Goal: Obtain resource: Download file/media

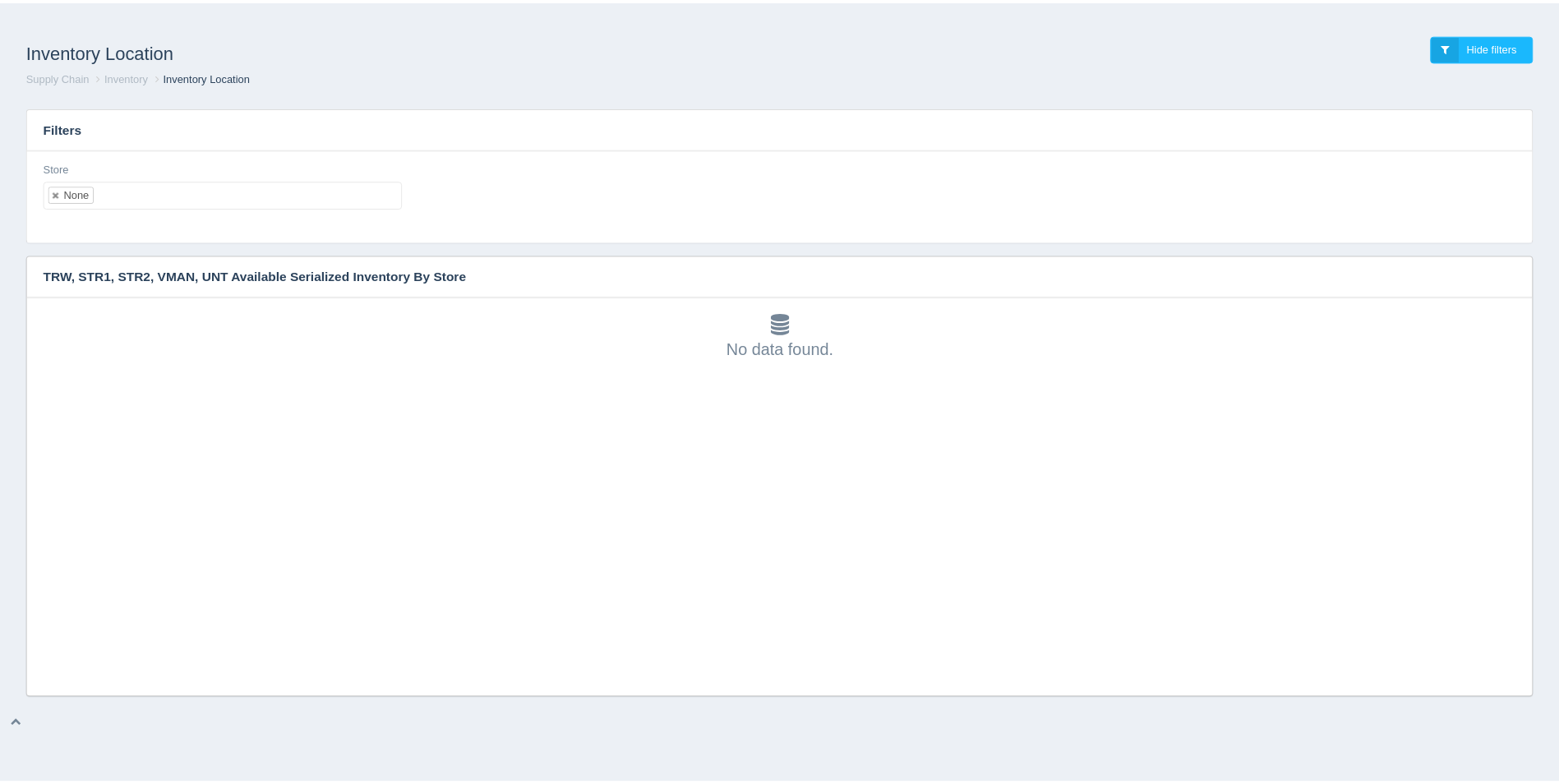
scroll to position [5, 0]
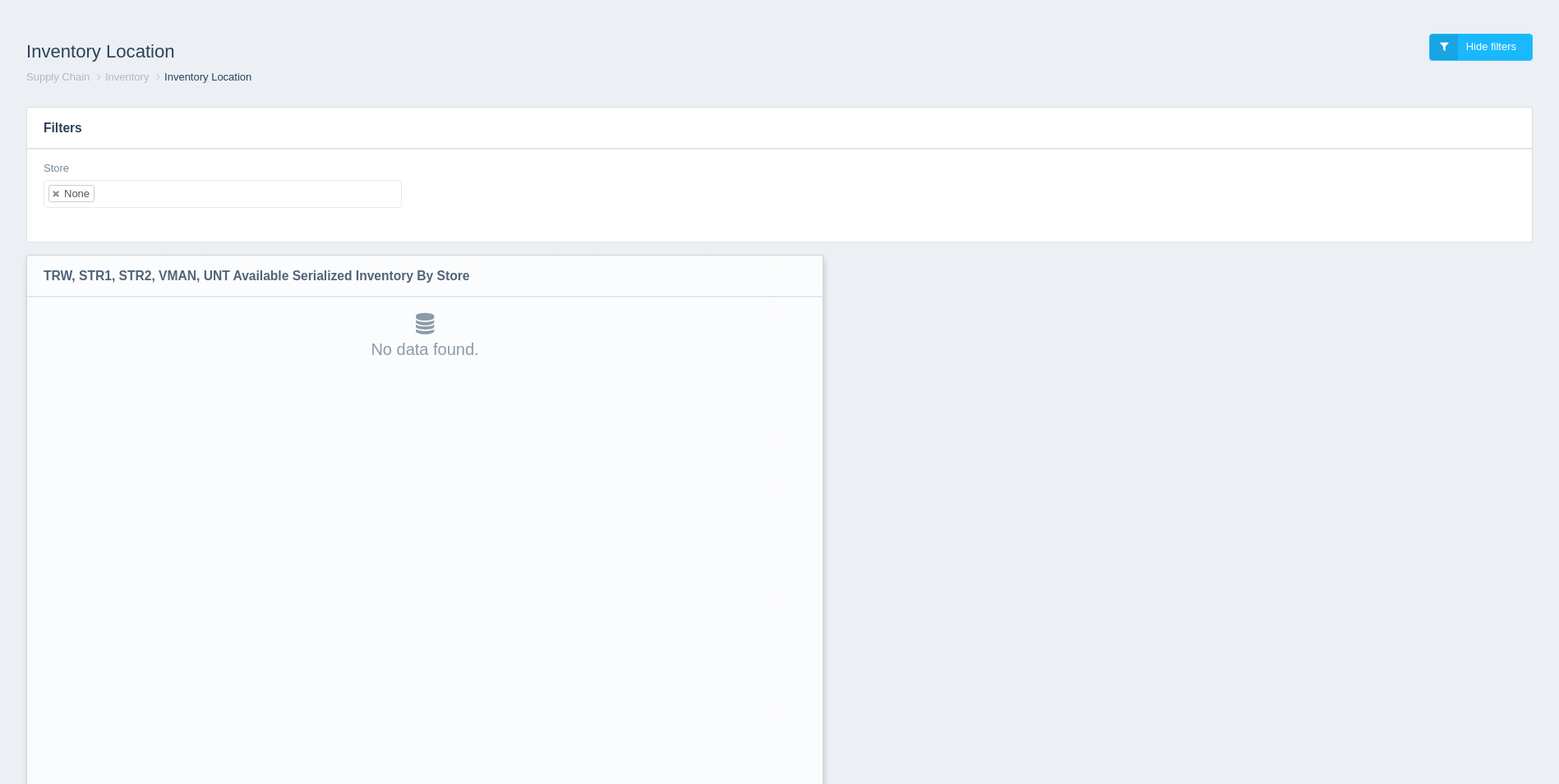
drag, startPoint x: 1531, startPoint y: 688, endPoint x: 809, endPoint y: 826, distance: 735.1
click at [809, 783] on html "Inventory Location Hide filters Supply Chain Inventory Inventory Location Filte…" at bounding box center [780, 434] width 1559 height 870
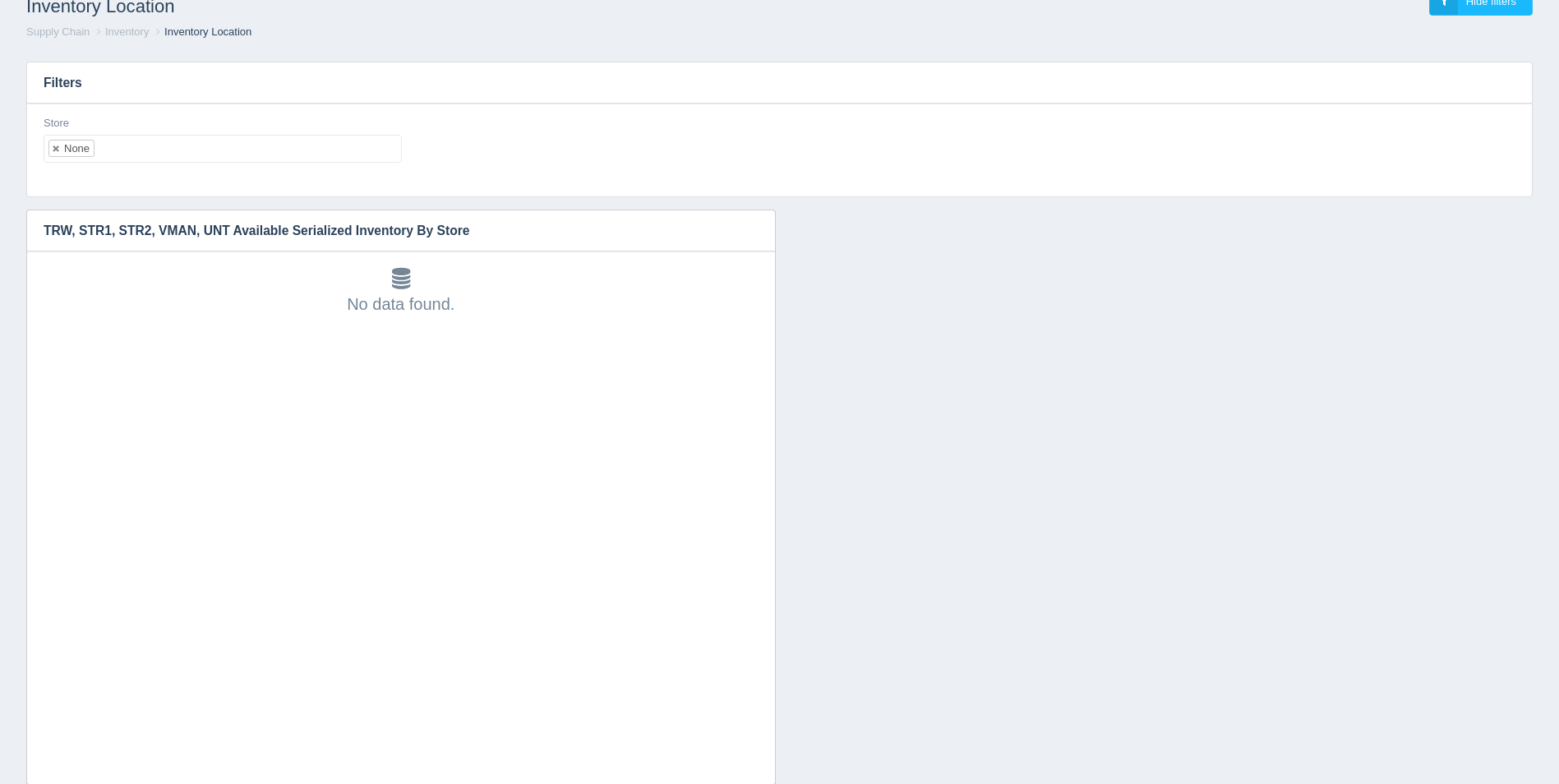
scroll to position [86, 0]
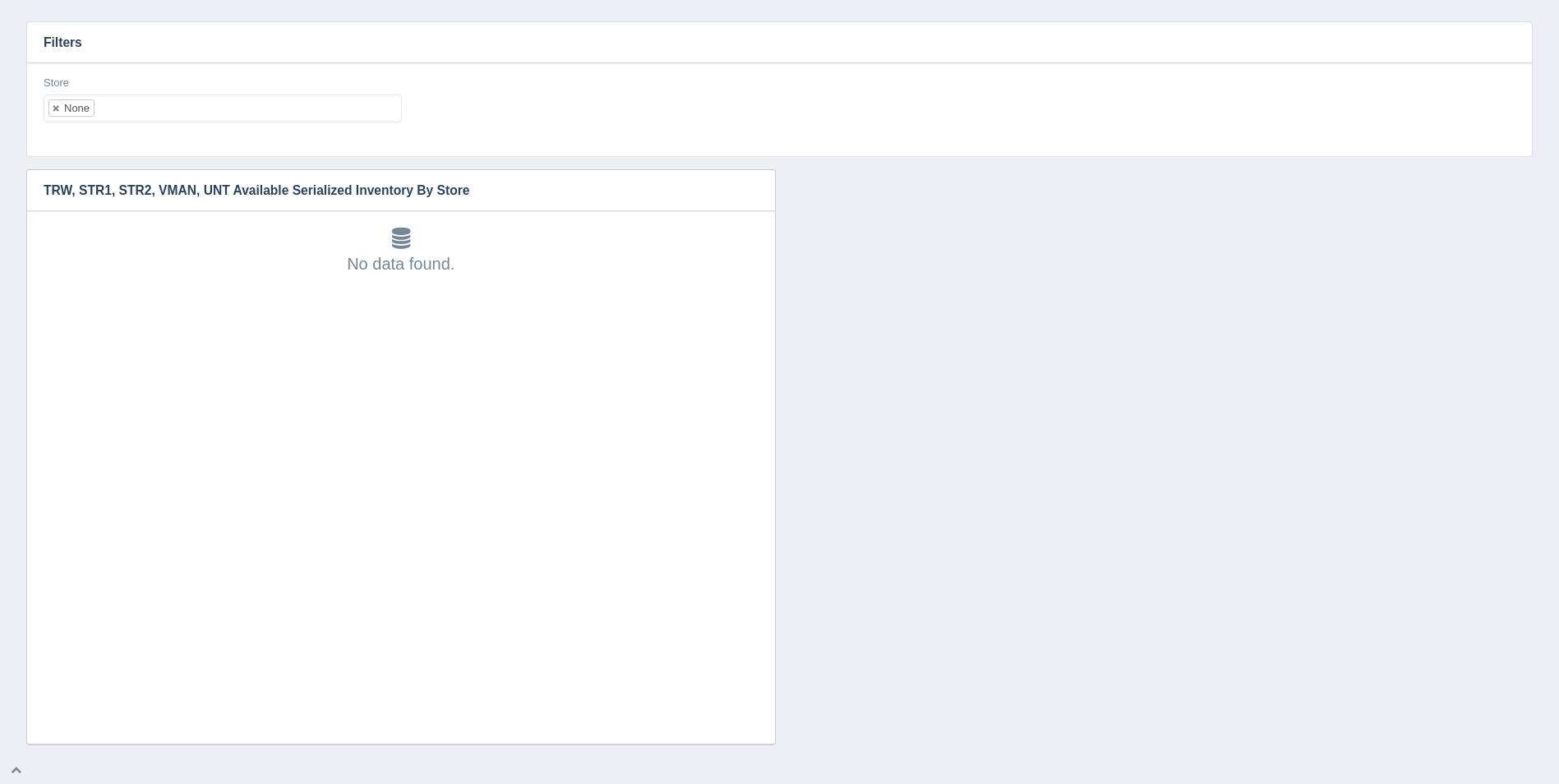
click at [254, 100] on ul "None" at bounding box center [222, 109] width 358 height 28
select select
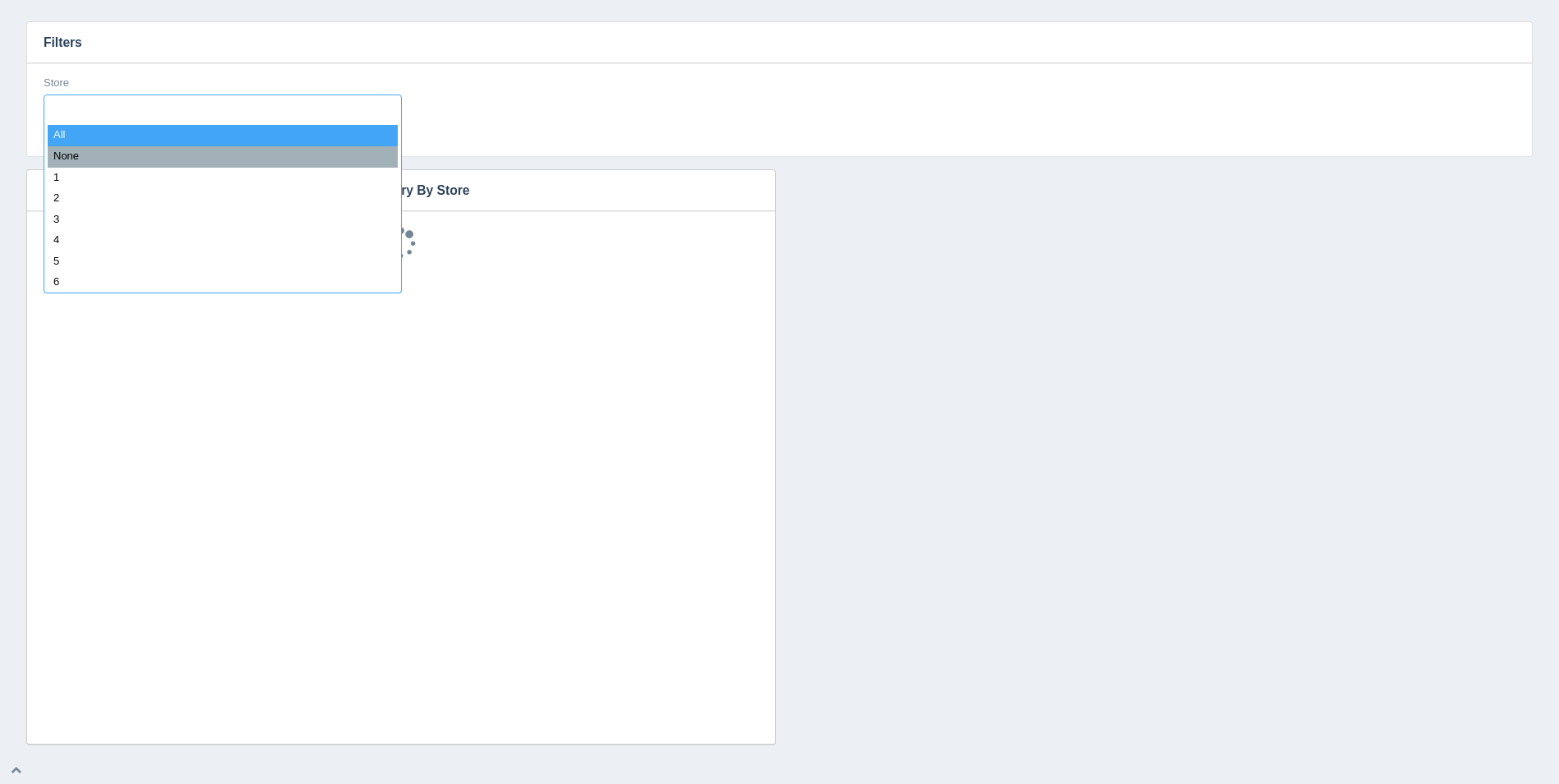
scroll to position [13, 0]
type input "8"
select select "8"
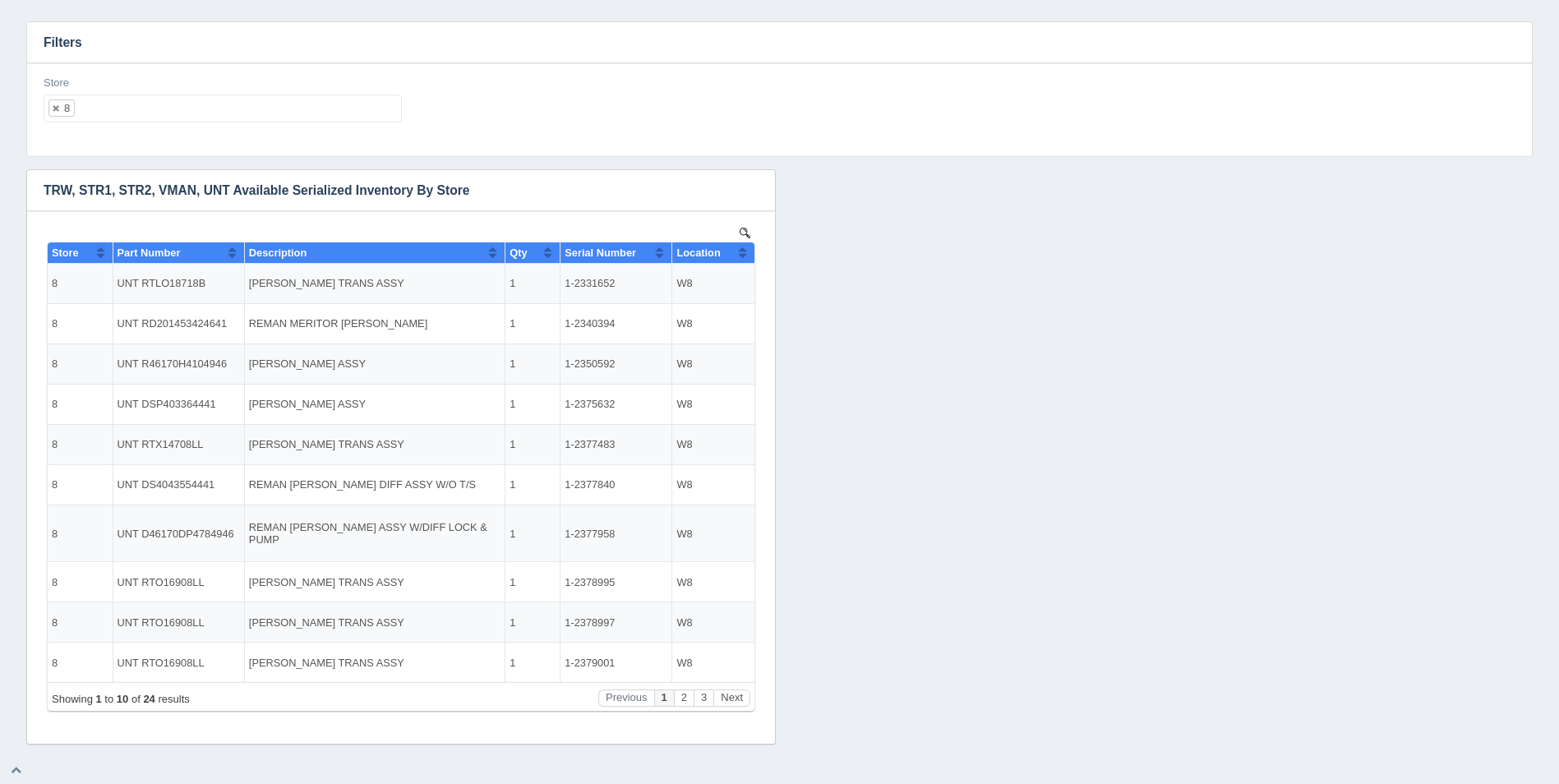
scroll to position [0, 0]
click at [748, 251] on th "Location" at bounding box center [713, 253] width 82 height 21
drag, startPoint x: 748, startPoint y: 251, endPoint x: 853, endPoint y: 632, distance: 395.2
click at [748, 251] on th "Location" at bounding box center [713, 253] width 82 height 21
click at [737, 703] on button "Next" at bounding box center [732, 698] width 37 height 18
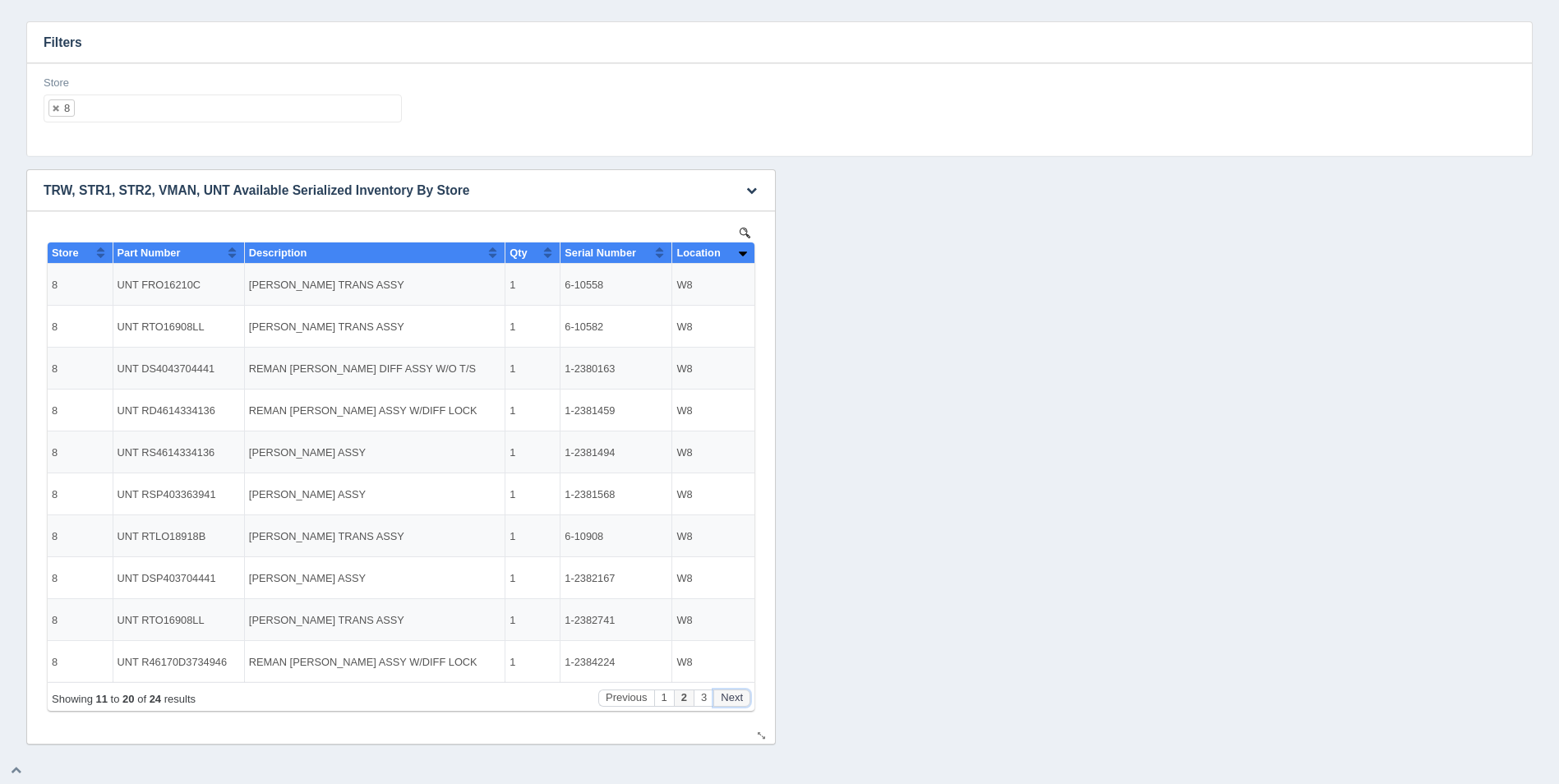
click at [737, 703] on button "Next" at bounding box center [732, 698] width 37 height 18
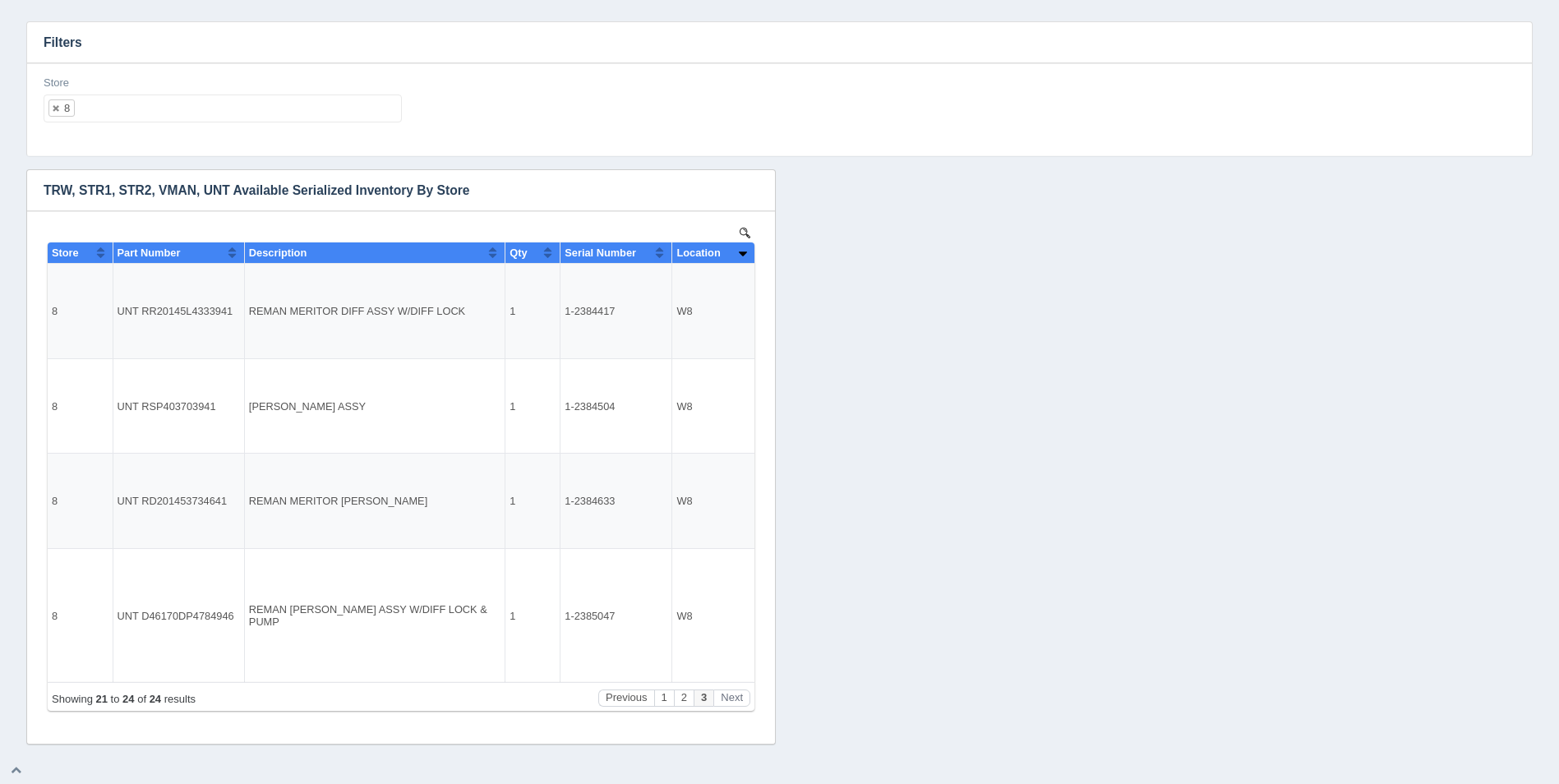
click at [148, 122] on ul "8" at bounding box center [222, 109] width 358 height 28
select select
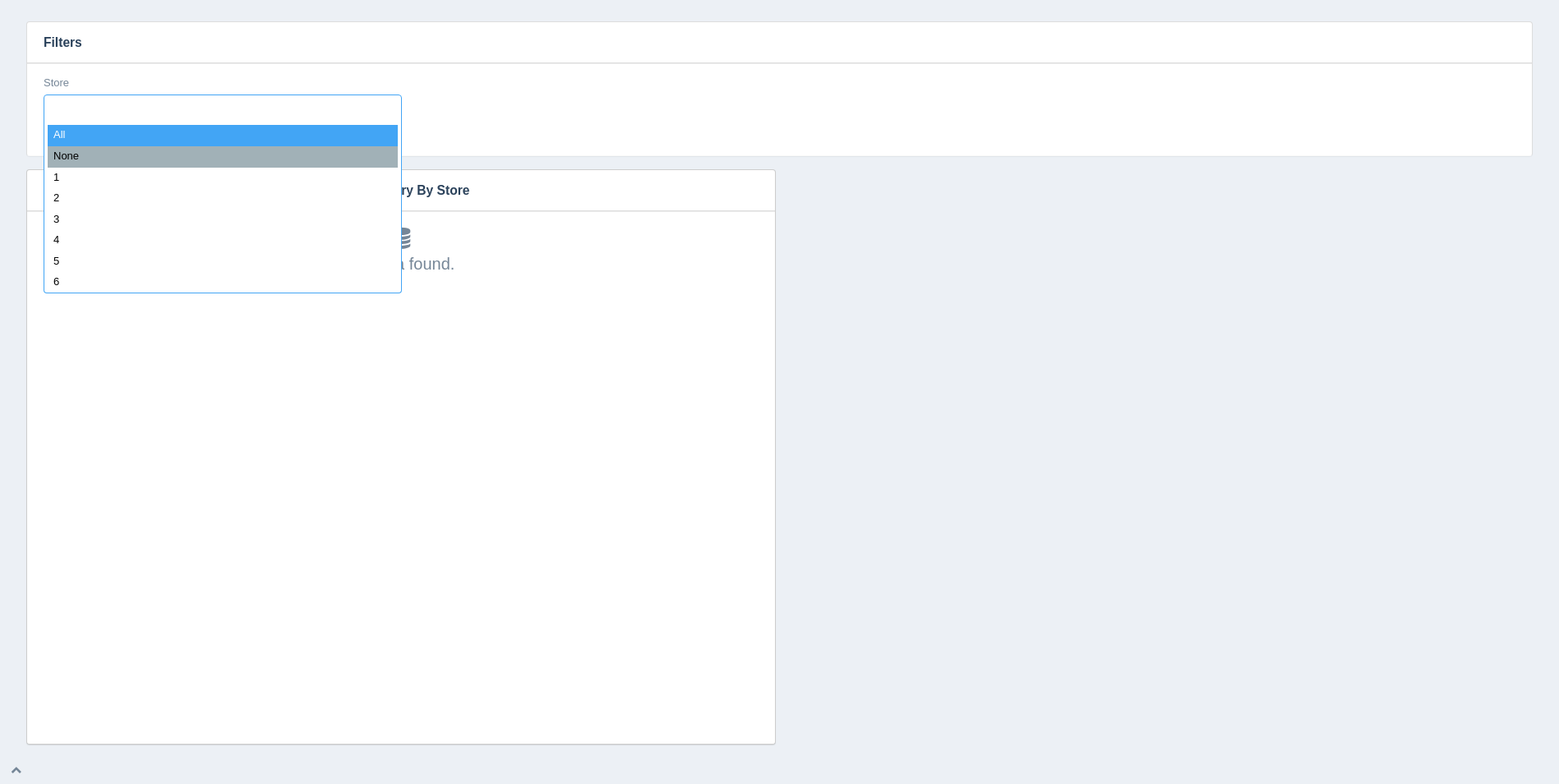
type input "2"
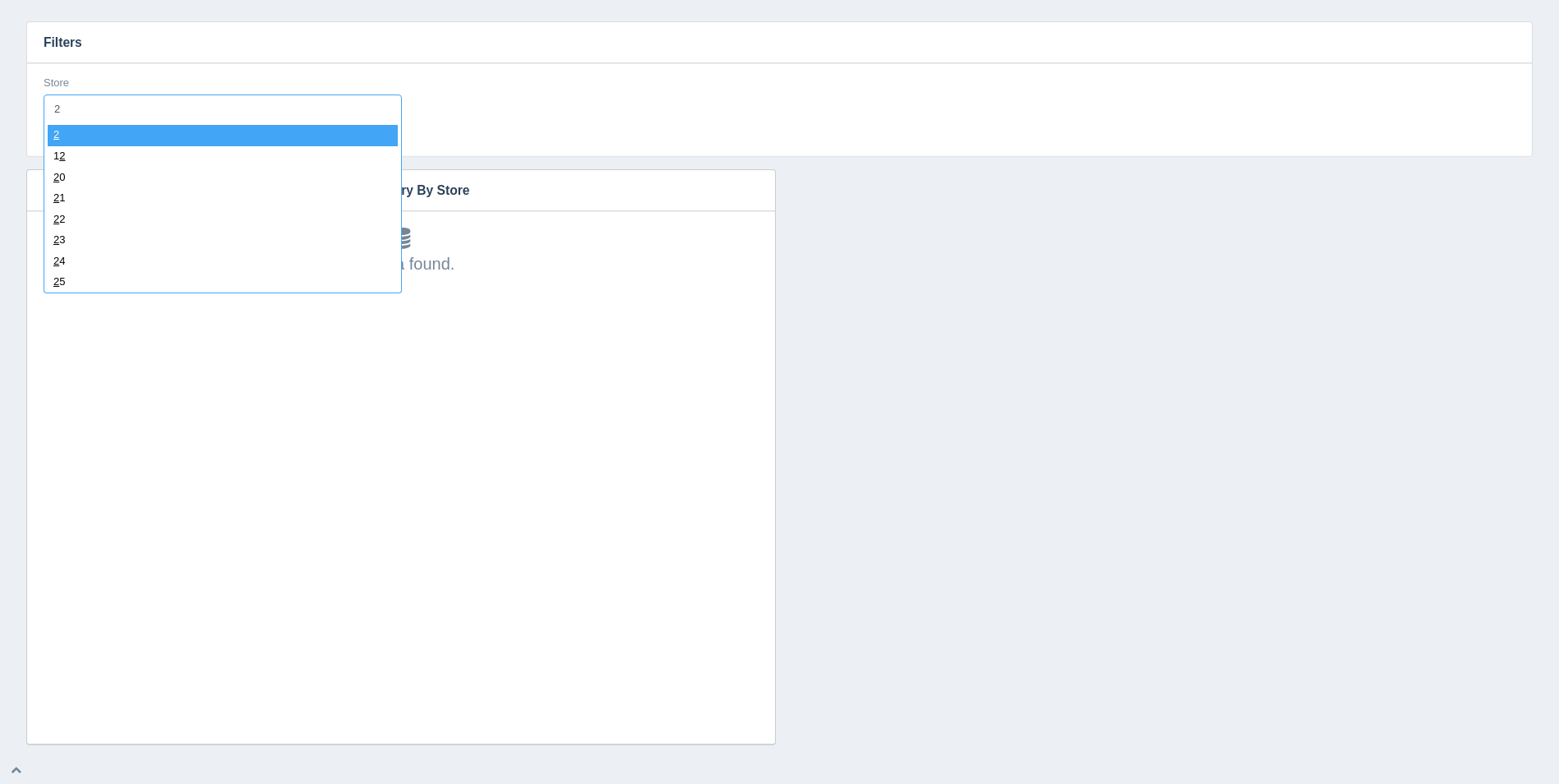
select select "2"
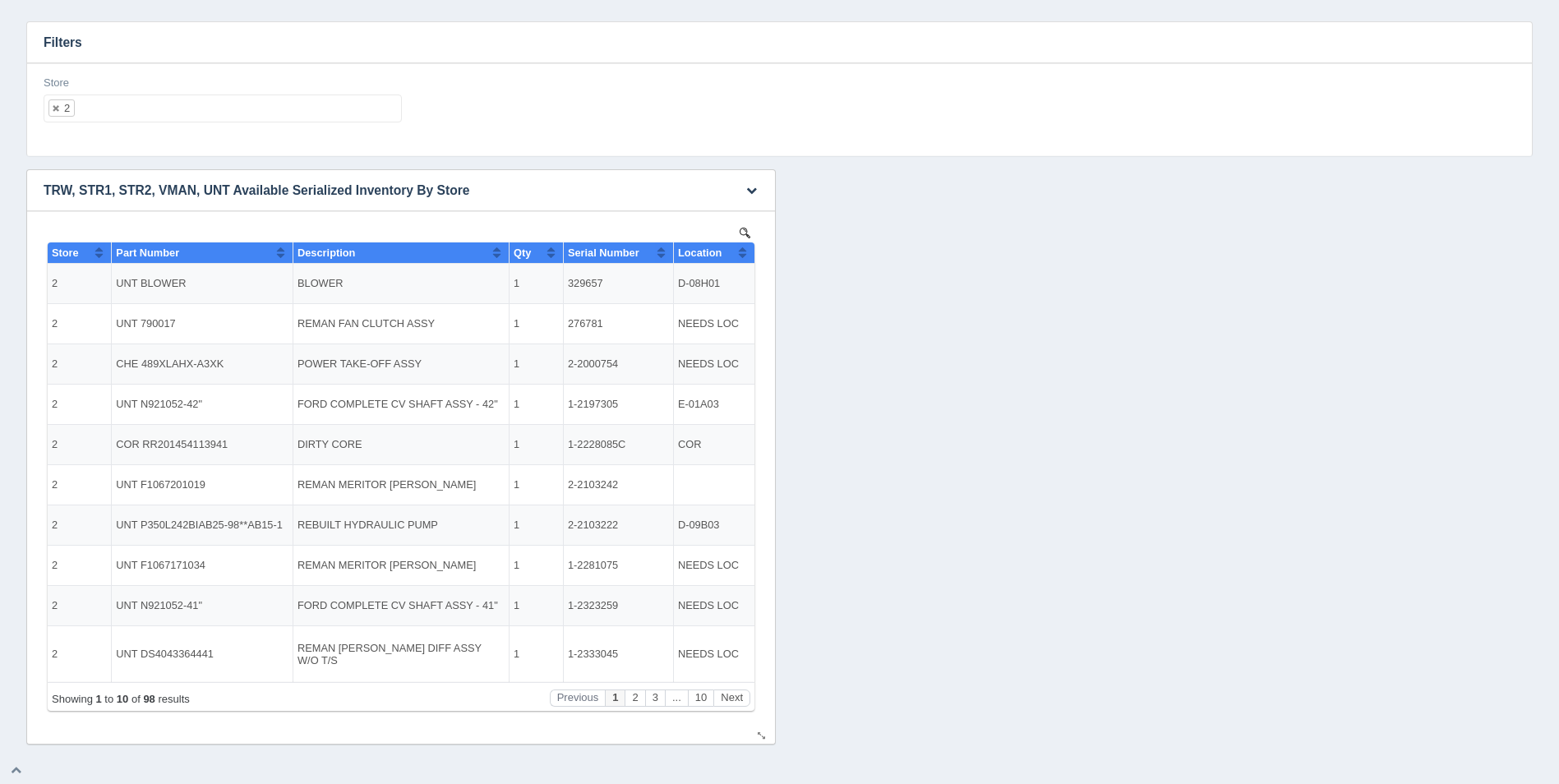
click at [744, 252] on button "Sort column ascending" at bounding box center [742, 252] width 10 height 20
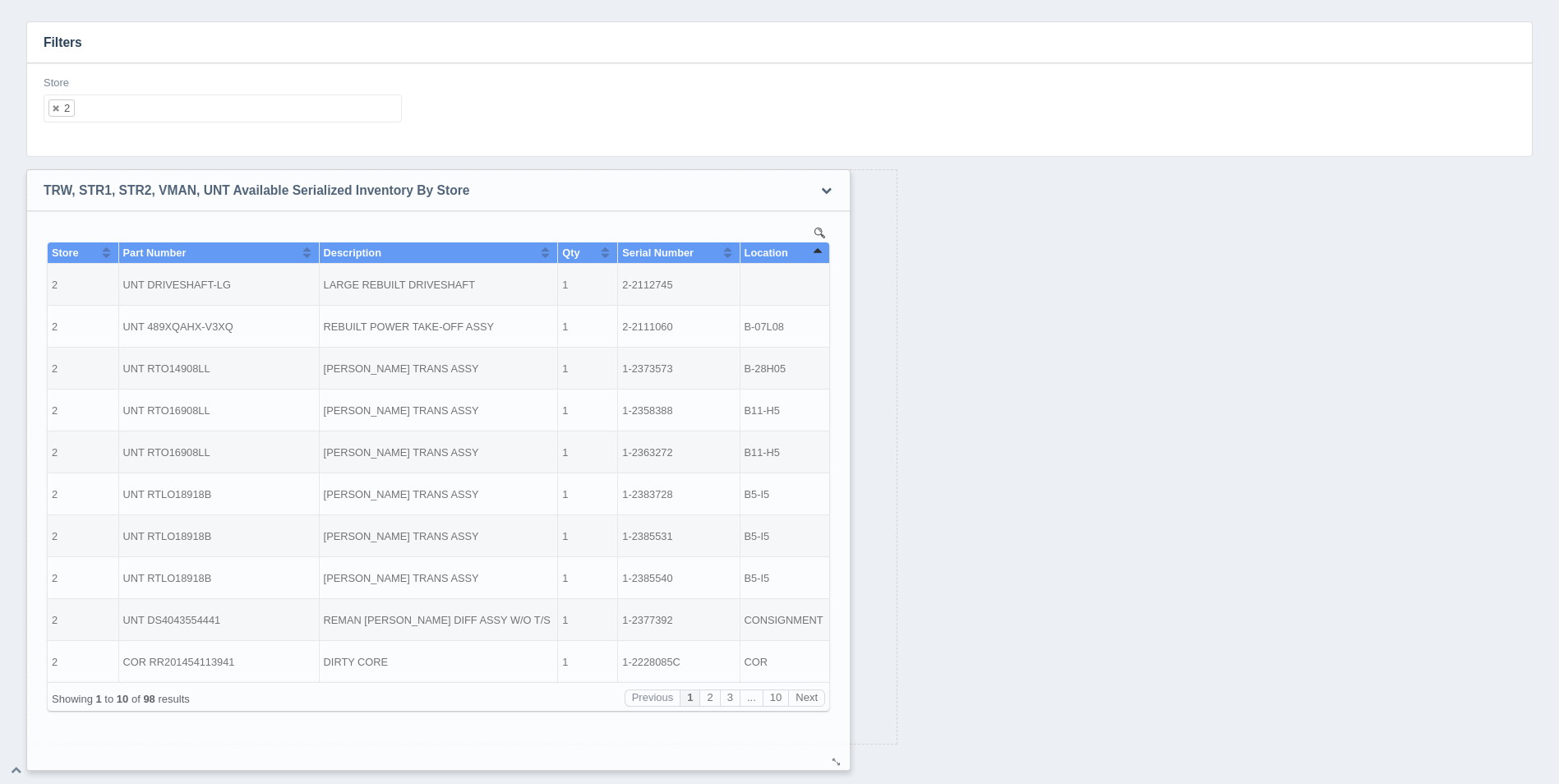
drag, startPoint x: 764, startPoint y: 735, endPoint x: 839, endPoint y: 760, distance: 79.1
click at [839, 760] on div at bounding box center [837, 762] width 13 height 12
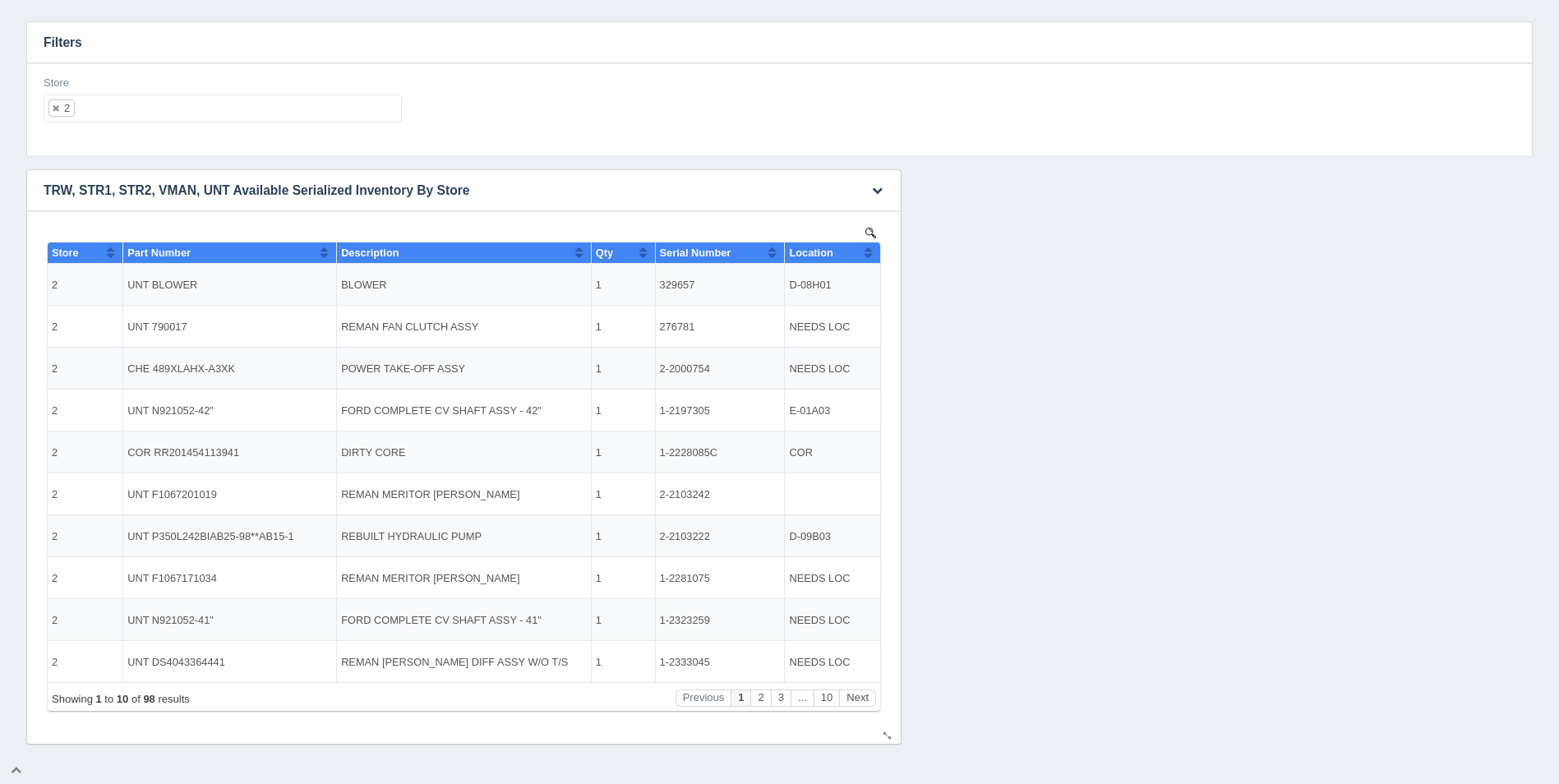
click at [873, 247] on button "Sort column ascending" at bounding box center [868, 252] width 10 height 20
click at [861, 697] on button "Next" at bounding box center [858, 698] width 37 height 18
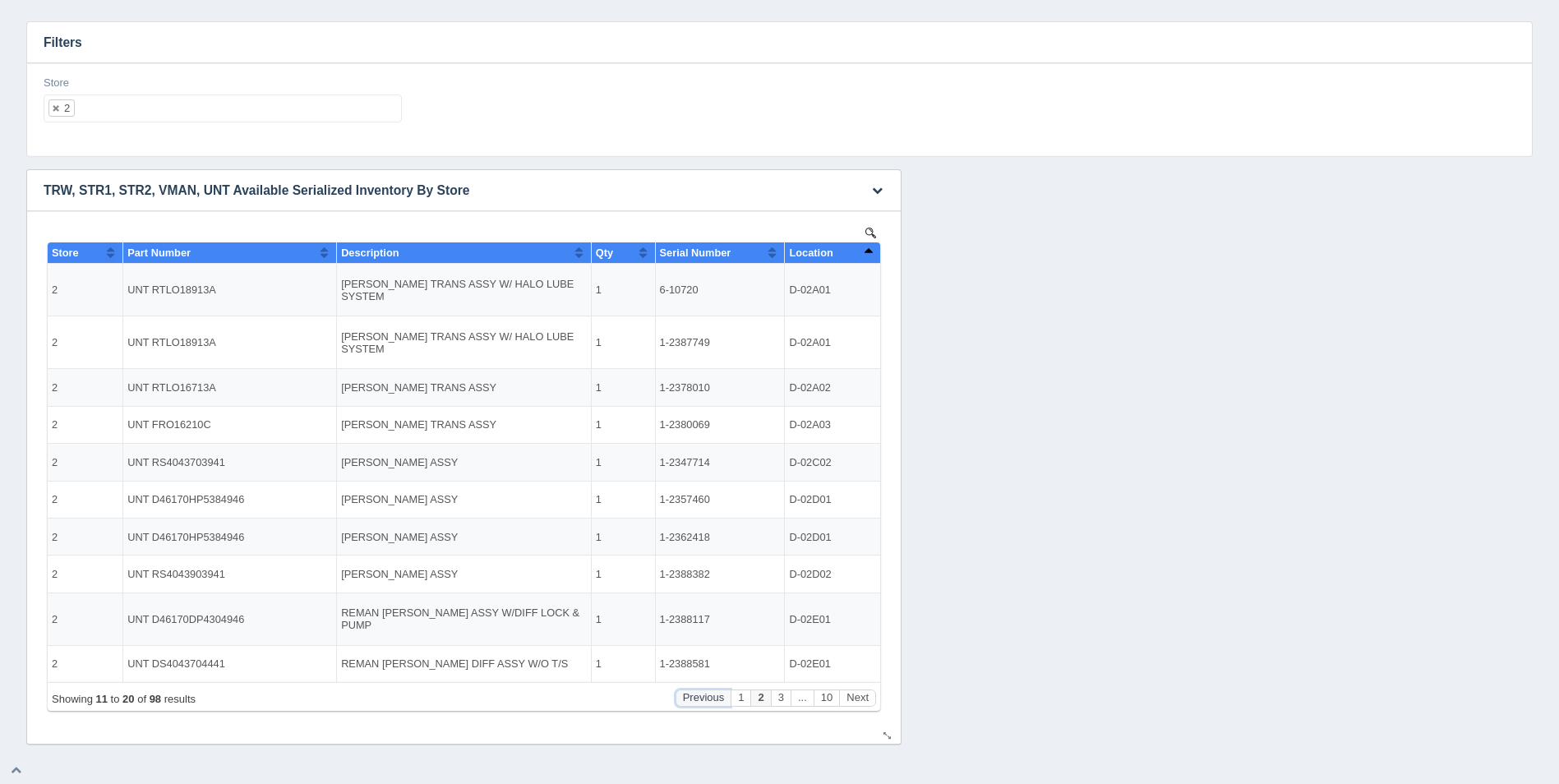
click at [722, 698] on button "Previous" at bounding box center [703, 698] width 56 height 18
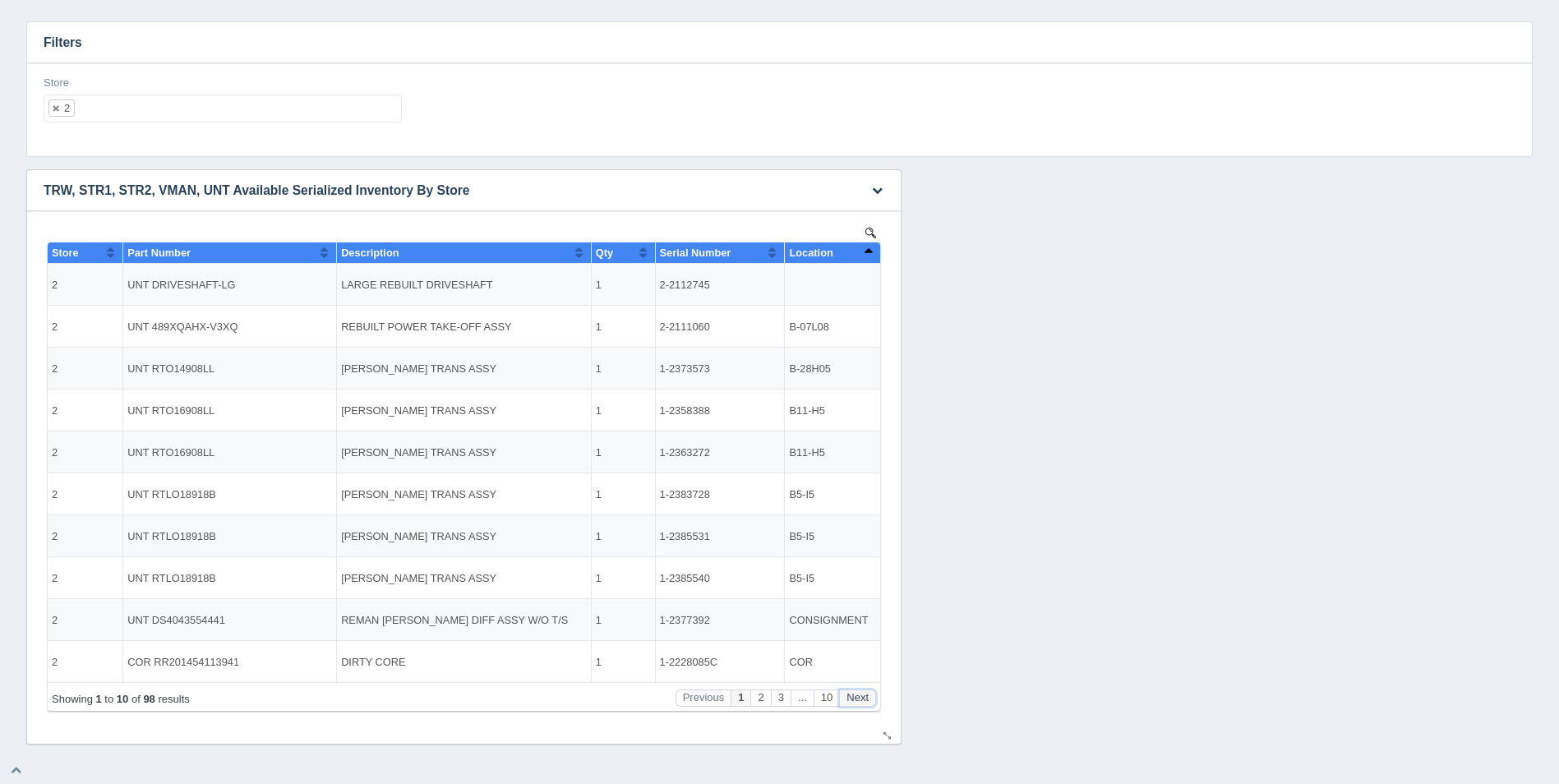
click at [859, 692] on button "Next" at bounding box center [858, 698] width 37 height 18
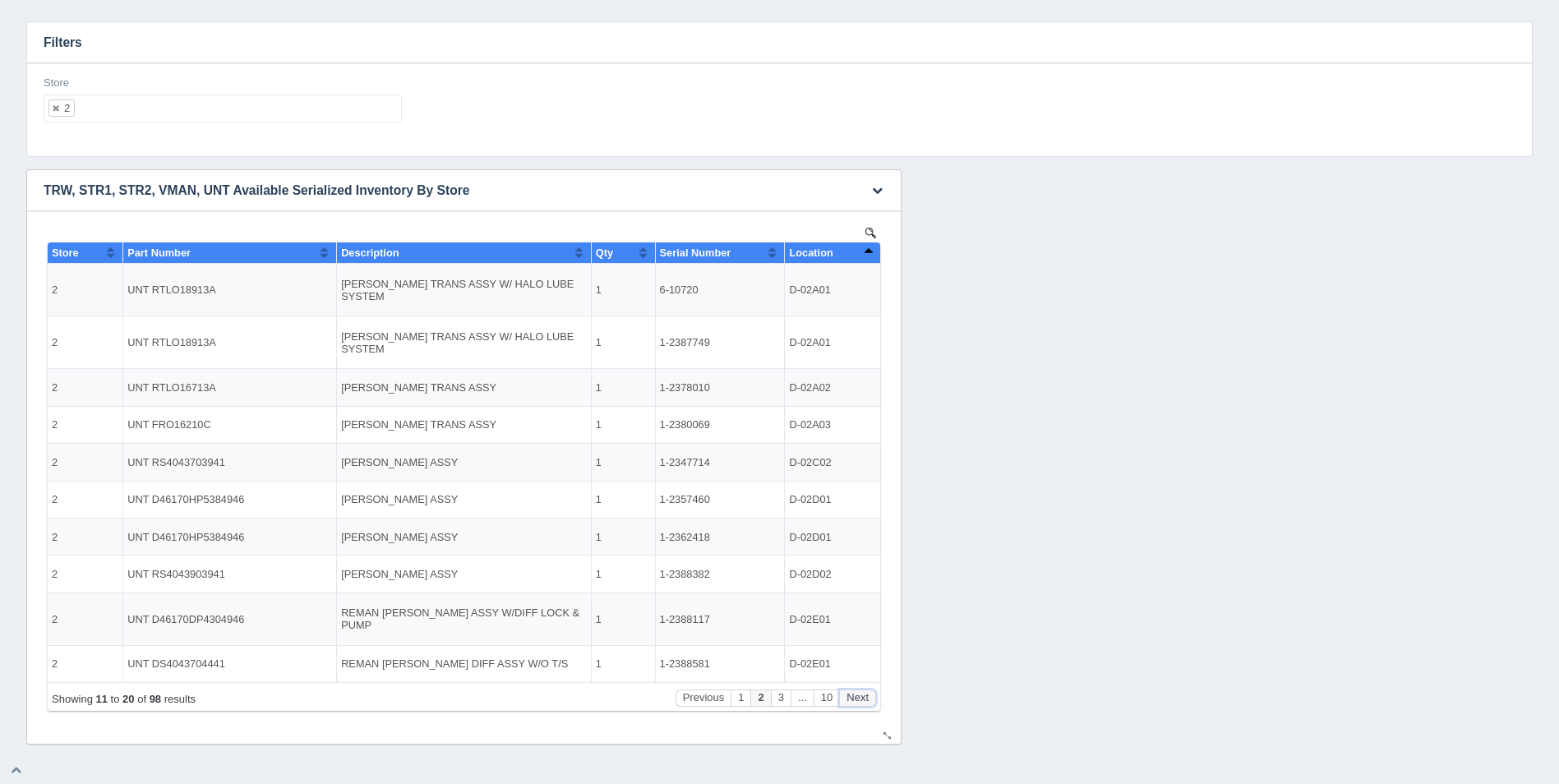
click at [859, 692] on button "Next" at bounding box center [858, 698] width 37 height 18
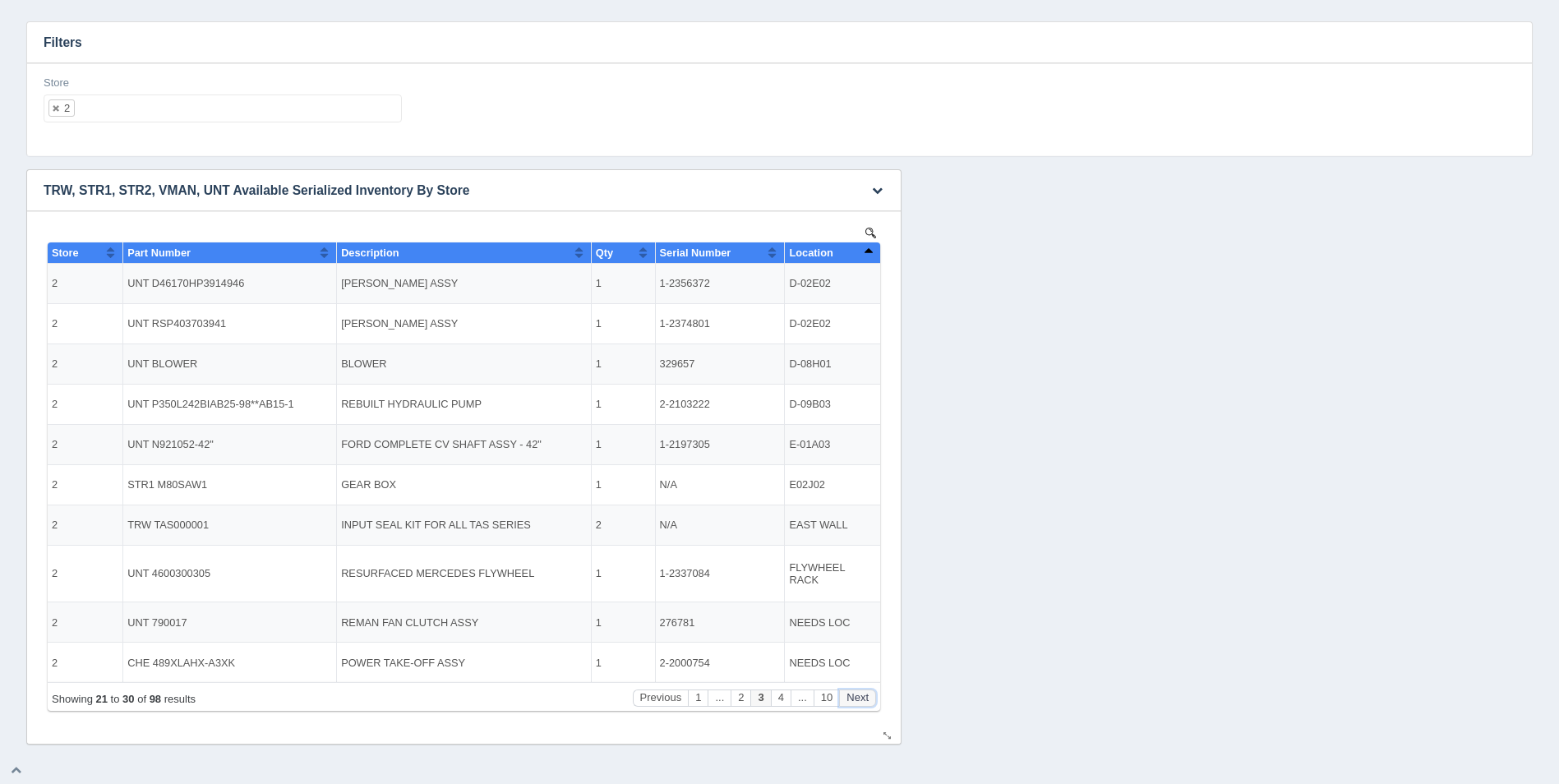
click at [859, 692] on button "Next" at bounding box center [858, 698] width 37 height 18
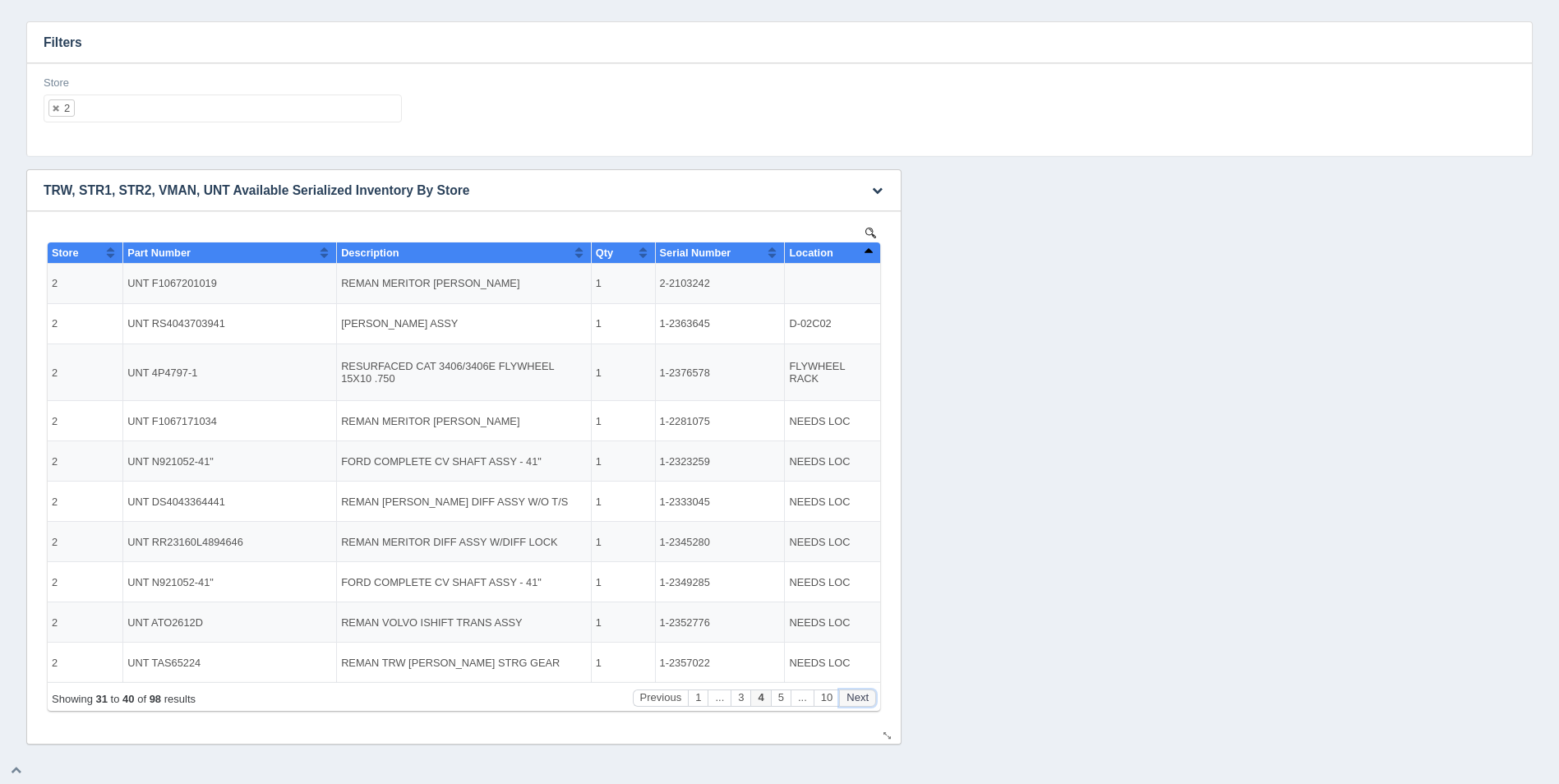
click at [859, 692] on button "Next" at bounding box center [858, 698] width 37 height 18
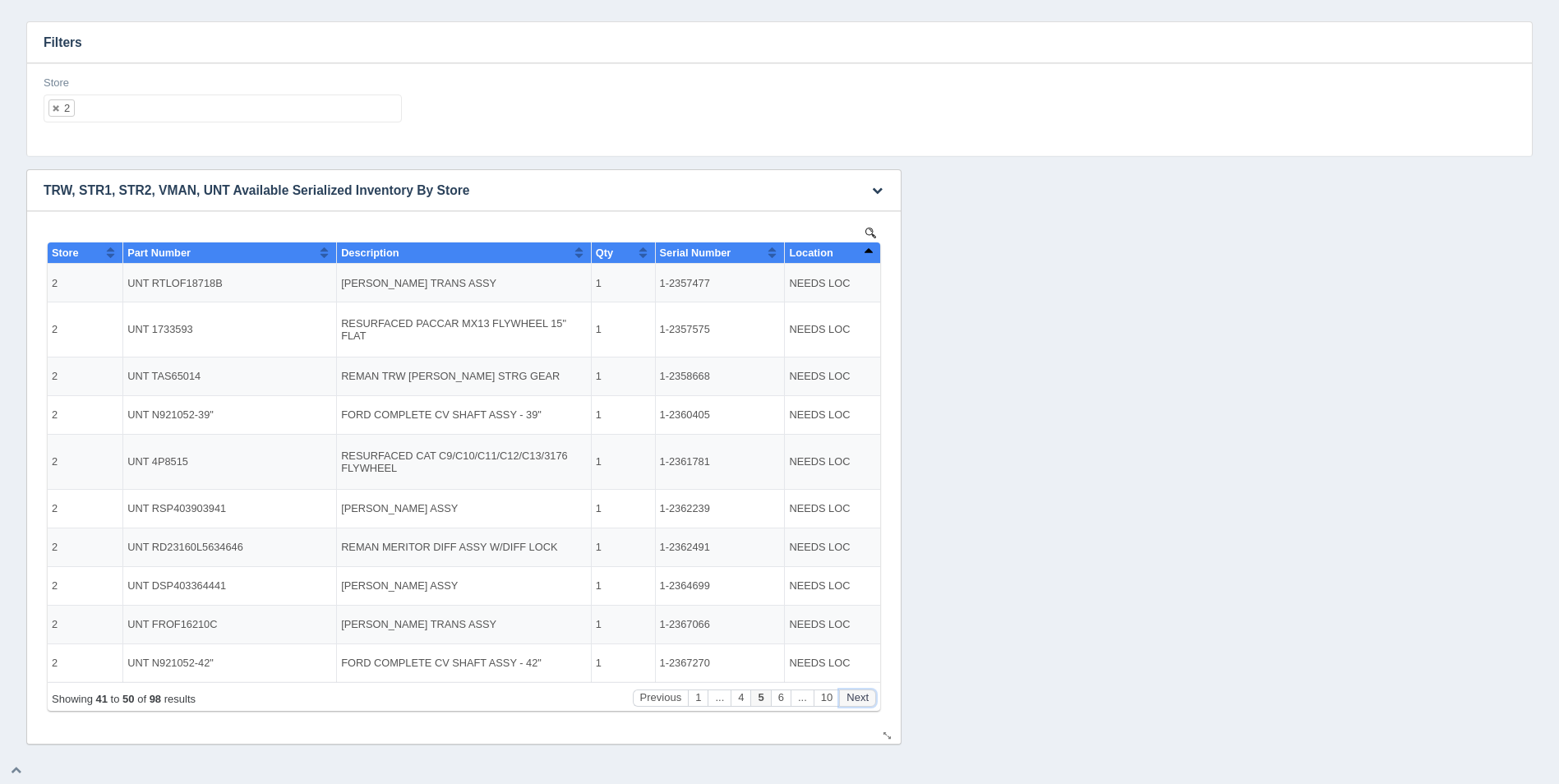
click at [859, 692] on button "Next" at bounding box center [858, 698] width 37 height 18
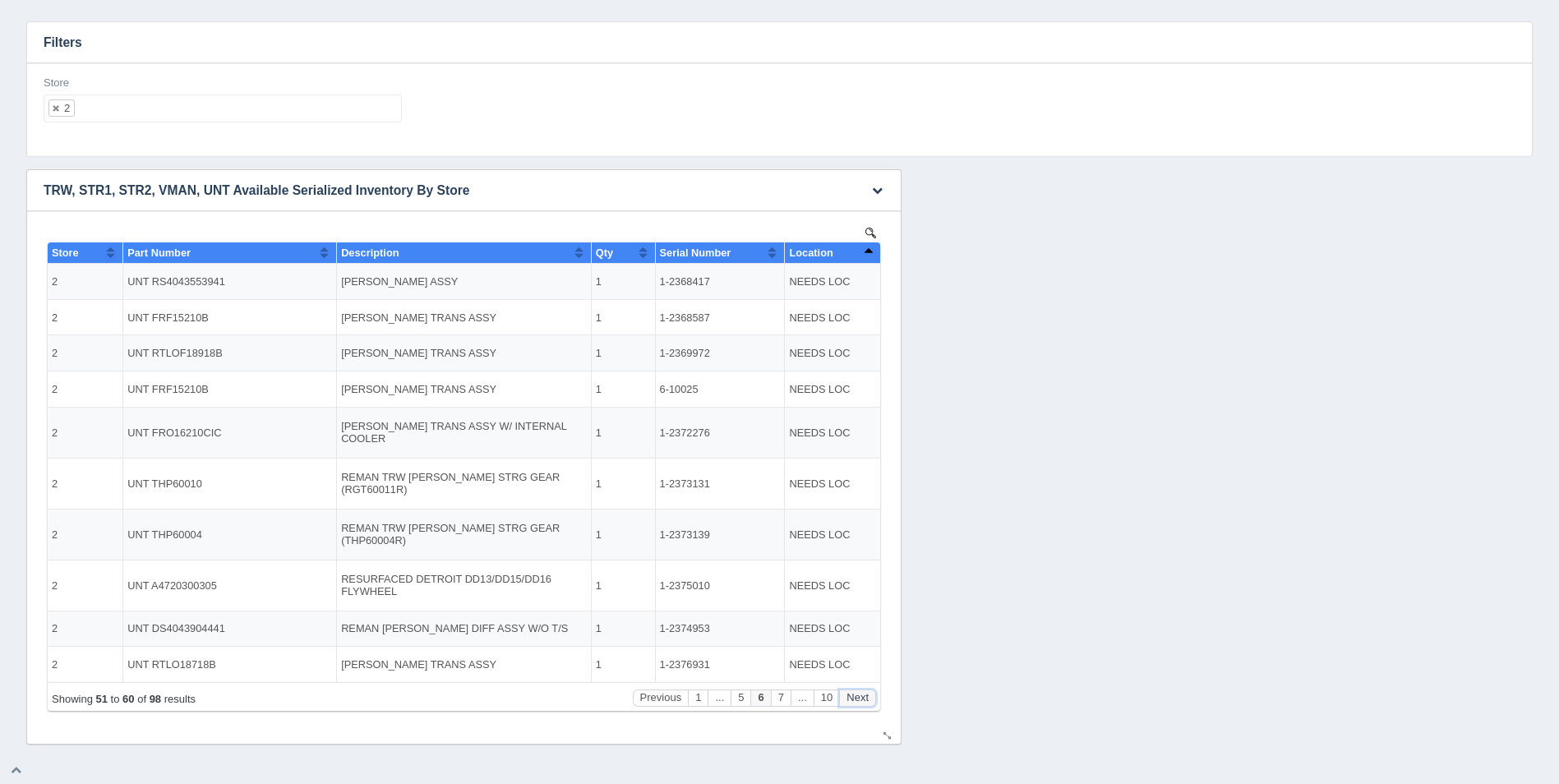
click at [859, 692] on button "Next" at bounding box center [858, 698] width 37 height 18
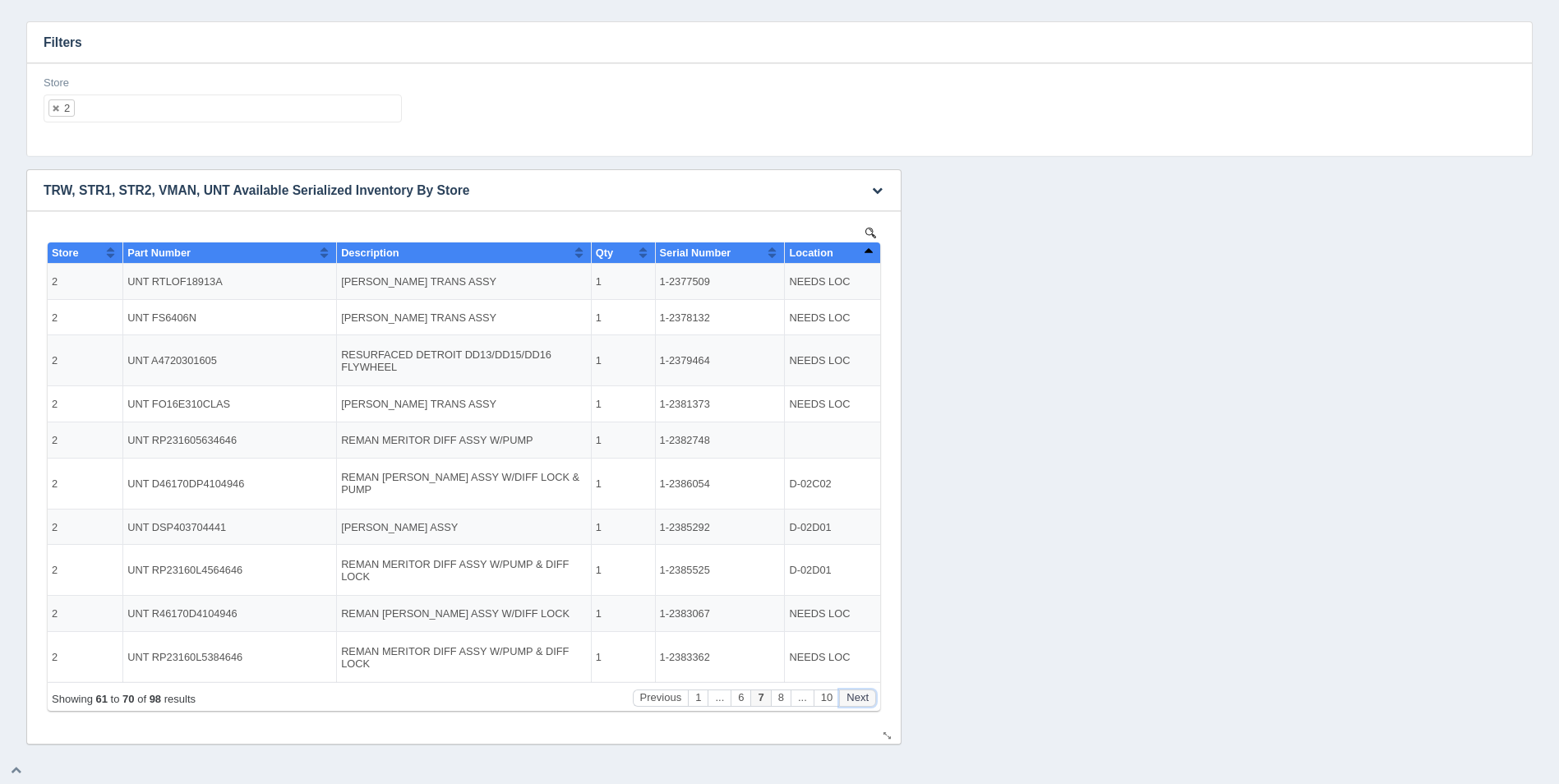
click at [859, 692] on button "Next" at bounding box center [858, 698] width 37 height 18
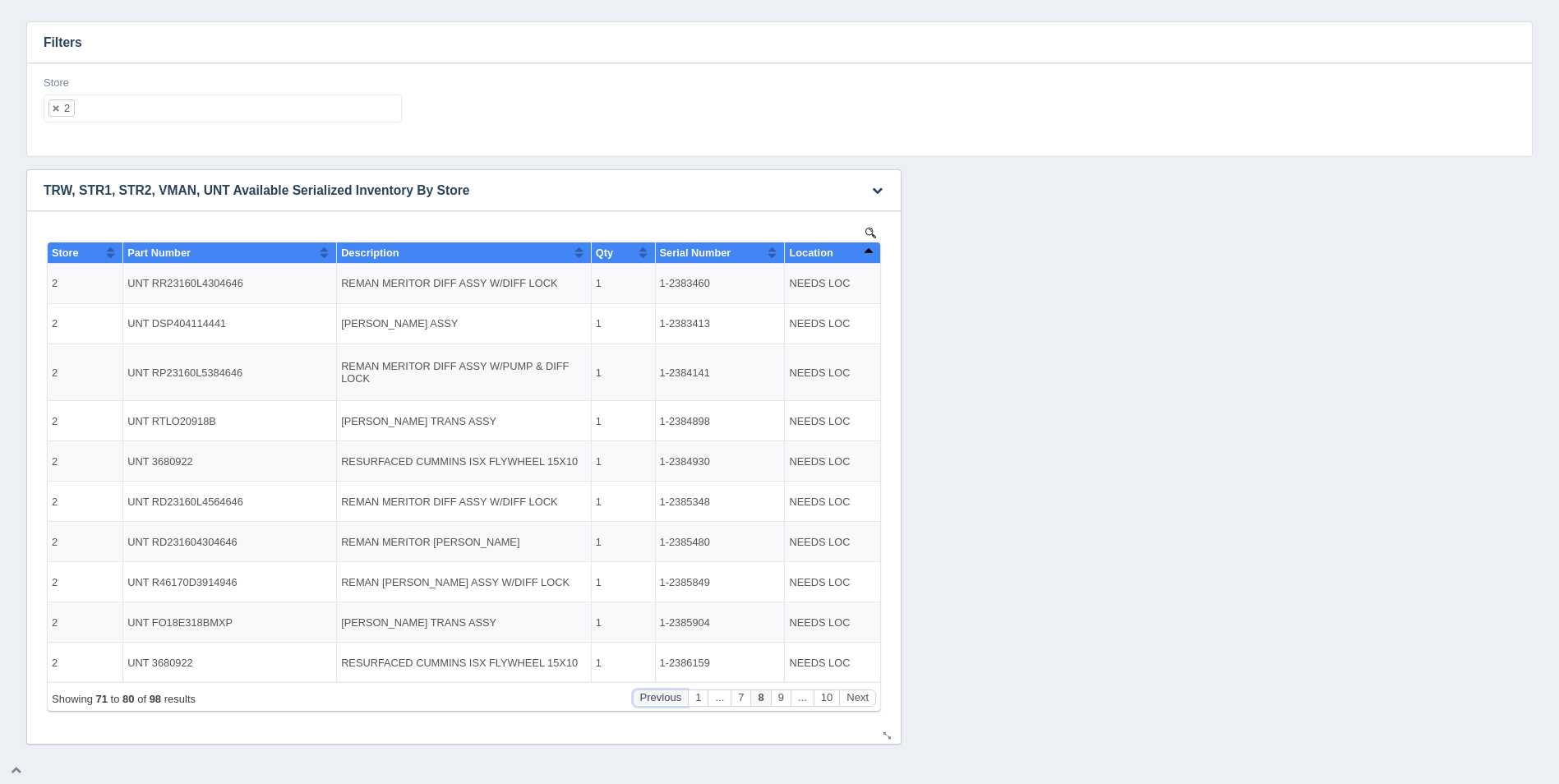
click at [645, 696] on button "Previous" at bounding box center [660, 698] width 56 height 18
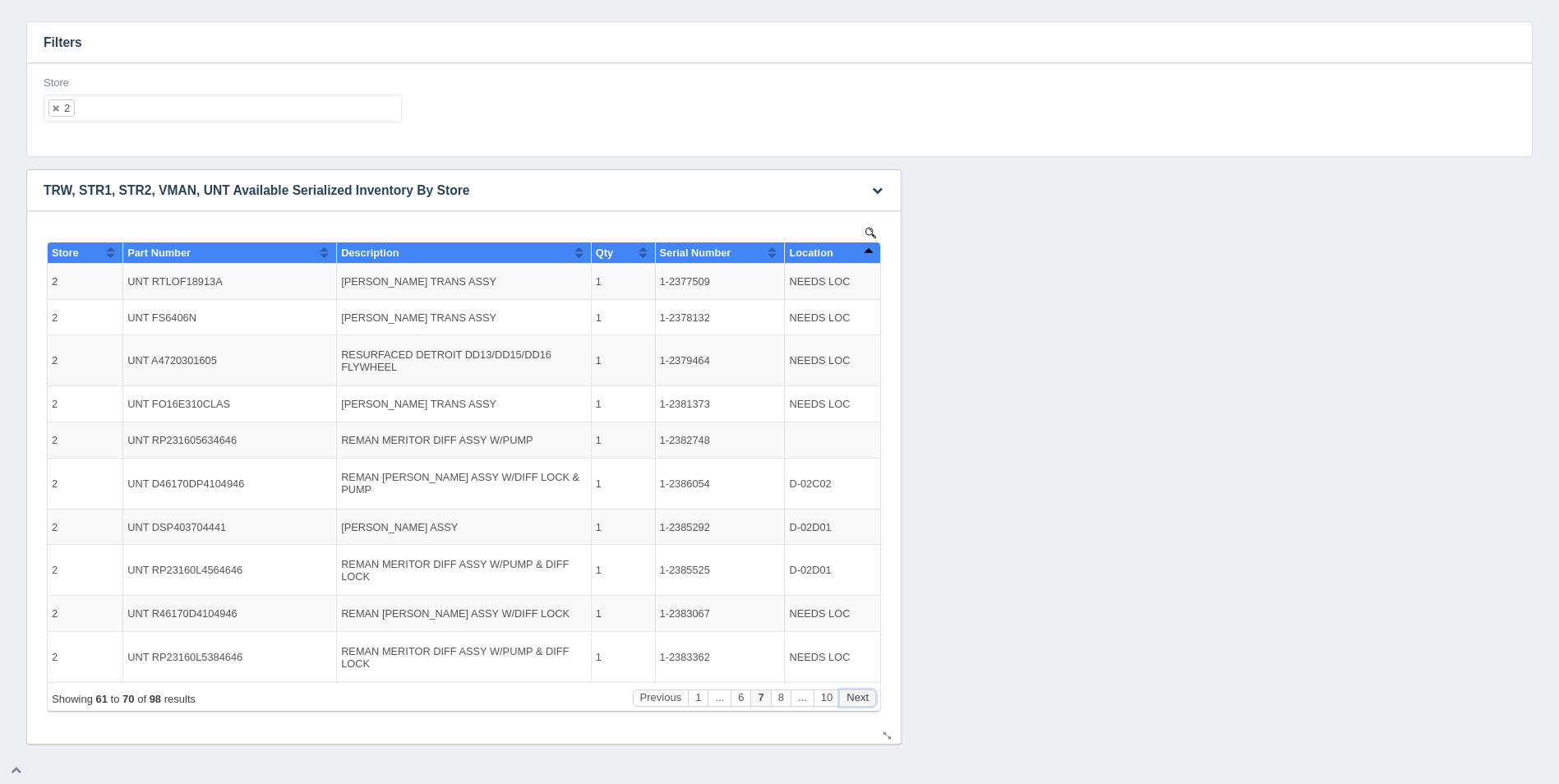
click at [866, 698] on button "Next" at bounding box center [858, 698] width 37 height 18
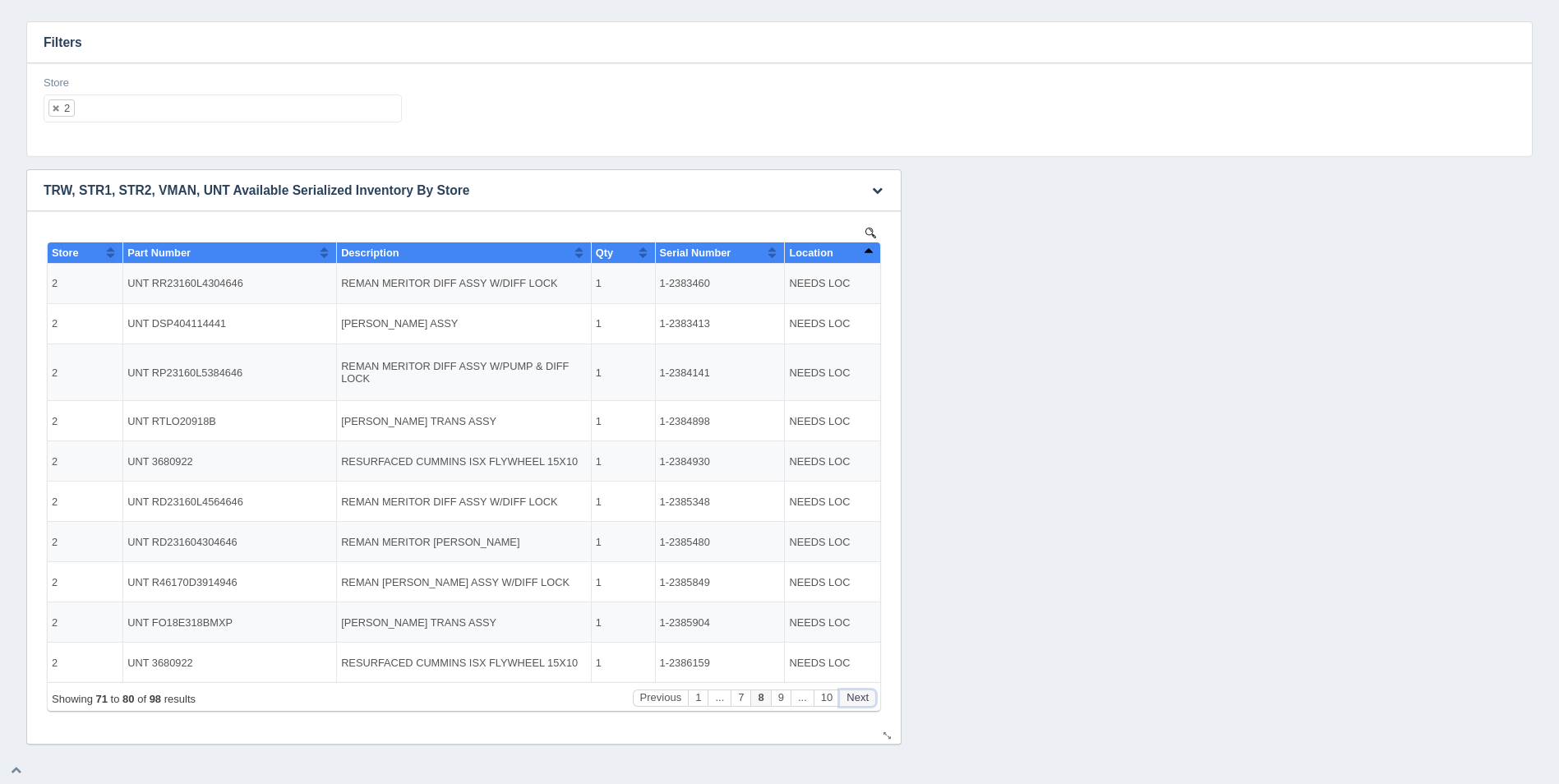
click at [866, 698] on button "Next" at bounding box center [858, 698] width 37 height 18
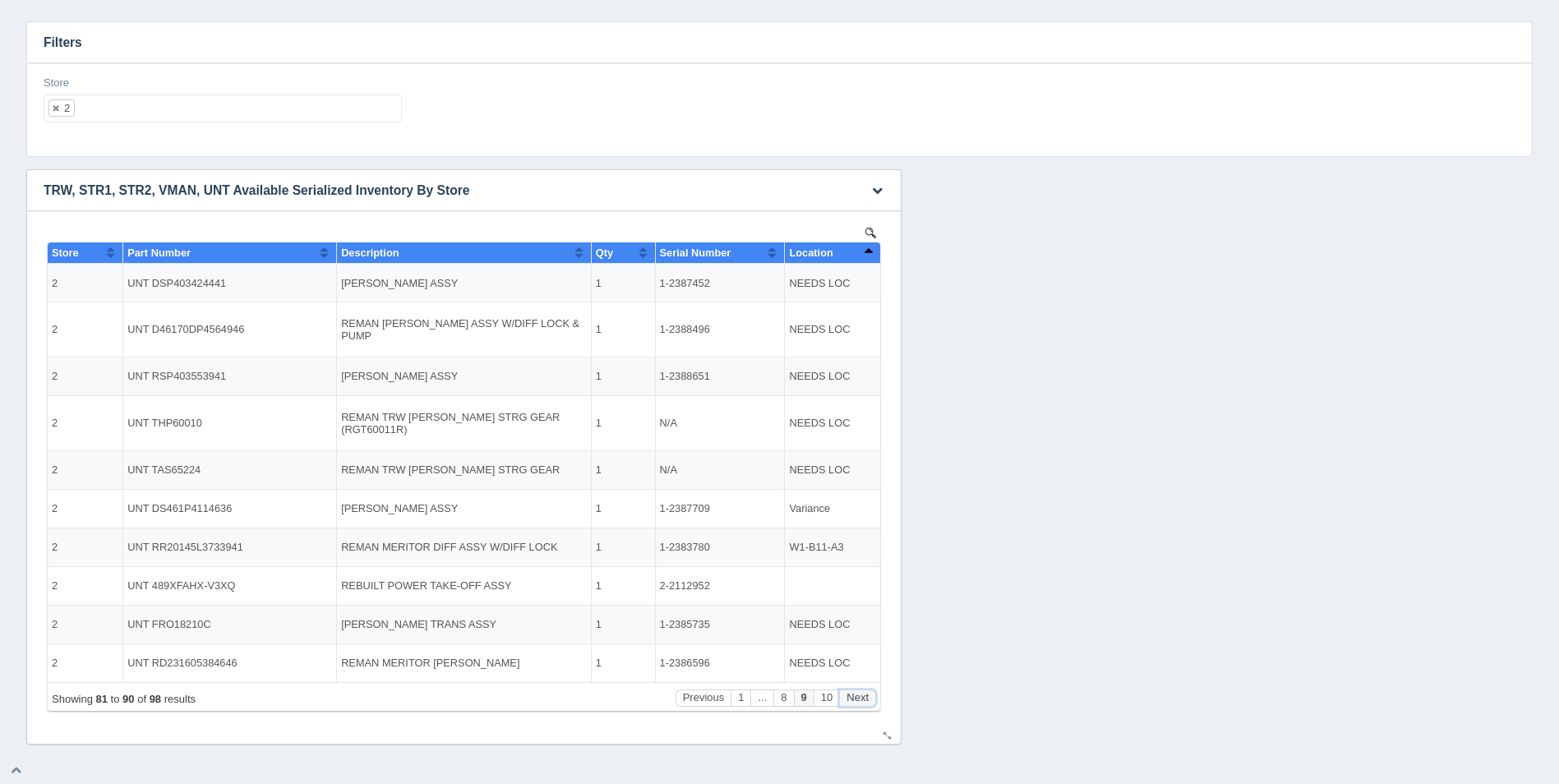
click at [858, 695] on button "Next" at bounding box center [858, 698] width 37 height 18
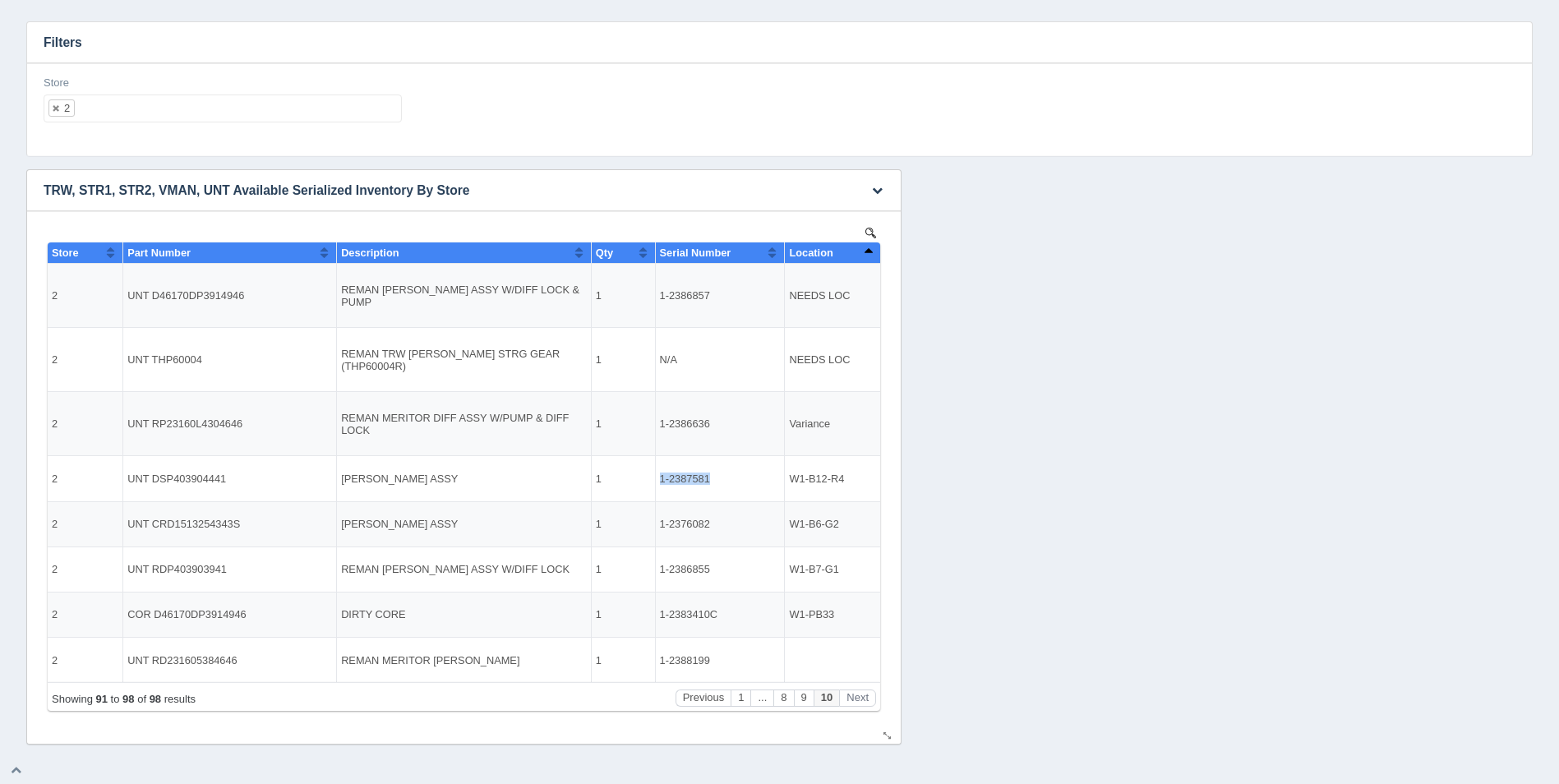
drag, startPoint x: 710, startPoint y: 456, endPoint x: 658, endPoint y: 456, distance: 52.0
click at [658, 456] on td "1-2387581" at bounding box center [720, 478] width 130 height 46
copy td "1-2387581"
drag, startPoint x: 710, startPoint y: 507, endPoint x: 660, endPoint y: 507, distance: 50.0
click at [660, 507] on td "1-2376082" at bounding box center [720, 524] width 130 height 46
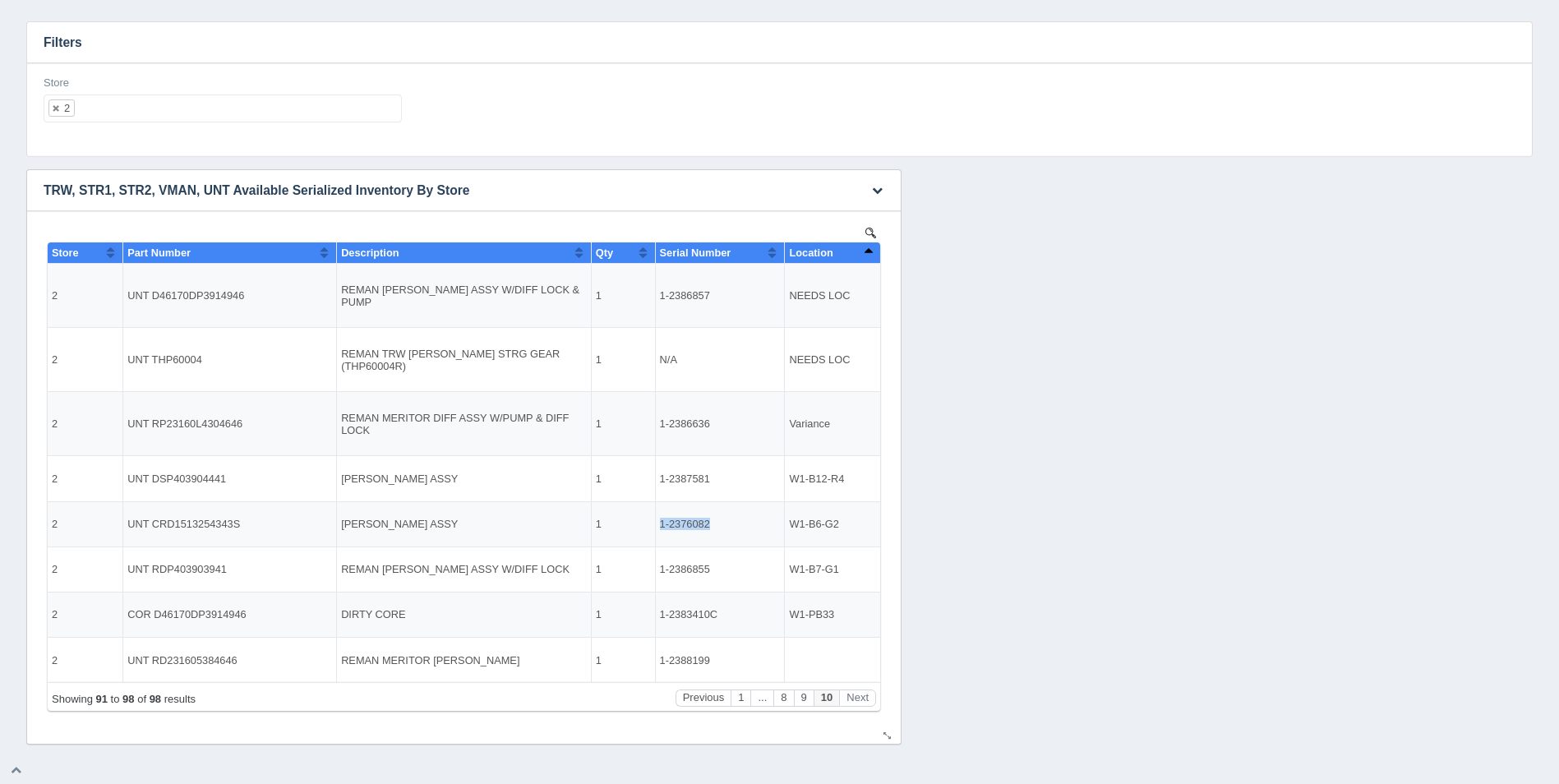
copy td "1-2376082"
drag, startPoint x: 711, startPoint y: 558, endPoint x: 660, endPoint y: 558, distance: 51.0
click at [660, 558] on td "1-2386855" at bounding box center [720, 569] width 130 height 46
copy td "1-2386855"
click at [736, 698] on button "1" at bounding box center [740, 698] width 20 height 18
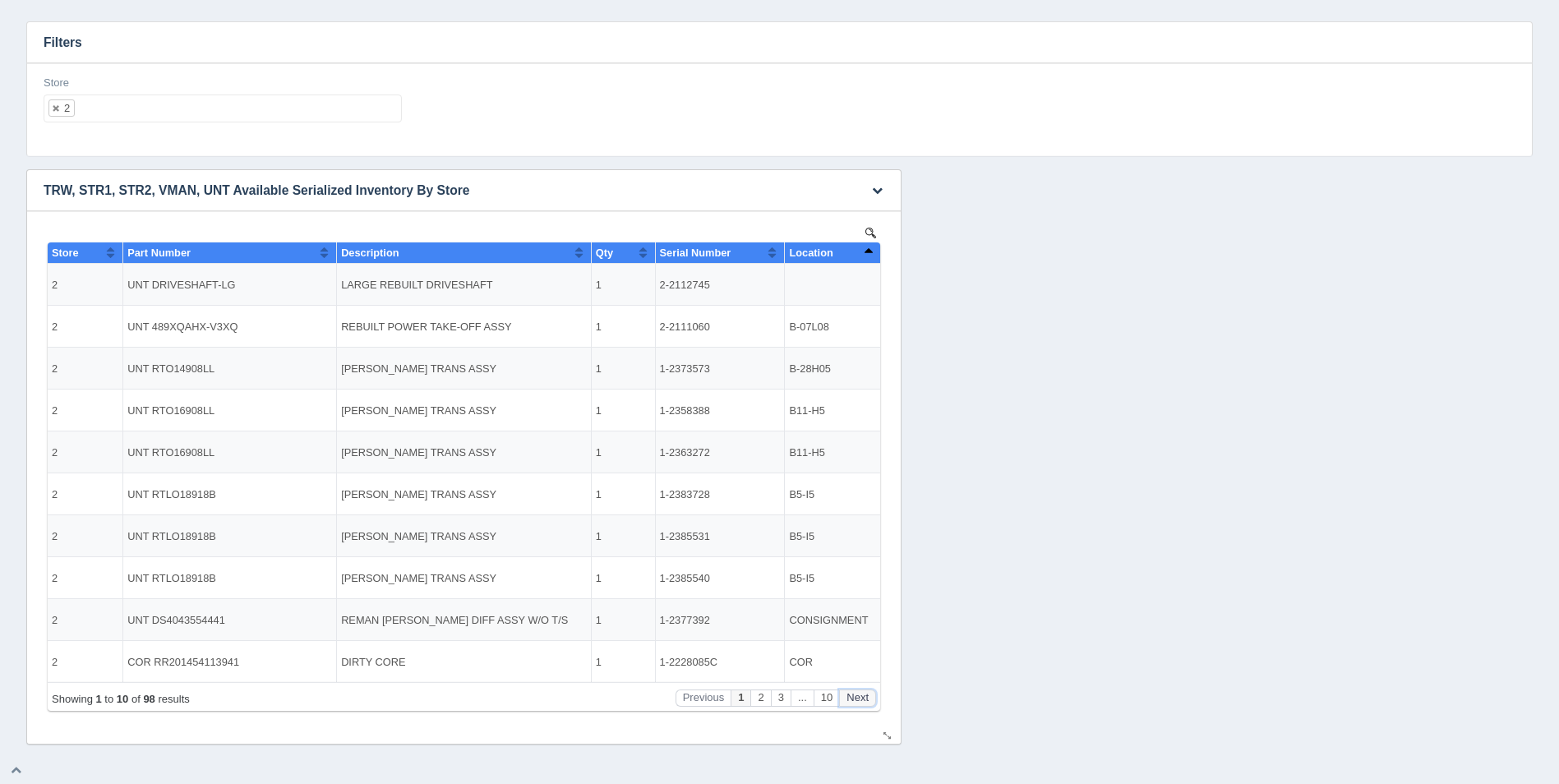
click at [867, 696] on button "Next" at bounding box center [858, 698] width 37 height 18
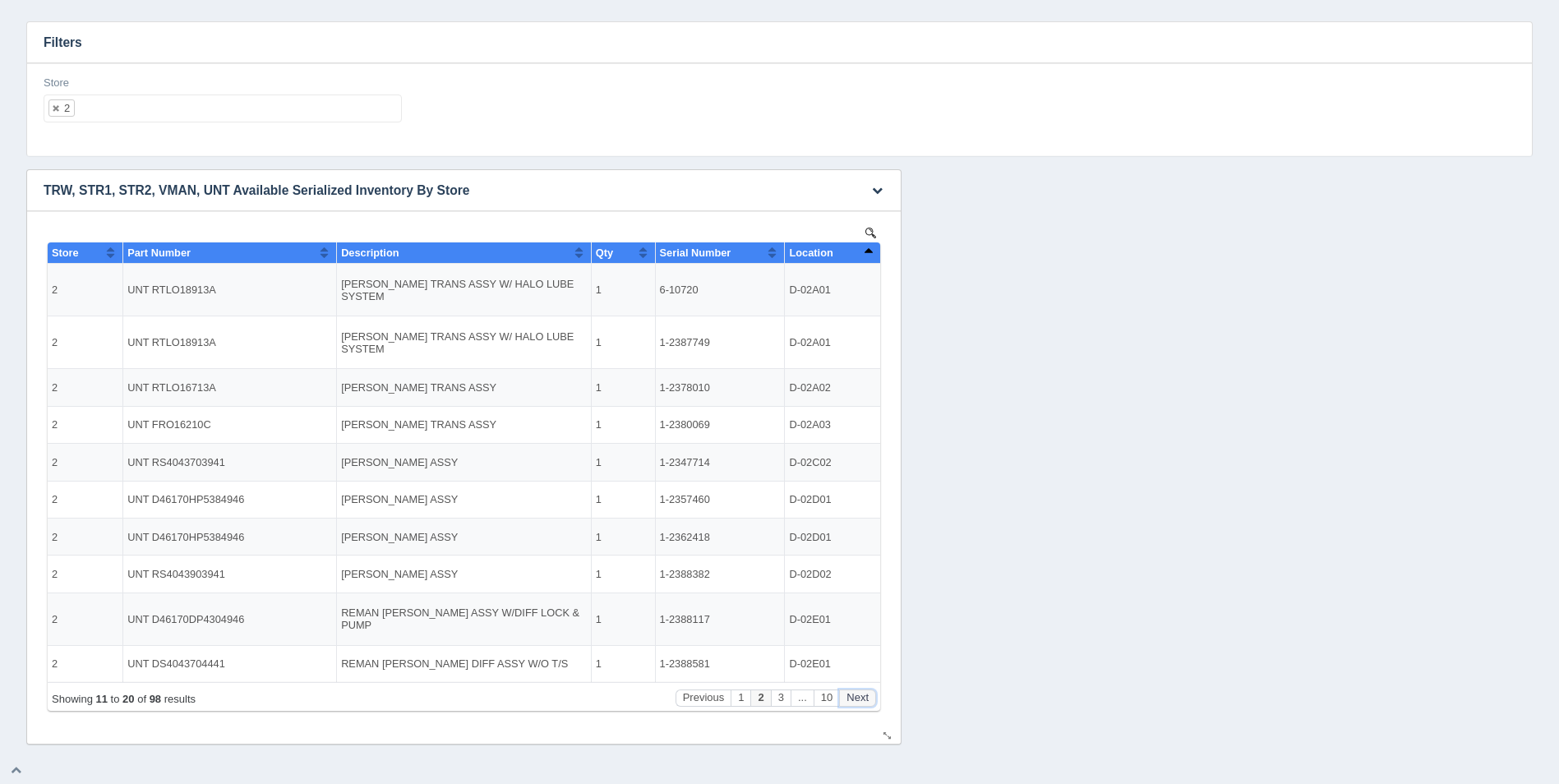
click at [867, 696] on button "Next" at bounding box center [858, 698] width 37 height 18
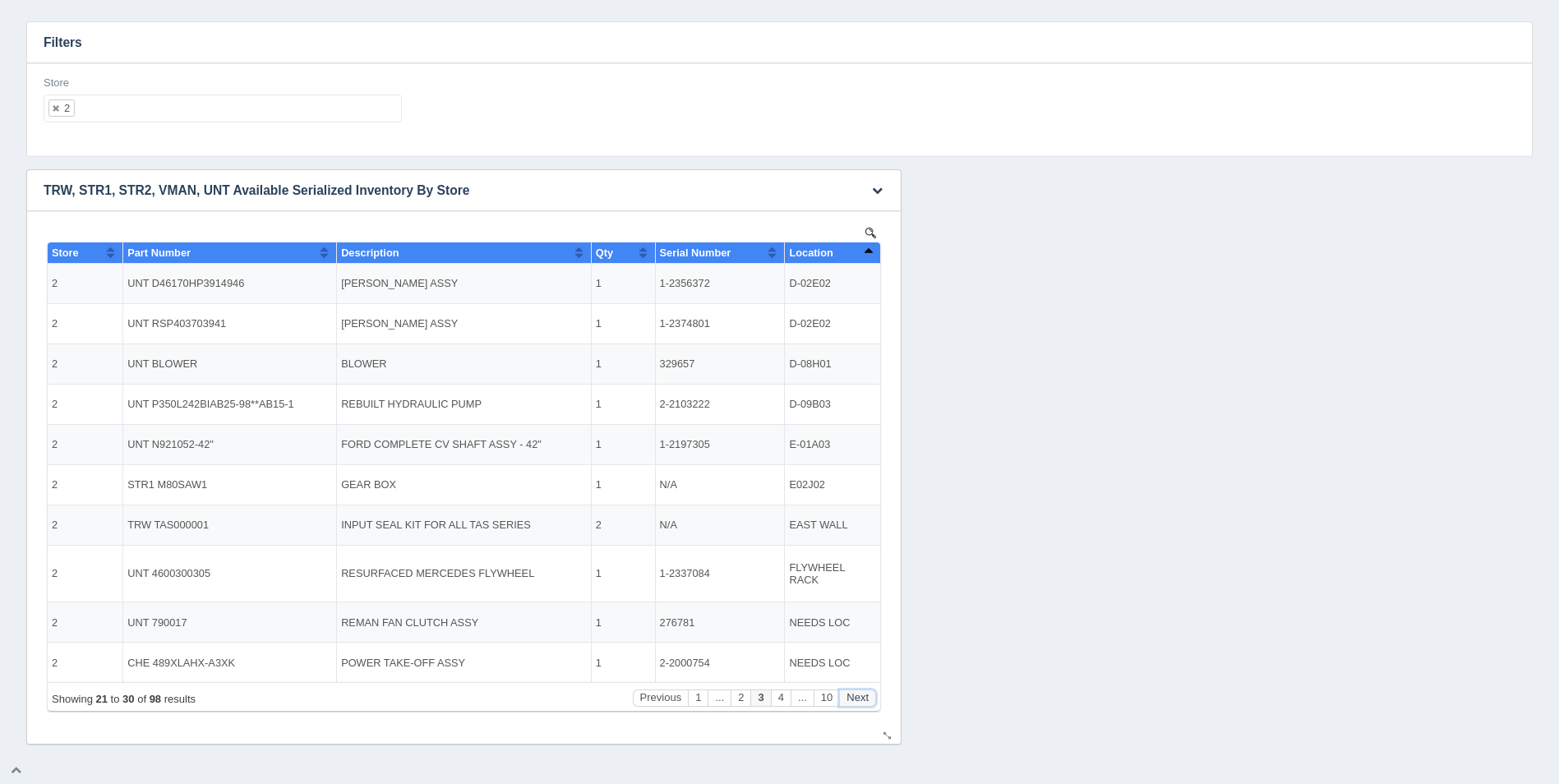
click at [867, 696] on button "Next" at bounding box center [858, 698] width 37 height 18
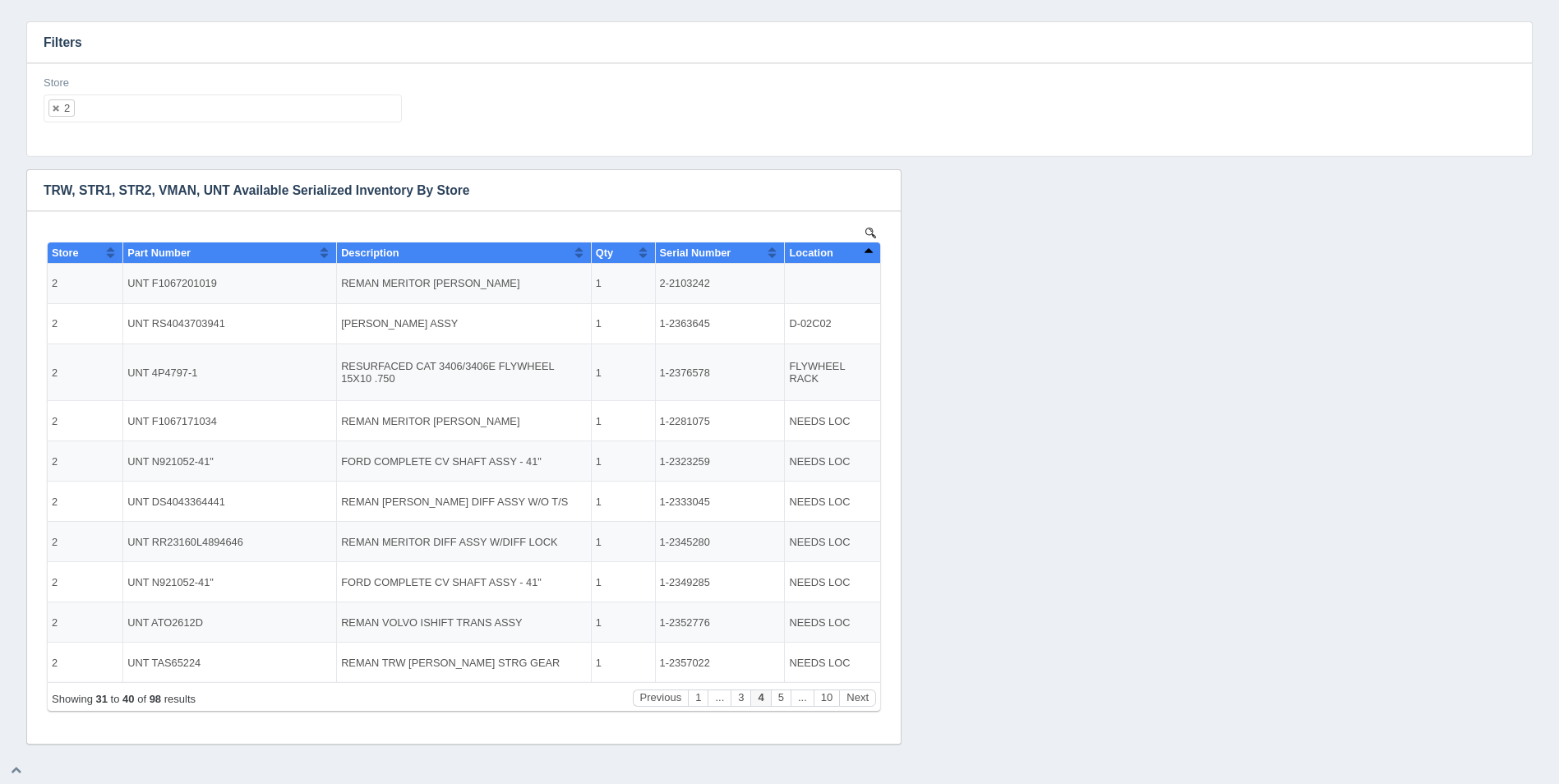
click at [178, 109] on ul "2" at bounding box center [222, 109] width 358 height 28
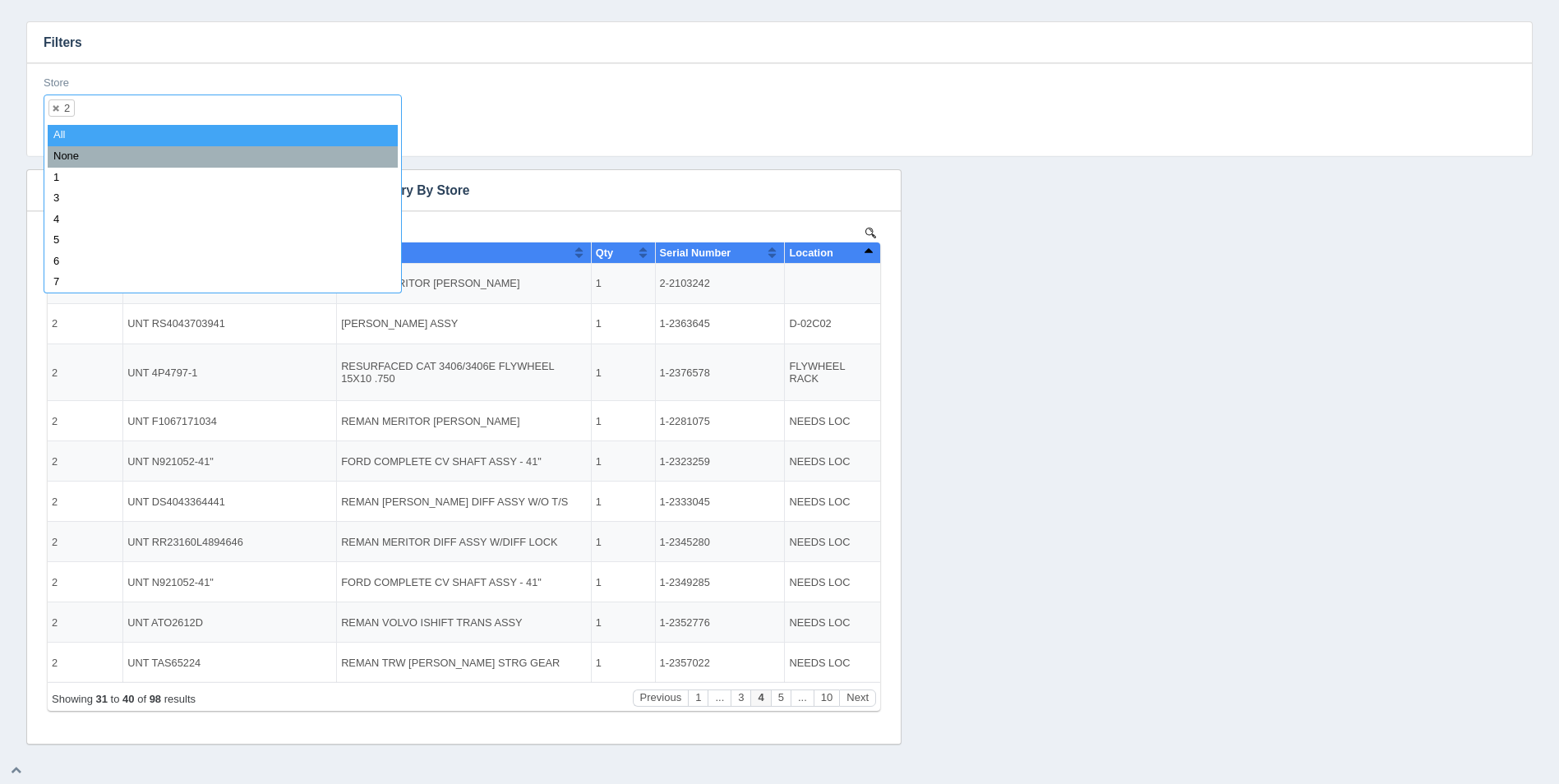
select select
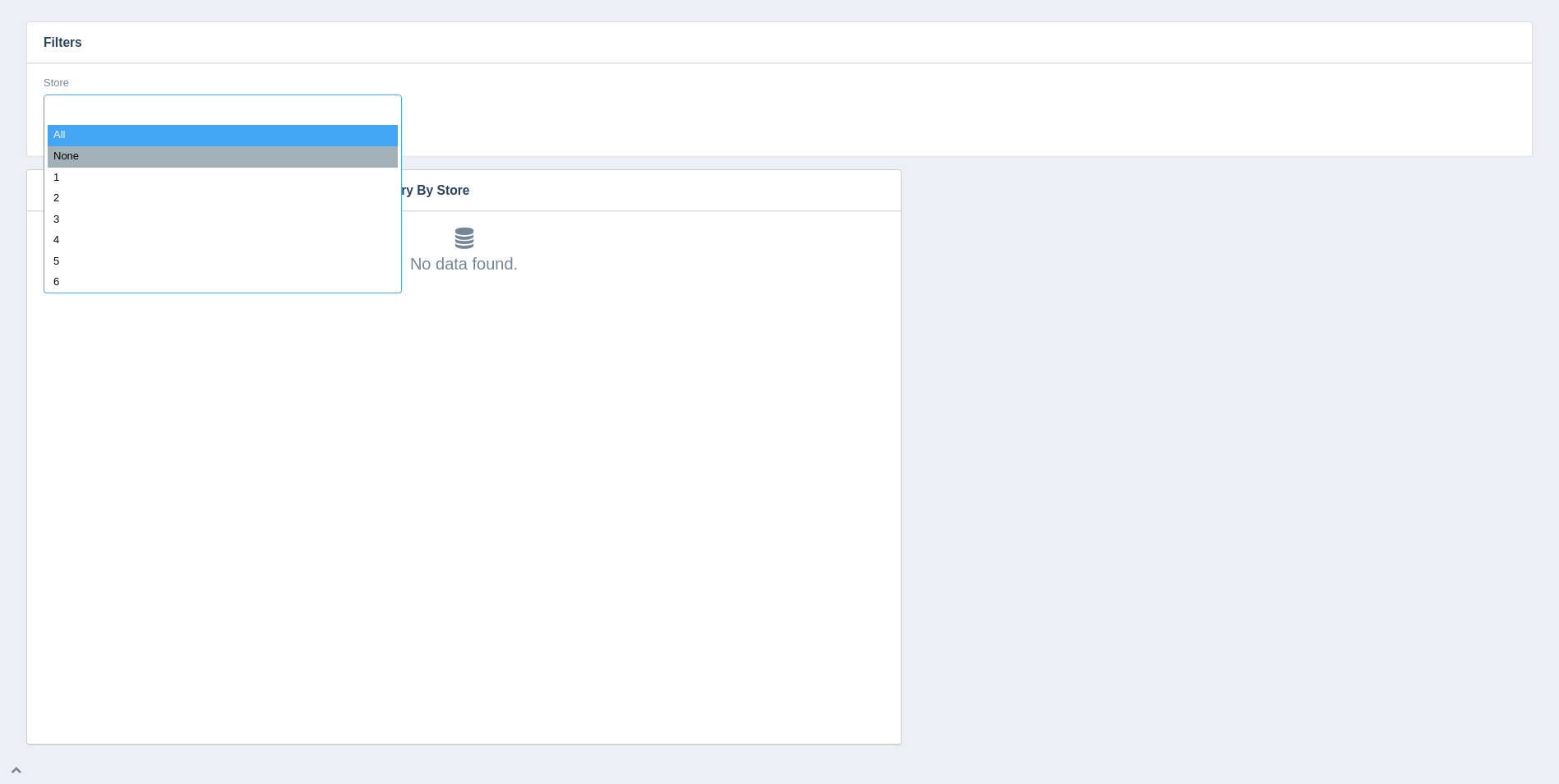
type input "3"
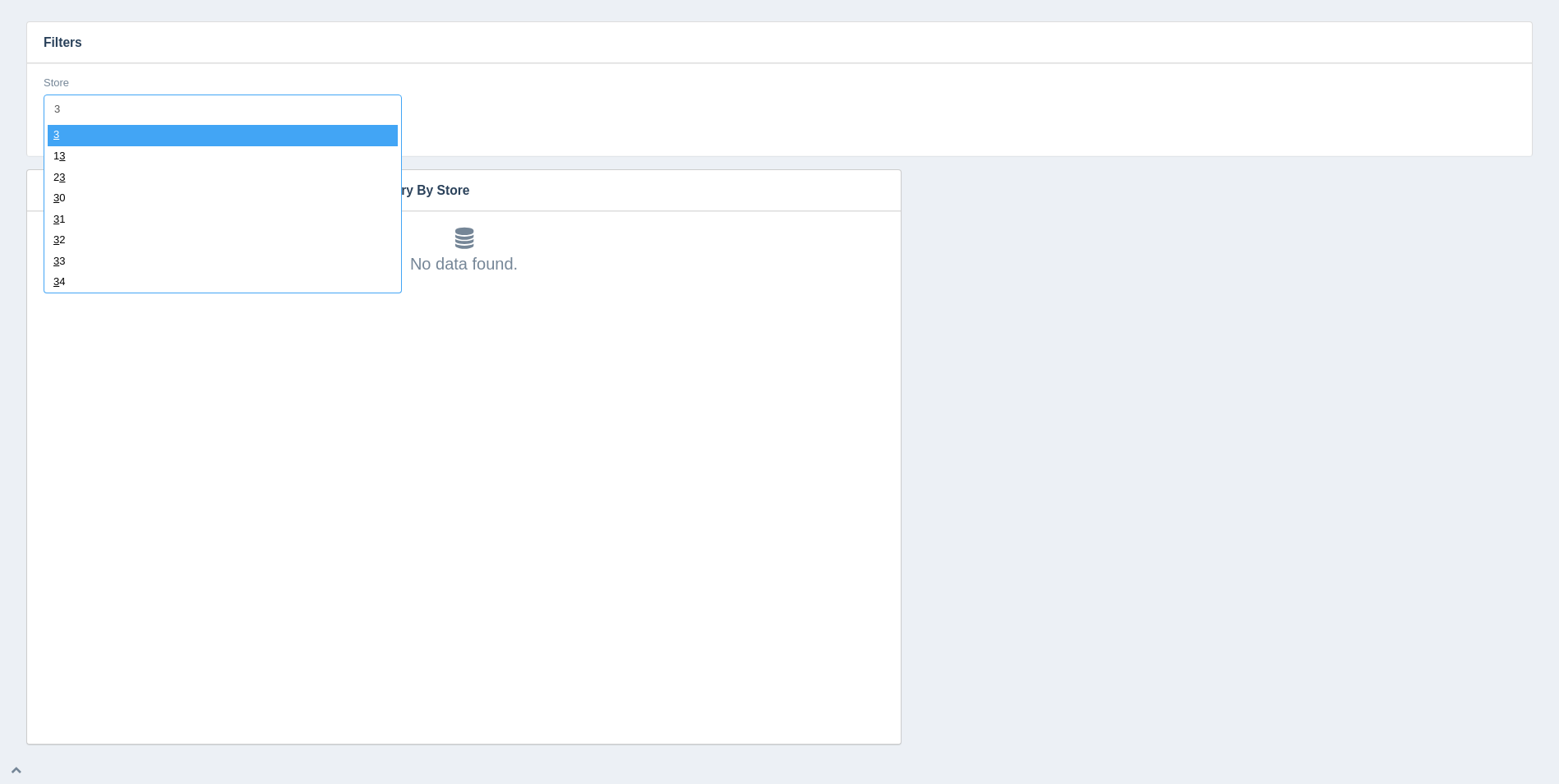
select select "3"
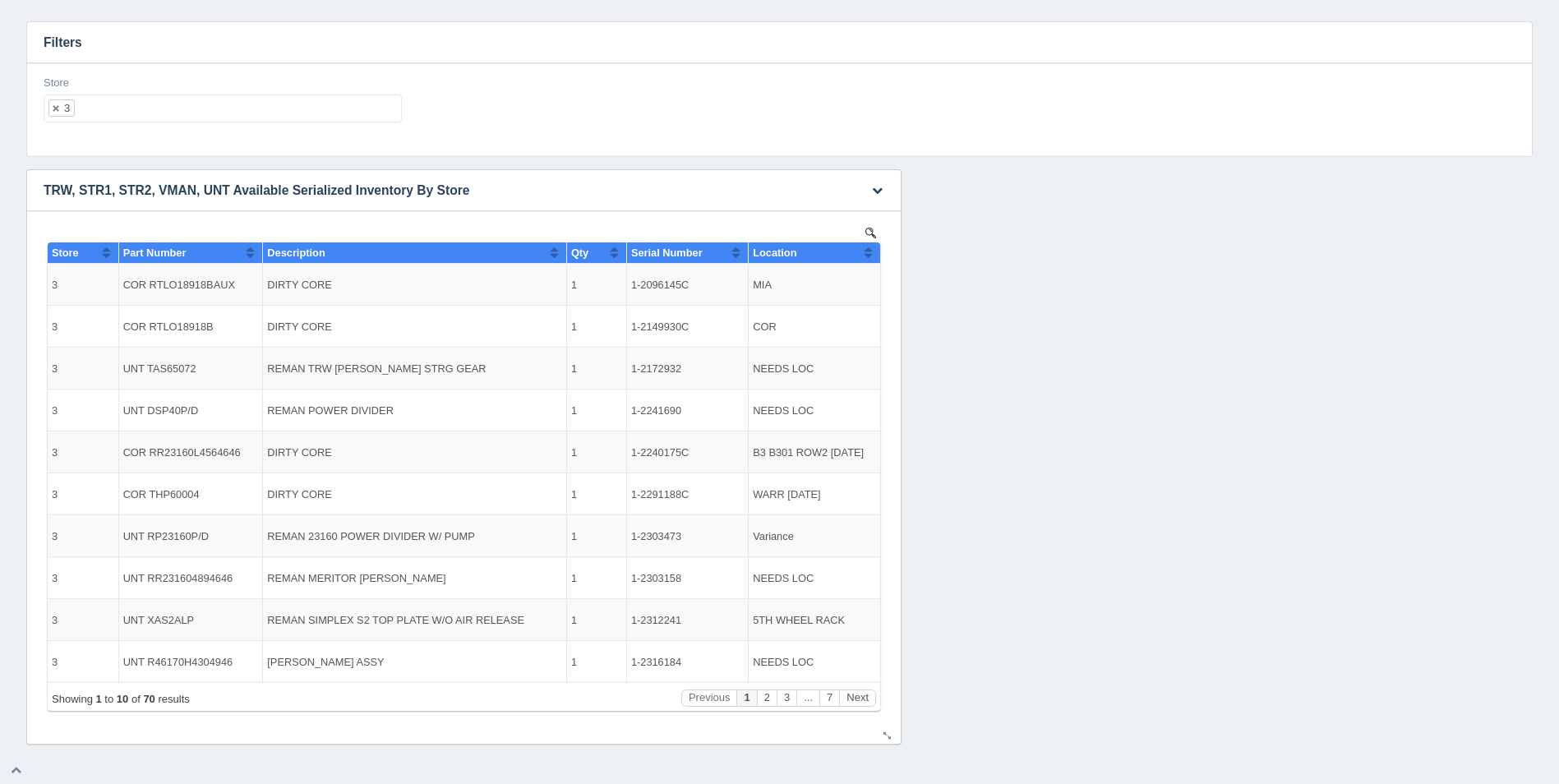
click at [872, 256] on button "Sort column ascending" at bounding box center [868, 252] width 10 height 20
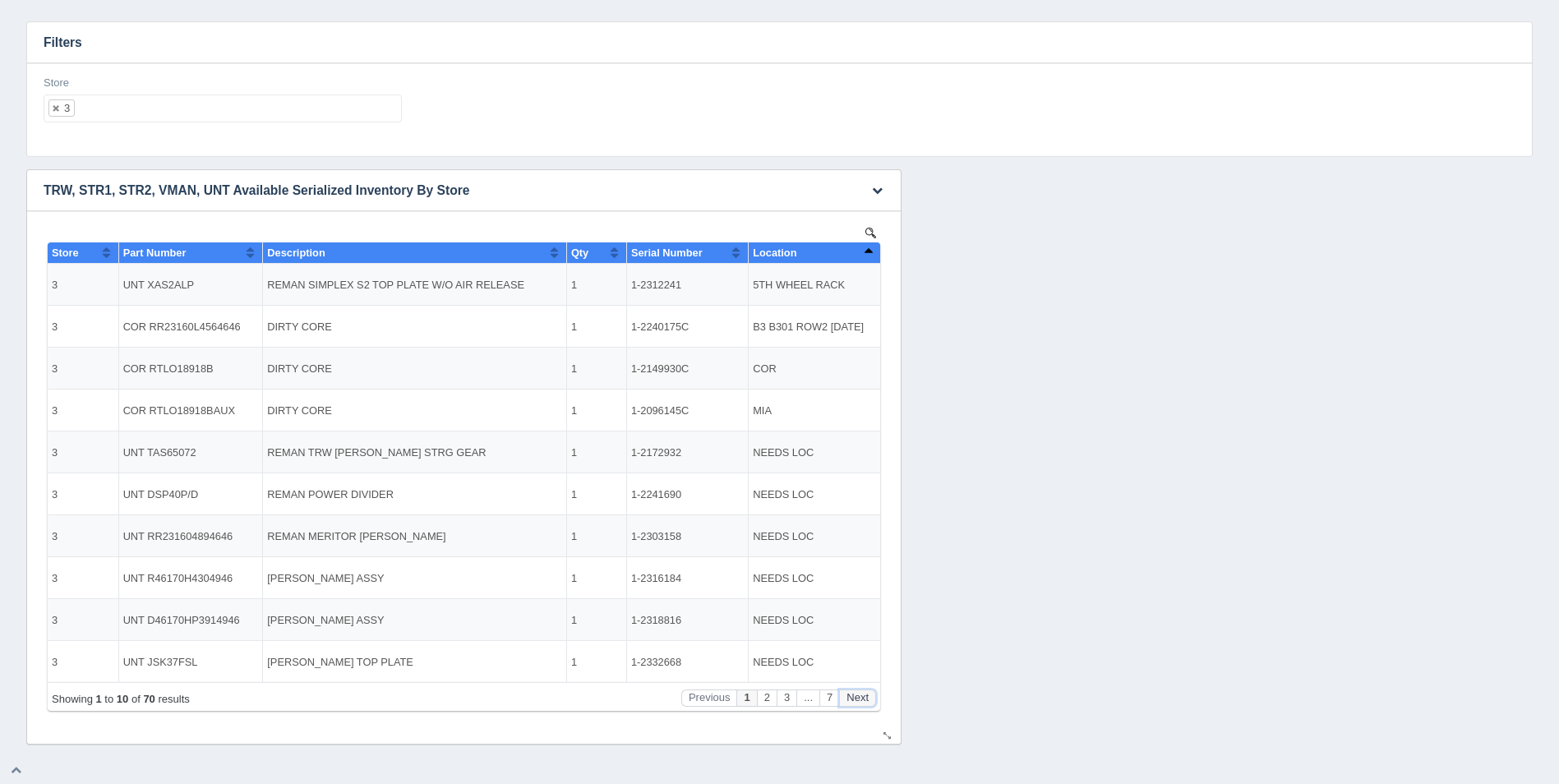
click at [873, 698] on button "Next" at bounding box center [858, 698] width 37 height 18
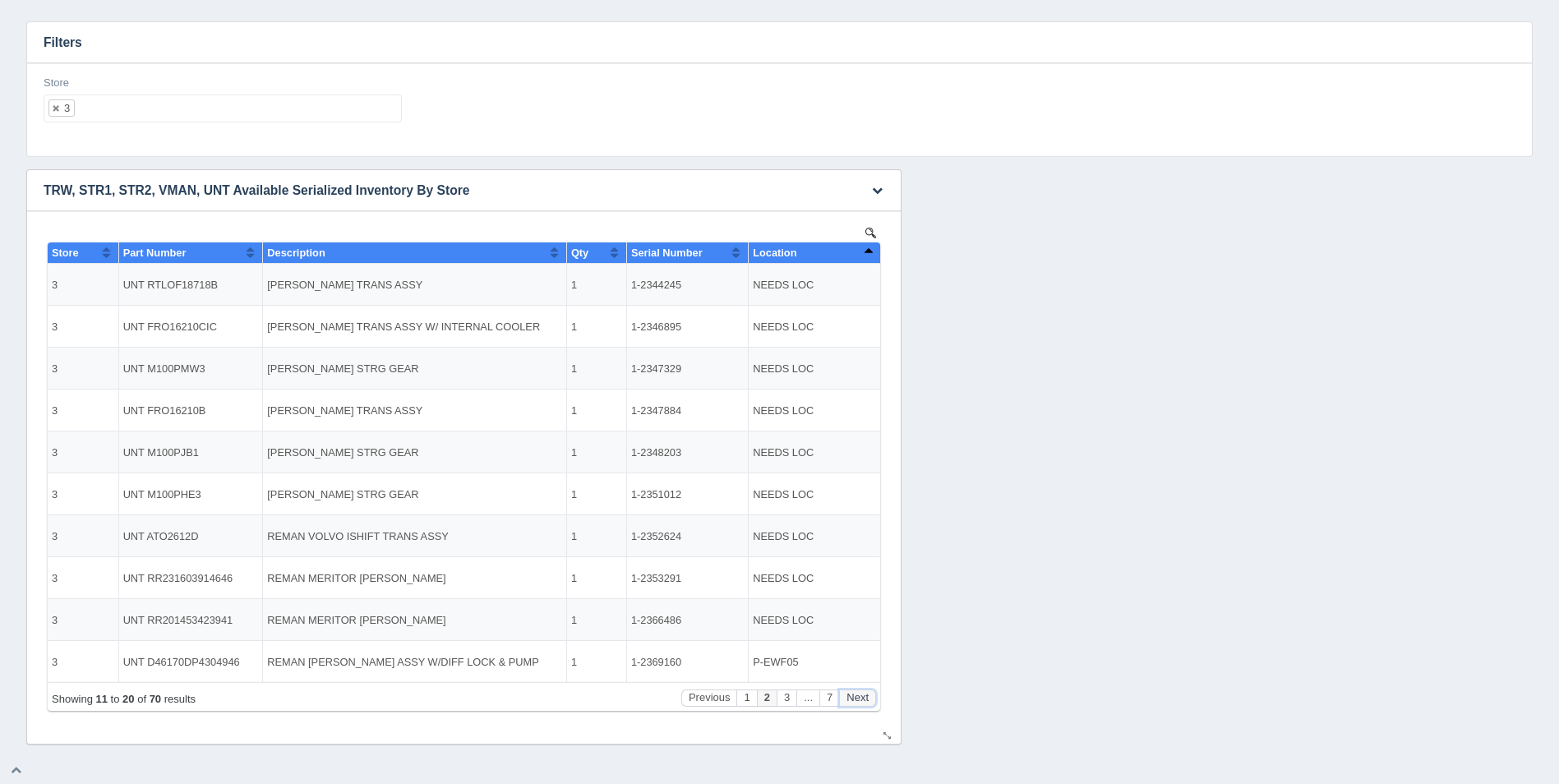
click at [873, 698] on button "Next" at bounding box center [858, 698] width 37 height 18
drag, startPoint x: 678, startPoint y: 367, endPoint x: 629, endPoint y: 369, distance: 49.0
click at [629, 369] on td "1-2361868" at bounding box center [686, 368] width 122 height 42
drag, startPoint x: 629, startPoint y: 369, endPoint x: 680, endPoint y: 368, distance: 51.0
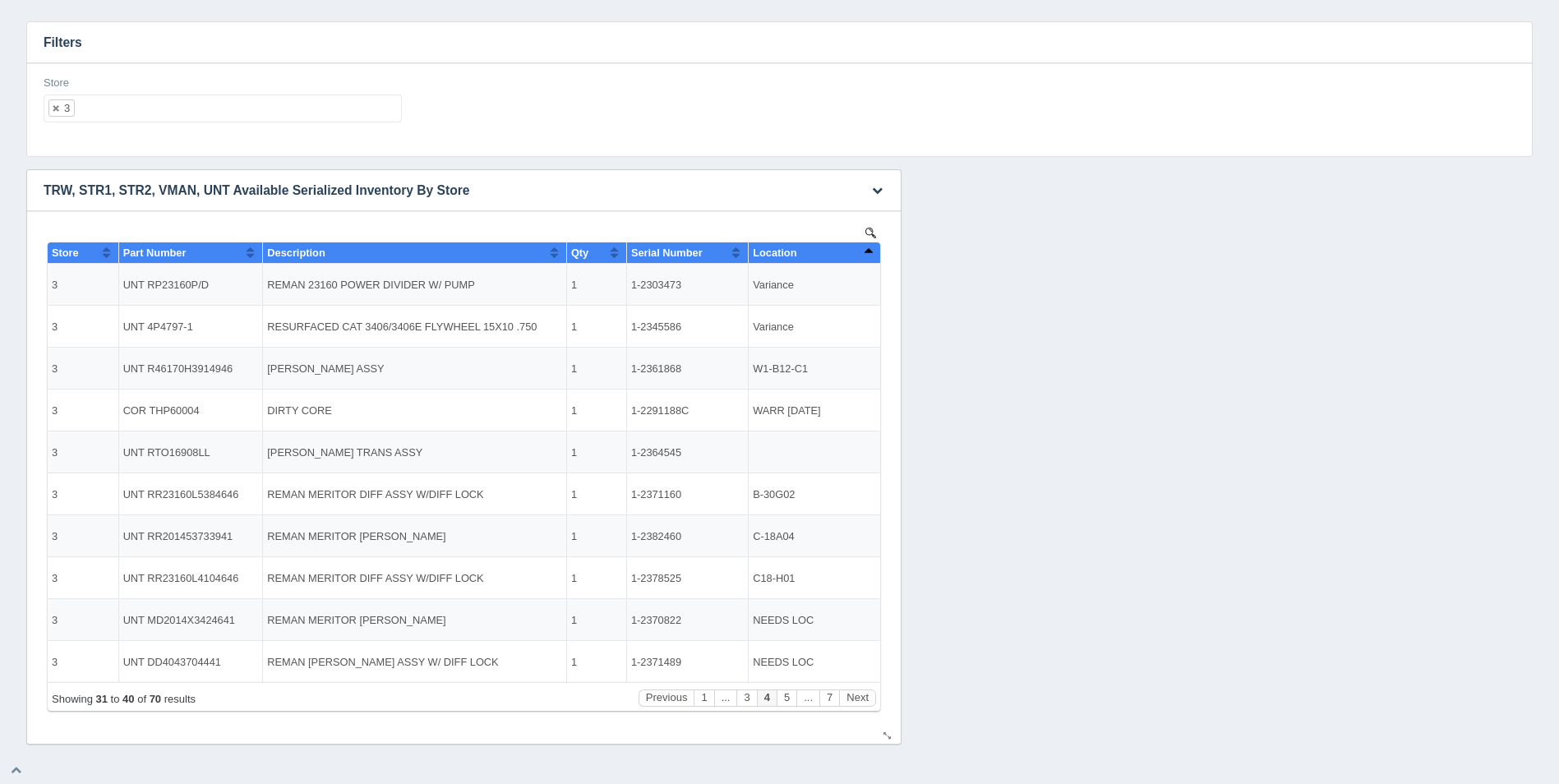
click at [680, 368] on td "1-2361868" at bounding box center [686, 368] width 122 height 42
drag, startPoint x: 680, startPoint y: 368, endPoint x: 633, endPoint y: 368, distance: 47.0
click at [633, 368] on td "1-2361868" at bounding box center [686, 368] width 122 height 42
copy td "1-2361868"
click at [863, 699] on button "Next" at bounding box center [858, 698] width 37 height 18
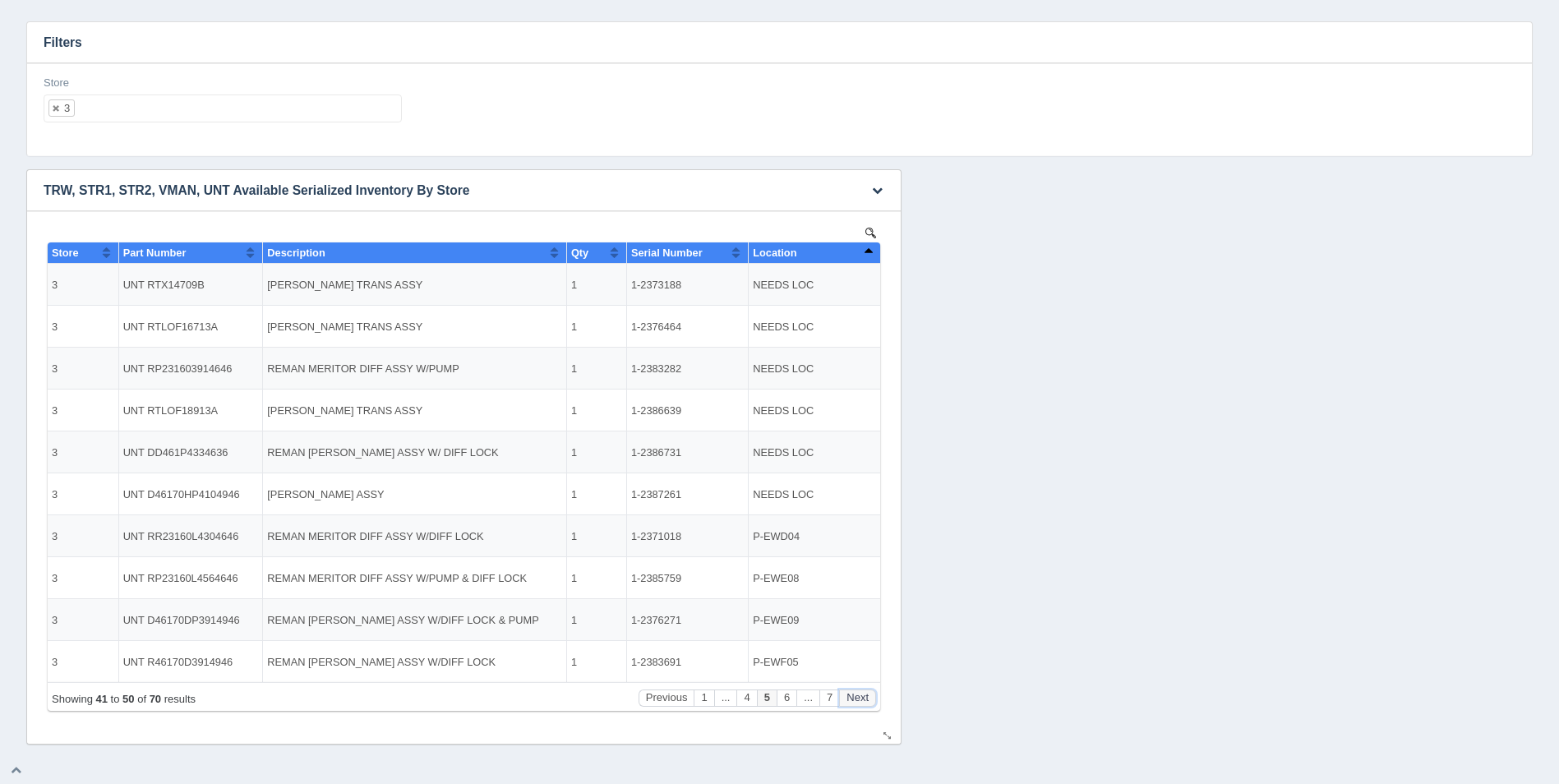
click at [863, 699] on button "Next" at bounding box center [858, 698] width 37 height 18
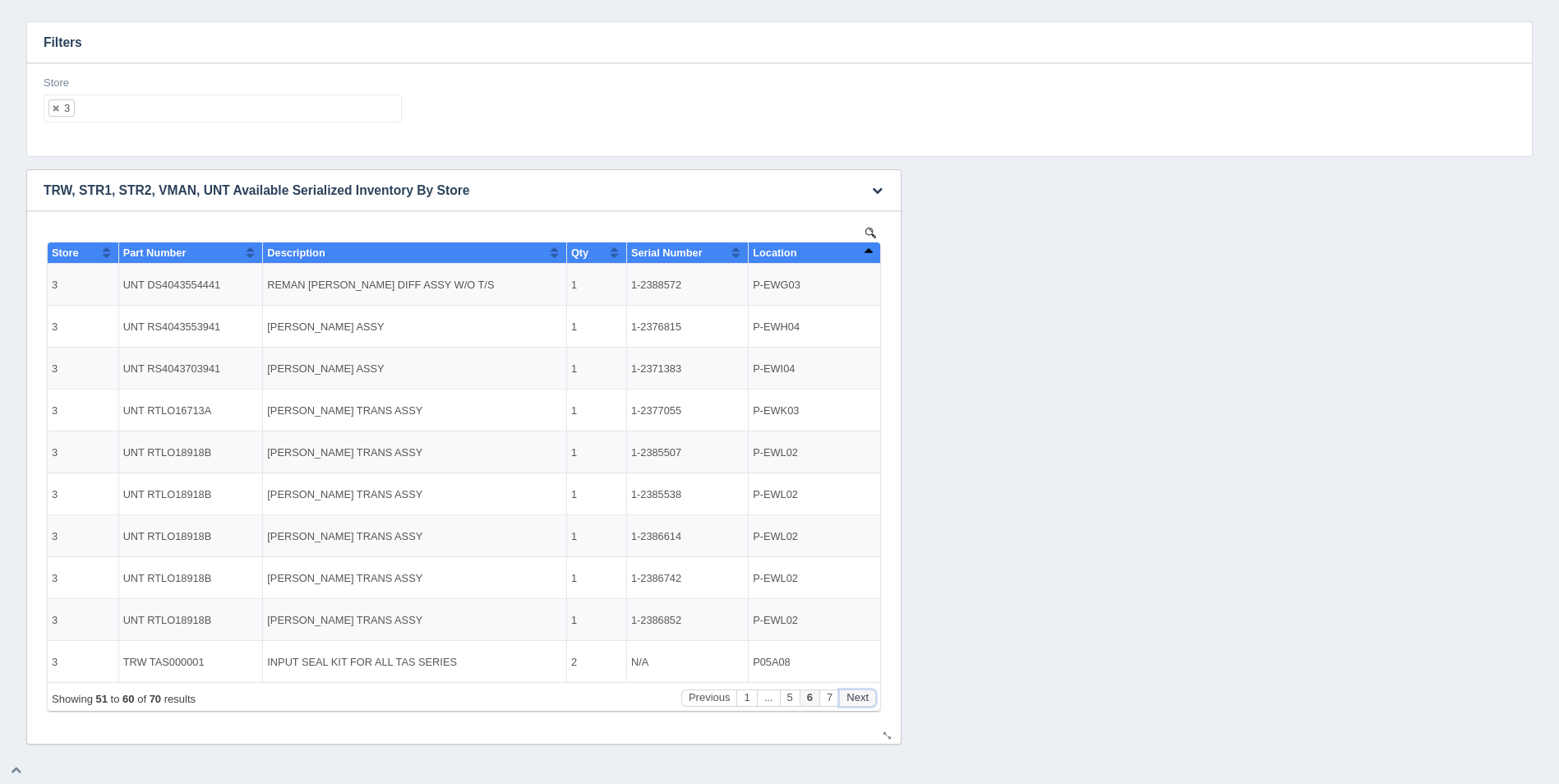
click at [863, 699] on button "Next" at bounding box center [858, 698] width 37 height 18
click at [230, 102] on ul "3" at bounding box center [222, 109] width 358 height 28
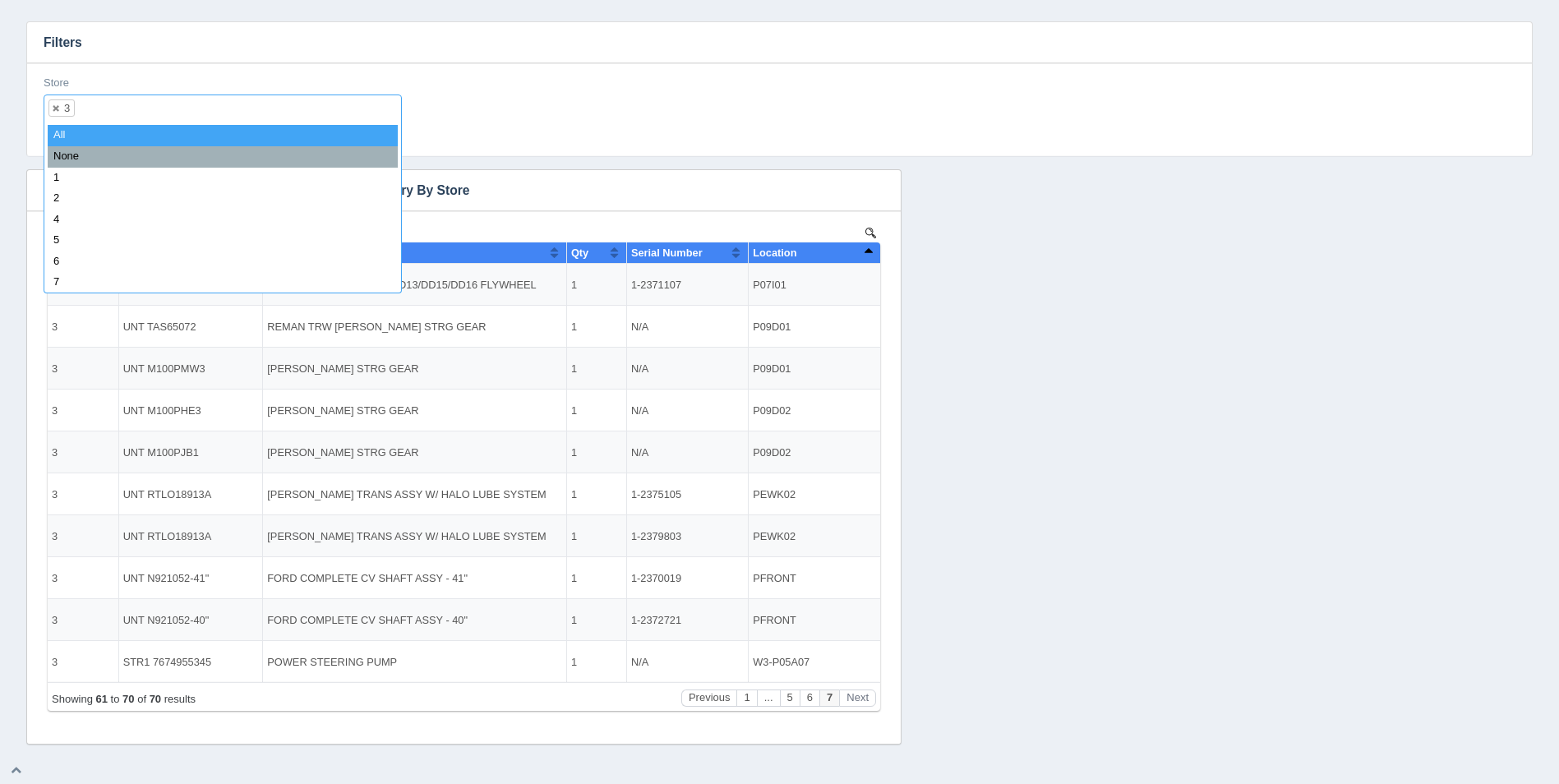
select select
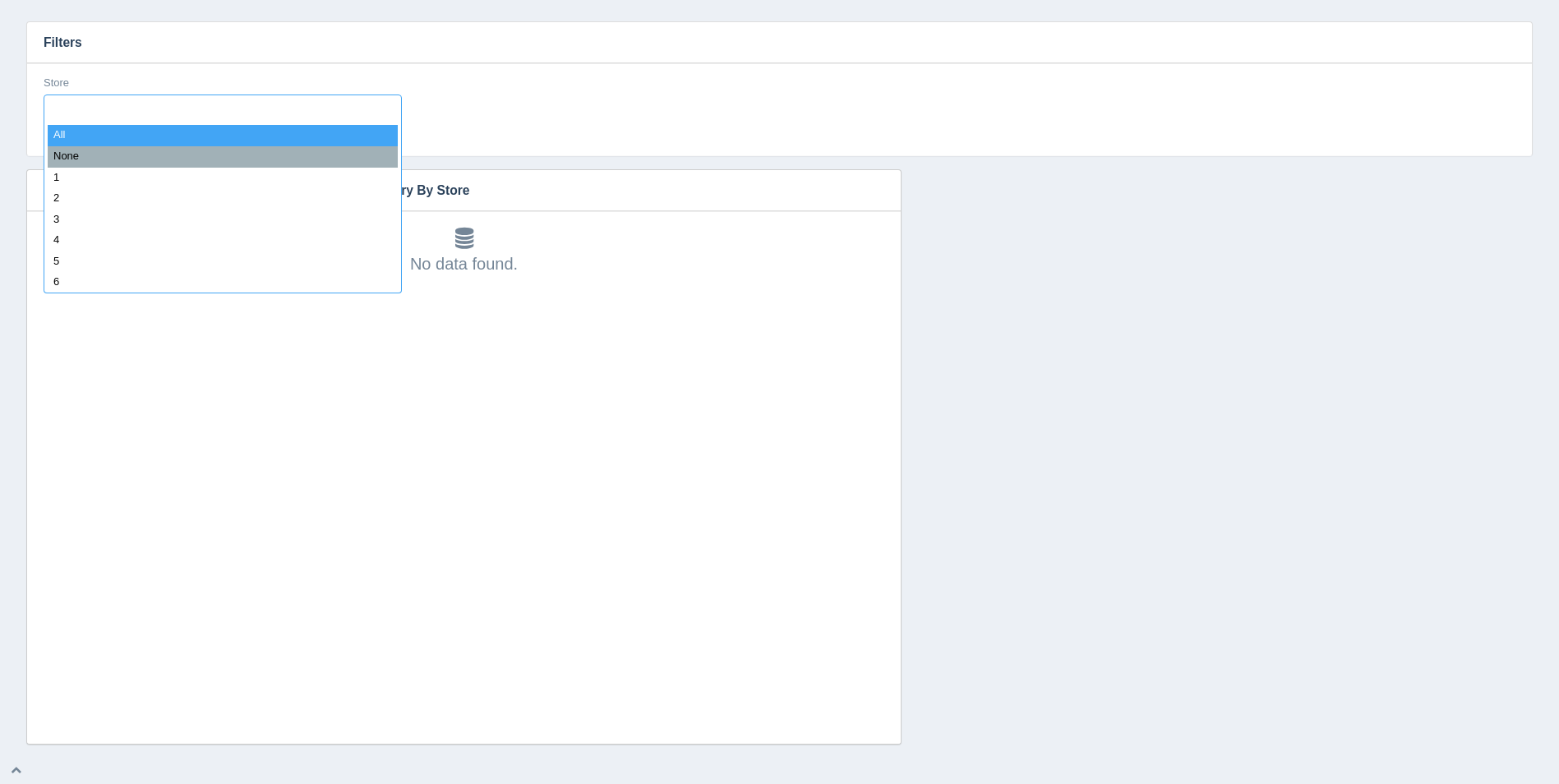
type input "4"
select select "4"
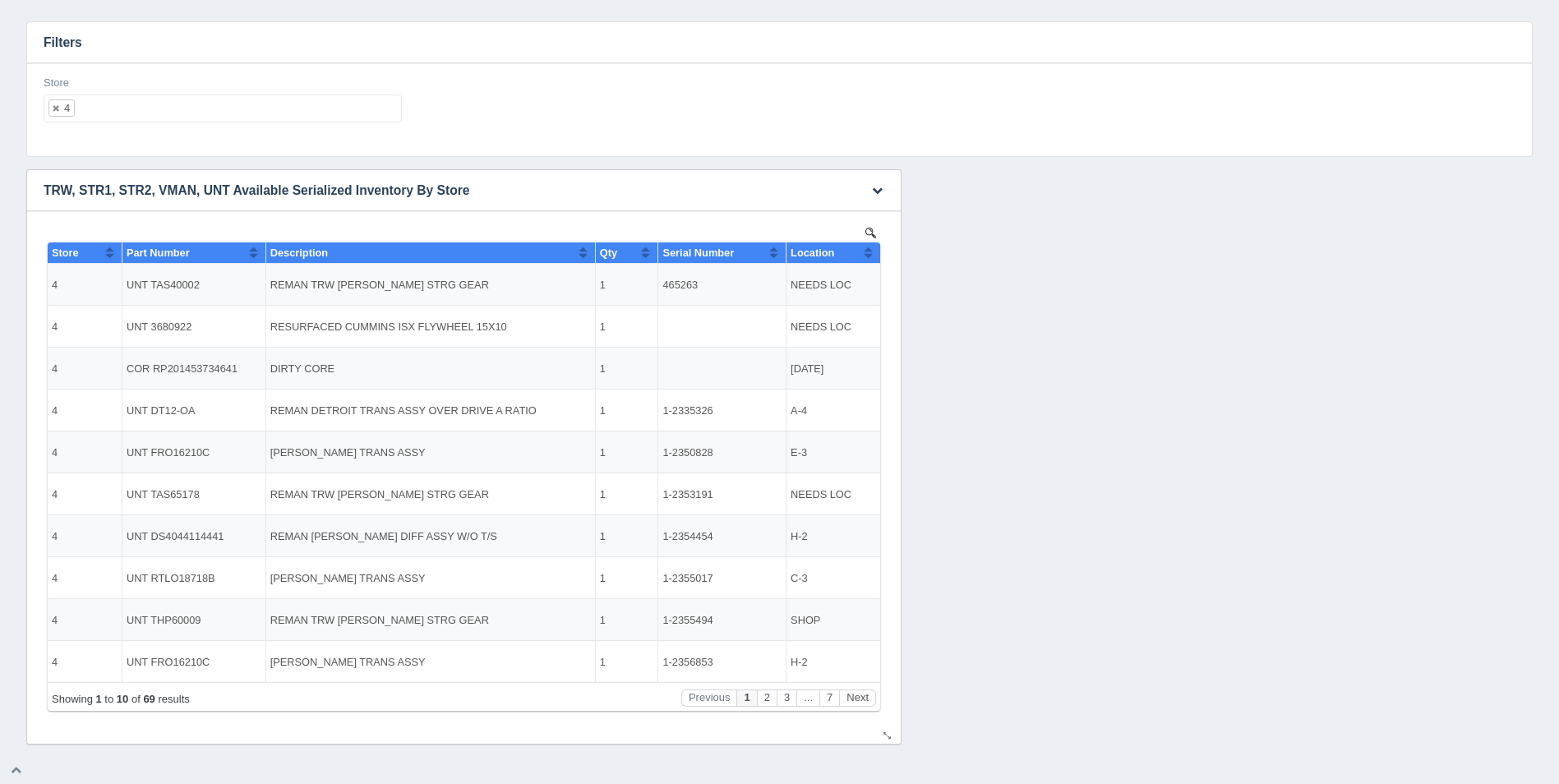
click at [873, 251] on button "Sort column ascending" at bounding box center [868, 252] width 10 height 20
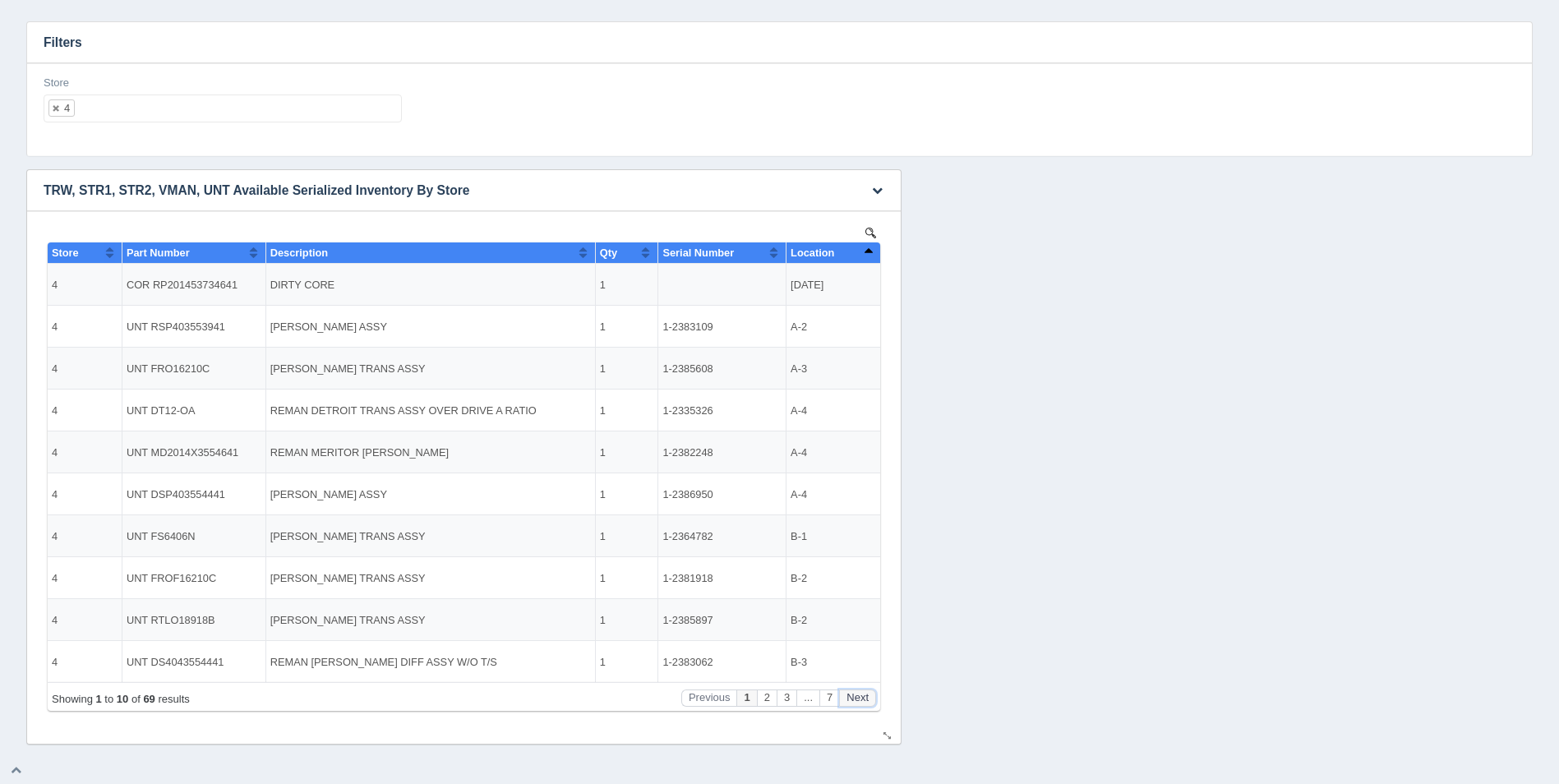
click at [866, 703] on button "Next" at bounding box center [858, 698] width 37 height 18
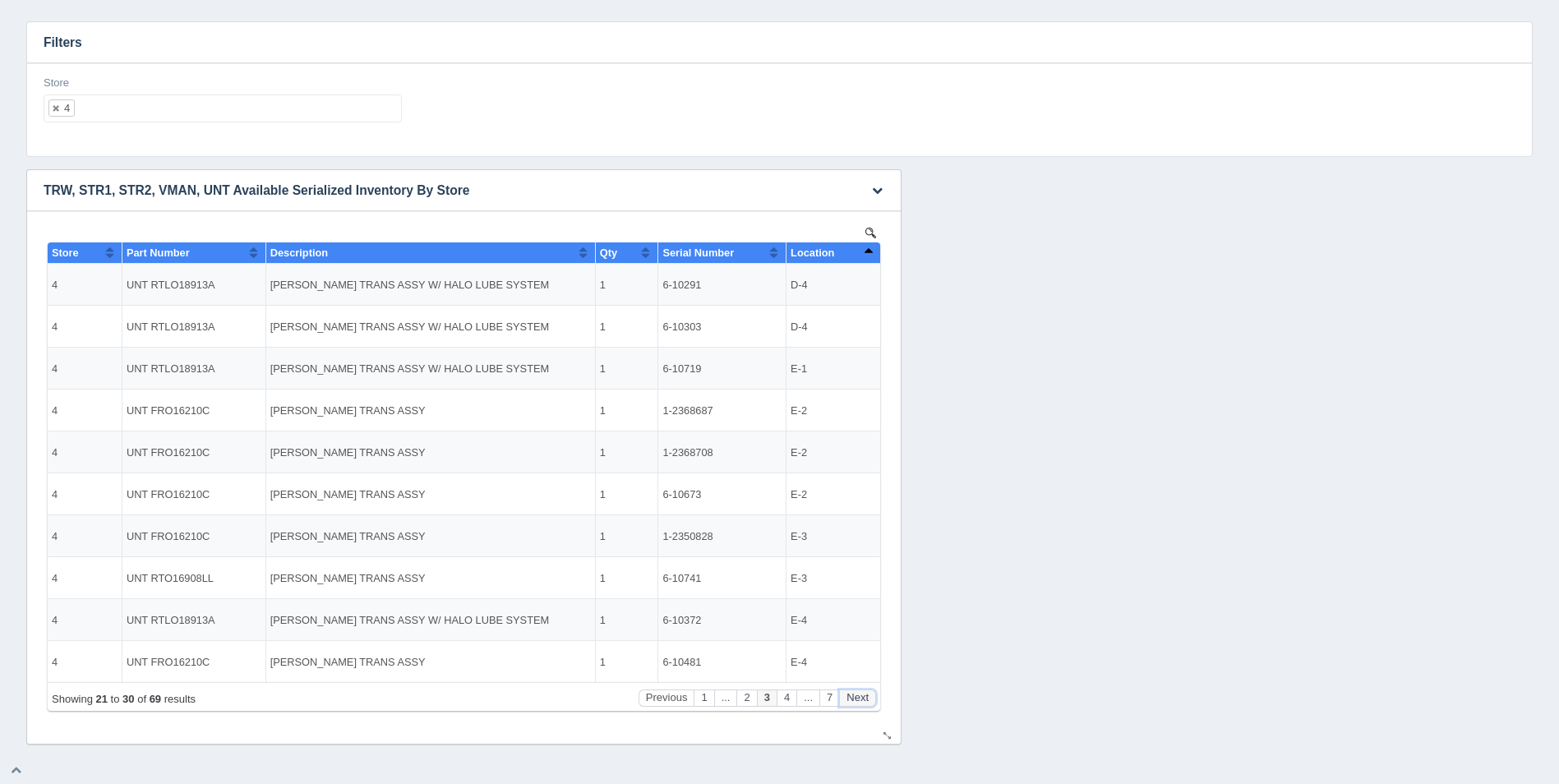
click at [866, 703] on button "Next" at bounding box center [858, 698] width 37 height 18
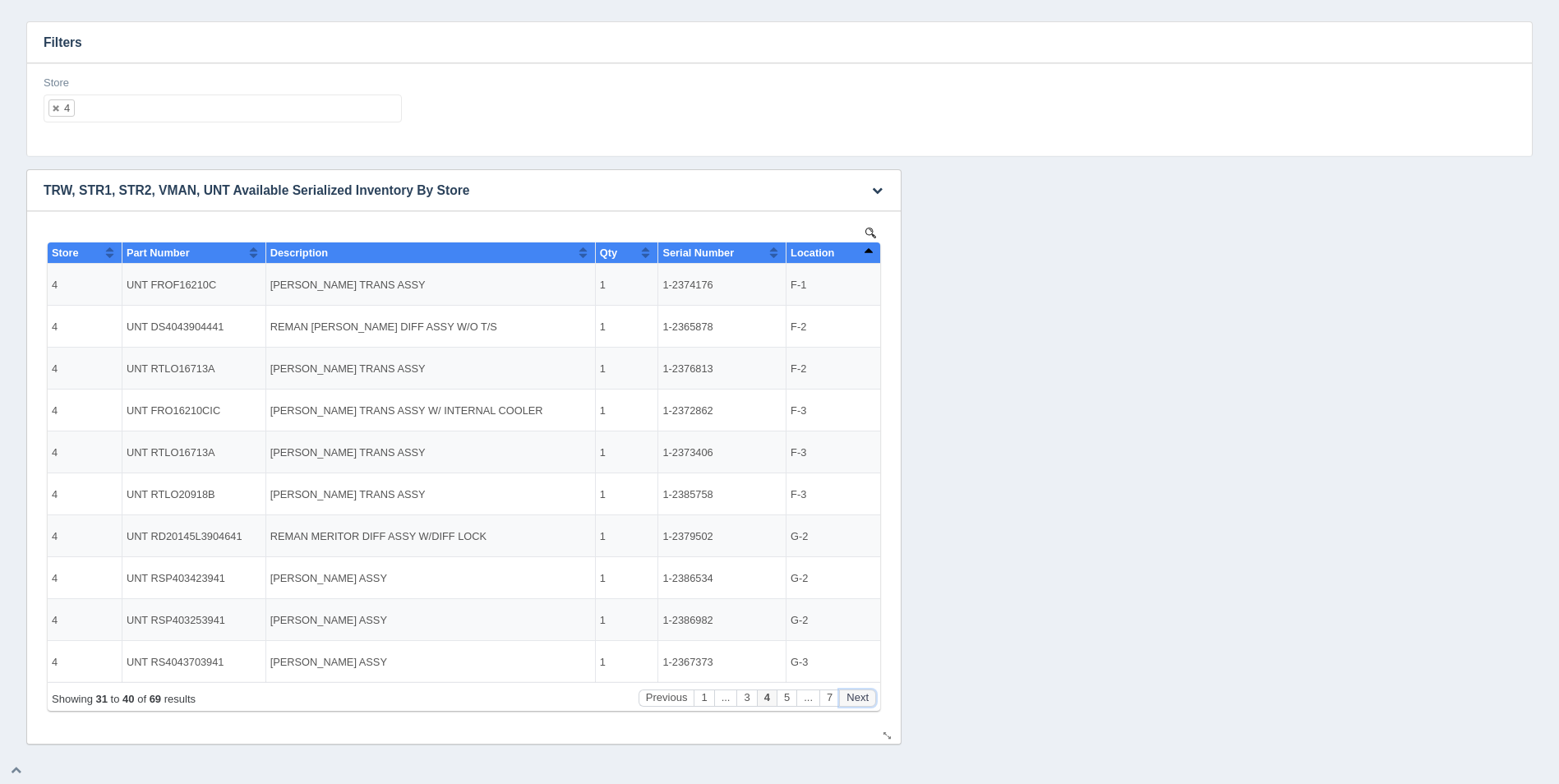
click at [866, 703] on button "Next" at bounding box center [858, 698] width 37 height 18
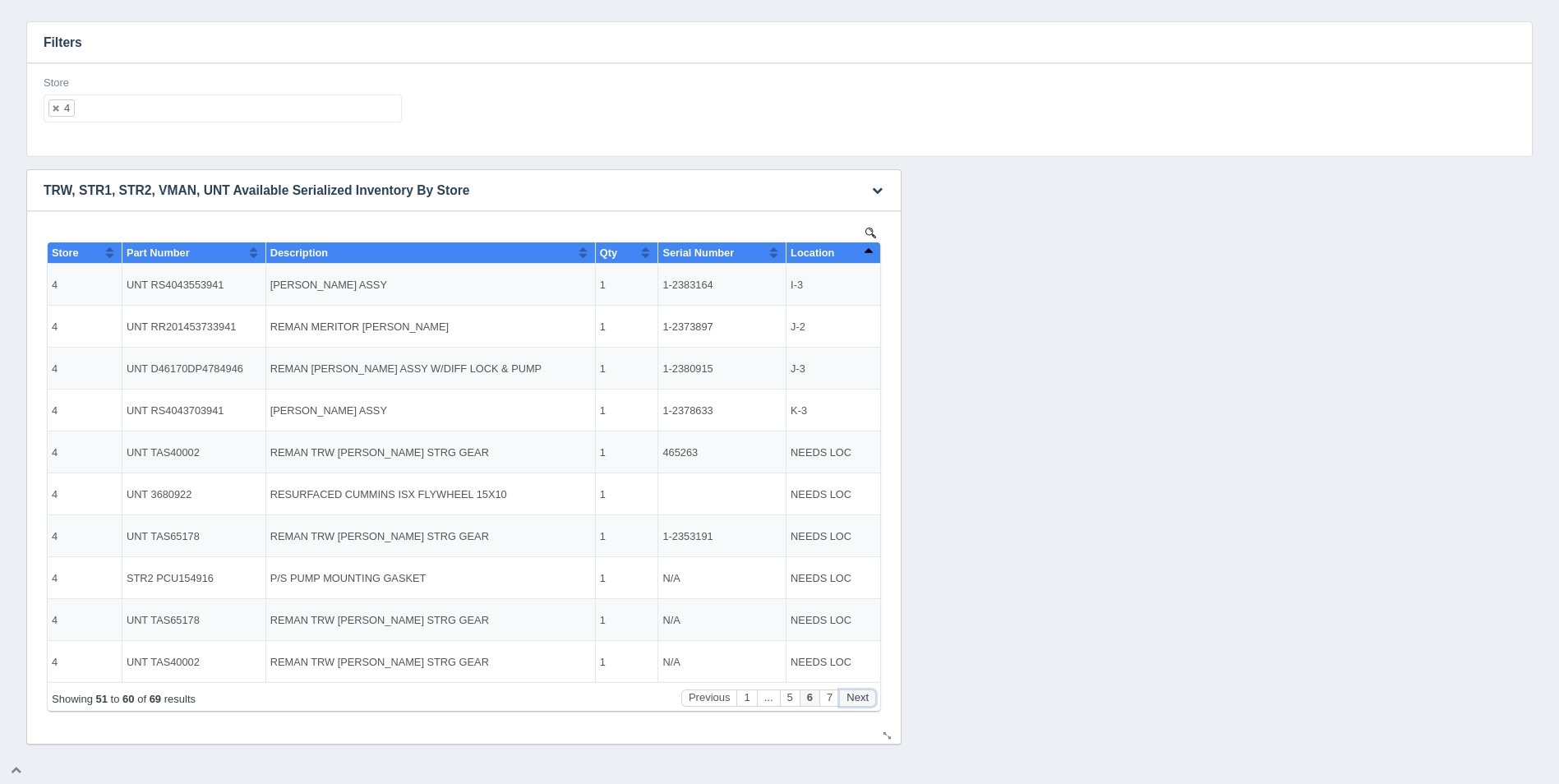
click at [866, 703] on button "Next" at bounding box center [858, 698] width 37 height 18
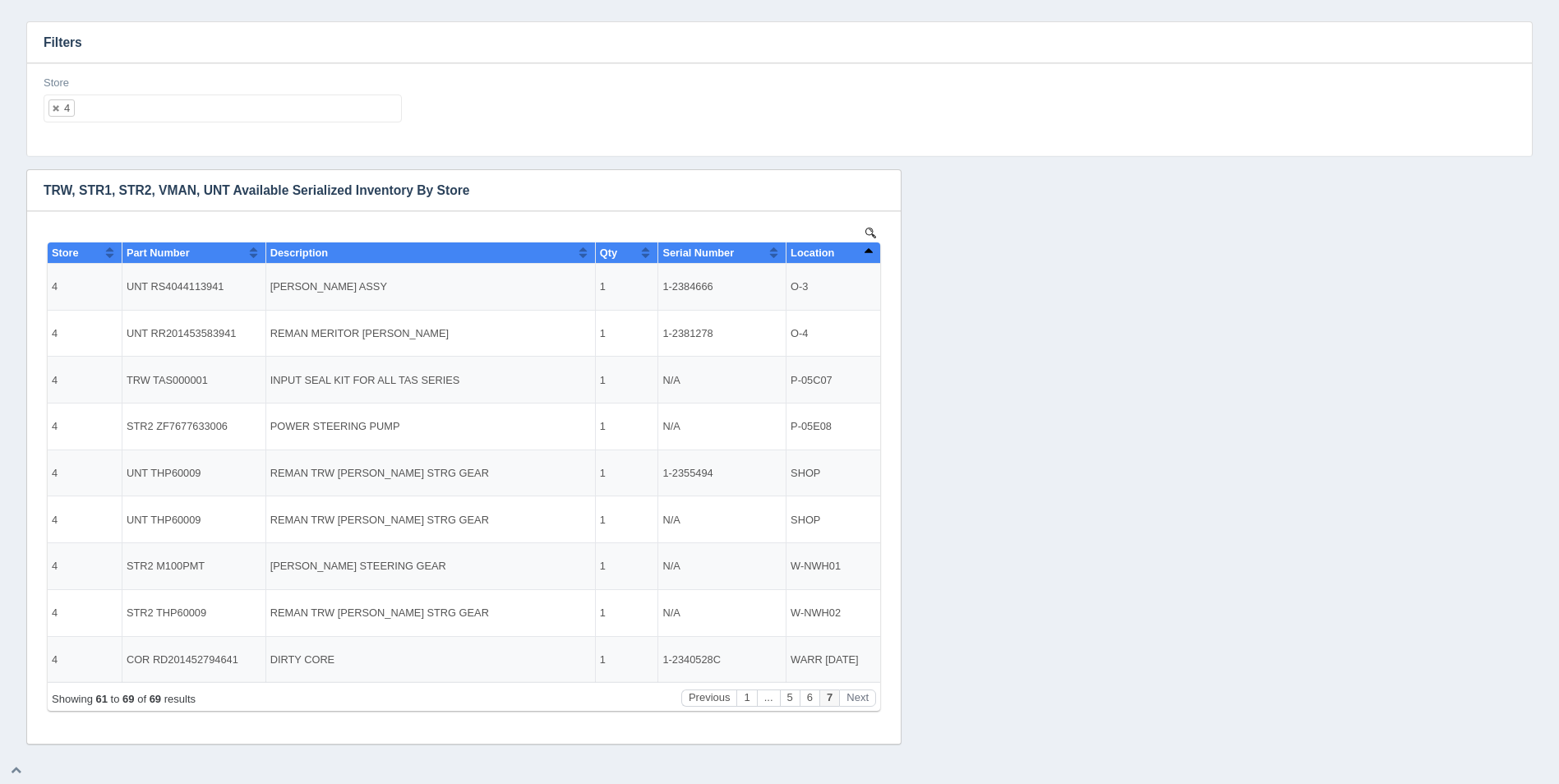
click at [137, 102] on ul "4" at bounding box center [222, 109] width 358 height 28
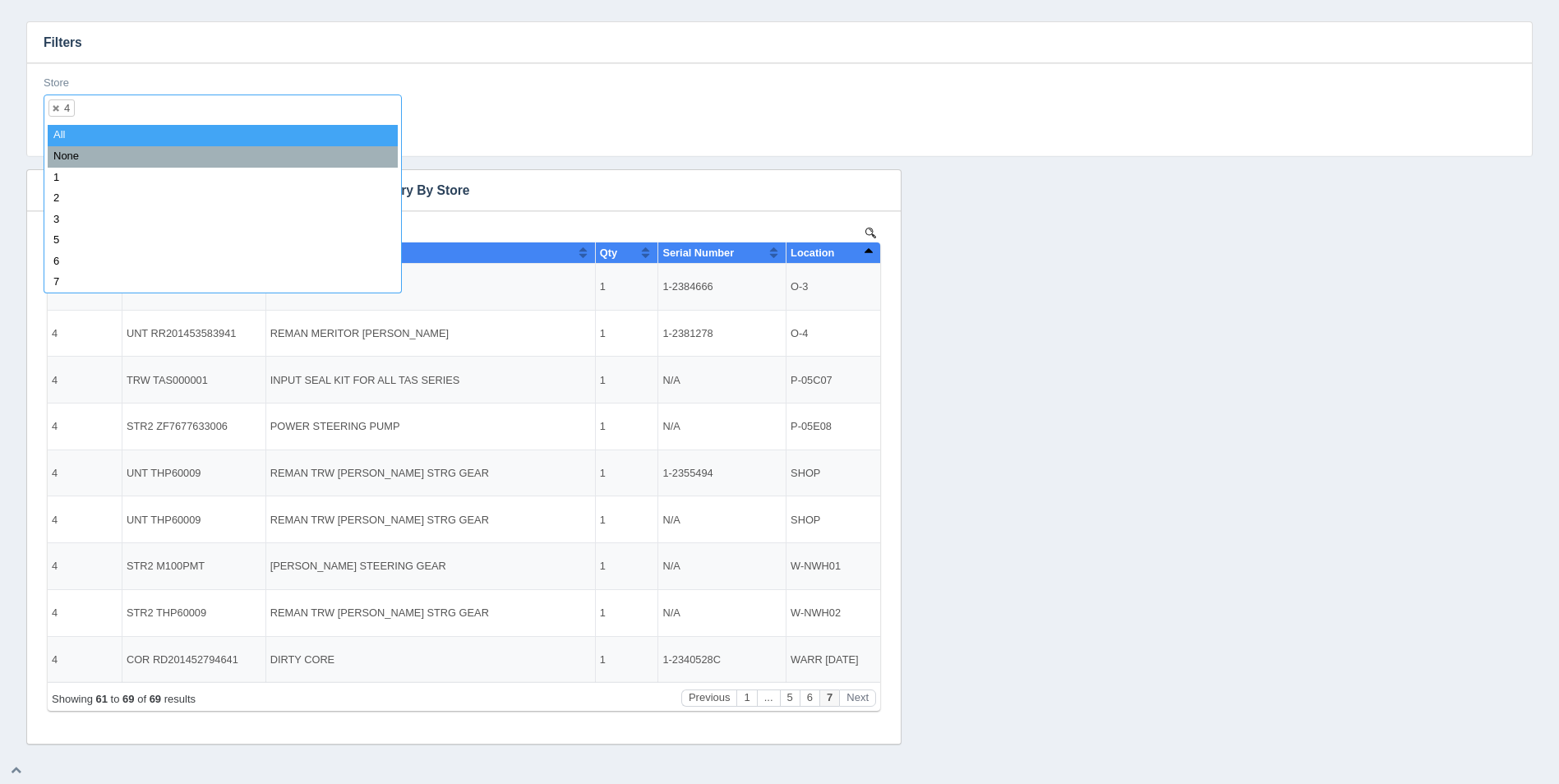
select select
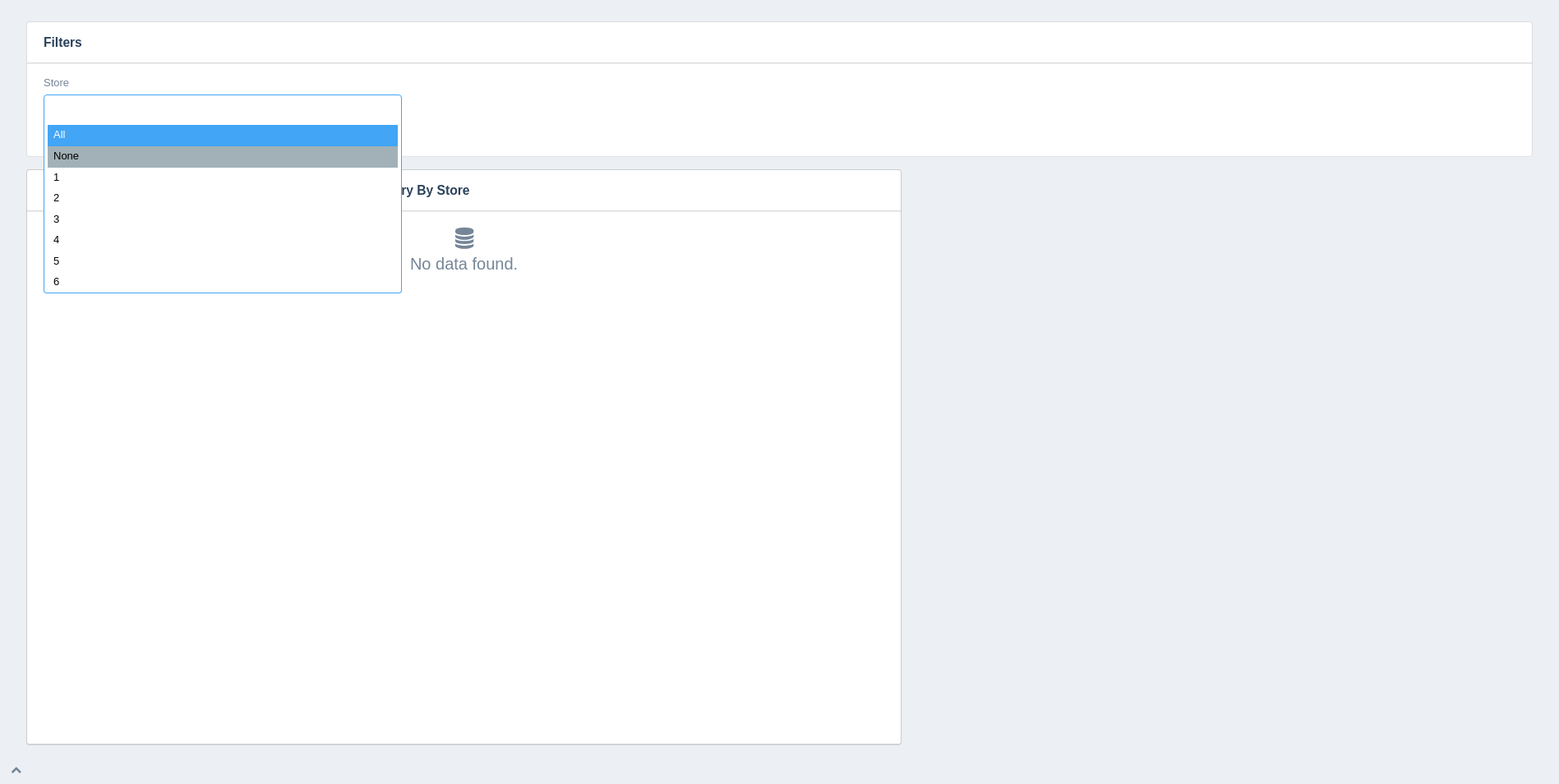
type input "5"
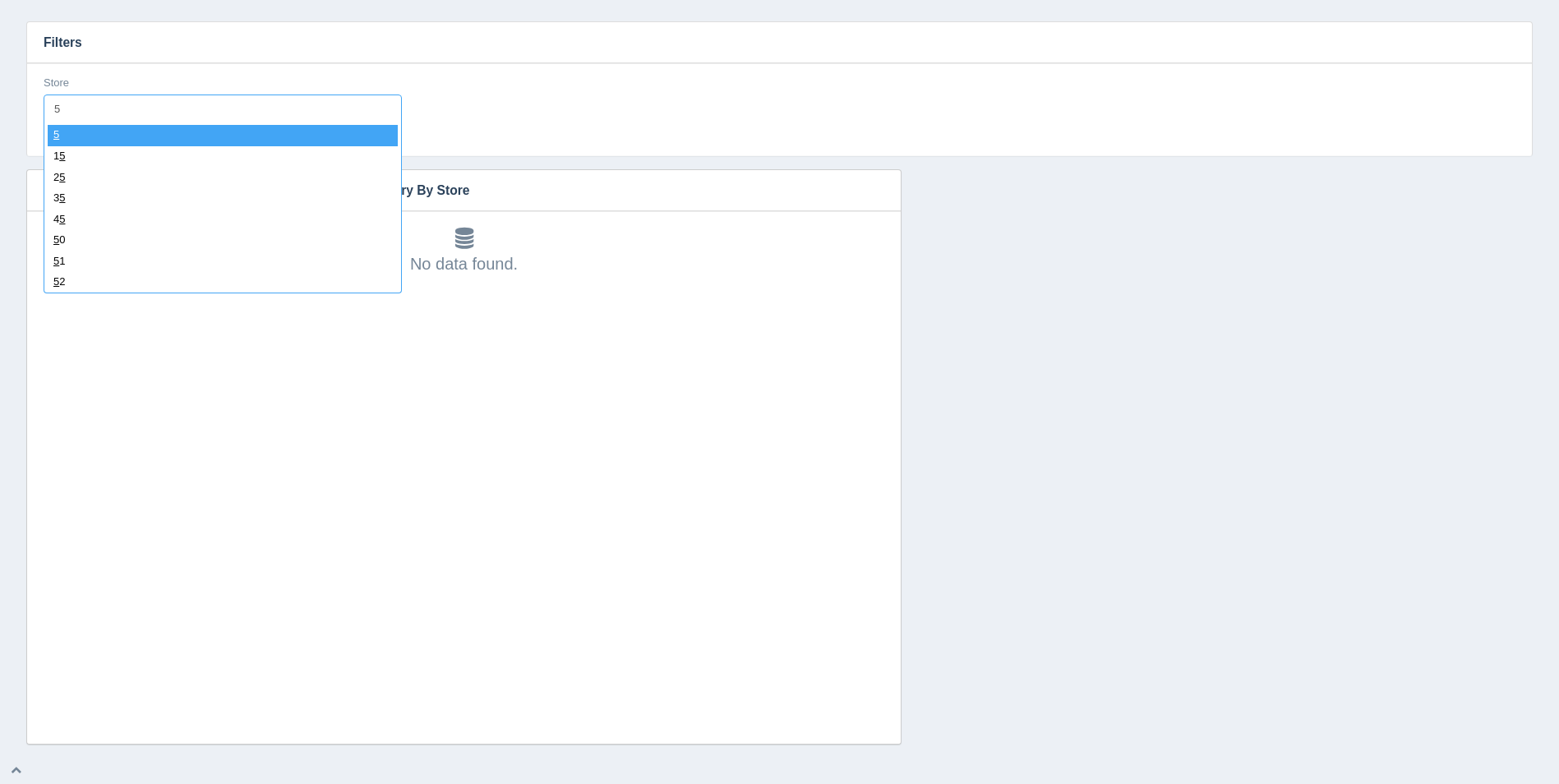
select select "5"
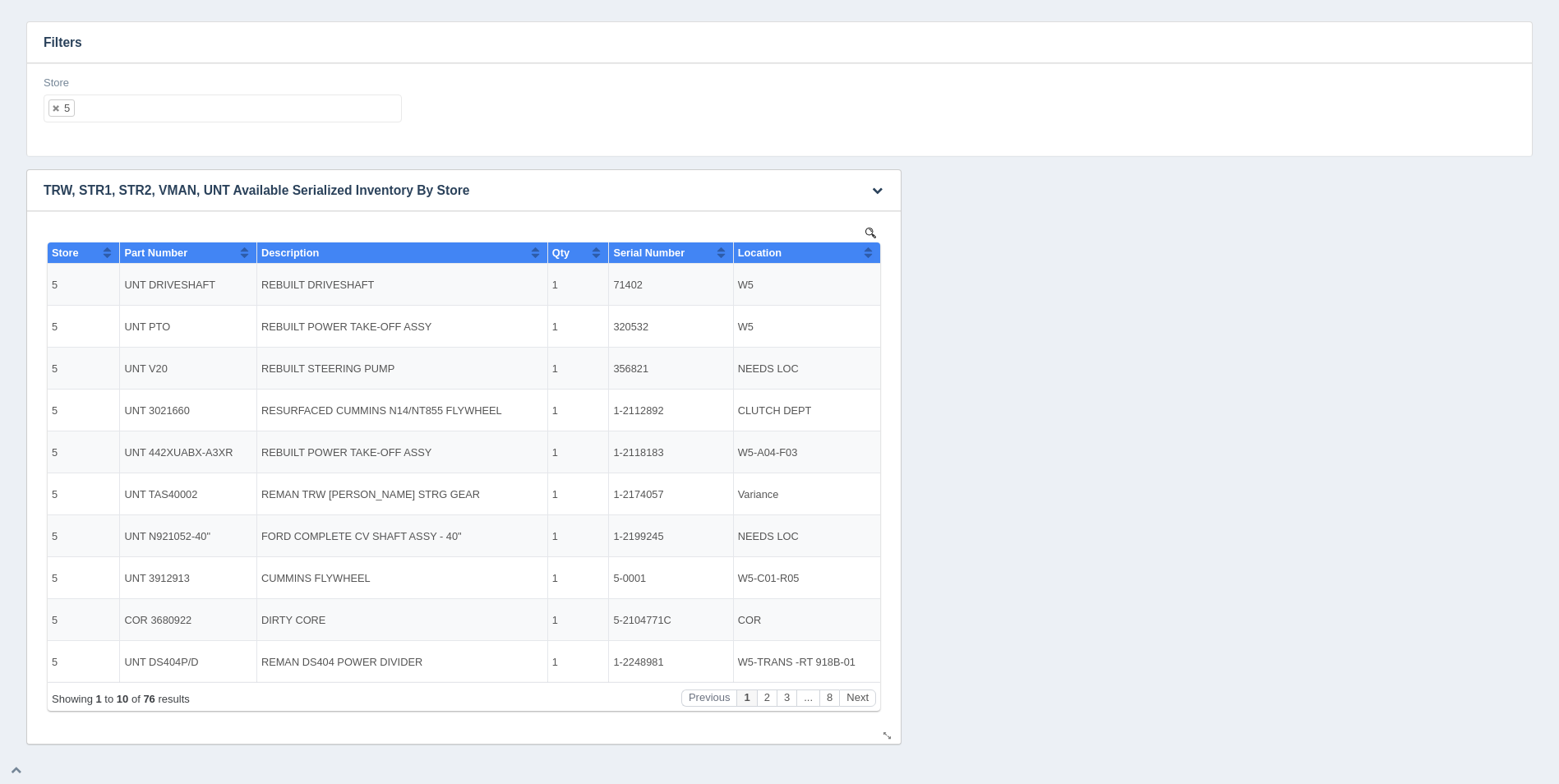
click at [872, 250] on button "Sort column ascending" at bounding box center [868, 252] width 10 height 20
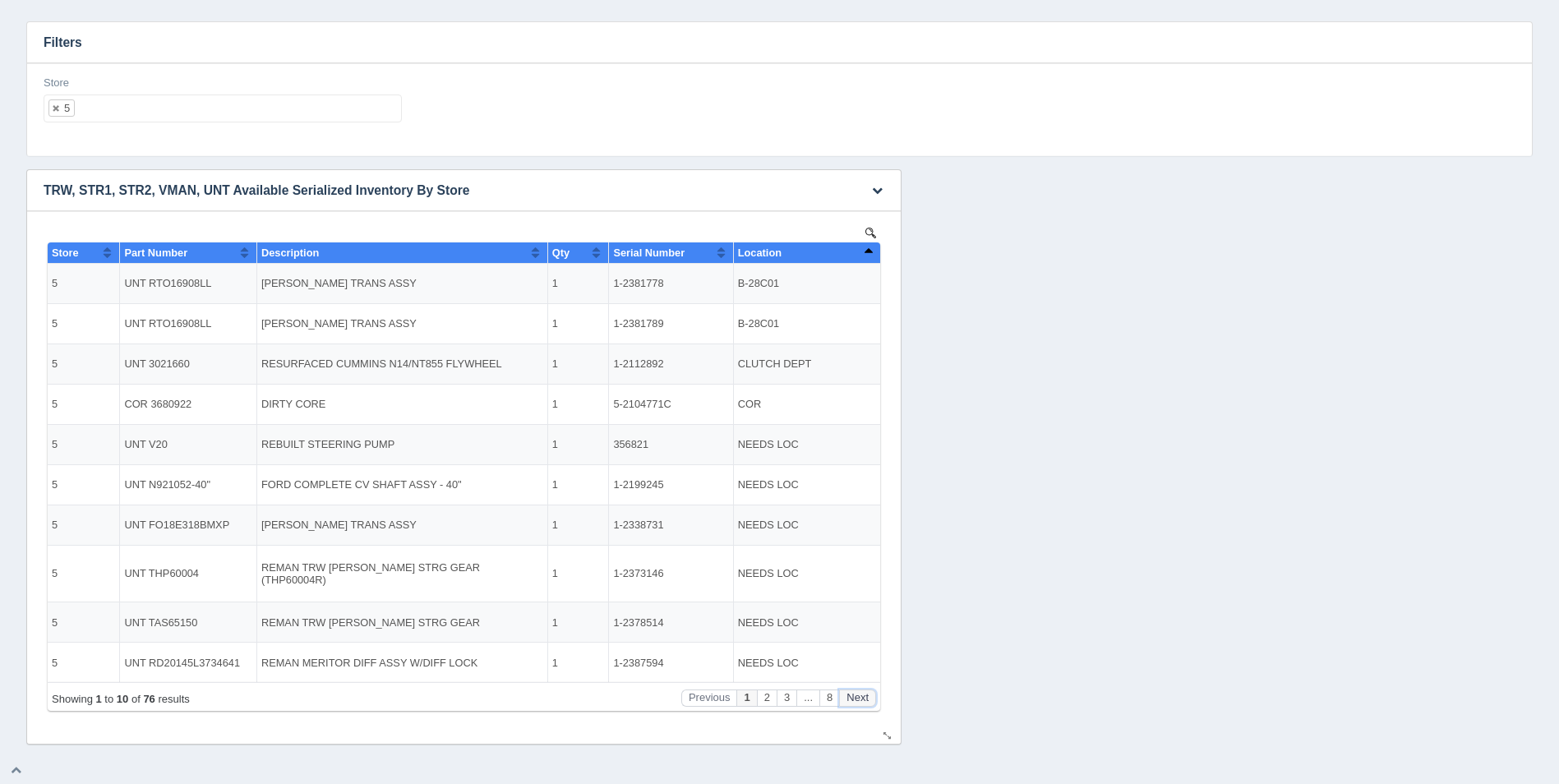
click at [859, 695] on button "Next" at bounding box center [858, 698] width 37 height 18
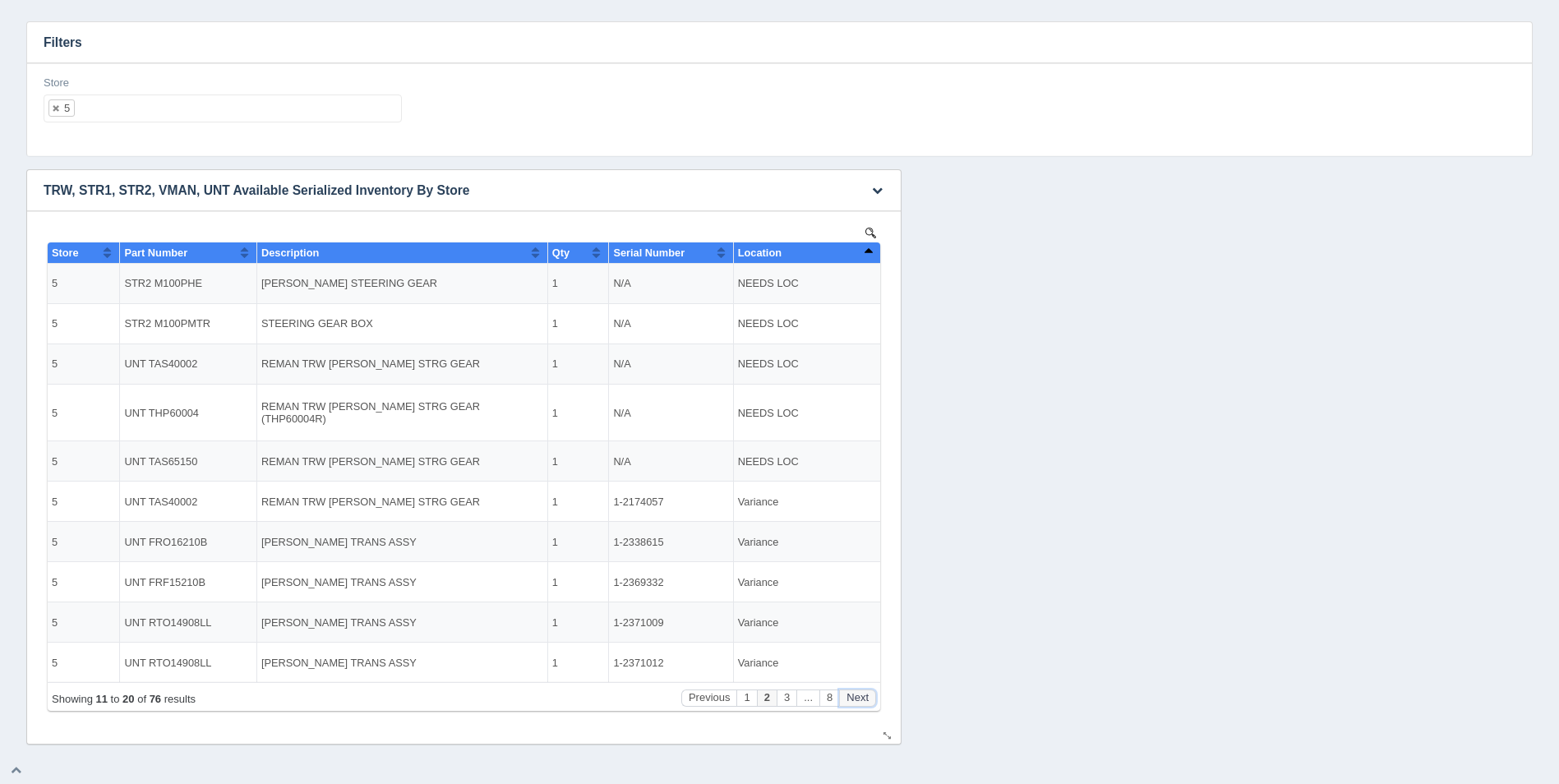
click at [864, 692] on button "Next" at bounding box center [858, 698] width 37 height 18
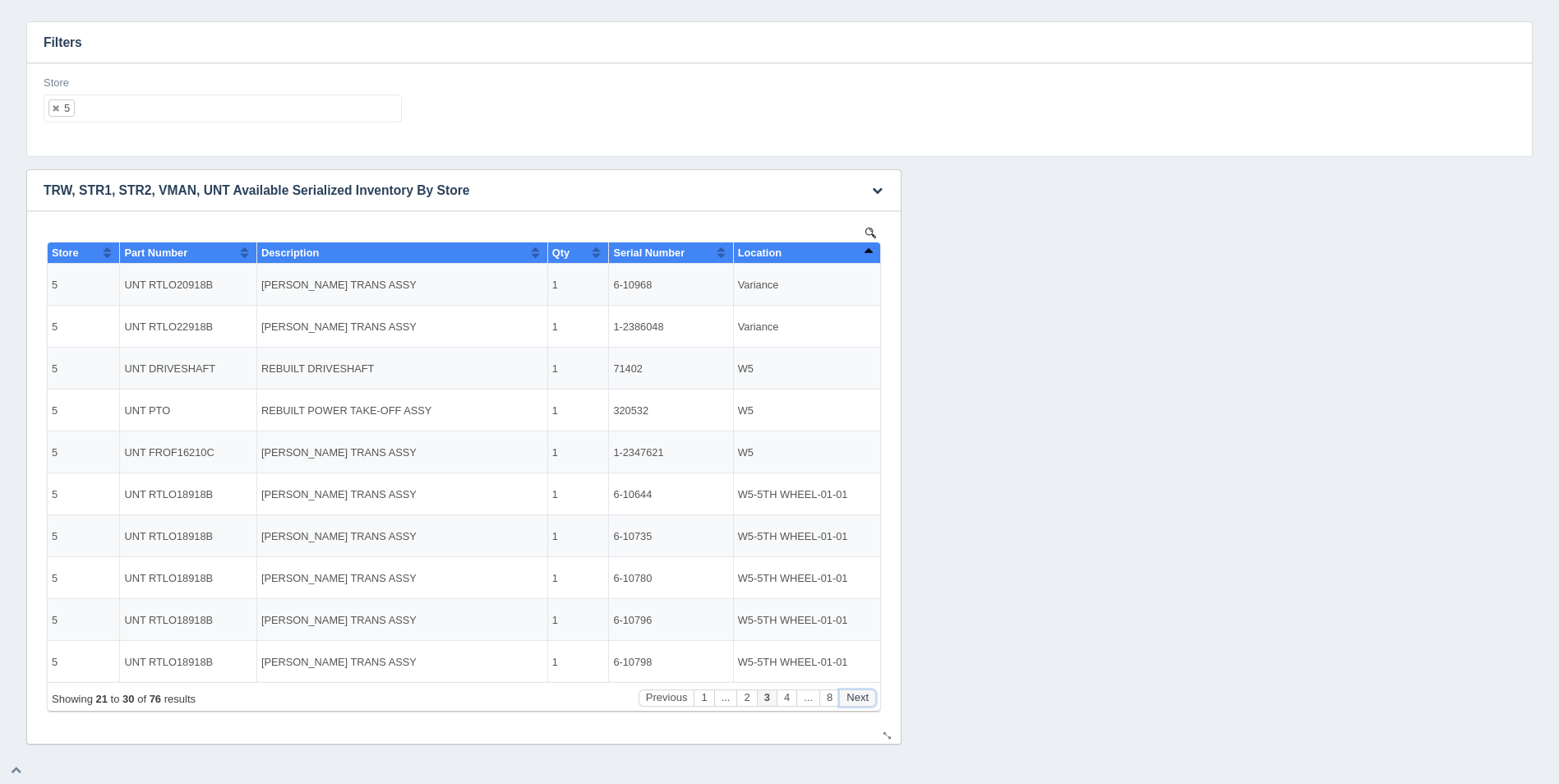
click at [864, 692] on button "Next" at bounding box center [858, 698] width 37 height 18
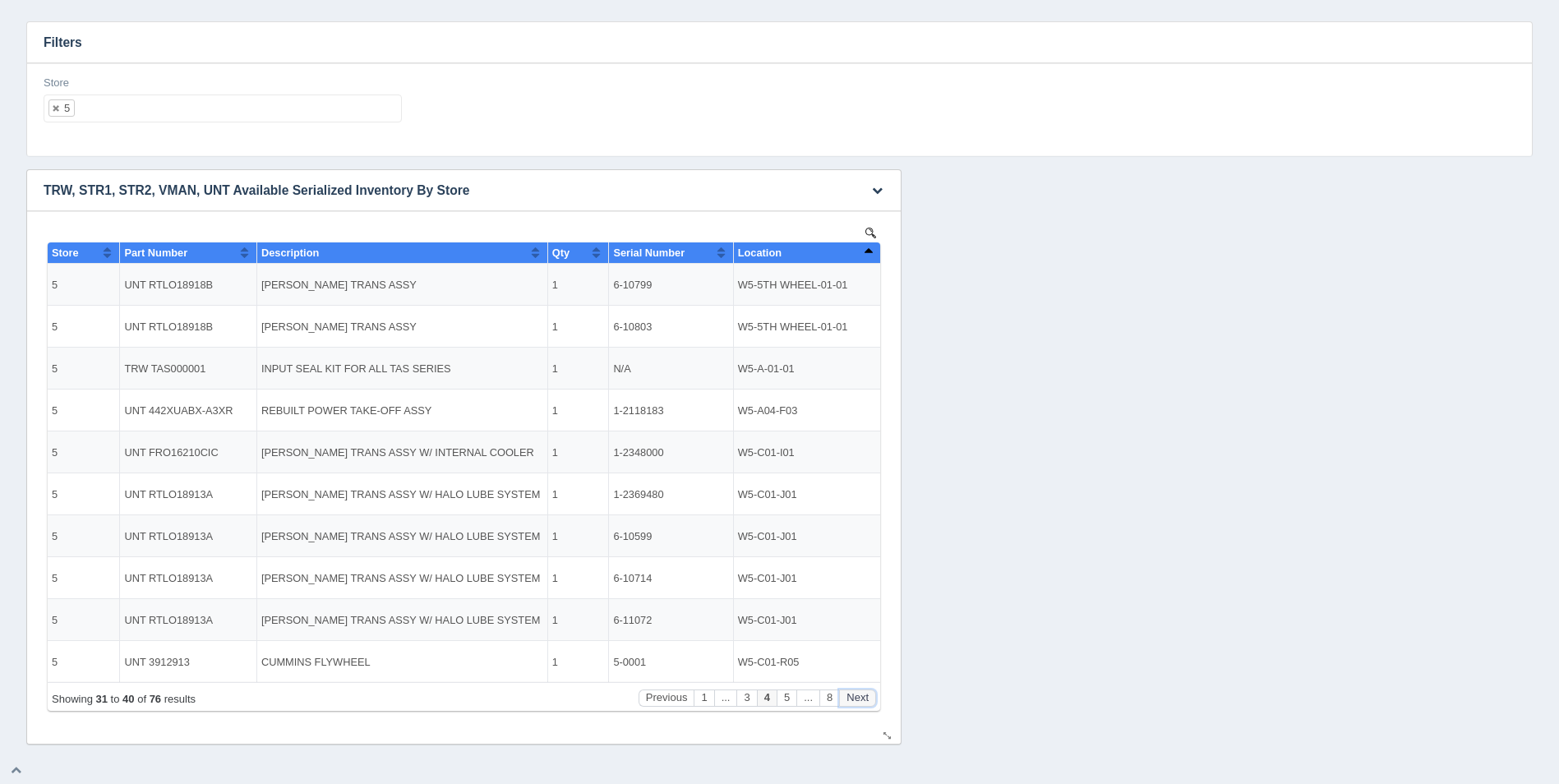
click at [864, 692] on button "Next" at bounding box center [858, 698] width 37 height 18
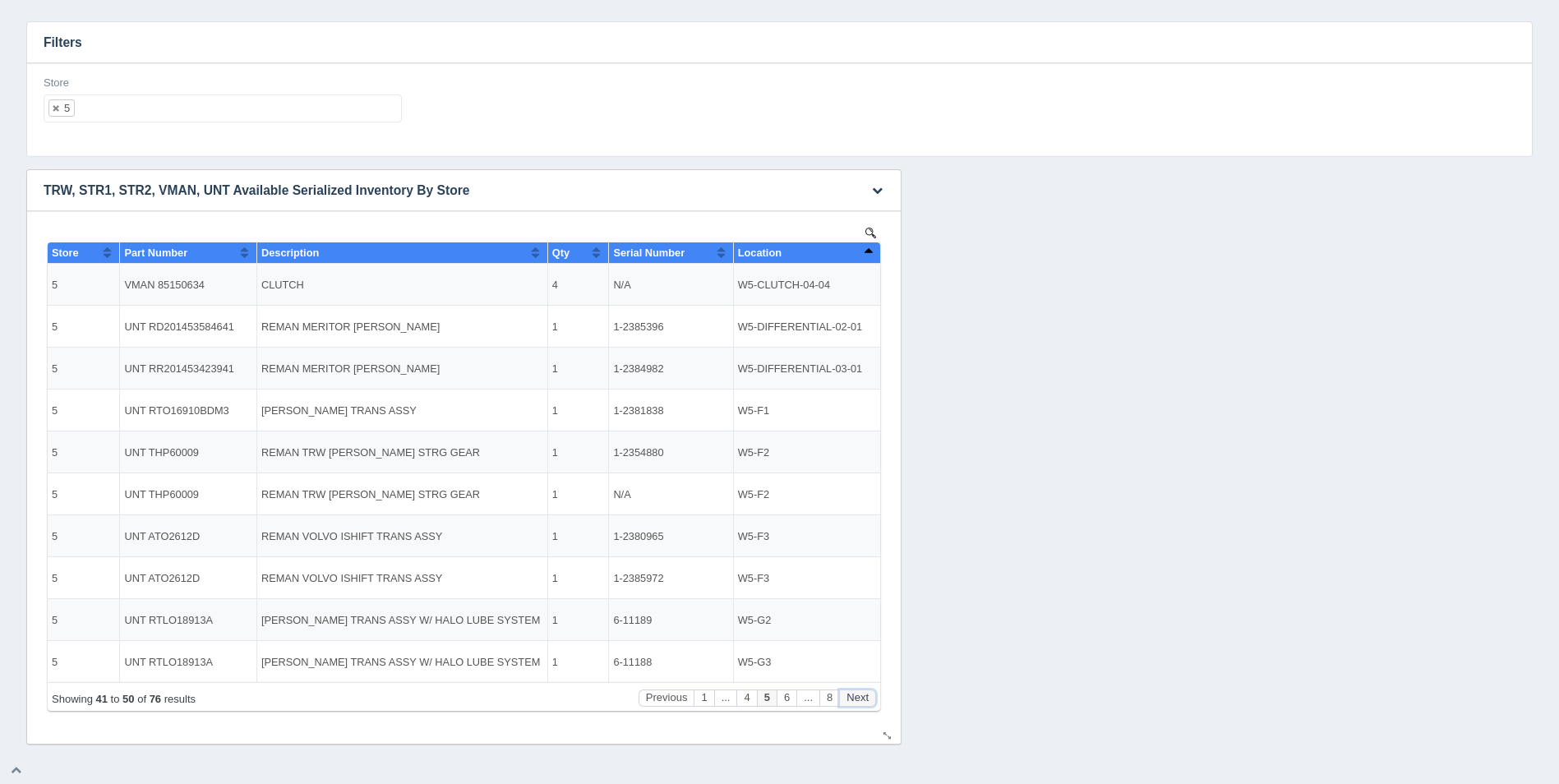
click at [864, 692] on button "Next" at bounding box center [858, 698] width 37 height 18
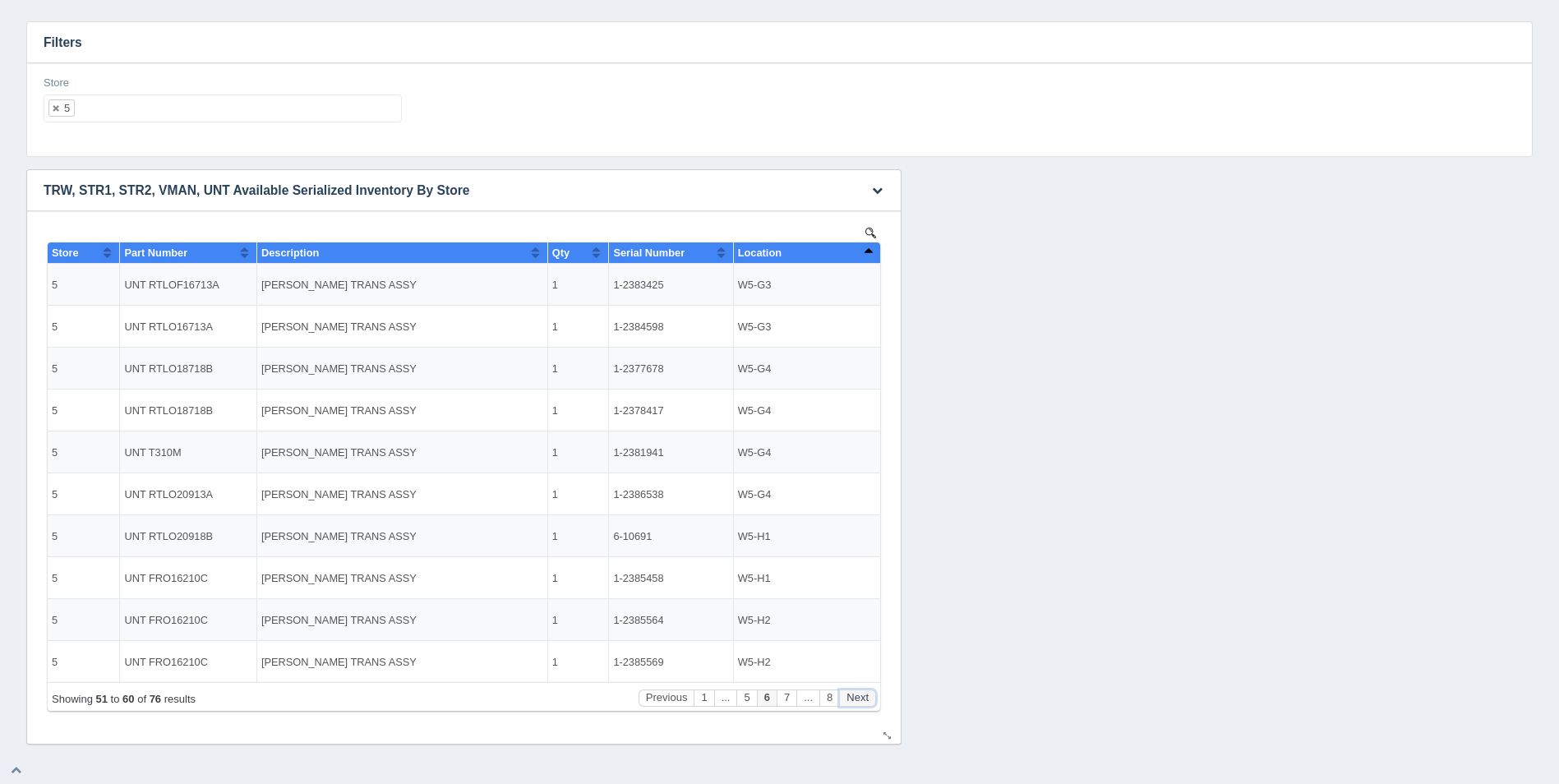
click at [864, 692] on button "Next" at bounding box center [858, 698] width 37 height 18
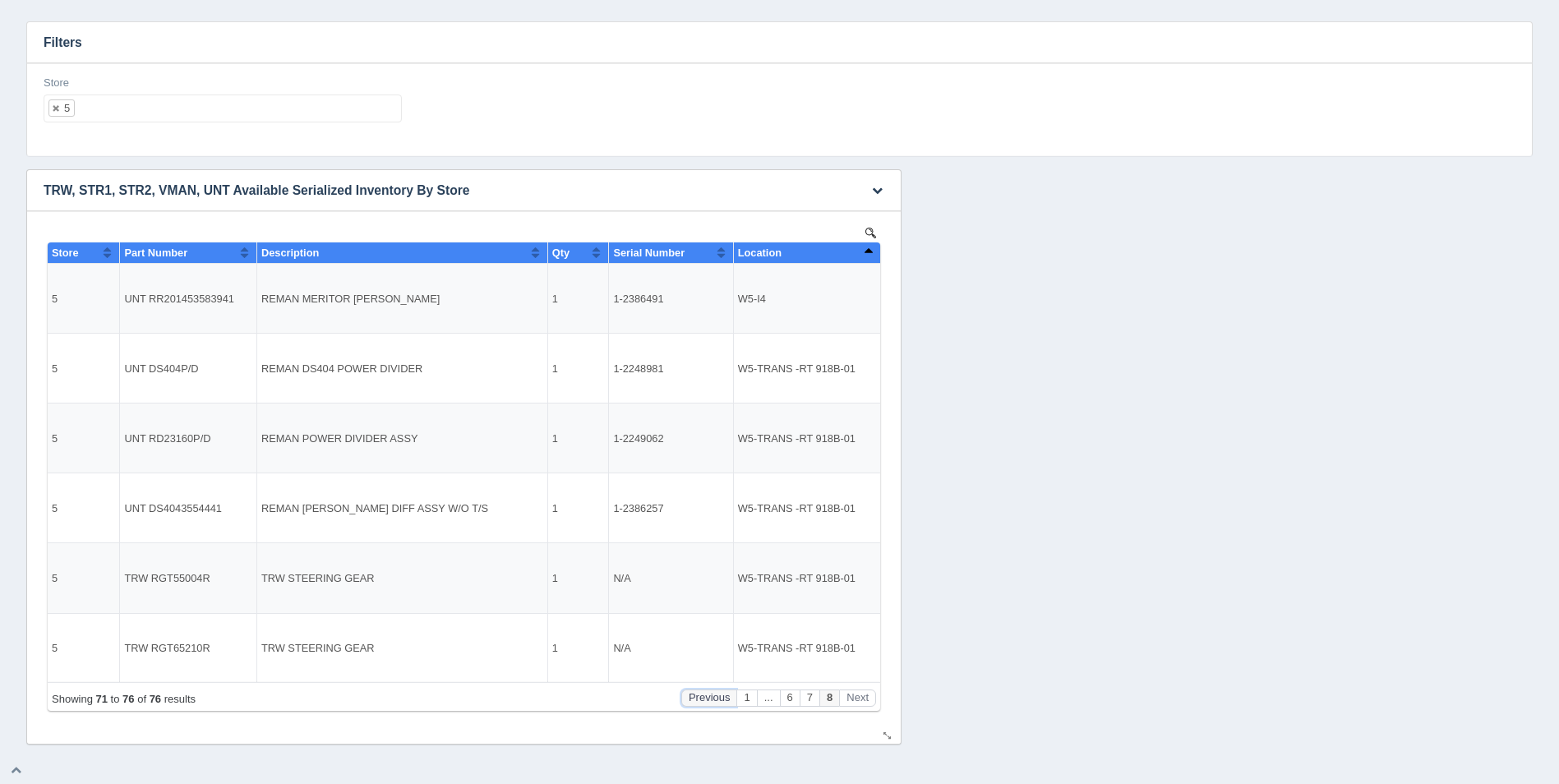
click at [718, 698] on button "Previous" at bounding box center [710, 698] width 56 height 18
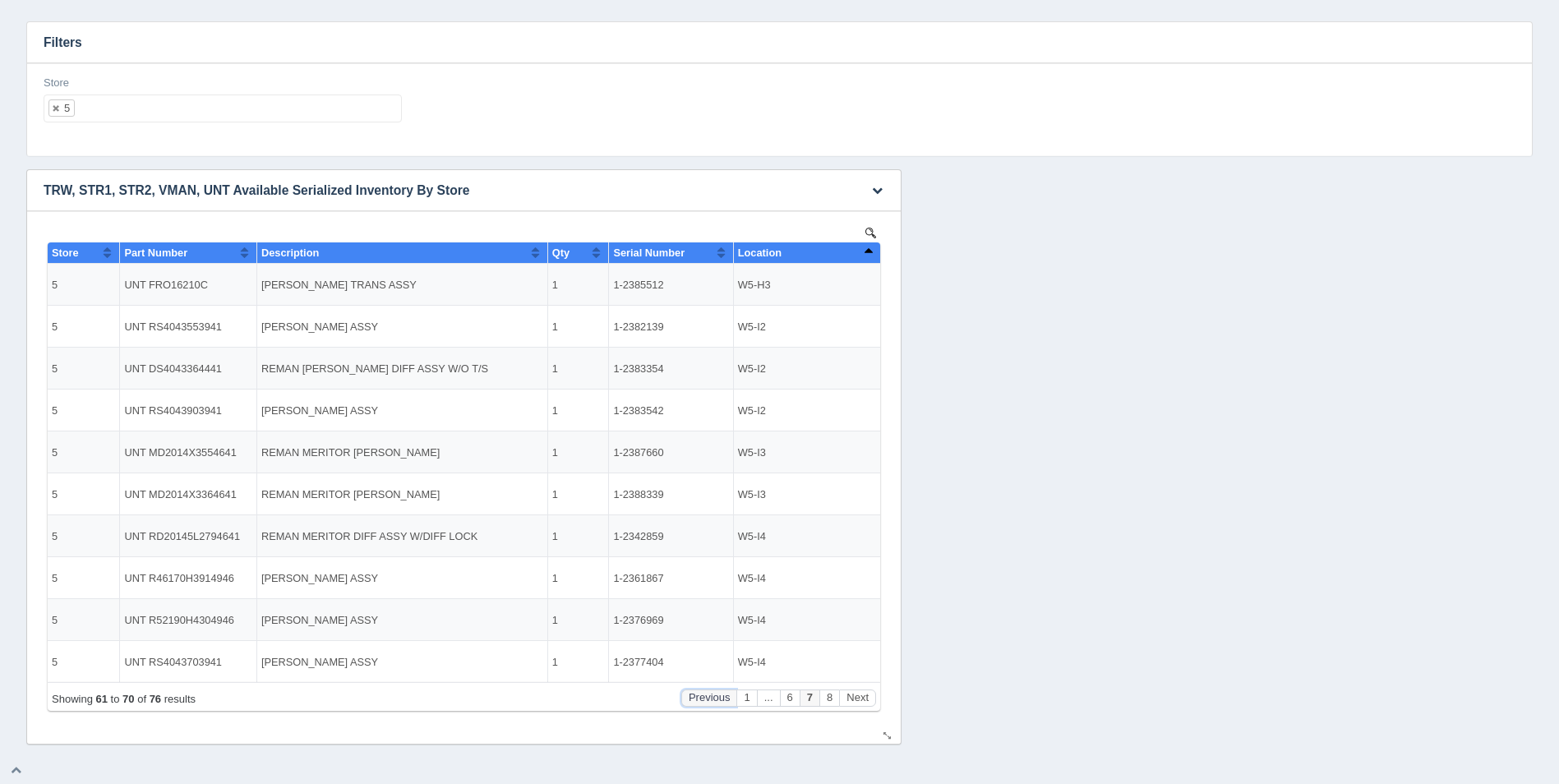
click at [718, 698] on button "Previous" at bounding box center [710, 698] width 56 height 18
click at [718, 698] on button "..." at bounding box center [726, 698] width 23 height 18
click at [673, 697] on button "Previous" at bounding box center [667, 698] width 56 height 18
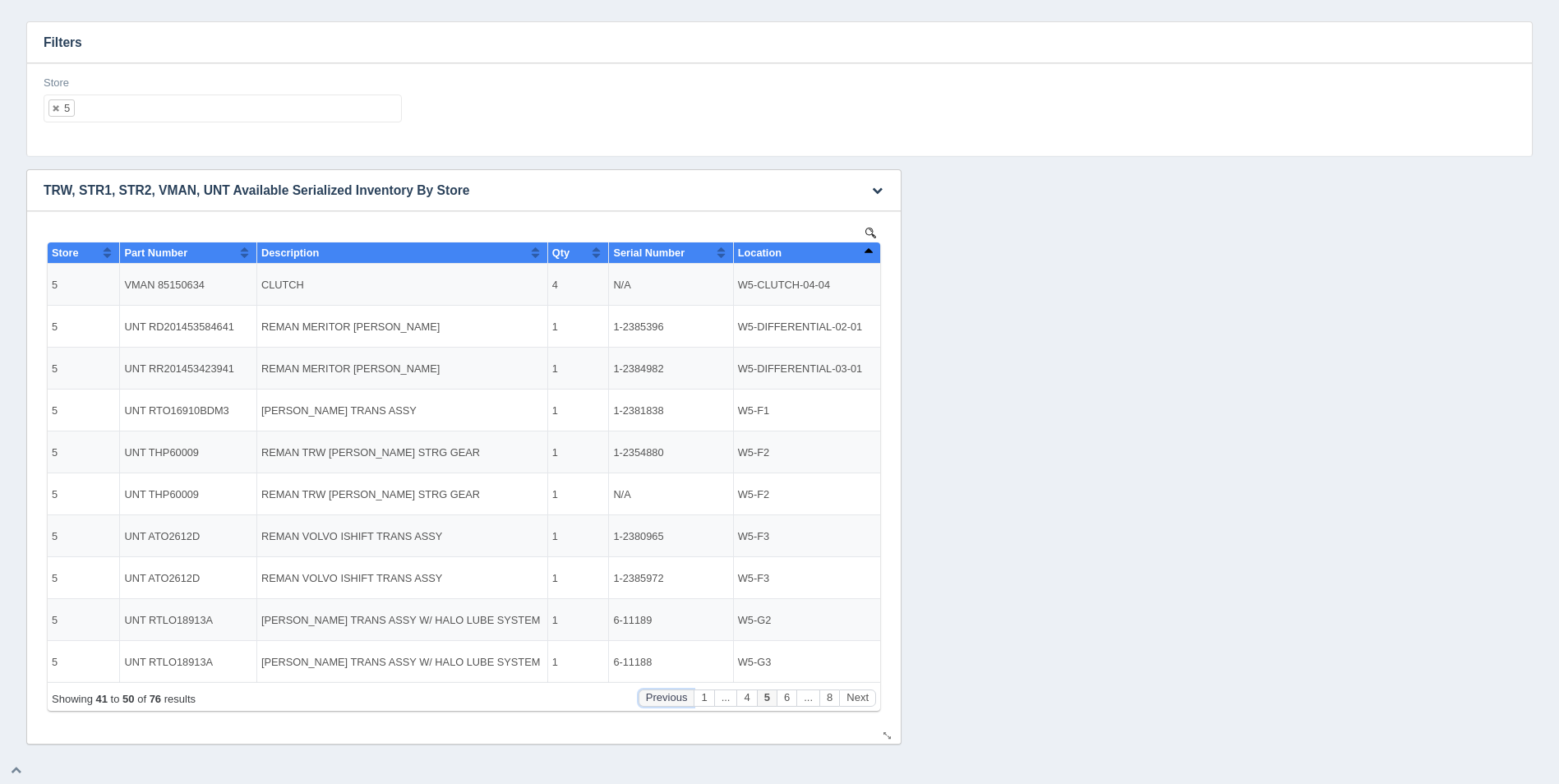
click at [673, 697] on button "Previous" at bounding box center [667, 698] width 56 height 18
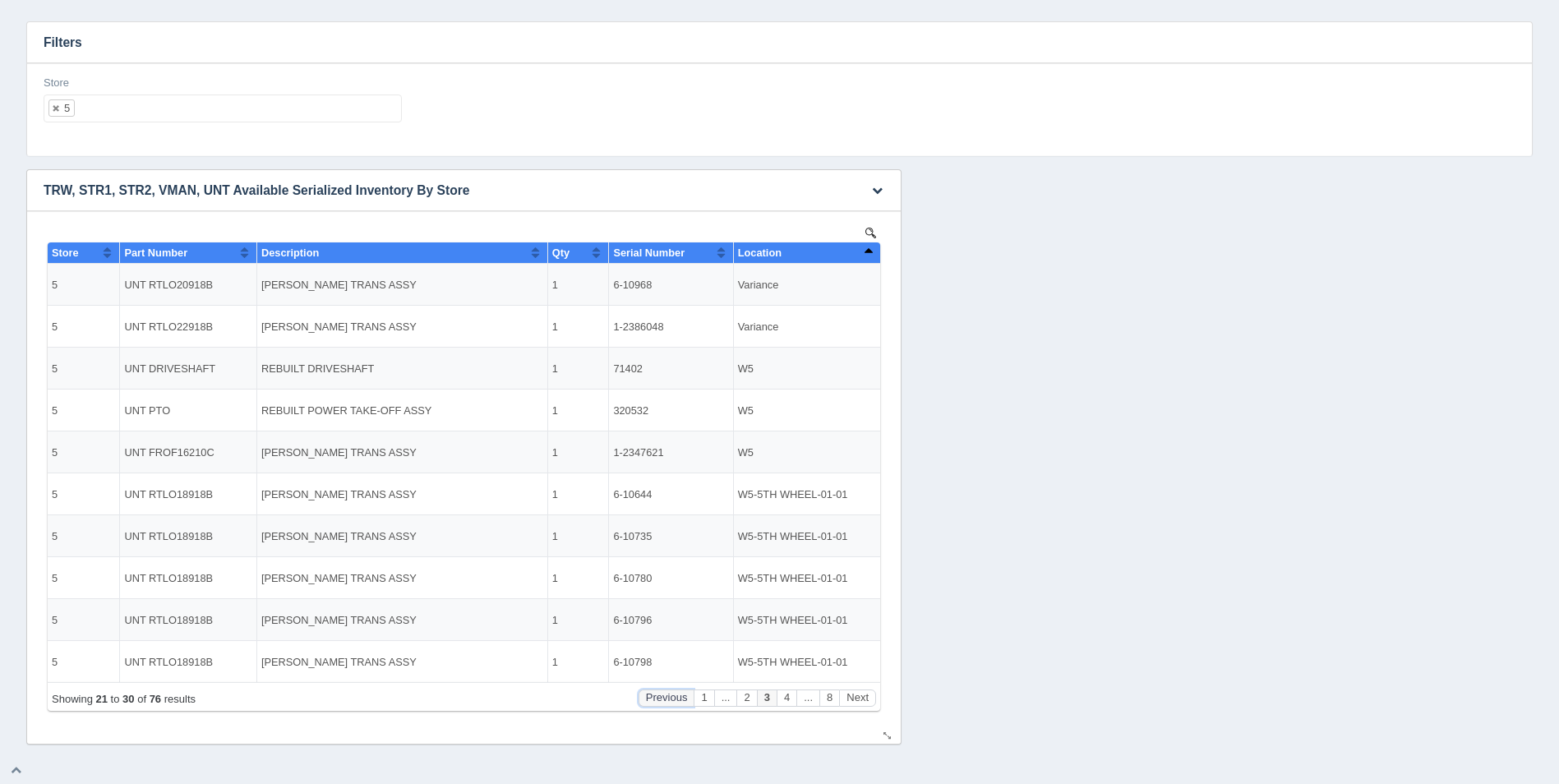
click at [673, 697] on button "Previous" at bounding box center [667, 698] width 56 height 18
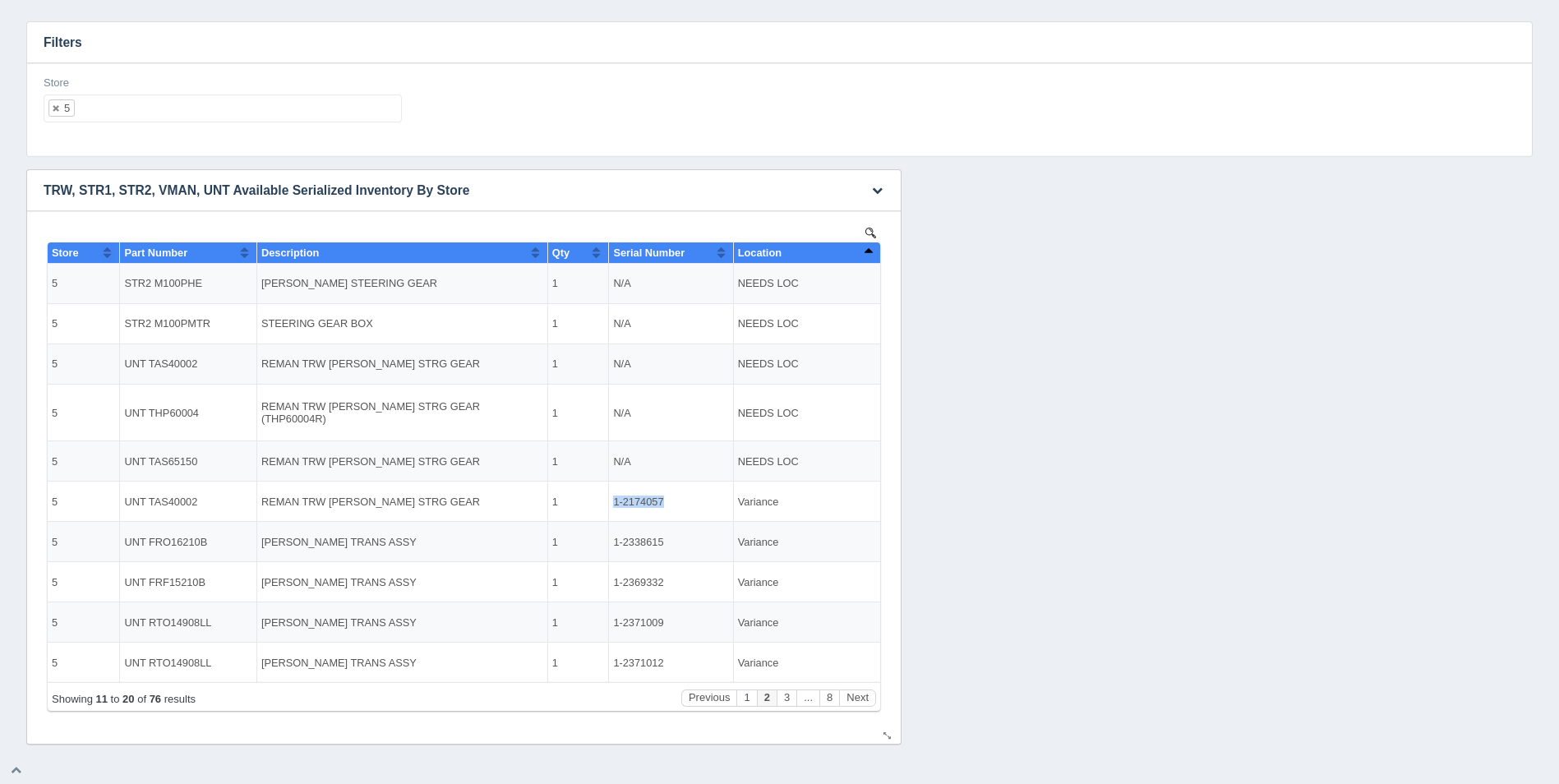
drag, startPoint x: 662, startPoint y: 492, endPoint x: 616, endPoint y: 491, distance: 46.0
click at [616, 491] on td "1-2174057" at bounding box center [671, 501] width 124 height 40
copy td "1-2174057"
drag, startPoint x: 796, startPoint y: 285, endPoint x: 741, endPoint y: 285, distance: 55.0
click at [741, 285] on td "NEEDS LOC" at bounding box center [806, 284] width 147 height 40
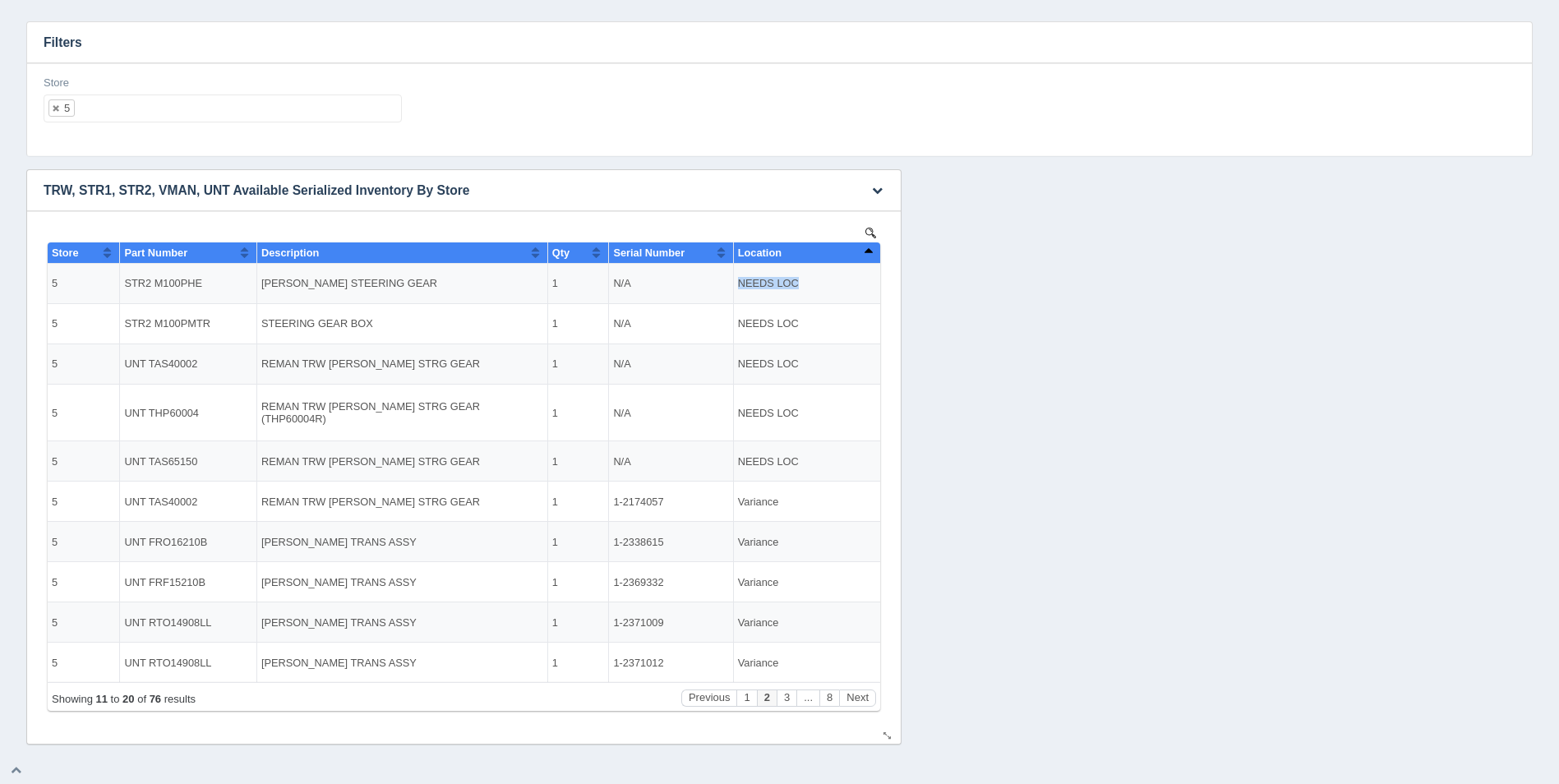
copy td "NEEDS LOC"
drag, startPoint x: 660, startPoint y: 534, endPoint x: 614, endPoint y: 538, distance: 46.2
click at [614, 538] on td "1-2338615" at bounding box center [671, 541] width 124 height 40
copy td "1-2338615"
drag, startPoint x: 795, startPoint y: 286, endPoint x: 741, endPoint y: 284, distance: 54.0
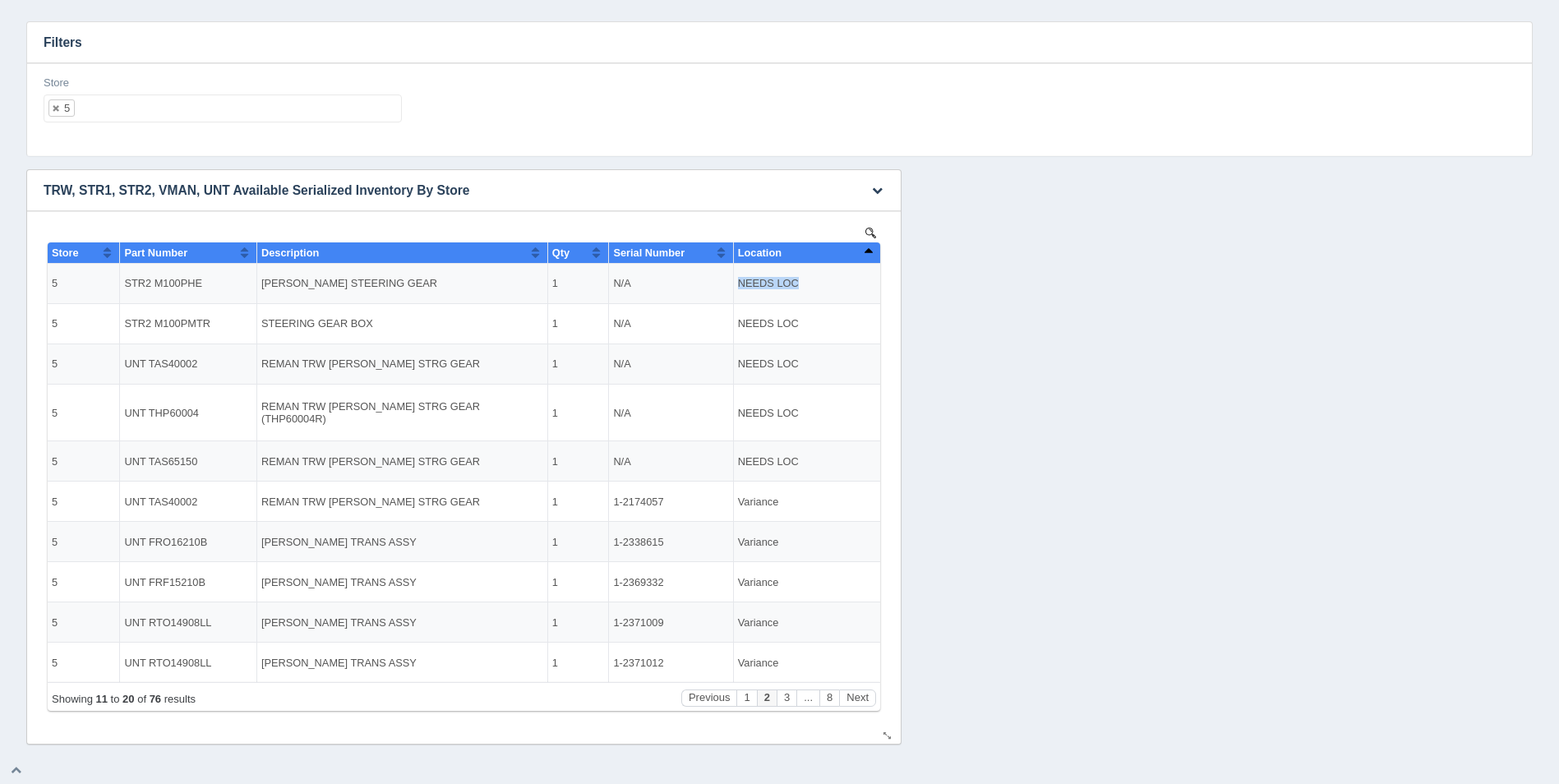
click at [741, 284] on td "NEEDS LOC" at bounding box center [806, 284] width 147 height 40
copy td "NEEDS LOC"
drag, startPoint x: 663, startPoint y: 575, endPoint x: 616, endPoint y: 575, distance: 47.0
click at [616, 575] on td "1-2369332" at bounding box center [671, 581] width 124 height 40
copy td "1-2369332"
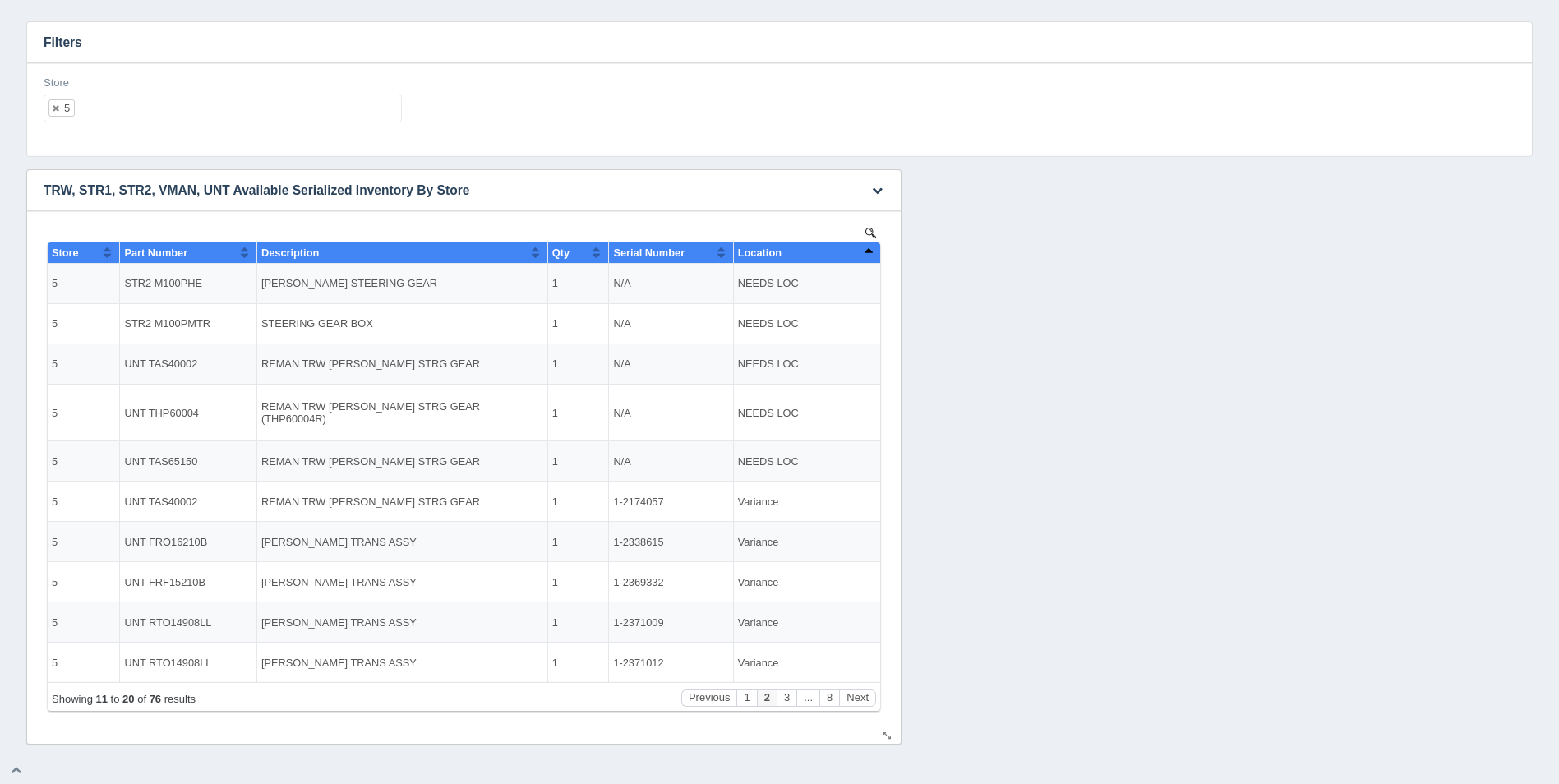
click at [797, 284] on td "NEEDS LOC" at bounding box center [806, 284] width 147 height 40
drag, startPoint x: 663, startPoint y: 620, endPoint x: 616, endPoint y: 622, distance: 47.0
click at [616, 622] on td "1-2371009" at bounding box center [671, 622] width 124 height 40
copy td "1-2371009"
drag, startPoint x: 797, startPoint y: 286, endPoint x: 740, endPoint y: 295, distance: 57.7
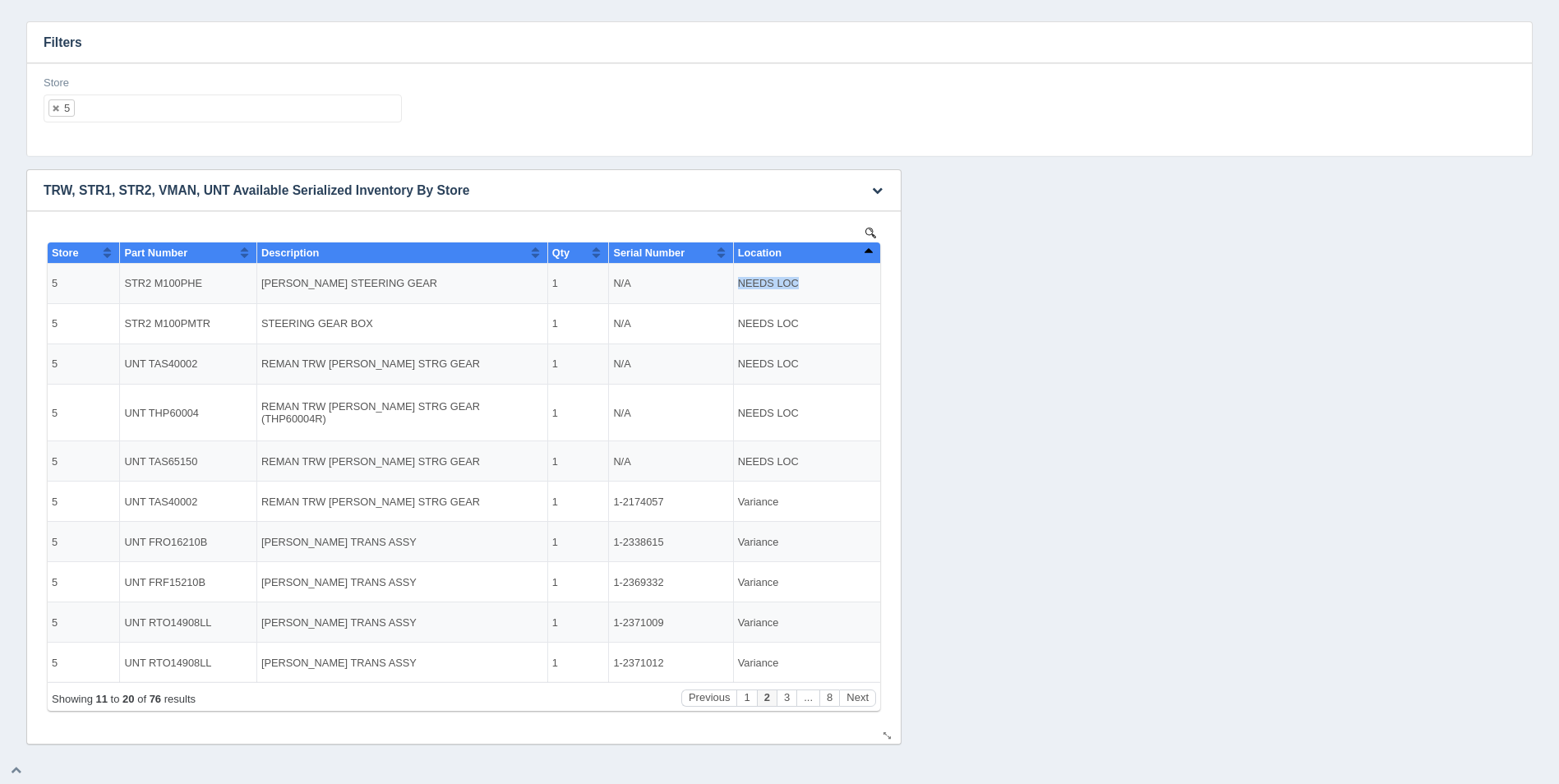
click at [740, 295] on td "NEEDS LOC" at bounding box center [806, 284] width 147 height 40
click at [867, 696] on button "Next" at bounding box center [858, 698] width 37 height 18
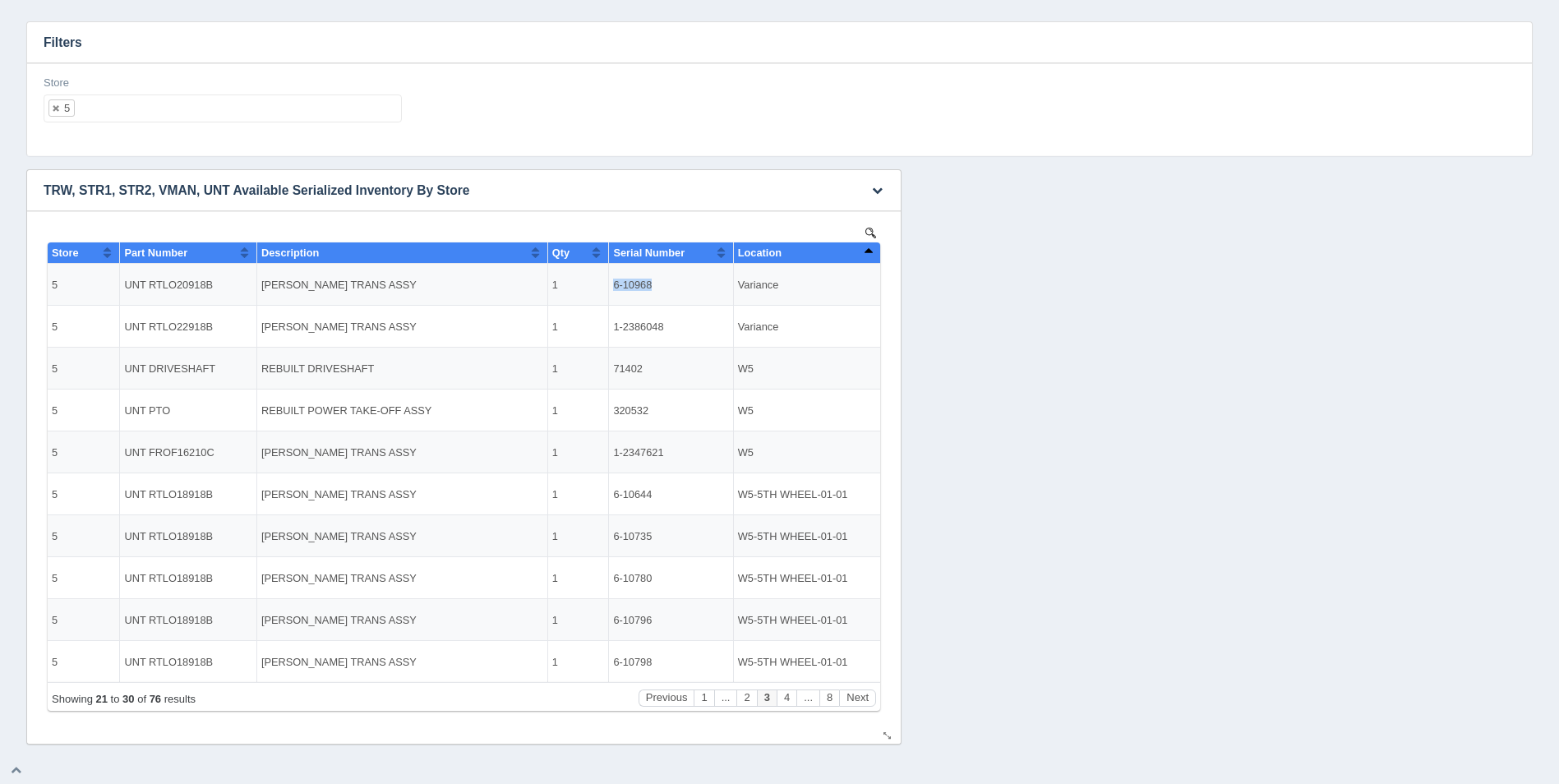
drag, startPoint x: 651, startPoint y: 284, endPoint x: 615, endPoint y: 282, distance: 36.1
click at [615, 282] on td "6-10968" at bounding box center [671, 285] width 124 height 42
drag, startPoint x: 662, startPoint y: 326, endPoint x: 616, endPoint y: 329, distance: 46.1
click at [616, 329] on td "1-2386048" at bounding box center [671, 326] width 124 height 42
click at [858, 700] on button "Next" at bounding box center [858, 698] width 37 height 18
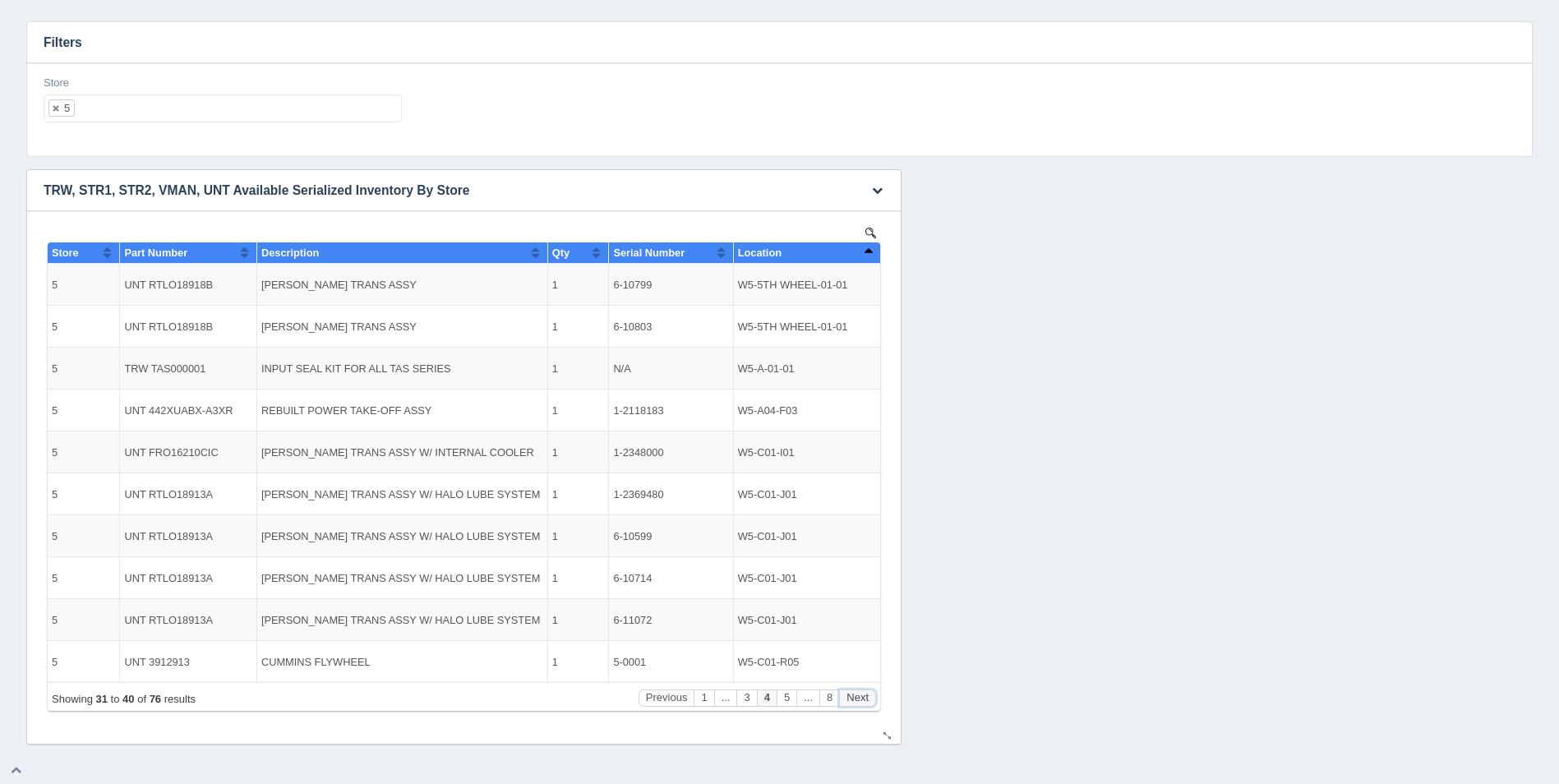
click at [858, 700] on button "Next" at bounding box center [858, 698] width 37 height 18
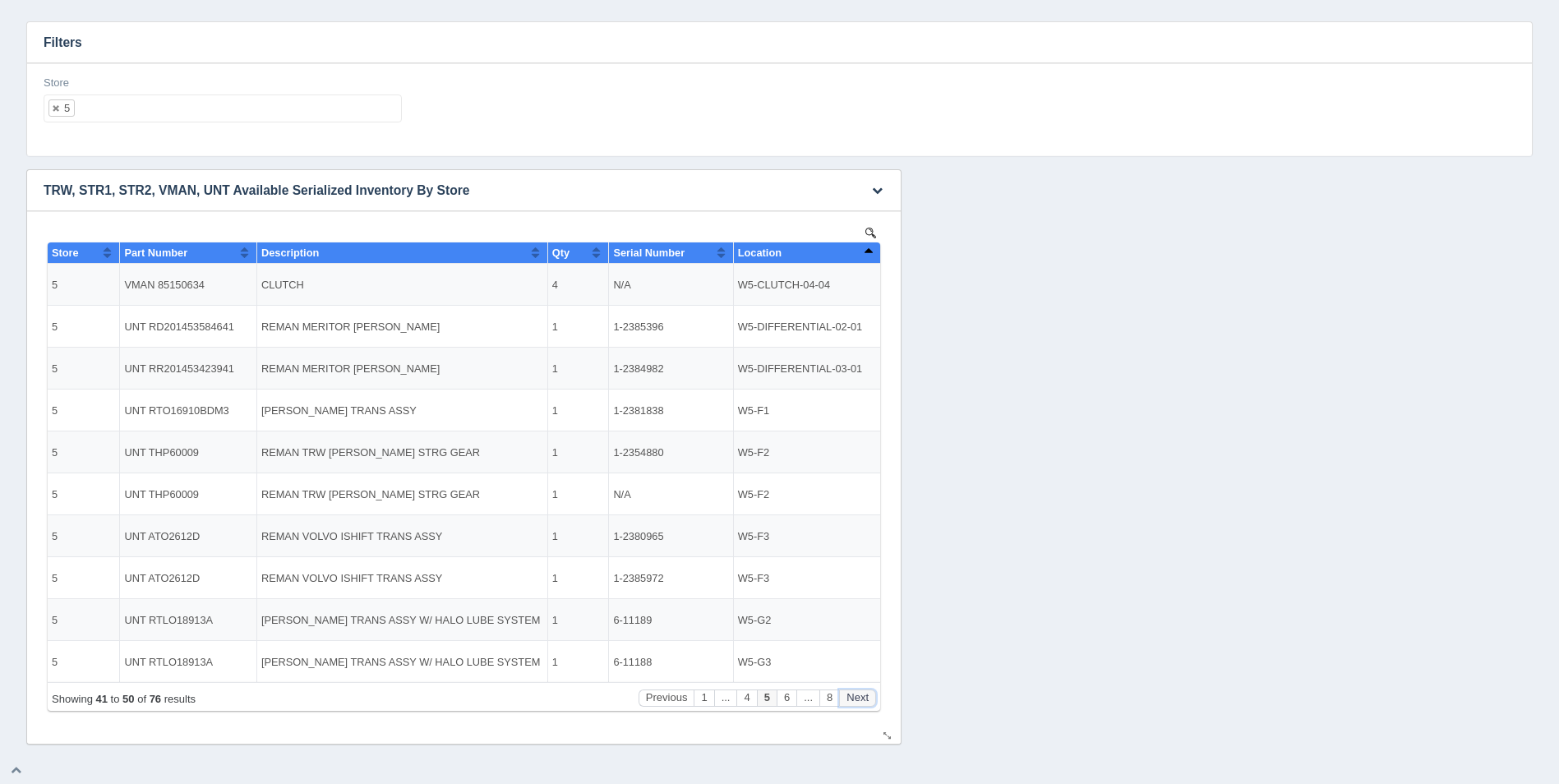
click at [858, 700] on button "Next" at bounding box center [858, 698] width 37 height 18
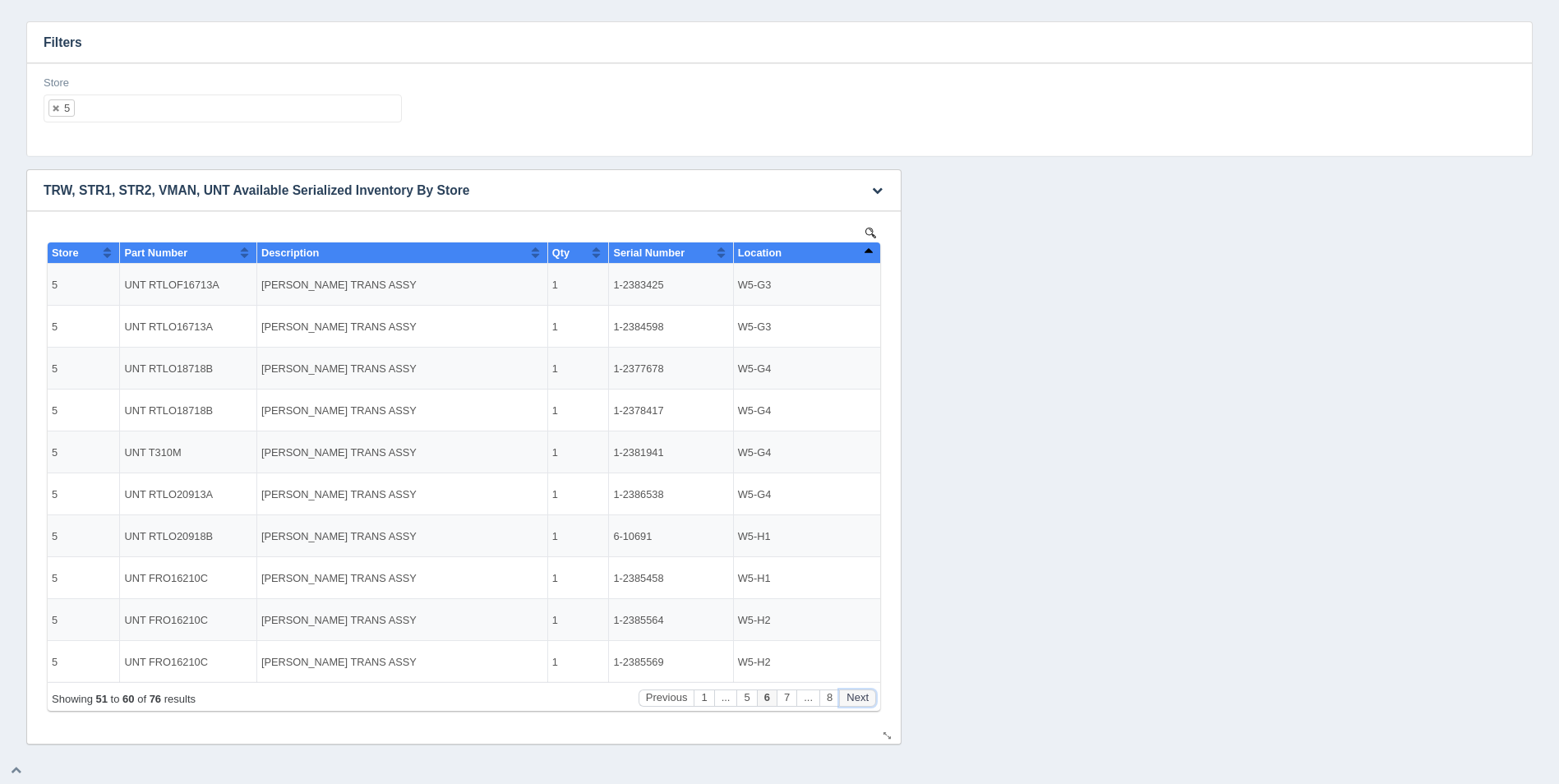
click at [858, 700] on button "Next" at bounding box center [858, 698] width 37 height 18
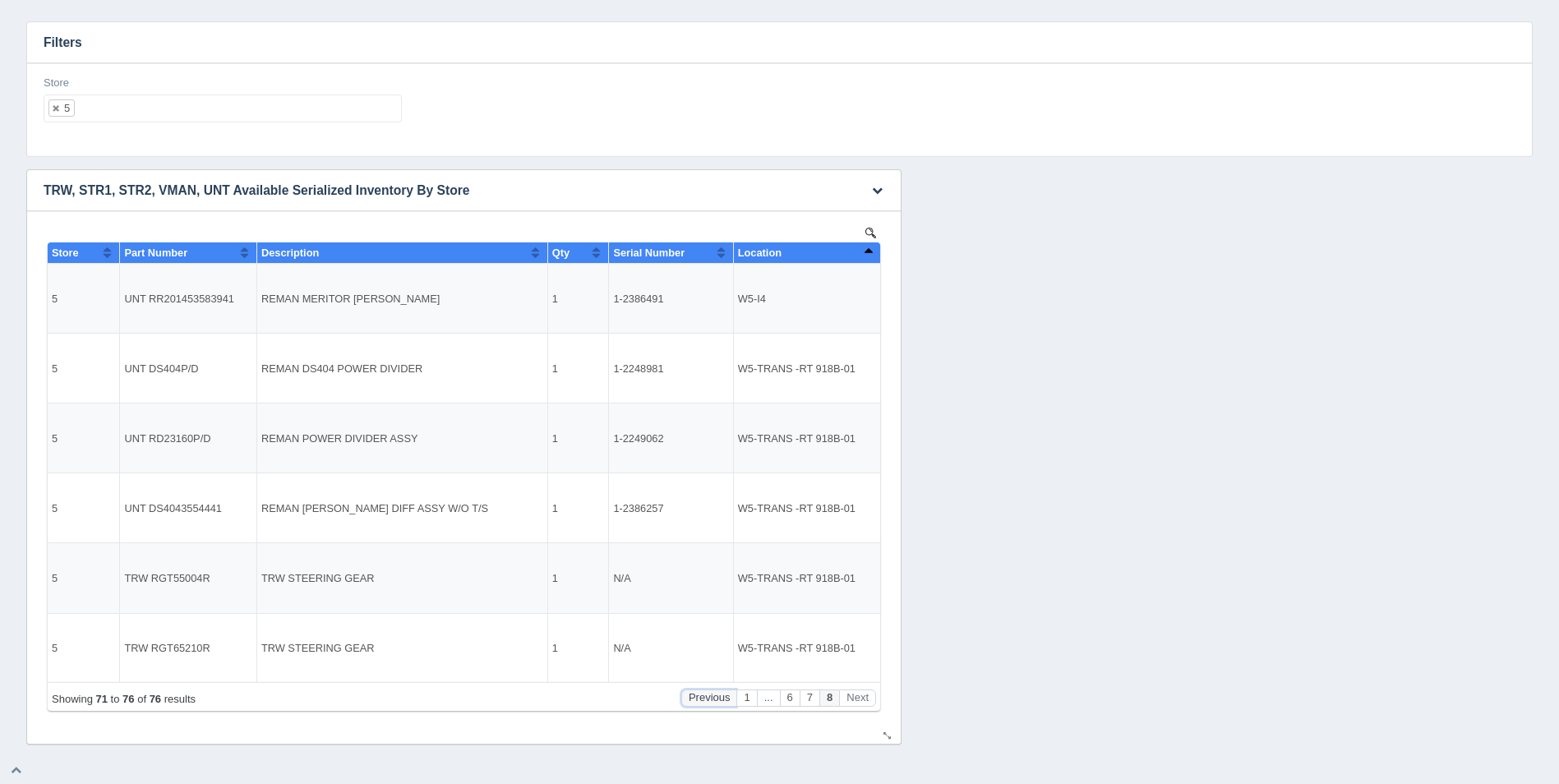
click at [700, 693] on button "Previous" at bounding box center [710, 698] width 56 height 18
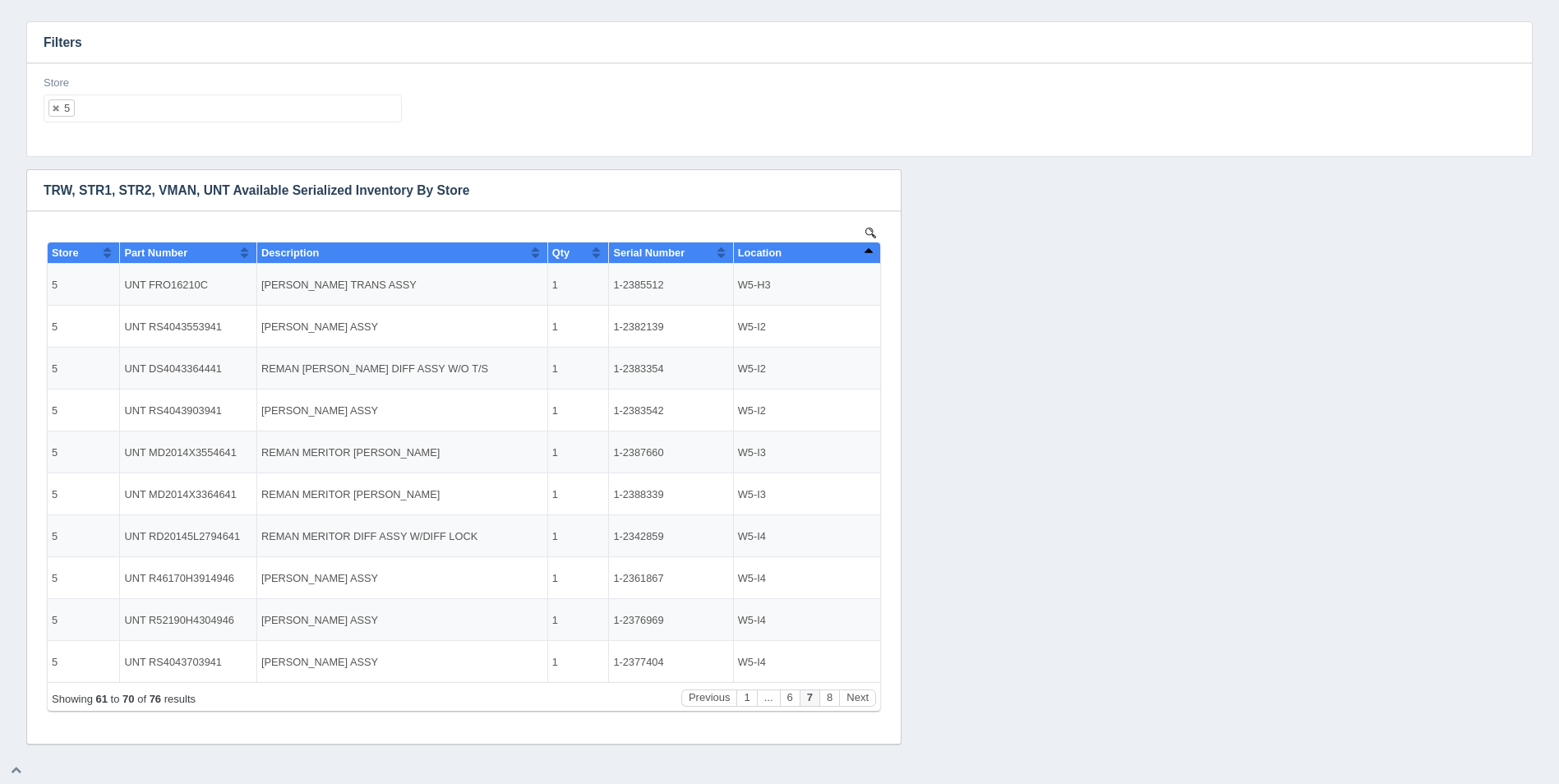
click at [155, 114] on ul "5" at bounding box center [222, 109] width 358 height 28
select select
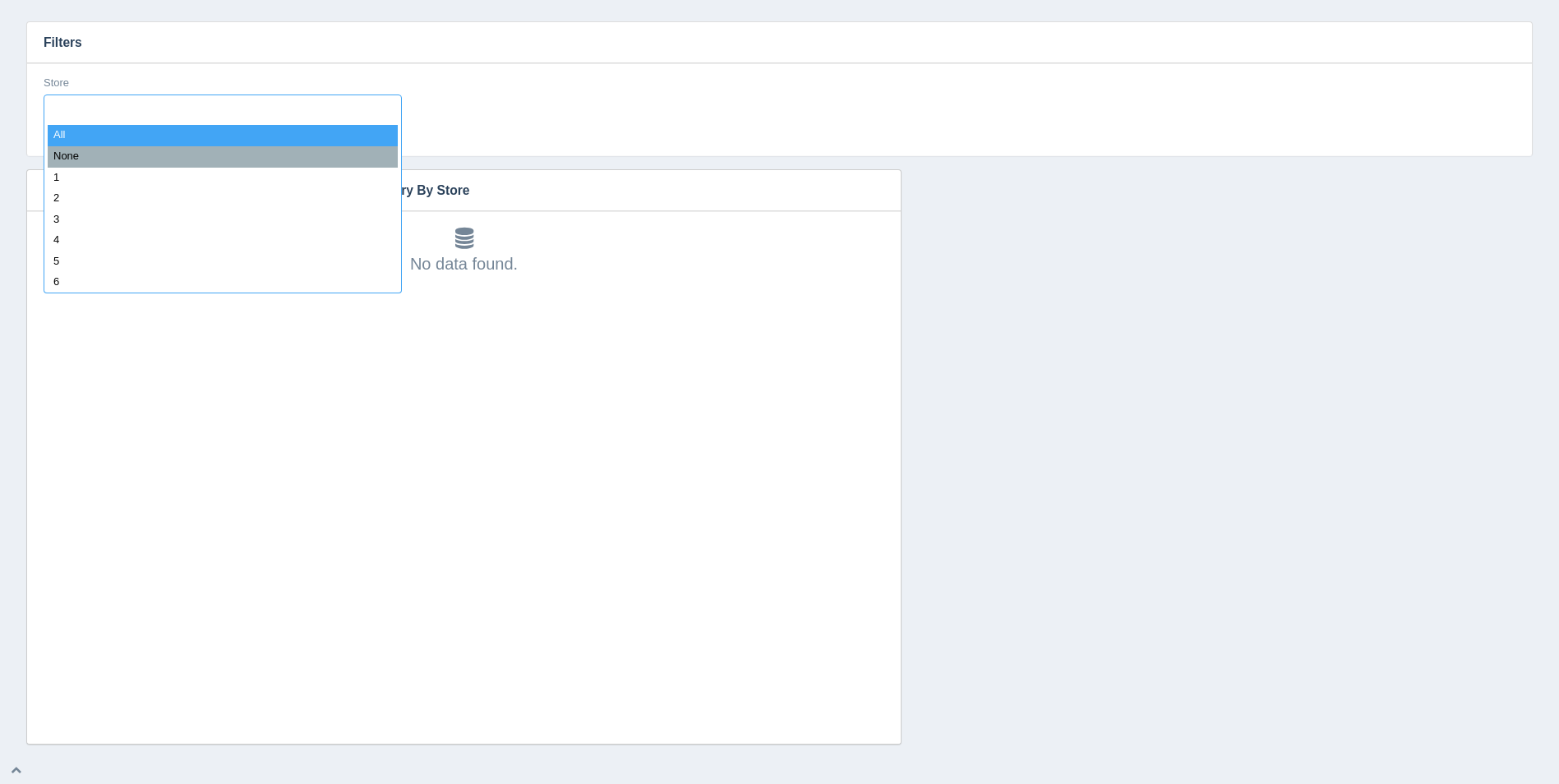
type input "6"
select select "6"
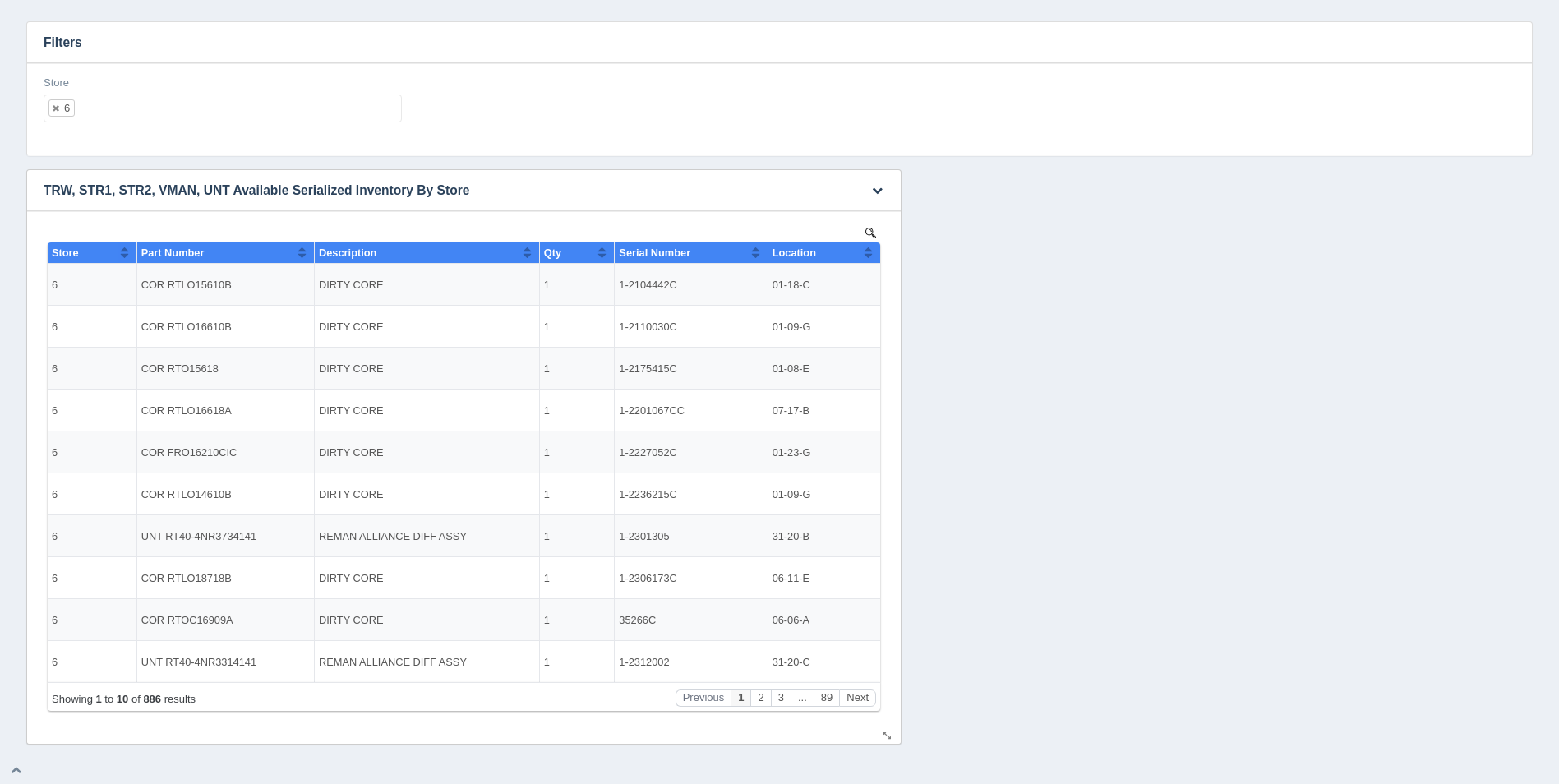
click at [866, 252] on button "Sort column ascending" at bounding box center [868, 252] width 10 height 20
click at [866, 697] on button "Next" at bounding box center [858, 698] width 37 height 18
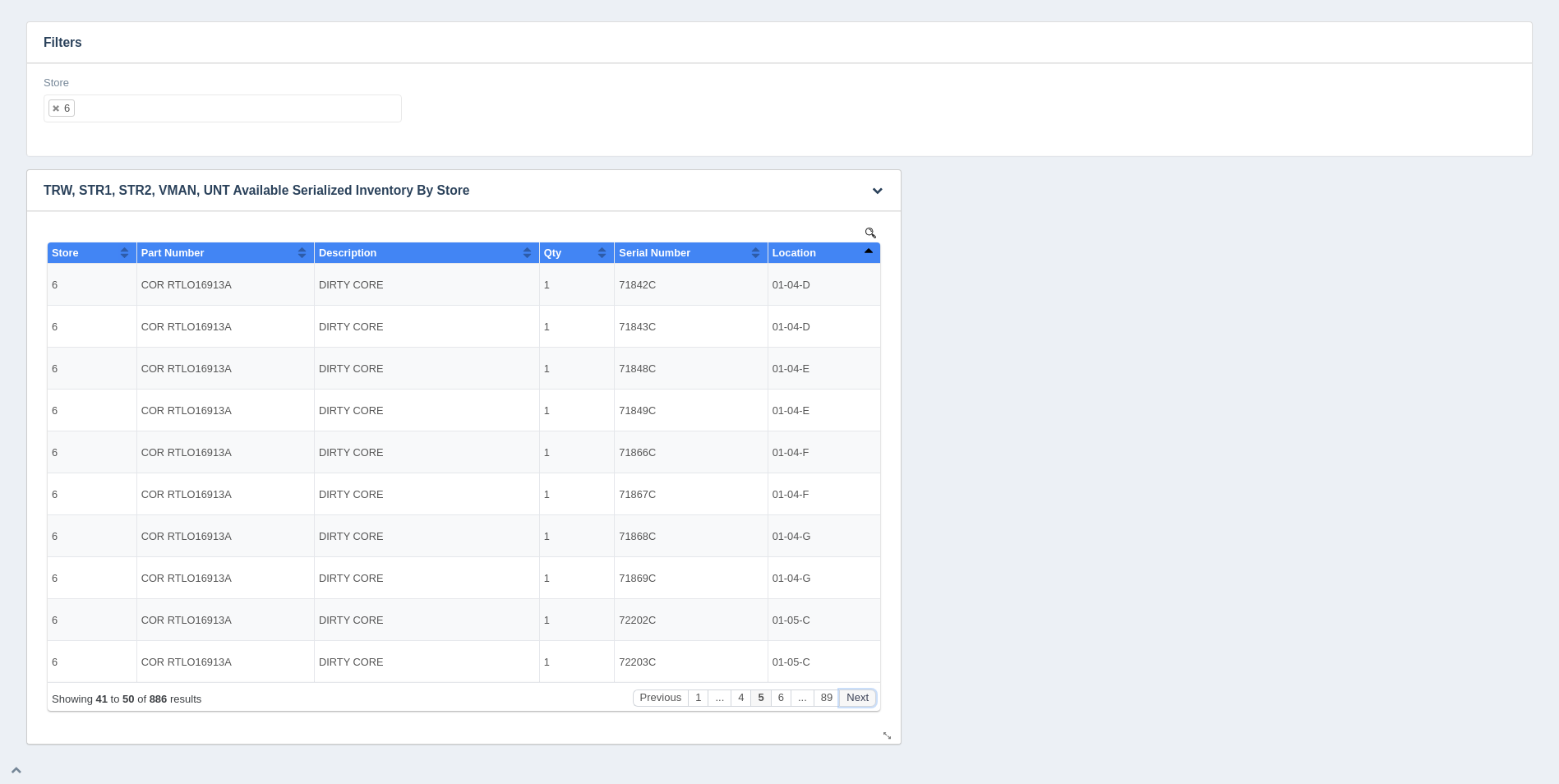
click at [866, 697] on button "Next" at bounding box center [858, 698] width 37 height 18
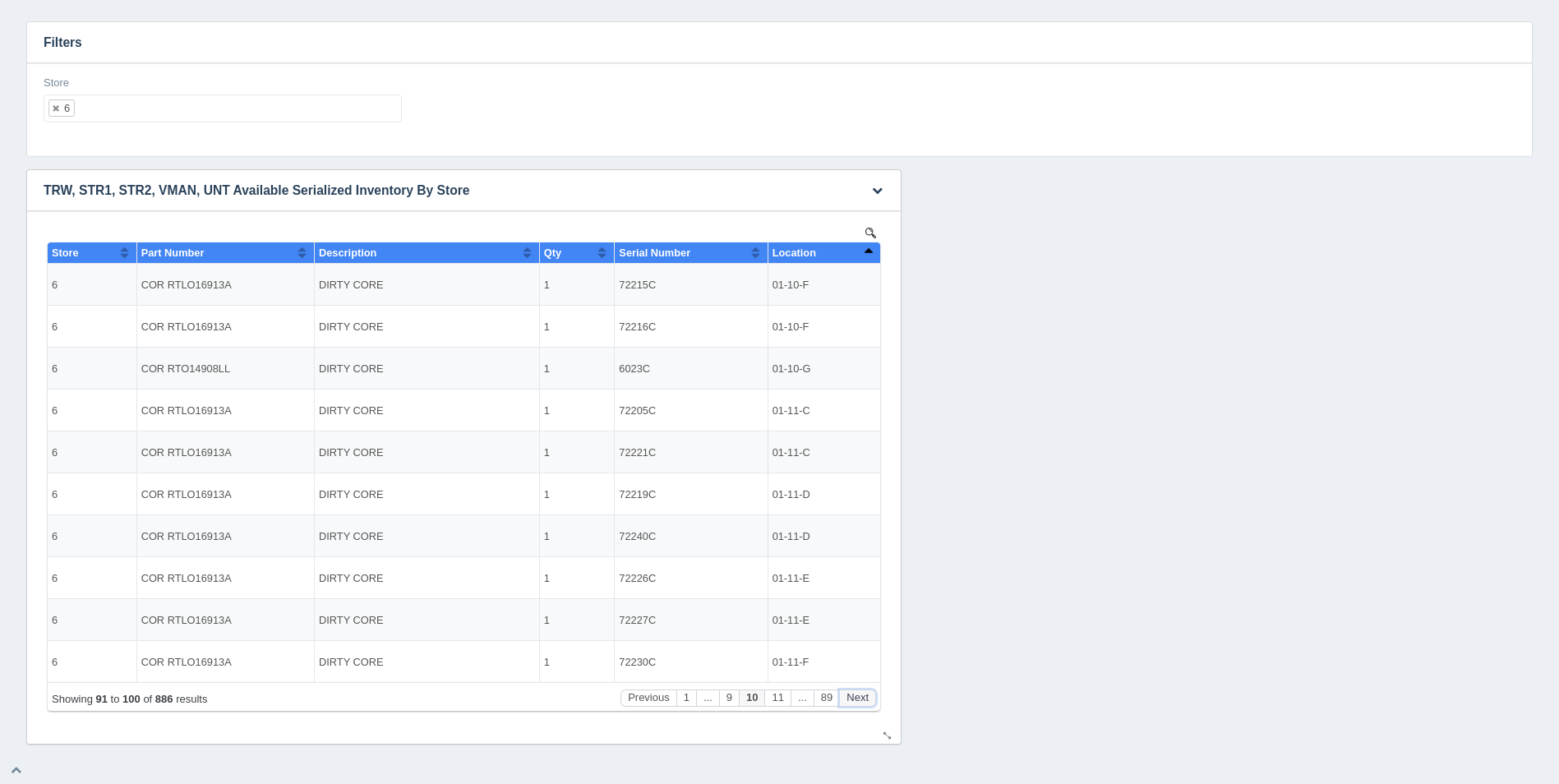
click at [866, 697] on button "Next" at bounding box center [858, 698] width 37 height 18
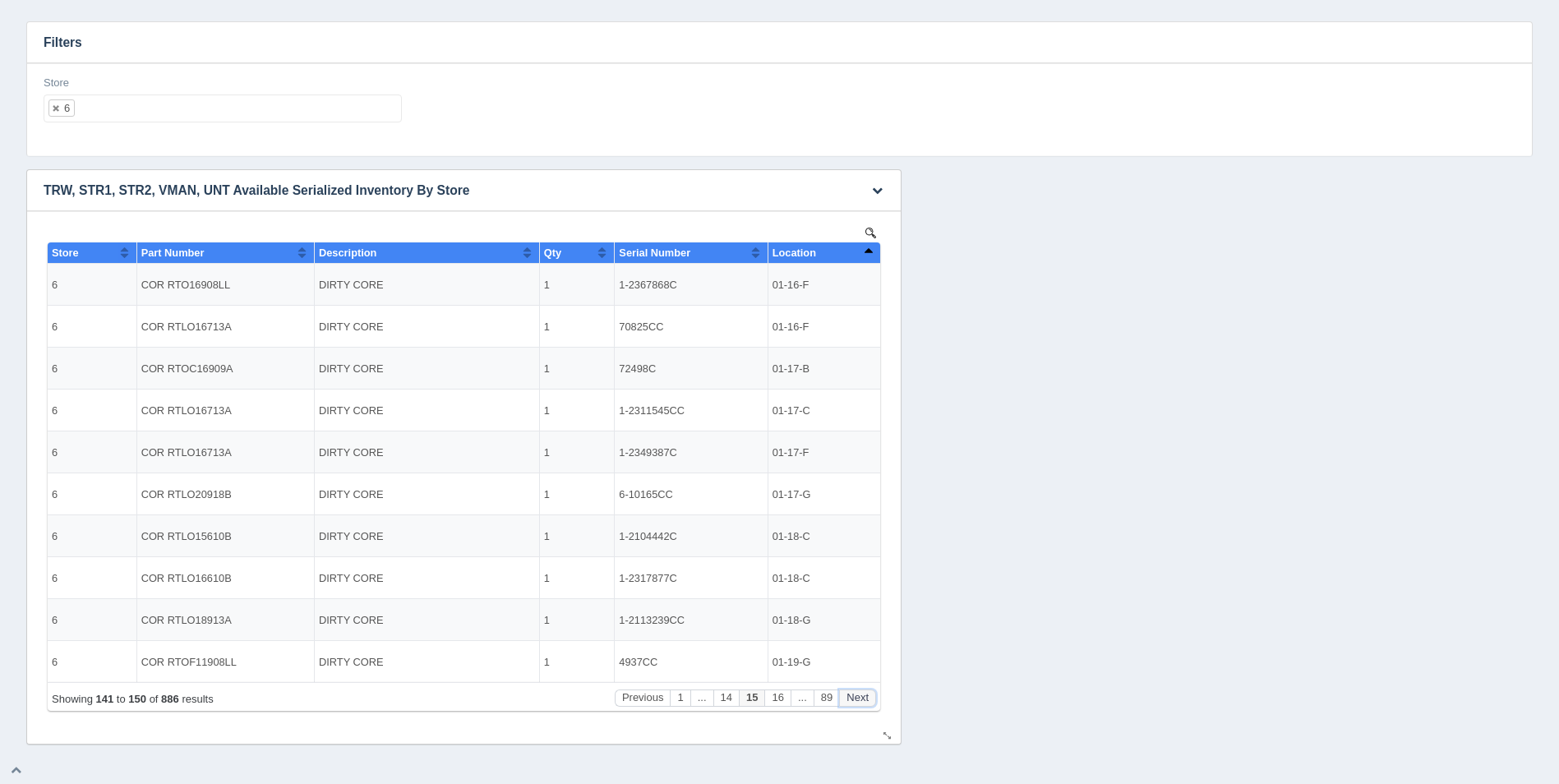
click at [866, 697] on button "Next" at bounding box center [858, 698] width 37 height 18
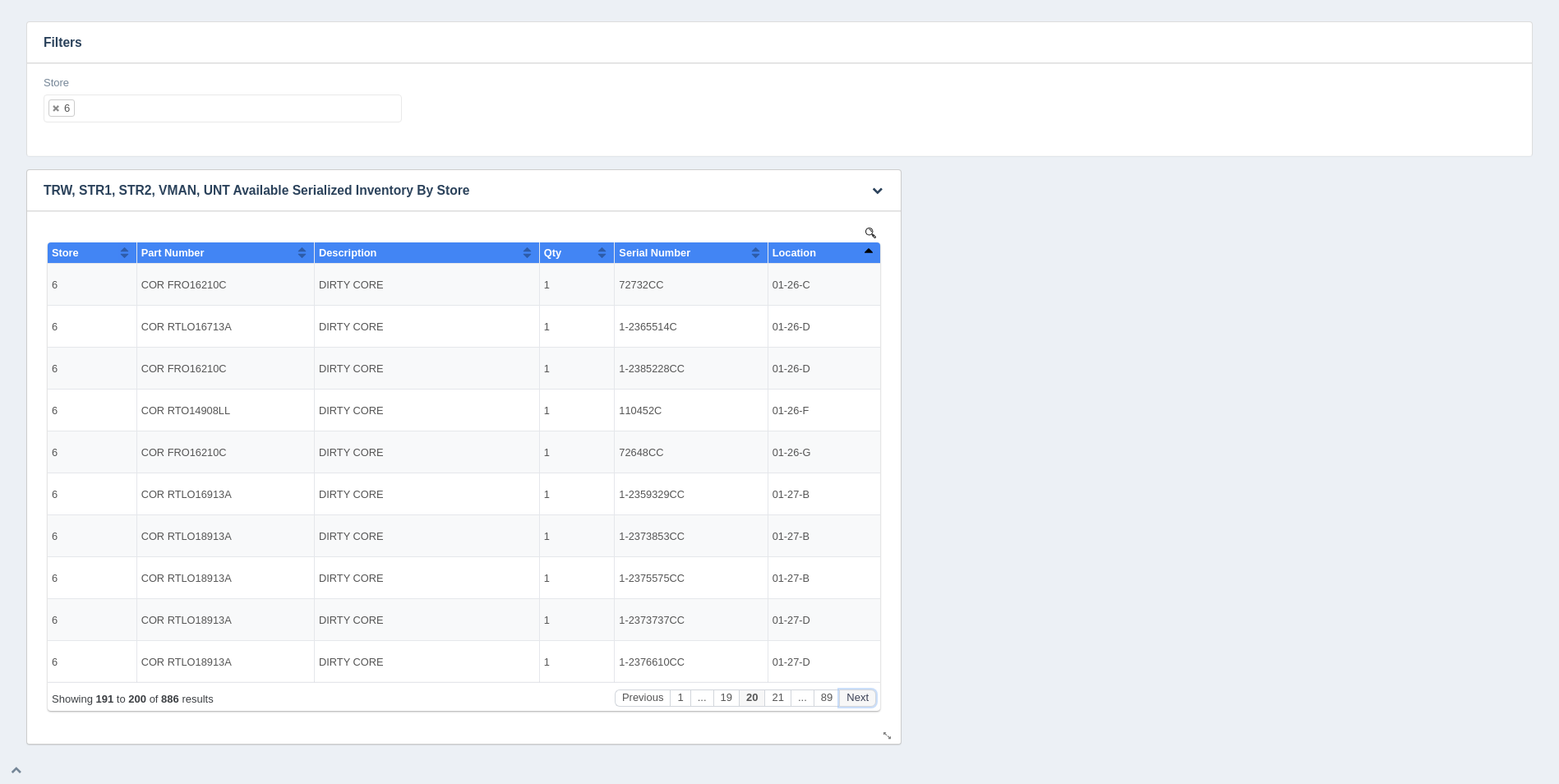
click at [866, 697] on button "Next" at bounding box center [858, 698] width 37 height 18
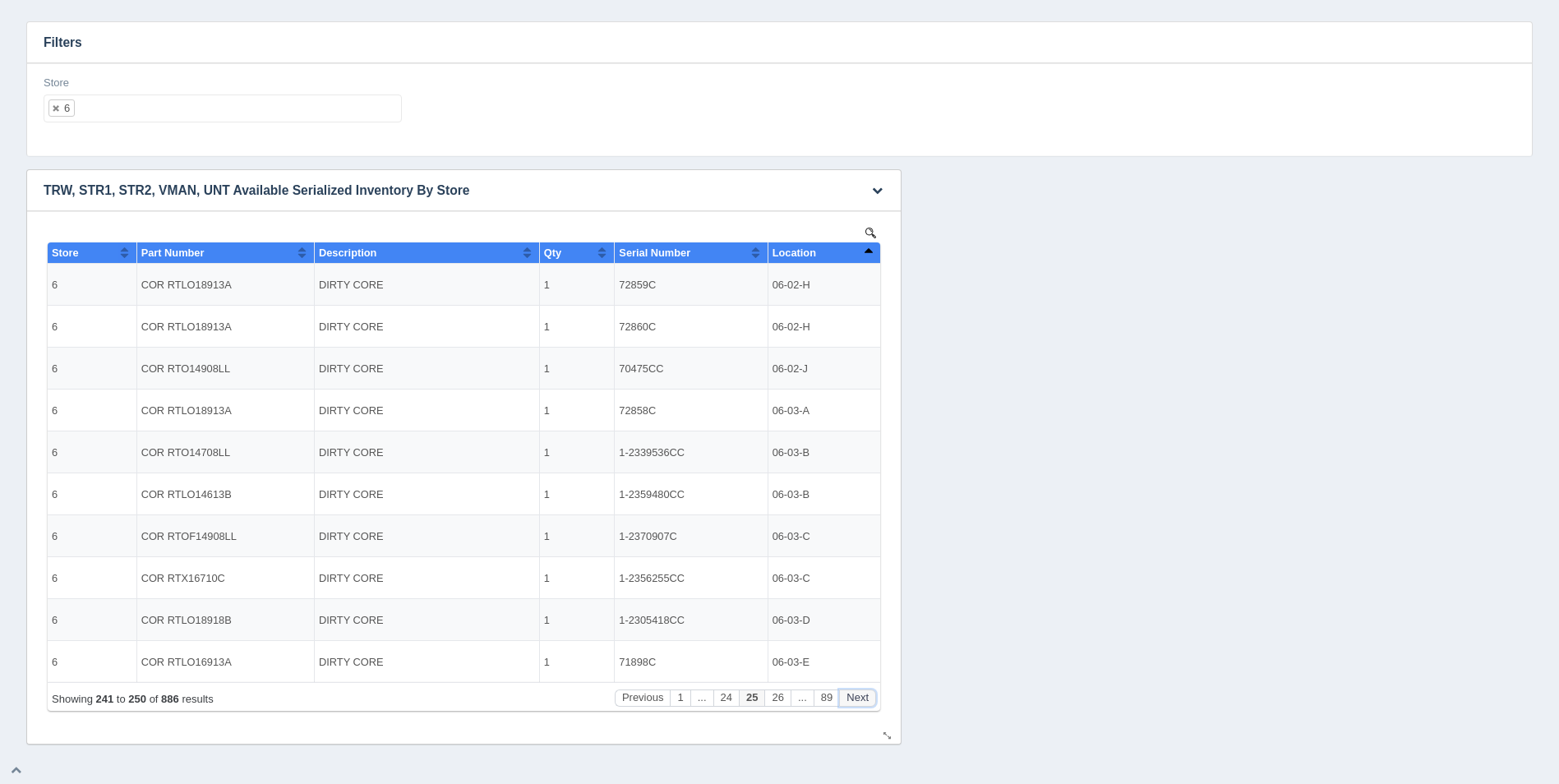
click at [866, 697] on button "Next" at bounding box center [858, 698] width 37 height 18
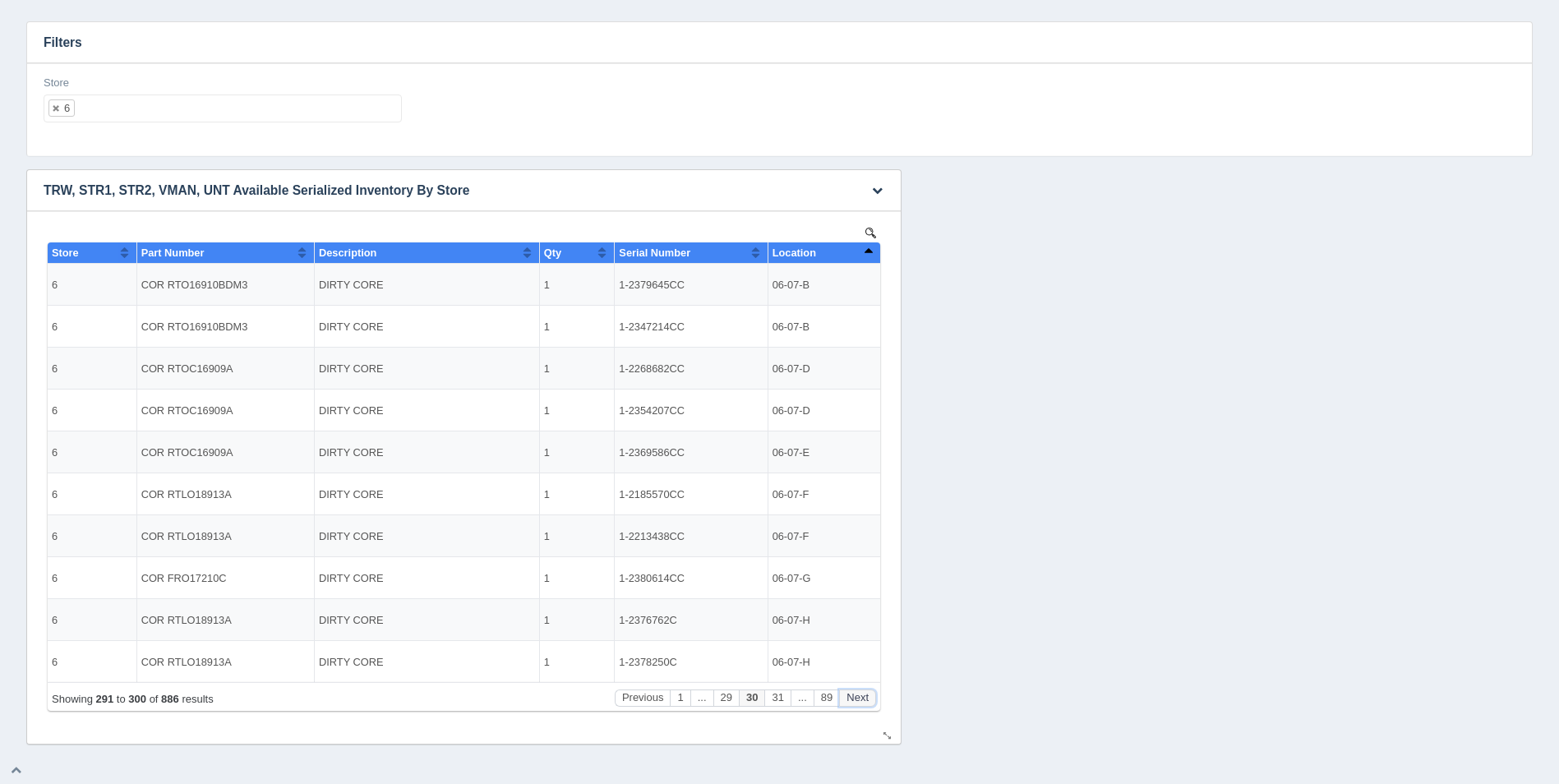
click at [866, 697] on button "Next" at bounding box center [858, 698] width 37 height 18
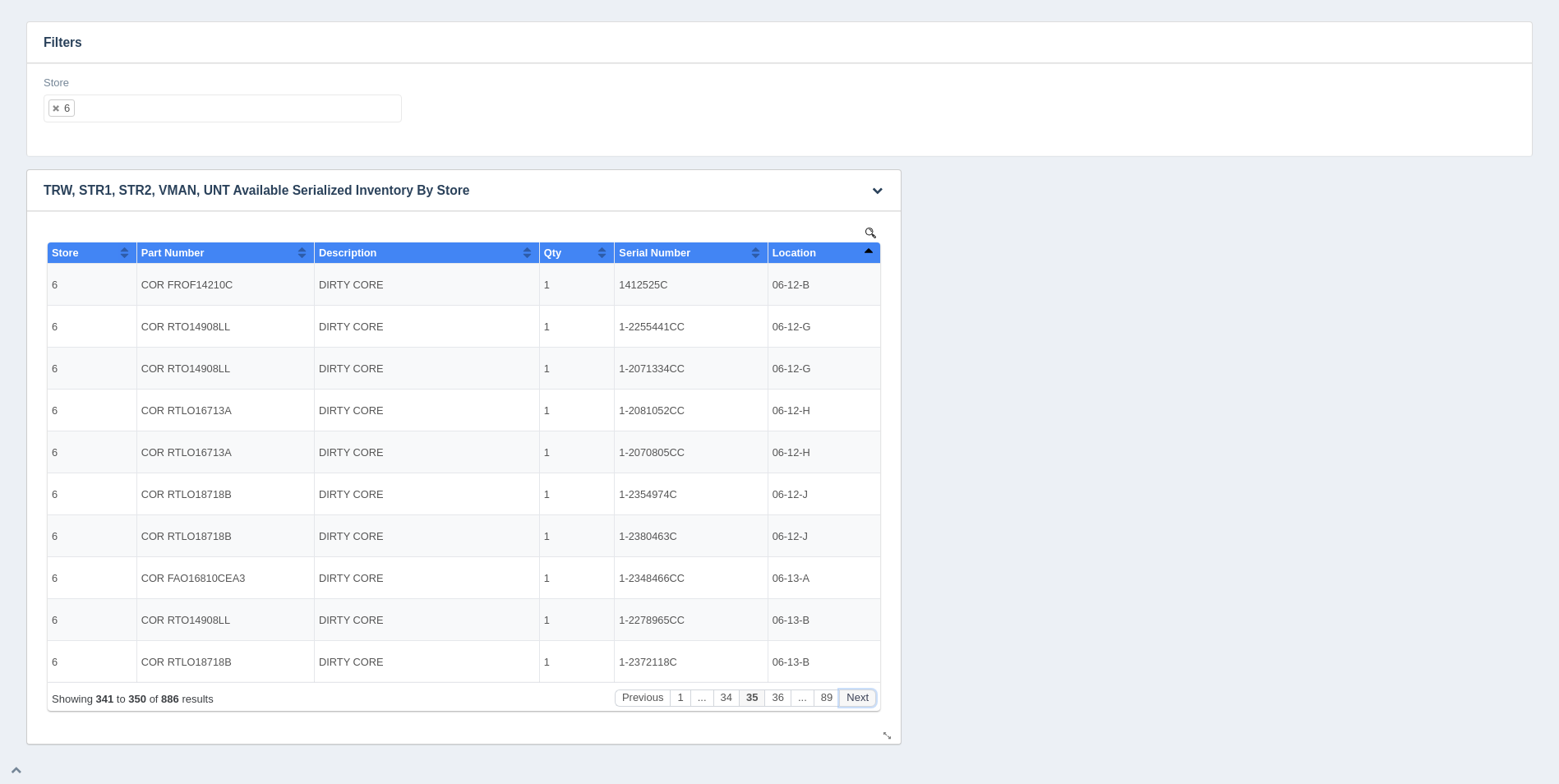
click at [866, 697] on button "Next" at bounding box center [858, 698] width 37 height 18
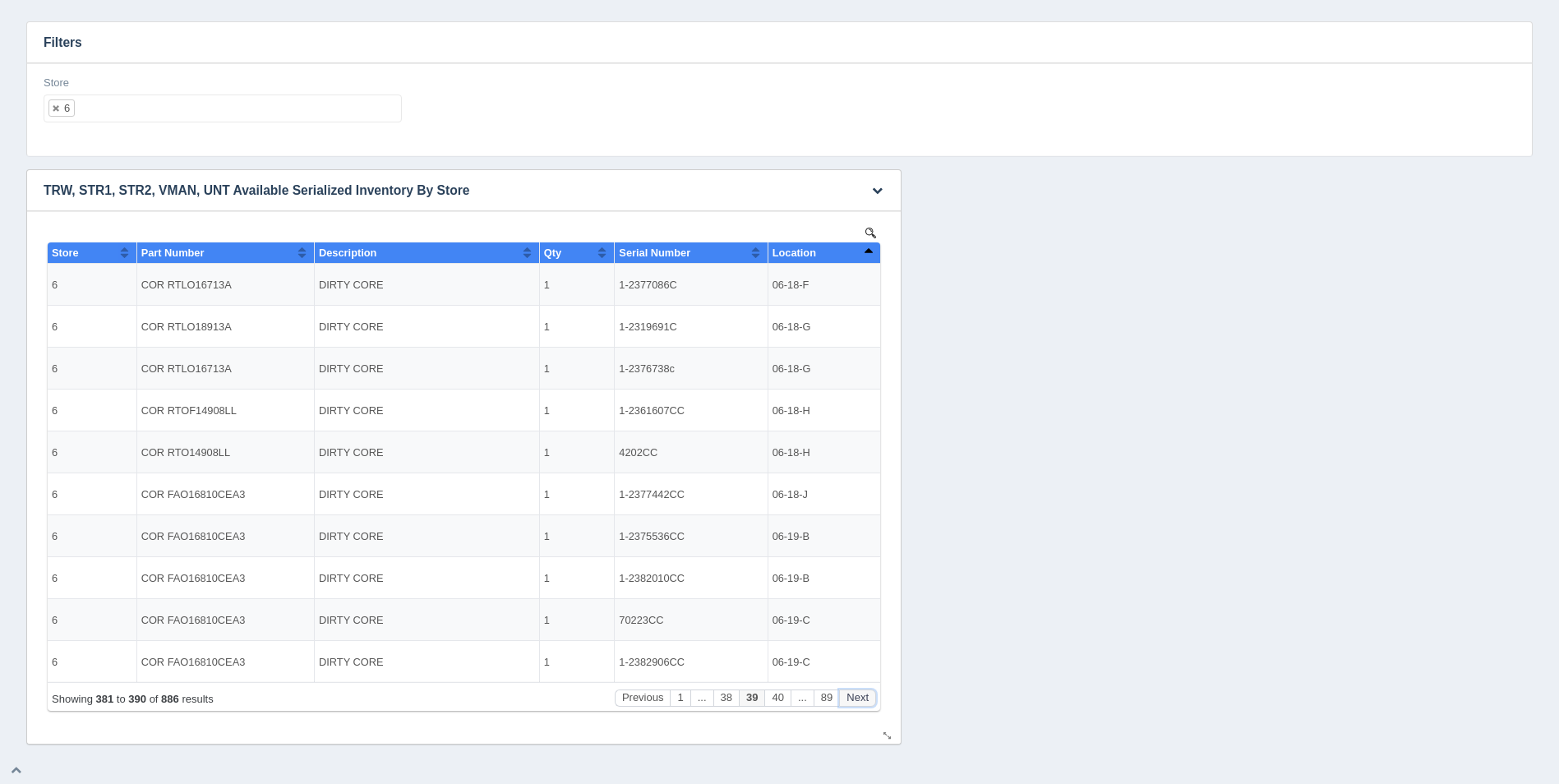
click at [866, 697] on button "Next" at bounding box center [858, 698] width 37 height 18
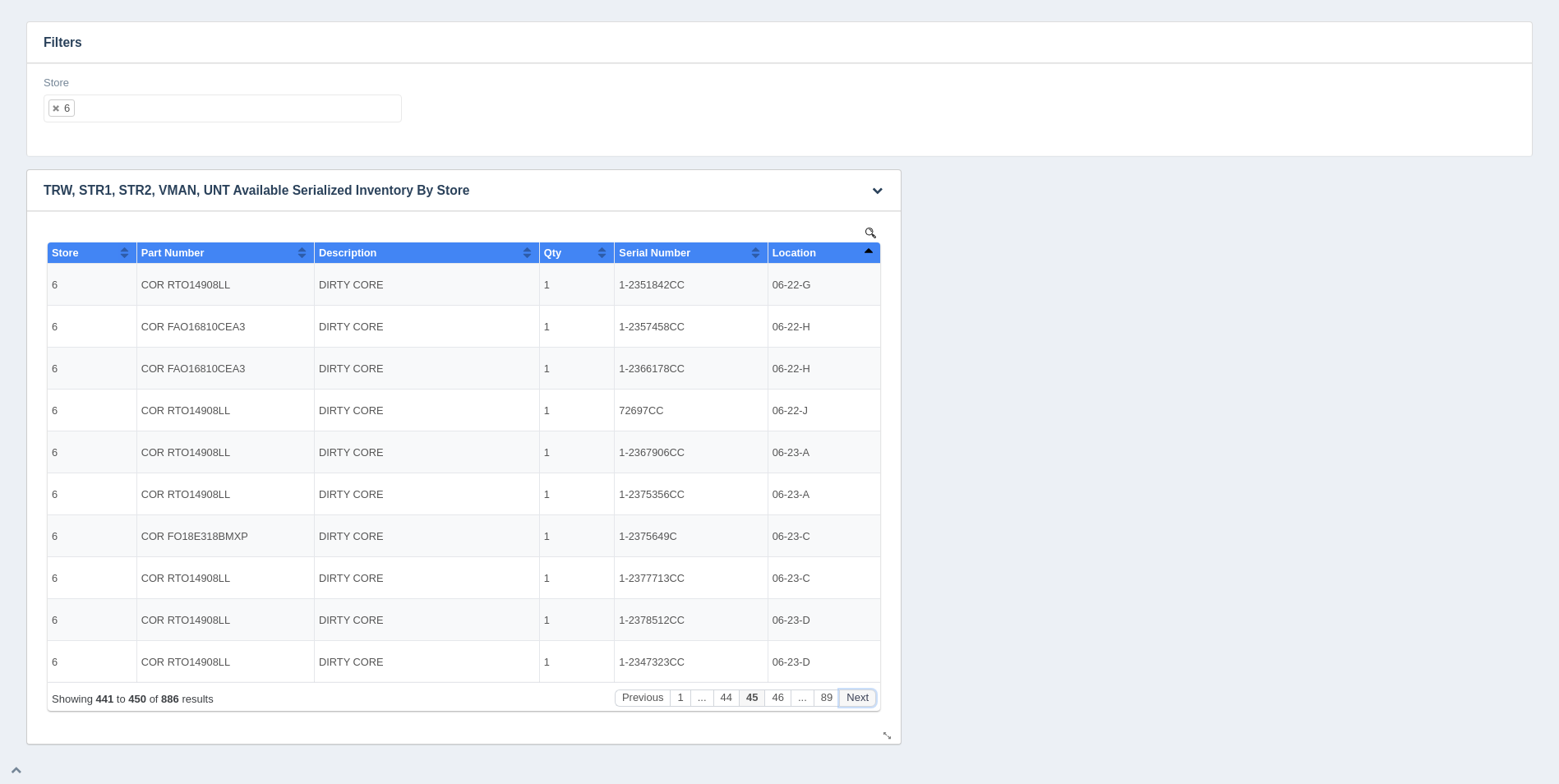
click at [866, 697] on button "Next" at bounding box center [858, 698] width 37 height 18
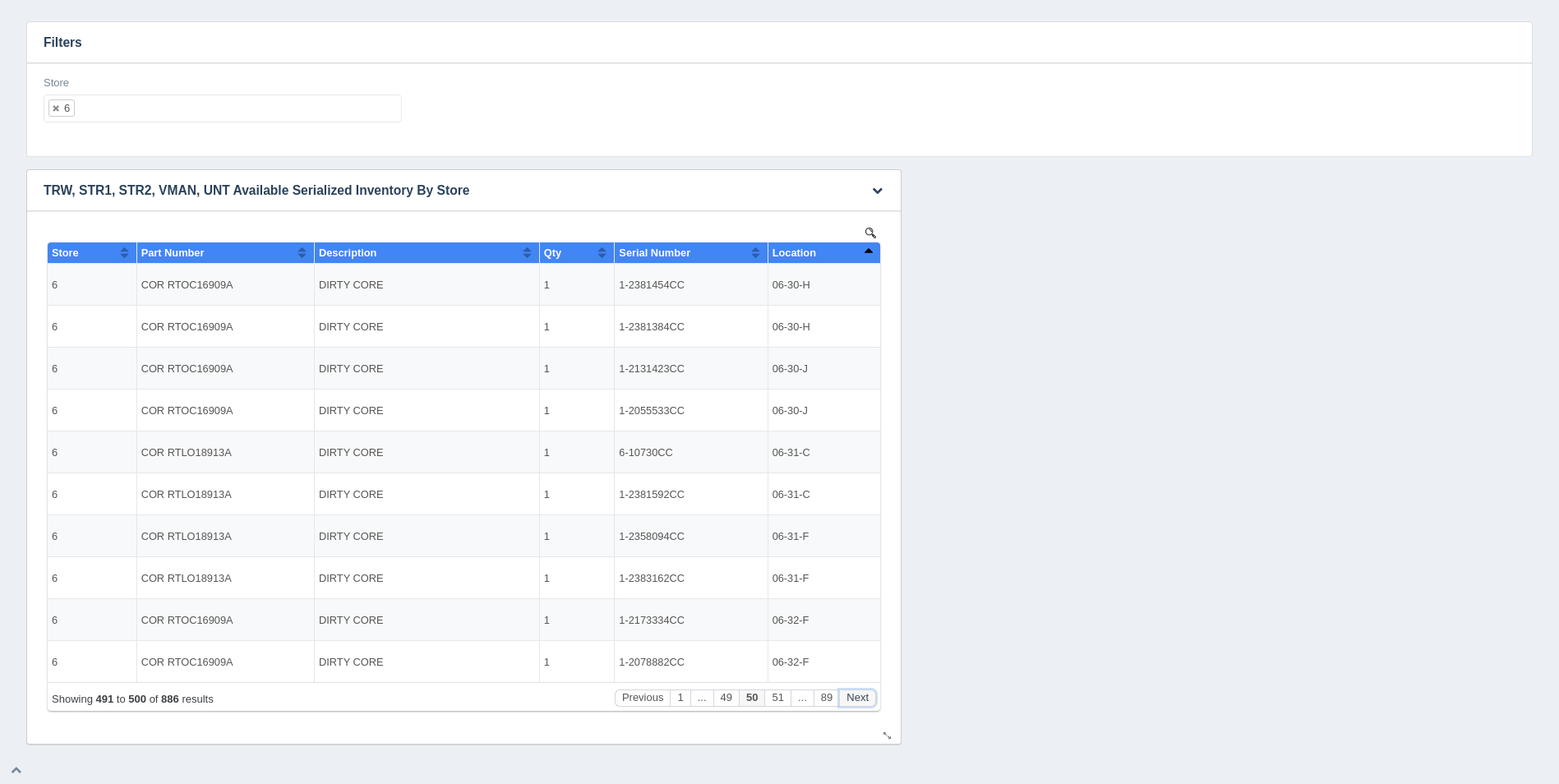
click at [866, 697] on button "Next" at bounding box center [858, 698] width 37 height 18
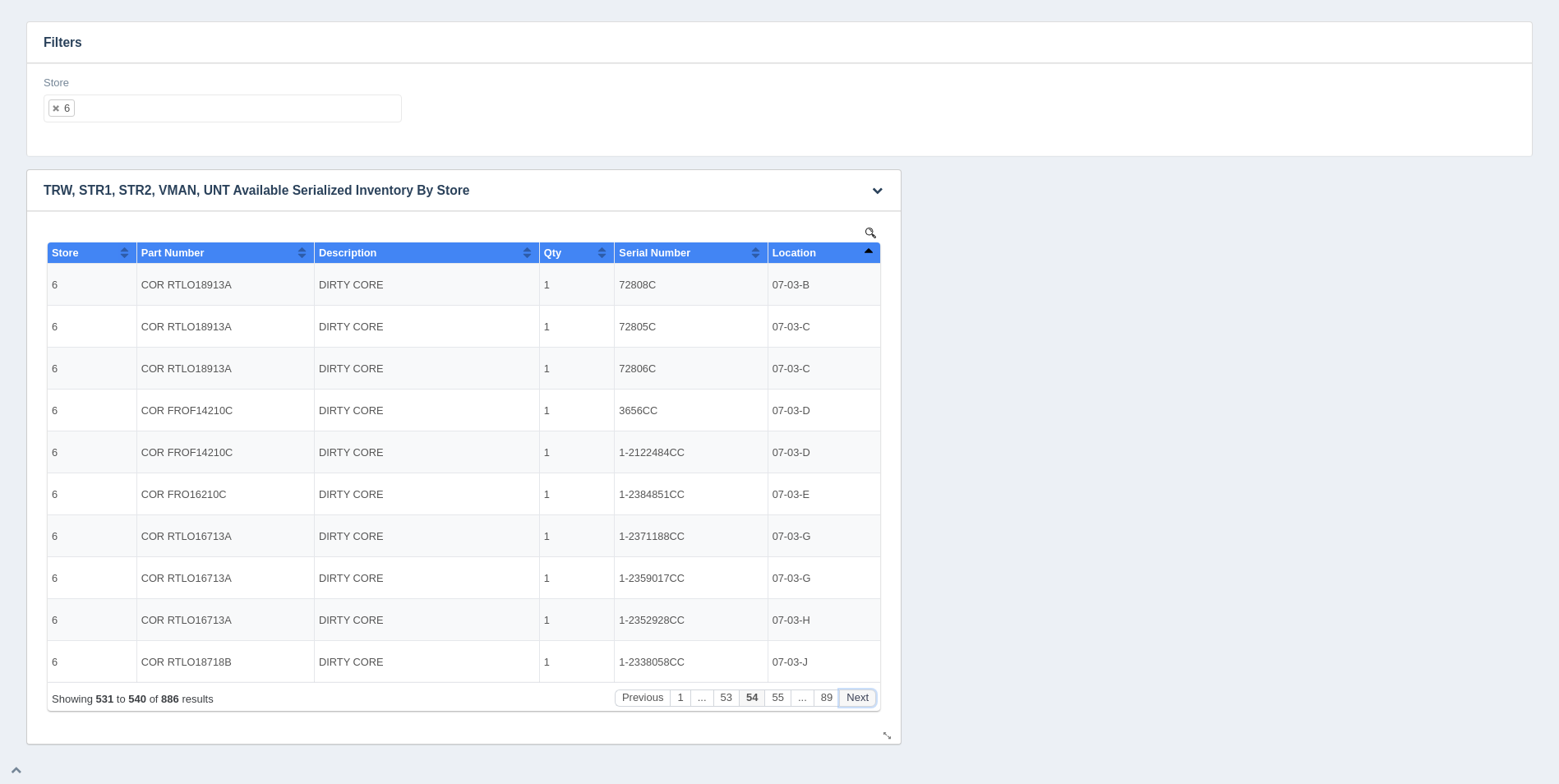
click at [866, 697] on button "Next" at bounding box center [858, 698] width 37 height 18
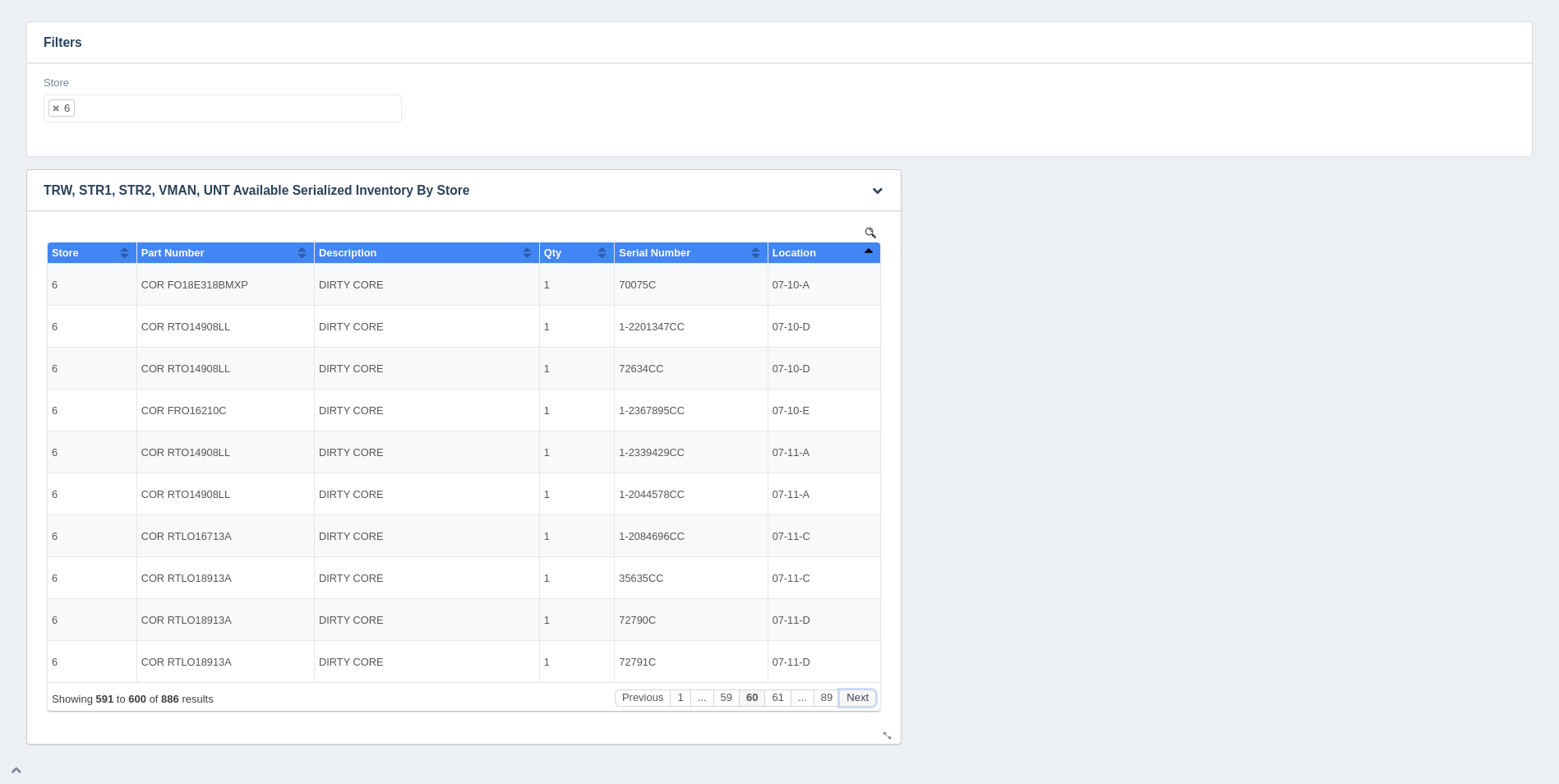
click at [866, 697] on button "Next" at bounding box center [858, 698] width 37 height 18
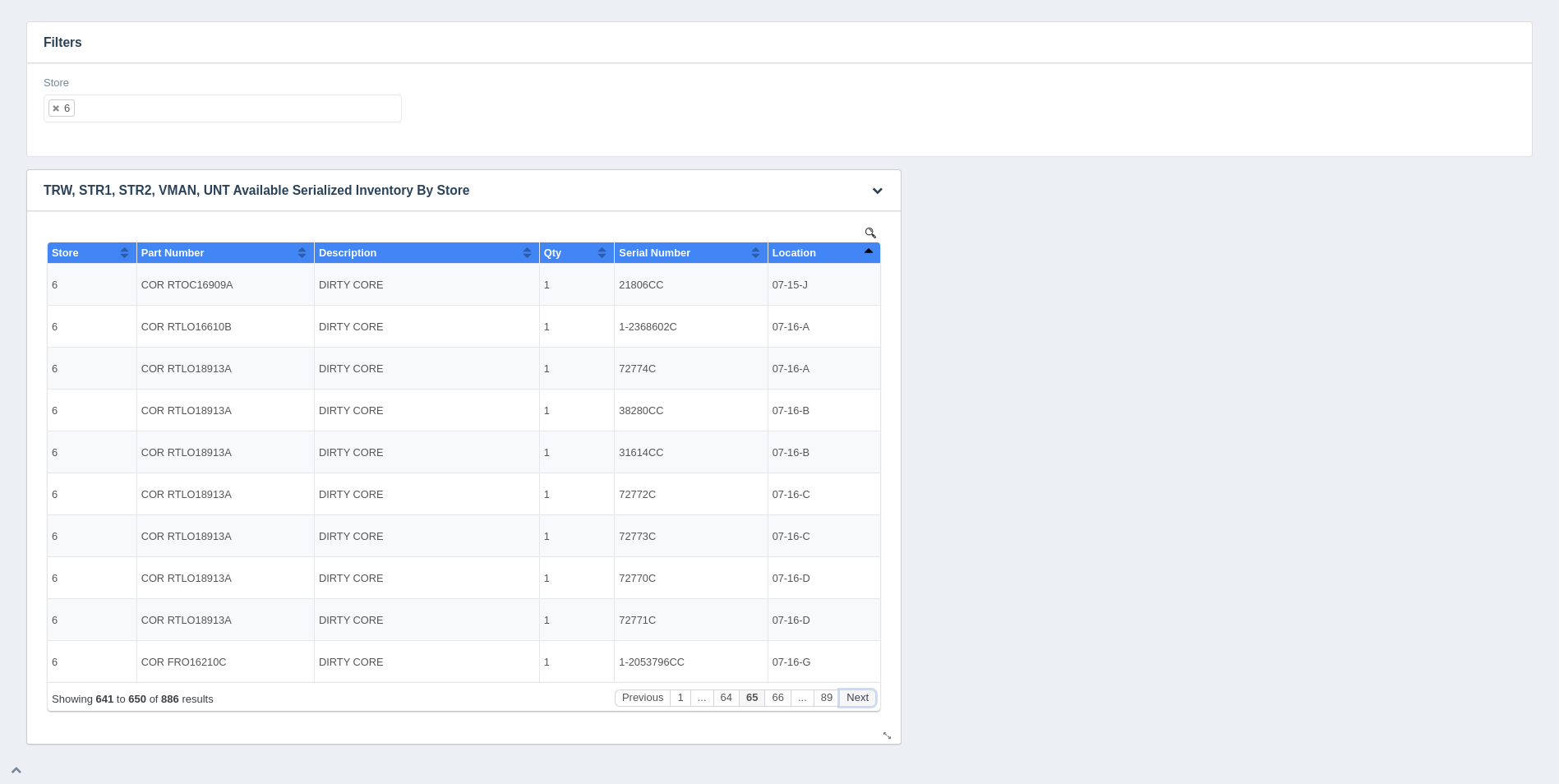
click at [866, 697] on button "Next" at bounding box center [858, 698] width 37 height 18
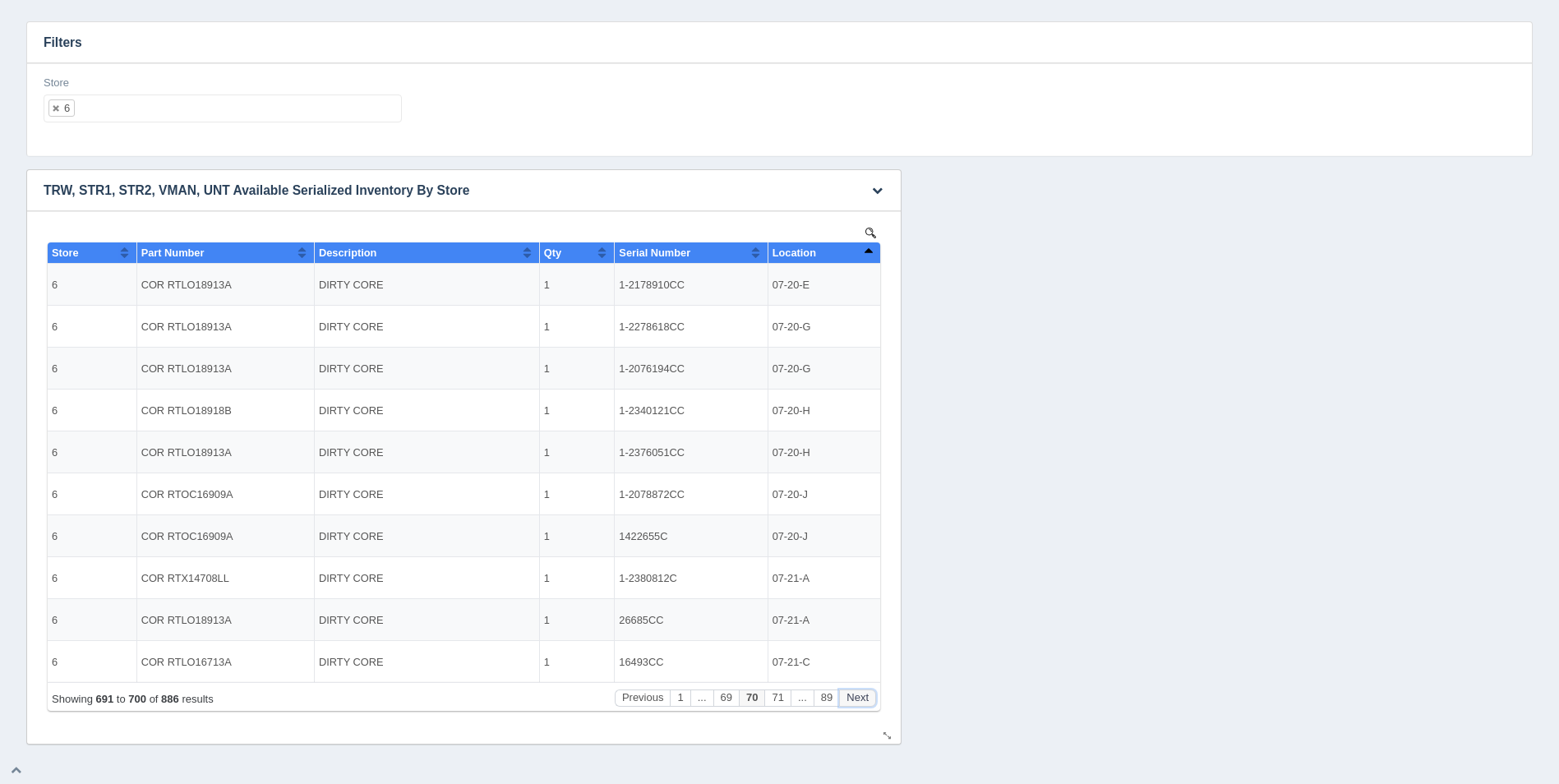
click at [866, 697] on button "Next" at bounding box center [858, 698] width 37 height 18
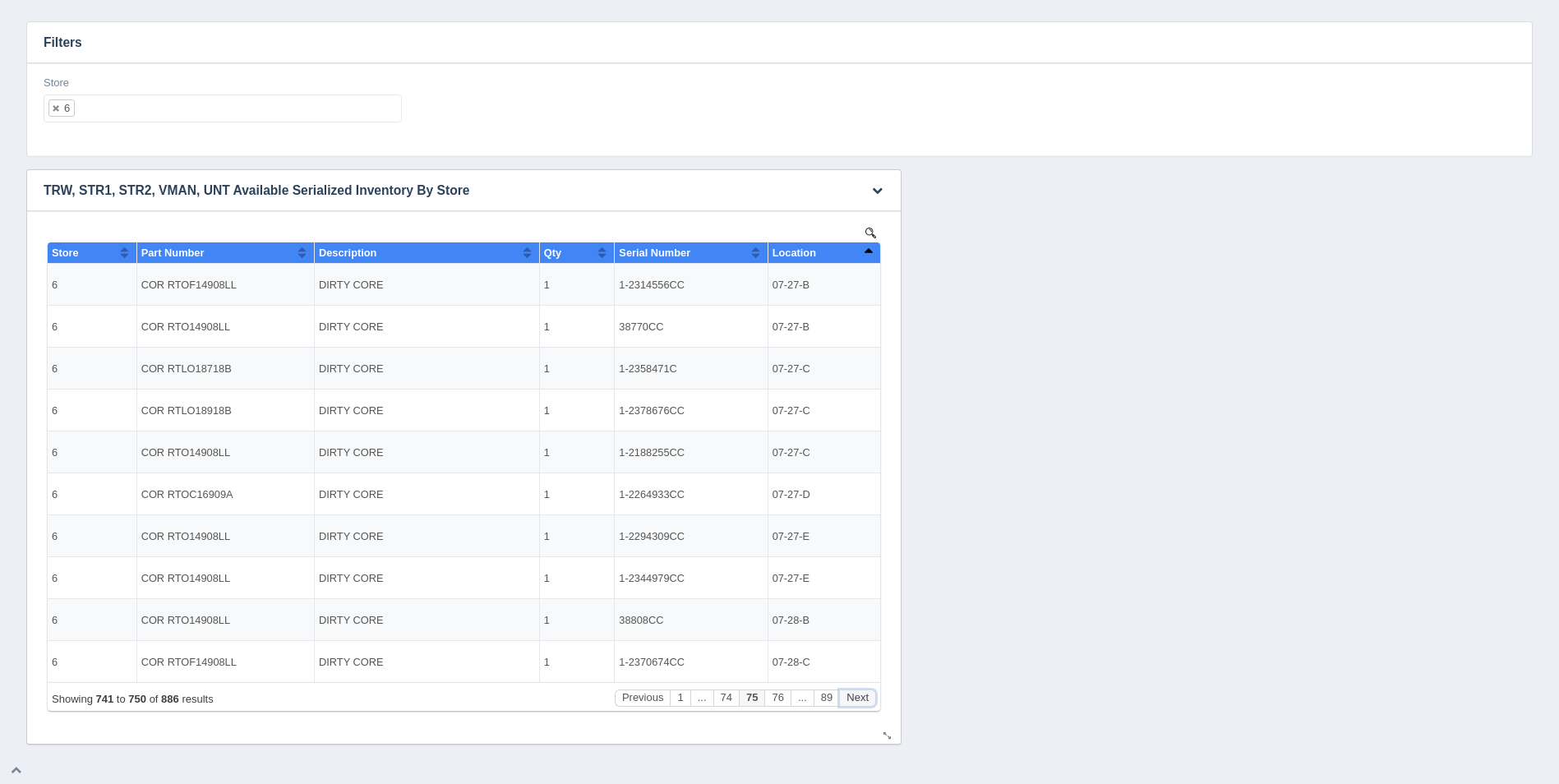
click at [866, 697] on button "Next" at bounding box center [858, 698] width 37 height 18
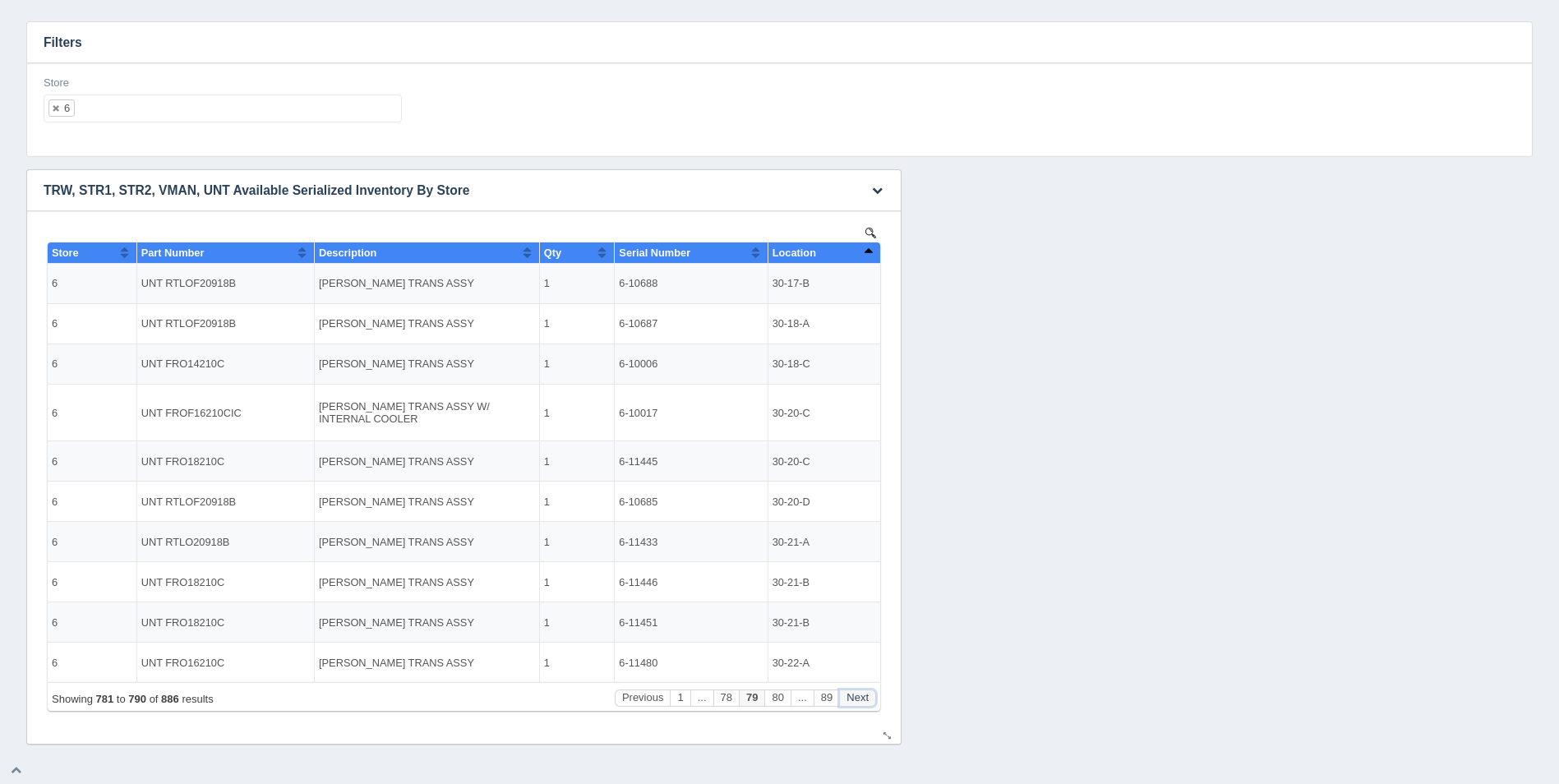
click at [866, 697] on button "Next" at bounding box center [858, 698] width 37 height 18
click at [654, 701] on button "Previous" at bounding box center [643, 698] width 56 height 18
click at [642, 700] on button "Previous" at bounding box center [643, 698] width 56 height 18
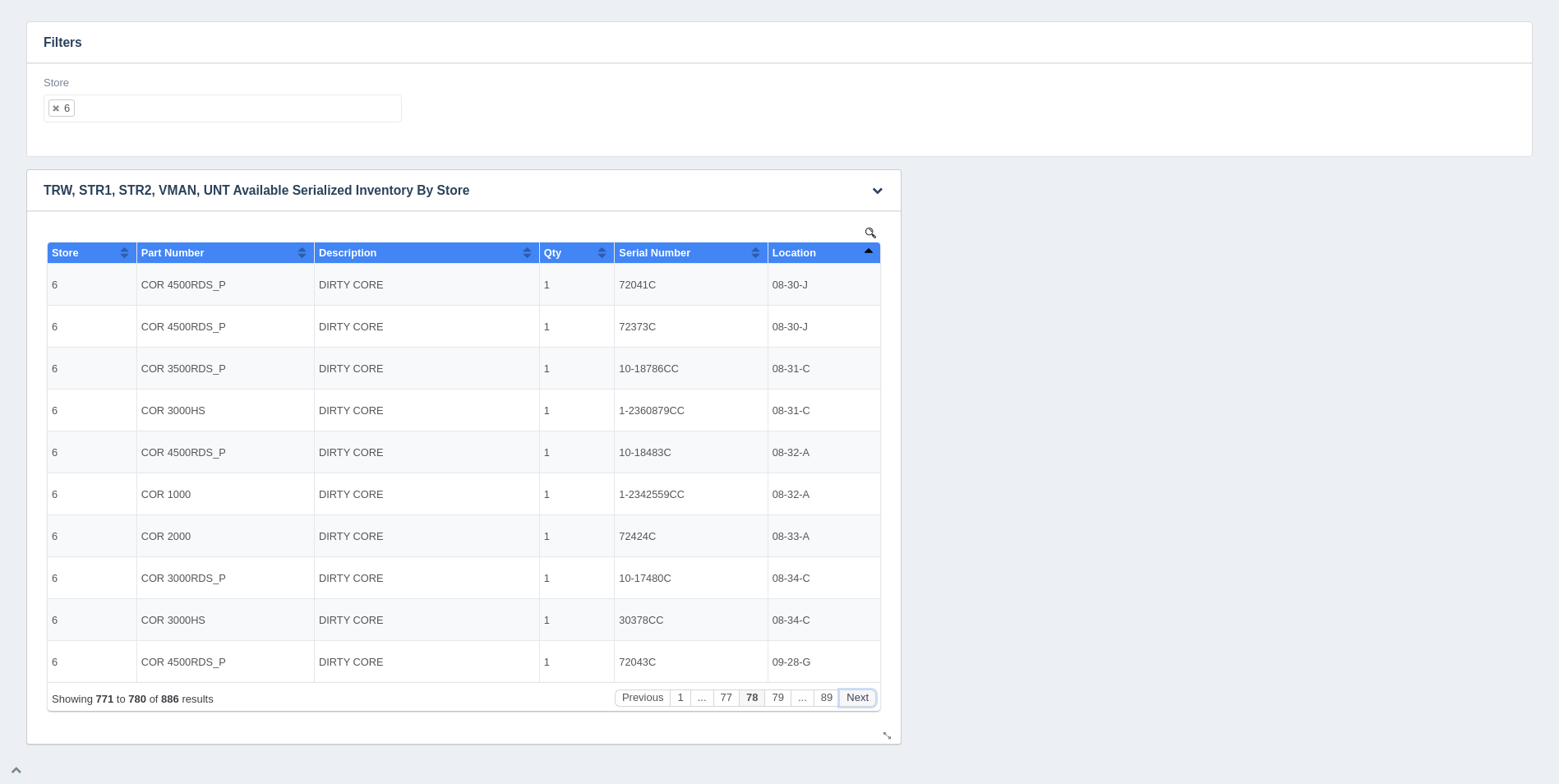
click at [858, 698] on button "Next" at bounding box center [858, 698] width 37 height 18
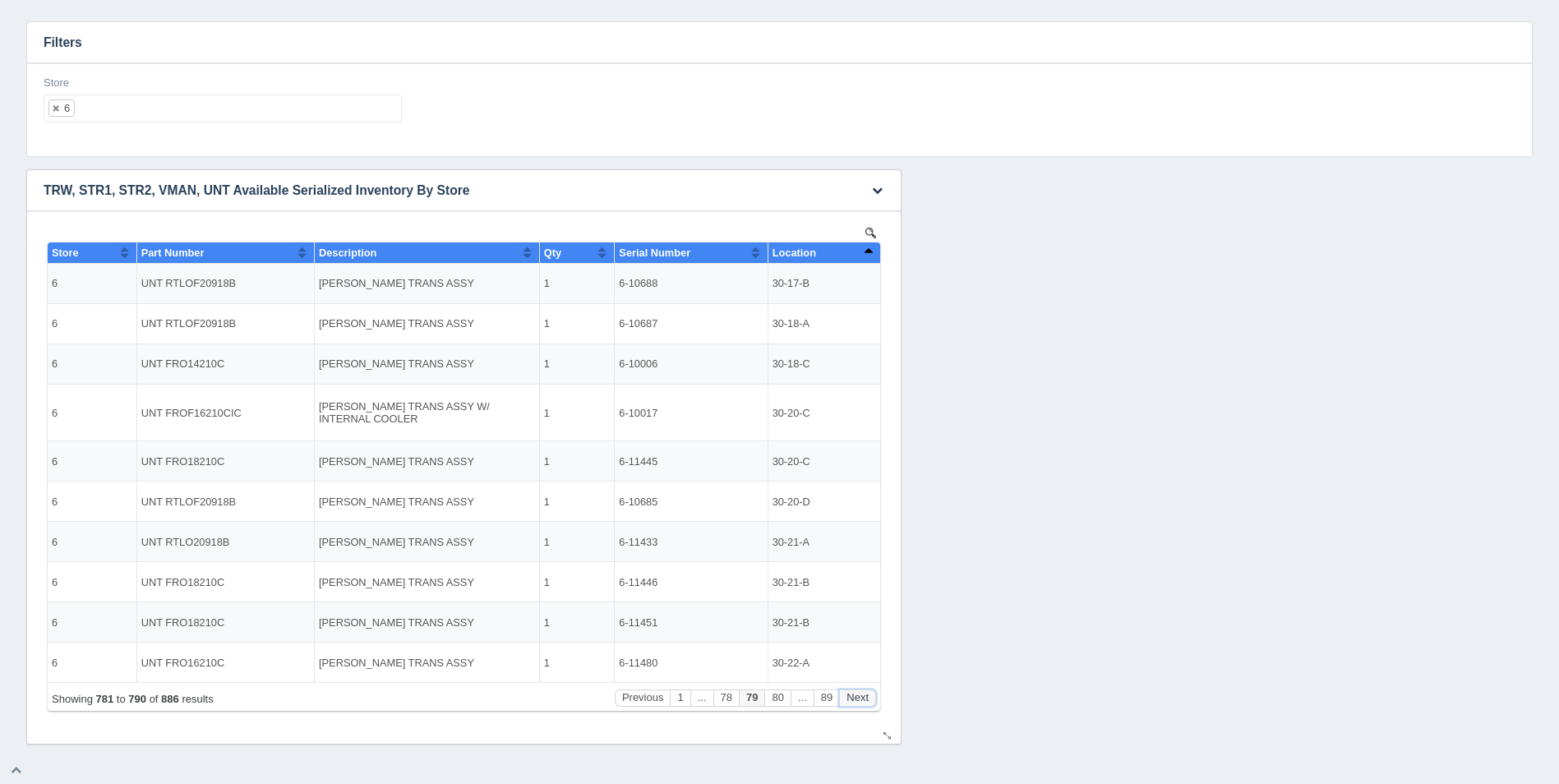
click at [858, 698] on button "Next" at bounding box center [858, 698] width 37 height 18
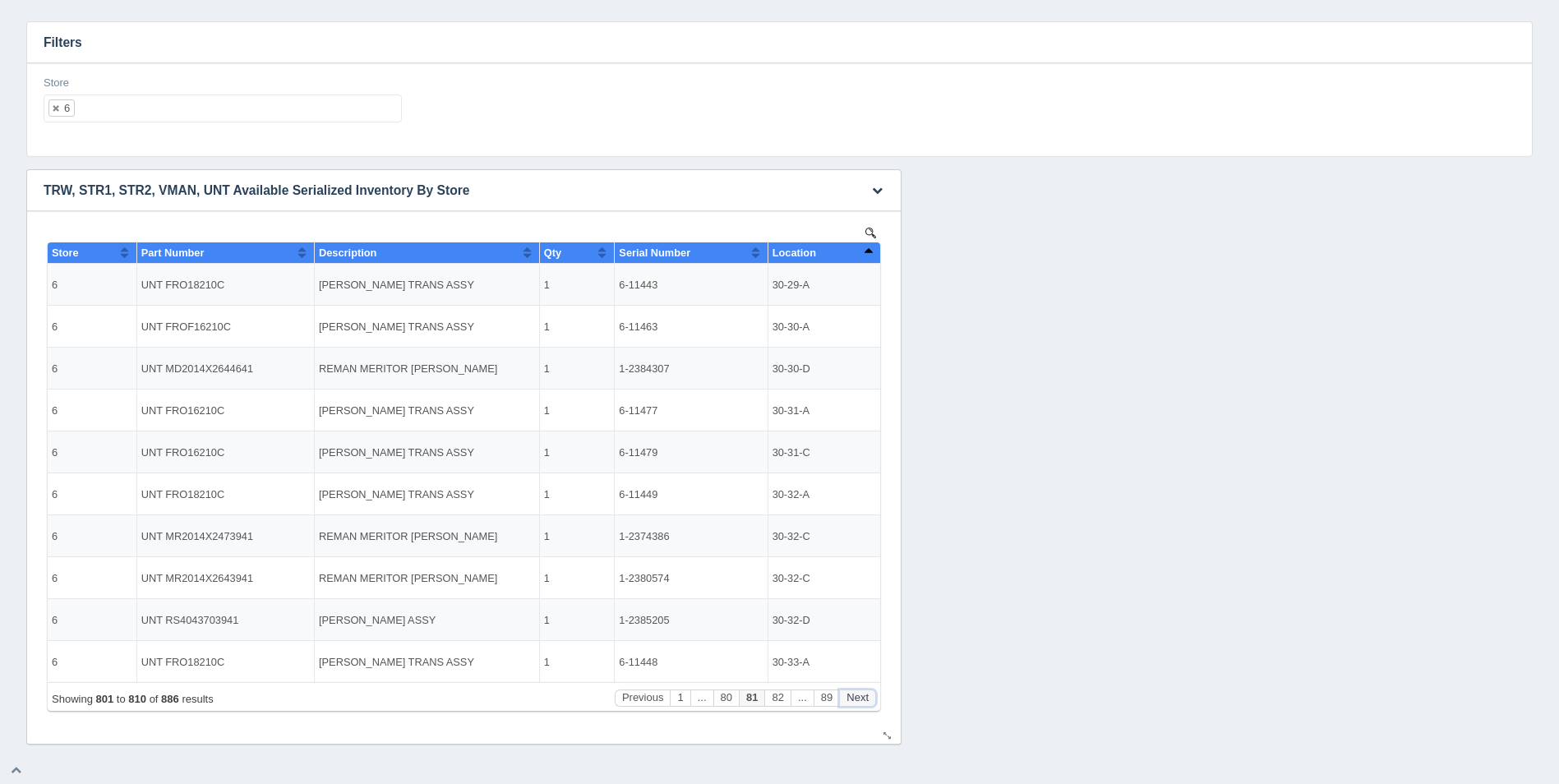
click at [858, 698] on button "Next" at bounding box center [858, 698] width 37 height 18
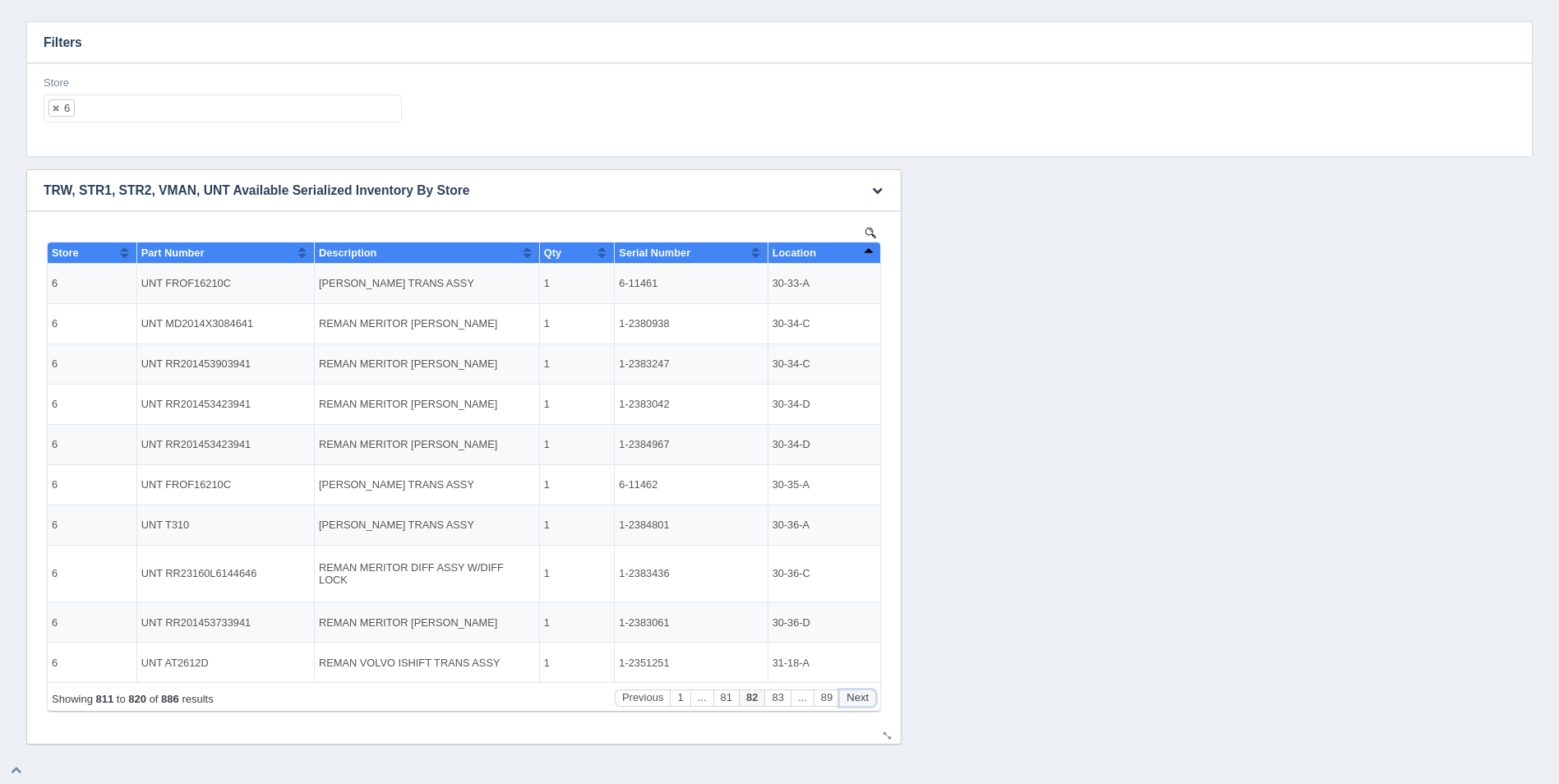
click at [858, 698] on button "Next" at bounding box center [858, 698] width 37 height 18
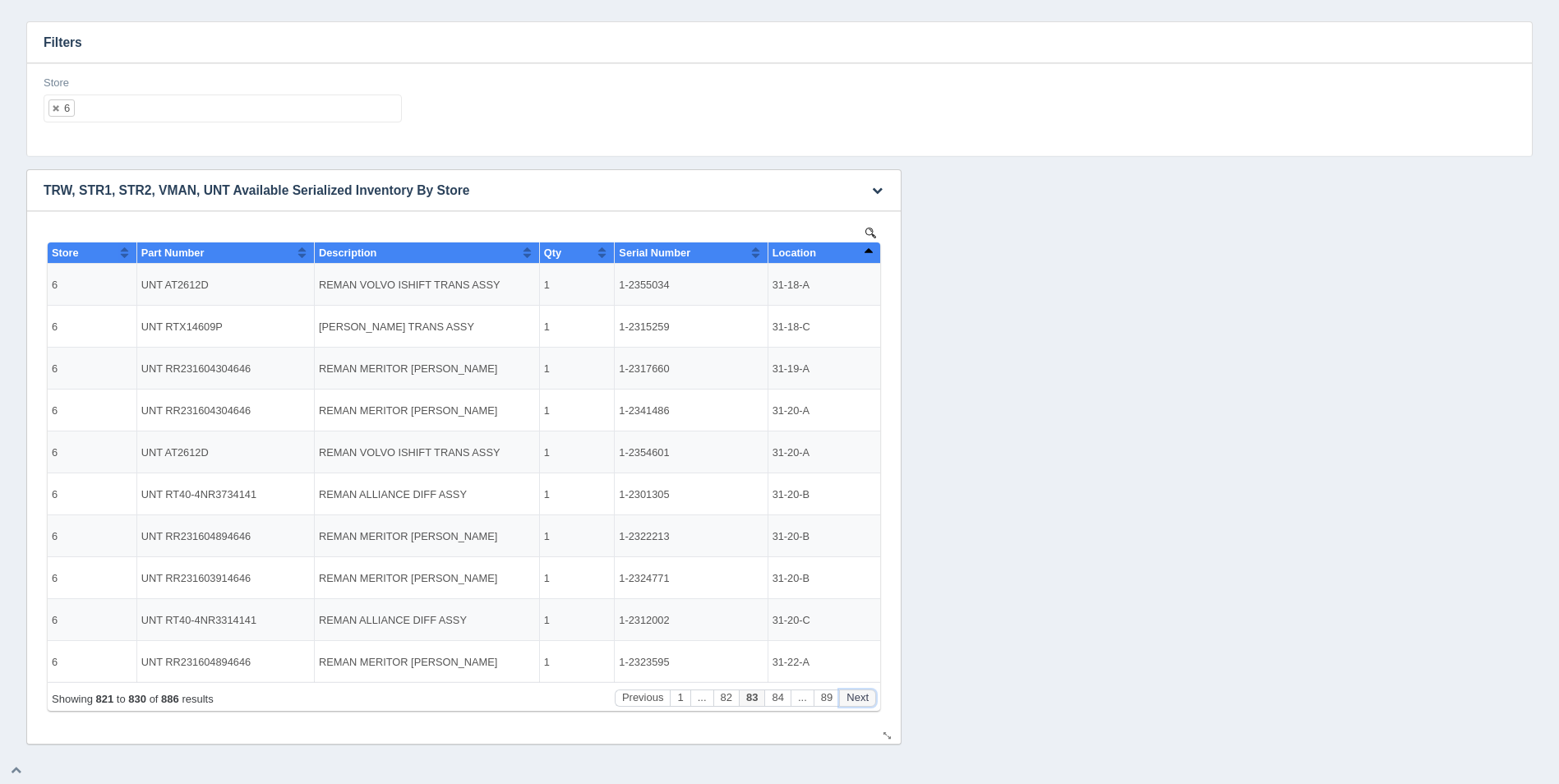
click at [858, 698] on button "Next" at bounding box center [858, 698] width 37 height 18
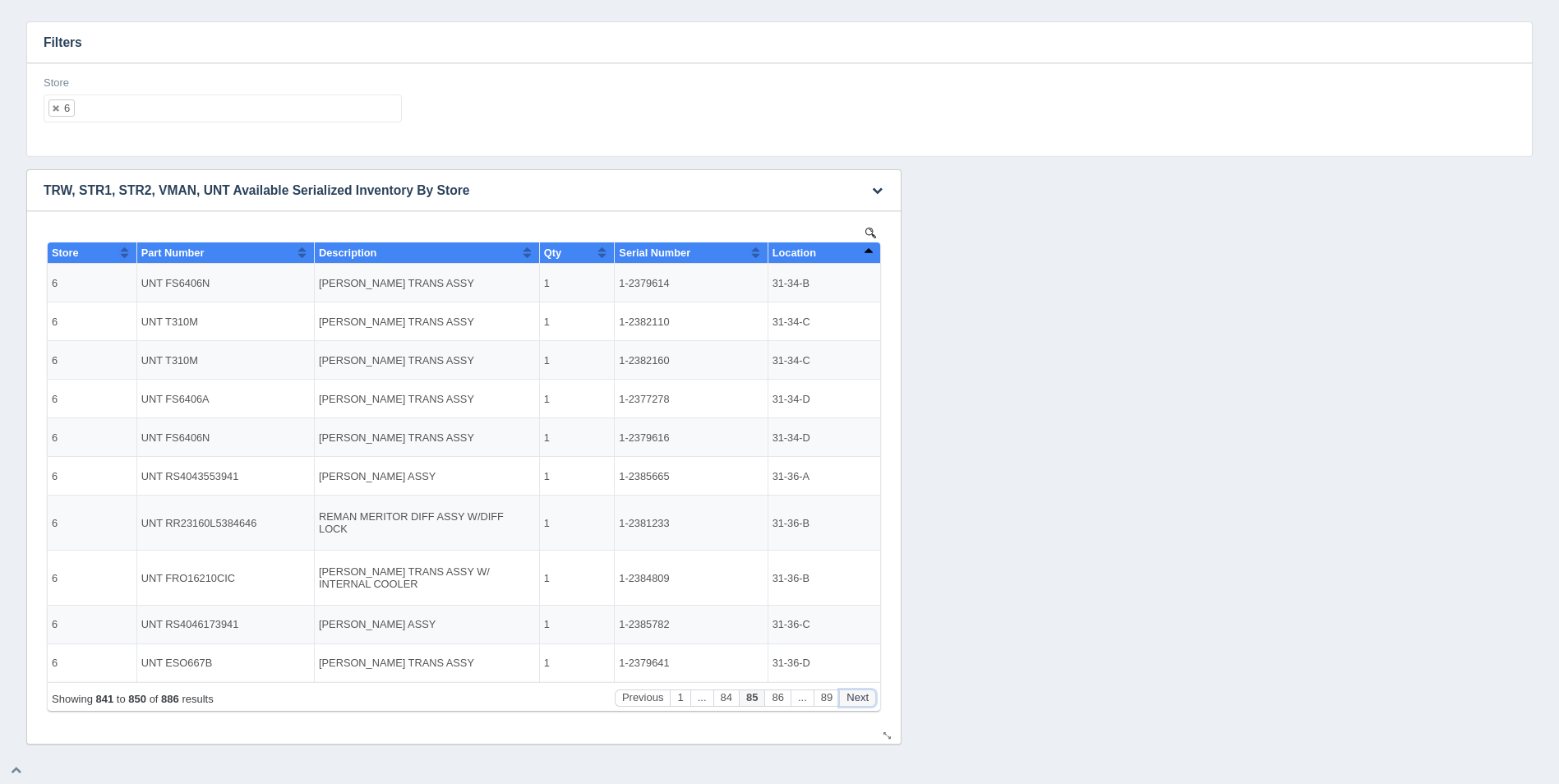
click at [858, 698] on button "Next" at bounding box center [858, 698] width 37 height 18
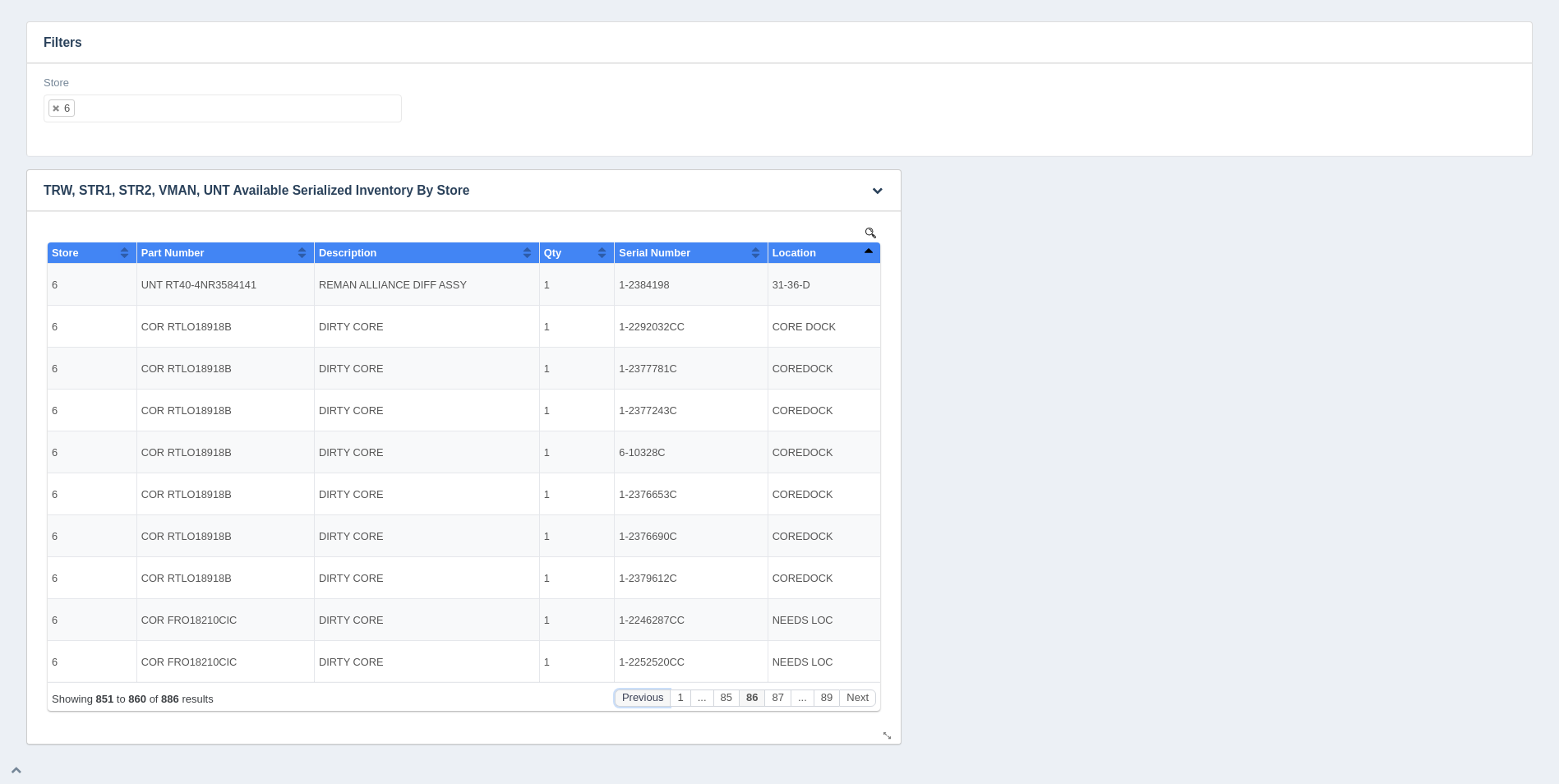
click at [654, 692] on button "Previous" at bounding box center [643, 698] width 56 height 18
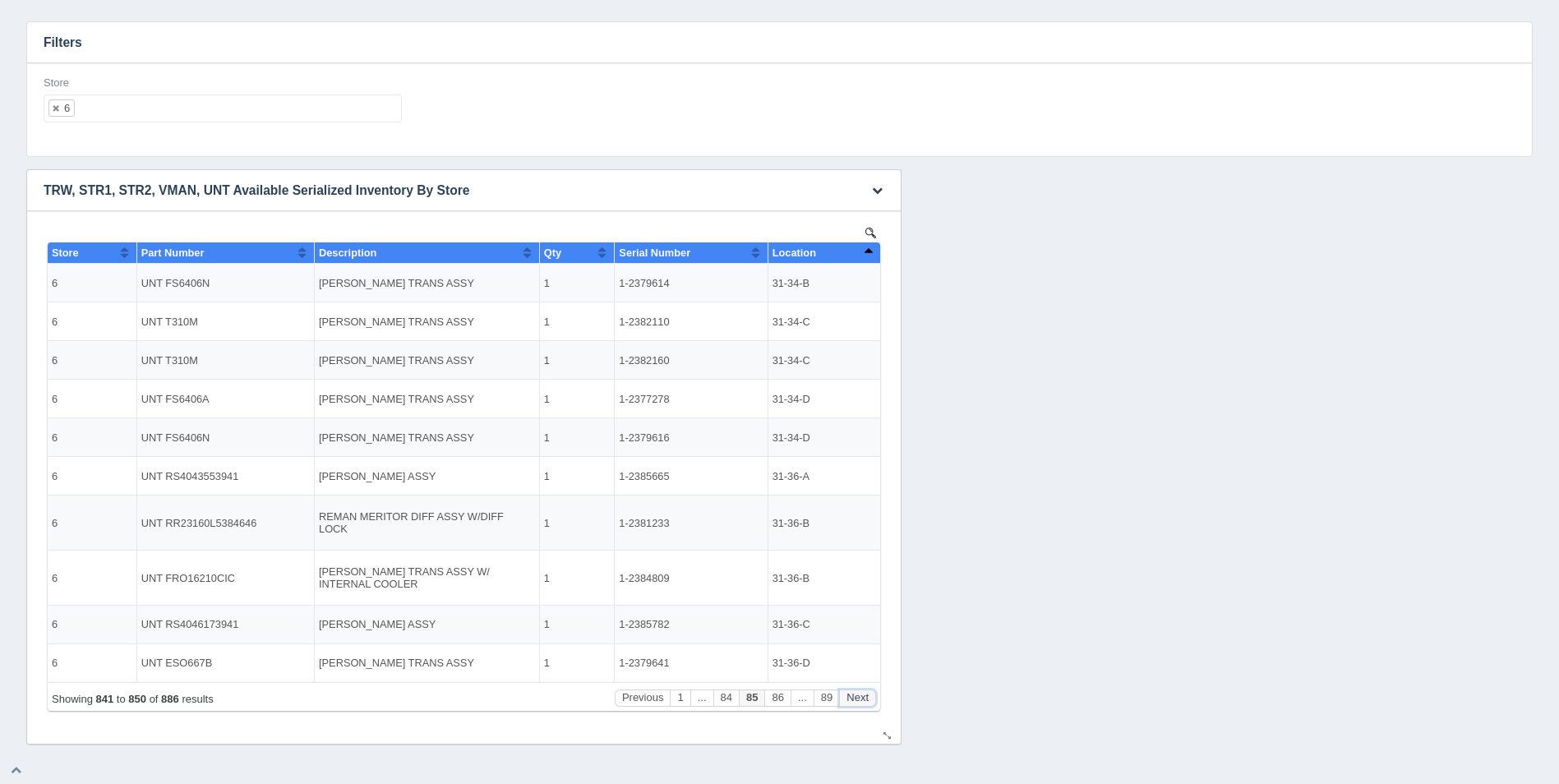
click at [860, 696] on button "Next" at bounding box center [858, 698] width 37 height 18
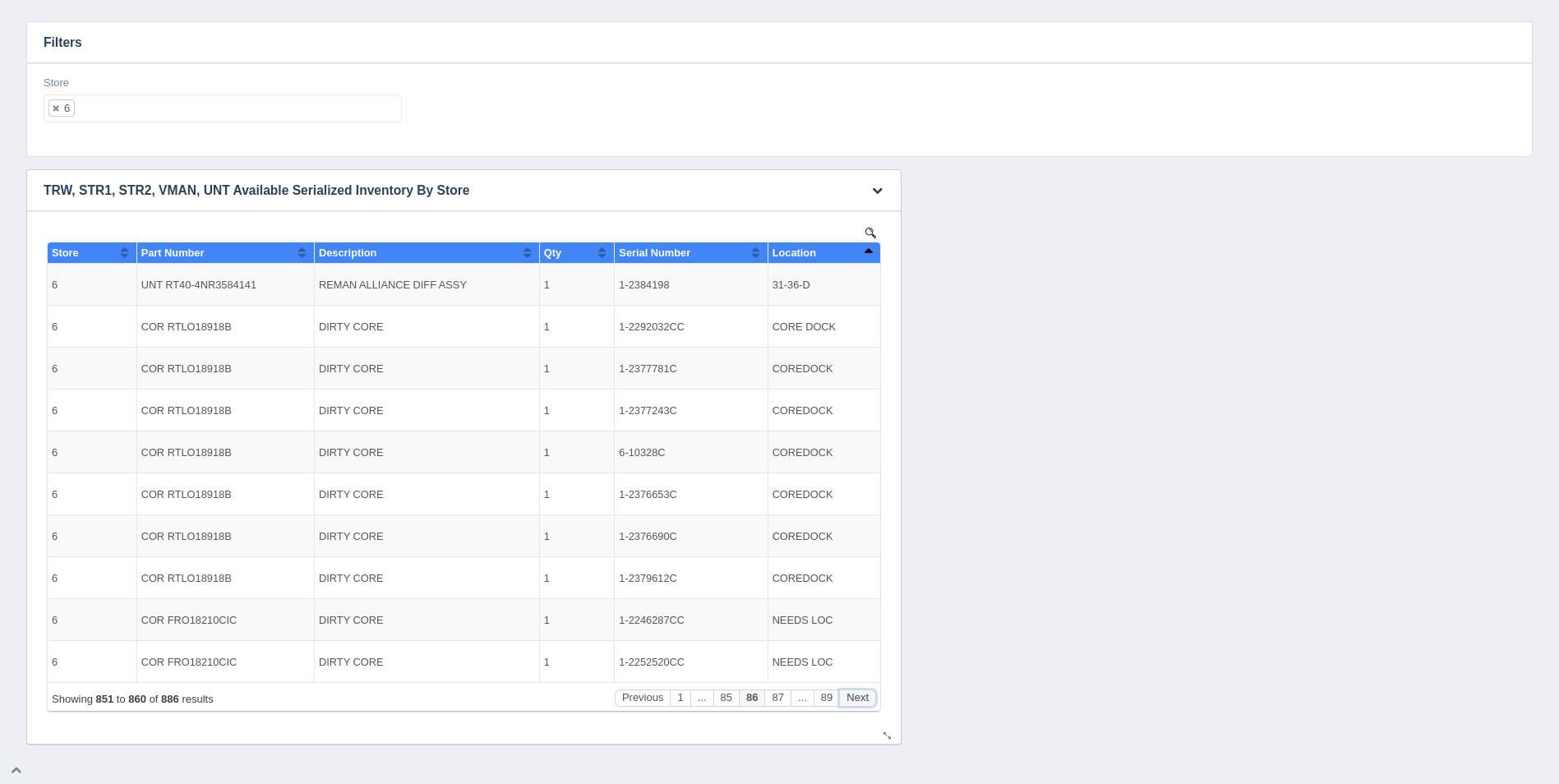
click at [860, 696] on button "Next" at bounding box center [858, 698] width 37 height 18
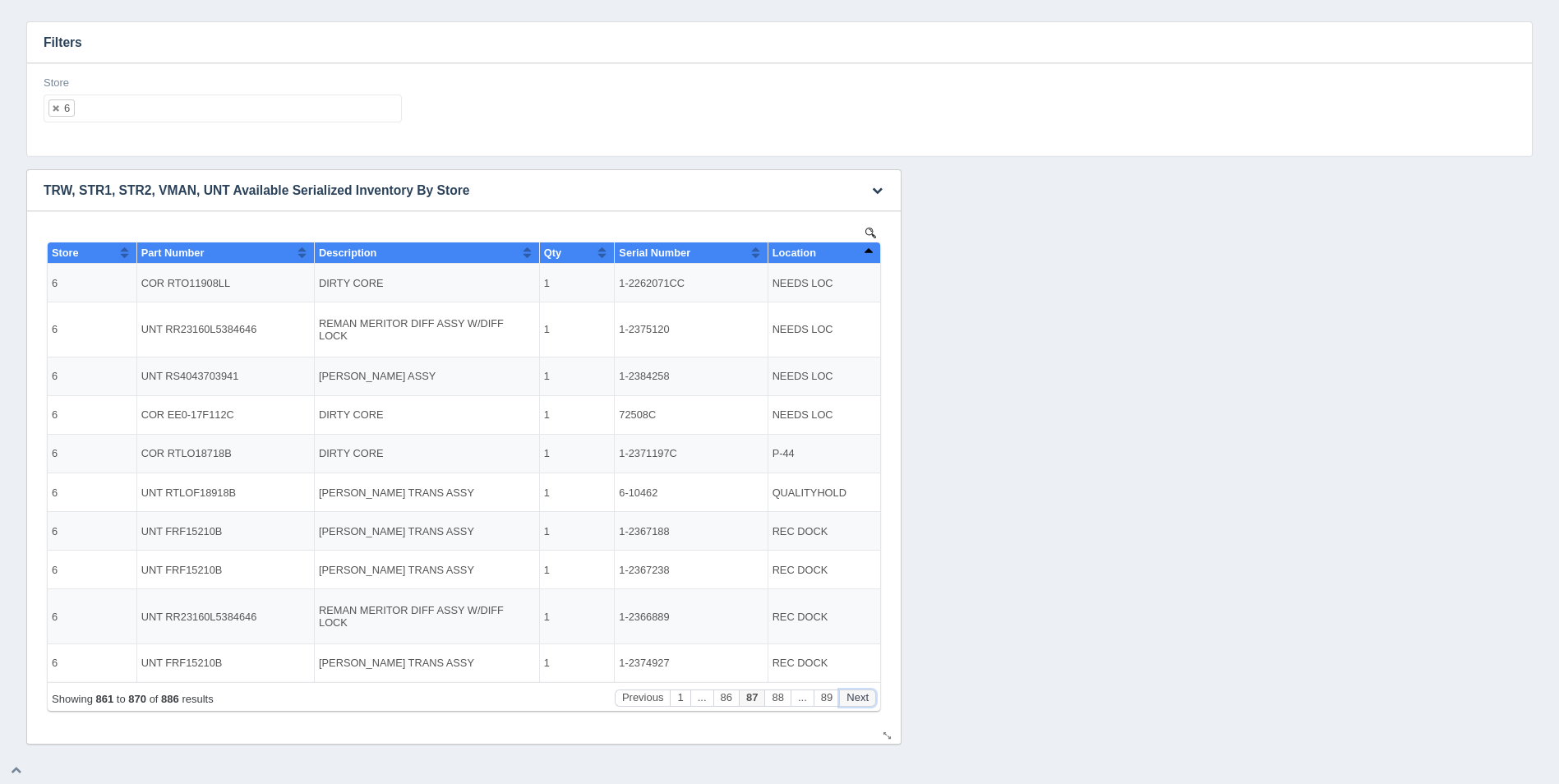
click at [860, 696] on button "Next" at bounding box center [858, 698] width 37 height 18
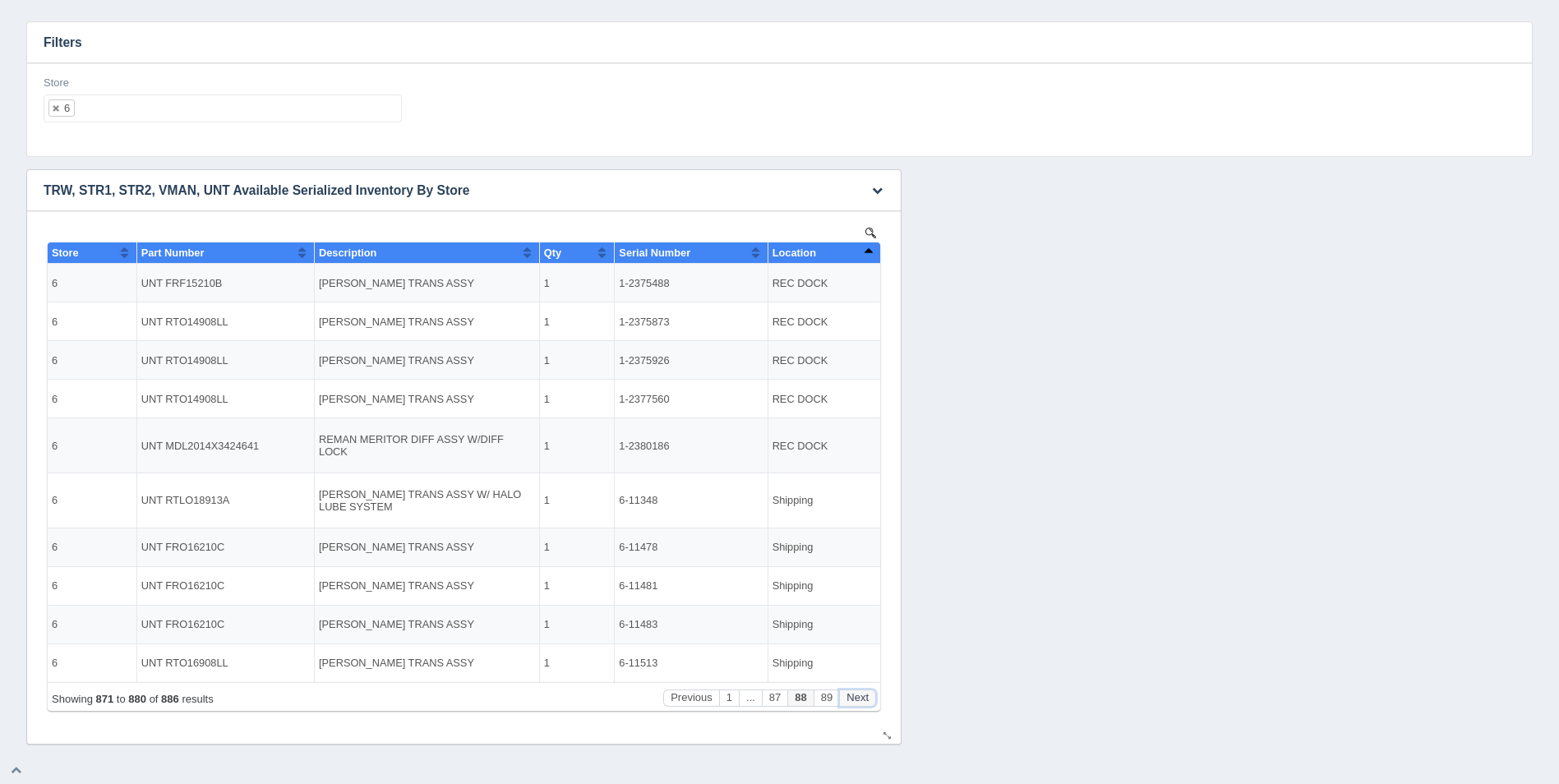
click at [866, 698] on button "Next" at bounding box center [858, 698] width 37 height 18
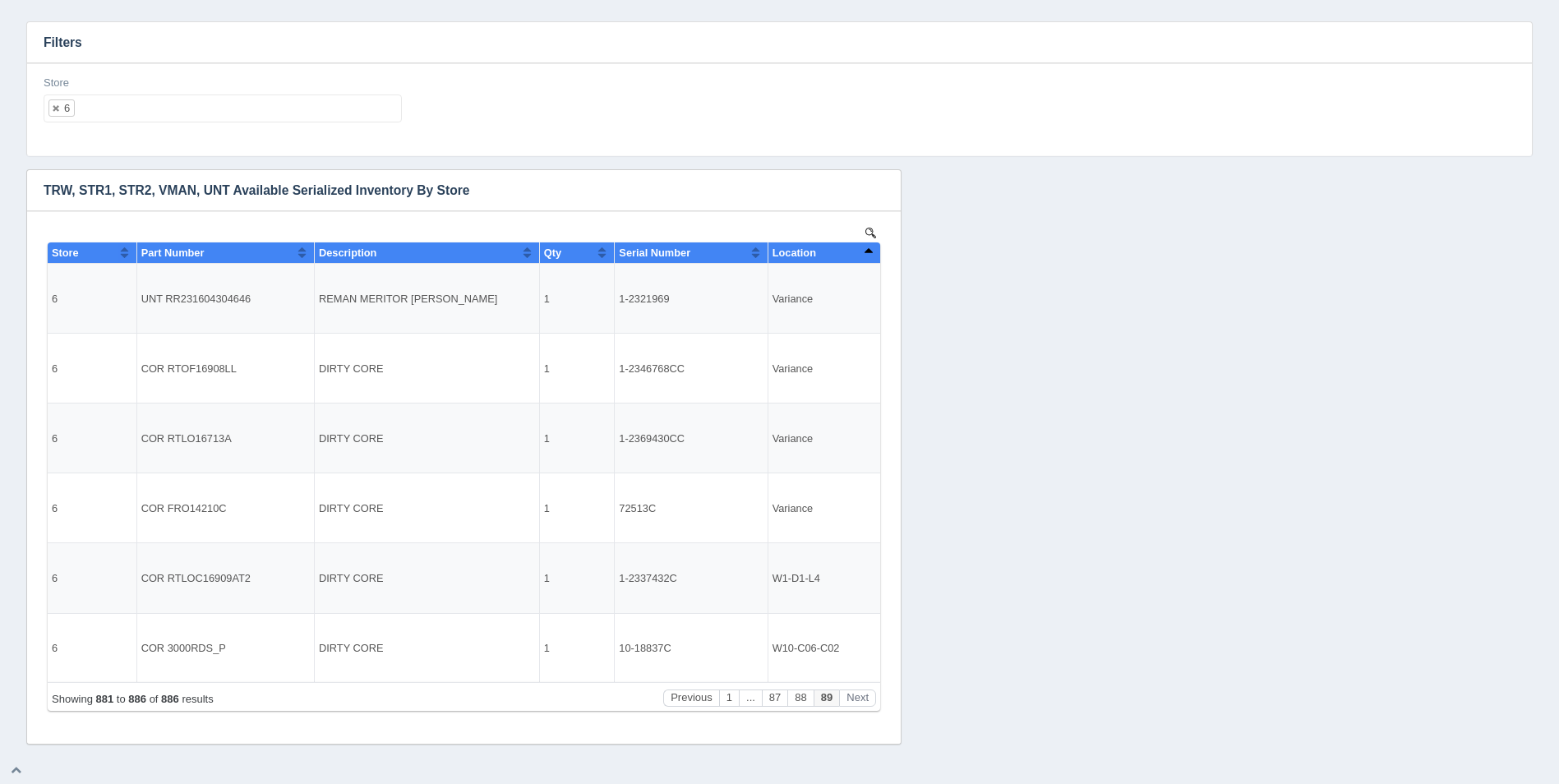
click at [244, 120] on ul "6" at bounding box center [222, 109] width 358 height 28
select select
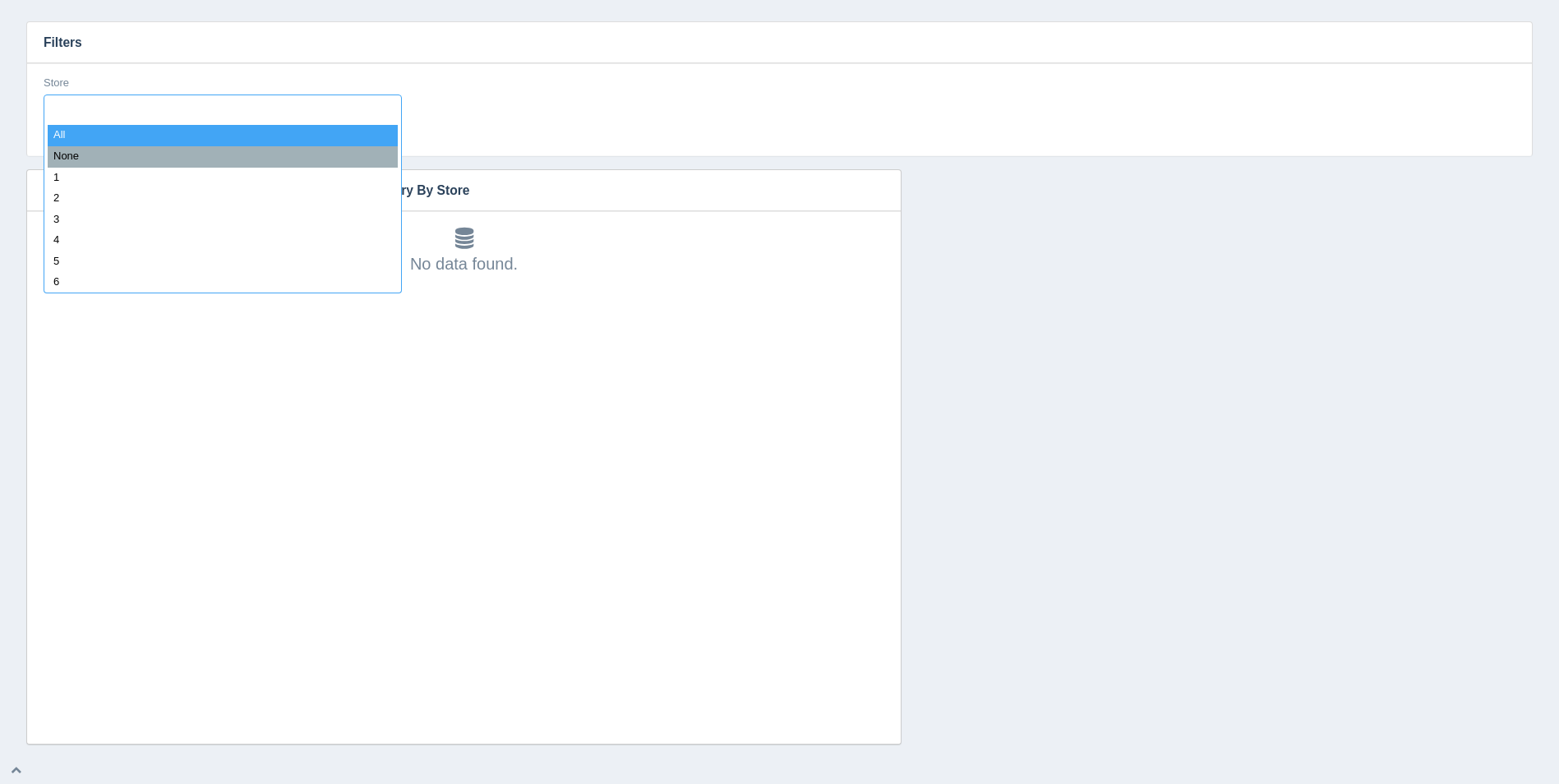
type input "7"
select select "7"
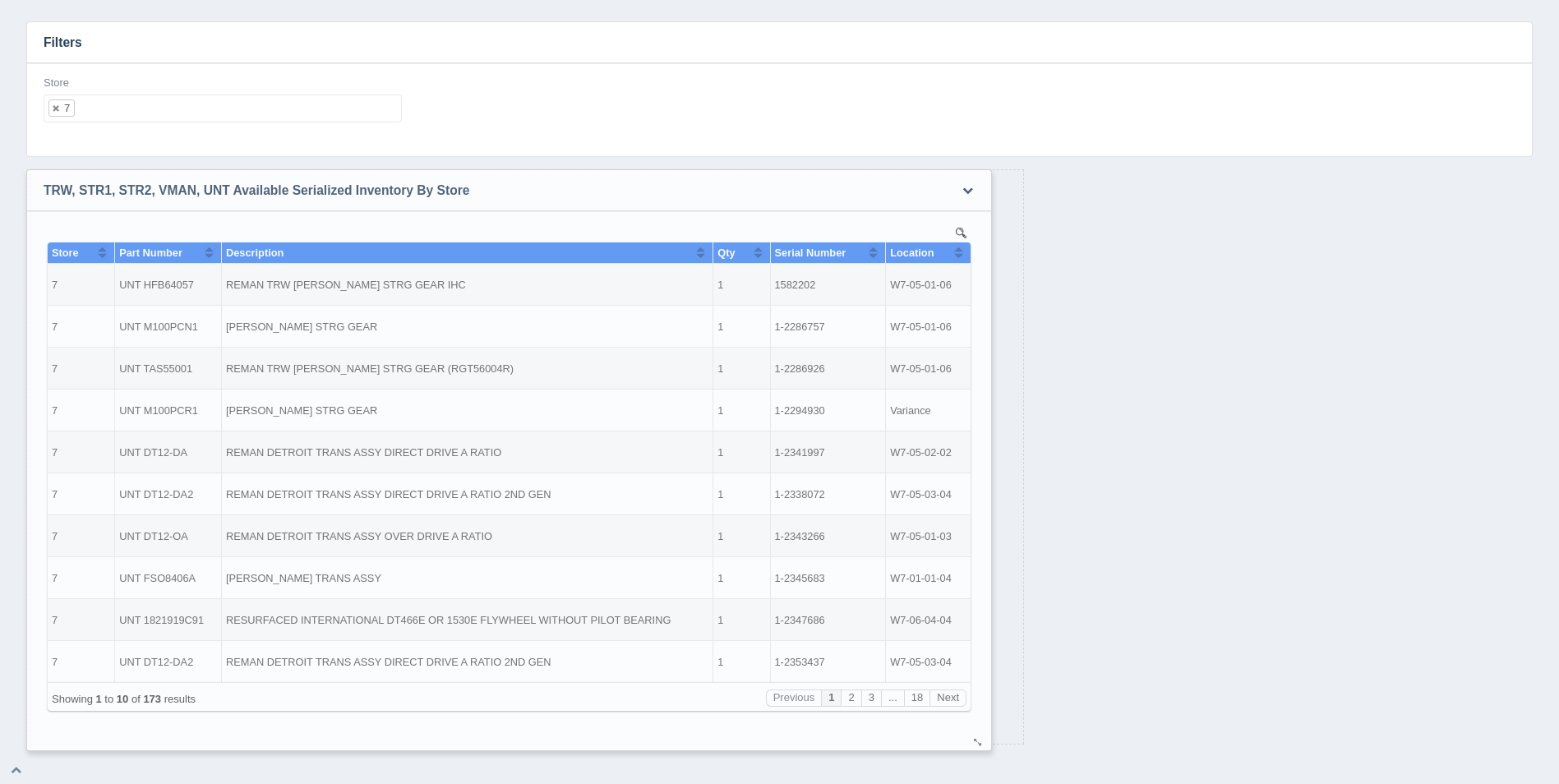
drag, startPoint x: 890, startPoint y: 736, endPoint x: 980, endPoint y: 742, distance: 90.2
click at [980, 742] on div at bounding box center [979, 742] width 13 height 12
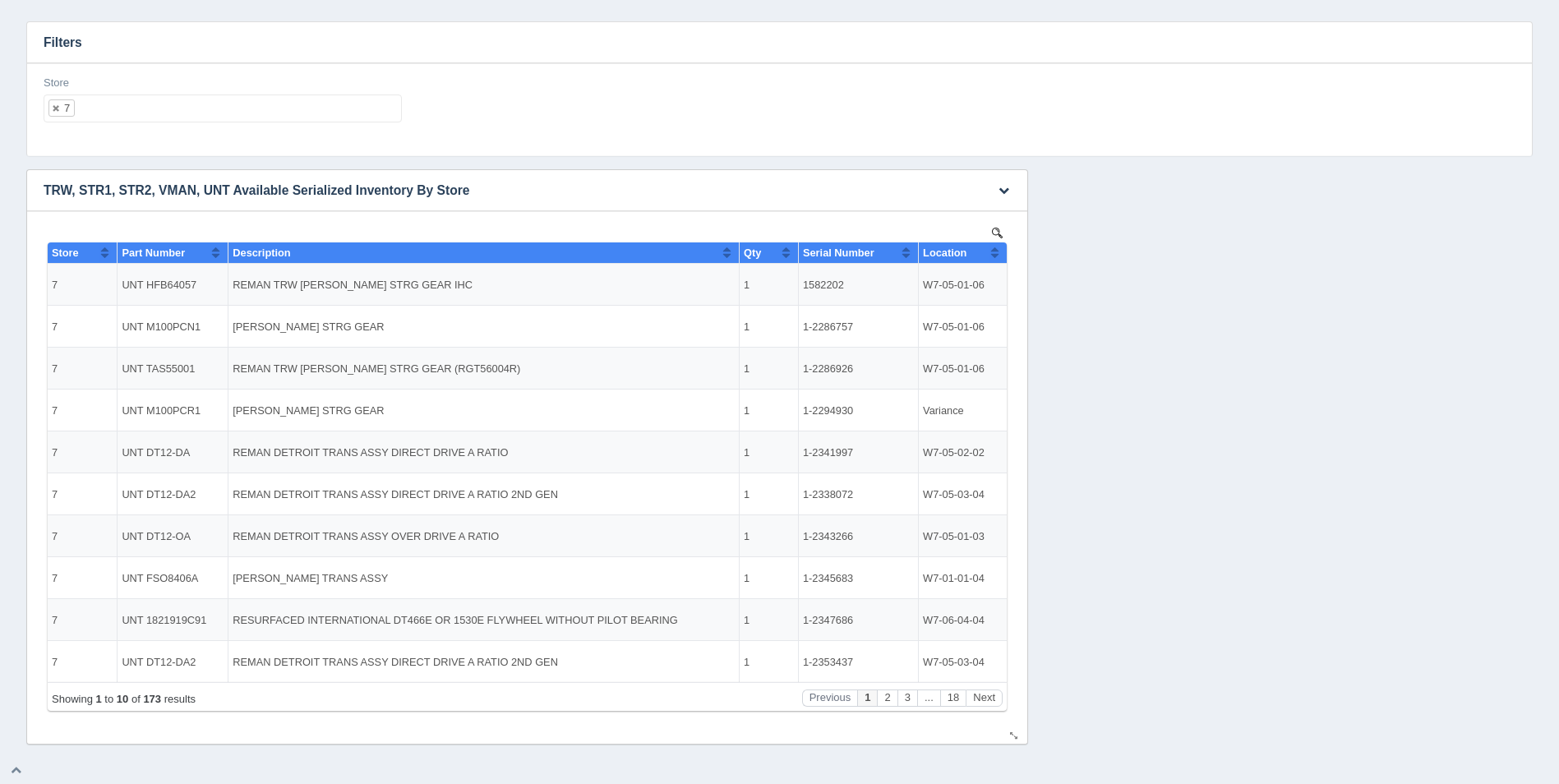
click at [990, 250] on button "Sort column ascending" at bounding box center [994, 252] width 10 height 20
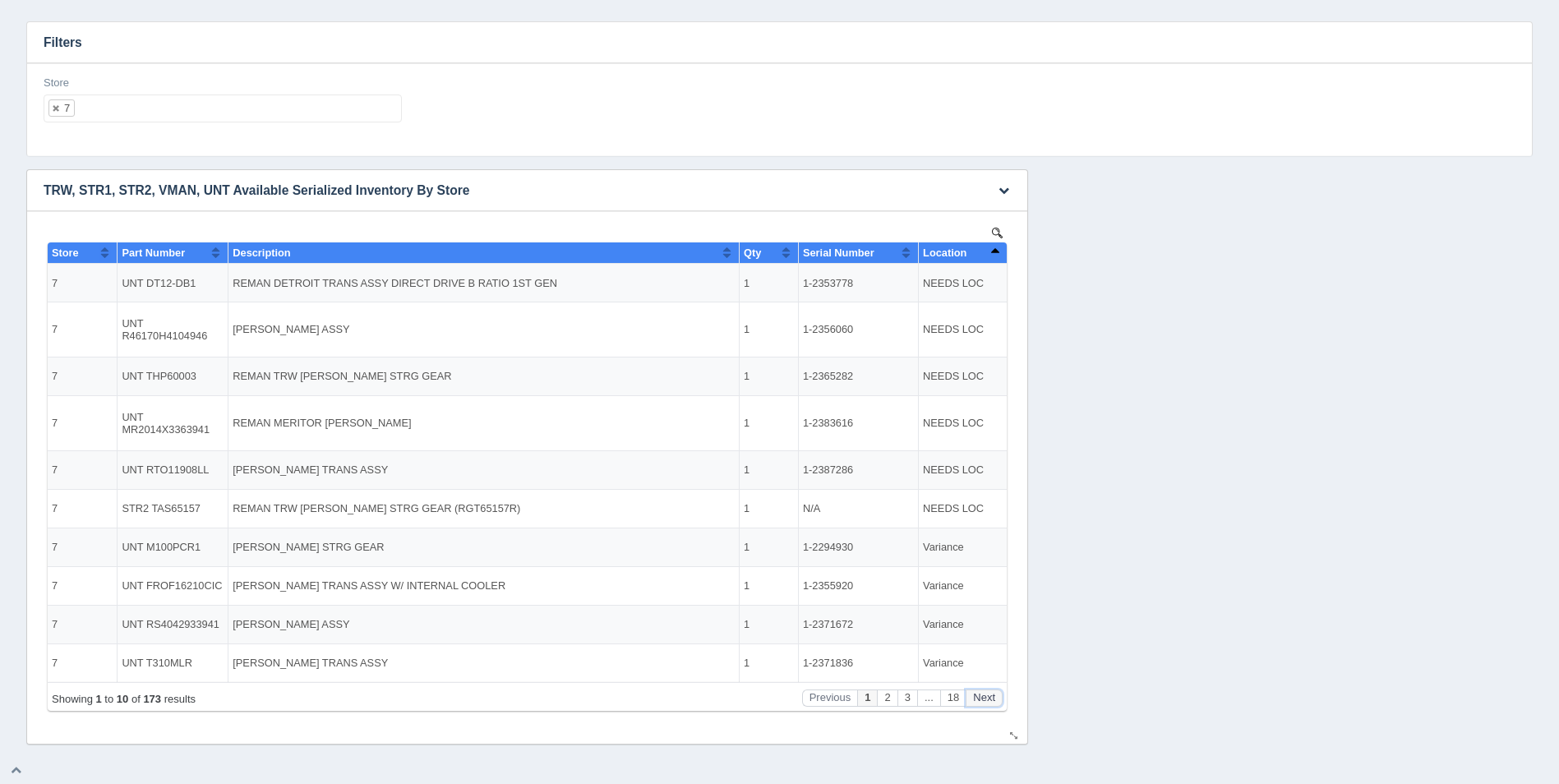
click at [986, 702] on button "Next" at bounding box center [984, 698] width 37 height 18
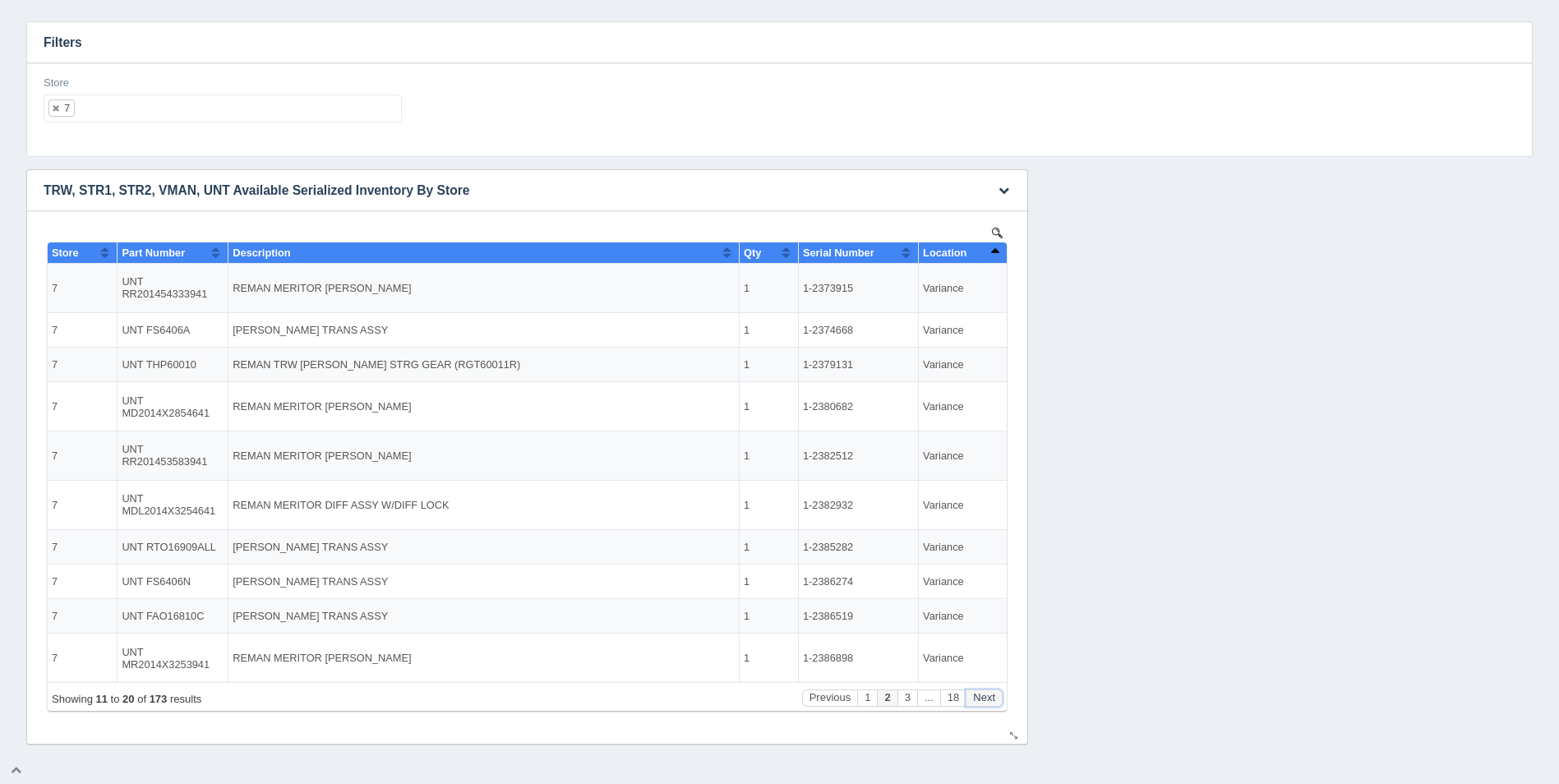
click at [986, 702] on button "Next" at bounding box center [984, 698] width 37 height 18
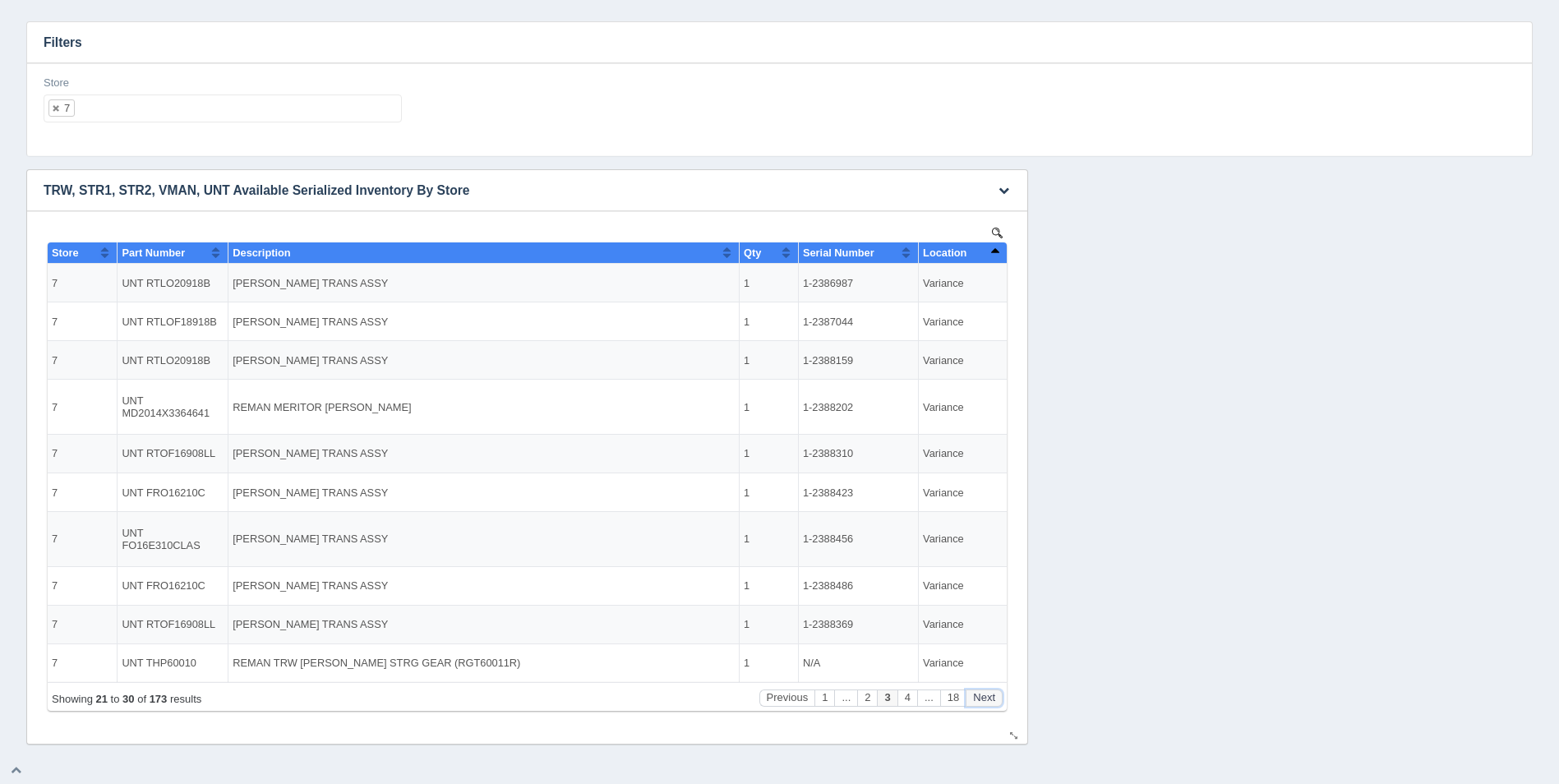
click at [986, 702] on button "Next" at bounding box center [984, 698] width 37 height 18
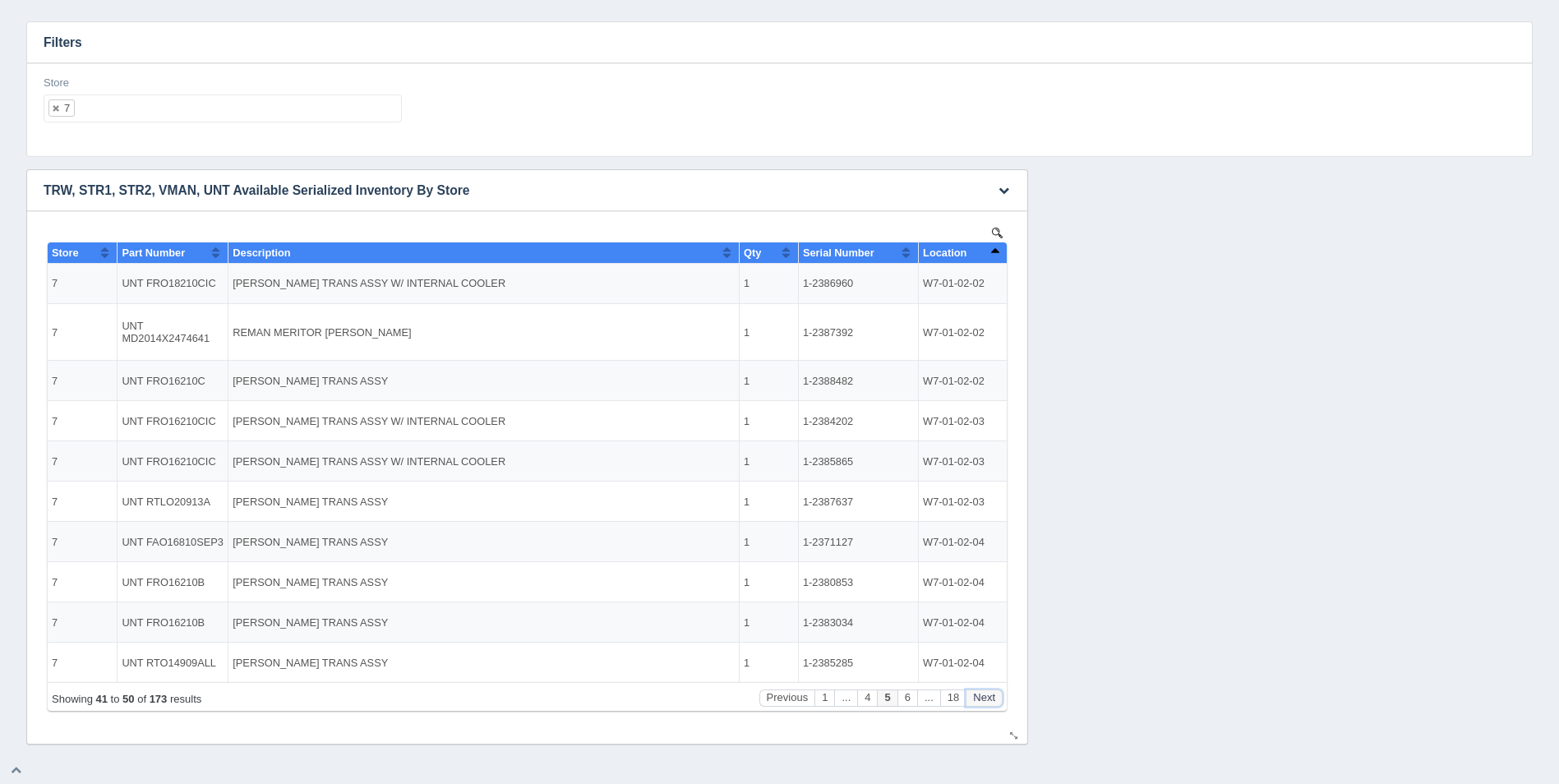
click at [986, 702] on button "Next" at bounding box center [984, 698] width 37 height 18
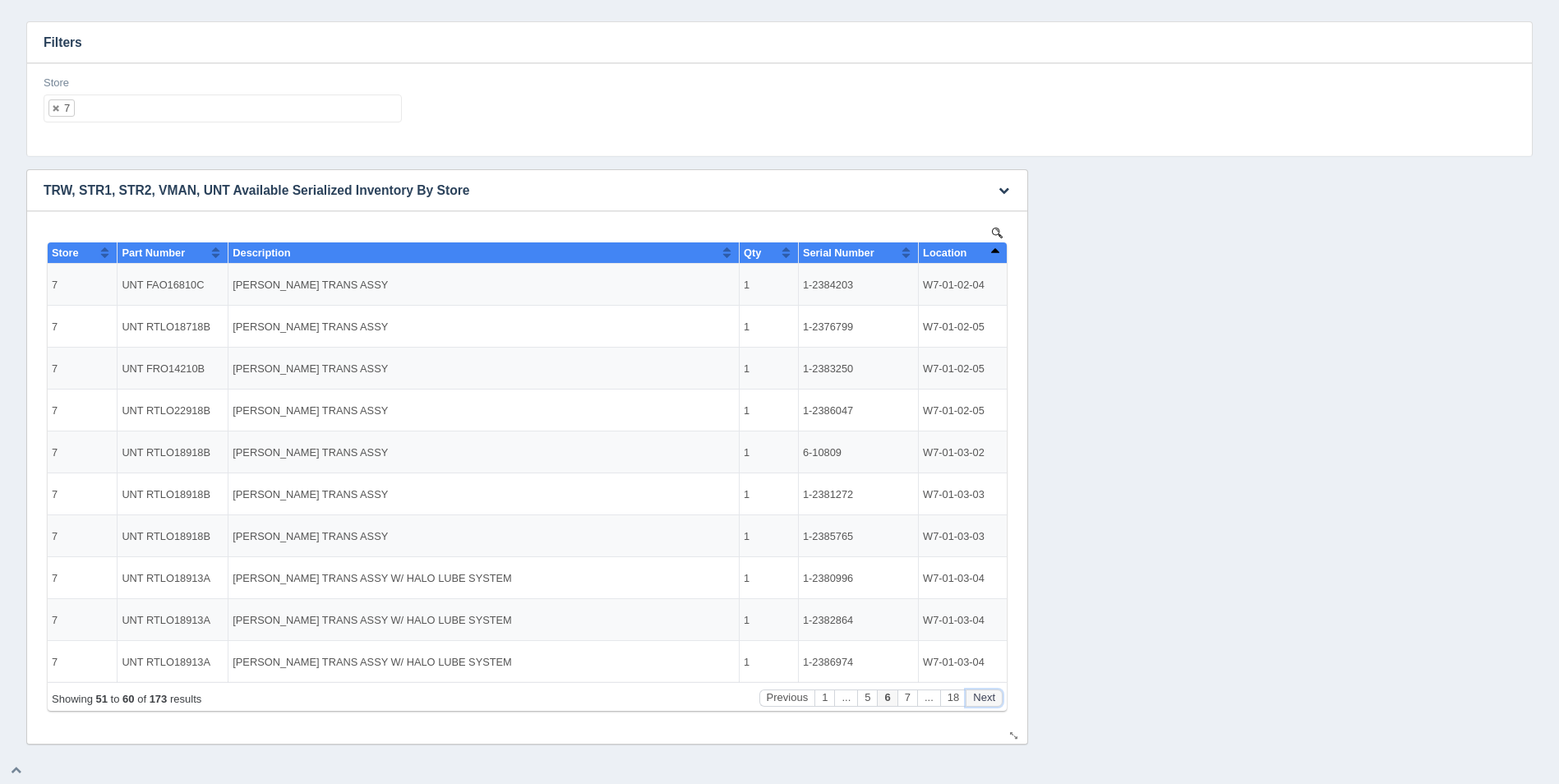
click at [986, 702] on button "Next" at bounding box center [984, 698] width 37 height 18
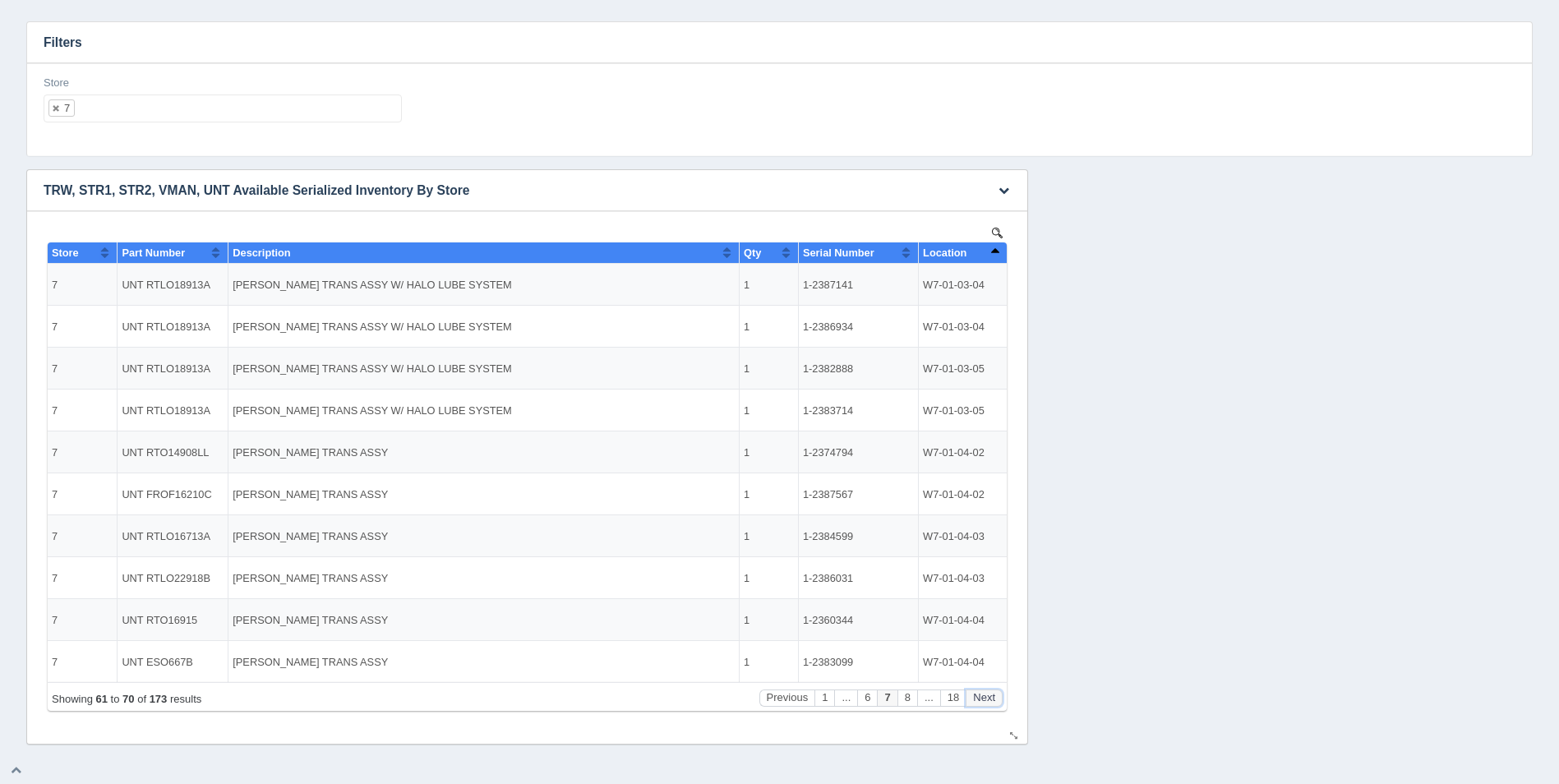
click at [986, 702] on button "Next" at bounding box center [984, 698] width 37 height 18
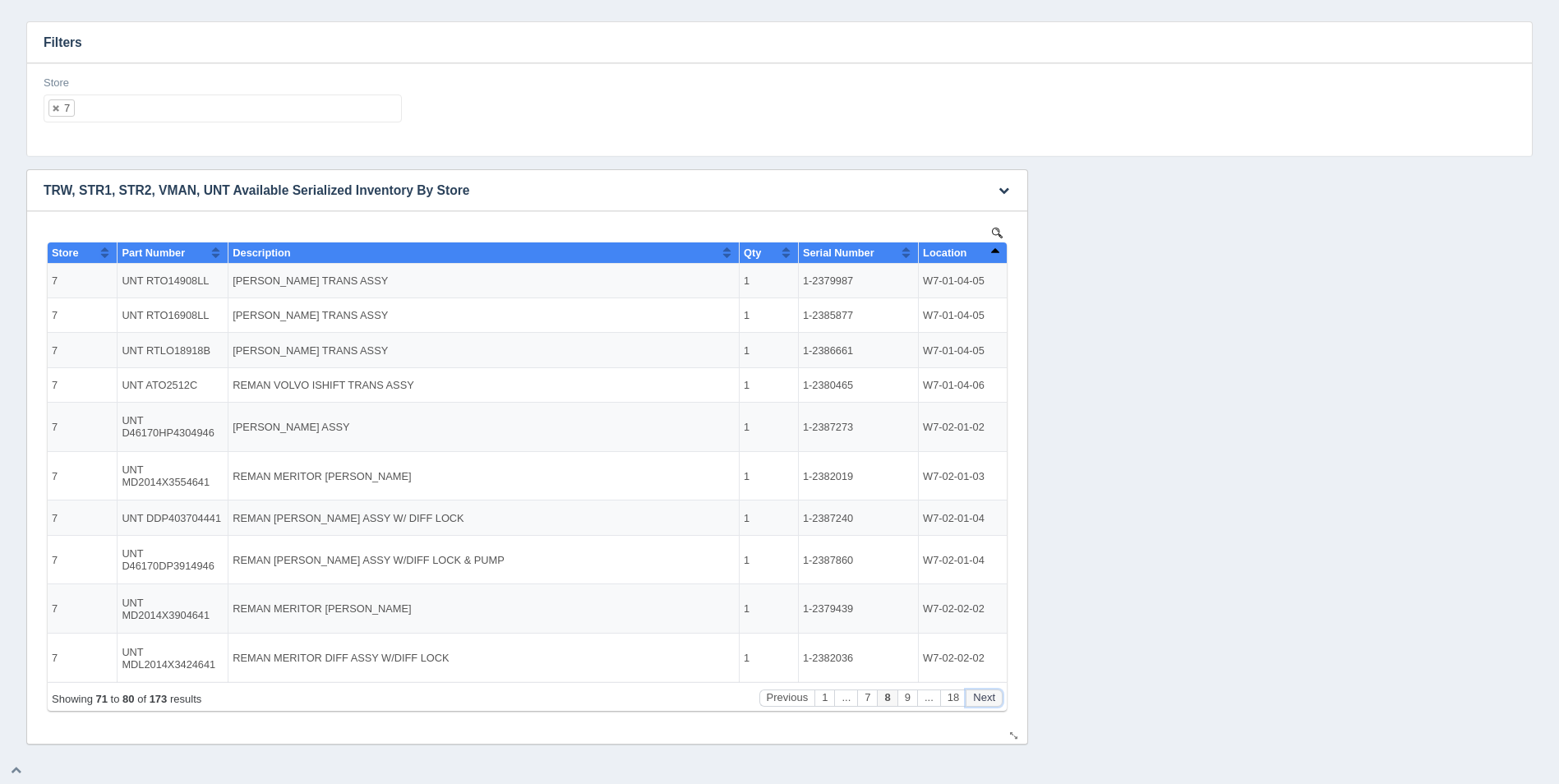
click at [986, 702] on button "Next" at bounding box center [984, 698] width 37 height 18
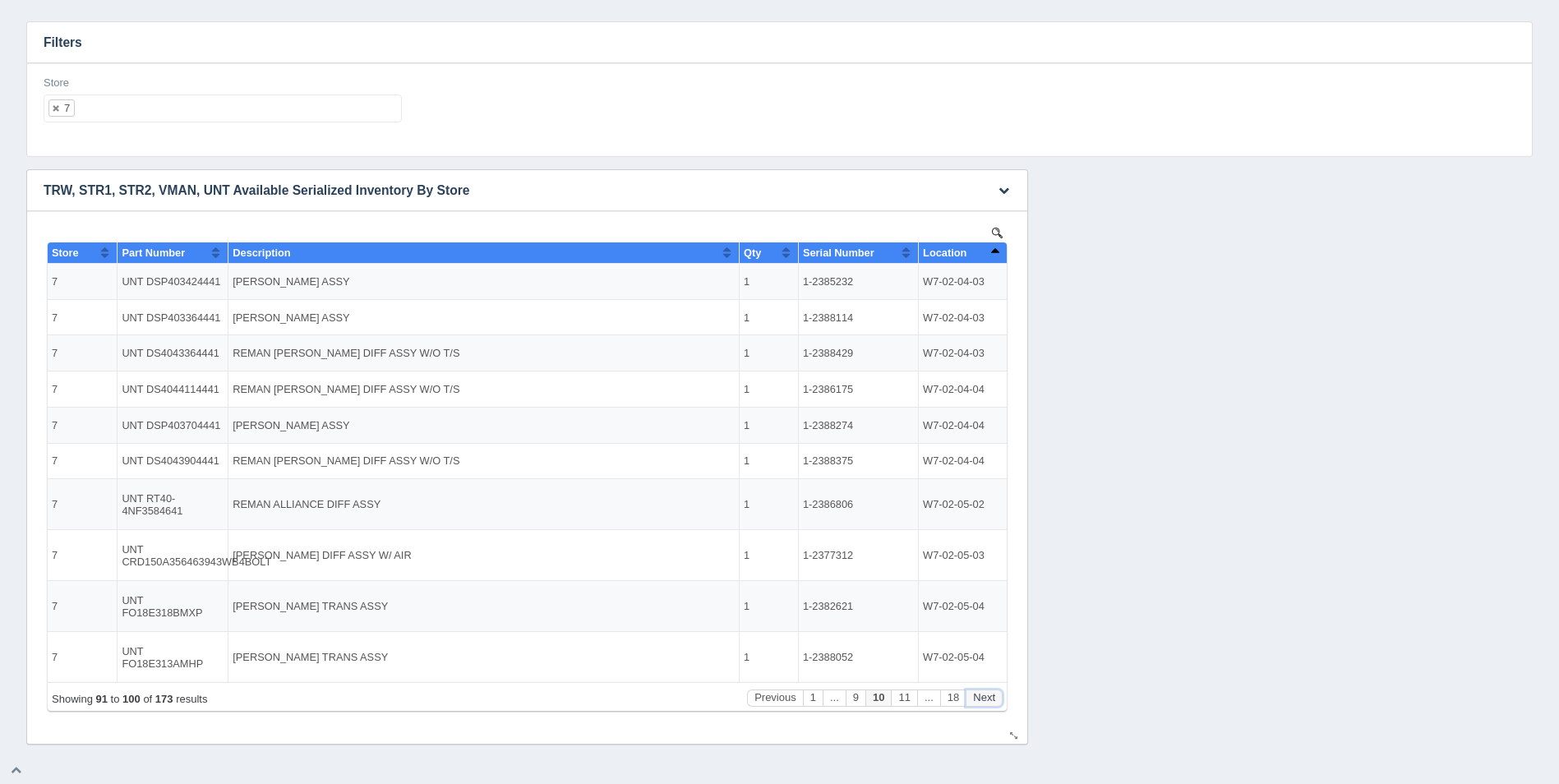
click at [986, 702] on button "Next" at bounding box center [984, 698] width 37 height 18
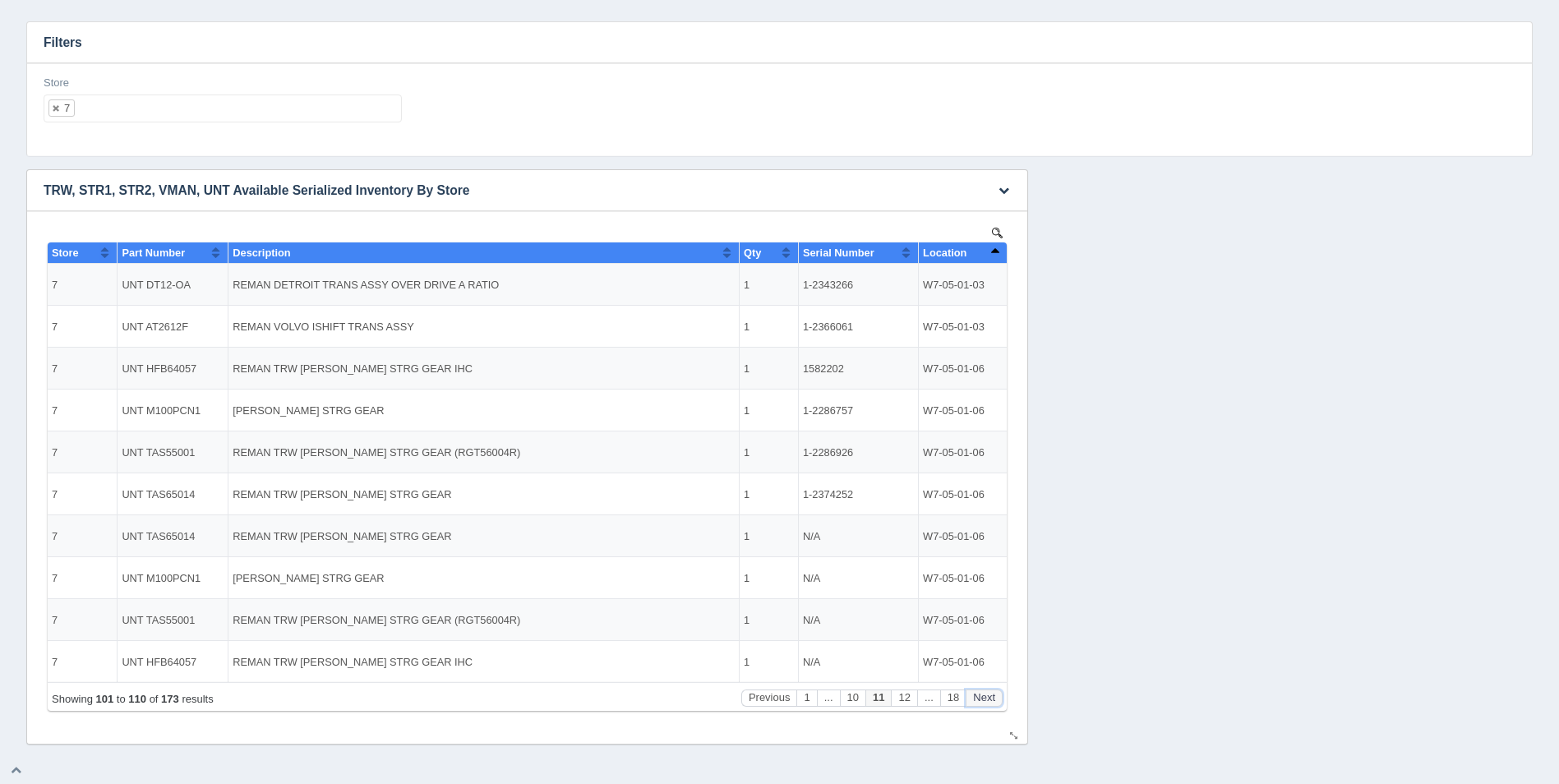
click at [986, 702] on button "Next" at bounding box center [984, 698] width 37 height 18
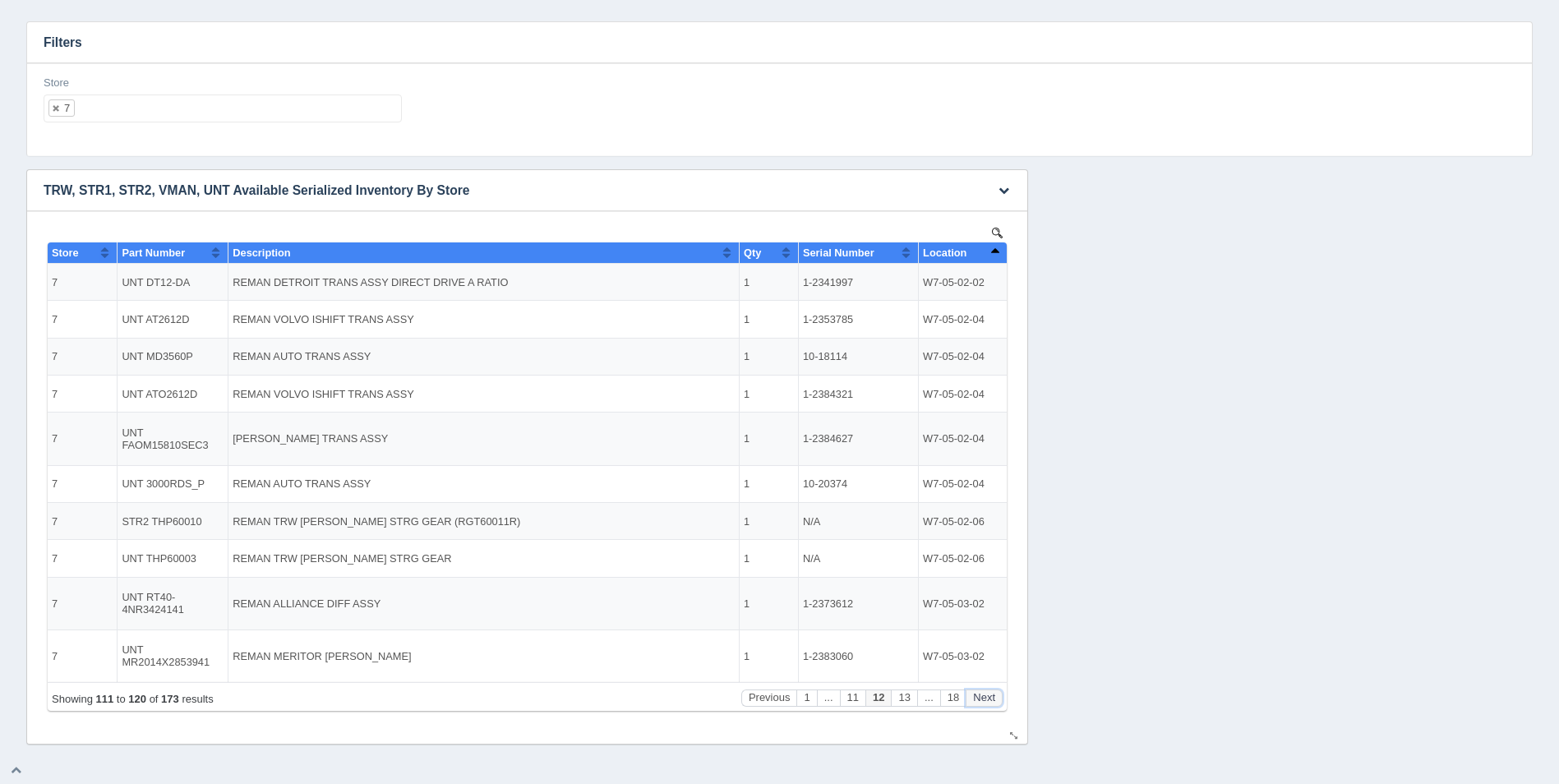
click at [986, 702] on button "Next" at bounding box center [984, 698] width 37 height 18
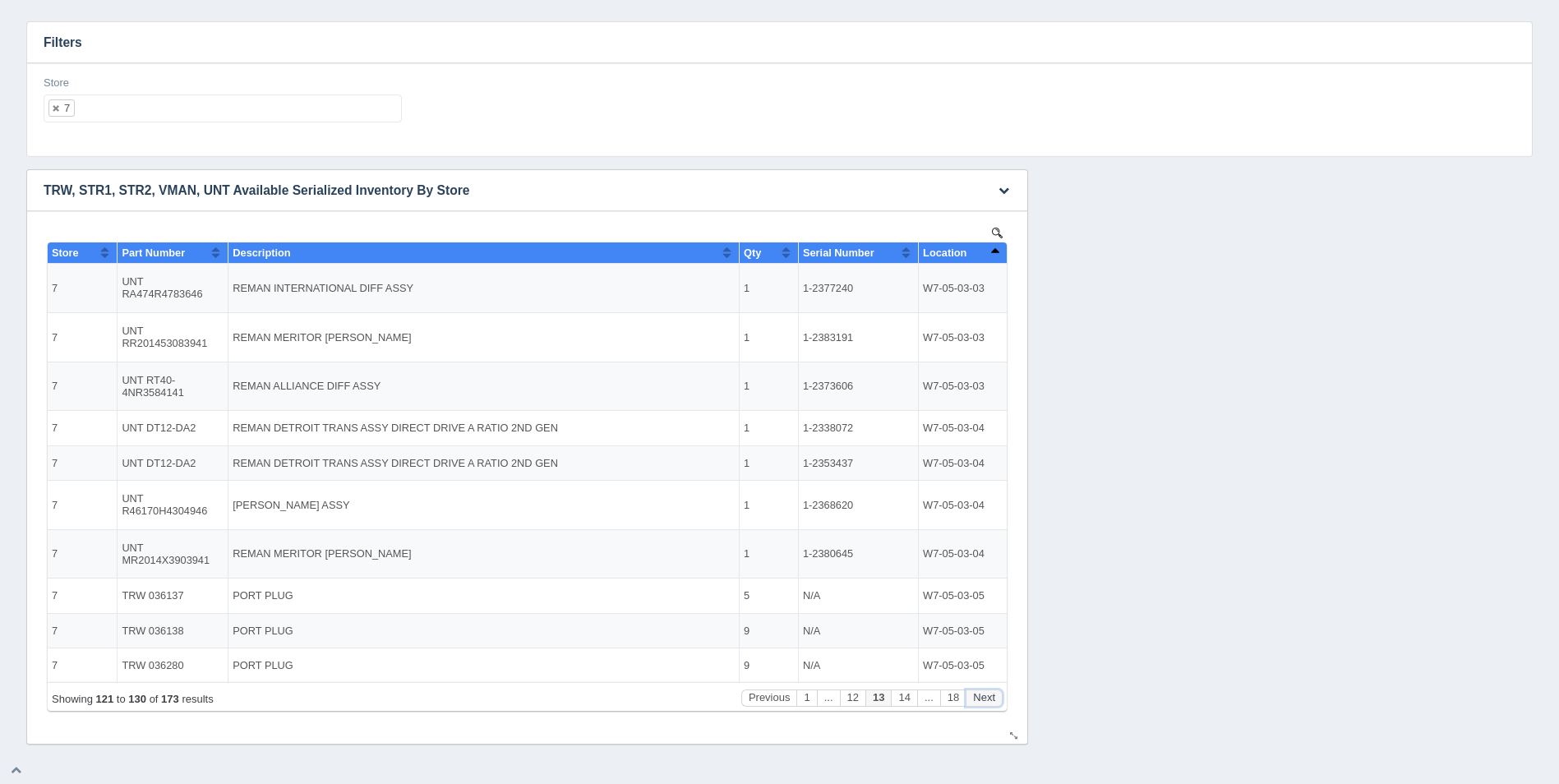
click at [986, 702] on button "Next" at bounding box center [984, 698] width 37 height 18
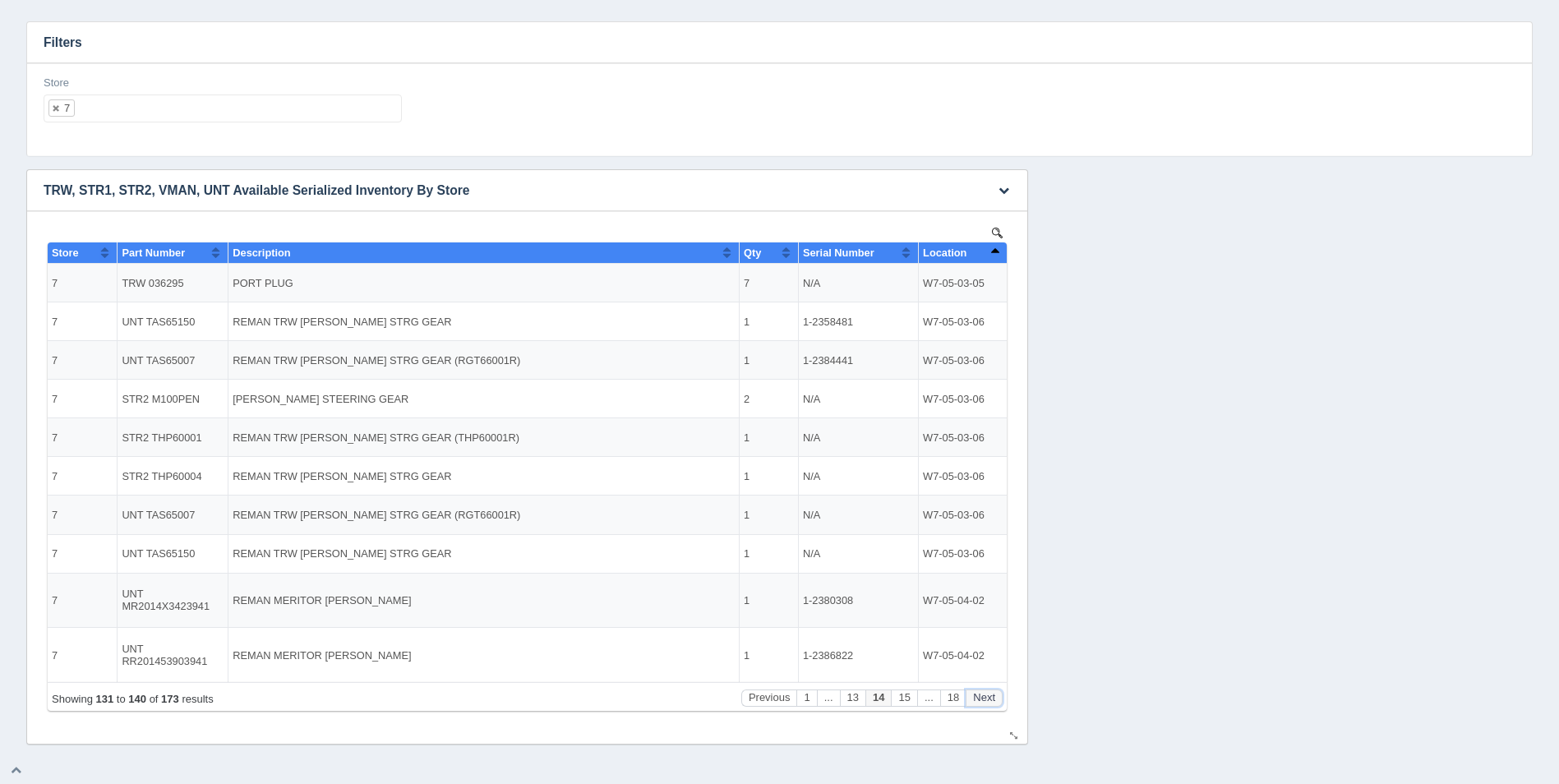
click at [986, 702] on button "Next" at bounding box center [984, 698] width 37 height 18
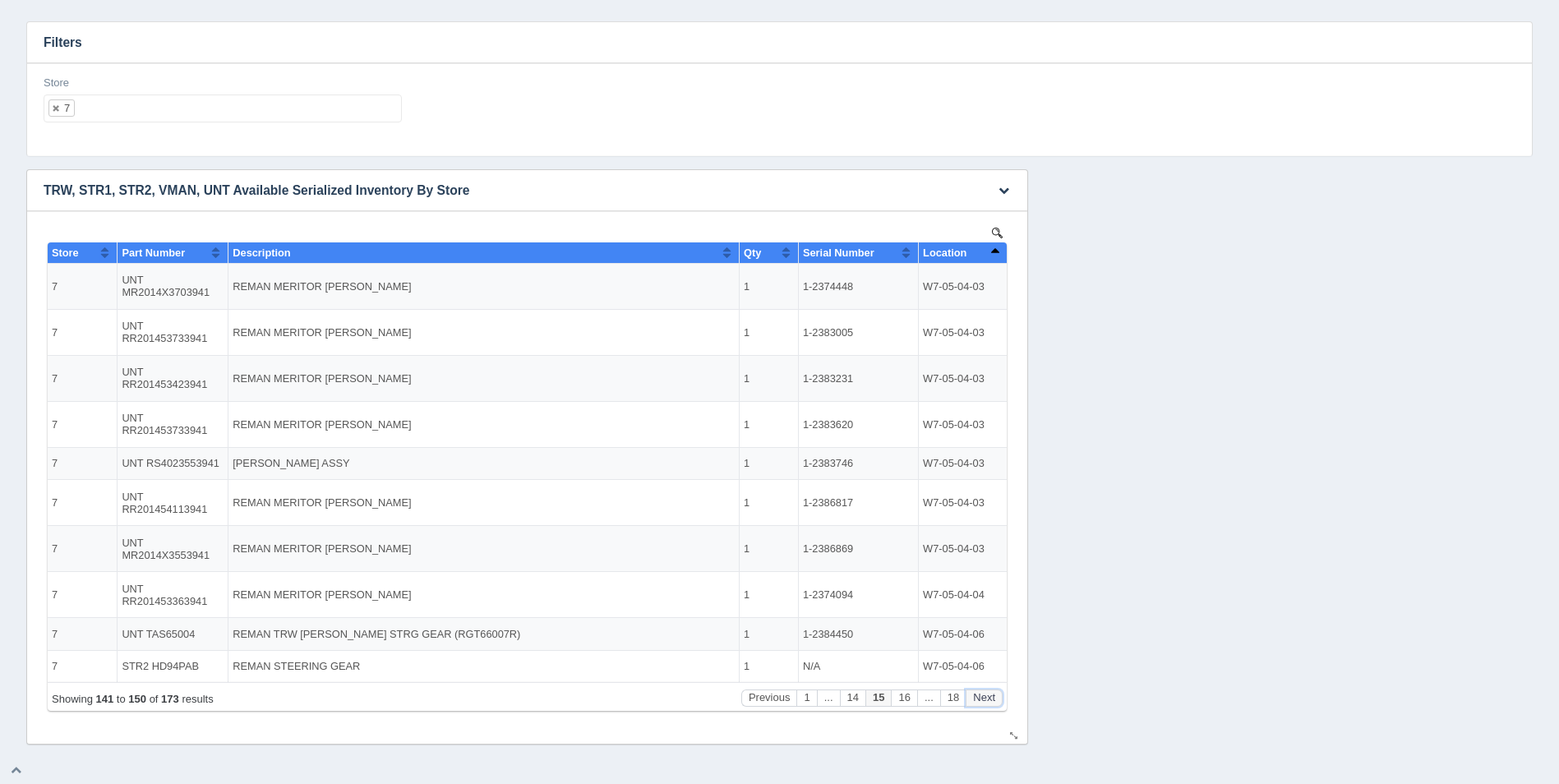
click at [986, 702] on button "Next" at bounding box center [984, 698] width 37 height 18
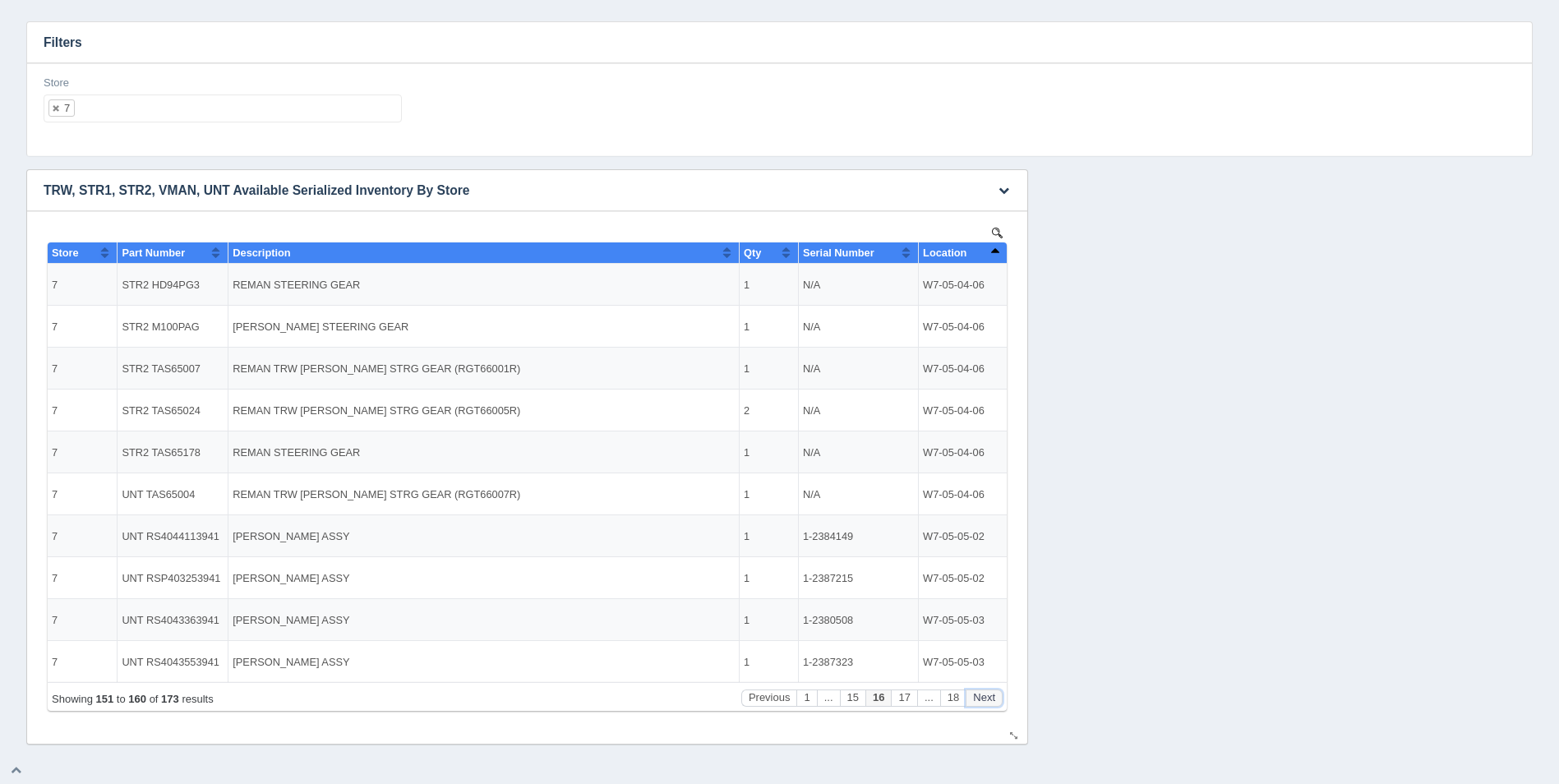
click at [986, 702] on button "Next" at bounding box center [984, 698] width 37 height 18
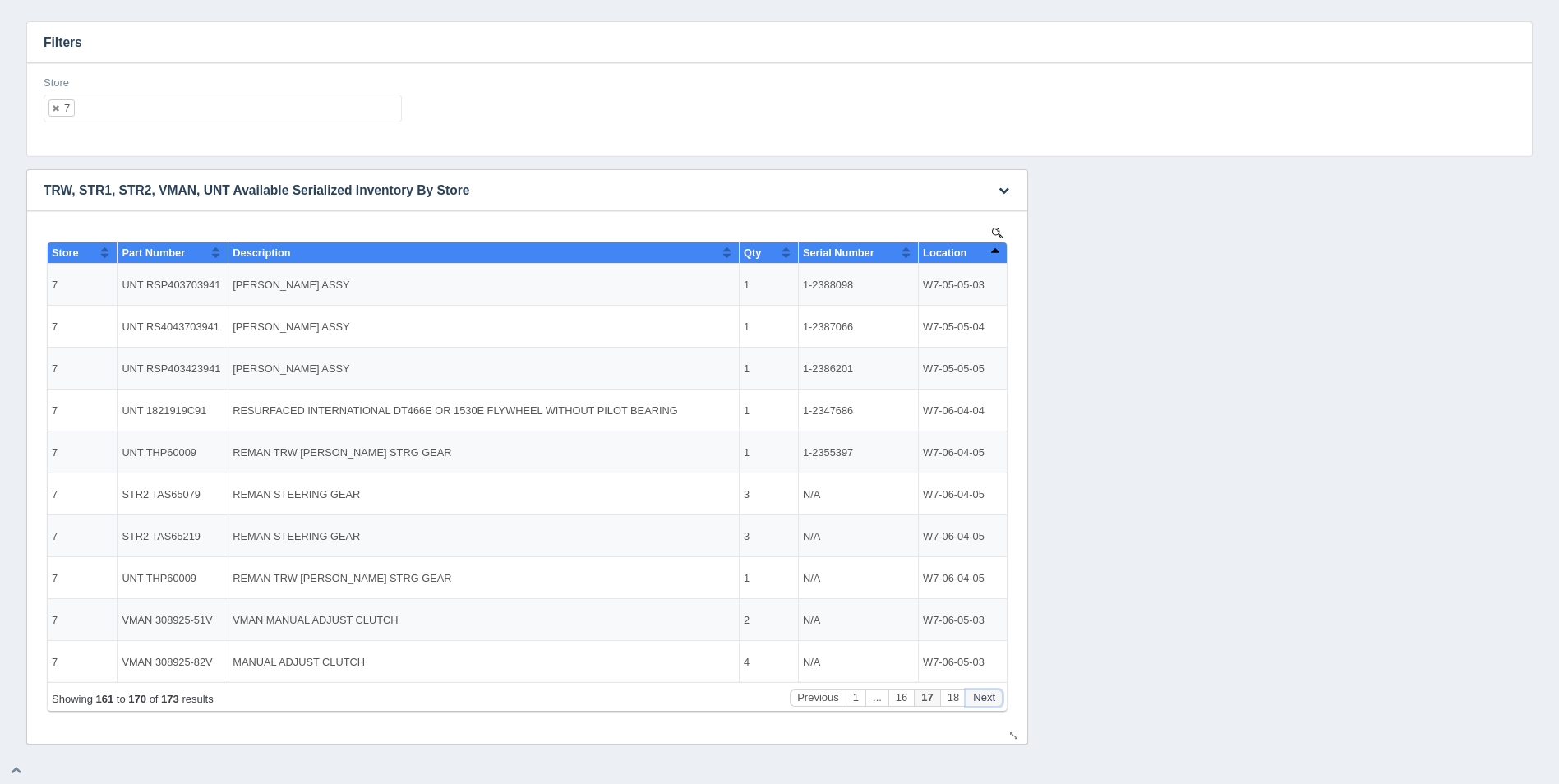
click at [986, 702] on button "Next" at bounding box center [984, 698] width 37 height 18
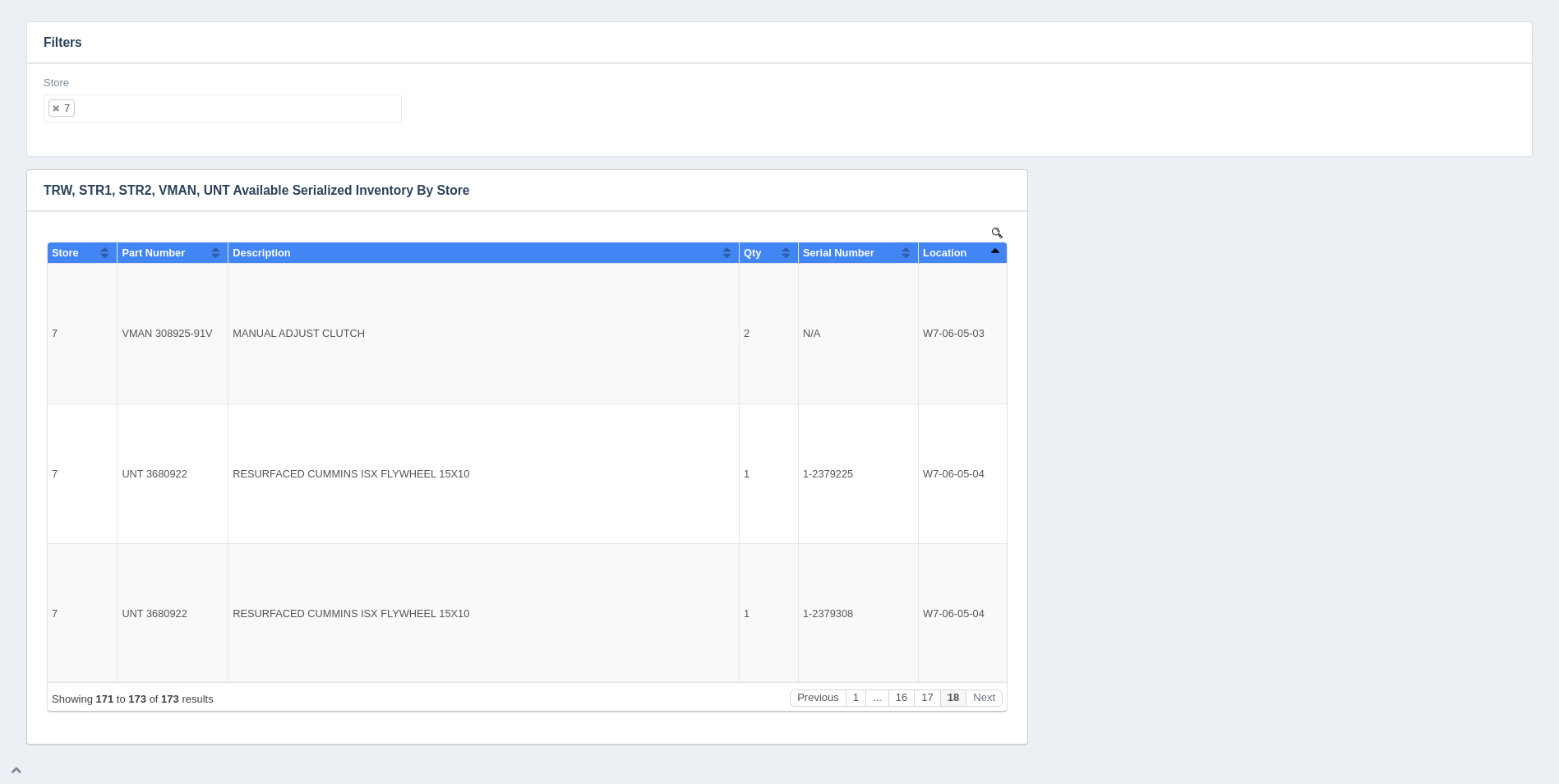
click at [273, 119] on ul "7" at bounding box center [222, 109] width 358 height 28
select select
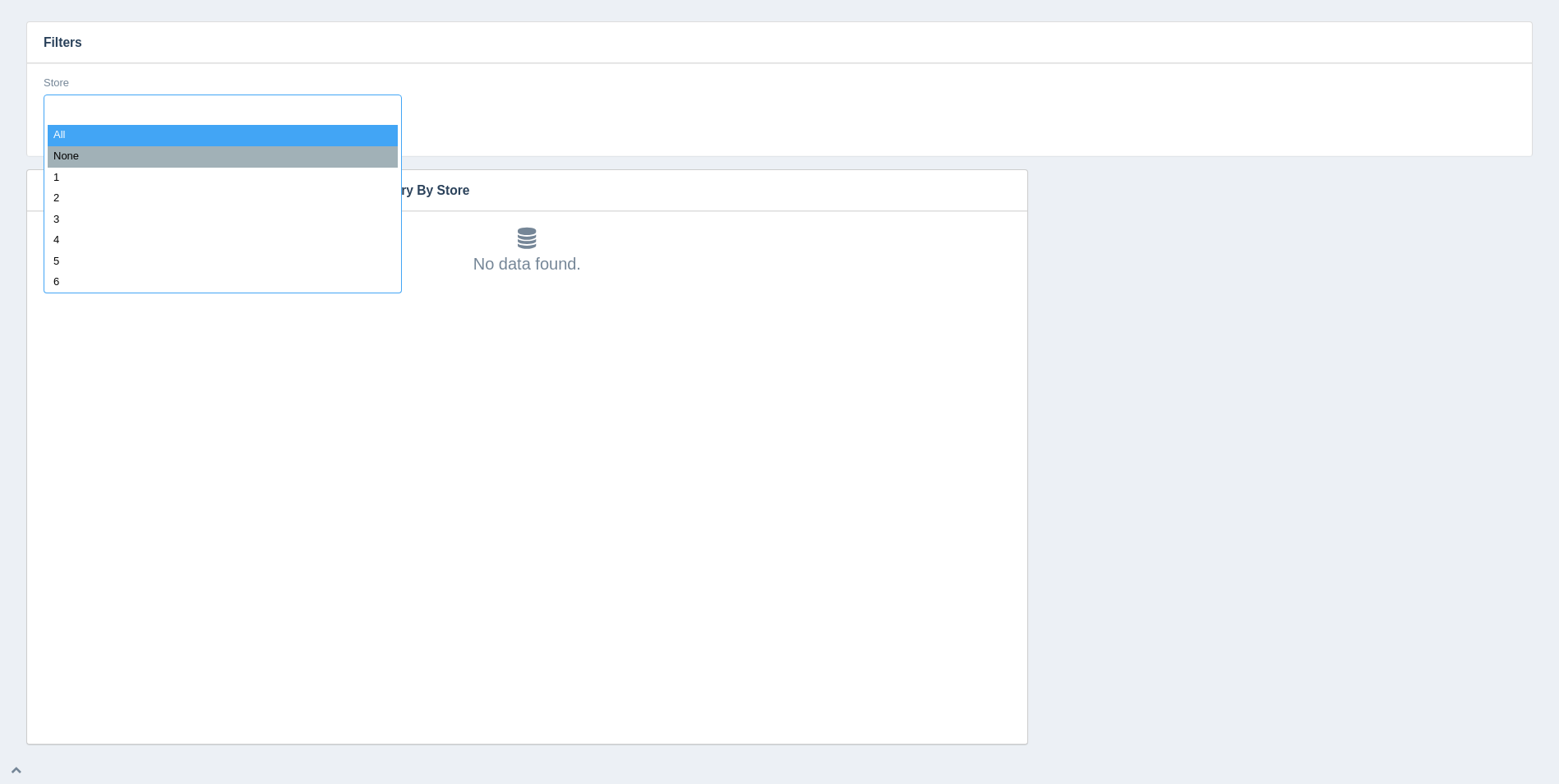
type input "8"
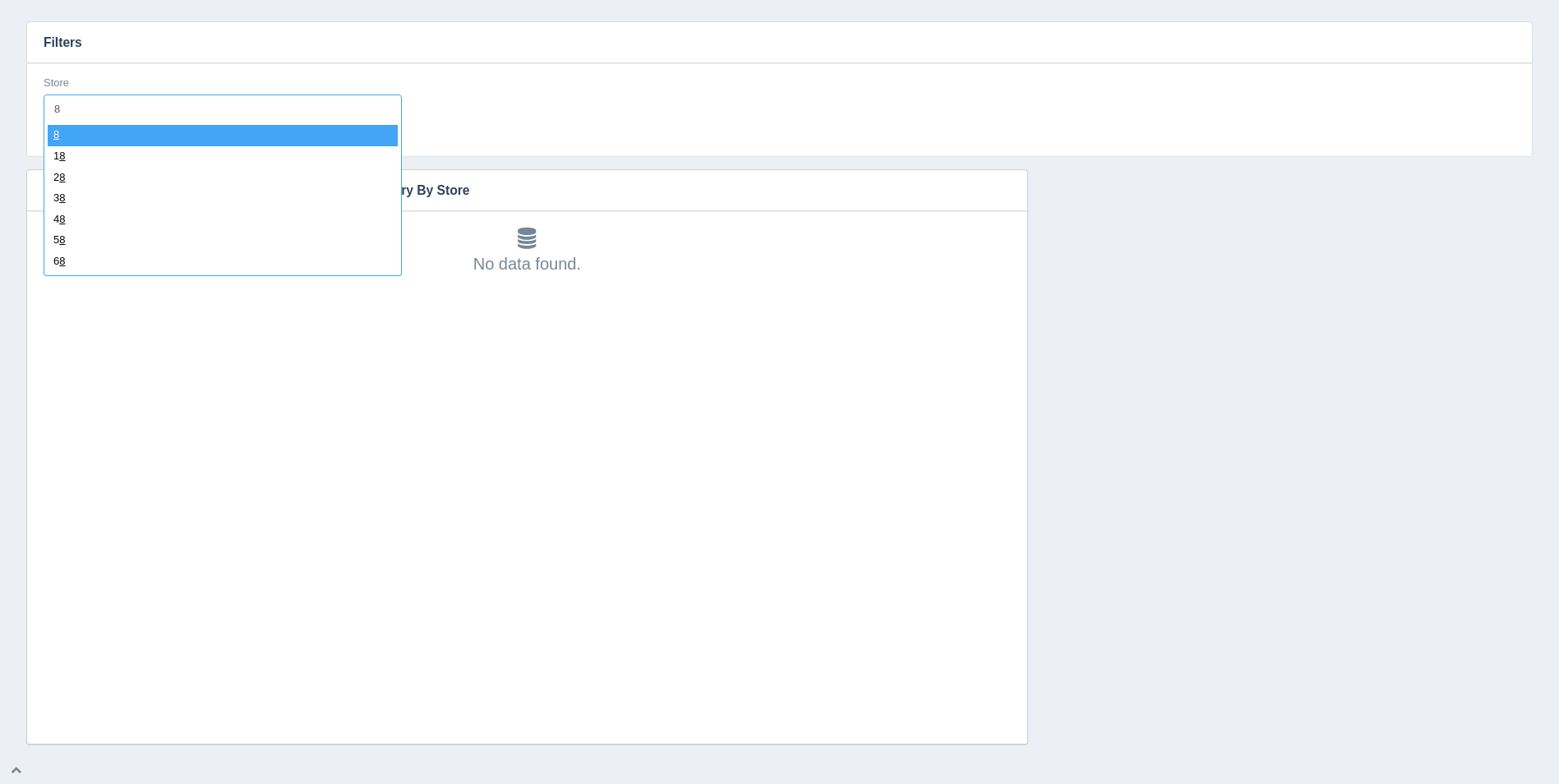
select select "8"
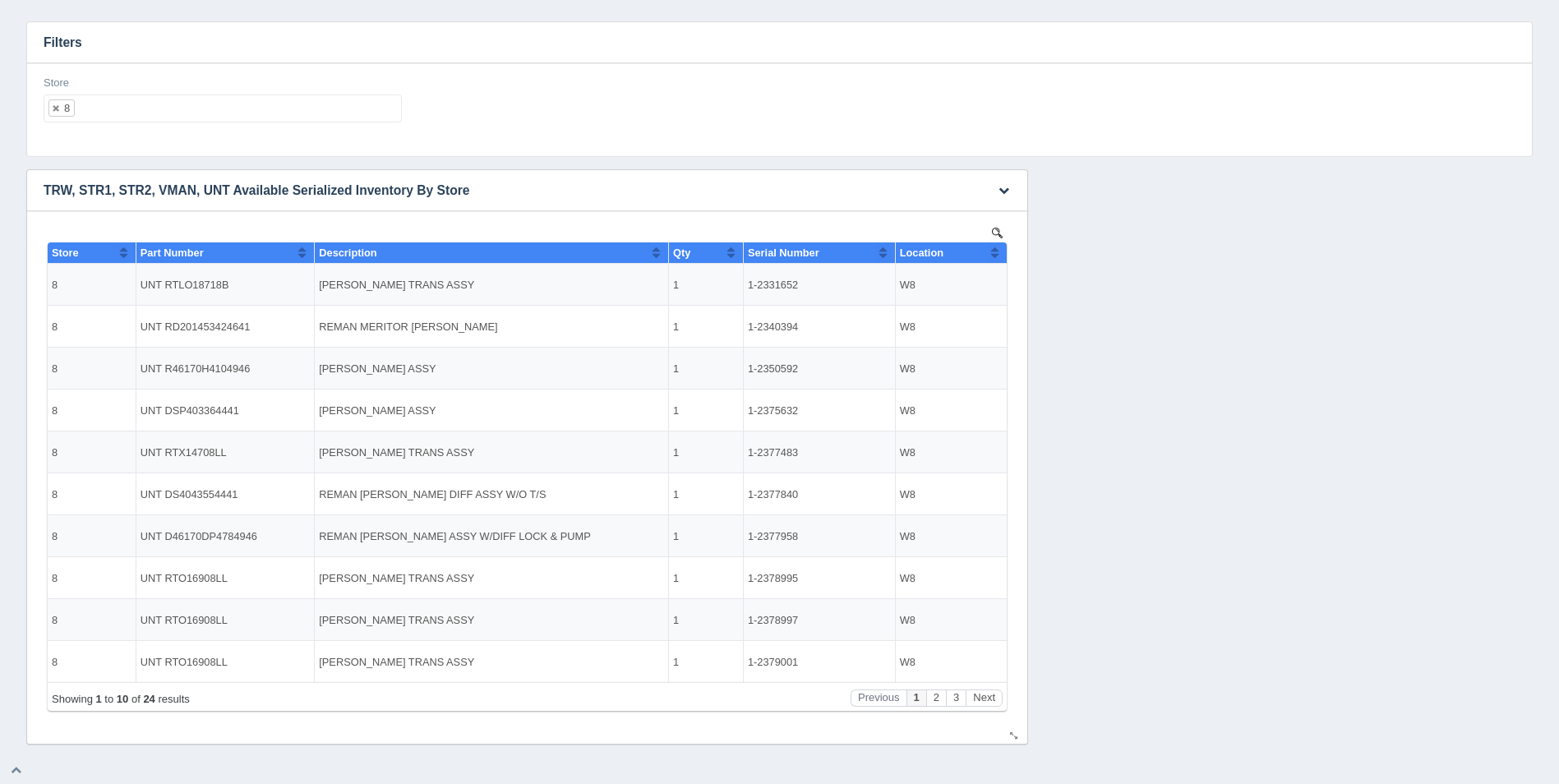
click at [993, 252] on button "Sort column ascending" at bounding box center [994, 252] width 10 height 20
click at [993, 252] on button "Sort column descending" at bounding box center [994, 252] width 10 height 20
click at [985, 691] on button "Next" at bounding box center [984, 698] width 37 height 18
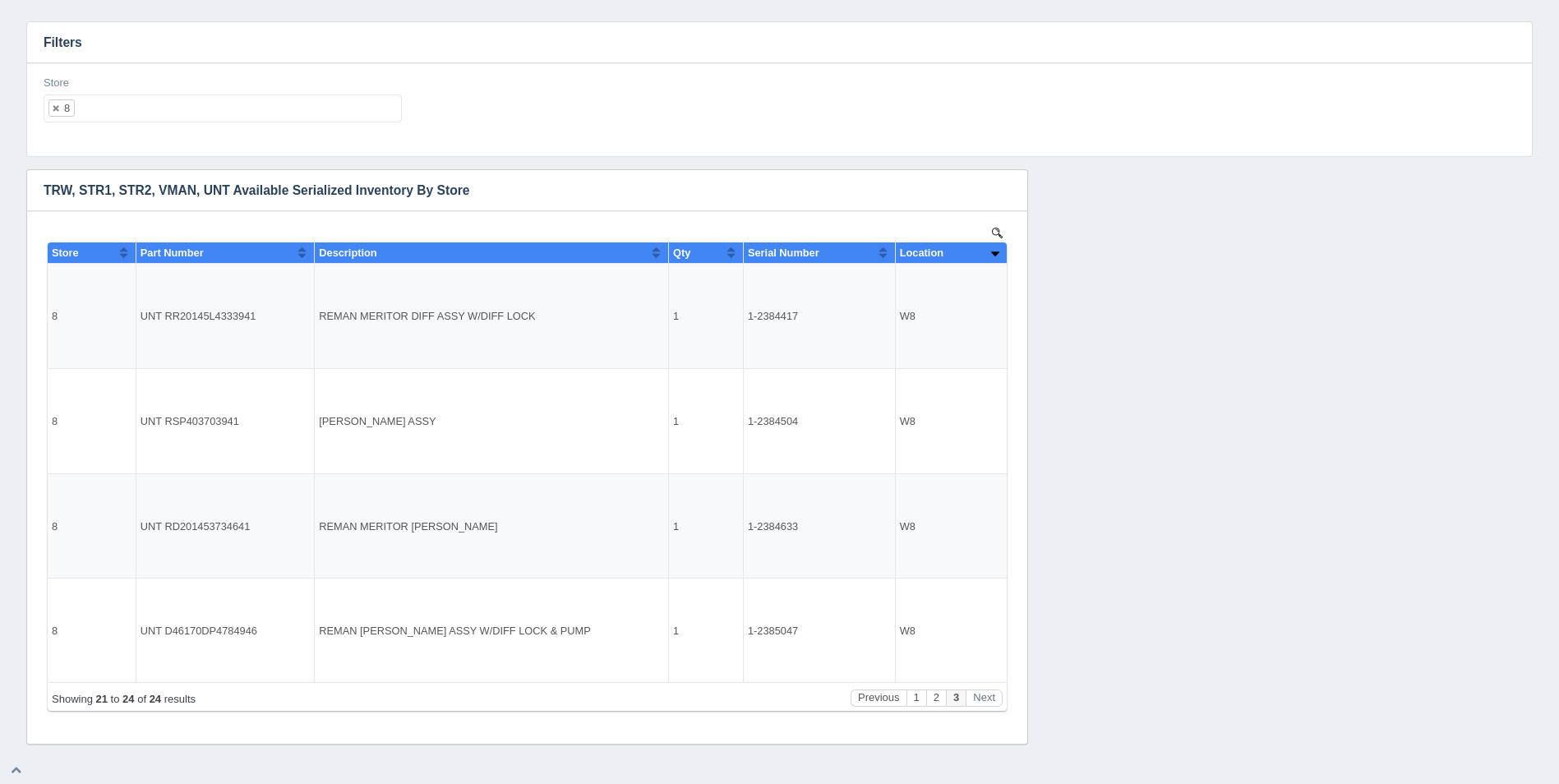
click at [203, 110] on ul "8" at bounding box center [222, 109] width 358 height 28
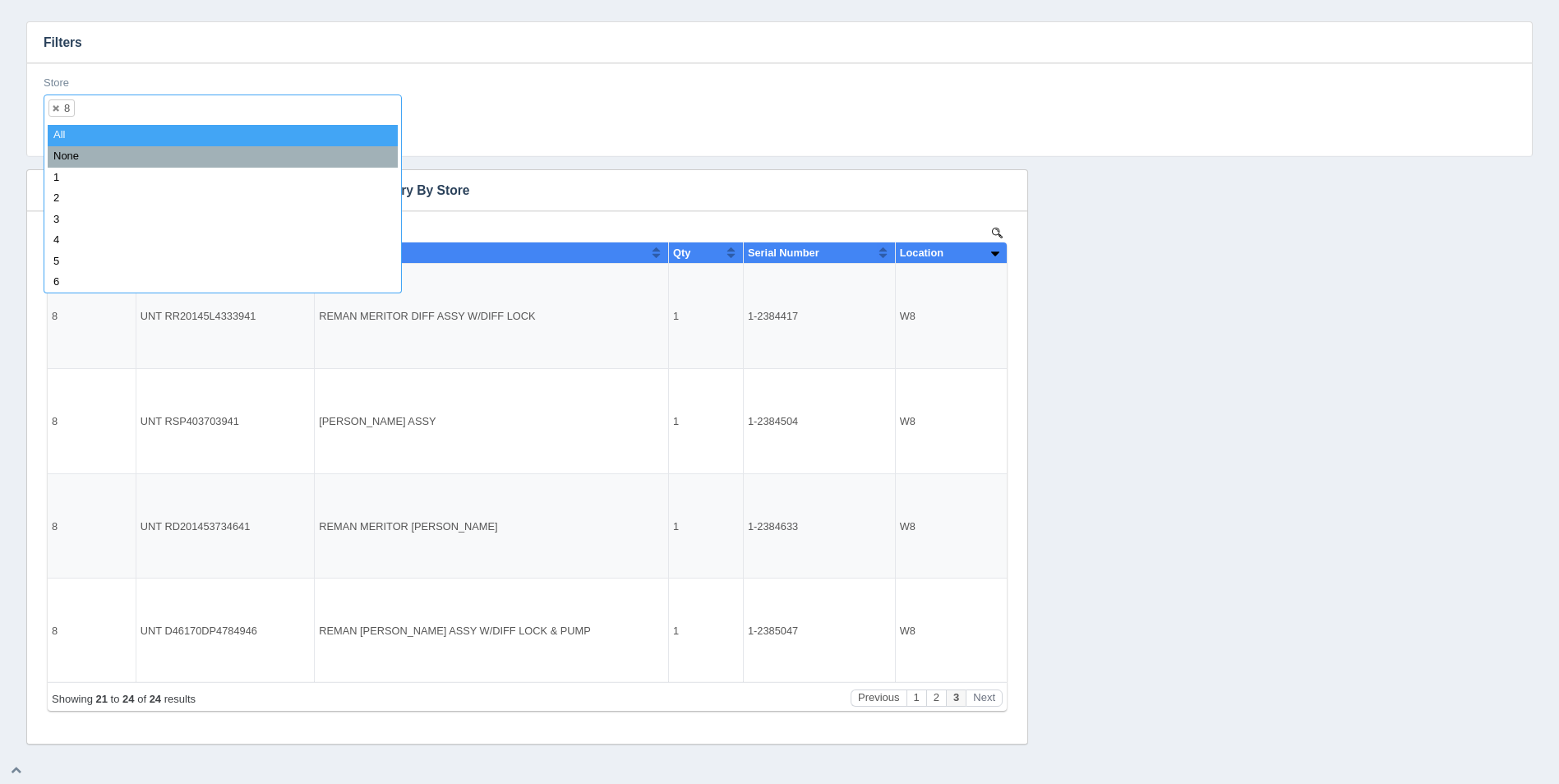
select select
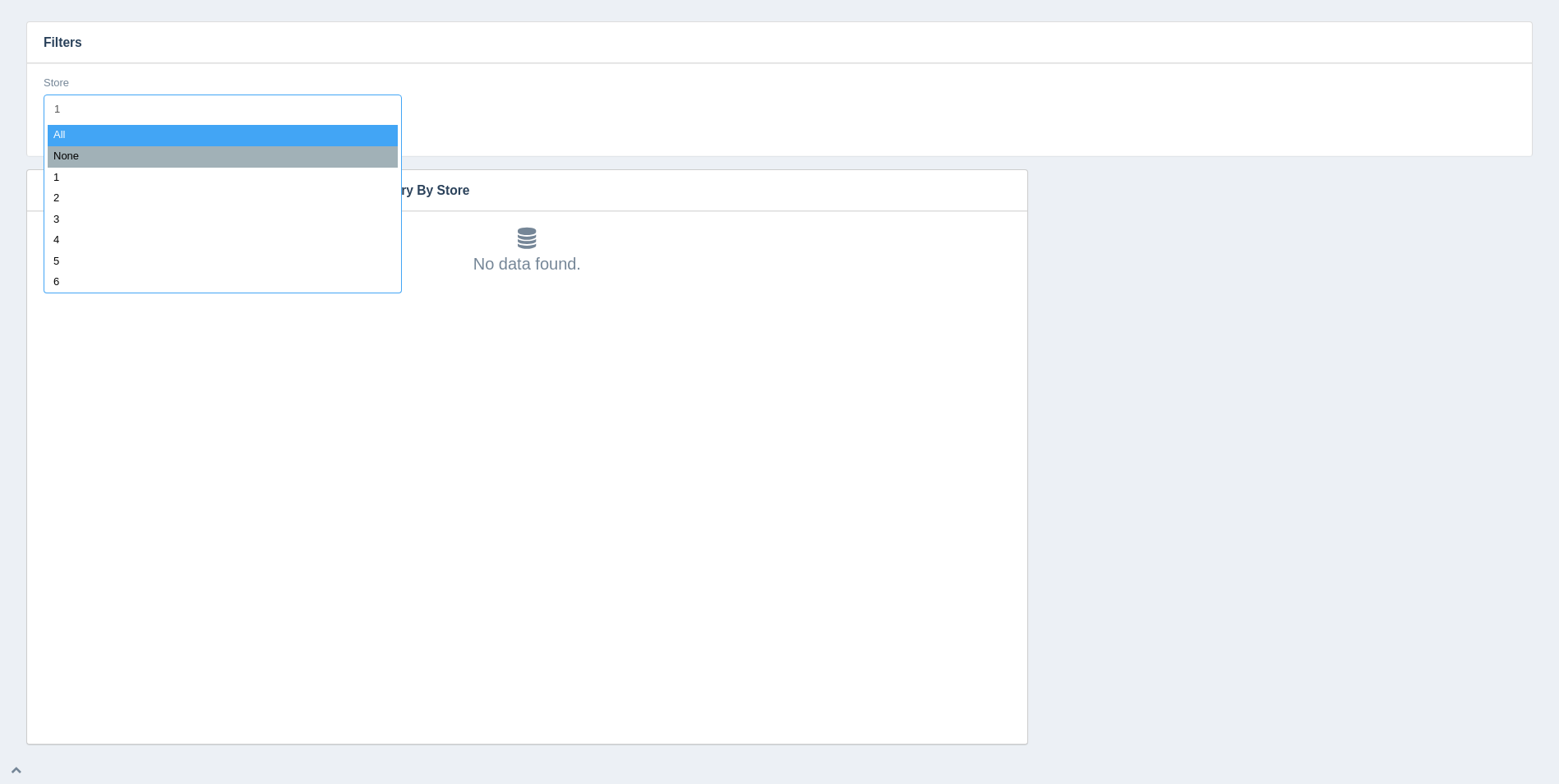
type input "10"
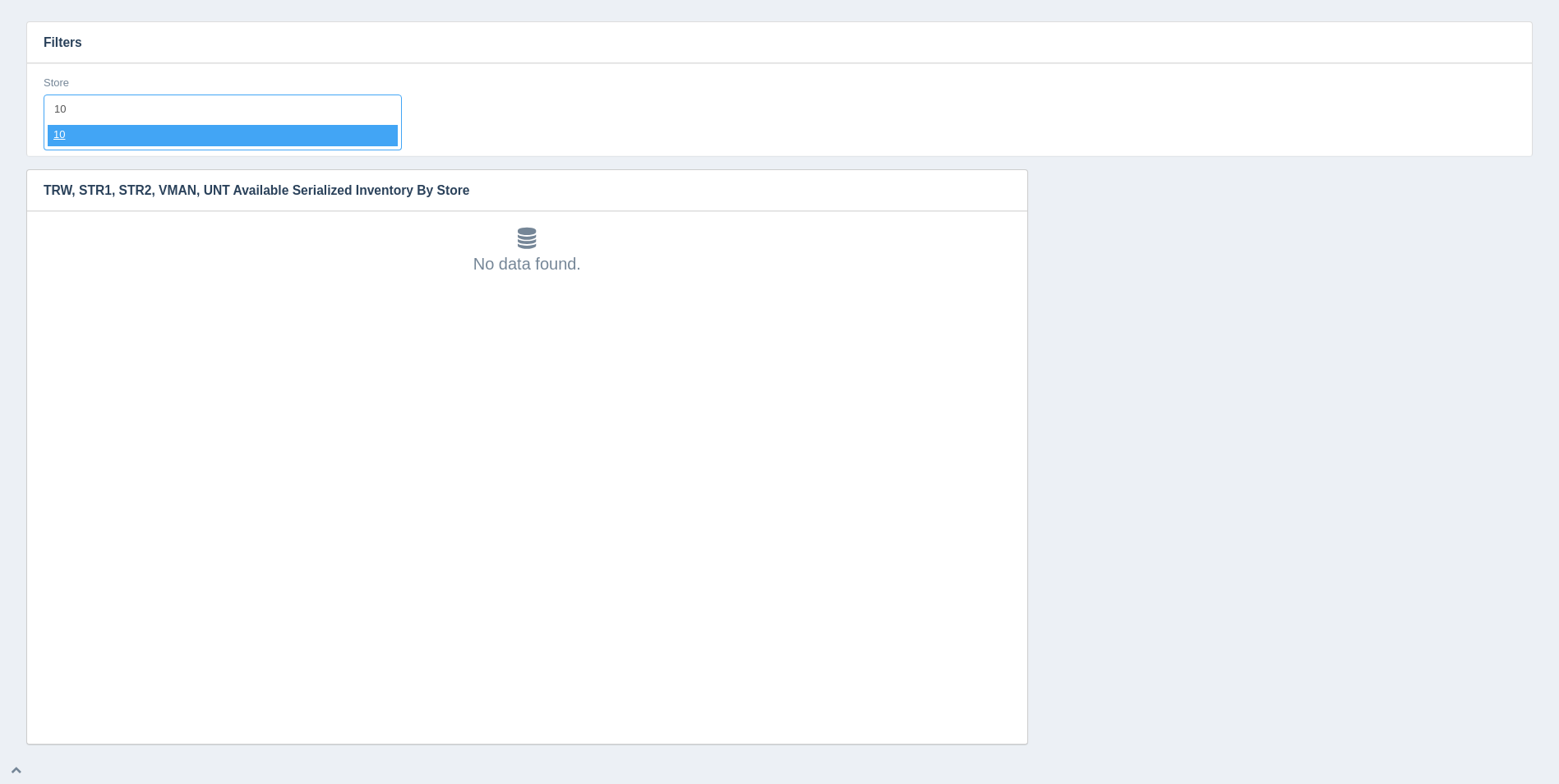
select select "10"
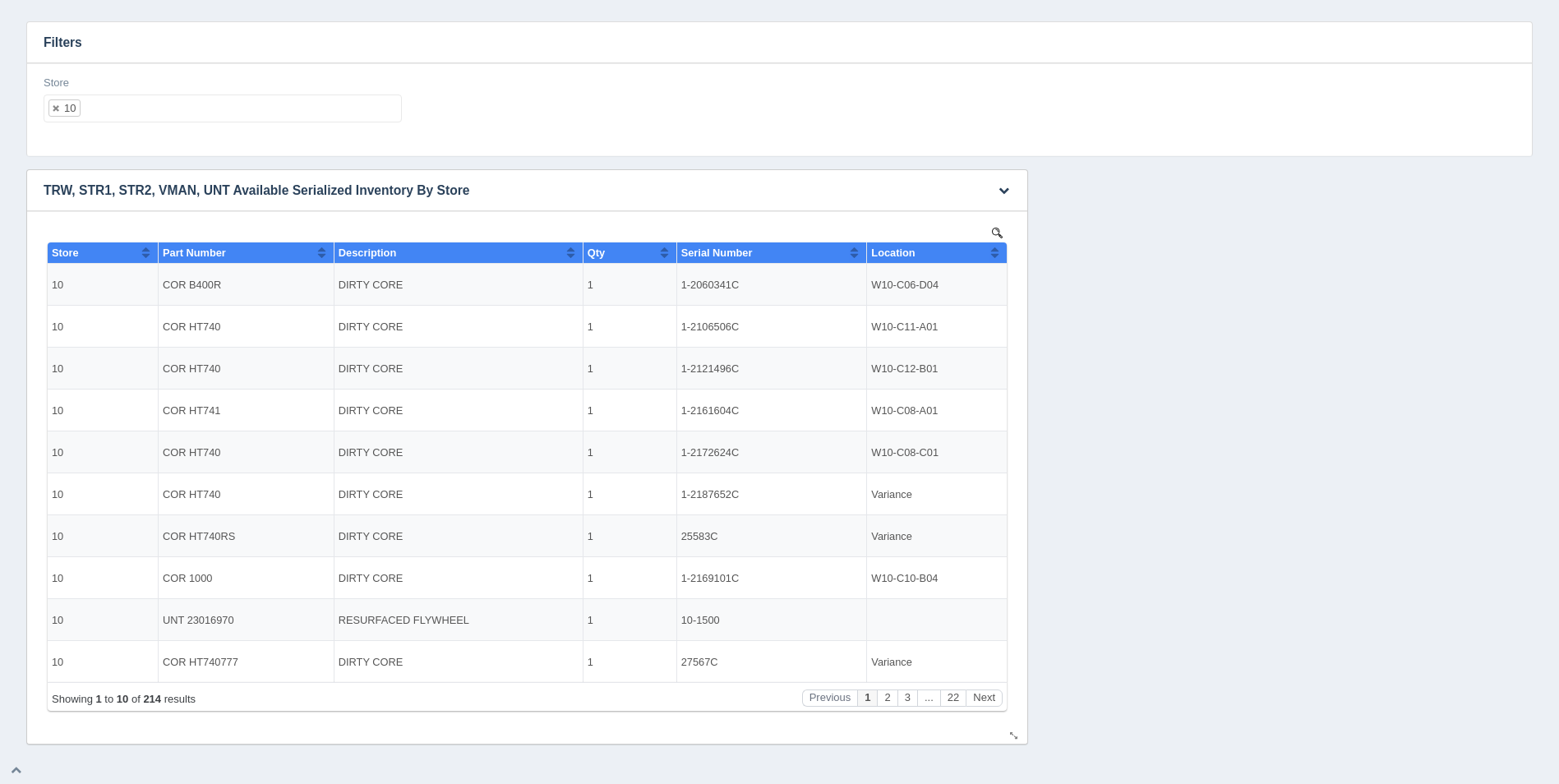
click at [1000, 257] on th "Location" at bounding box center [937, 253] width 140 height 21
click at [986, 699] on button "Next" at bounding box center [984, 698] width 37 height 18
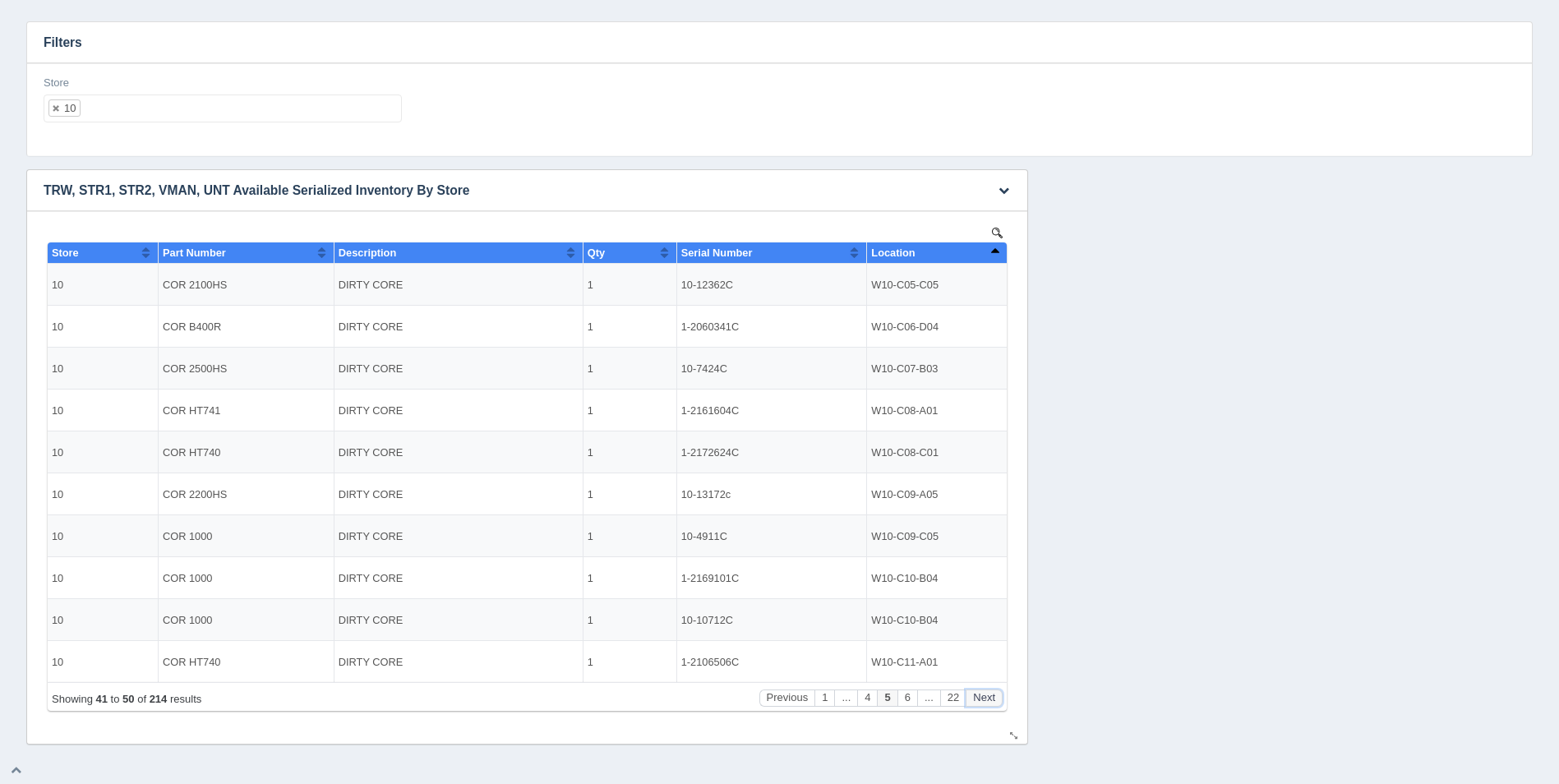
click at [986, 699] on button "Next" at bounding box center [984, 698] width 37 height 18
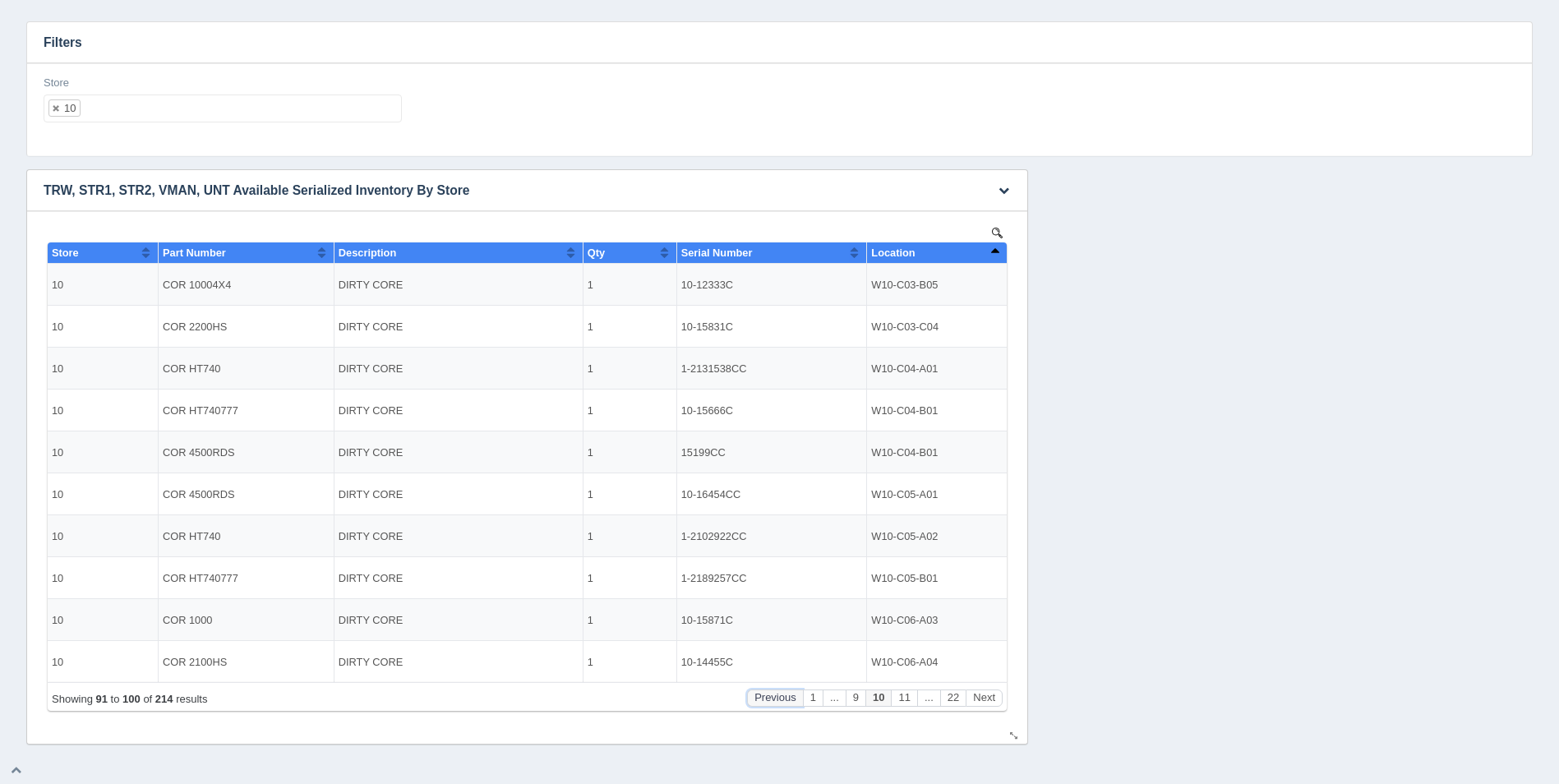
click at [783, 704] on button "Previous" at bounding box center [775, 698] width 56 height 18
click at [989, 701] on button "Next" at bounding box center [984, 698] width 37 height 18
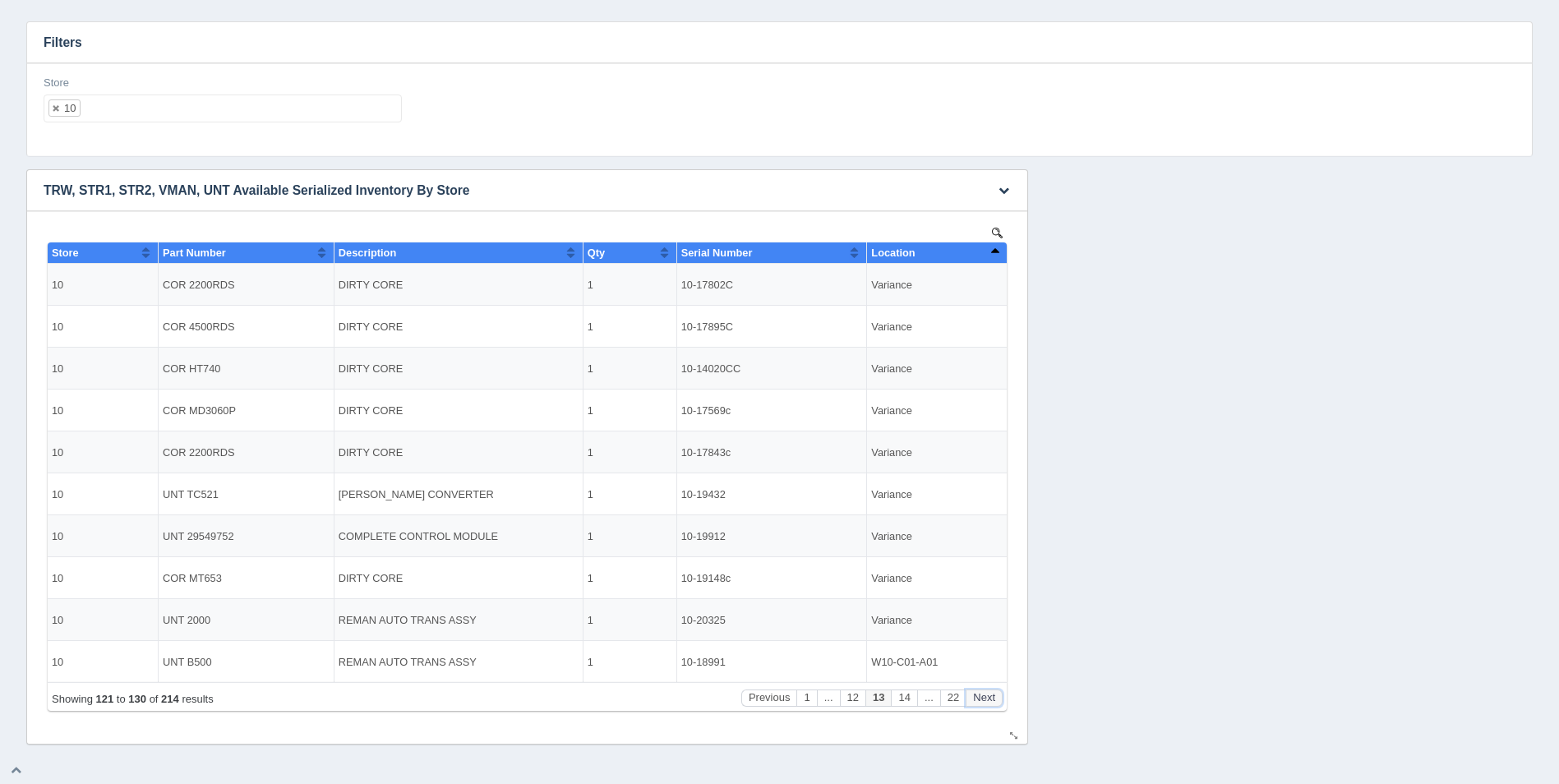
click at [989, 701] on button "Next" at bounding box center [984, 698] width 37 height 18
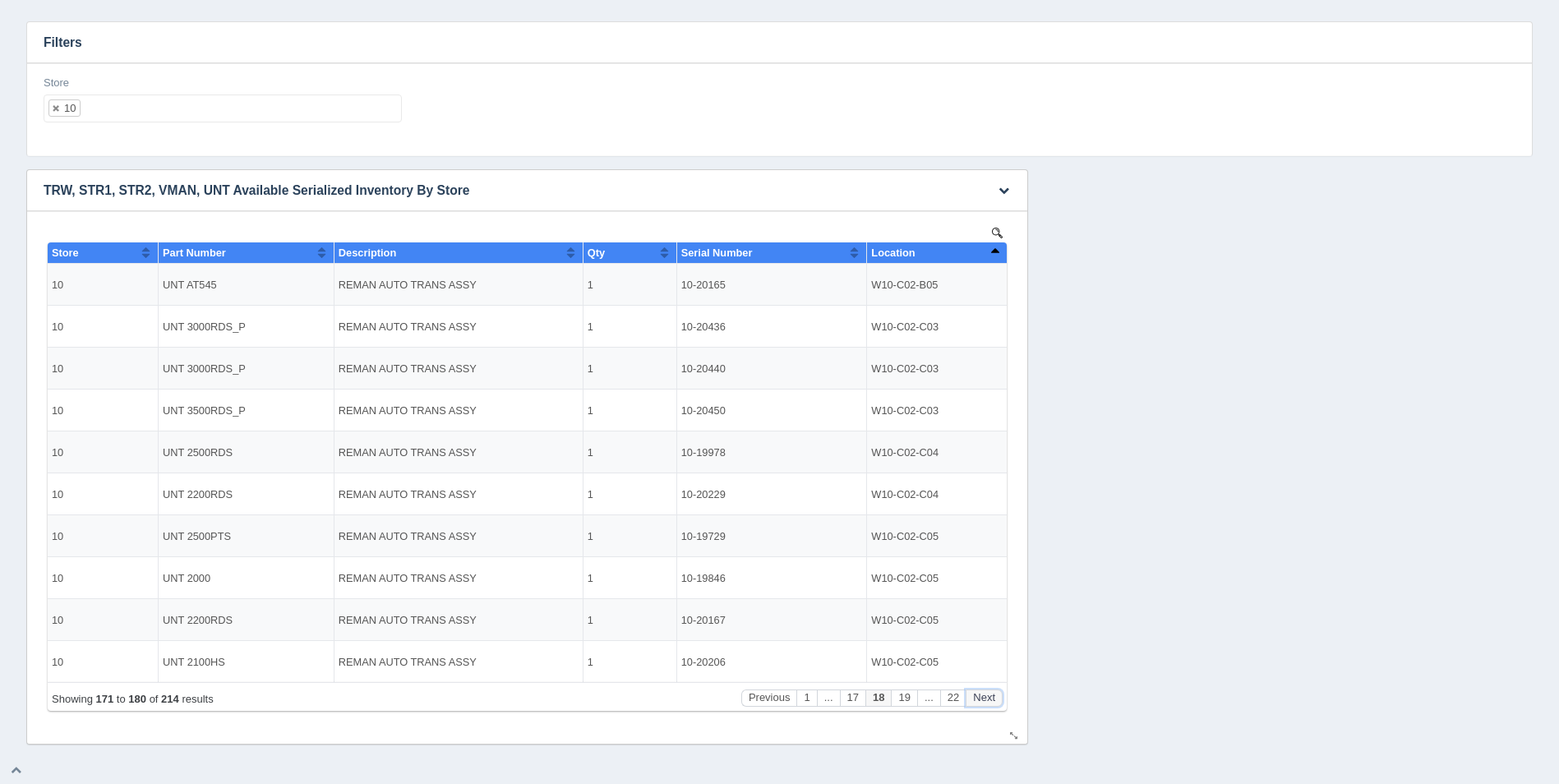
click at [989, 701] on button "Next" at bounding box center [984, 698] width 37 height 18
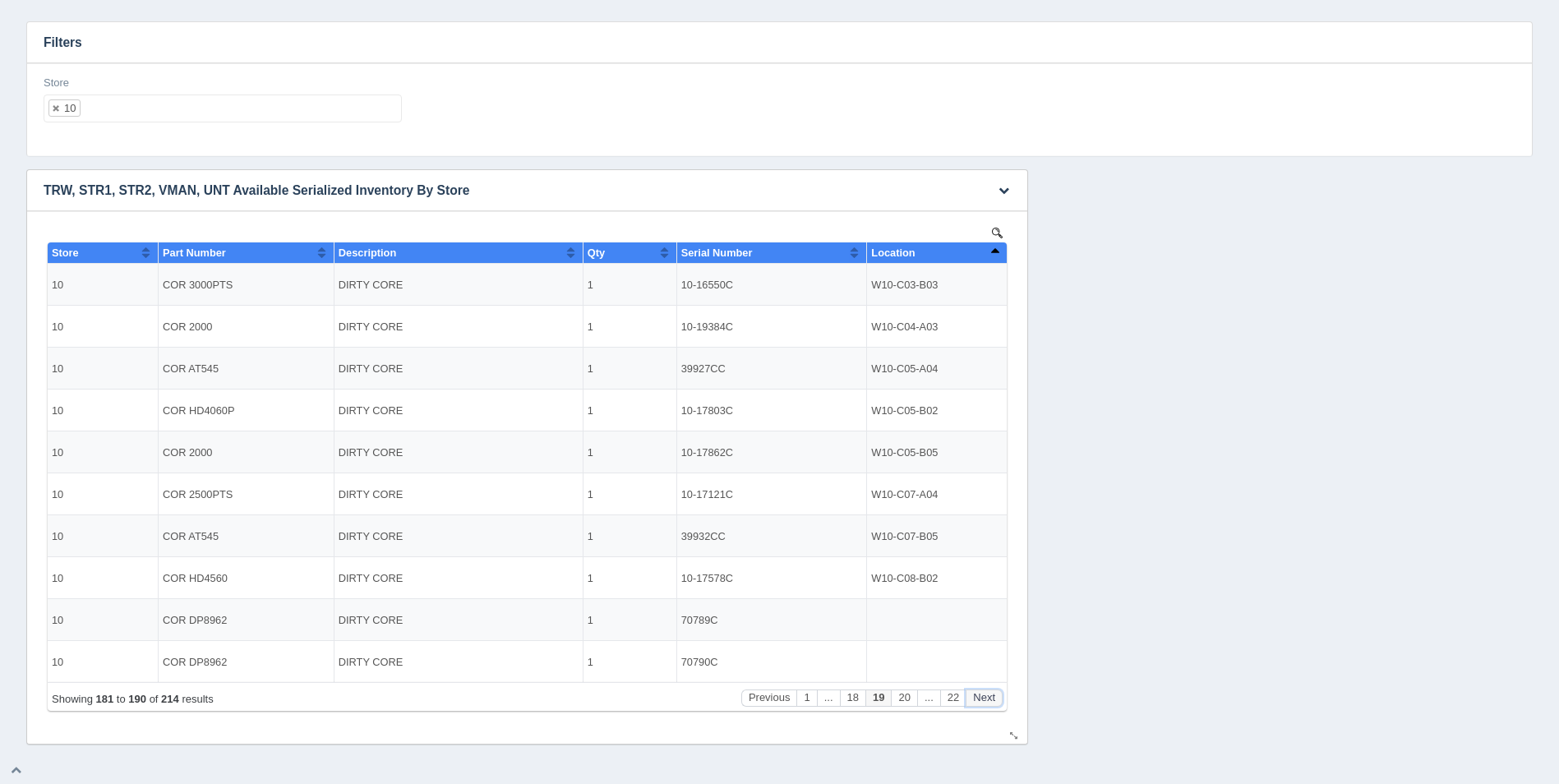
click at [989, 701] on button "Next" at bounding box center [984, 698] width 37 height 18
click at [206, 122] on ul "10" at bounding box center [222, 109] width 358 height 28
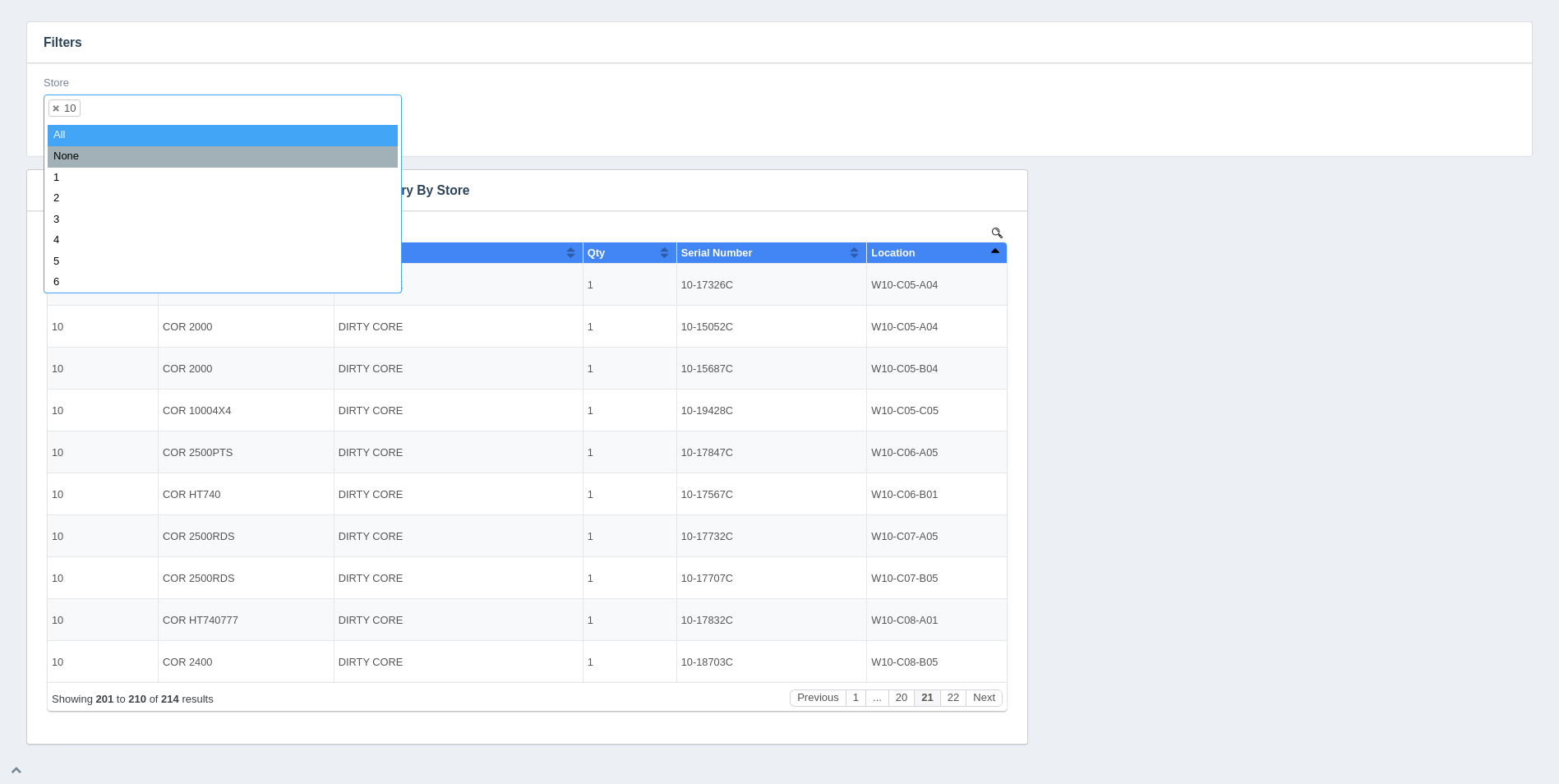
select select
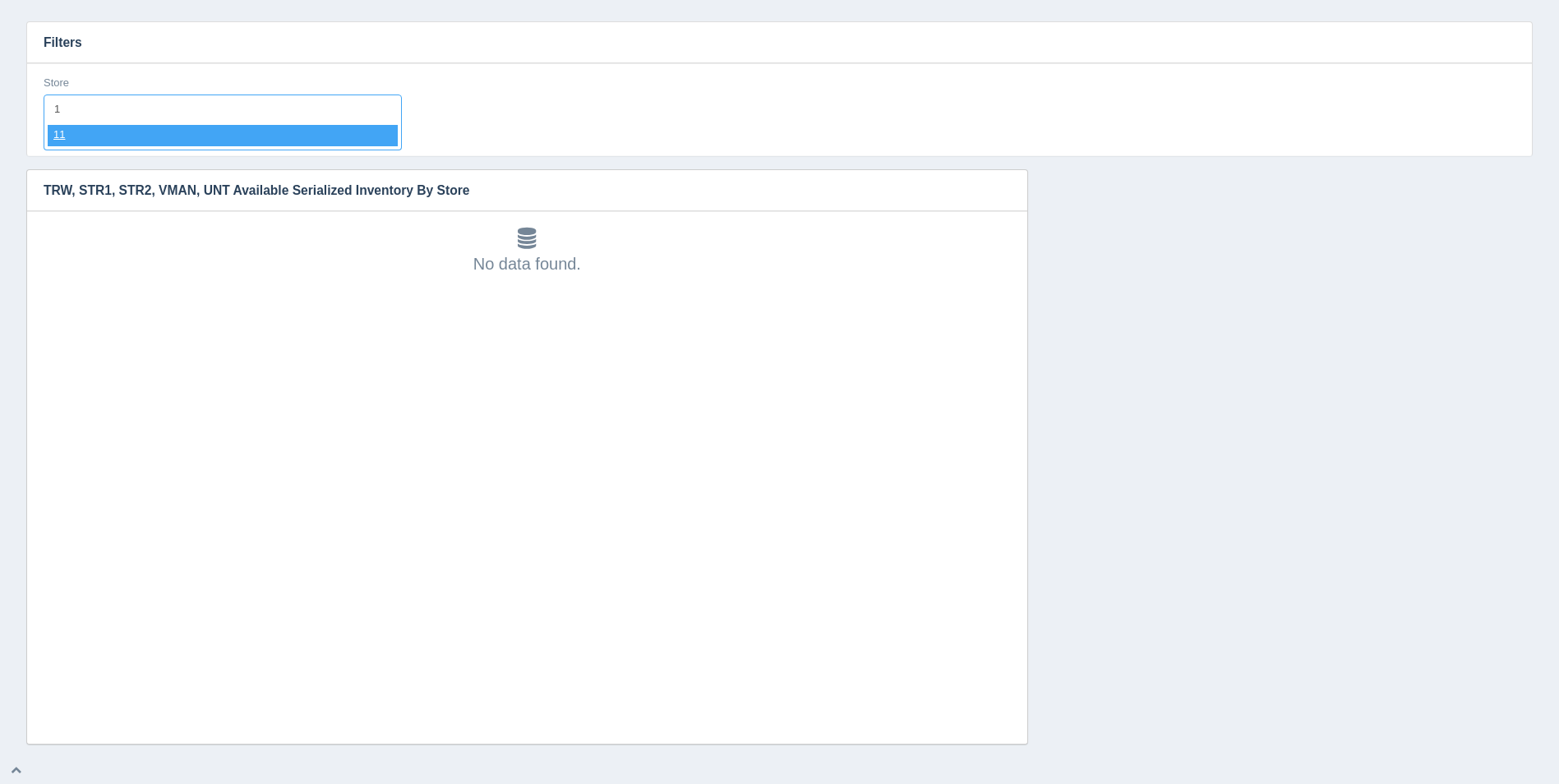
type input "11"
select select "11"
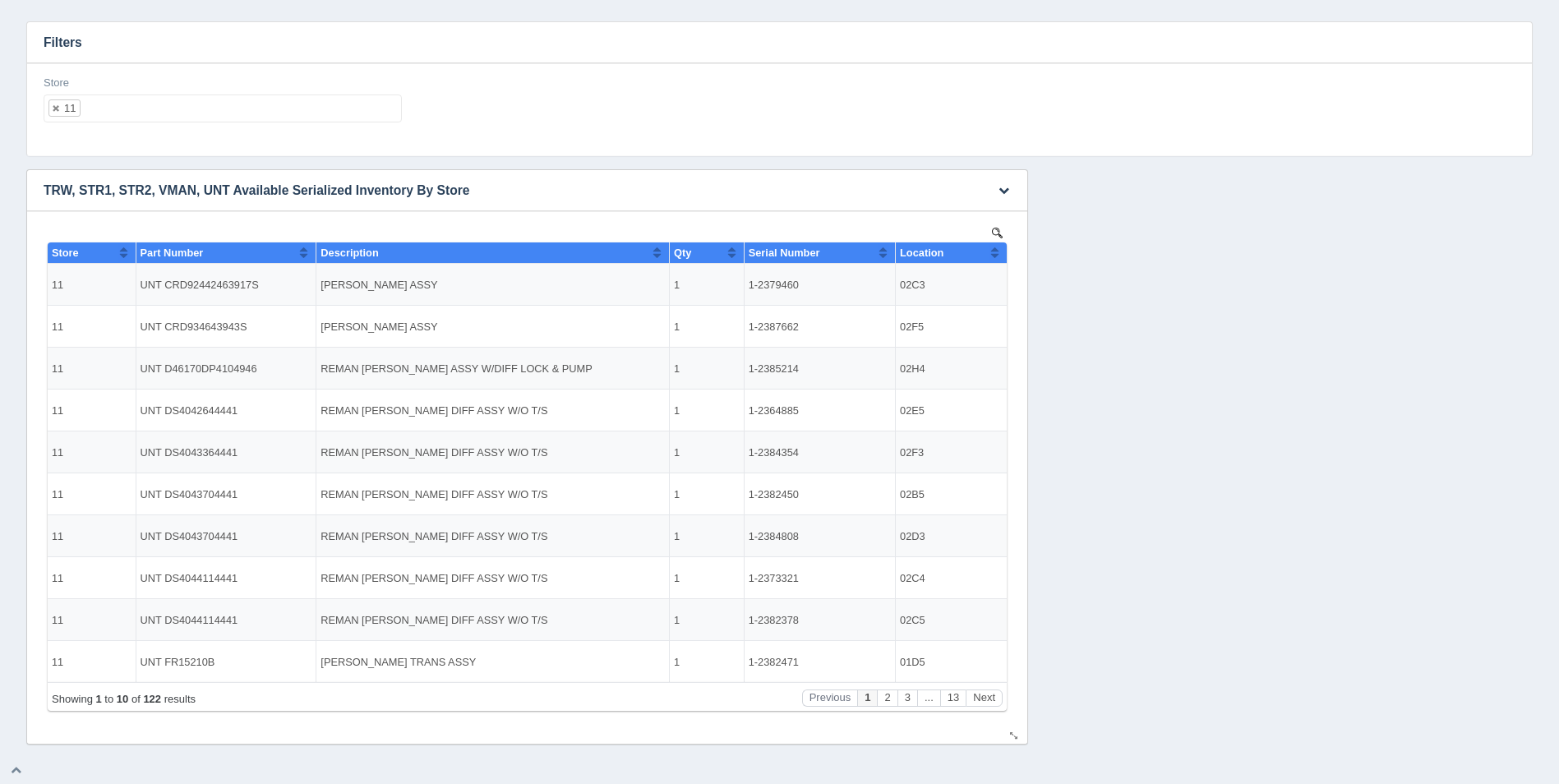
click at [1001, 257] on th "Location" at bounding box center [951, 253] width 111 height 21
click at [1000, 257] on th "Location" at bounding box center [951, 253] width 111 height 21
click at [983, 694] on button "Next" at bounding box center [984, 698] width 37 height 18
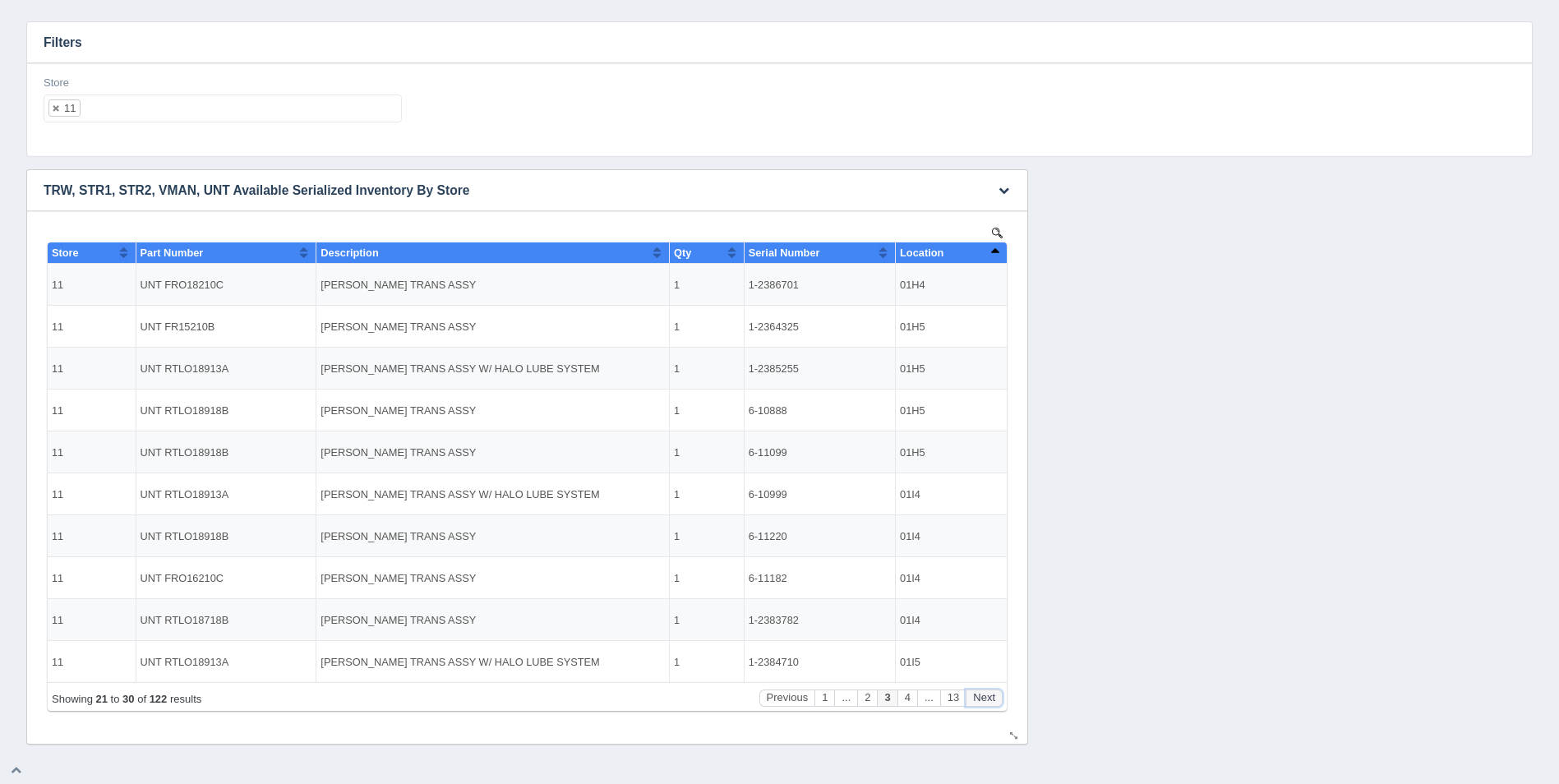
click at [983, 694] on button "Next" at bounding box center [984, 698] width 37 height 18
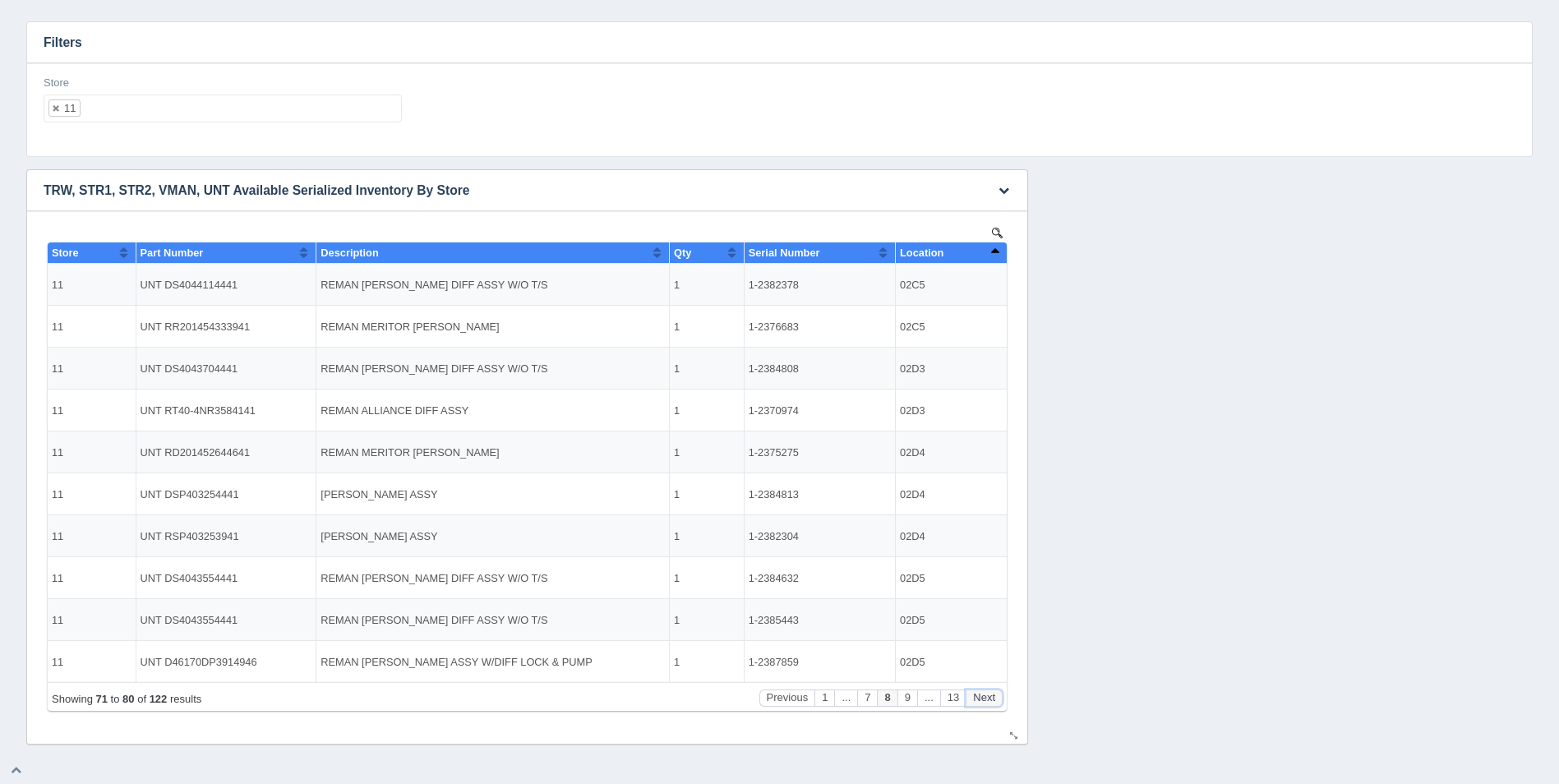
click at [983, 694] on button "Next" at bounding box center [984, 698] width 37 height 18
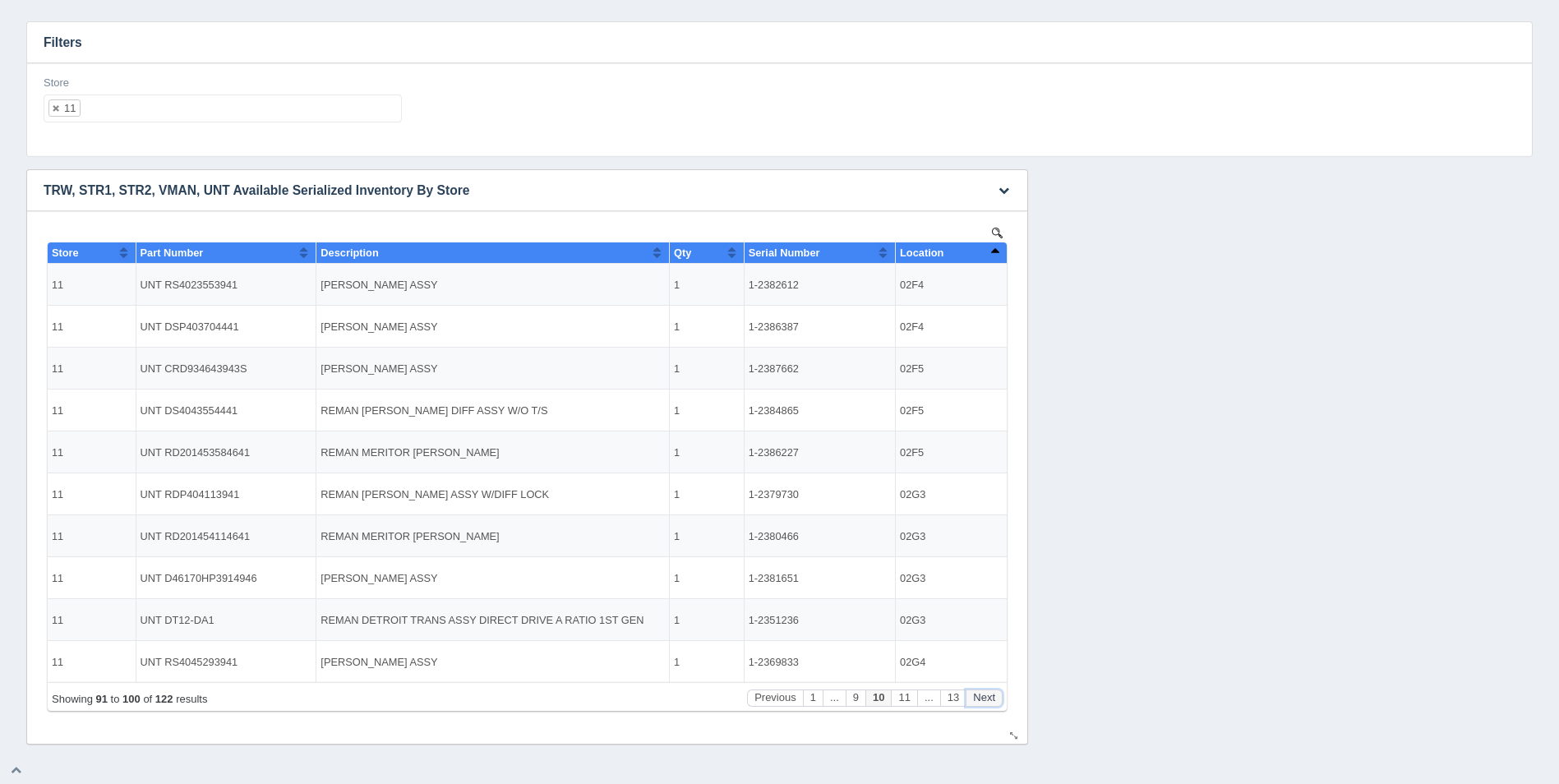
click at [983, 694] on button "Next" at bounding box center [984, 698] width 37 height 18
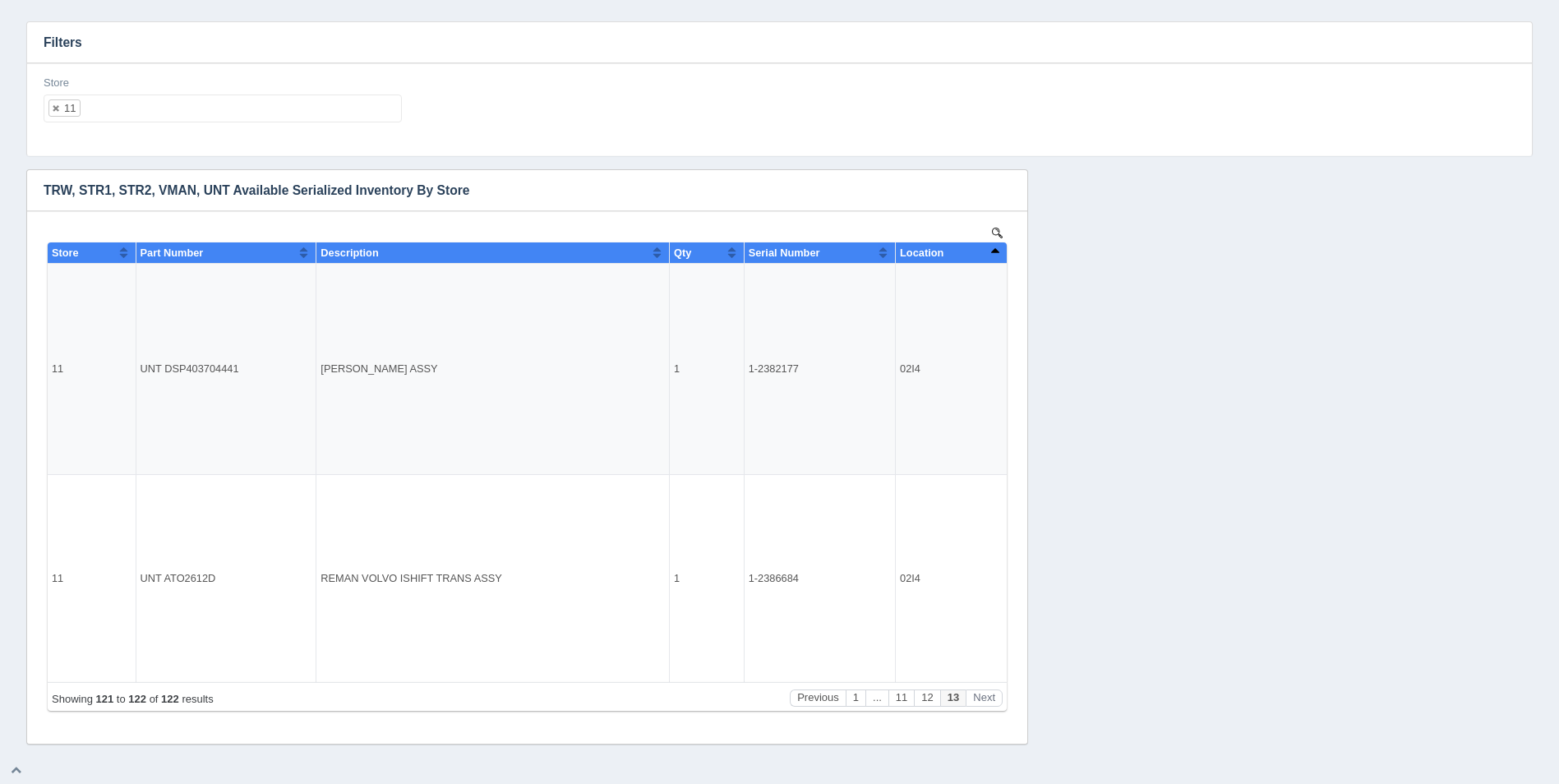
click at [162, 99] on ul "11" at bounding box center [222, 109] width 358 height 28
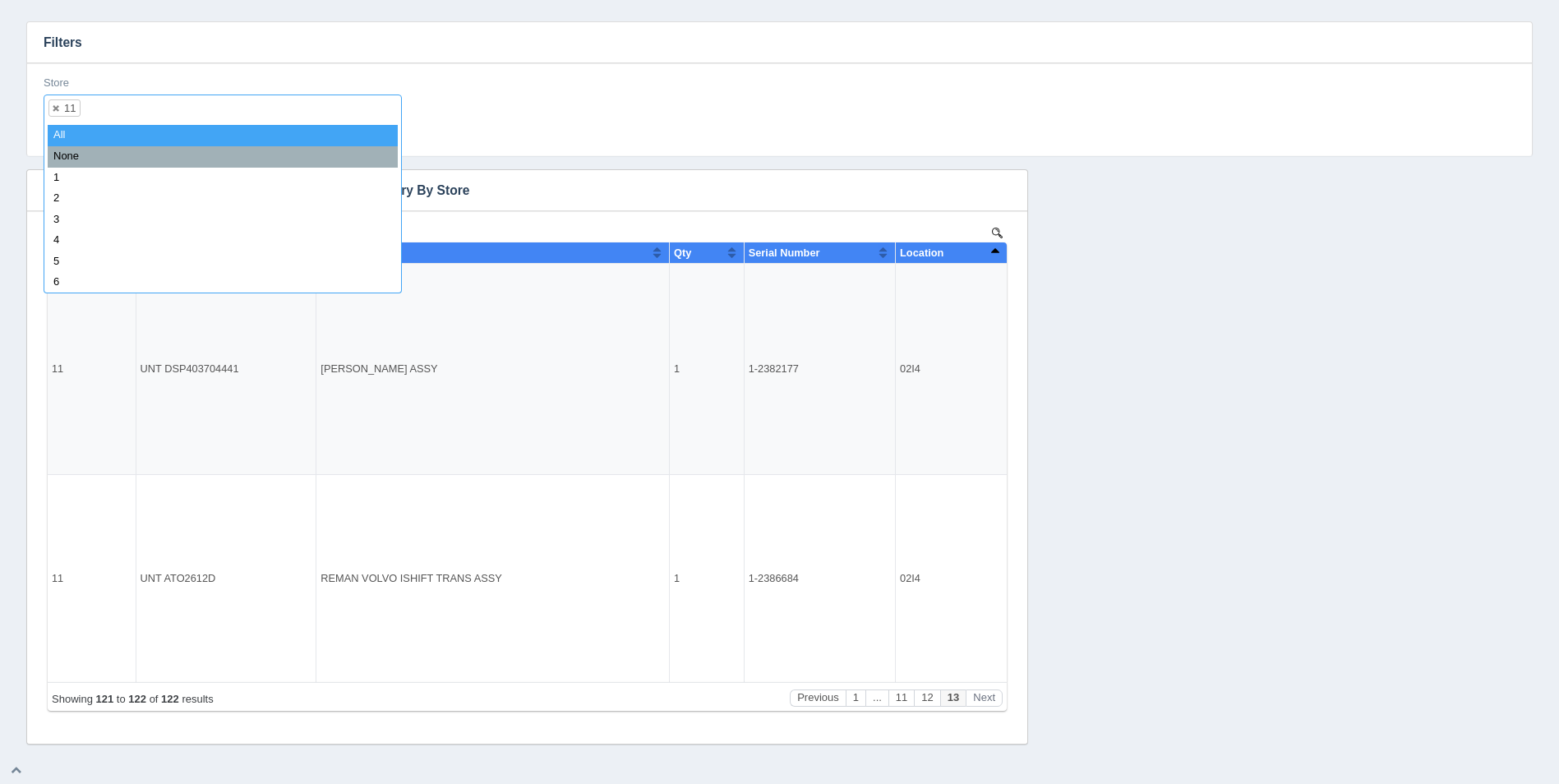
select select
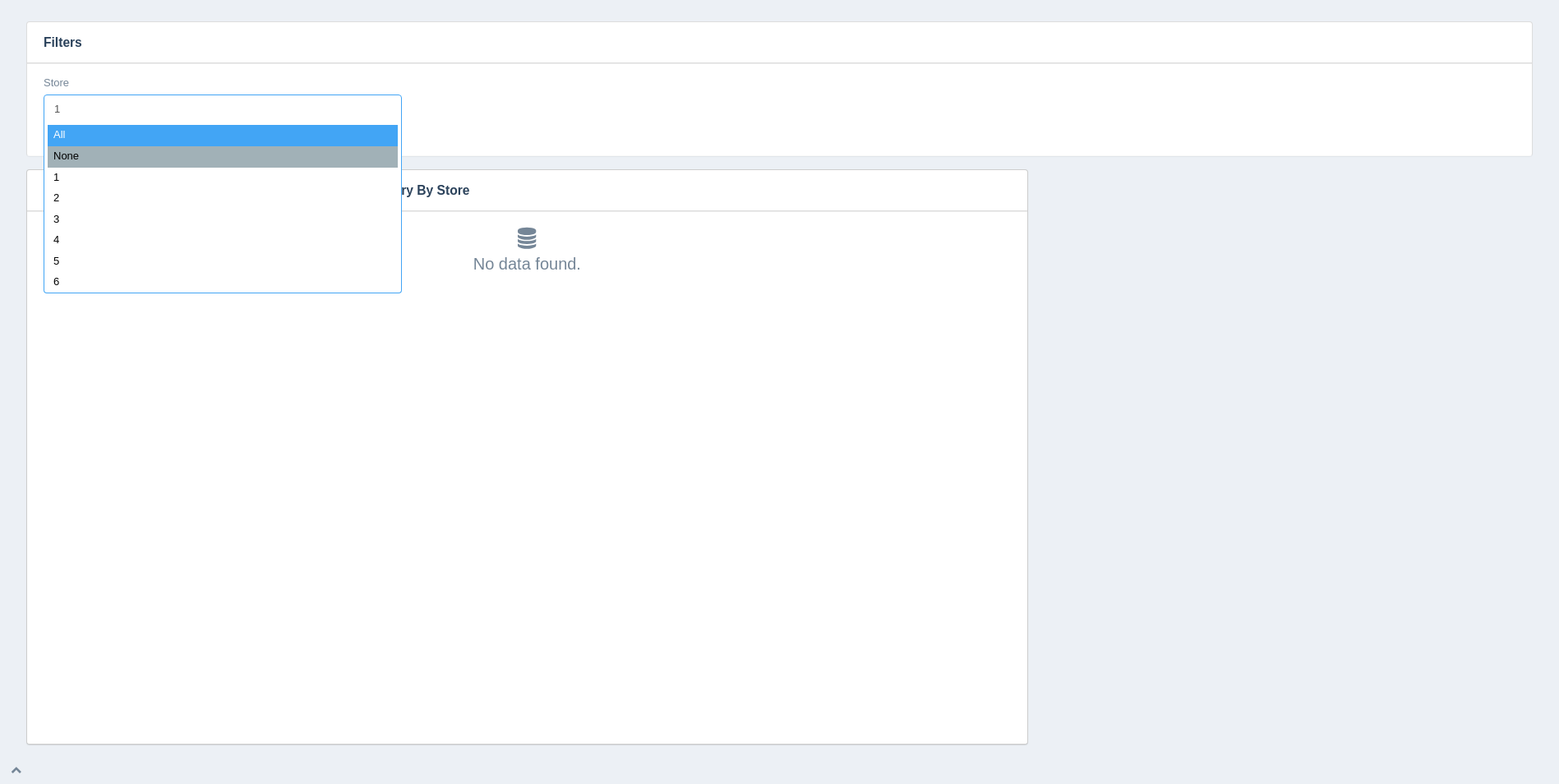
type input "12"
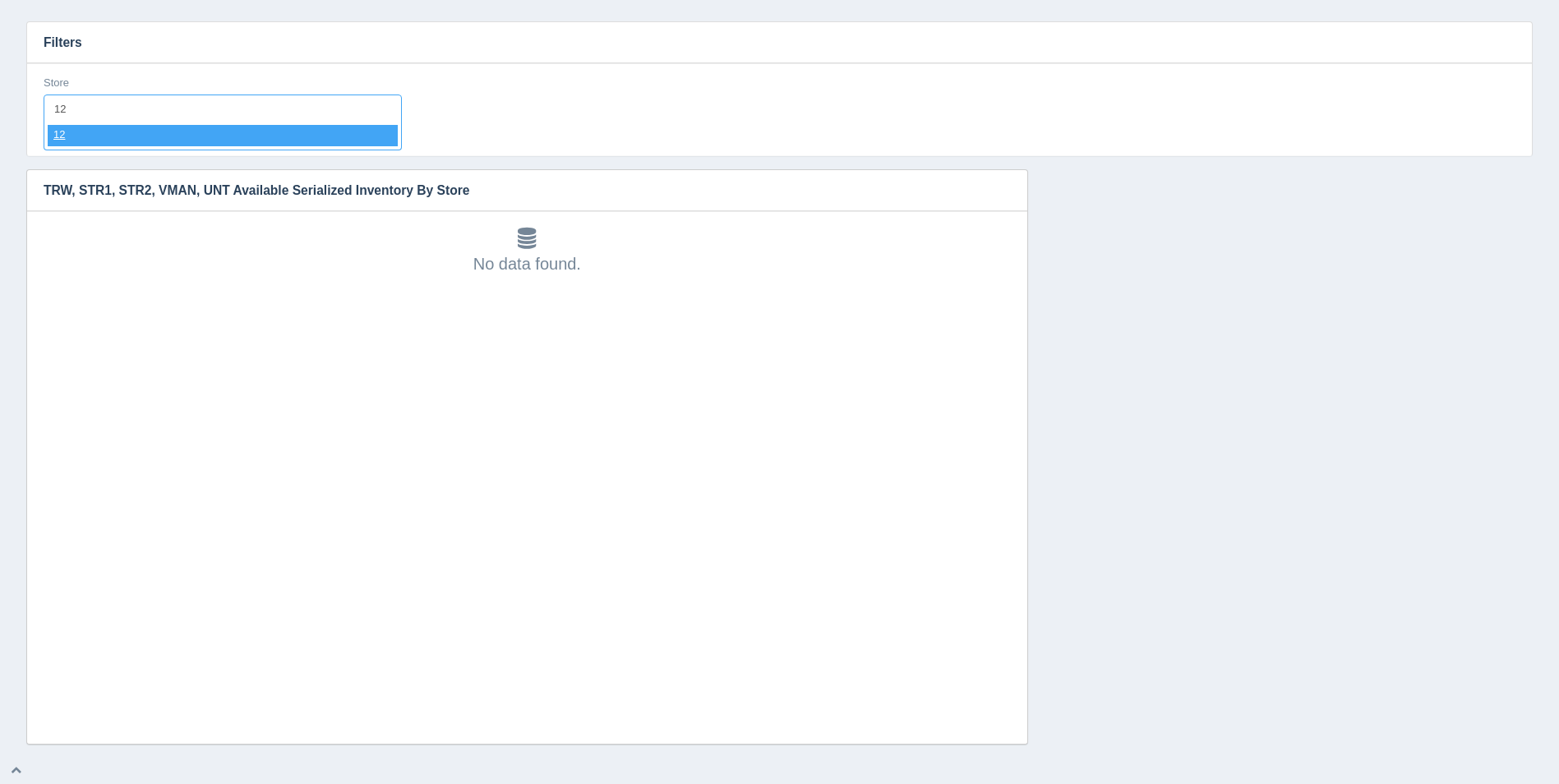
select select "12"
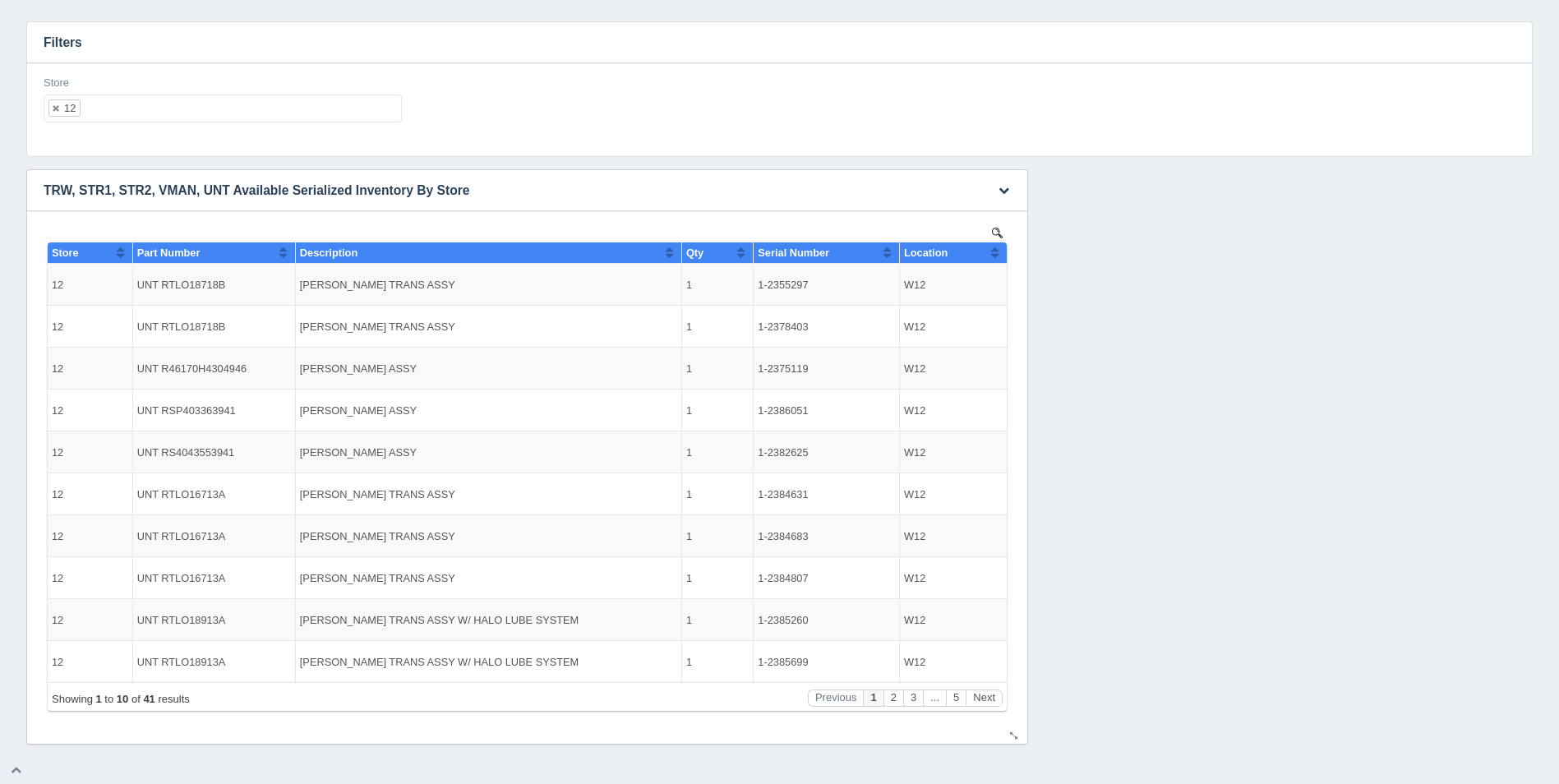
click at [996, 262] on th "Location" at bounding box center [953, 253] width 108 height 21
click at [997, 262] on th "Location" at bounding box center [953, 253] width 108 height 21
click at [994, 695] on button "Next" at bounding box center [984, 698] width 37 height 18
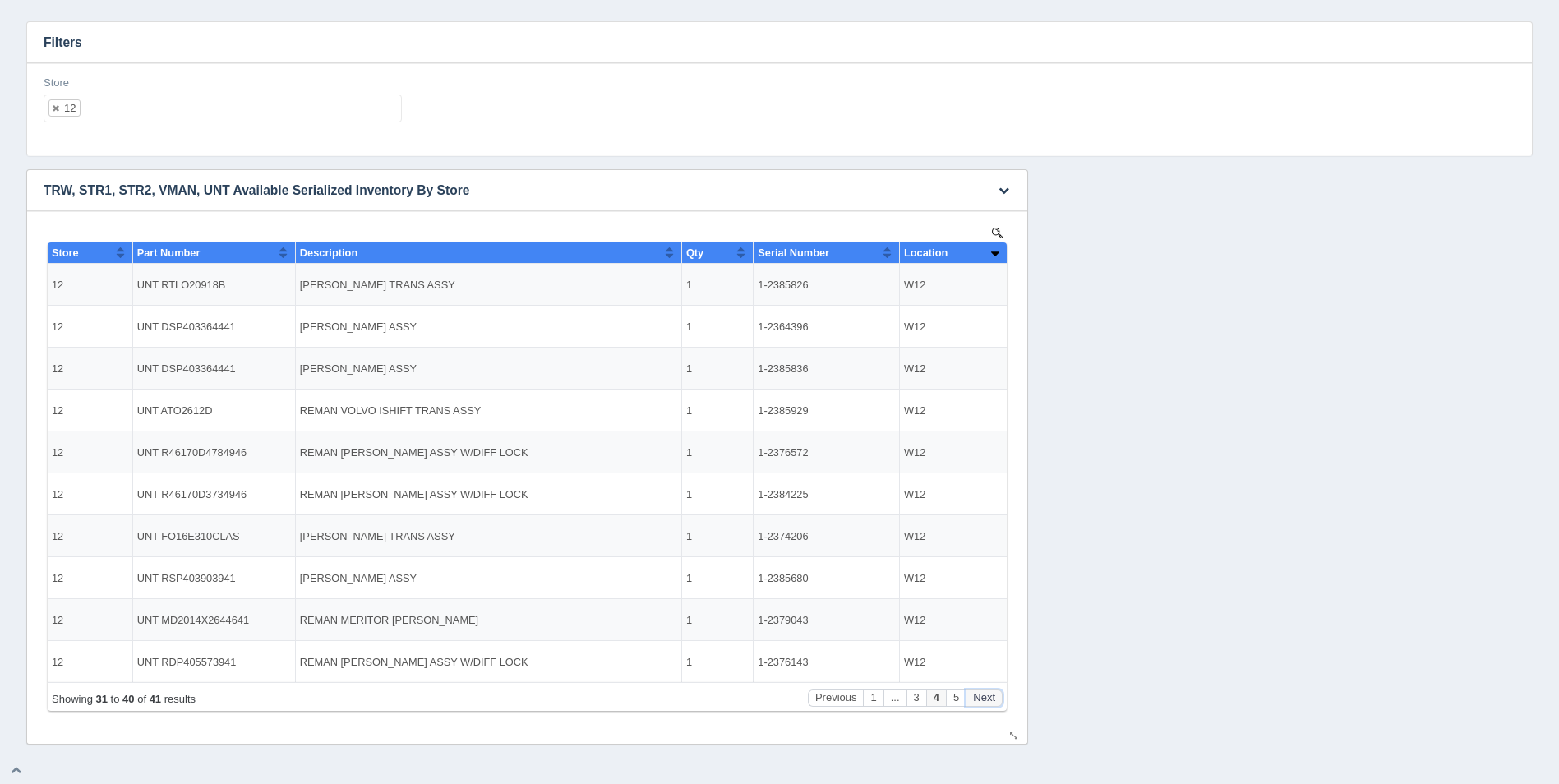
click at [994, 695] on button "Next" at bounding box center [984, 698] width 37 height 18
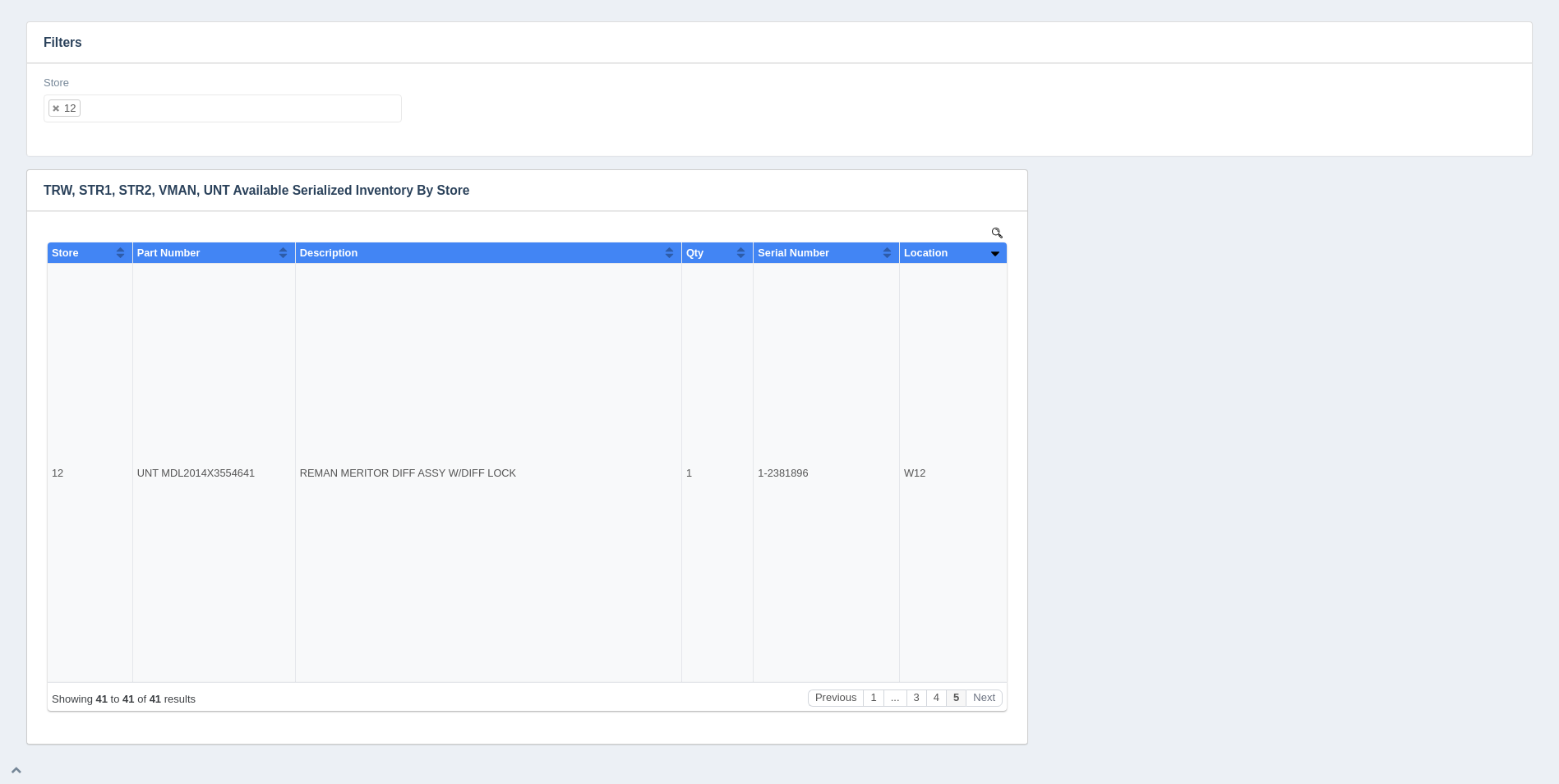
click at [103, 124] on div "Store 12 All None 1 2 3 4 5 6 7 8 9 10 11 12 13 14 15 16 17 18 19 20 21 22 23 2…" at bounding box center [222, 105] width 371 height 60
click at [110, 116] on ul "12" at bounding box center [222, 109] width 358 height 28
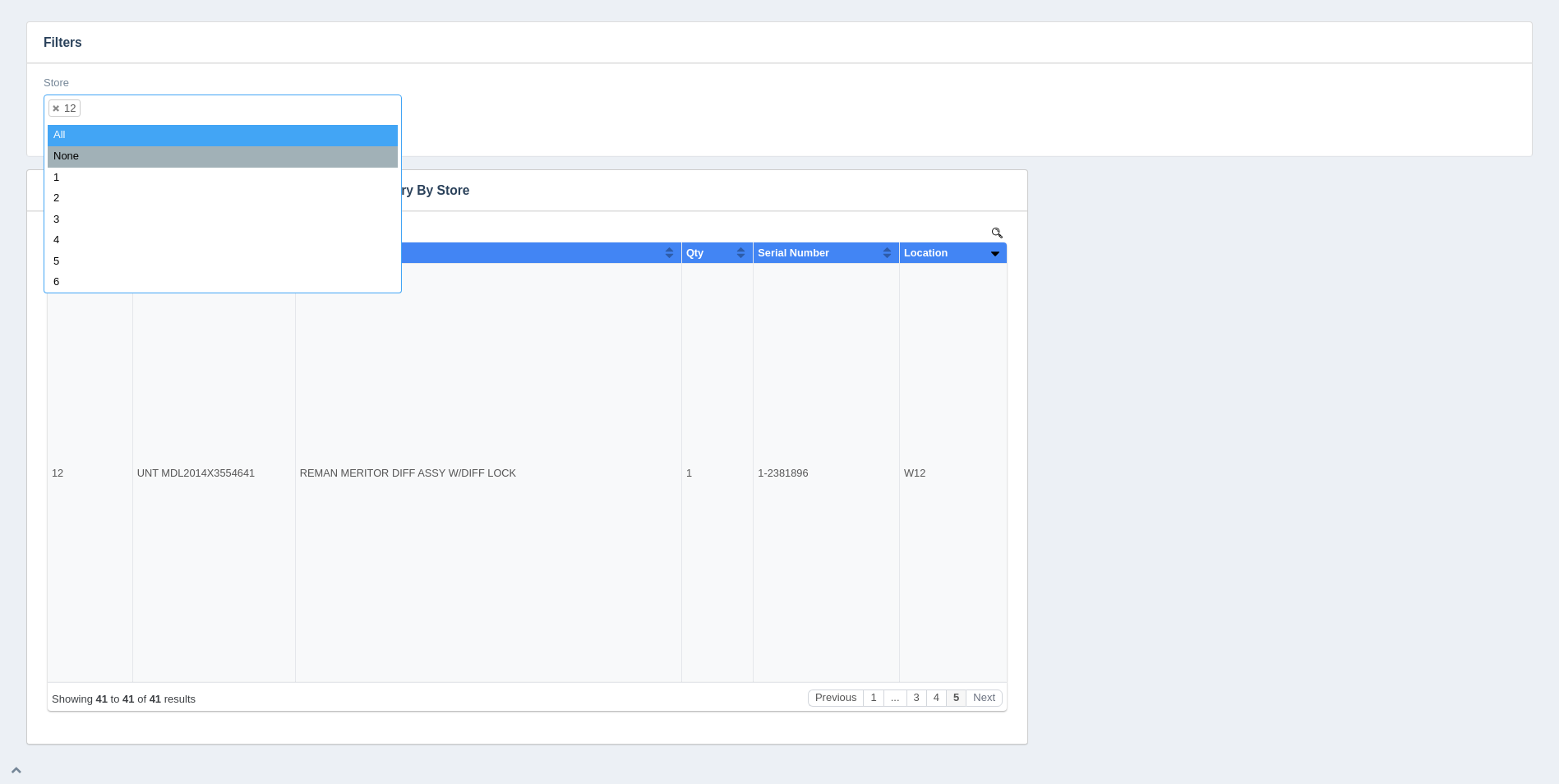
select select
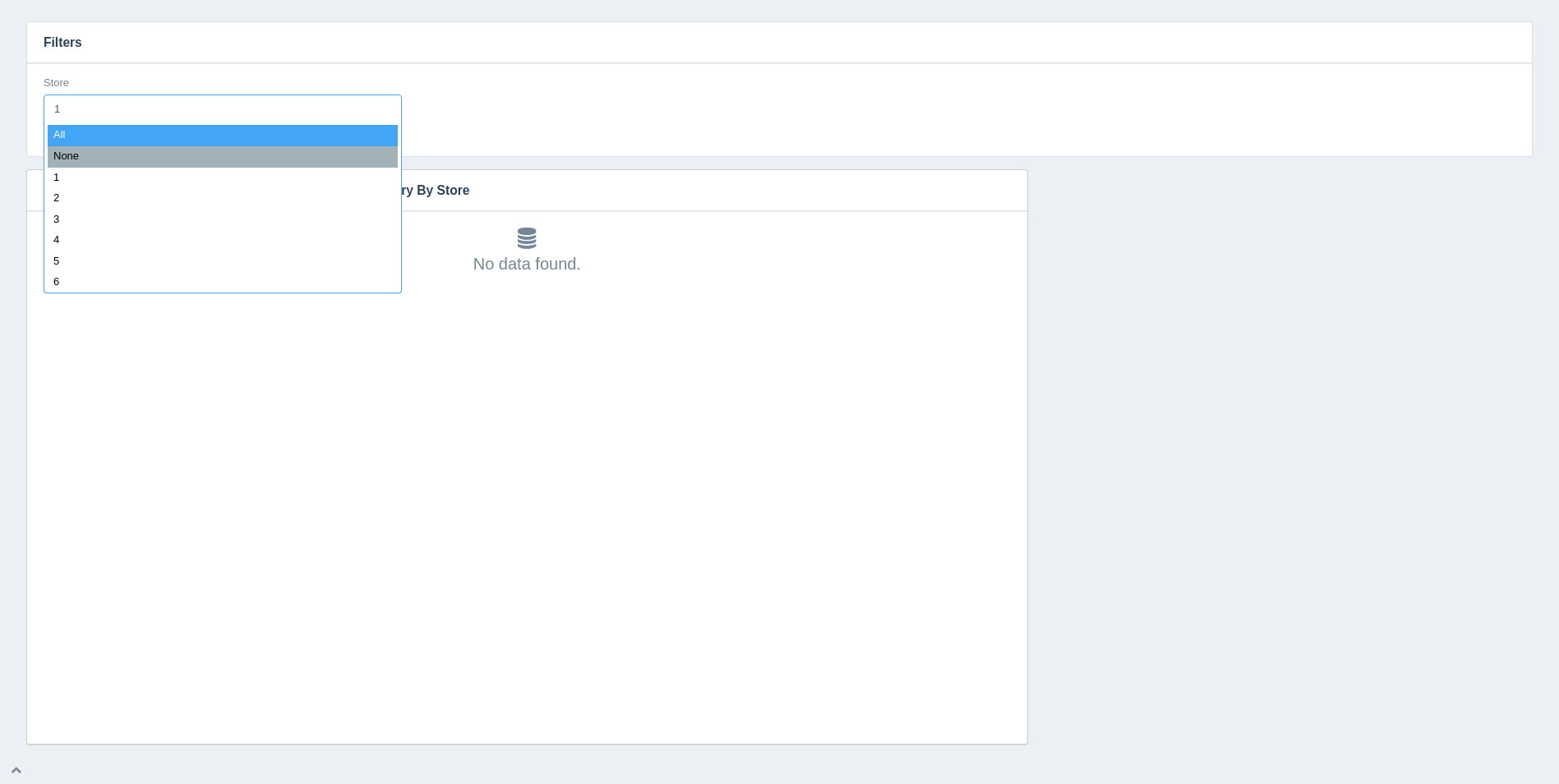
type input "13"
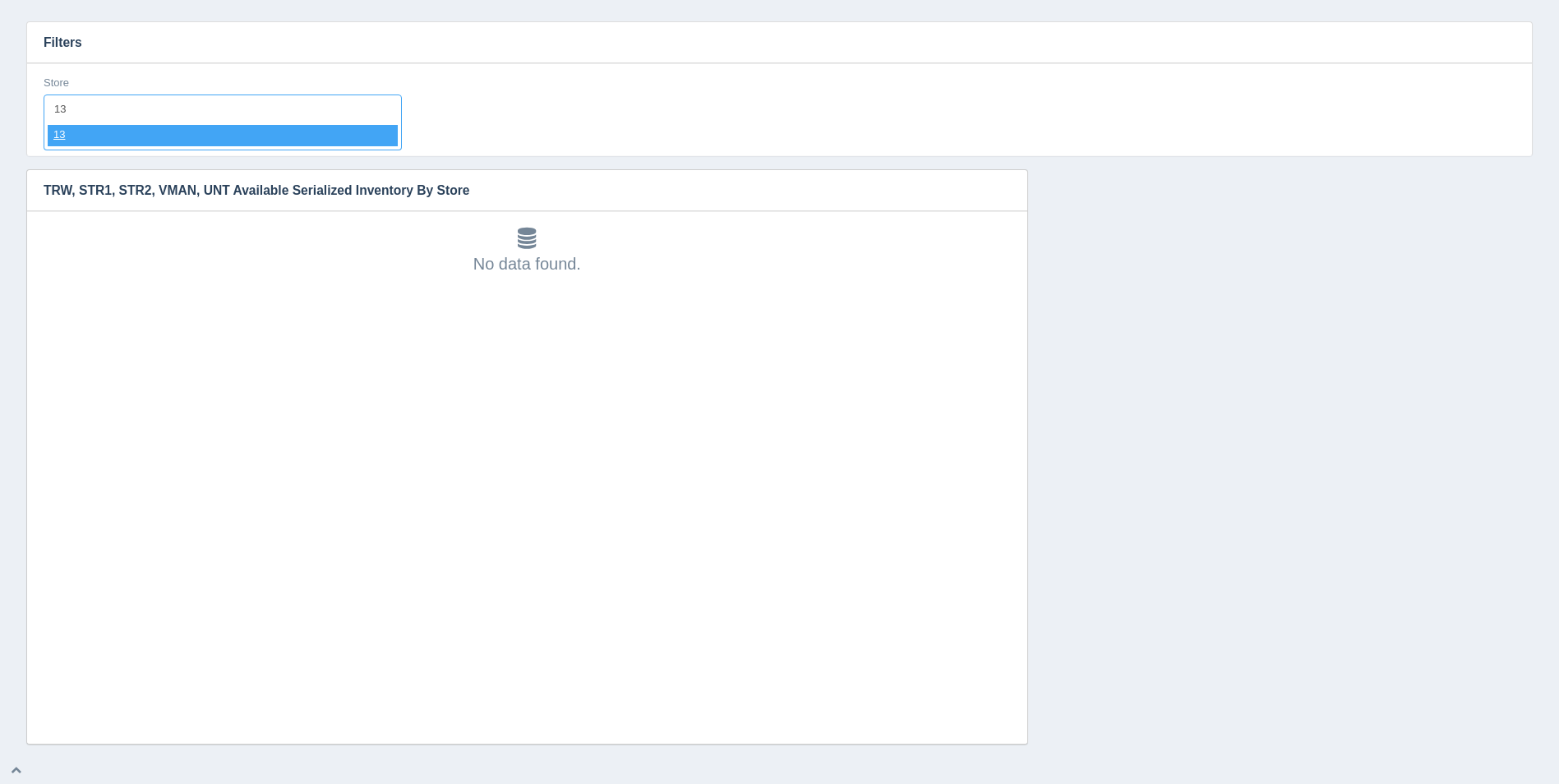
select select "13"
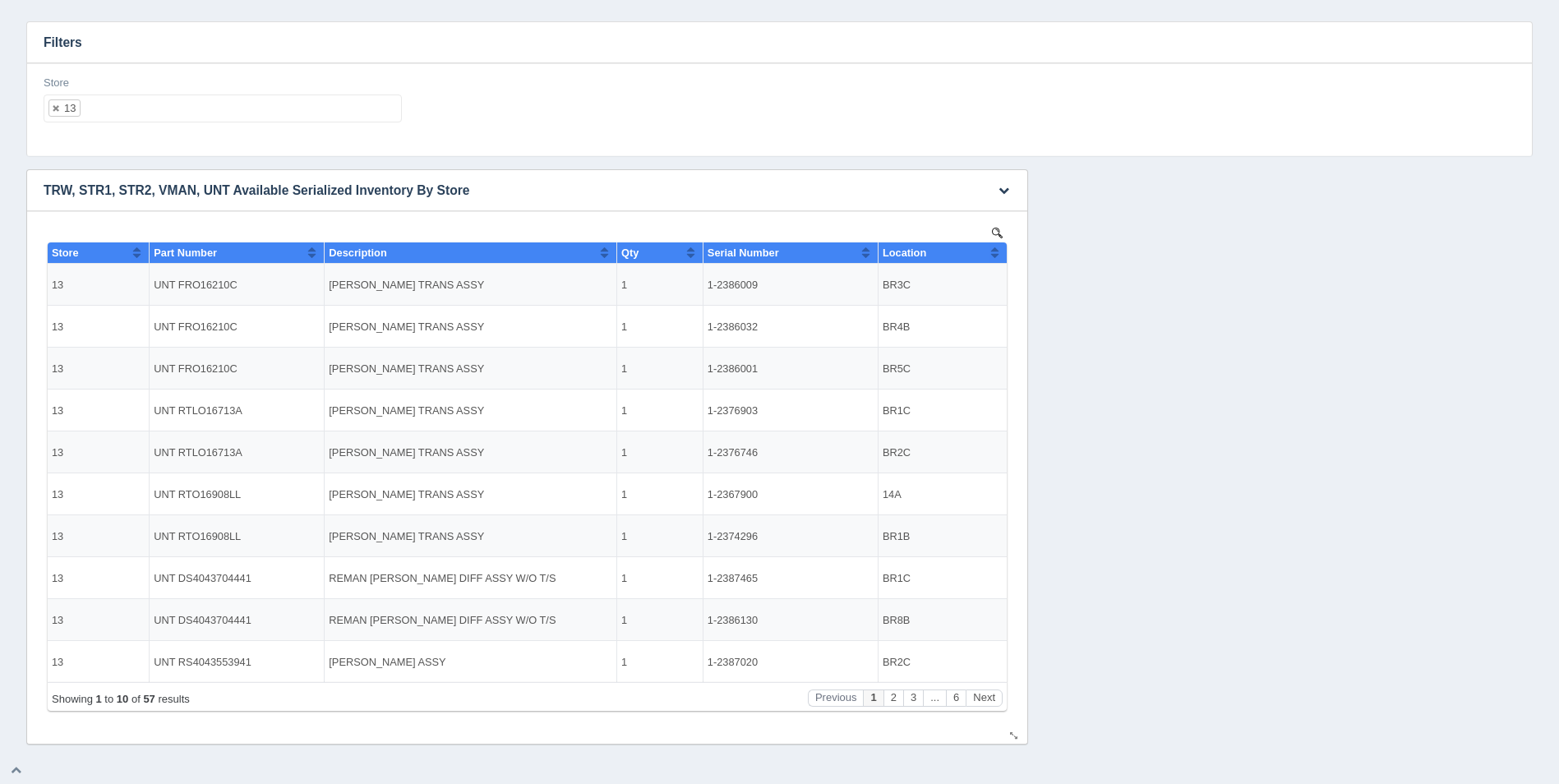
click at [997, 246] on button "Sort column ascending" at bounding box center [994, 252] width 10 height 20
click at [996, 248] on button "Sort column descending" at bounding box center [994, 252] width 10 height 20
click at [994, 703] on button "Next" at bounding box center [984, 698] width 37 height 18
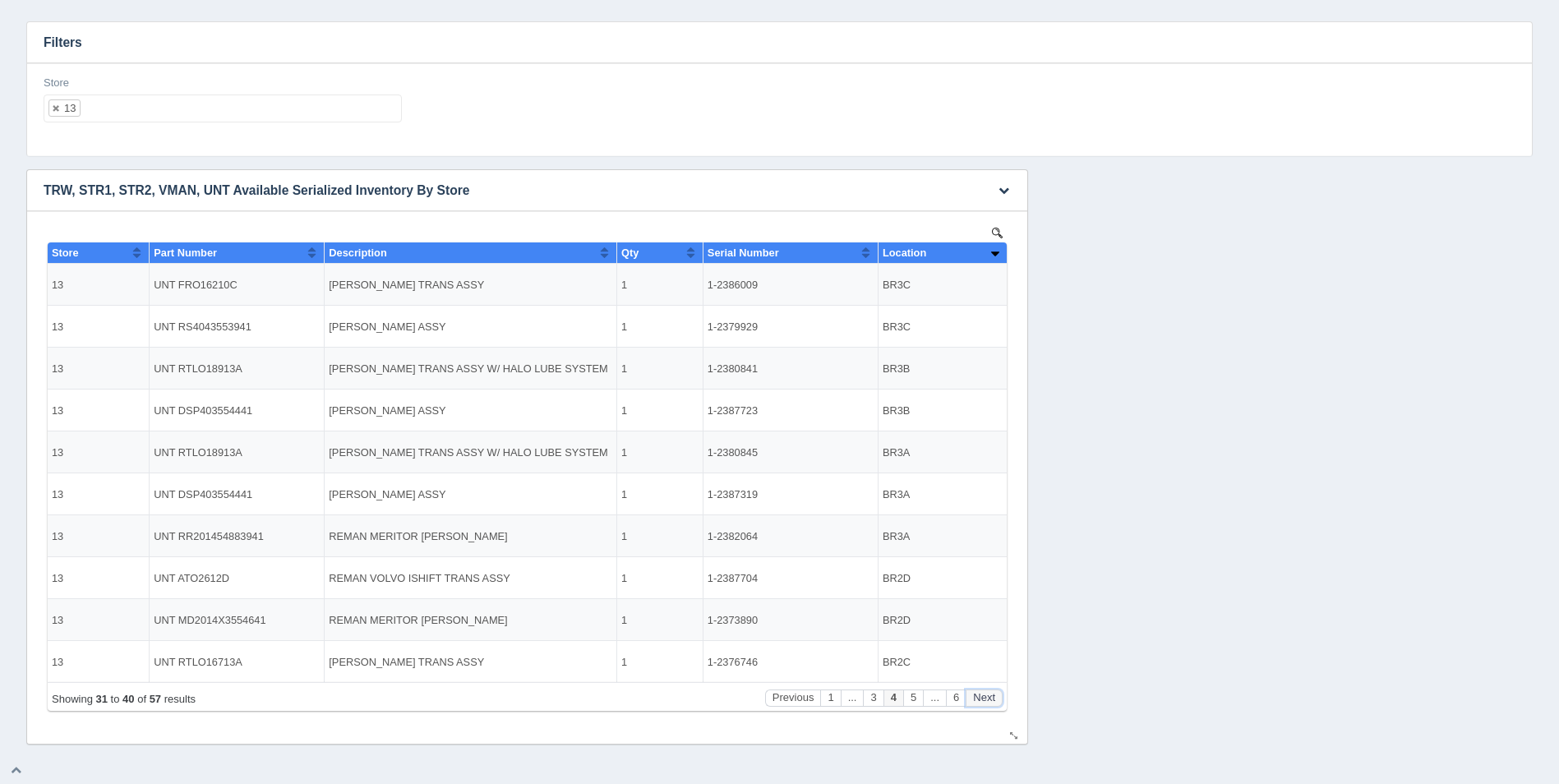
click at [994, 703] on button "Next" at bounding box center [984, 698] width 37 height 18
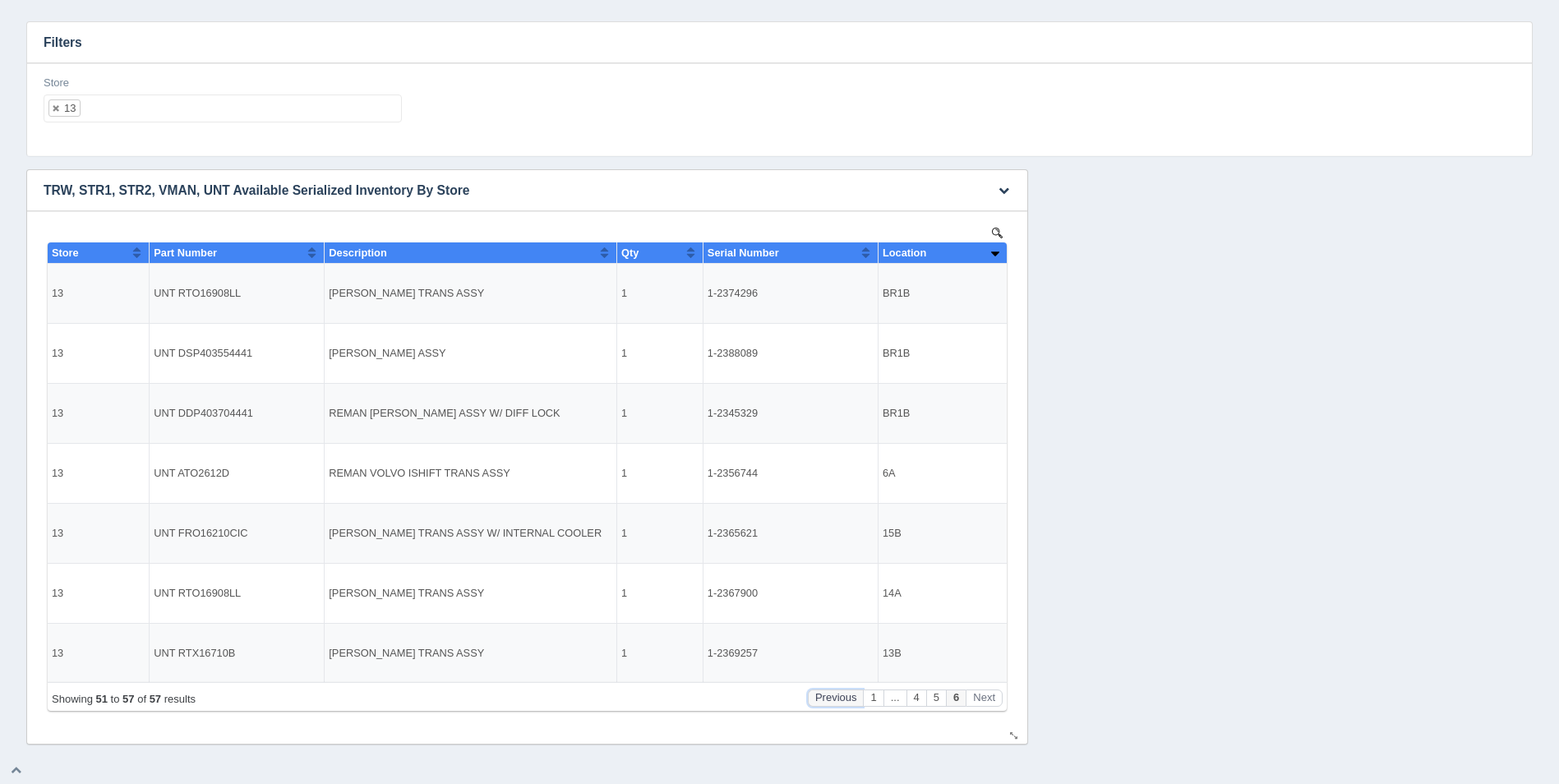
click at [837, 699] on button "Previous" at bounding box center [836, 698] width 56 height 18
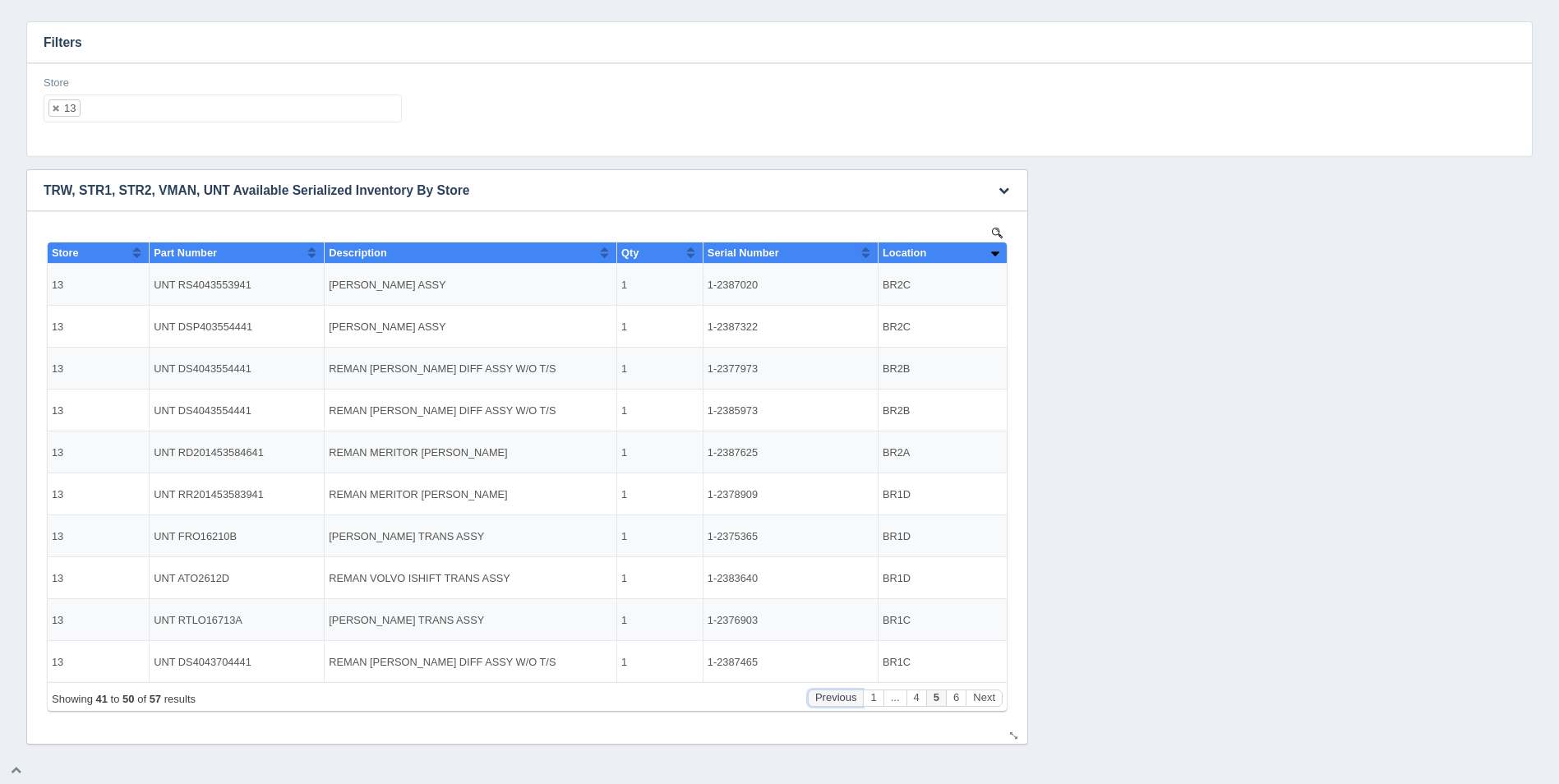
click at [837, 699] on button "Previous" at bounding box center [836, 698] width 56 height 18
click at [817, 702] on button "Previous" at bounding box center [793, 698] width 56 height 18
click at [806, 702] on button "Previous" at bounding box center [793, 698] width 56 height 18
click at [828, 700] on button "Previous" at bounding box center [836, 698] width 56 height 18
click at [987, 700] on button "Next" at bounding box center [984, 698] width 37 height 18
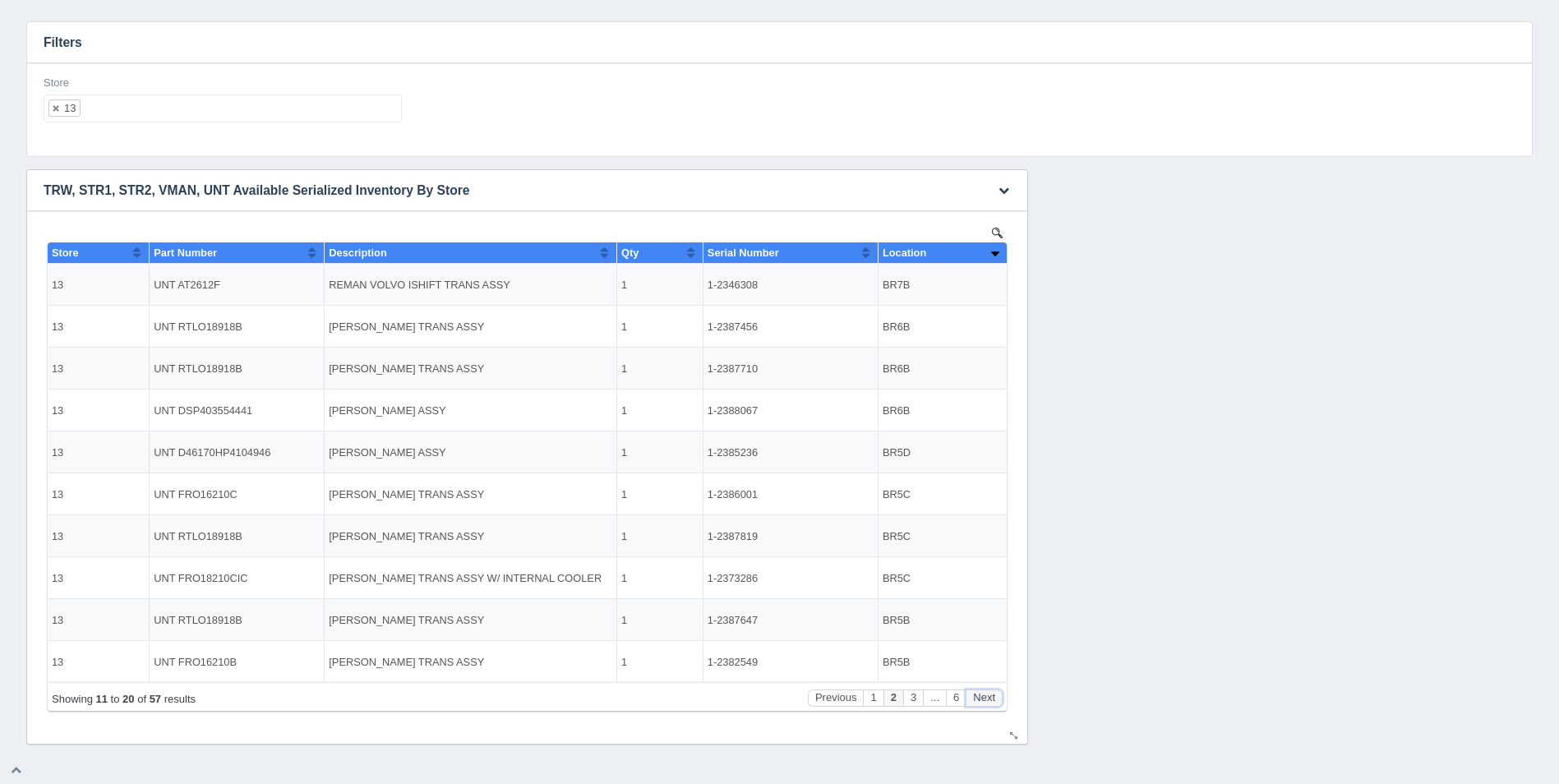
click at [987, 700] on button "Next" at bounding box center [984, 698] width 37 height 18
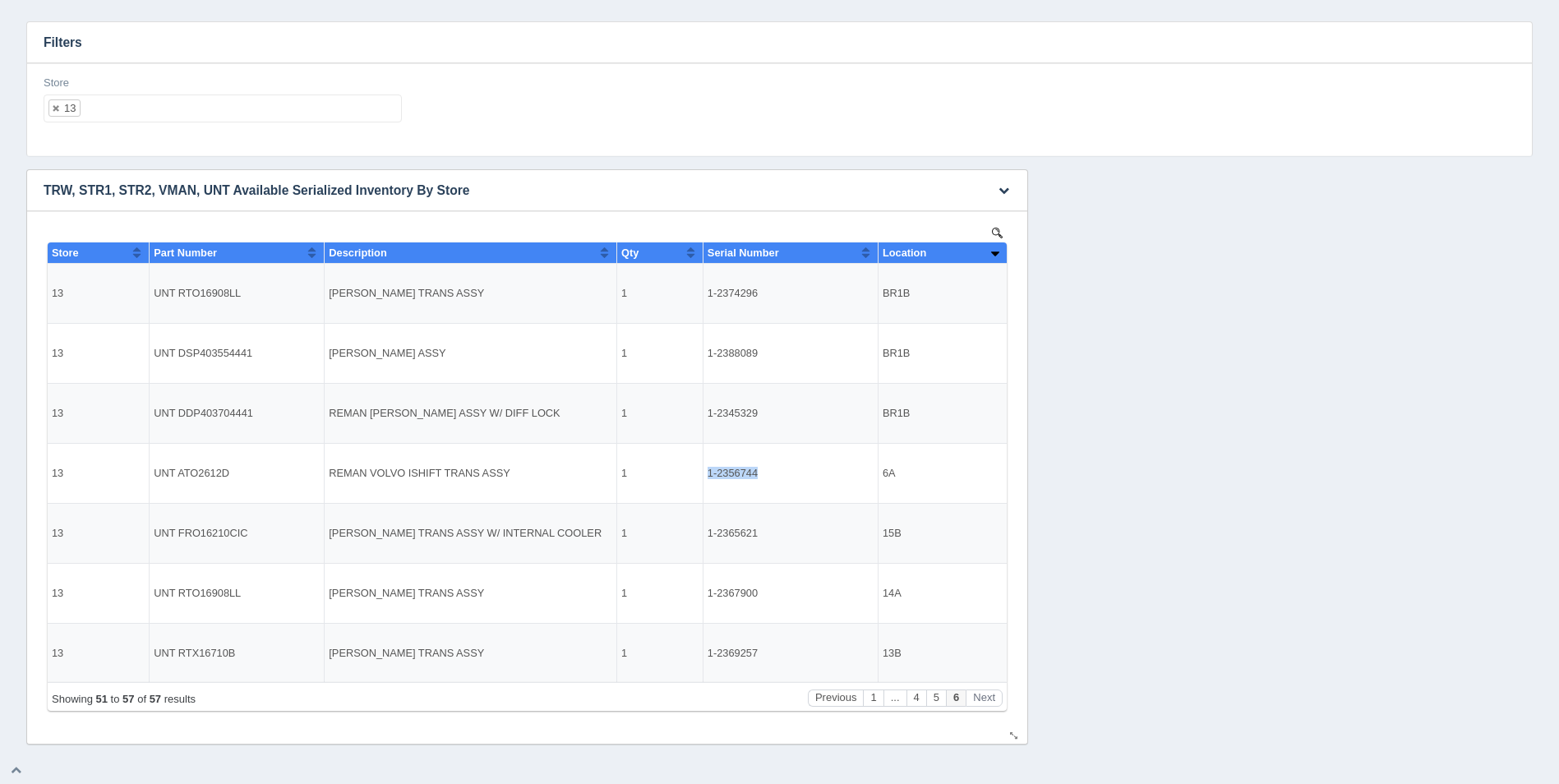
drag, startPoint x: 760, startPoint y: 470, endPoint x: 708, endPoint y: 471, distance: 52.0
click at [708, 471] on td "1-2356744" at bounding box center [791, 472] width 175 height 60
click at [828, 693] on button "Previous" at bounding box center [836, 698] width 56 height 18
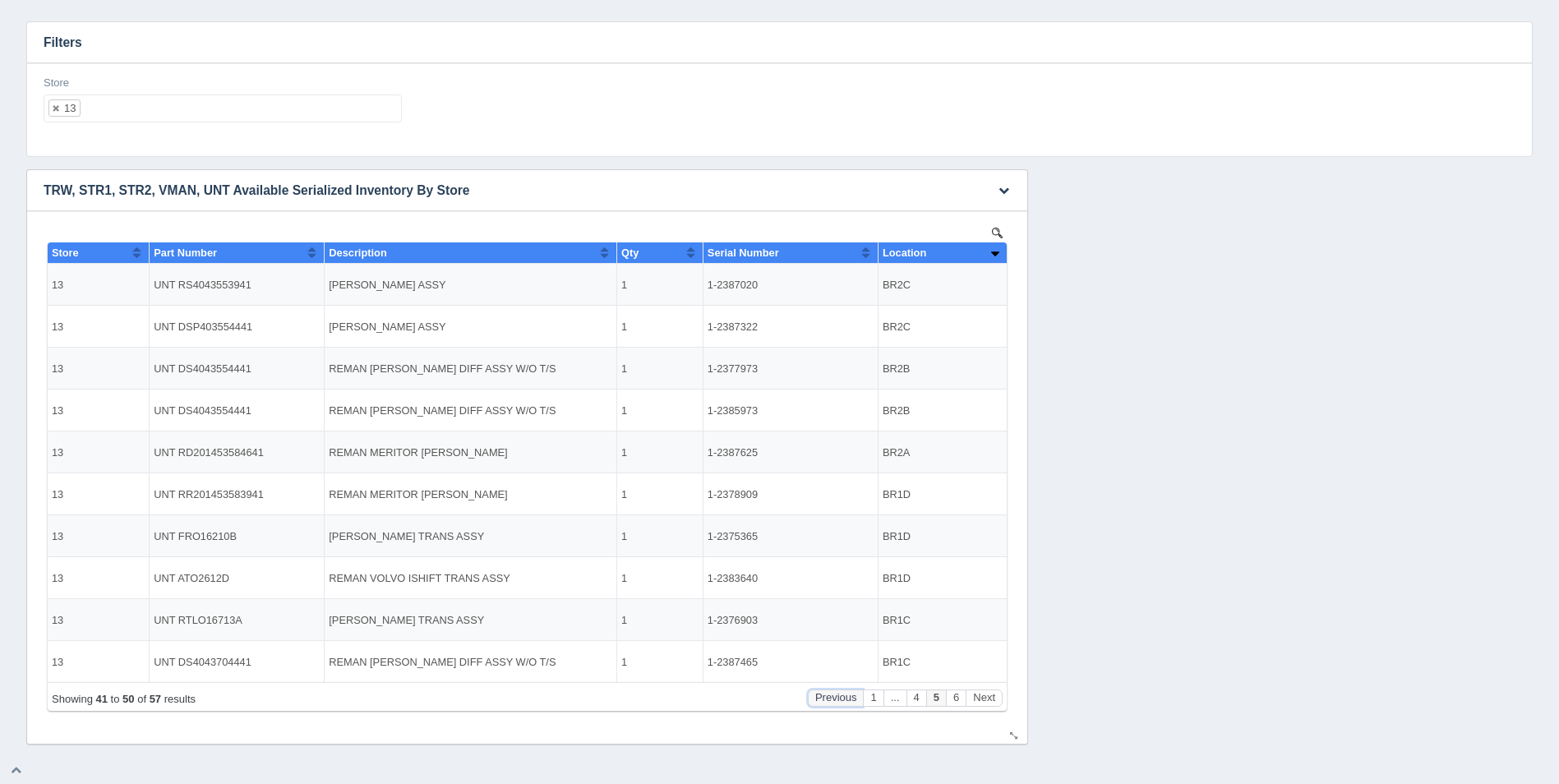
click at [828, 693] on button "Previous" at bounding box center [836, 698] width 56 height 18
click at [828, 693] on button "1" at bounding box center [830, 698] width 20 height 18
click at [182, 108] on ul "13" at bounding box center [222, 109] width 358 height 28
select select
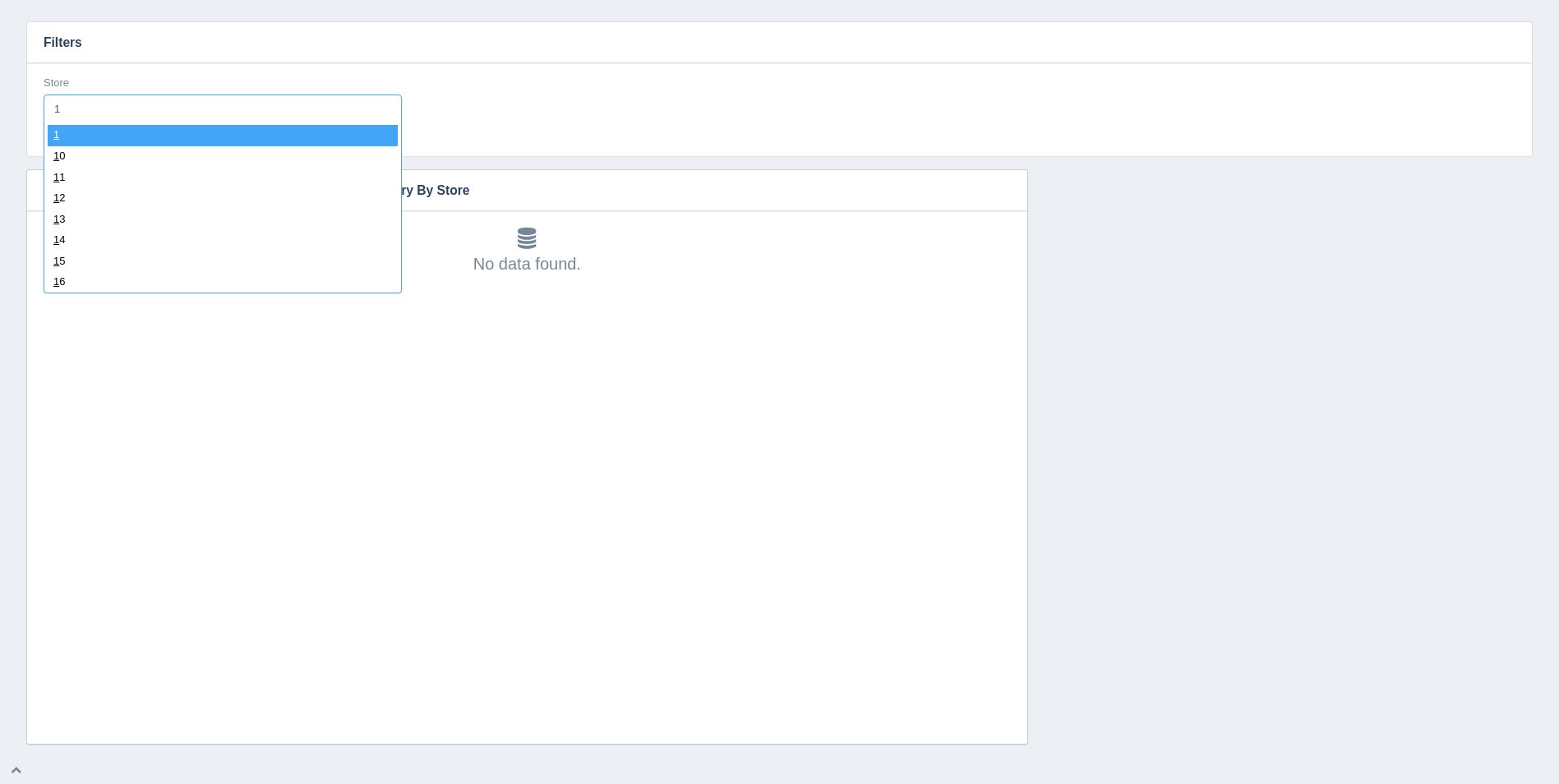
type input "14"
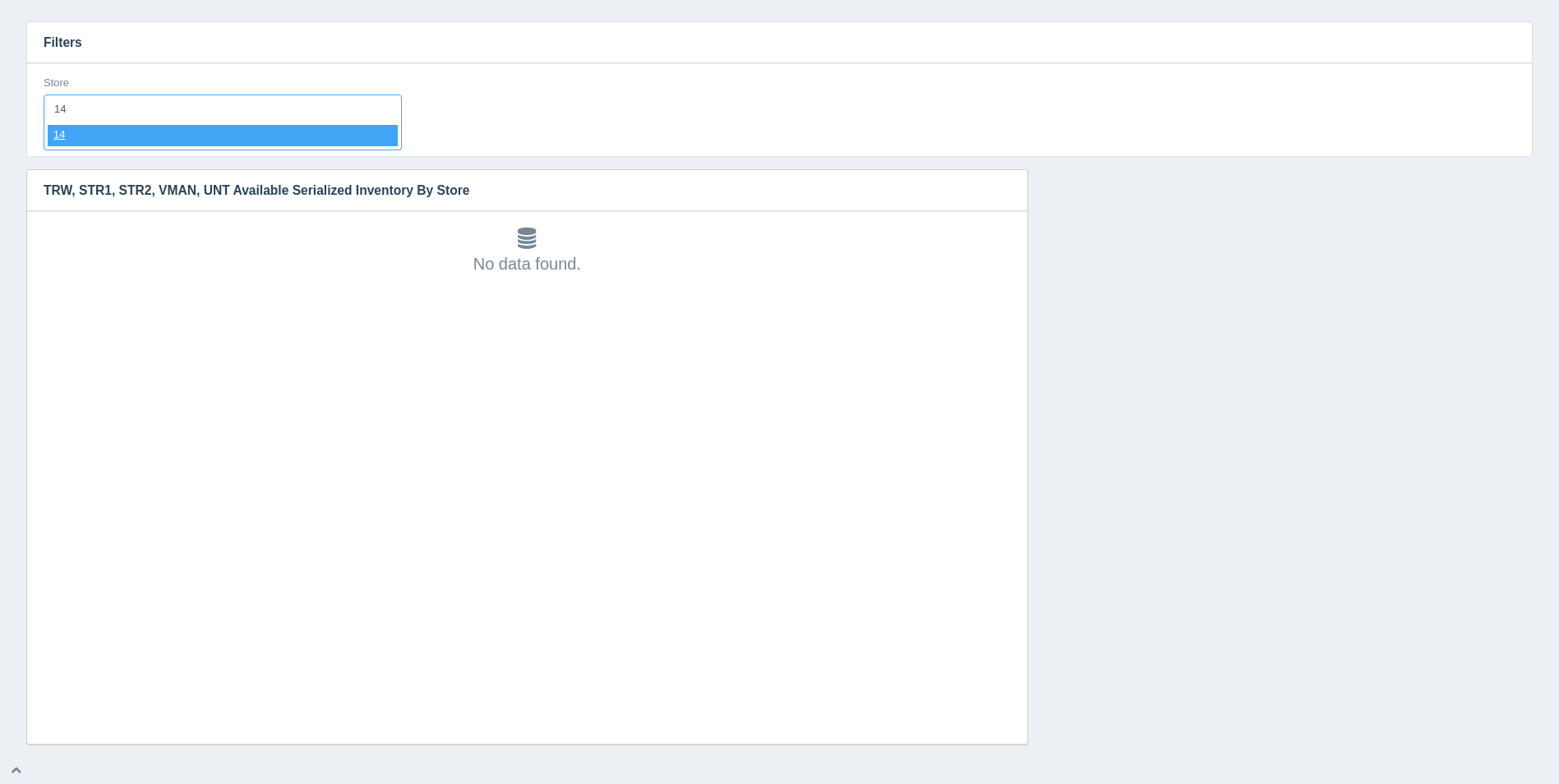
select select "14"
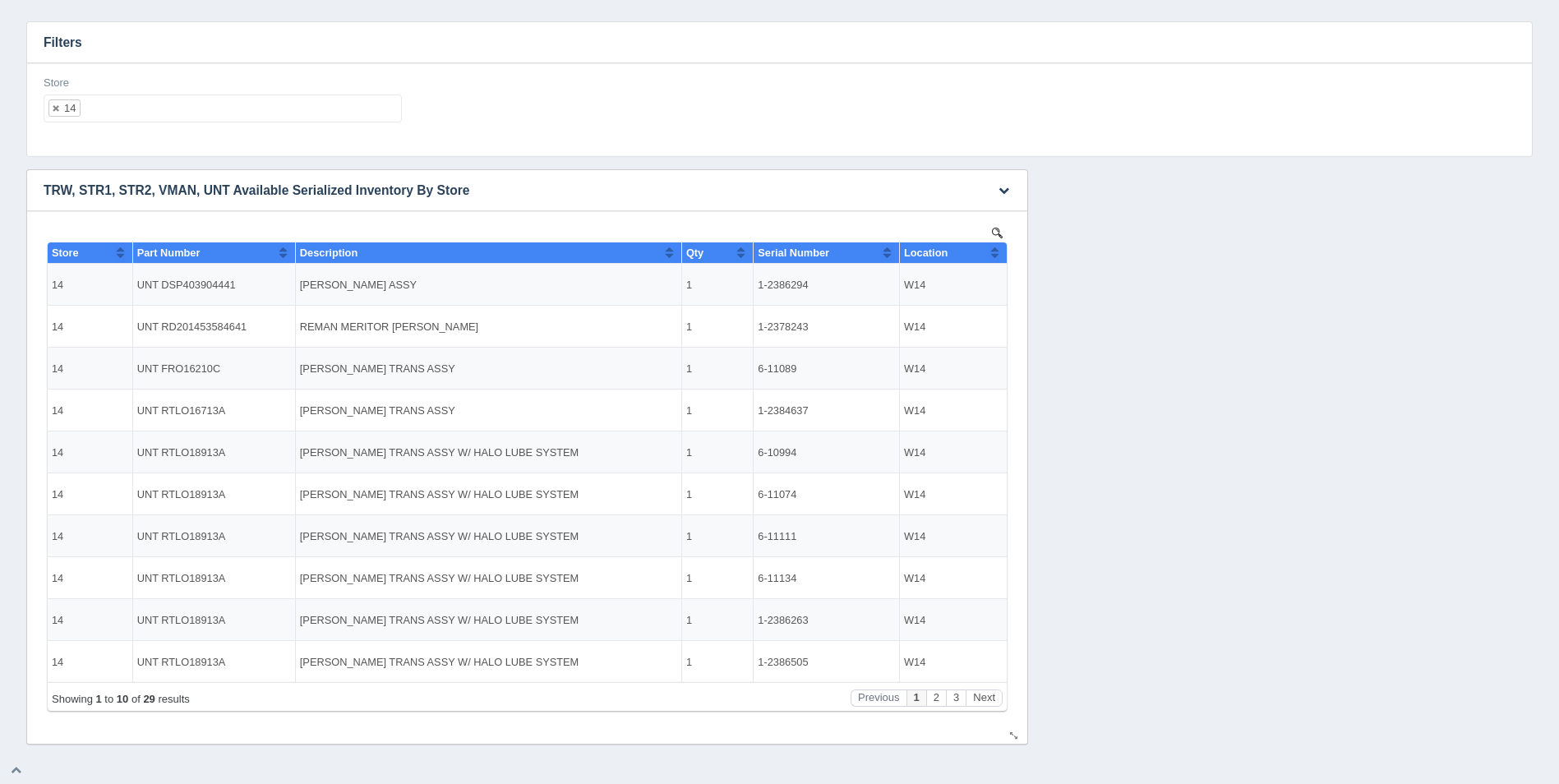
click at [993, 250] on button "Sort column ascending" at bounding box center [994, 252] width 10 height 20
click at [997, 251] on button "Sort column descending" at bounding box center [994, 252] width 10 height 20
click at [976, 701] on button "Next" at bounding box center [984, 698] width 37 height 18
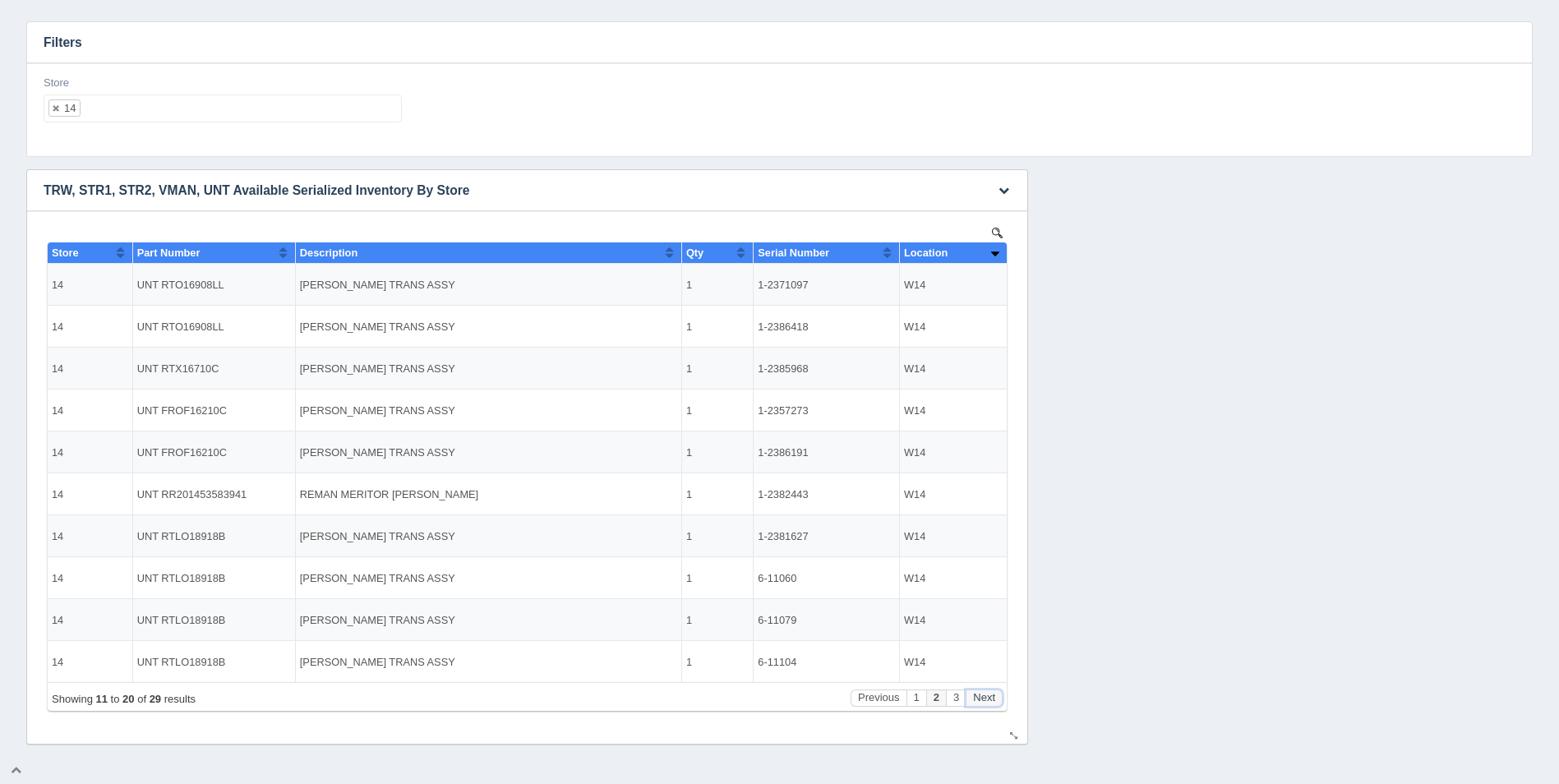
click at [979, 700] on button "Next" at bounding box center [984, 698] width 37 height 18
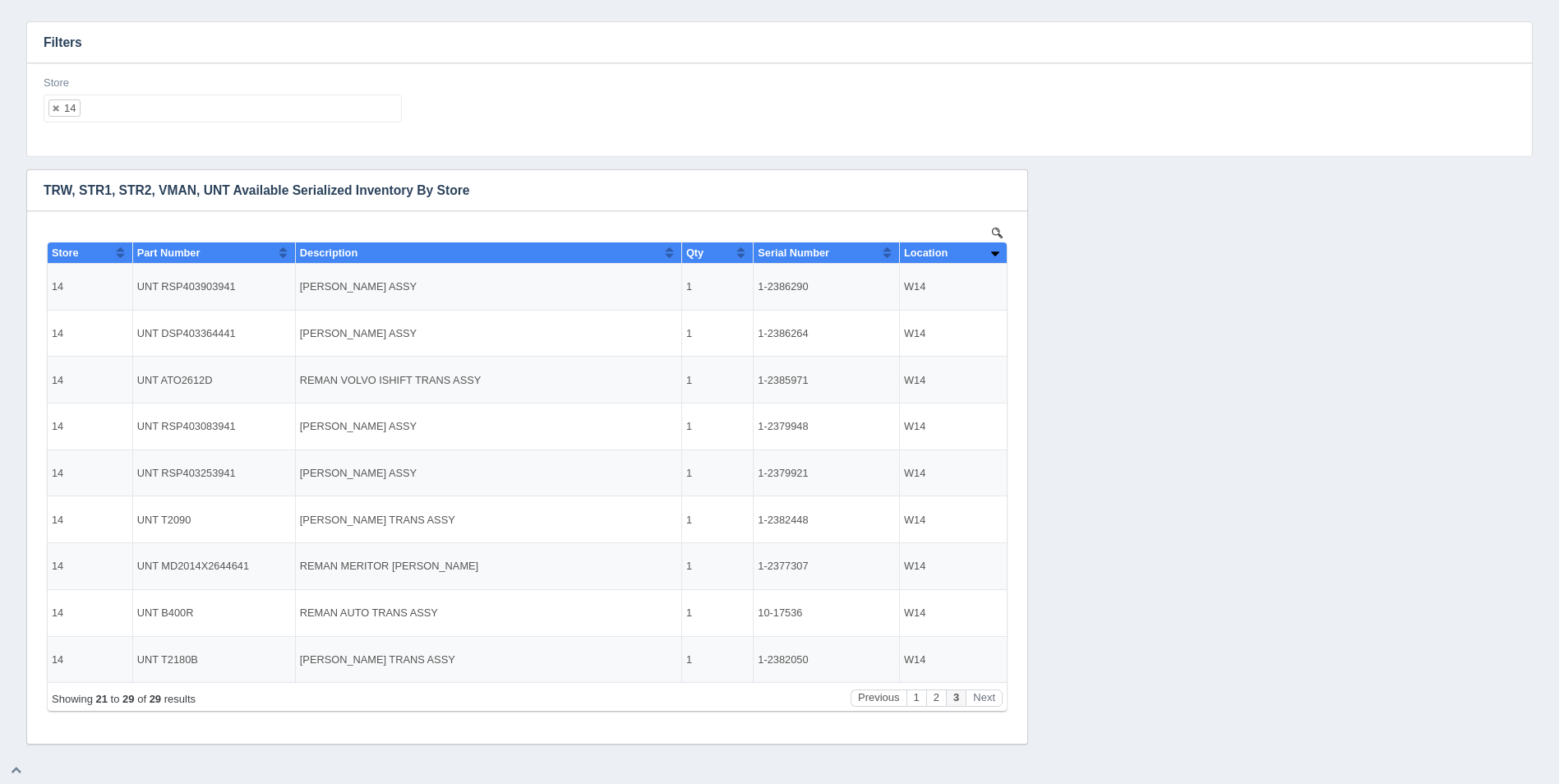
click at [80, 90] on div "Store 14 All None 1 2 3 4 5 6 7 8 9 10 11 12 13 14 15 16 17 18 19 20 21 22 23 2…" at bounding box center [222, 99] width 358 height 47
click at [112, 104] on ul "14" at bounding box center [222, 109] width 358 height 28
select select
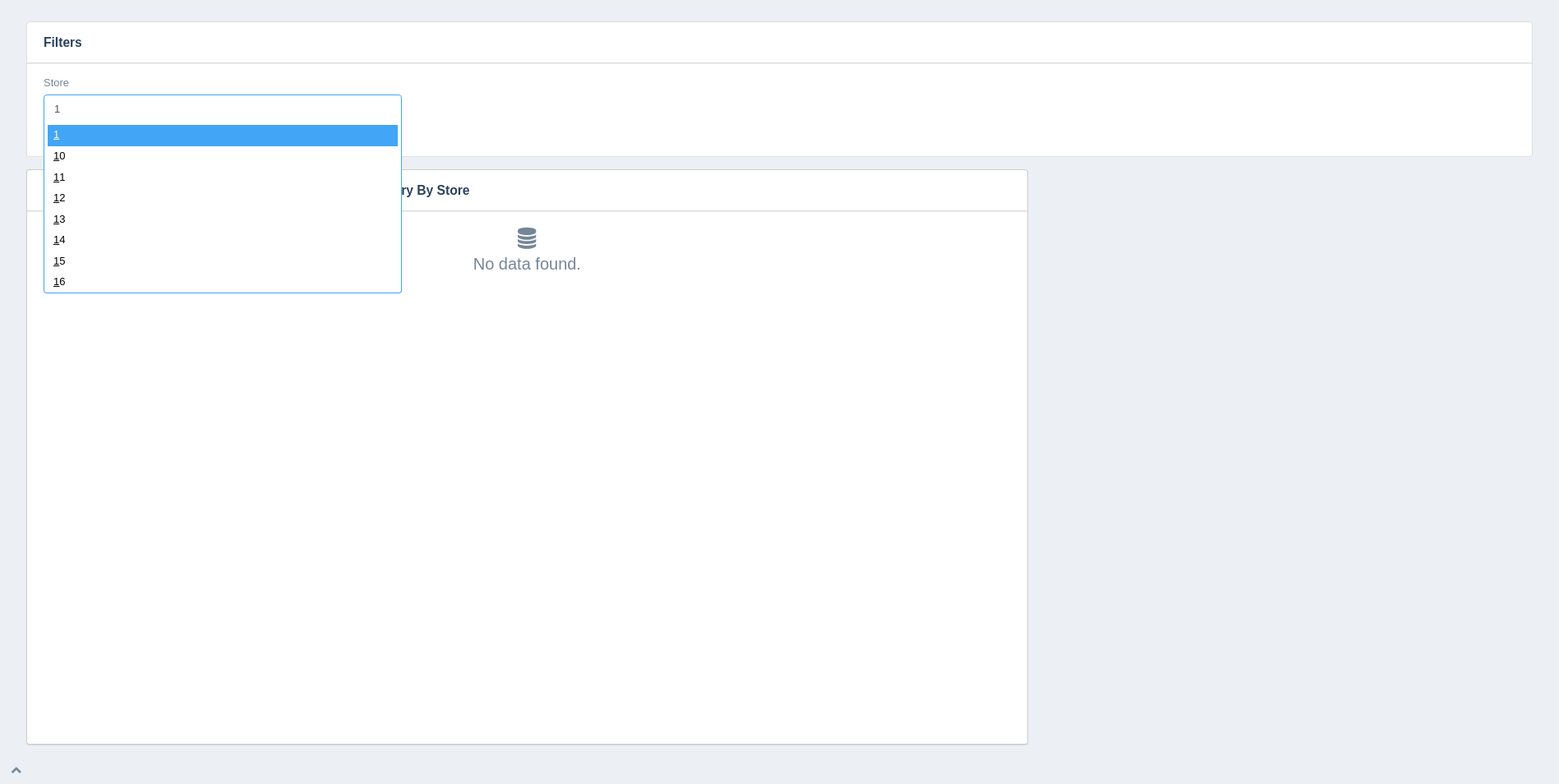
type input "15"
select select "15"
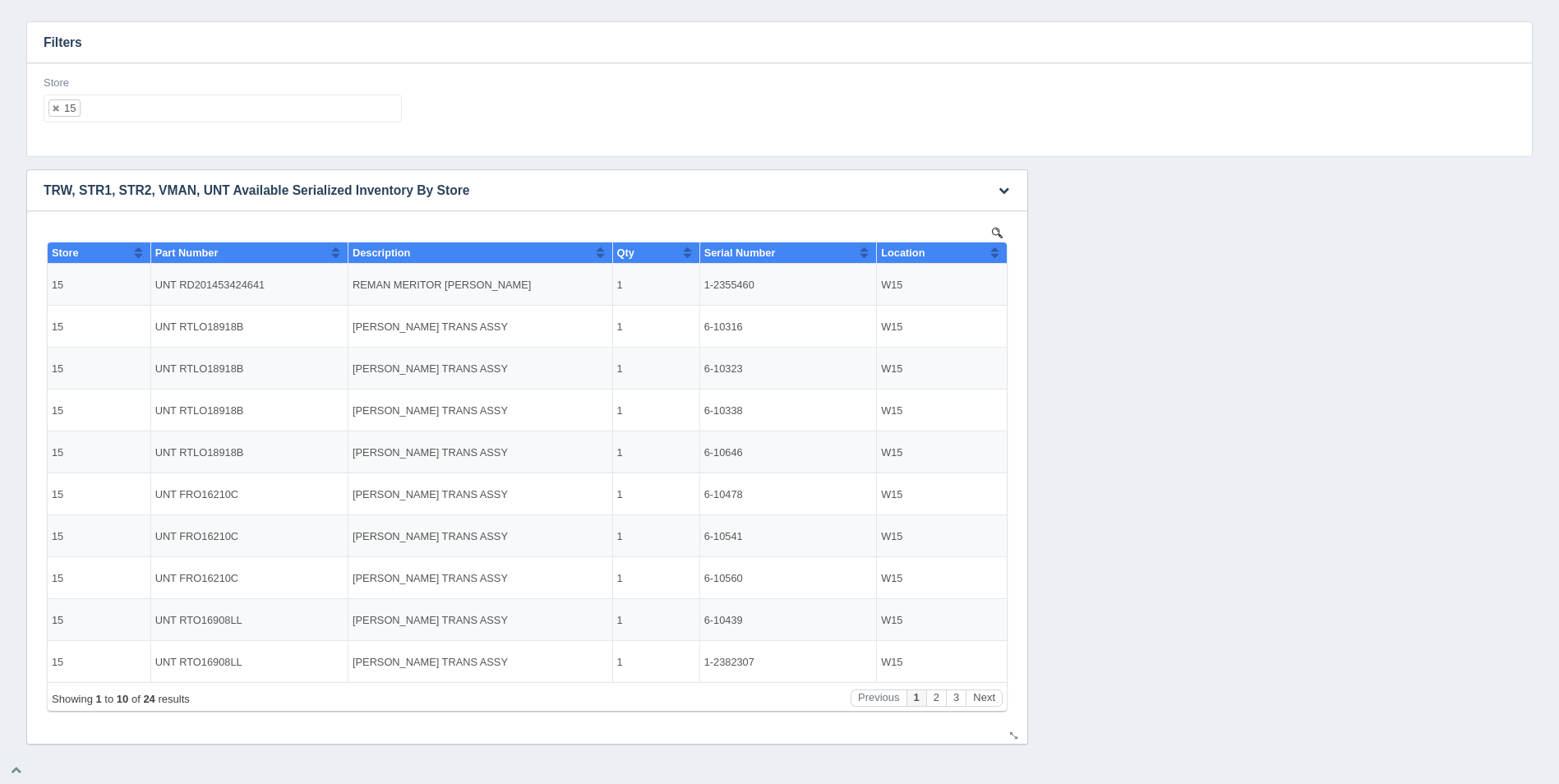
click at [991, 246] on button "Sort column ascending" at bounding box center [994, 252] width 10 height 20
click at [995, 251] on button "Sort column descending" at bounding box center [994, 252] width 10 height 20
click at [994, 704] on button "Next" at bounding box center [984, 698] width 37 height 18
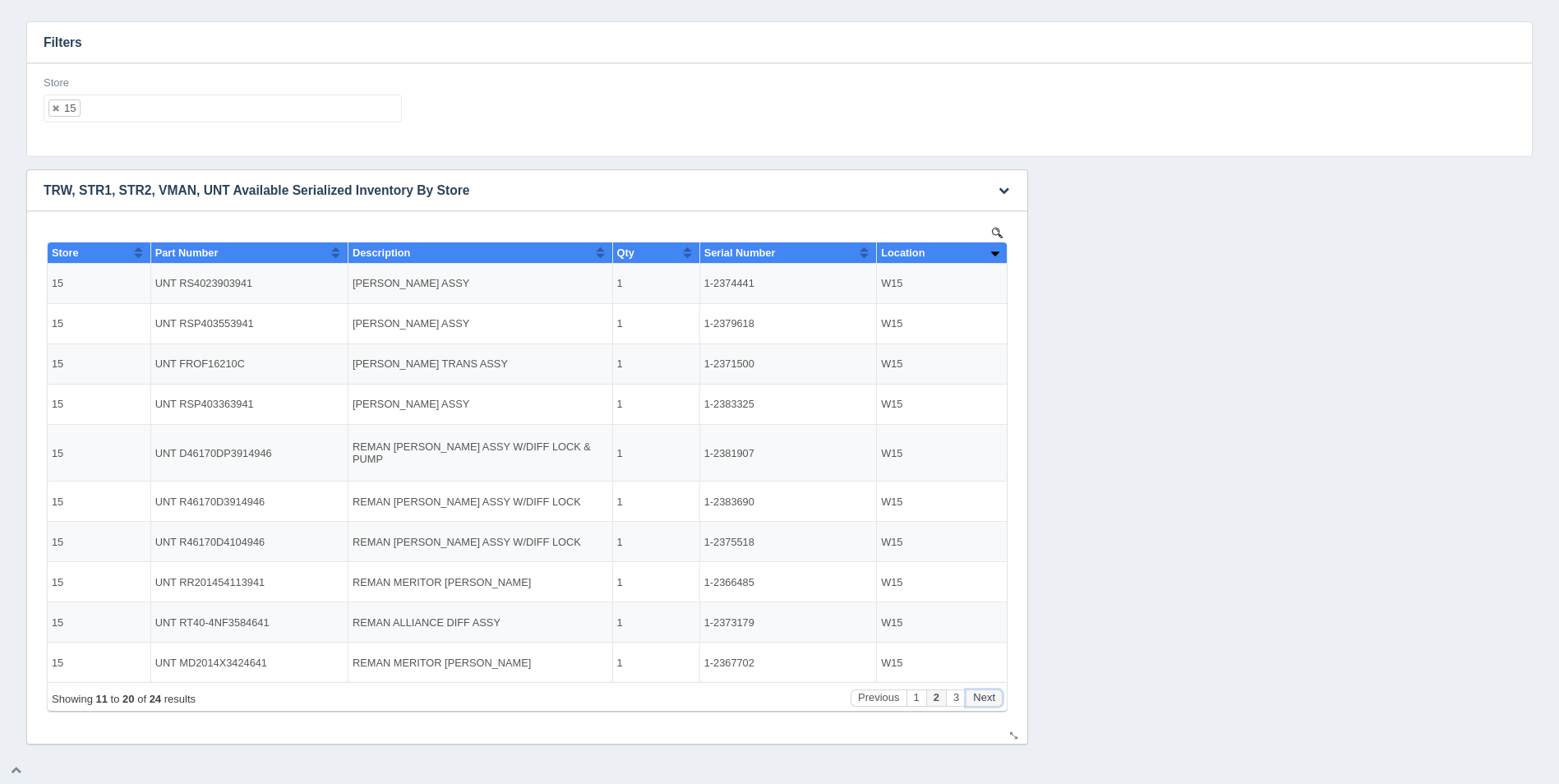
click at [994, 704] on button "Next" at bounding box center [984, 698] width 37 height 18
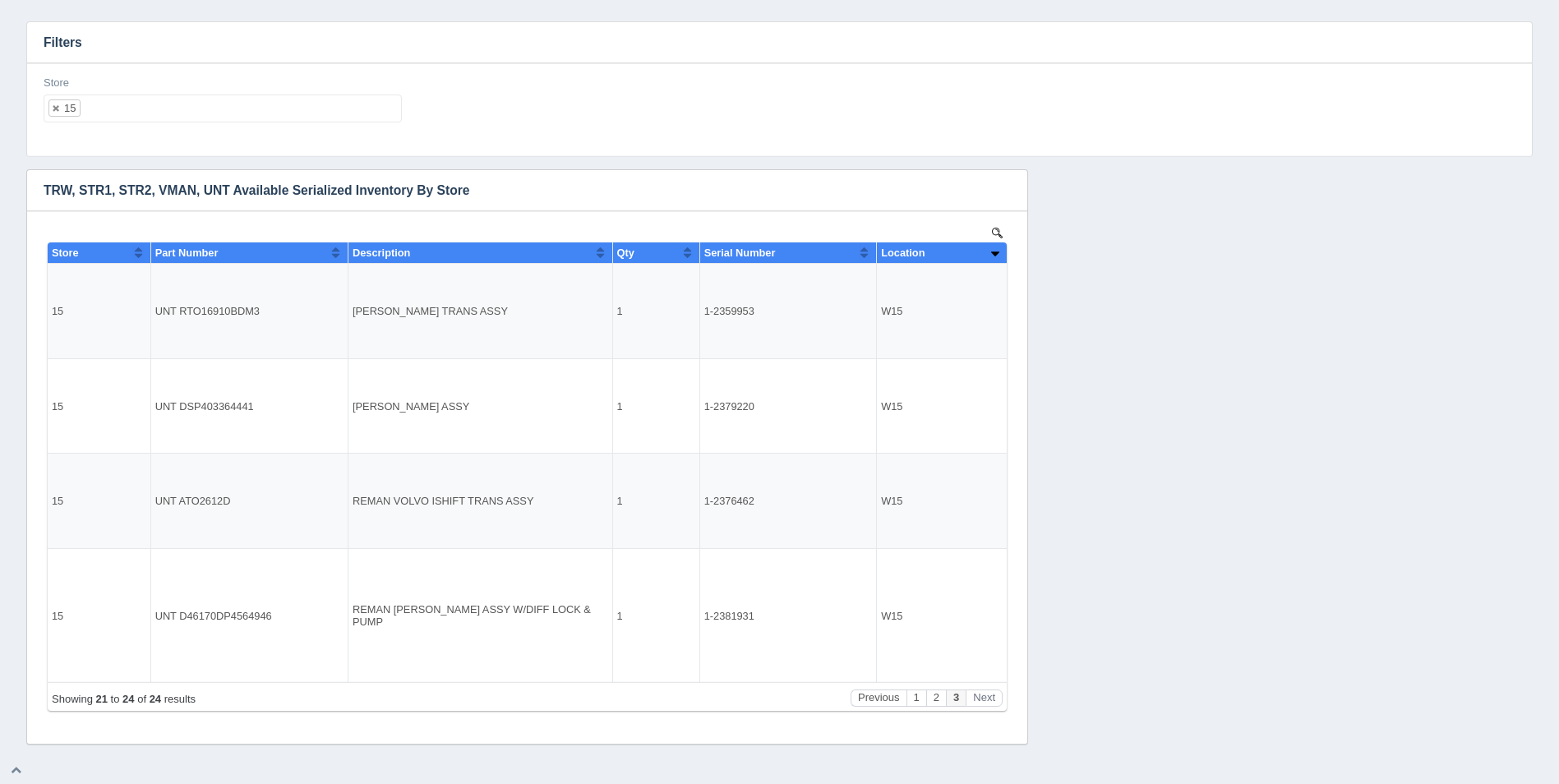
click at [166, 100] on ul "15" at bounding box center [222, 109] width 358 height 28
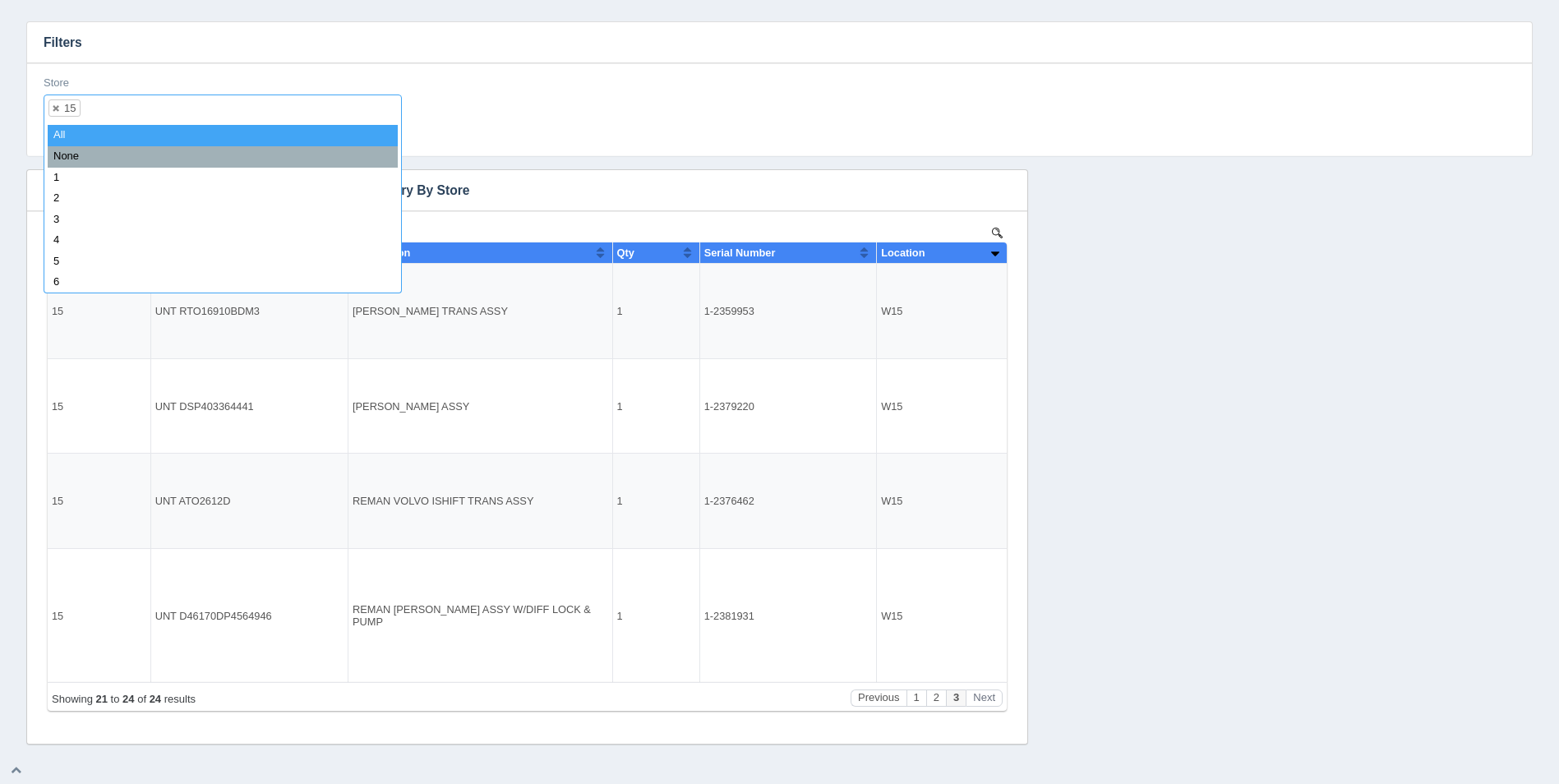
select select
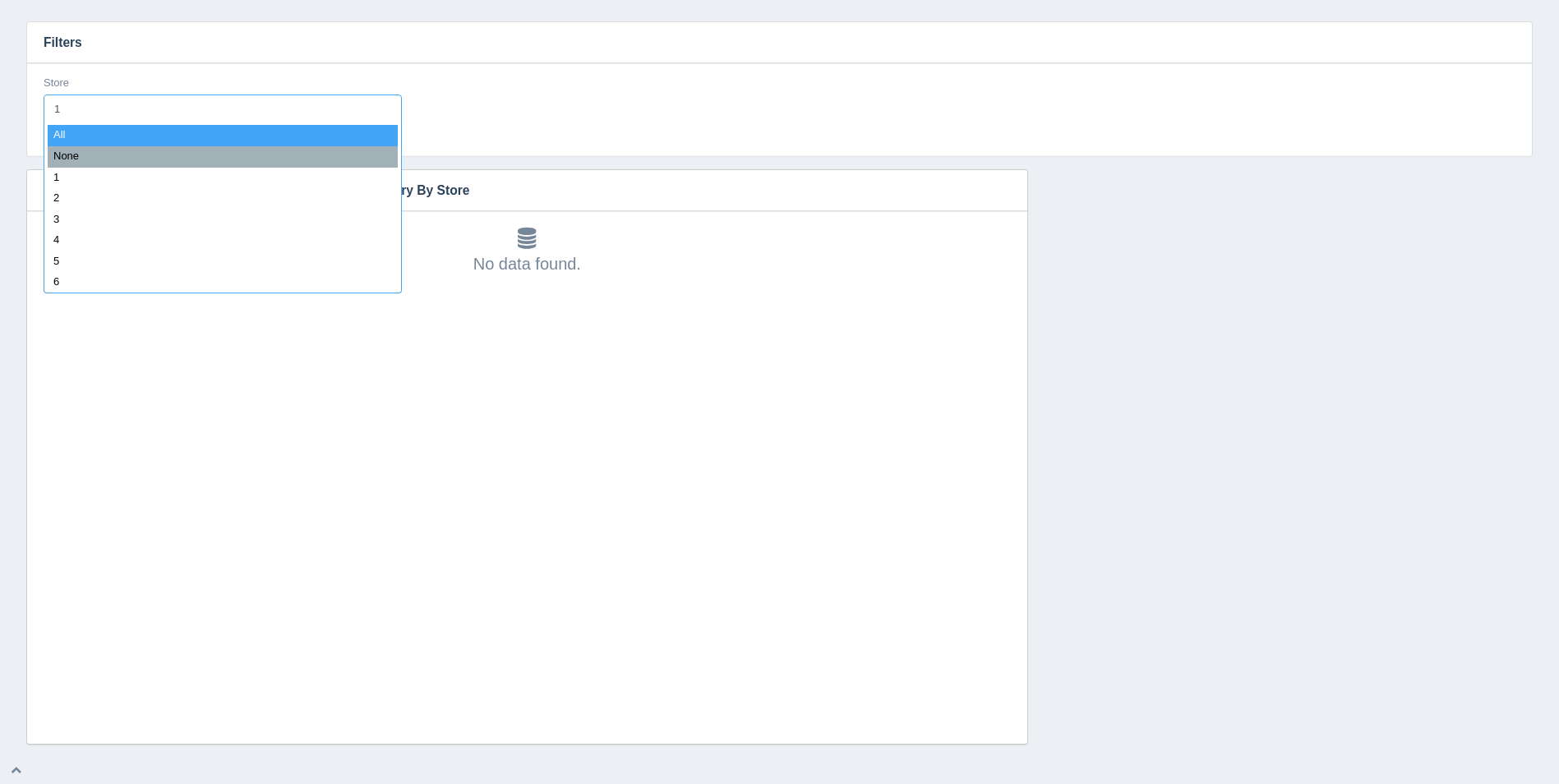
type input "16"
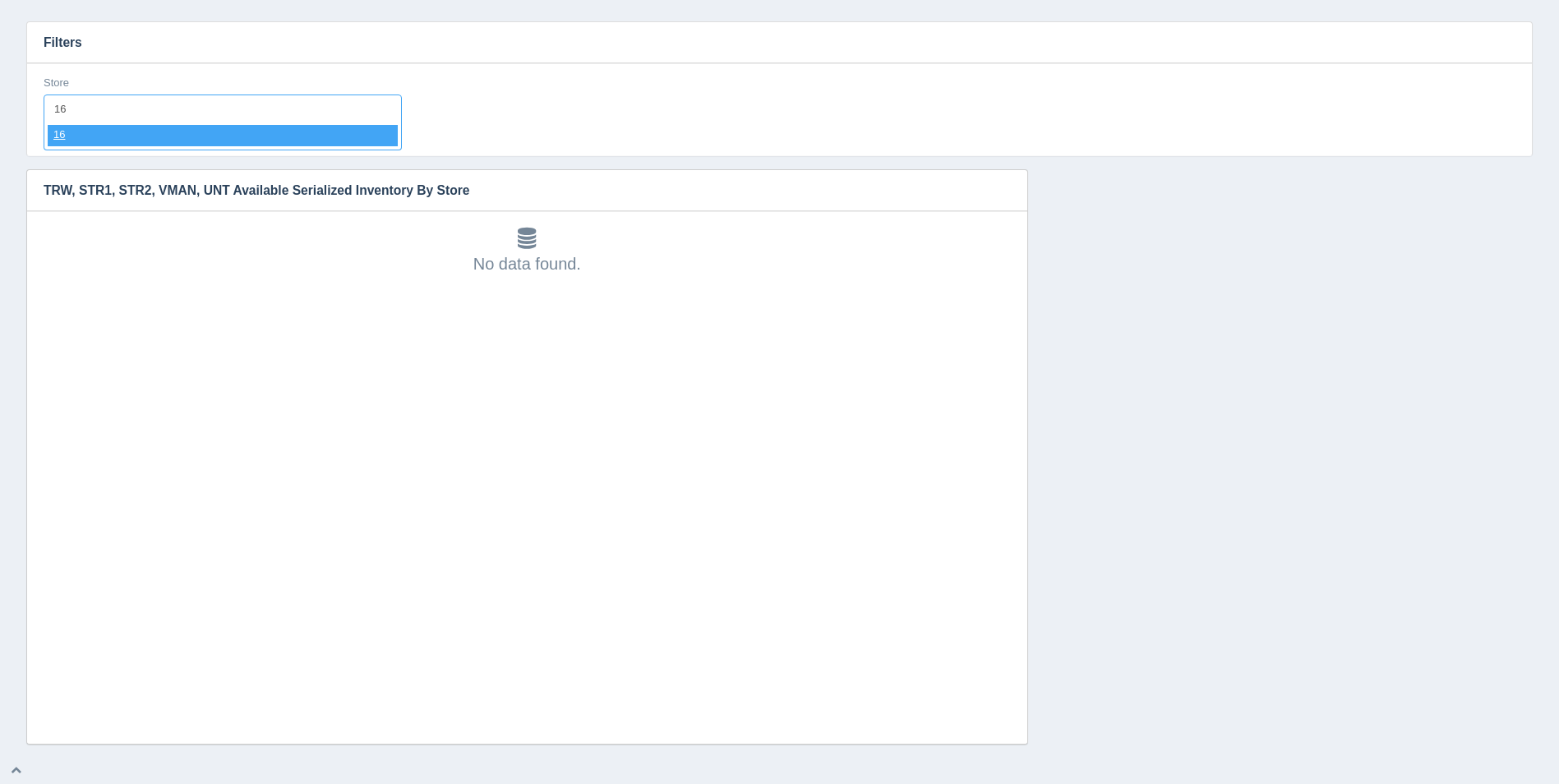
select select "16"
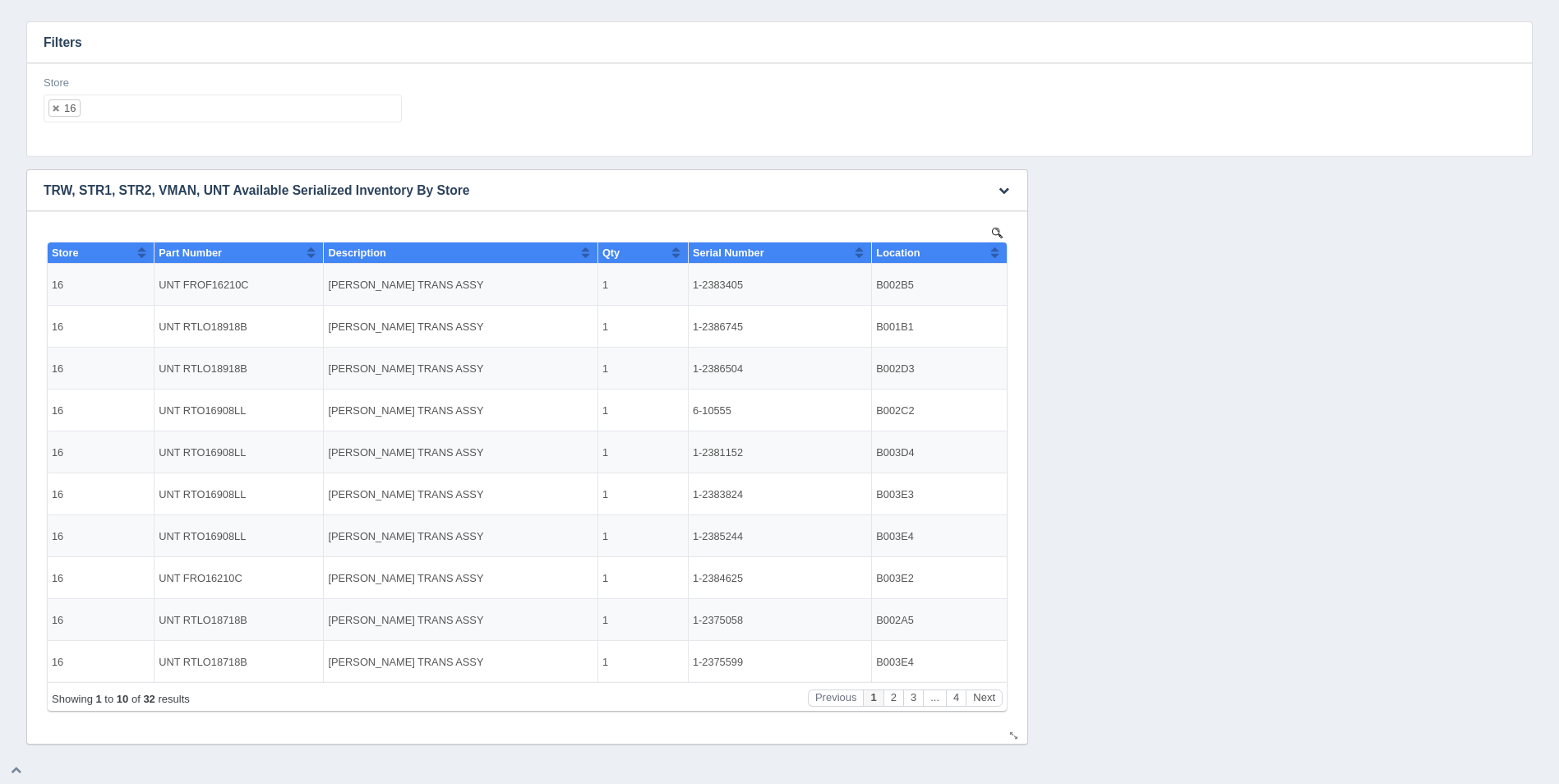
click at [997, 253] on button "Sort column ascending" at bounding box center [994, 252] width 10 height 20
click at [997, 253] on button "Sort column descending" at bounding box center [994, 252] width 10 height 20
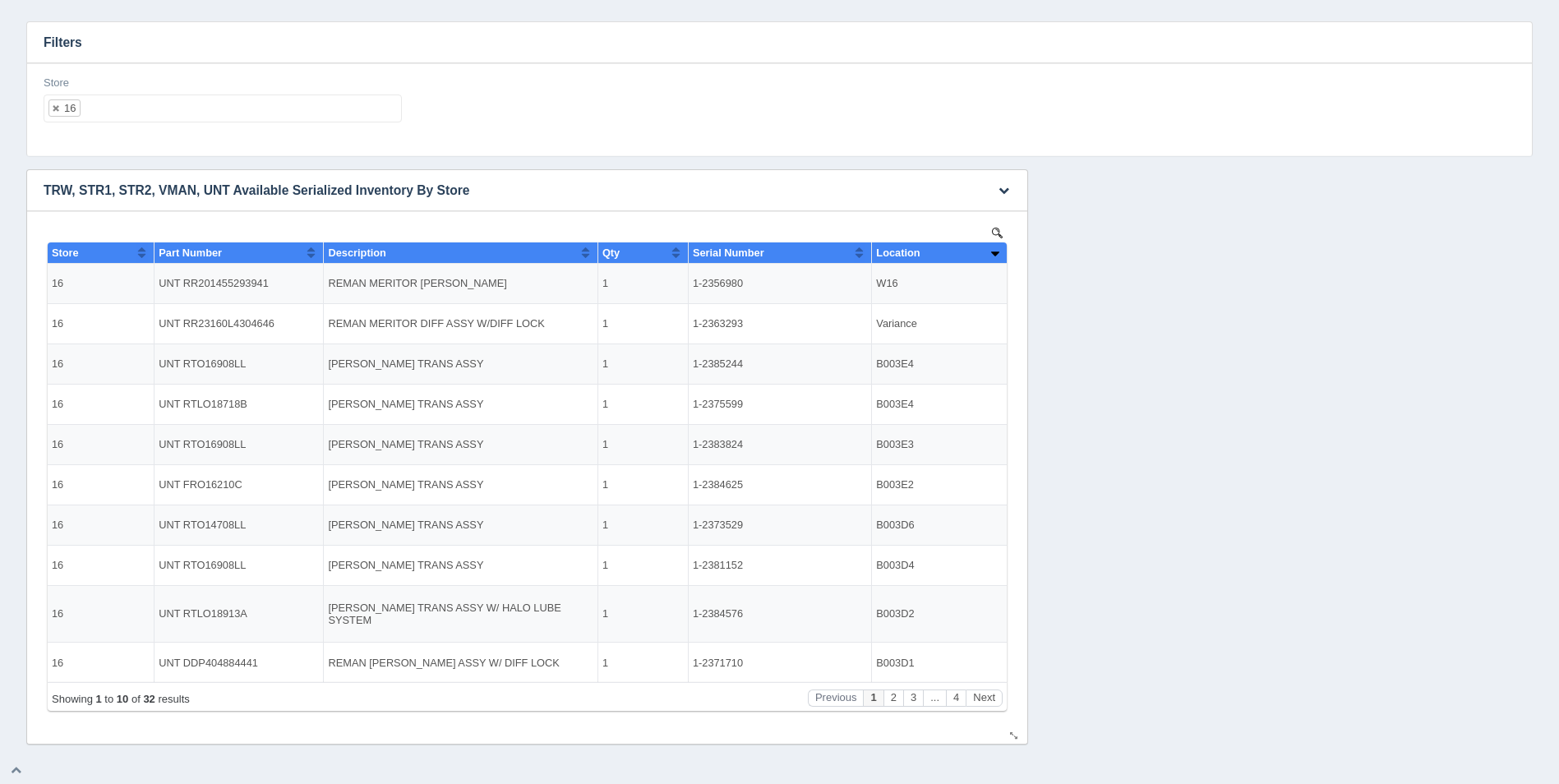
click at [997, 253] on button "Sort column ascending" at bounding box center [994, 252] width 10 height 20
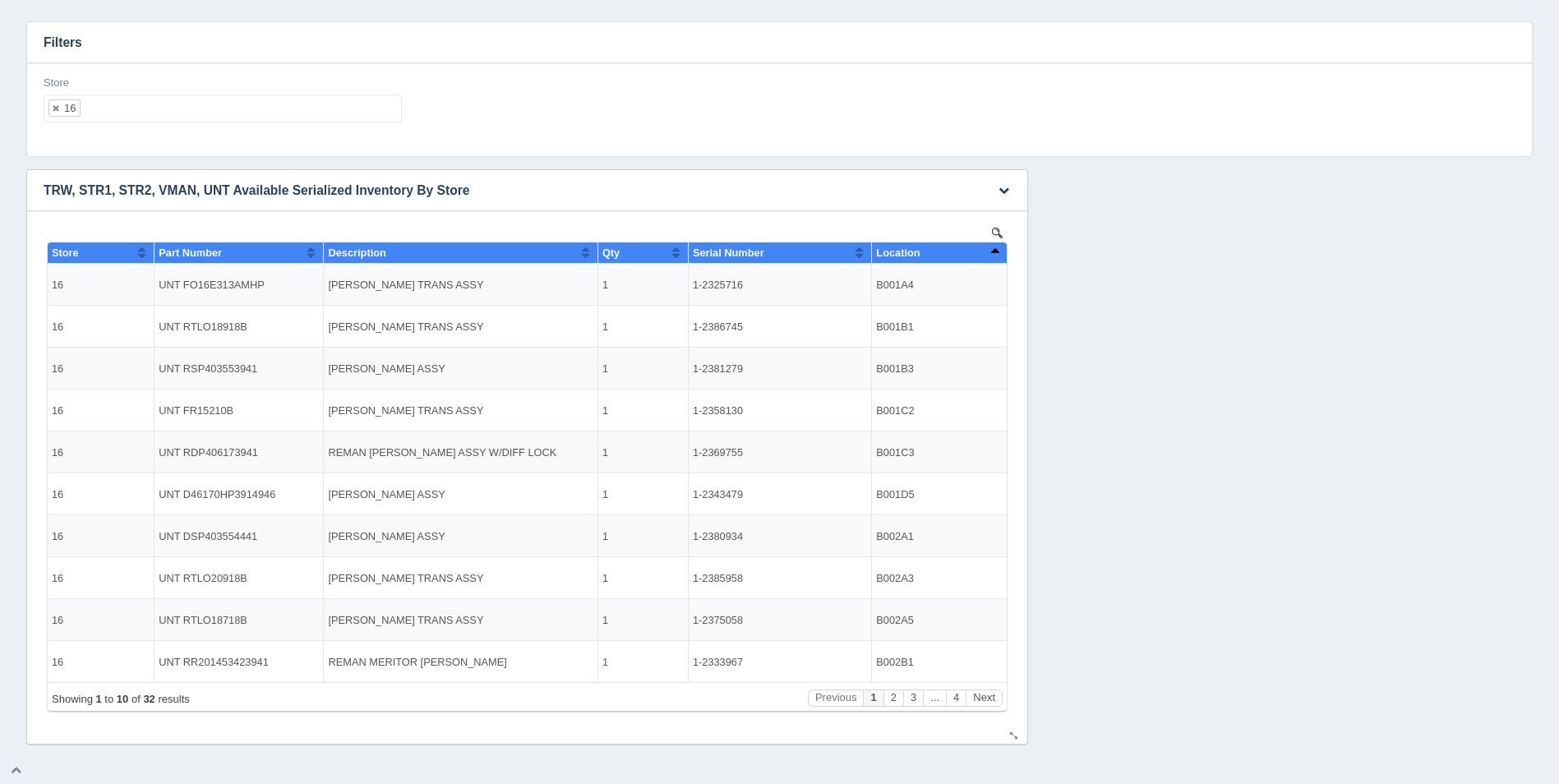
click at [997, 253] on button "Sort column descending" at bounding box center [994, 252] width 10 height 20
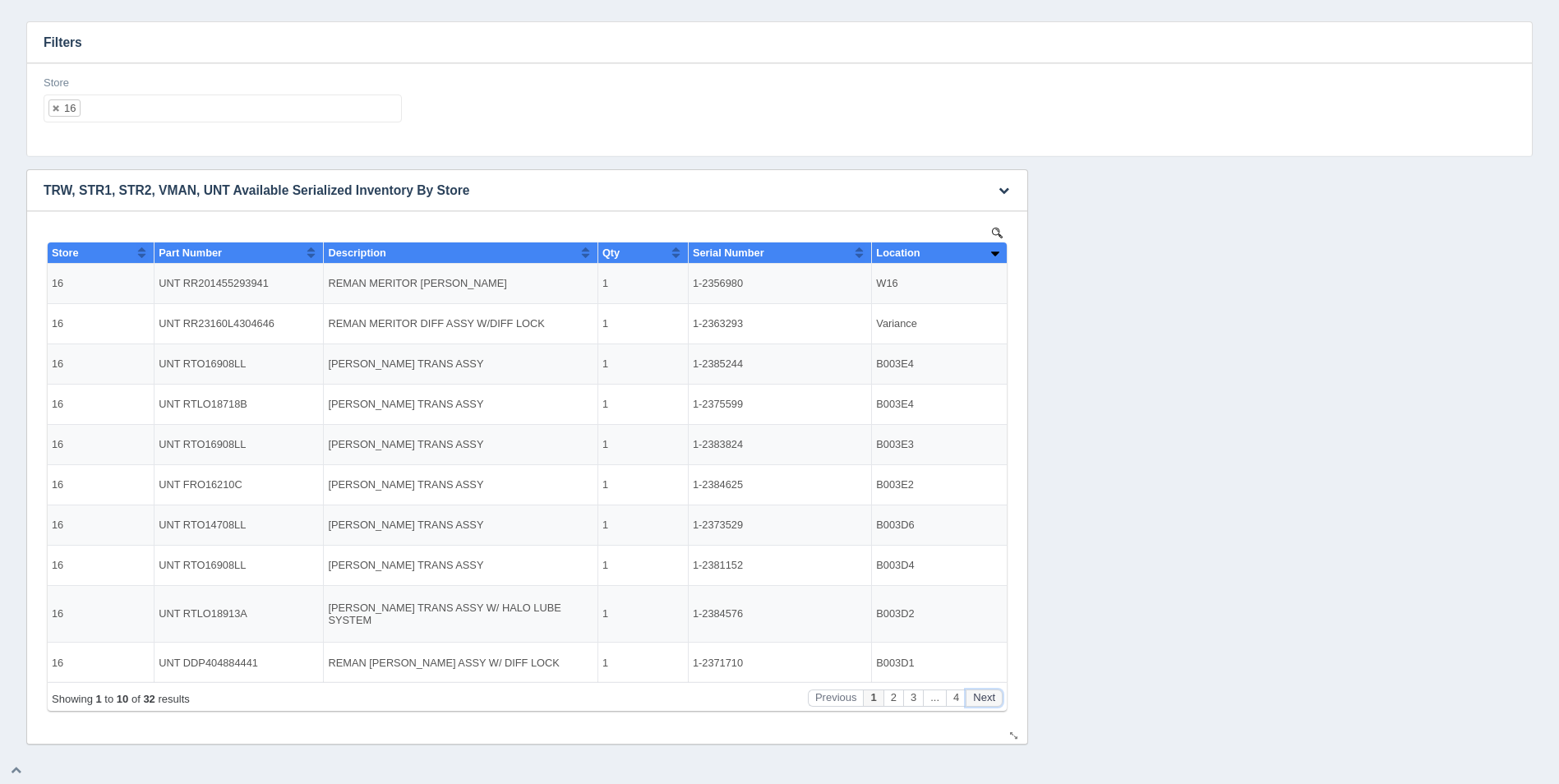
click at [994, 704] on button "Next" at bounding box center [984, 698] width 37 height 18
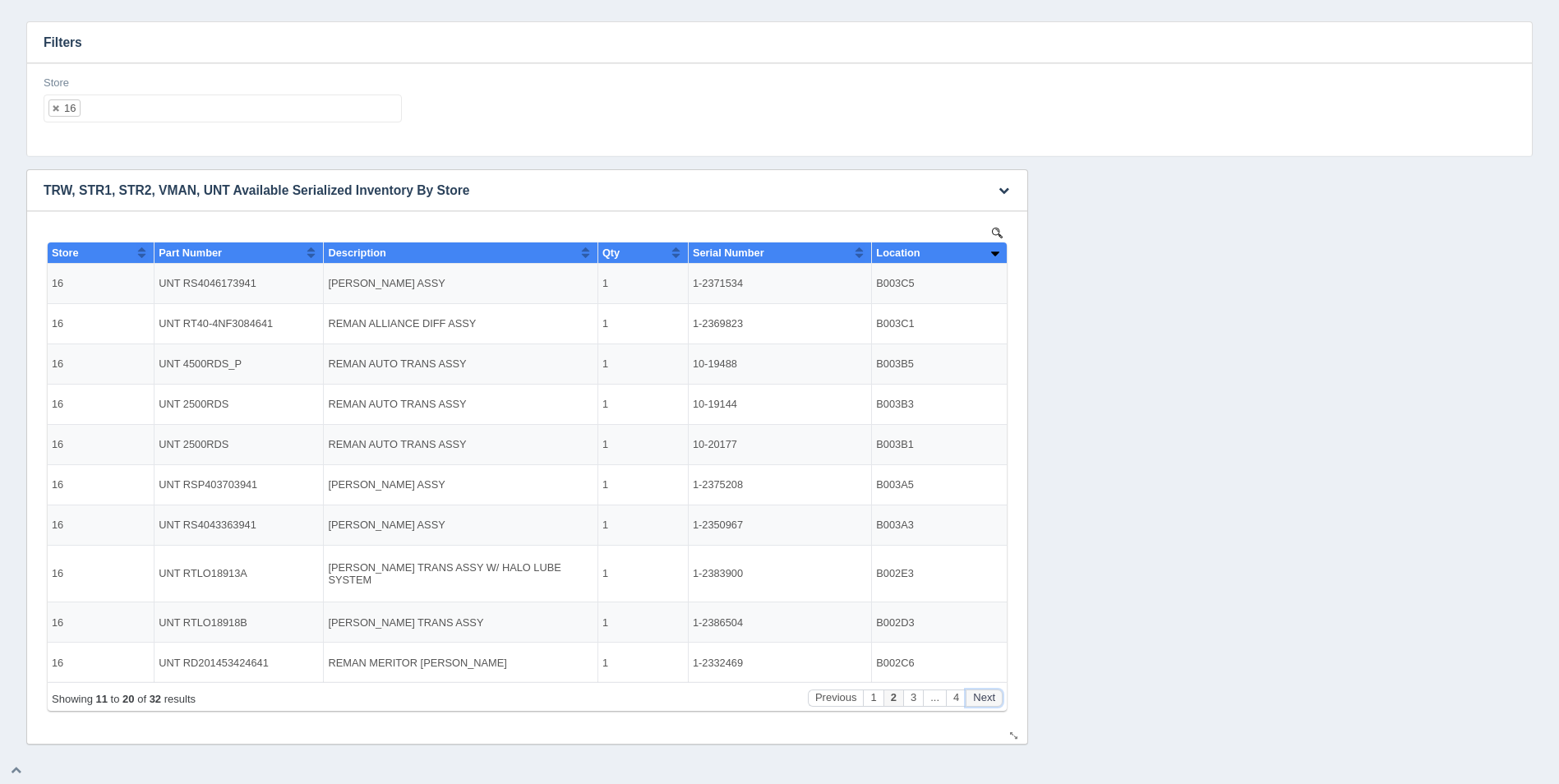
click at [994, 704] on button "Next" at bounding box center [984, 698] width 37 height 18
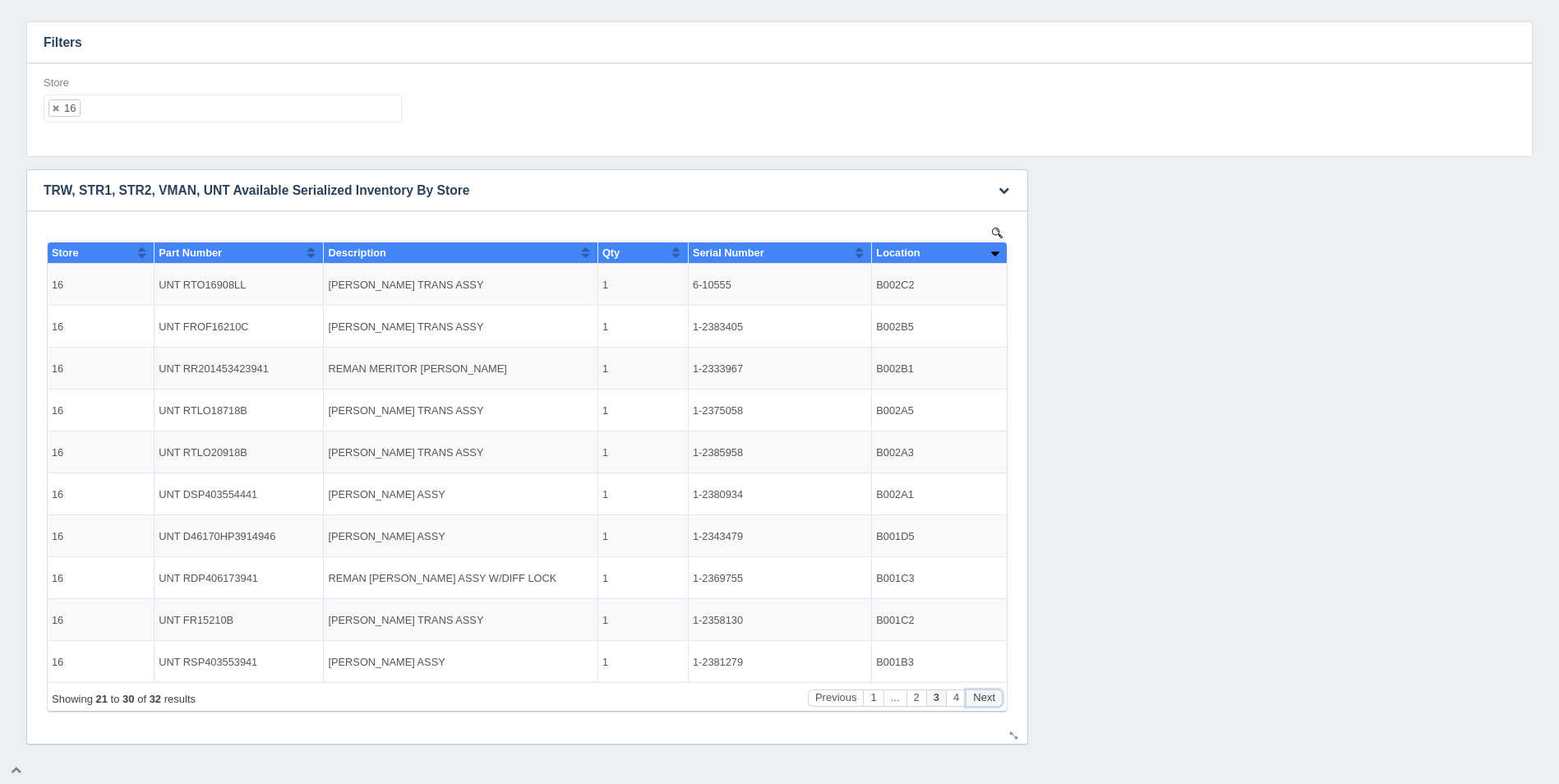
click at [994, 704] on button "Next" at bounding box center [984, 698] width 37 height 18
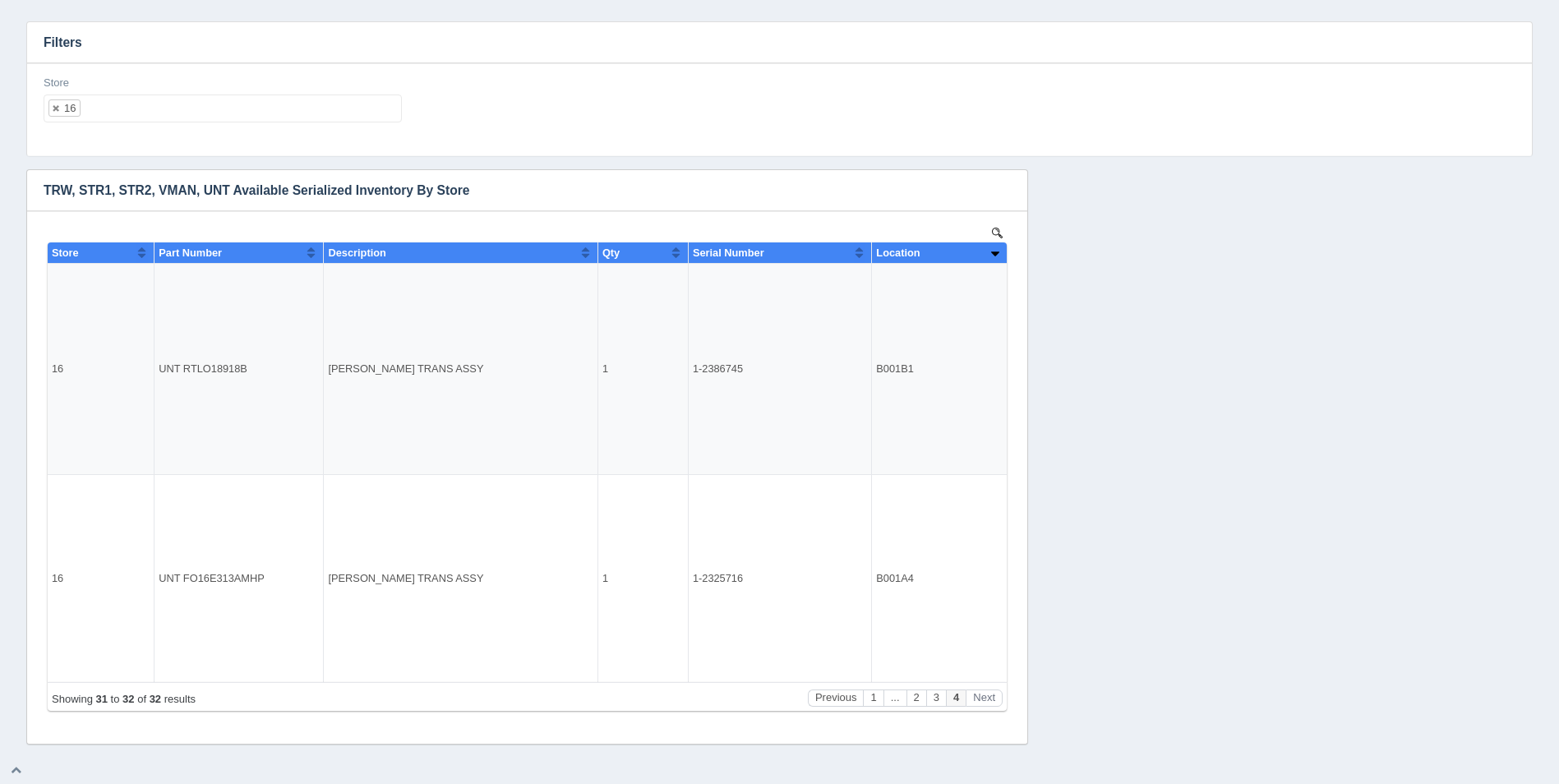
click at [260, 101] on ul "16" at bounding box center [222, 109] width 358 height 28
select select
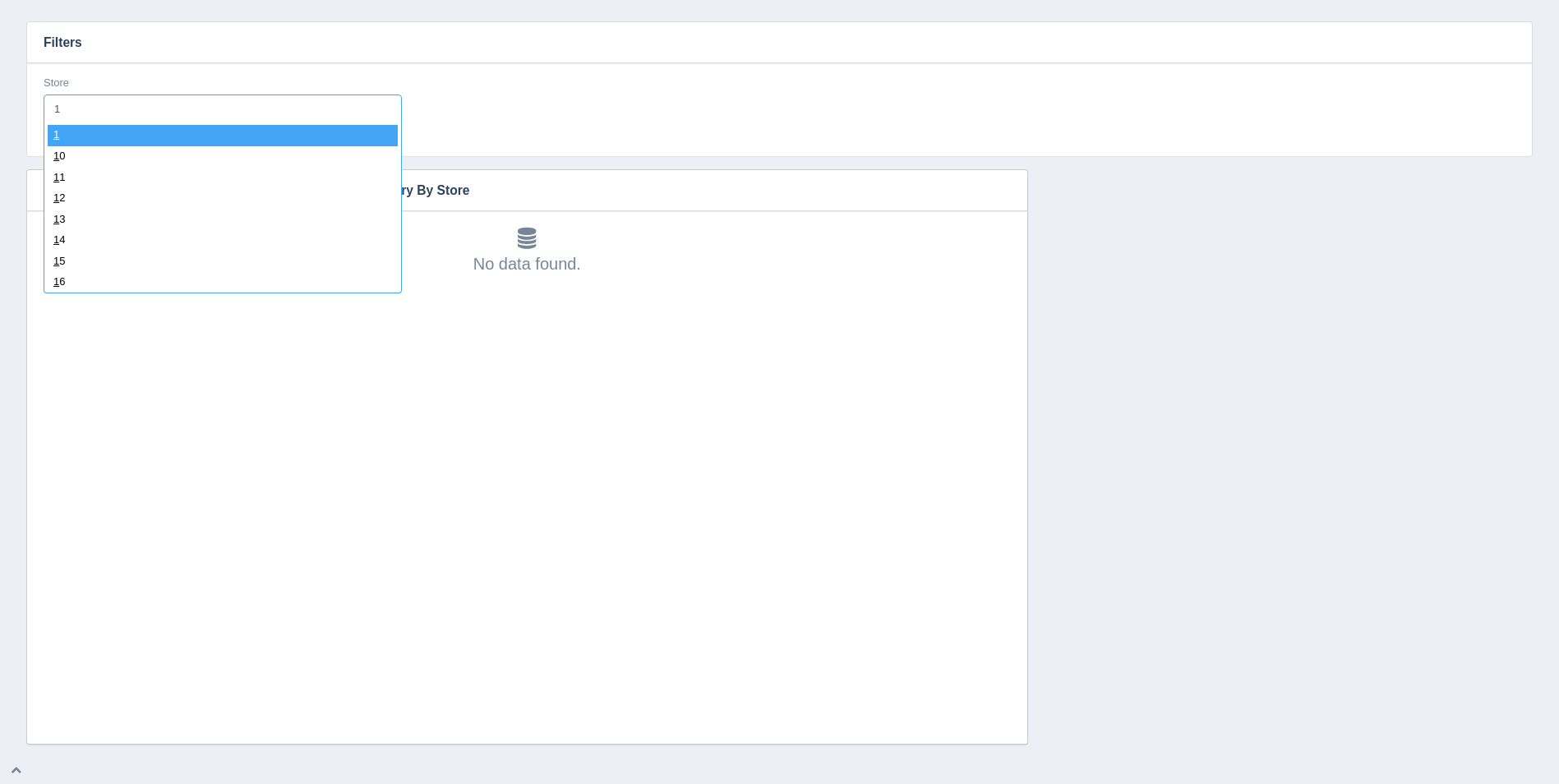
type input "17"
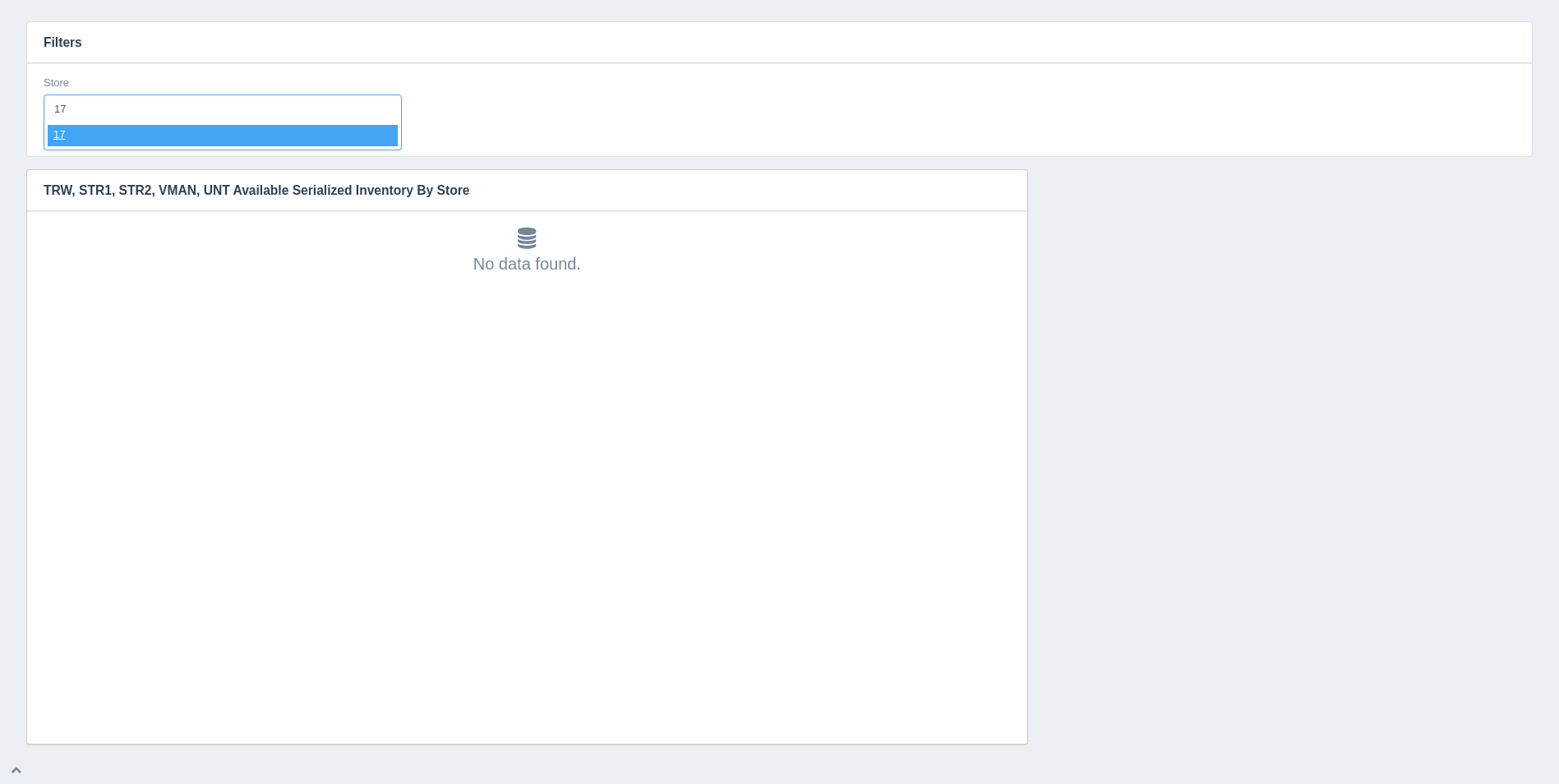
select select "17"
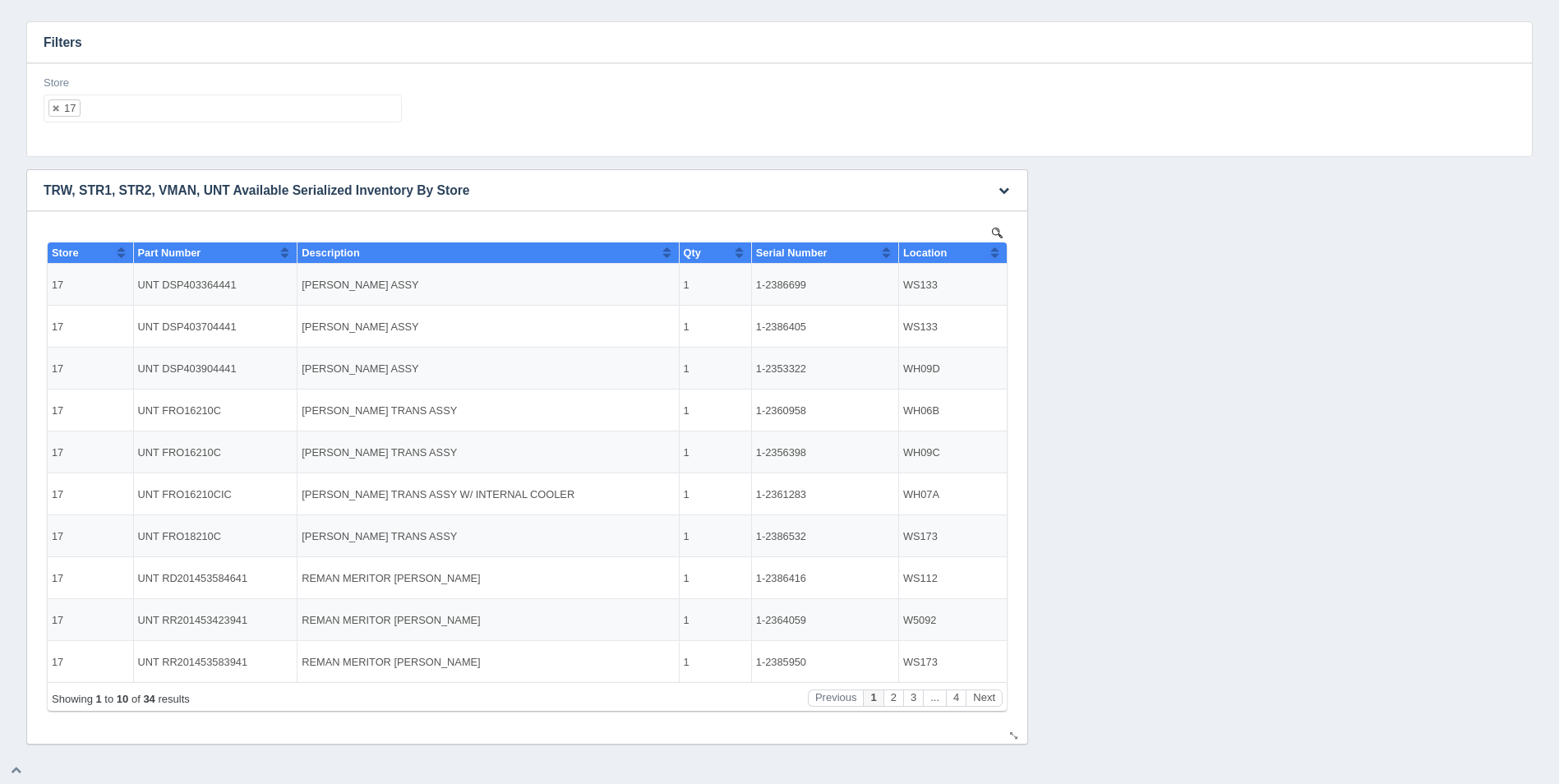
click at [1003, 250] on th "Location" at bounding box center [953, 253] width 109 height 21
click at [993, 703] on button "Next" at bounding box center [984, 698] width 37 height 18
click at [993, 703] on button "Next" at bounding box center [984, 698] width 37 height 18
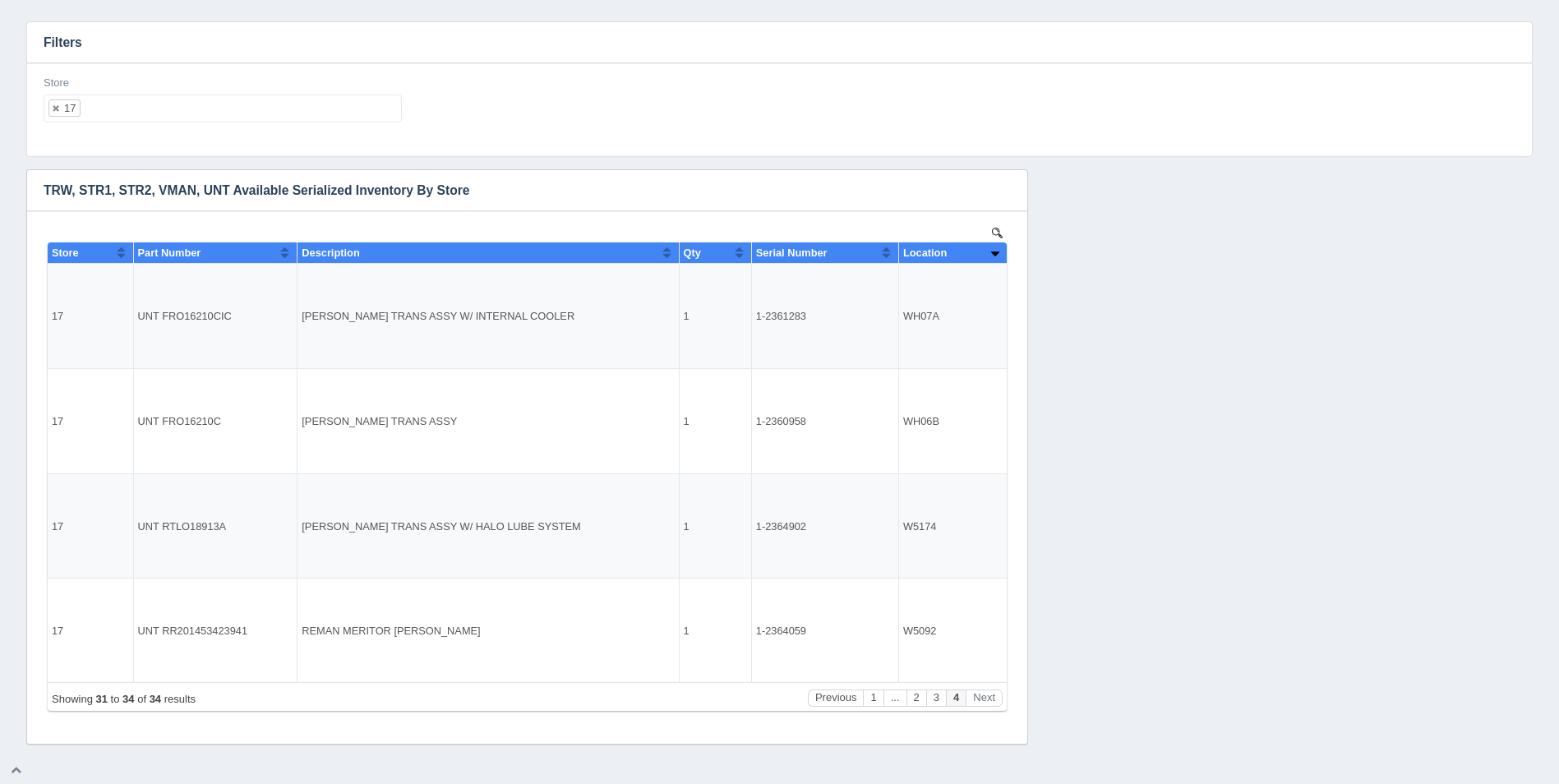
click at [238, 116] on ul "17" at bounding box center [222, 109] width 358 height 28
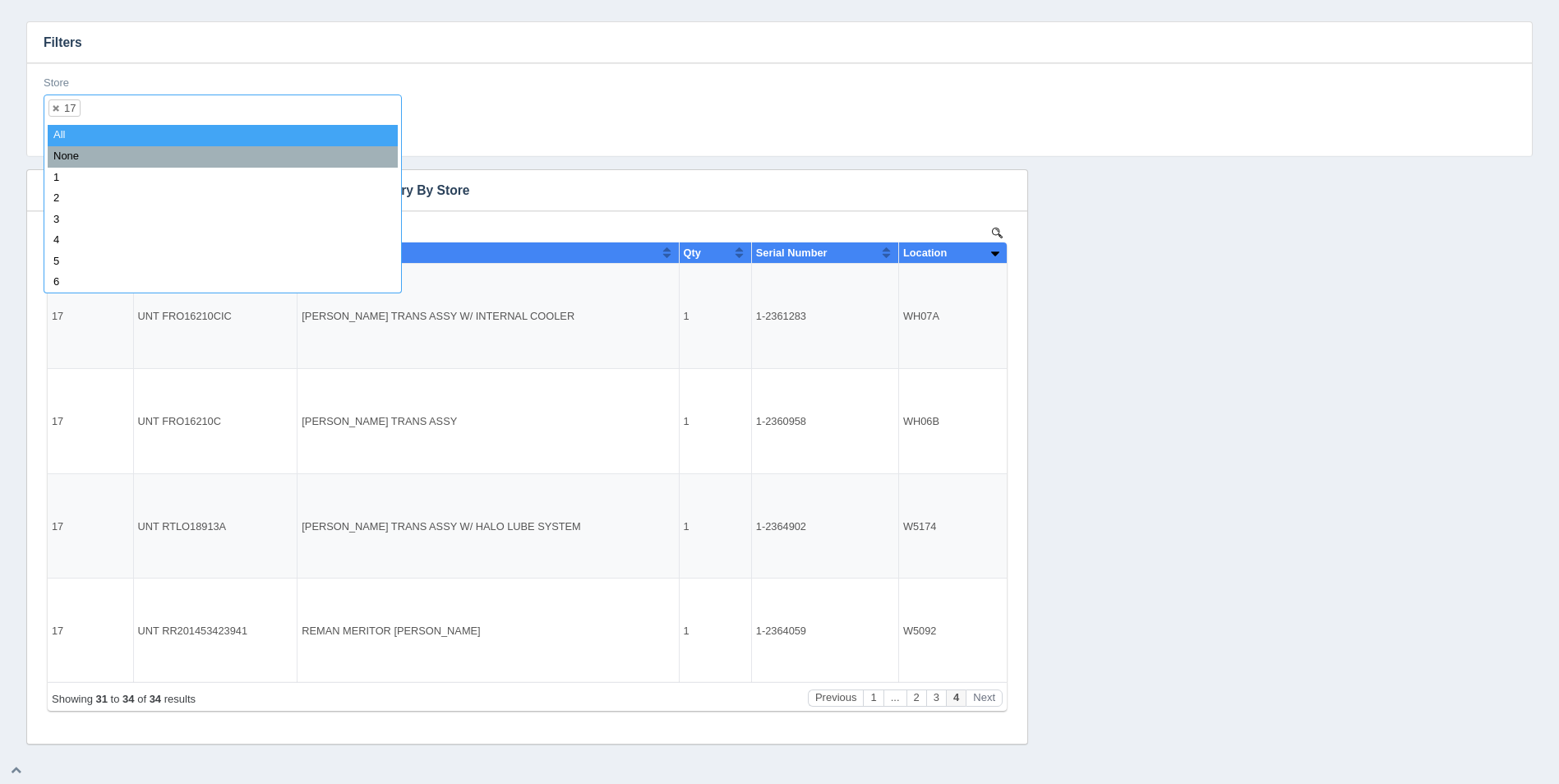
select select
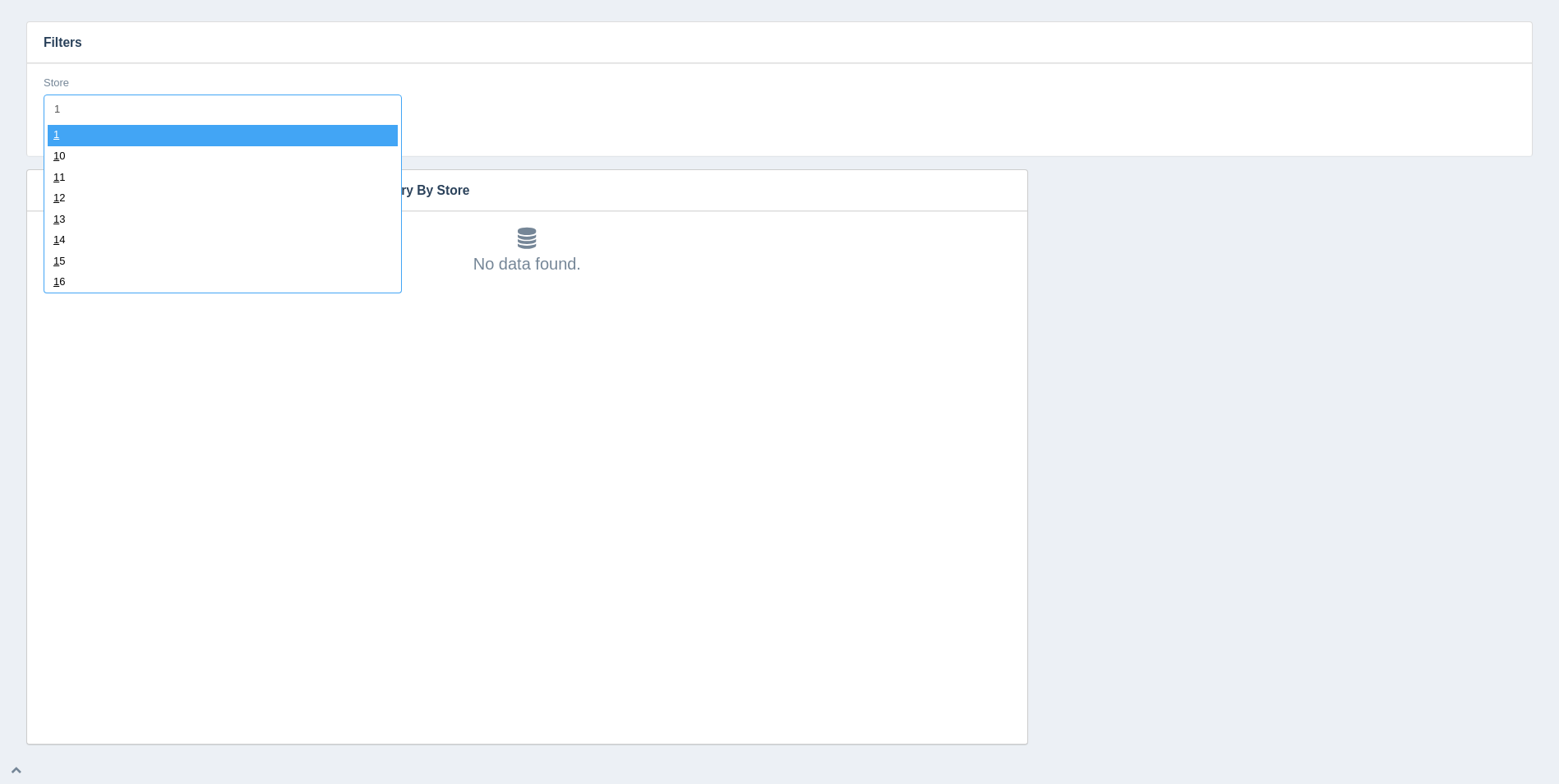
type input "18"
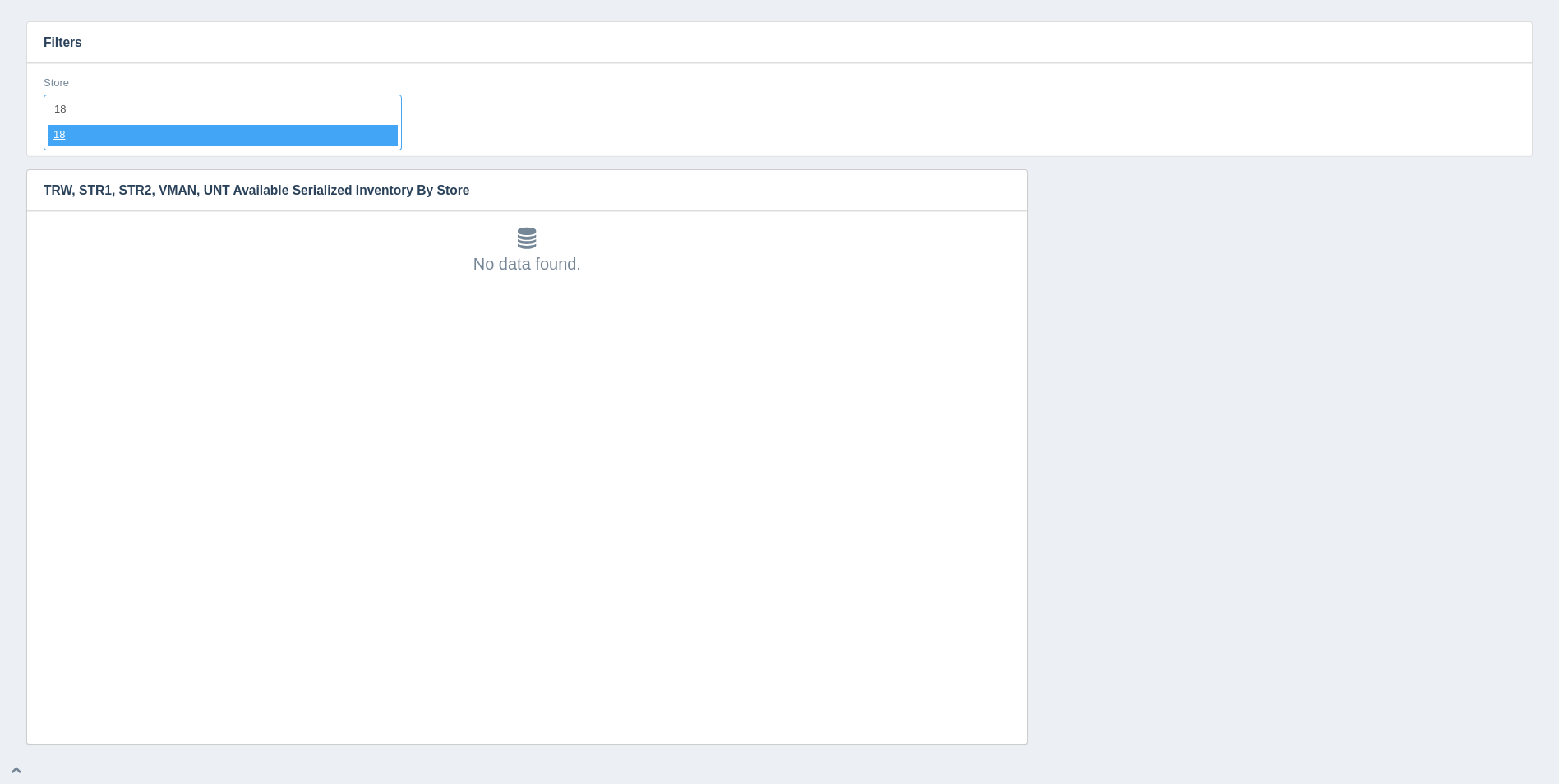
select select "18"
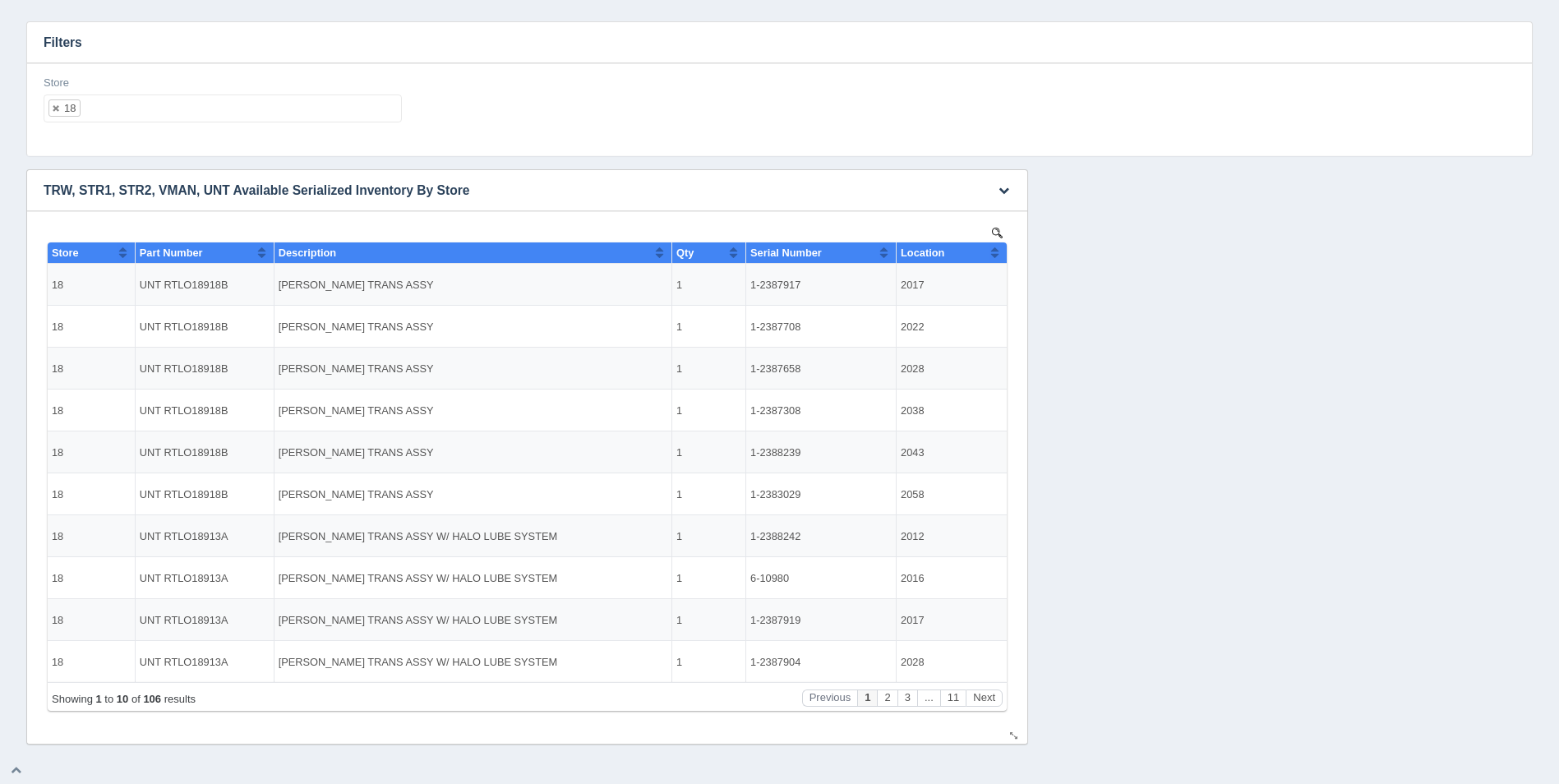
click at [997, 250] on button "Sort column ascending" at bounding box center [994, 252] width 10 height 20
click at [995, 250] on button "Sort column descending" at bounding box center [994, 252] width 10 height 20
click at [995, 251] on button "Sort column ascending" at bounding box center [994, 252] width 10 height 20
click at [990, 698] on button "Next" at bounding box center [984, 698] width 37 height 18
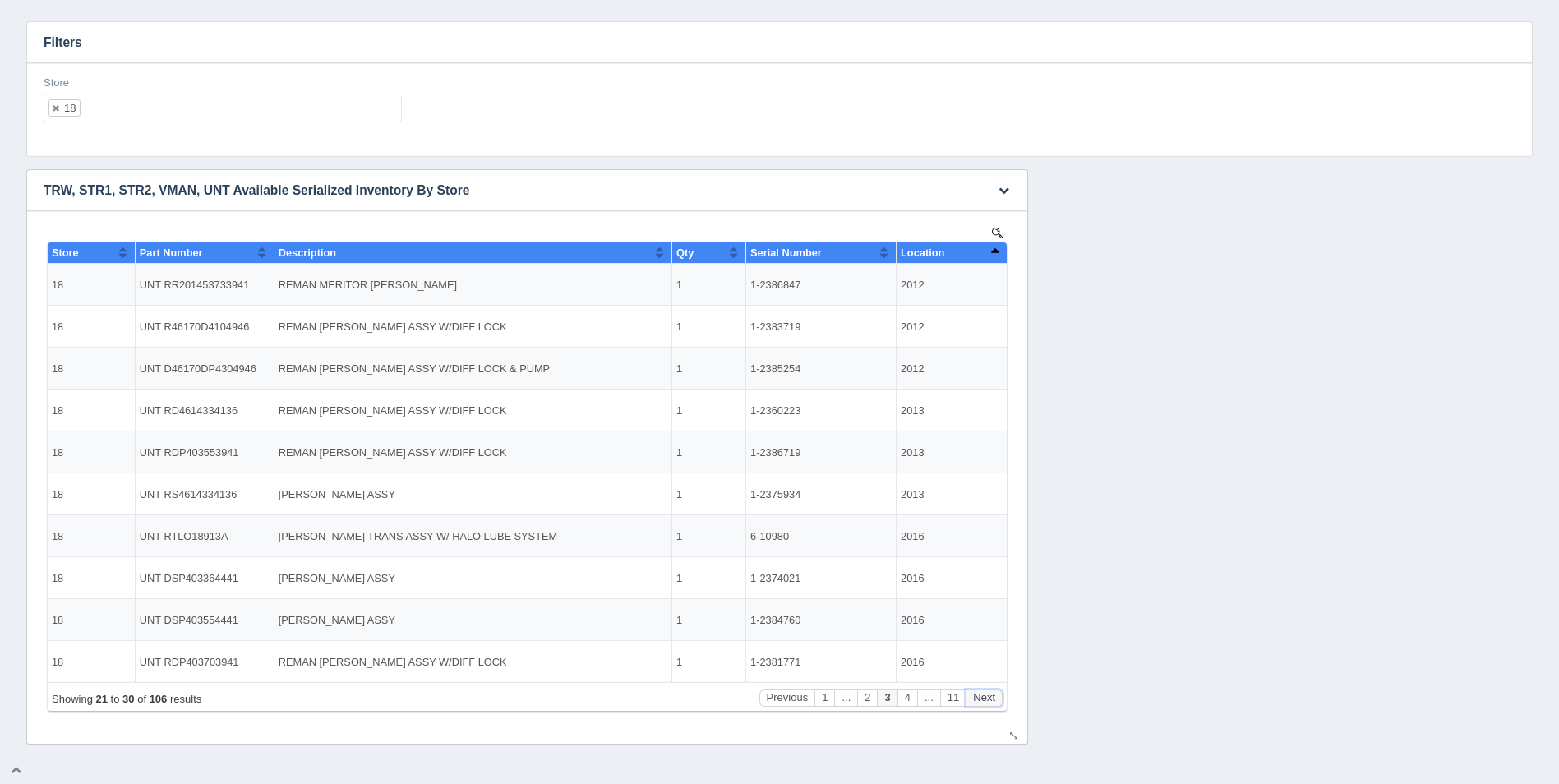
click at [990, 698] on button "Next" at bounding box center [984, 698] width 37 height 18
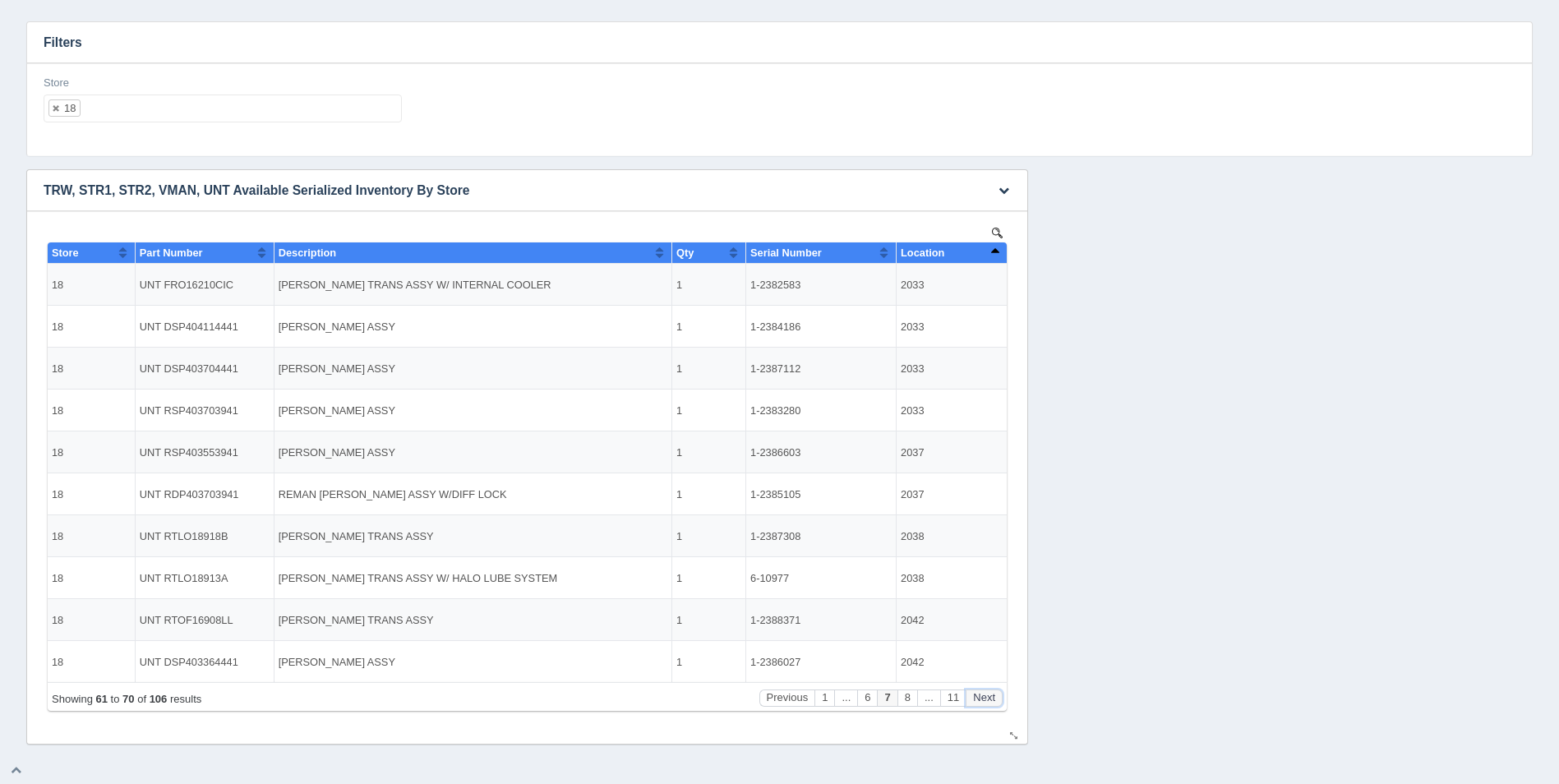
click at [990, 698] on button "Next" at bounding box center [984, 698] width 37 height 18
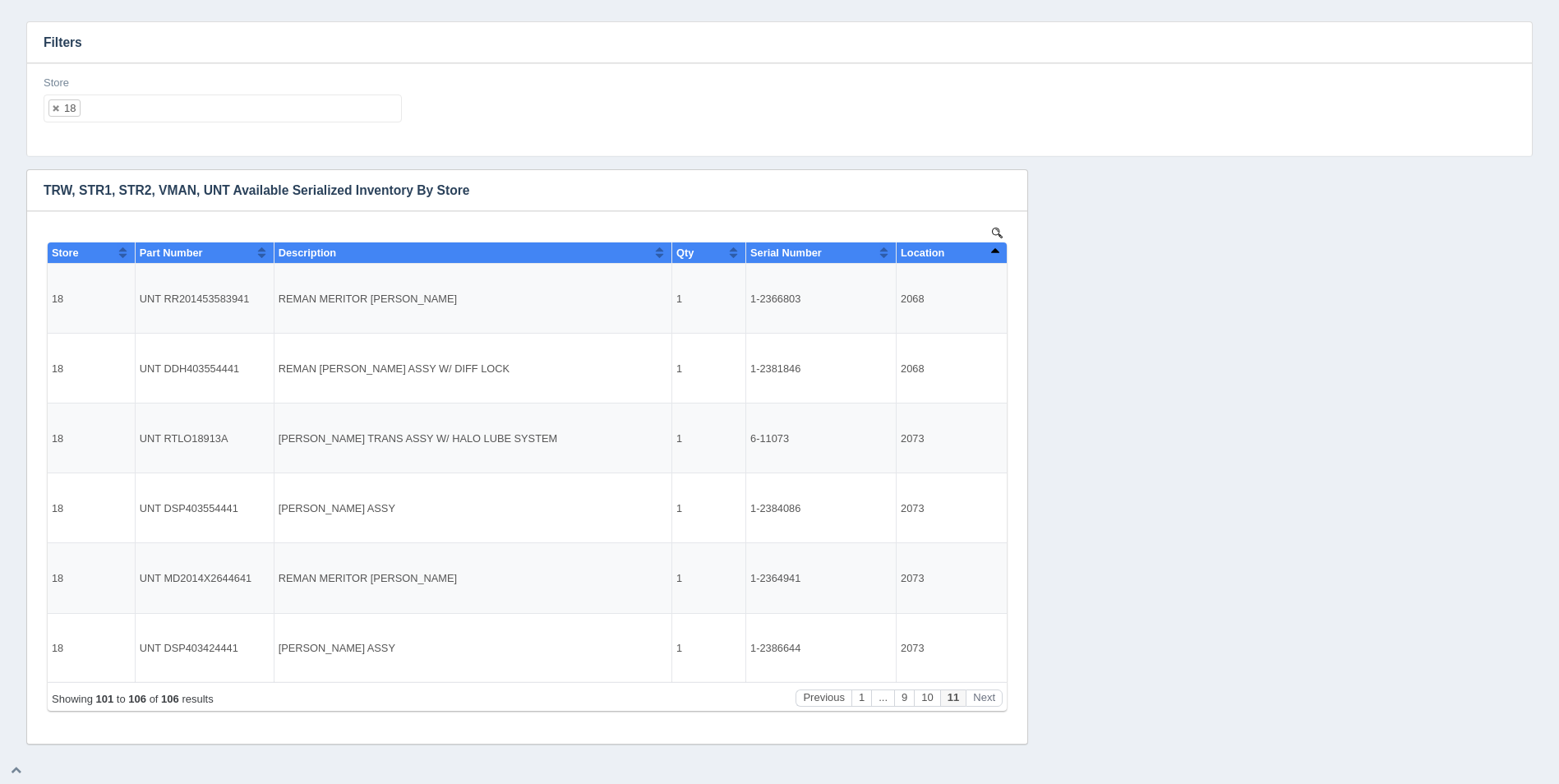
click at [288, 113] on ul "18" at bounding box center [222, 109] width 358 height 28
select select
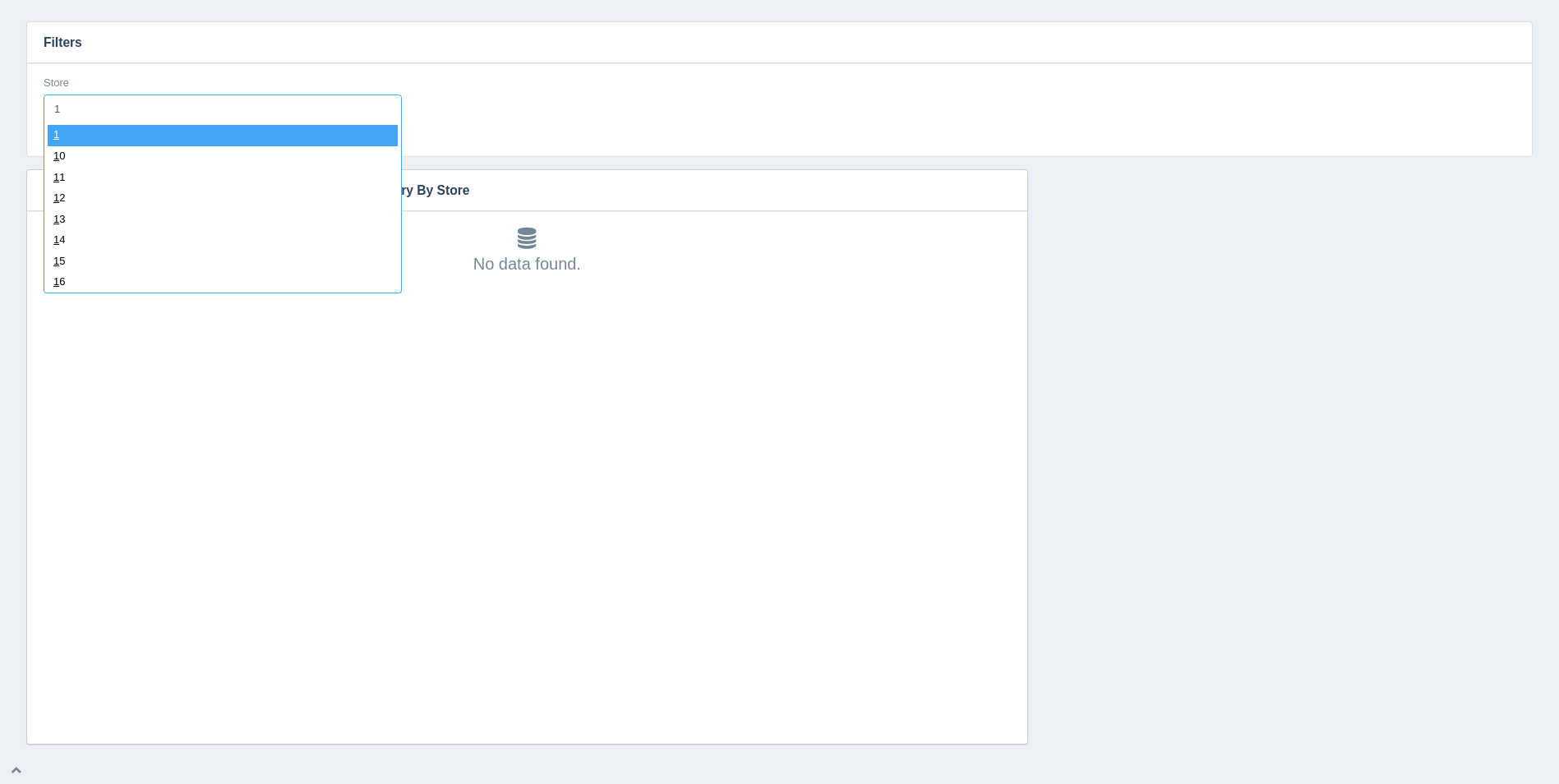
type input "19"
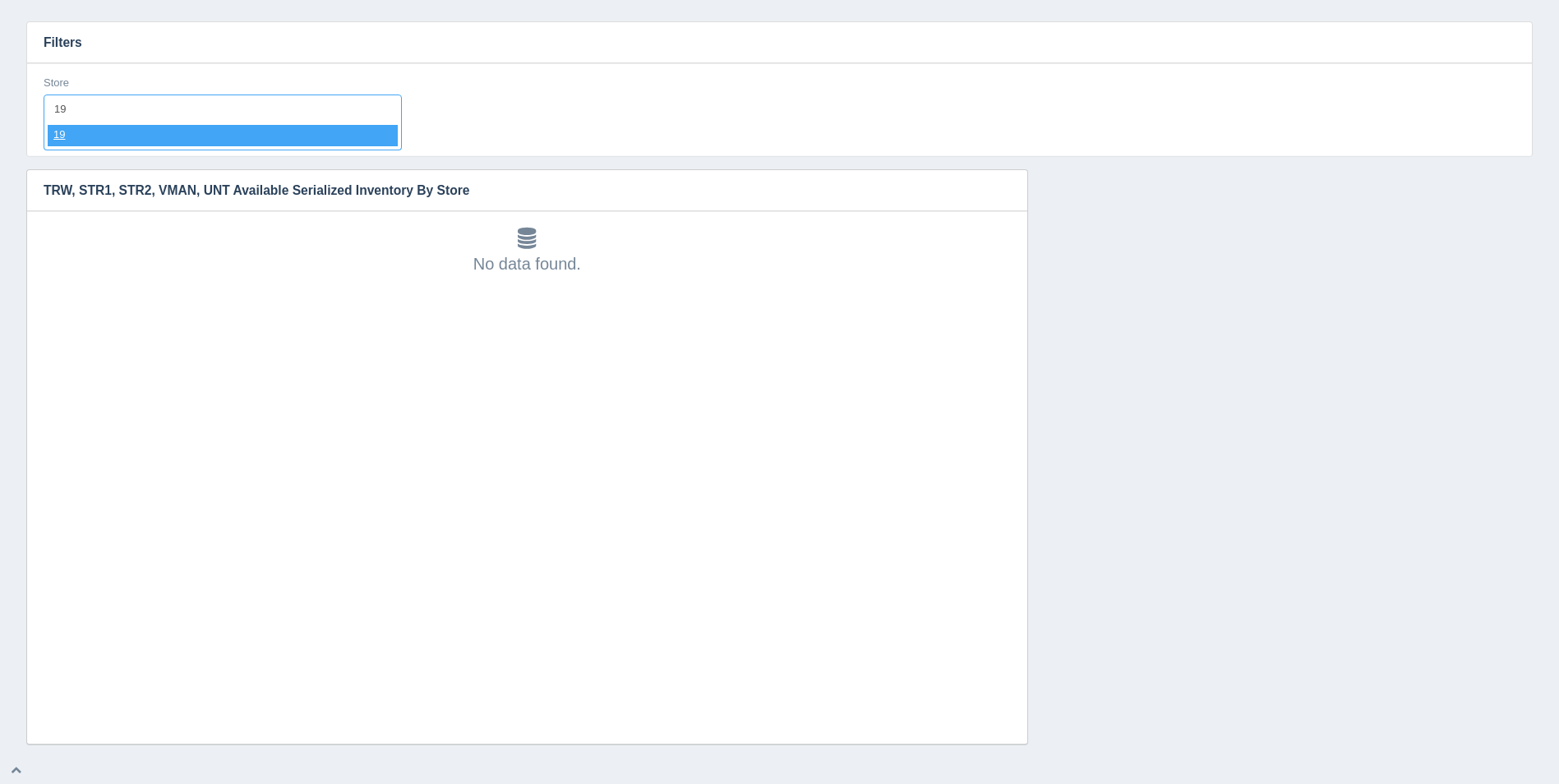
select select "19"
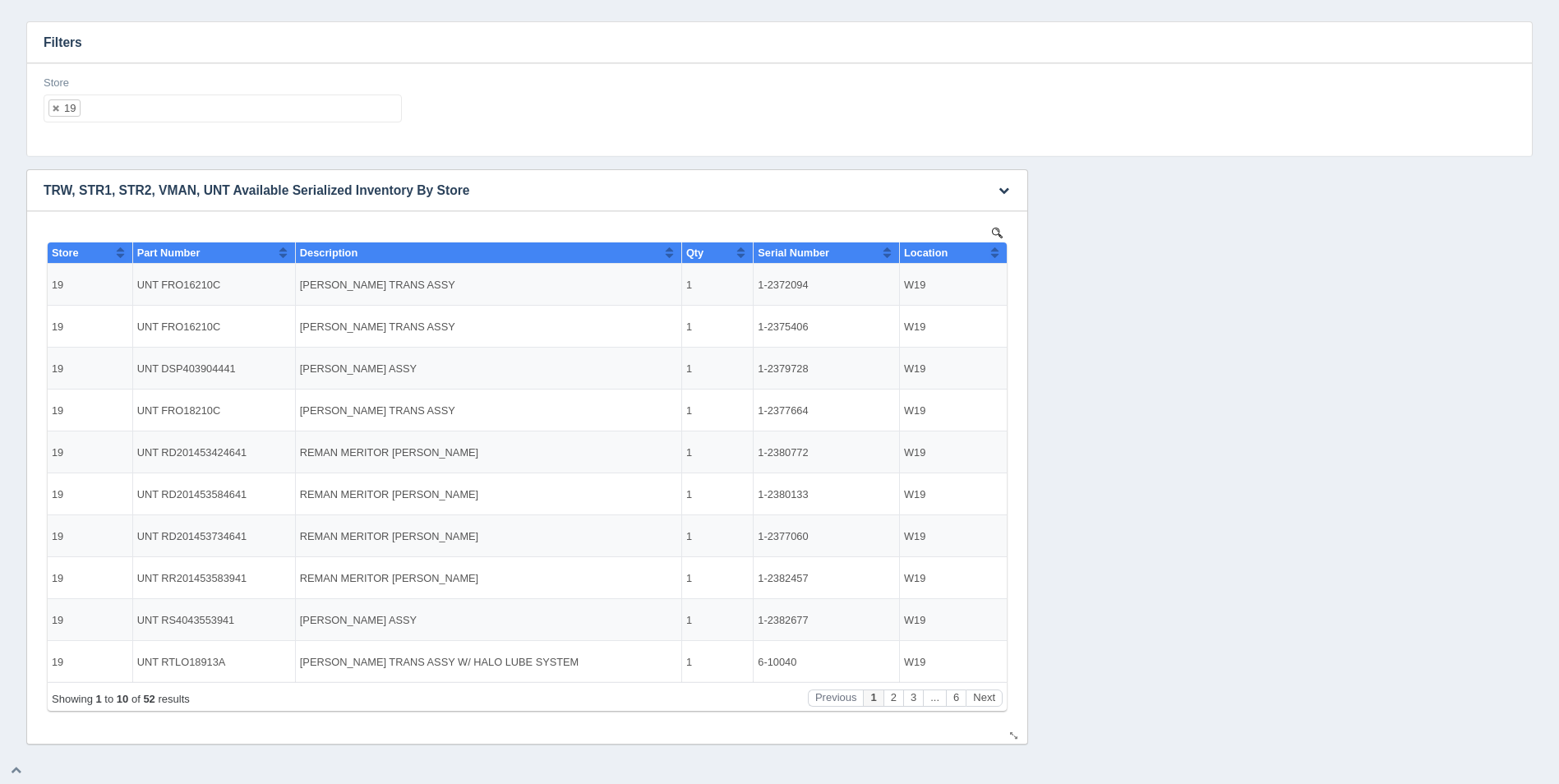
click at [993, 251] on button "Sort column ascending" at bounding box center [994, 252] width 10 height 20
click at [993, 251] on button "Sort column descending" at bounding box center [994, 252] width 10 height 20
click at [984, 690] on button "Next" at bounding box center [984, 698] width 37 height 18
click at [984, 692] on button "Next" at bounding box center [984, 698] width 37 height 18
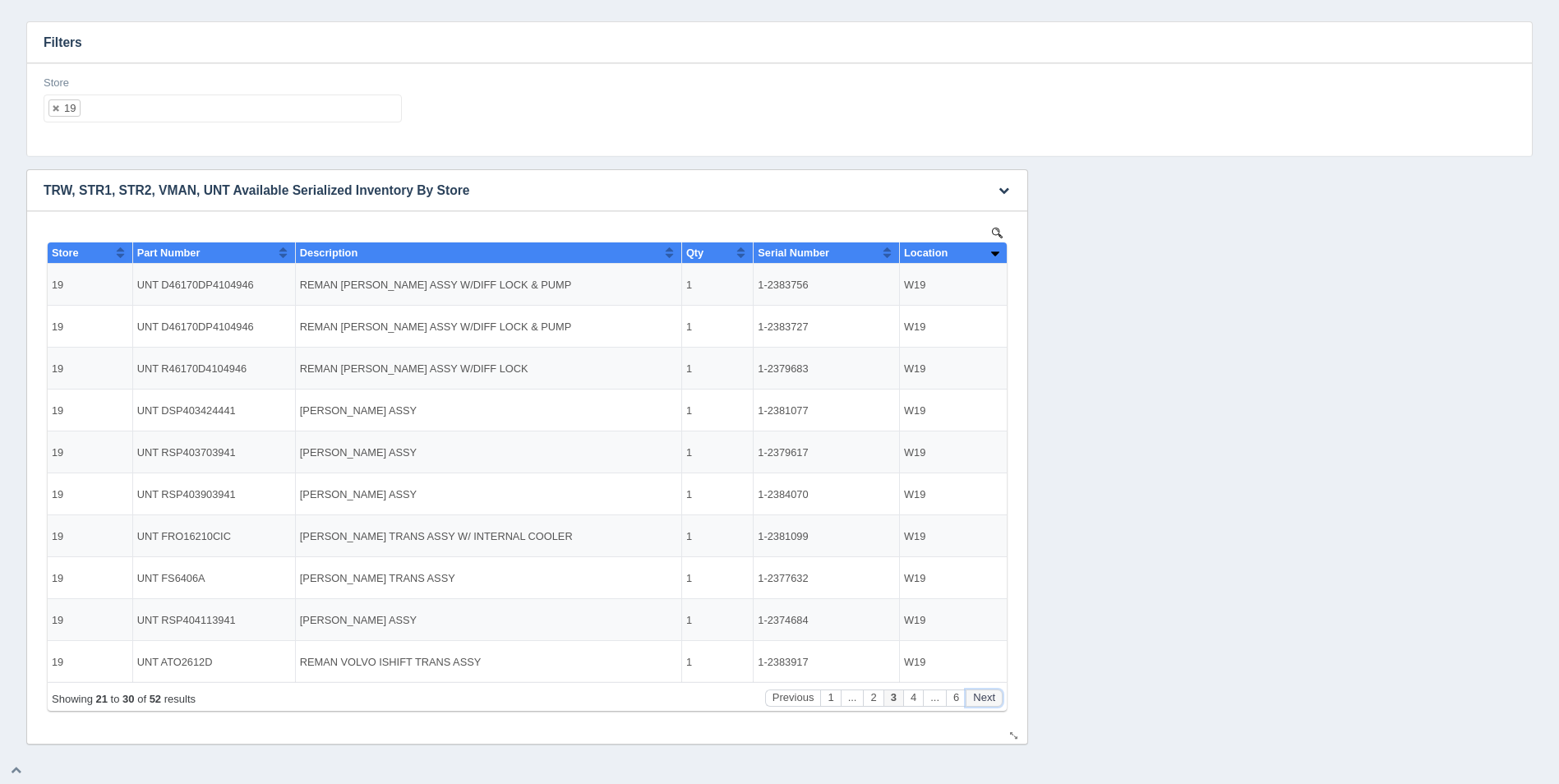
click at [985, 692] on button "Next" at bounding box center [984, 698] width 37 height 18
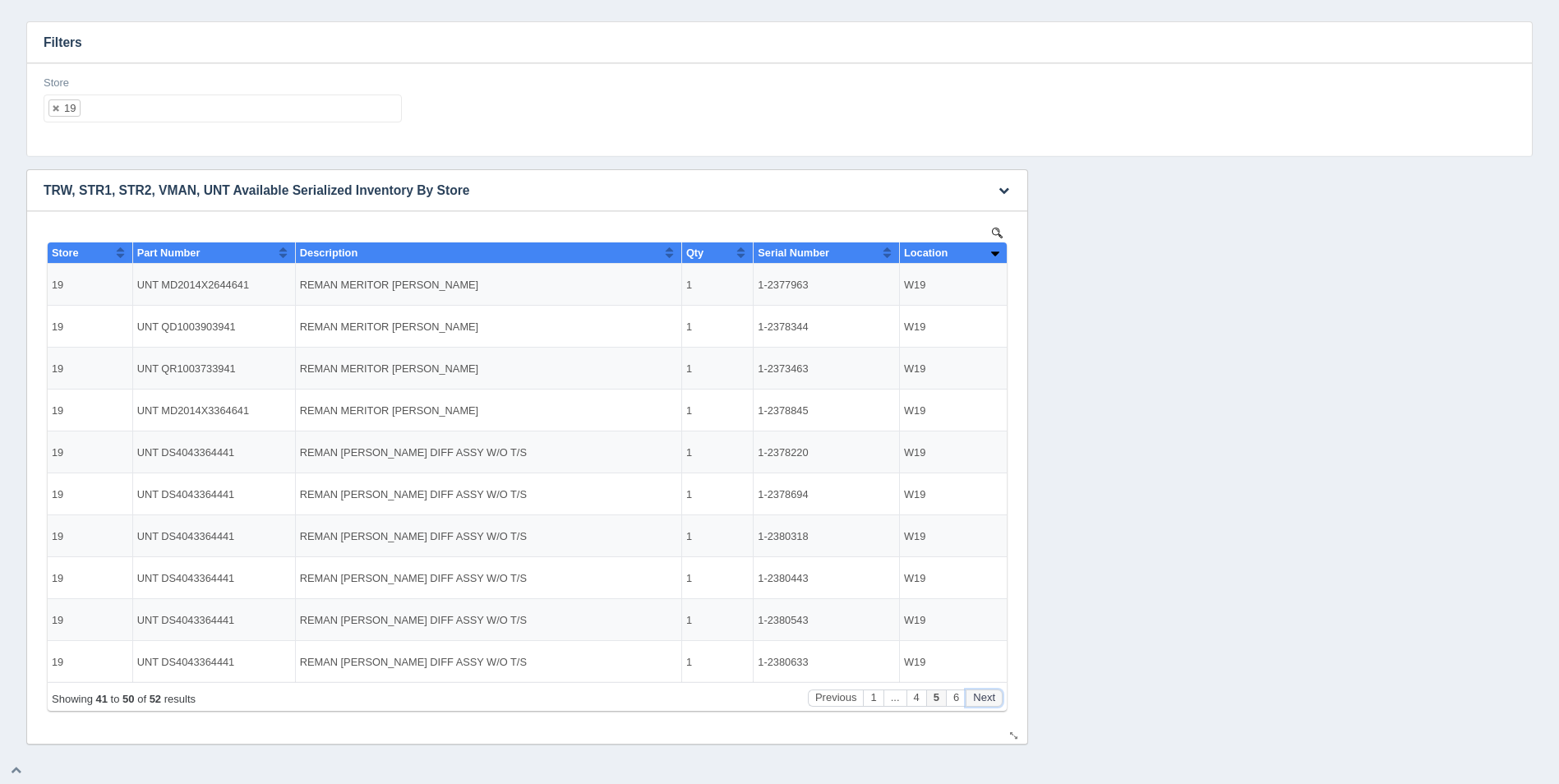
click at [985, 692] on button "Next" at bounding box center [984, 698] width 37 height 18
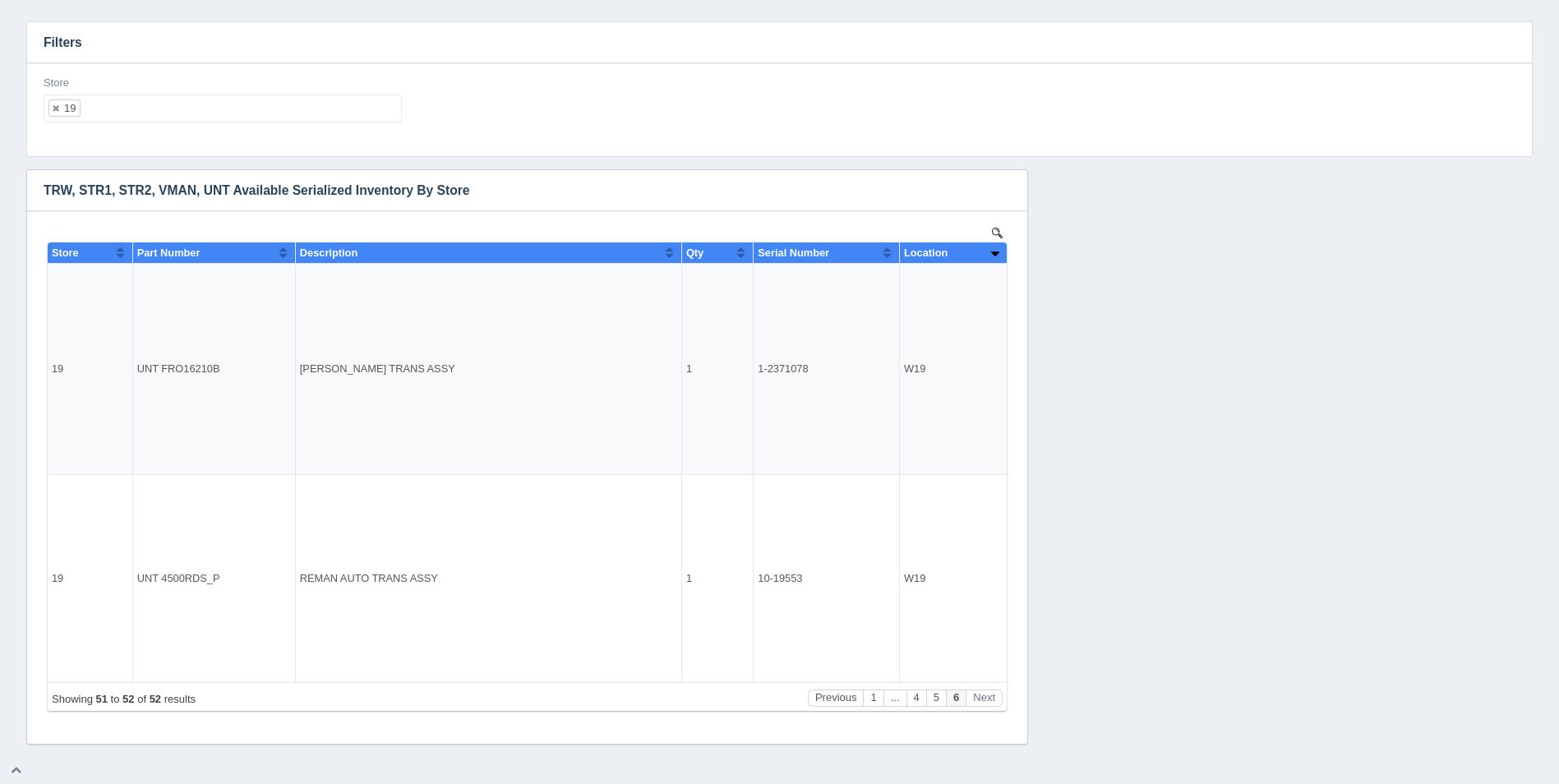
click at [244, 102] on ul "19" at bounding box center [222, 109] width 358 height 28
select select
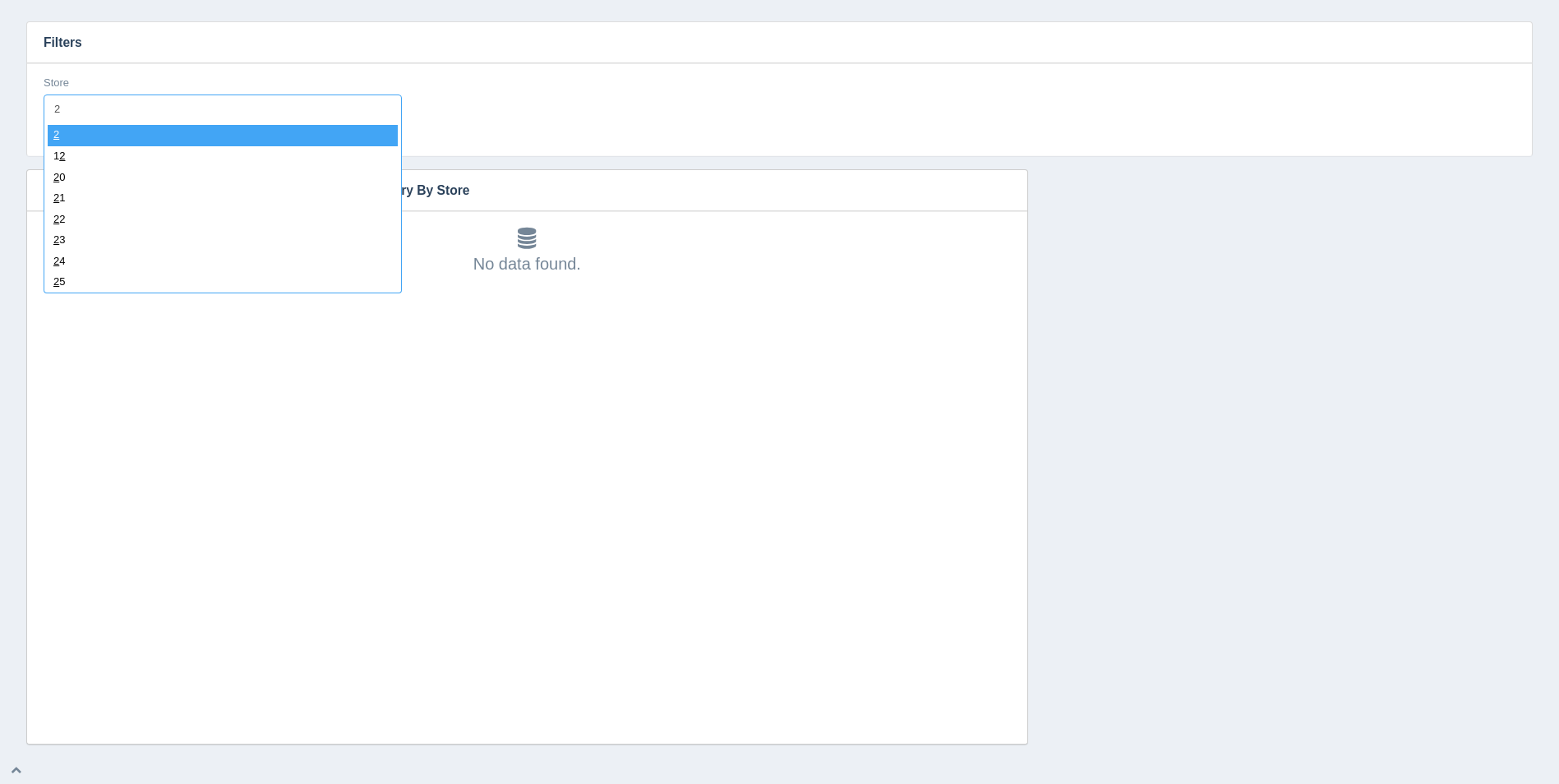
type input "20"
select select "20"
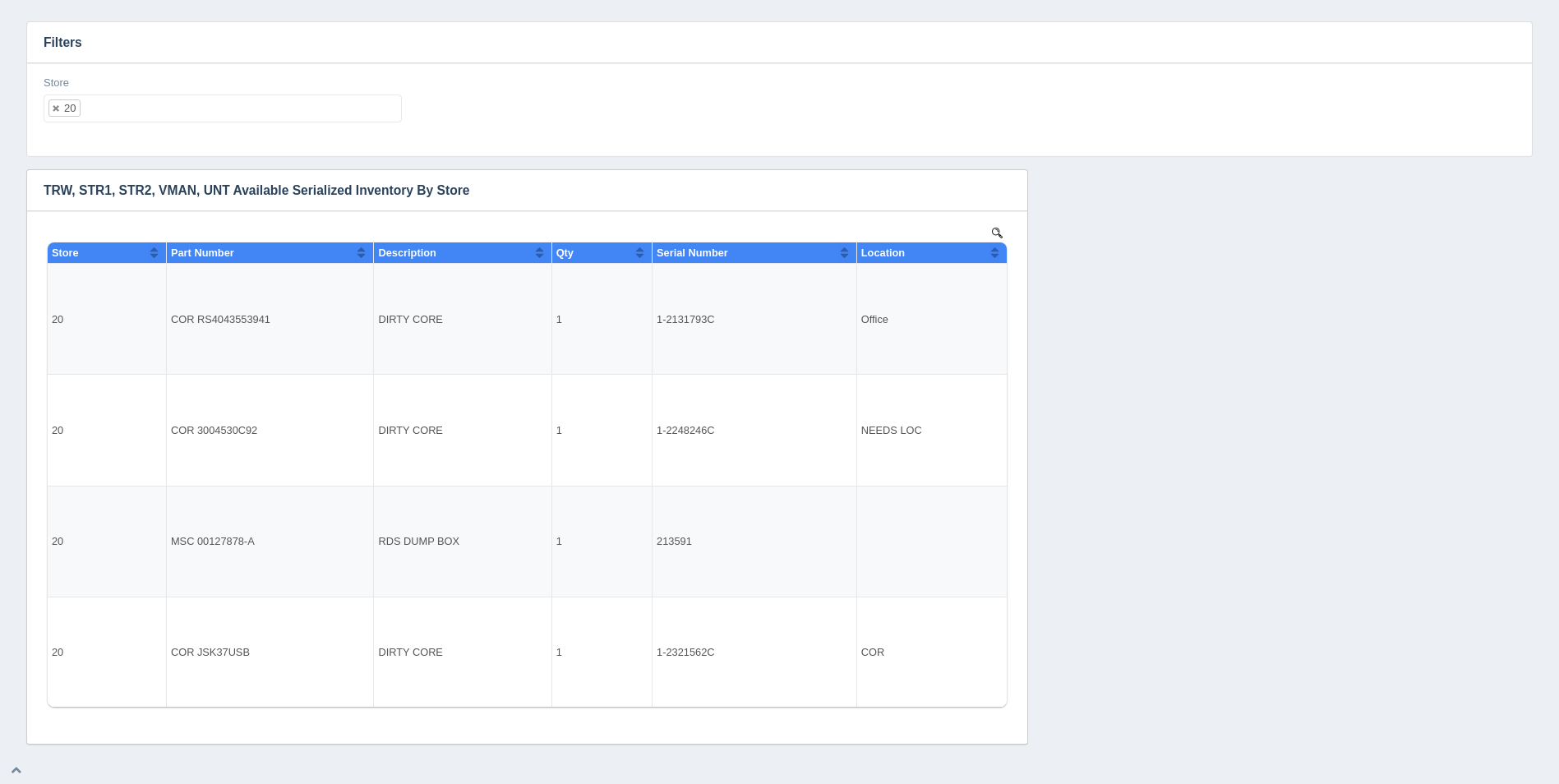
select select
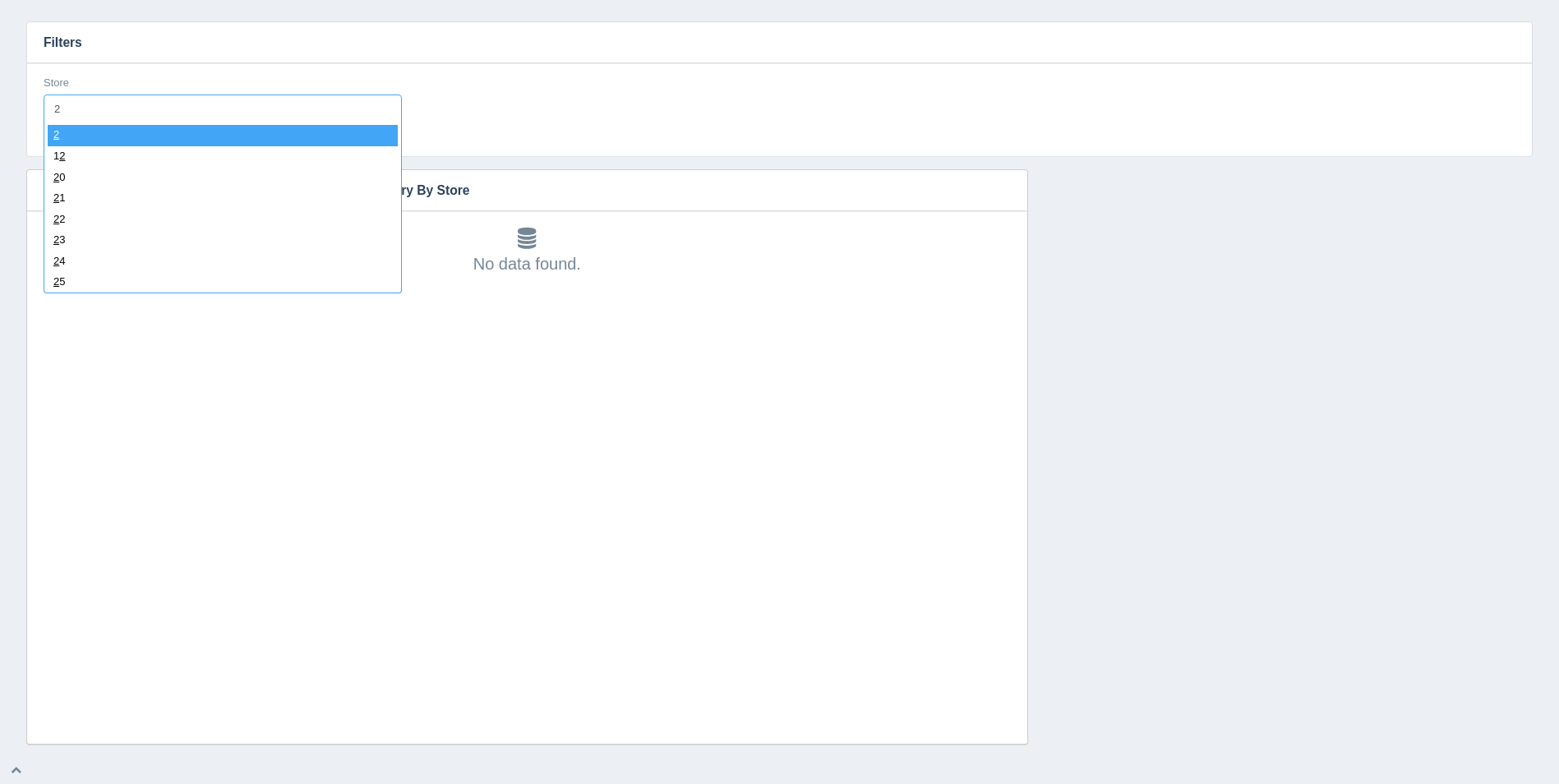
type input "21"
select select "21"
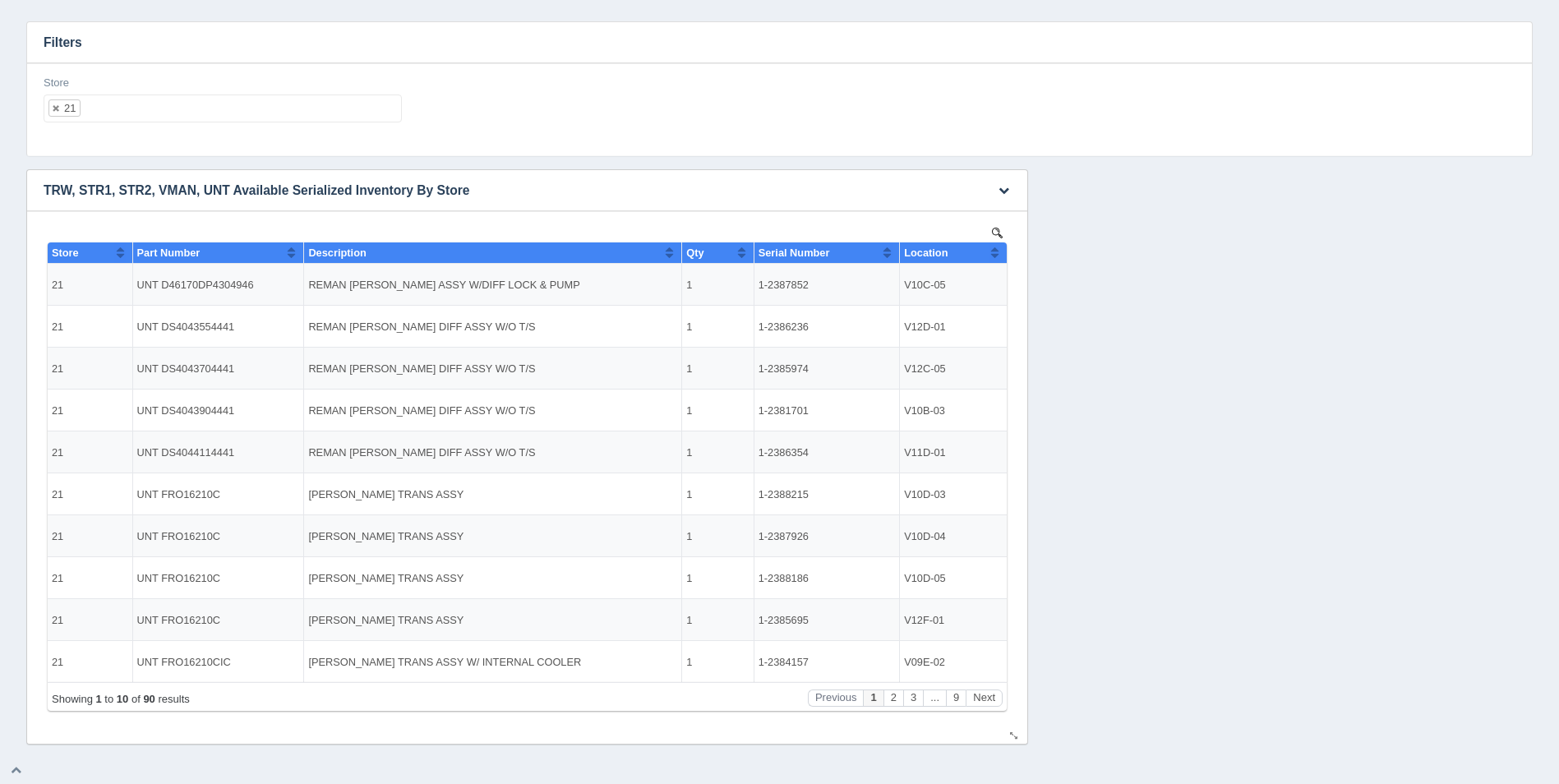
click at [1000, 246] on button "Sort column ascending" at bounding box center [994, 252] width 10 height 20
click at [997, 249] on button "Sort column descending" at bounding box center [994, 252] width 10 height 20
click at [997, 249] on button "Sort column ascending" at bounding box center [994, 252] width 10 height 20
click at [996, 693] on button "Next" at bounding box center [984, 698] width 37 height 18
click at [995, 694] on button "Next" at bounding box center [984, 698] width 37 height 18
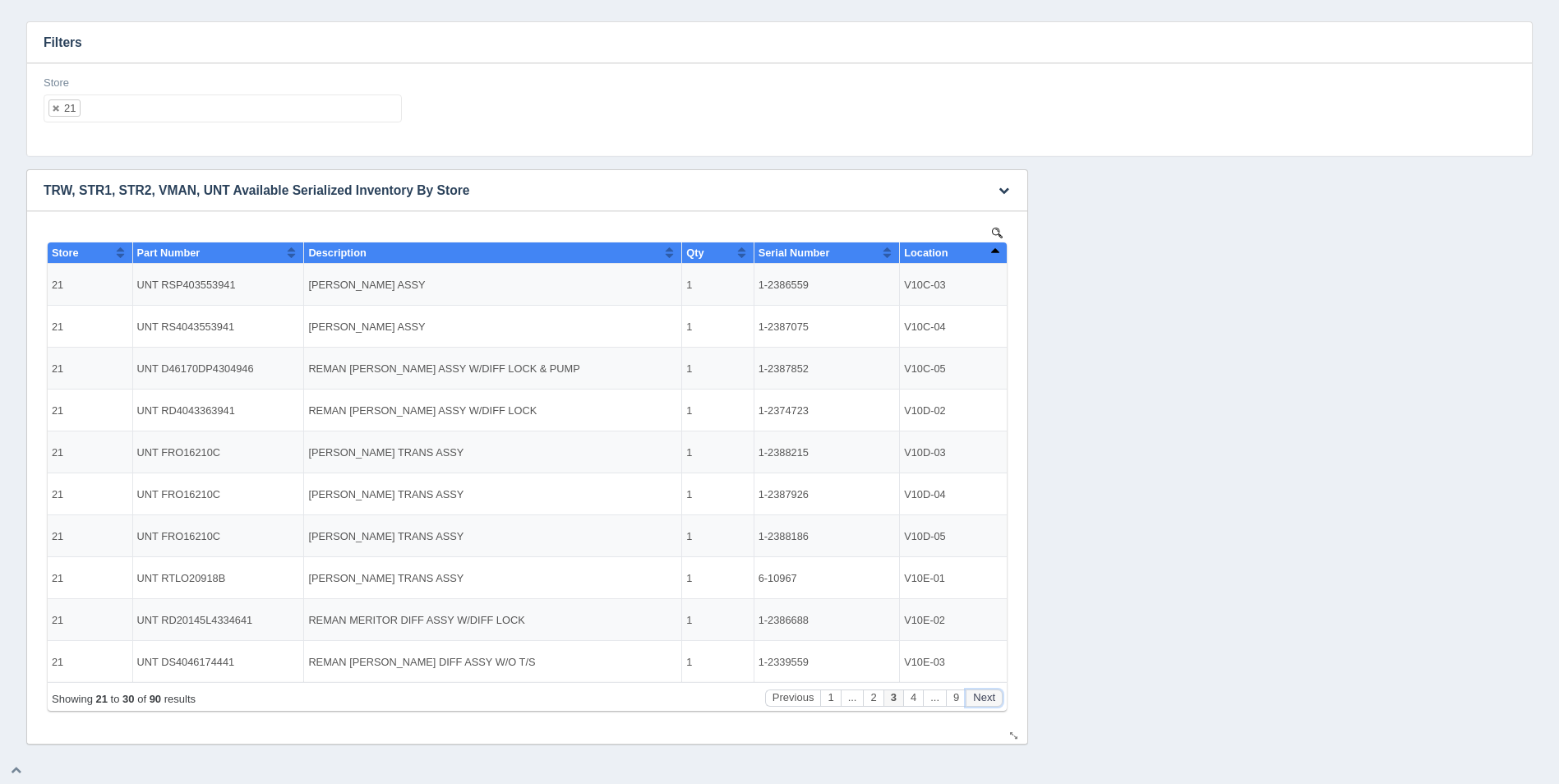
click at [995, 694] on button "Next" at bounding box center [984, 698] width 37 height 18
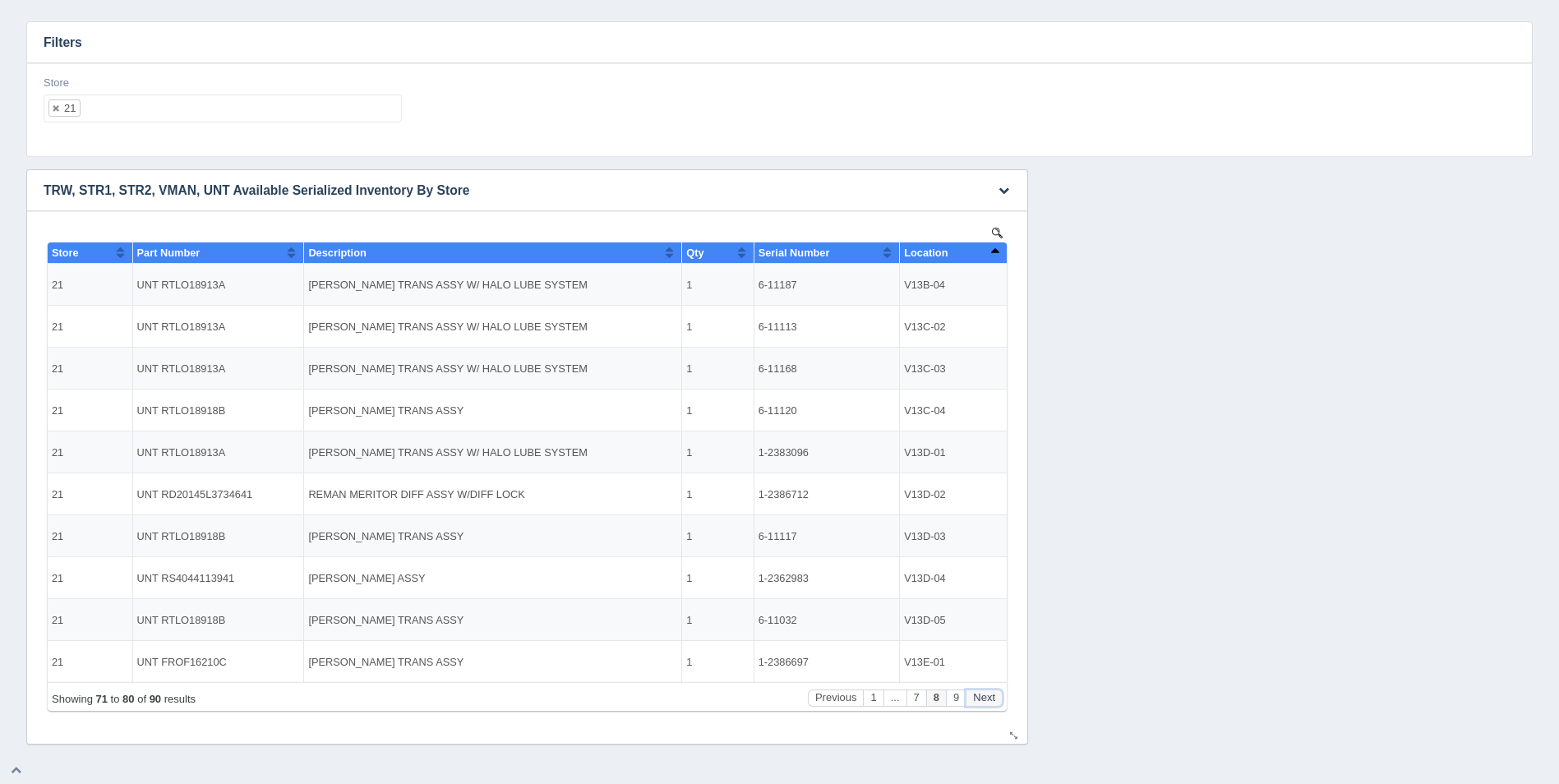
click at [995, 694] on button "Next" at bounding box center [984, 698] width 37 height 18
click at [283, 117] on ul "21" at bounding box center [222, 109] width 358 height 28
select select
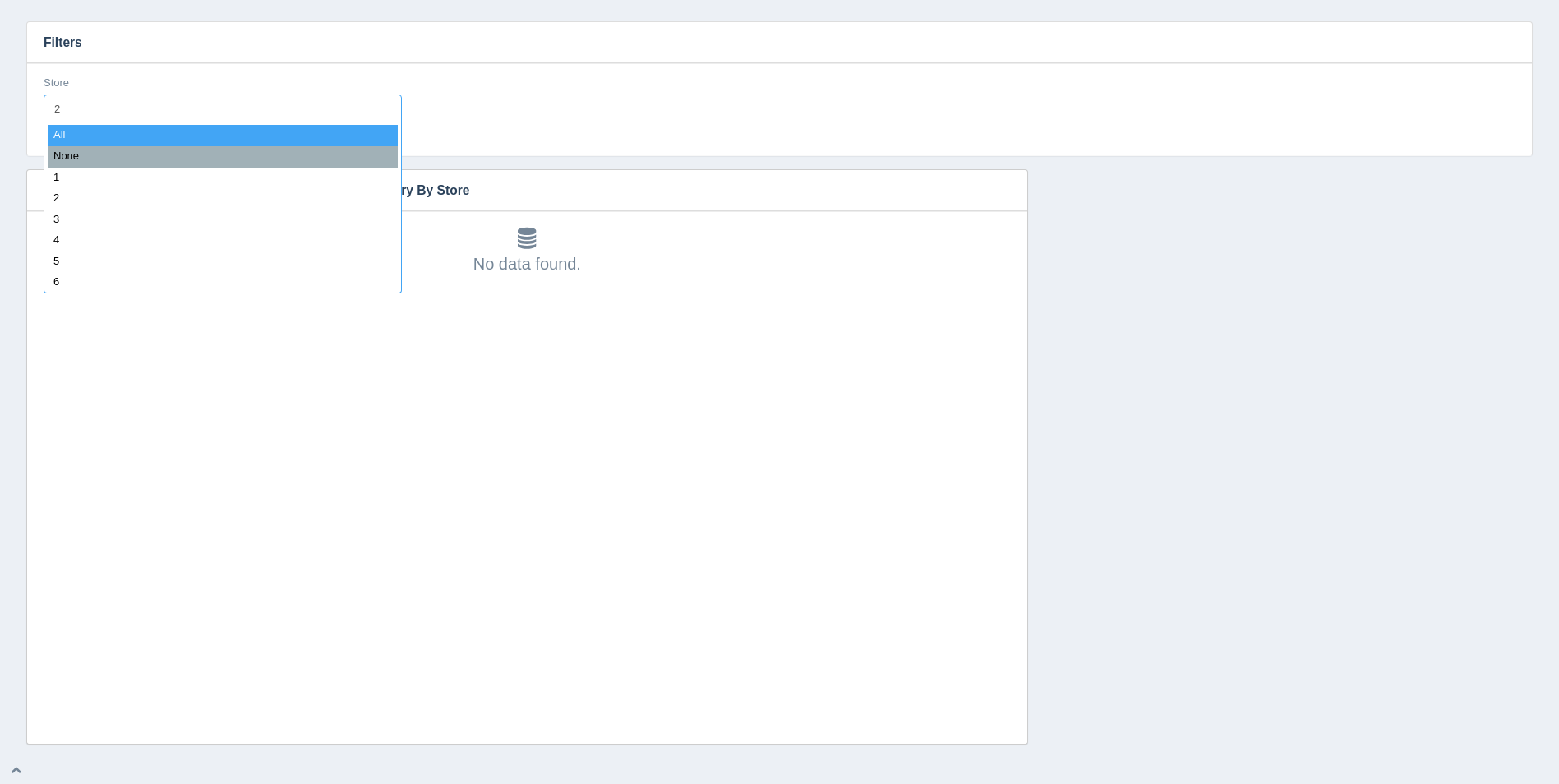
type input "22"
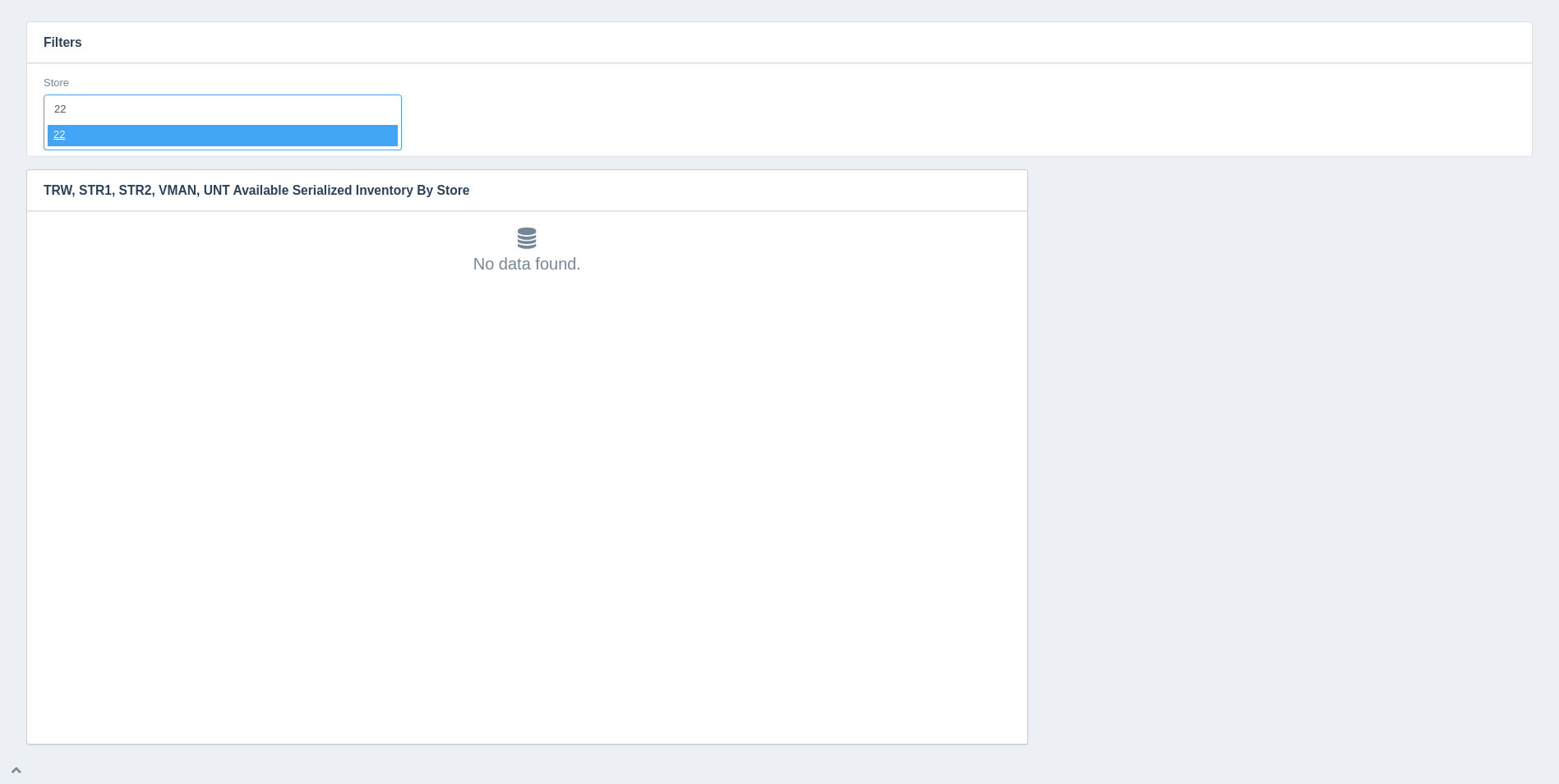
select select "22"
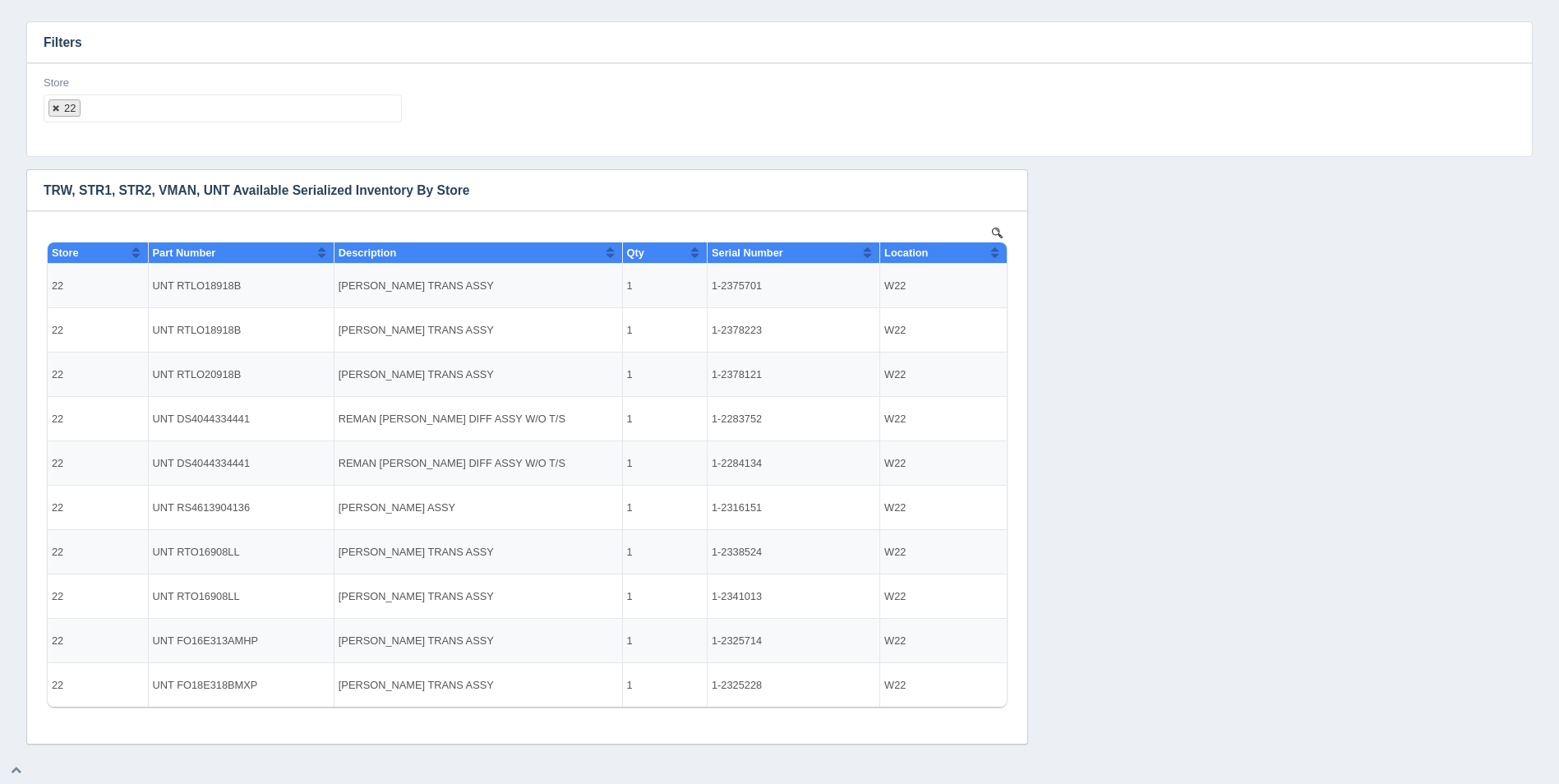
select select
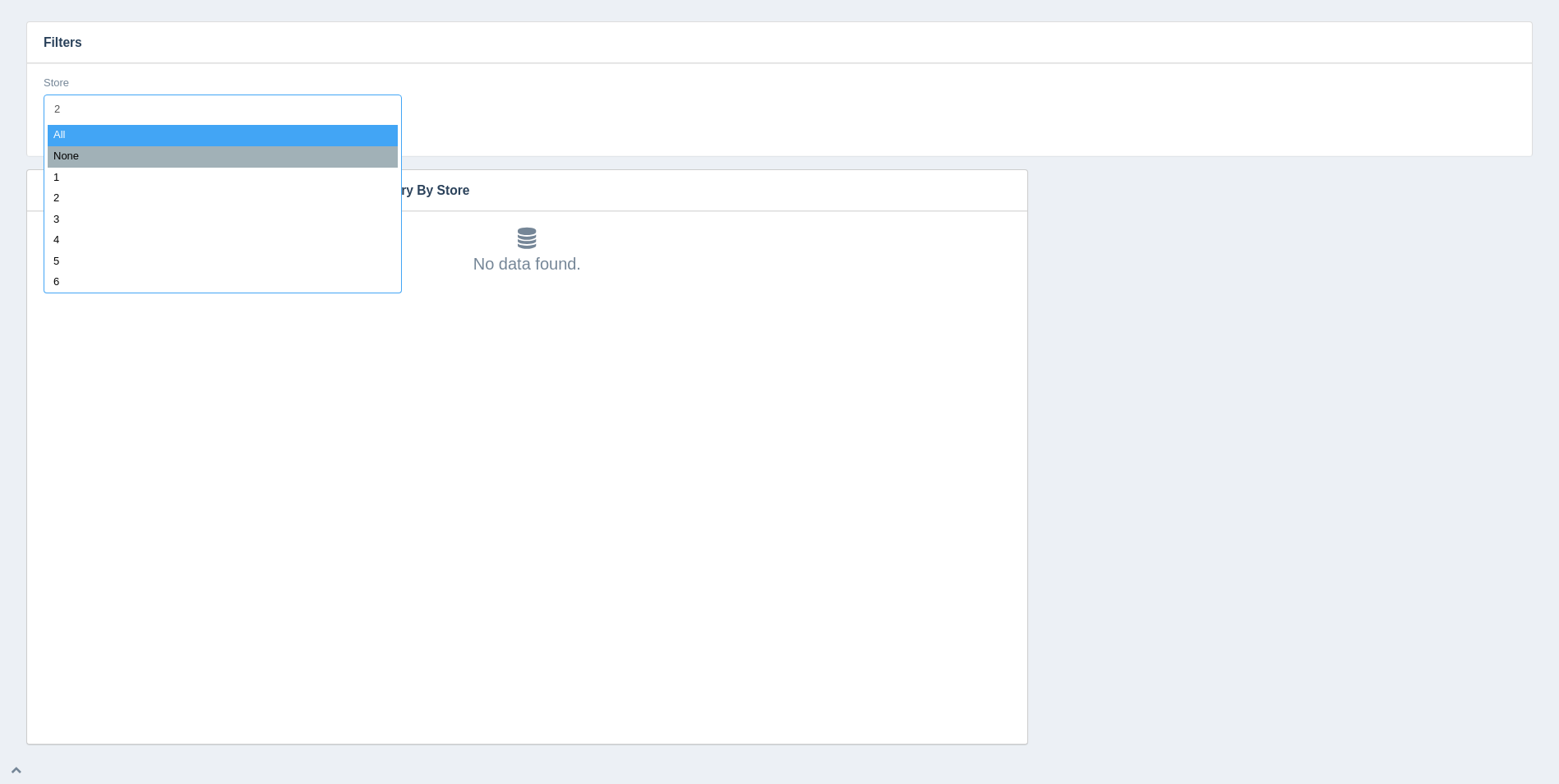
type input "23"
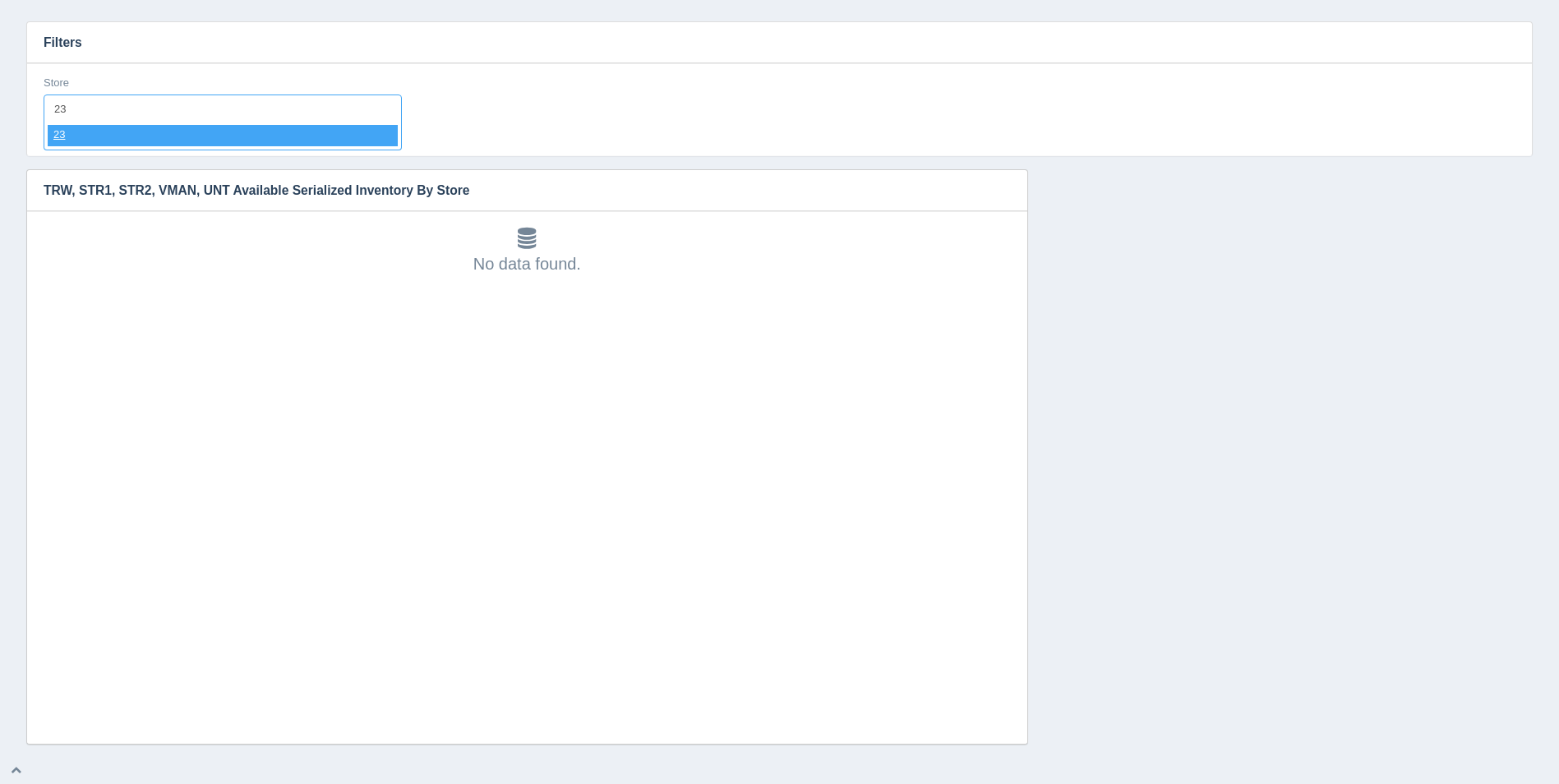
select select "23"
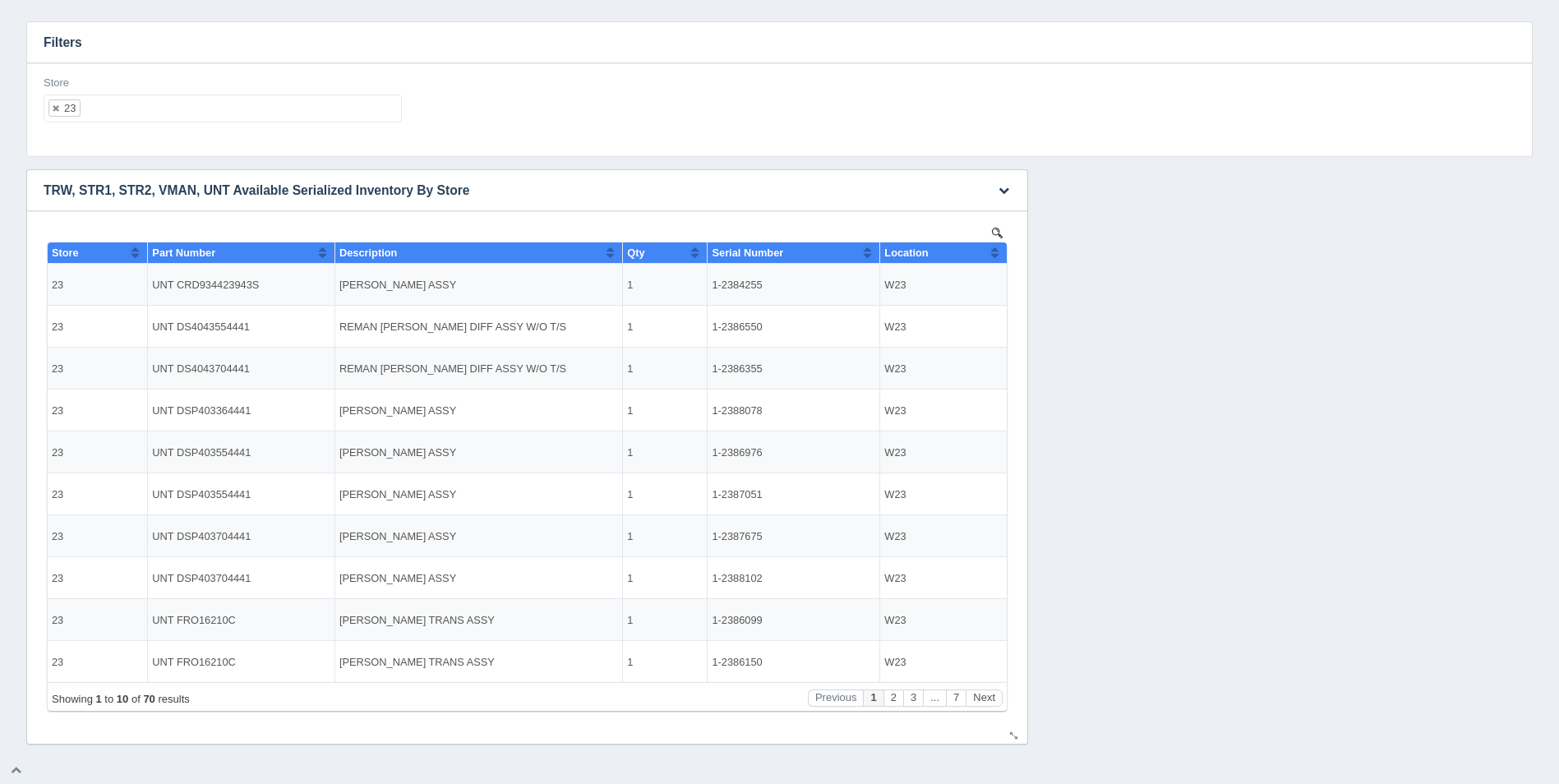
click at [999, 251] on button "Sort column ascending" at bounding box center [994, 252] width 10 height 20
click at [999, 251] on button "Sort column descending" at bounding box center [994, 252] width 10 height 20
click at [988, 697] on button "Next" at bounding box center [984, 698] width 37 height 18
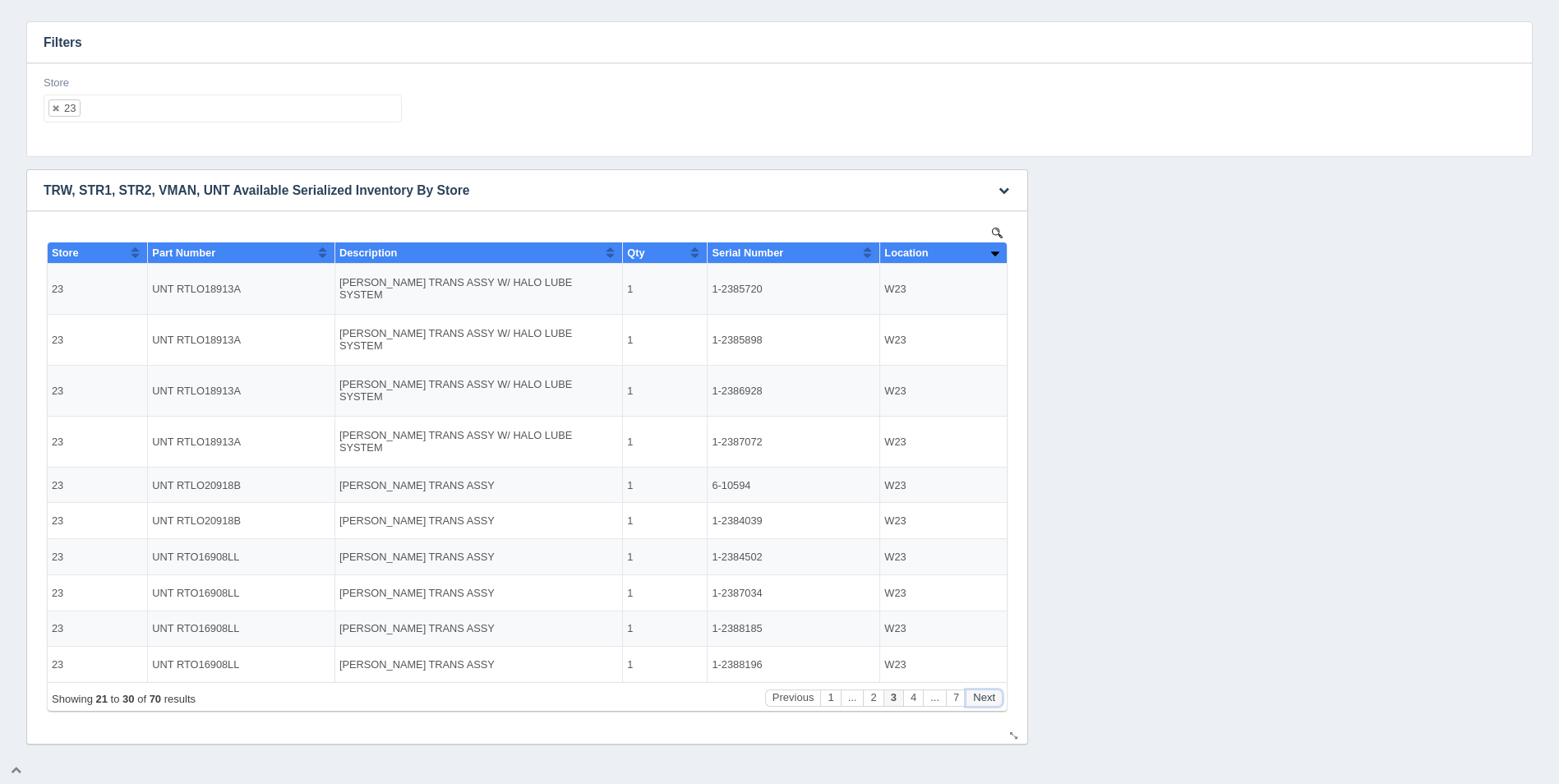
click at [988, 697] on button "Next" at bounding box center [984, 698] width 37 height 18
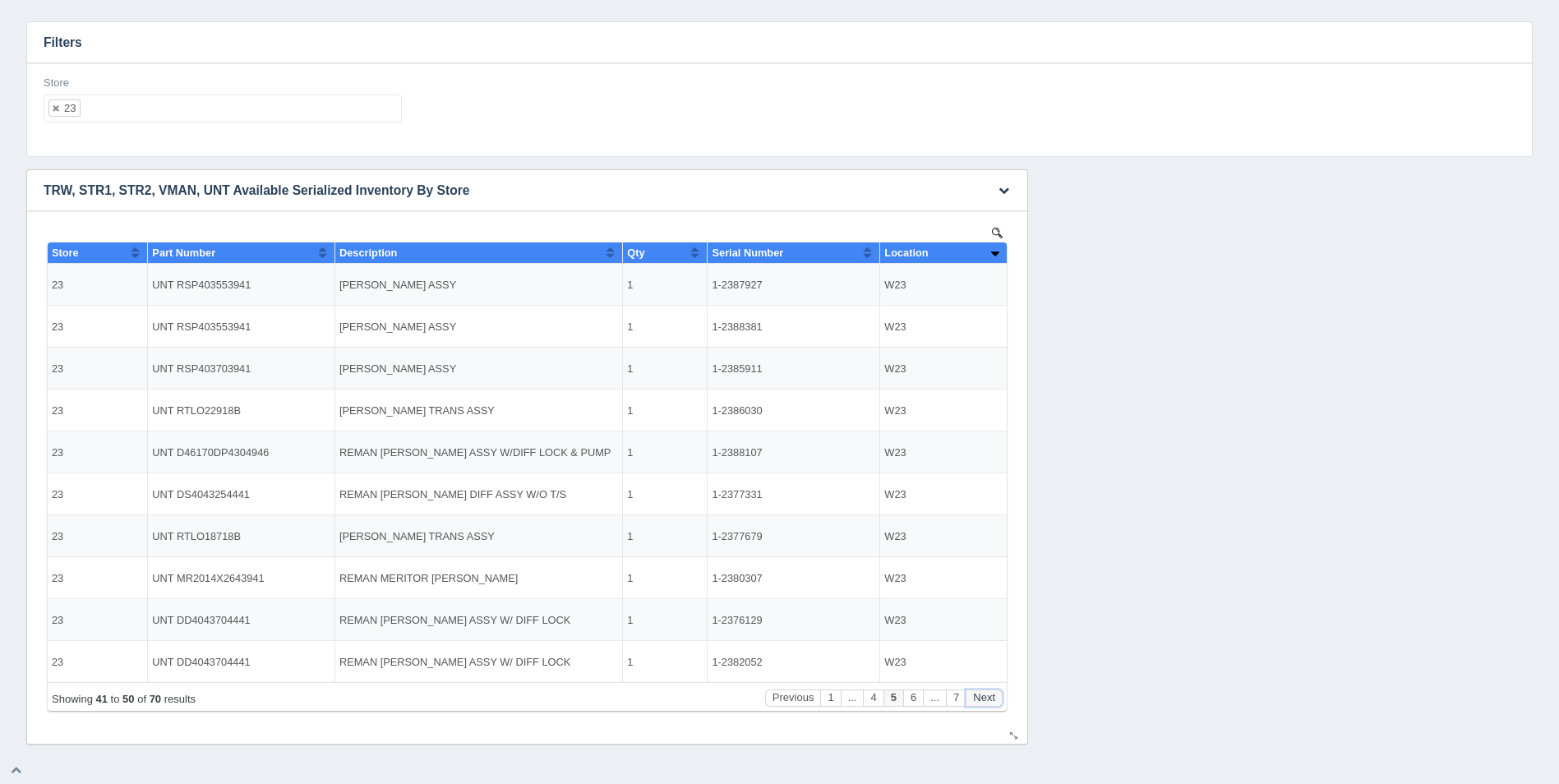
click at [988, 697] on button "Next" at bounding box center [984, 698] width 37 height 18
click at [988, 696] on button "Next" at bounding box center [984, 698] width 37 height 18
click at [213, 103] on ul "23" at bounding box center [222, 109] width 358 height 28
select select
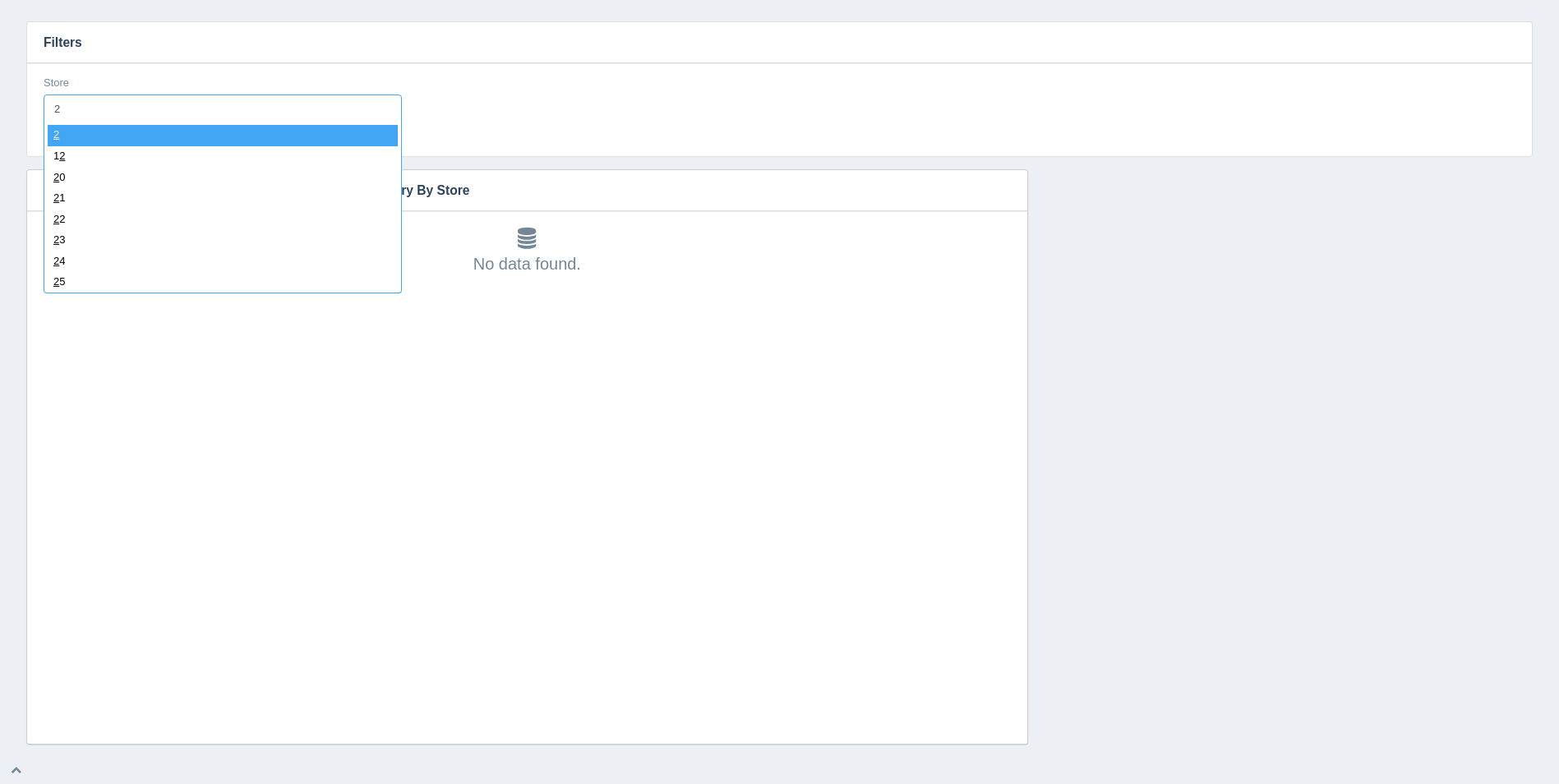
type input "24"
select select "24"
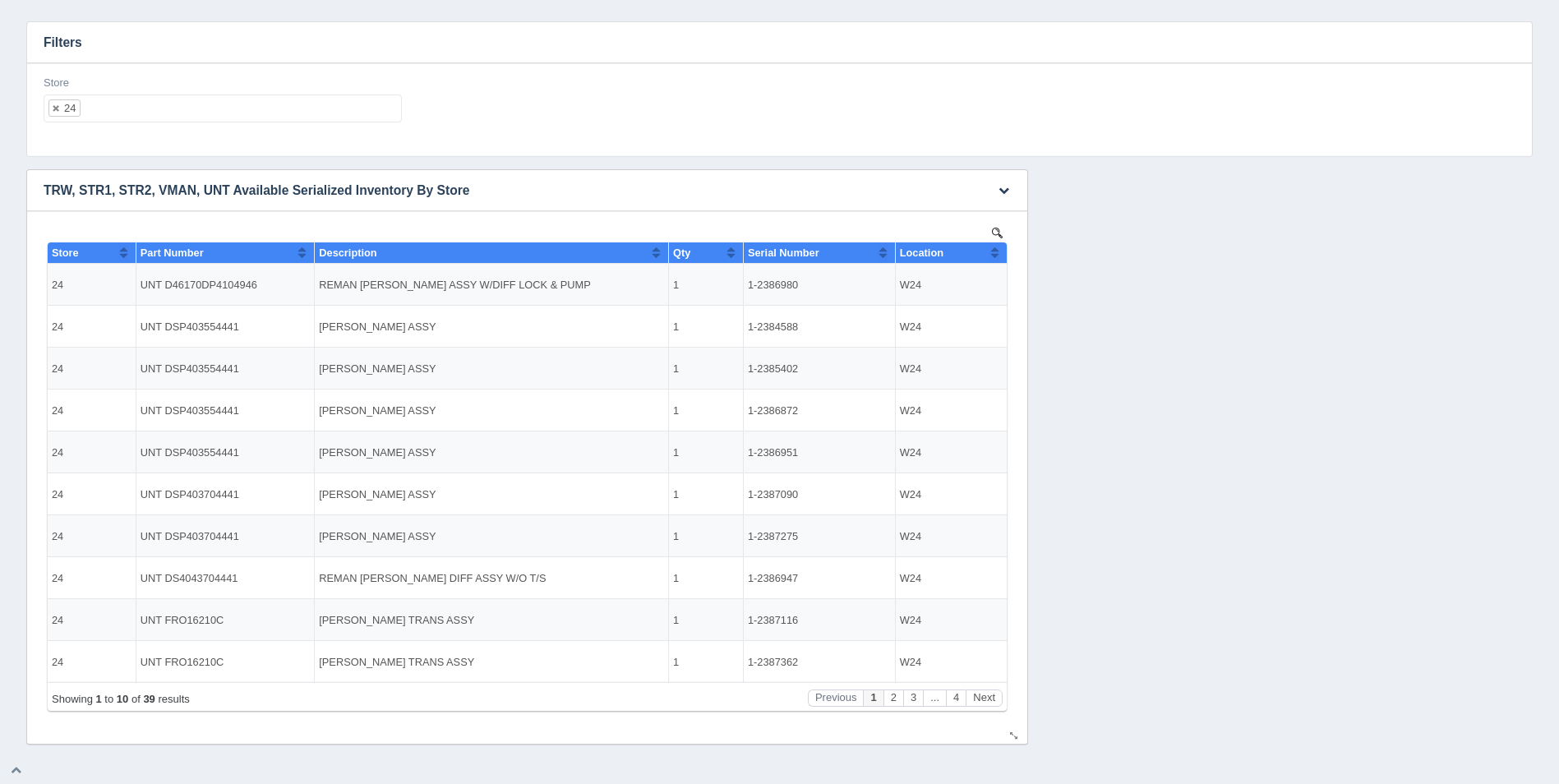
click at [995, 255] on button "Sort column ascending" at bounding box center [994, 252] width 10 height 20
click at [995, 255] on button "Sort column descending" at bounding box center [994, 252] width 10 height 20
click at [987, 700] on button "Next" at bounding box center [984, 698] width 37 height 18
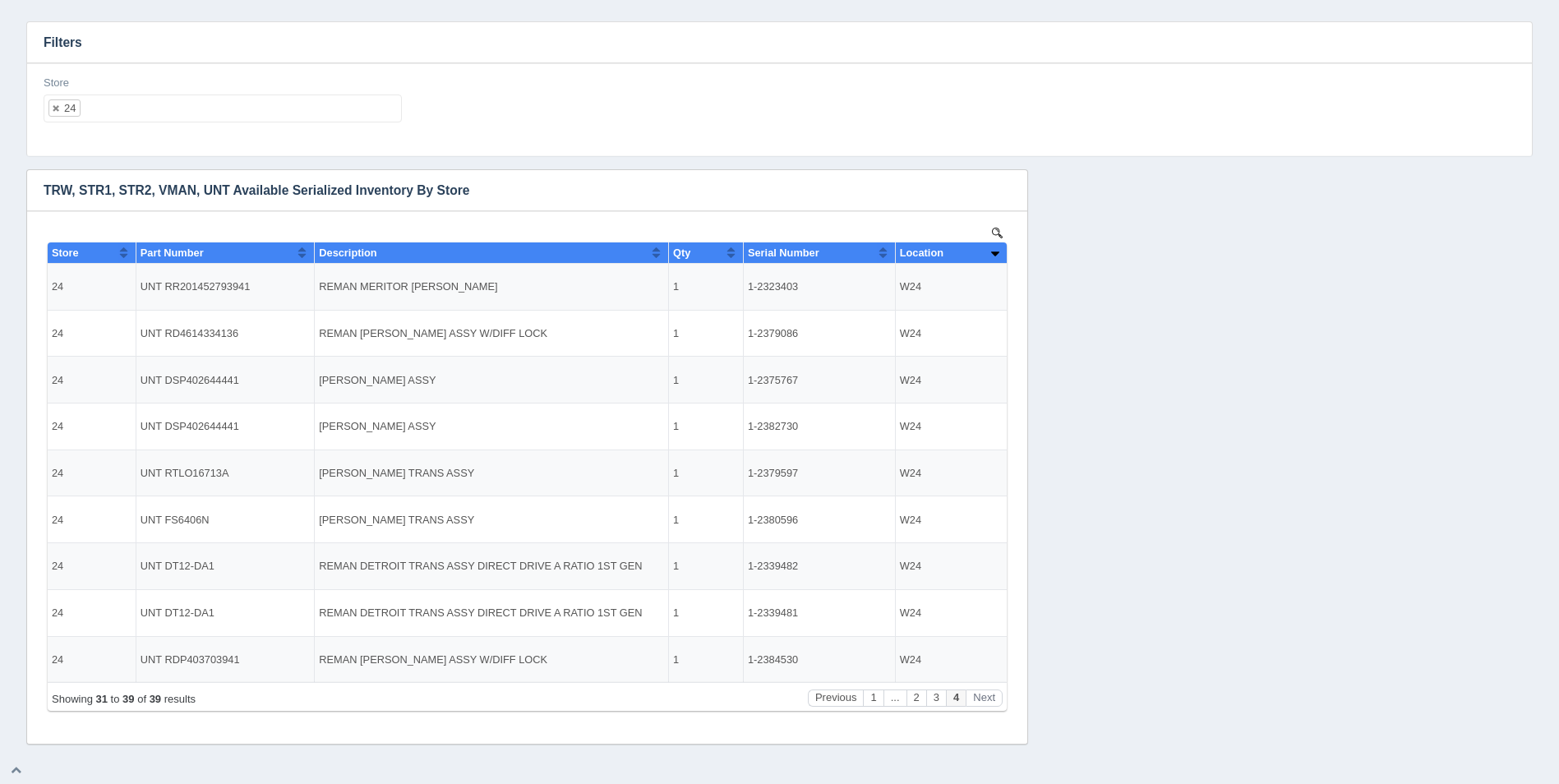
click at [238, 106] on ul "24" at bounding box center [222, 109] width 358 height 28
select select
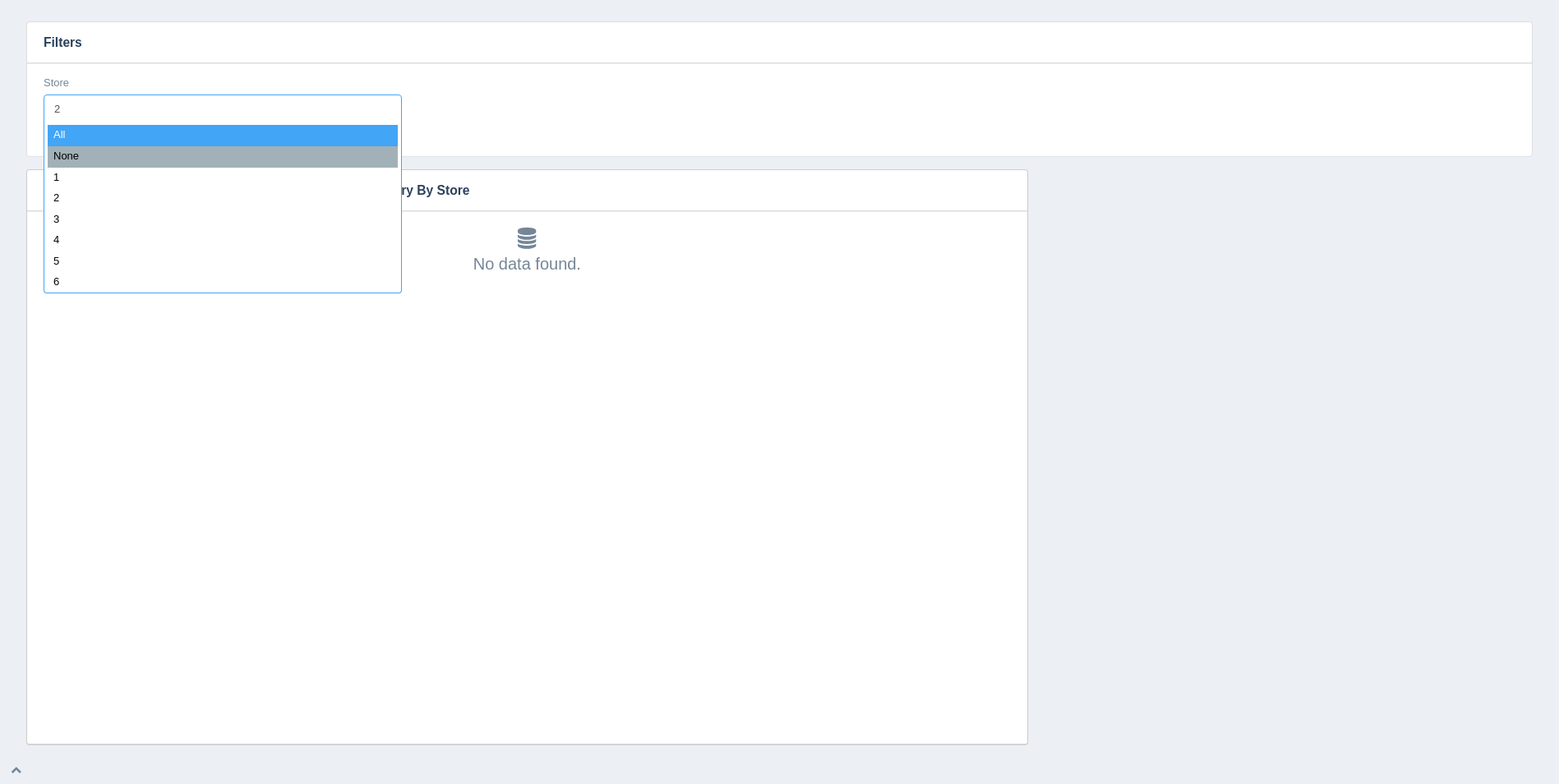
type input "25"
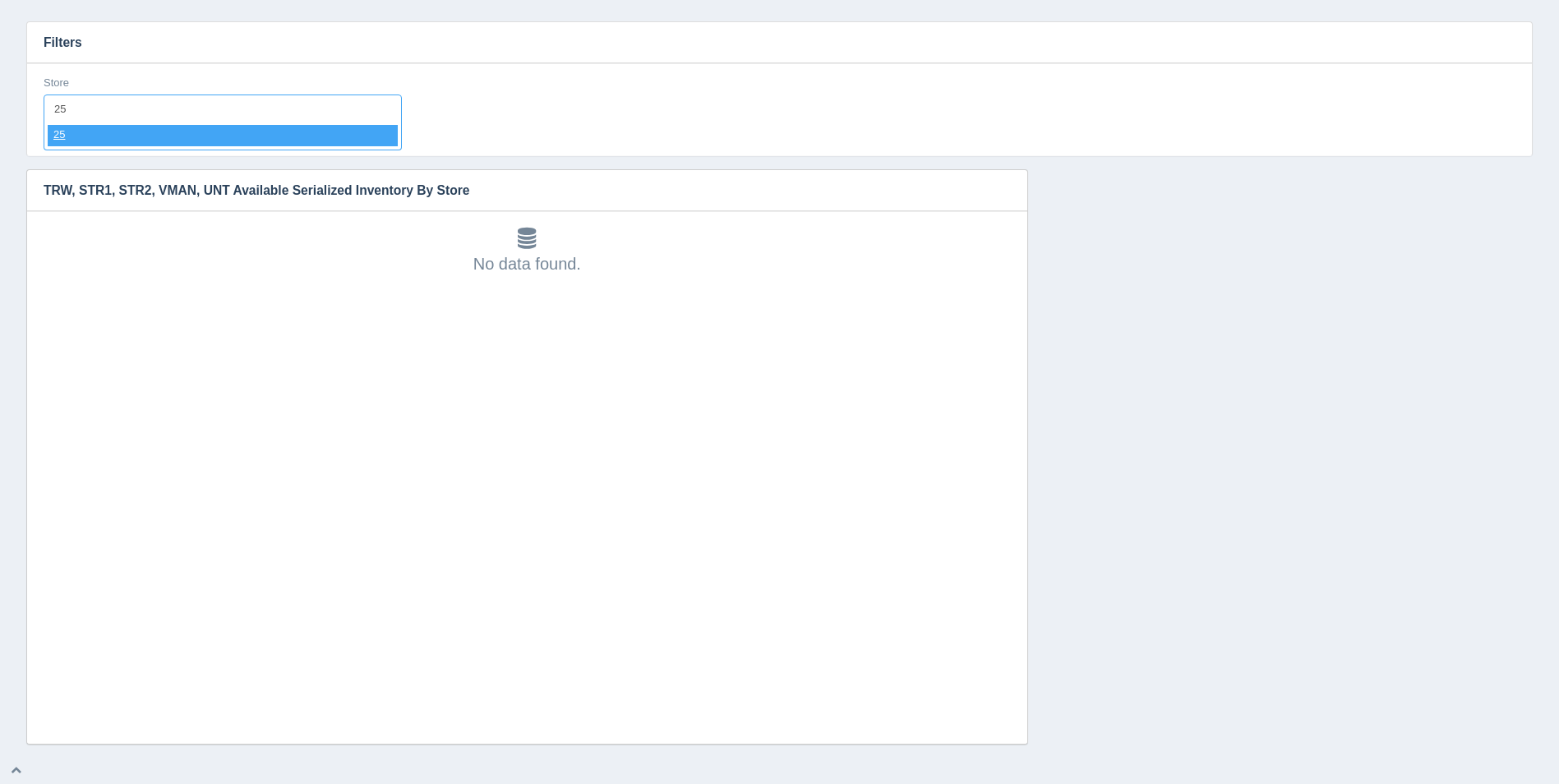
select select "25"
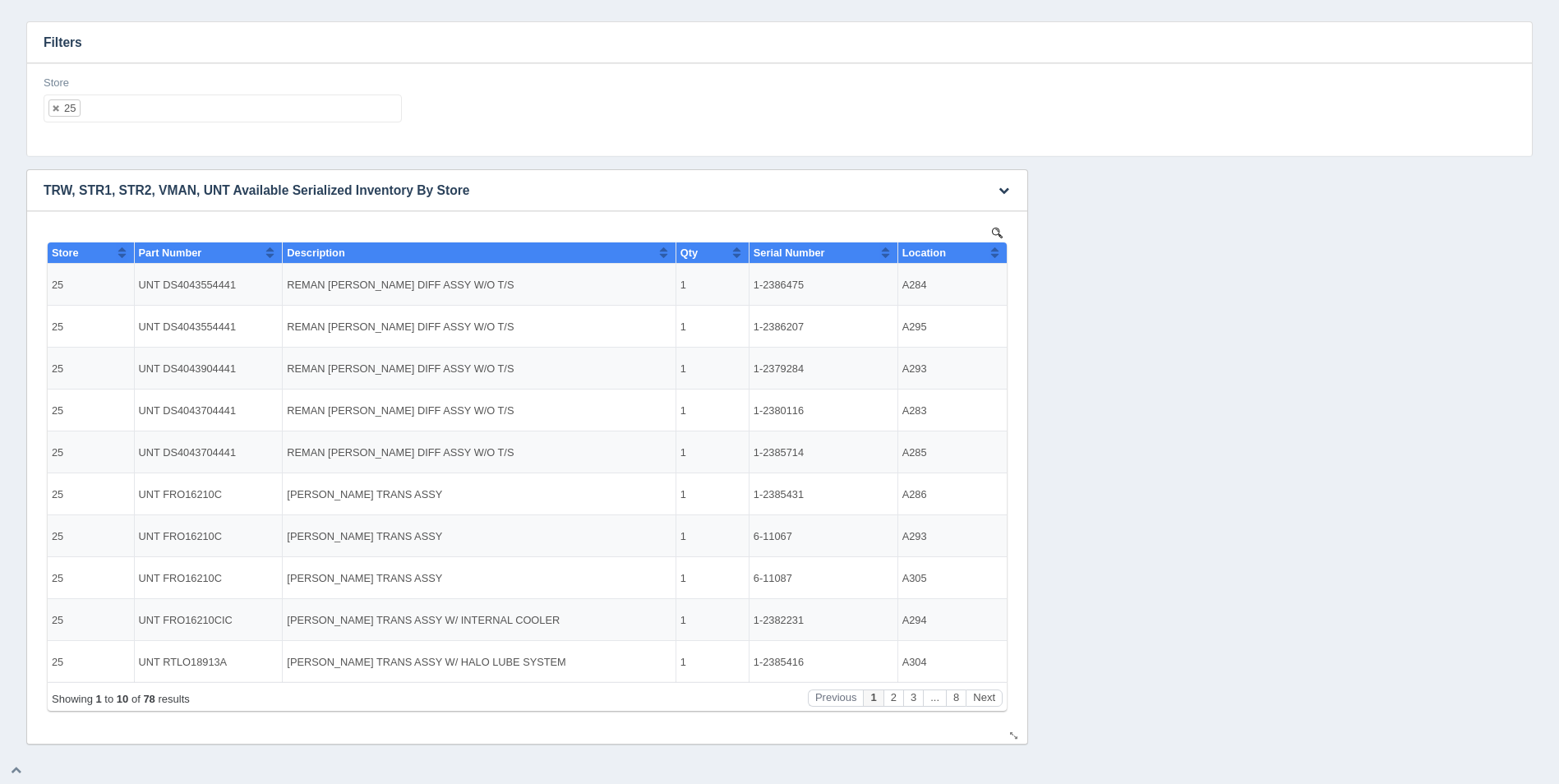
click at [997, 245] on button "Sort column ascending" at bounding box center [994, 252] width 10 height 20
click at [997, 245] on button "Sort column descending" at bounding box center [994, 252] width 10 height 20
click at [993, 255] on button "Sort column ascending" at bounding box center [994, 252] width 10 height 20
click at [993, 695] on button "Next" at bounding box center [984, 698] width 37 height 18
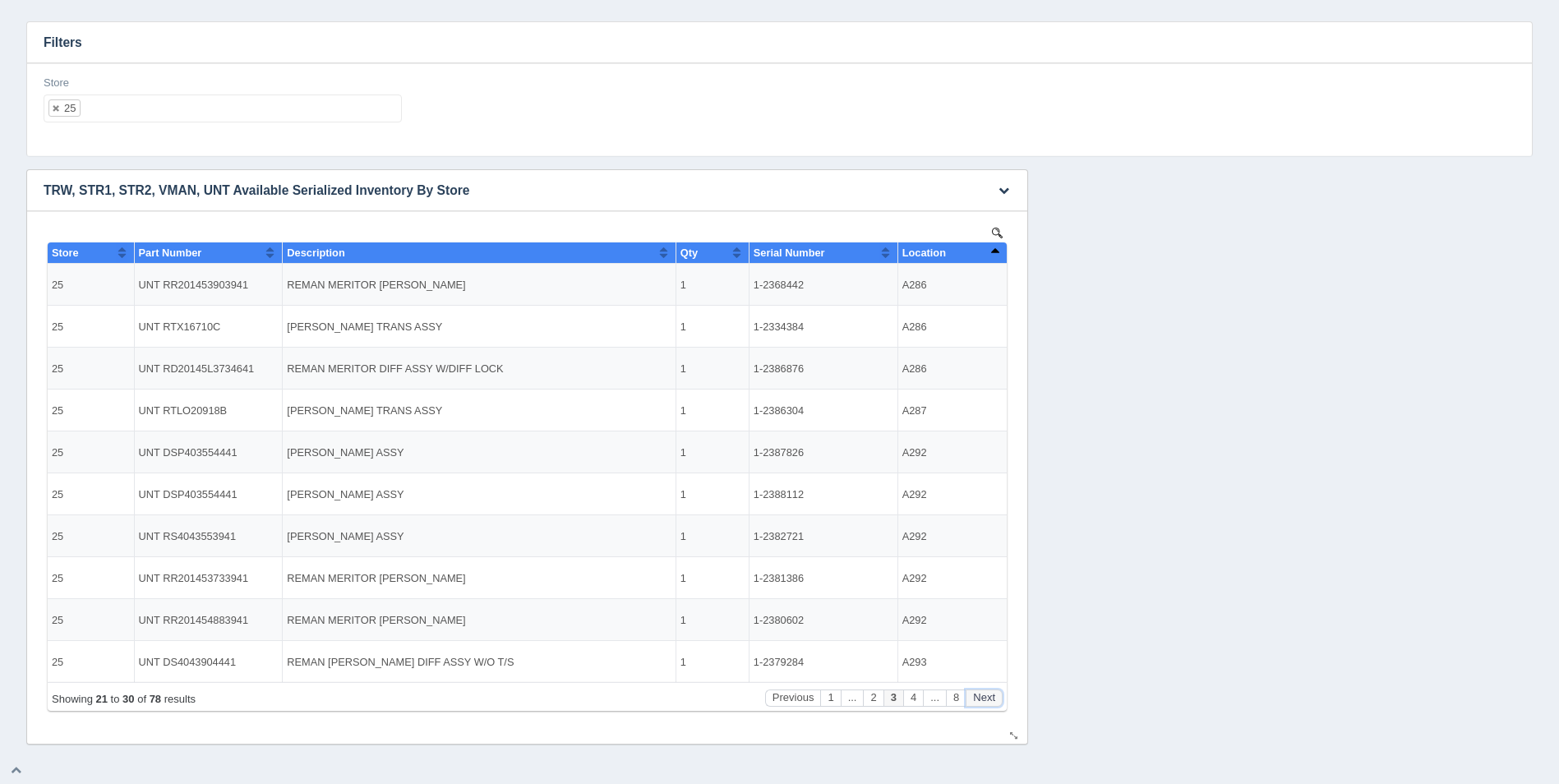
click at [993, 695] on button "Next" at bounding box center [984, 698] width 37 height 18
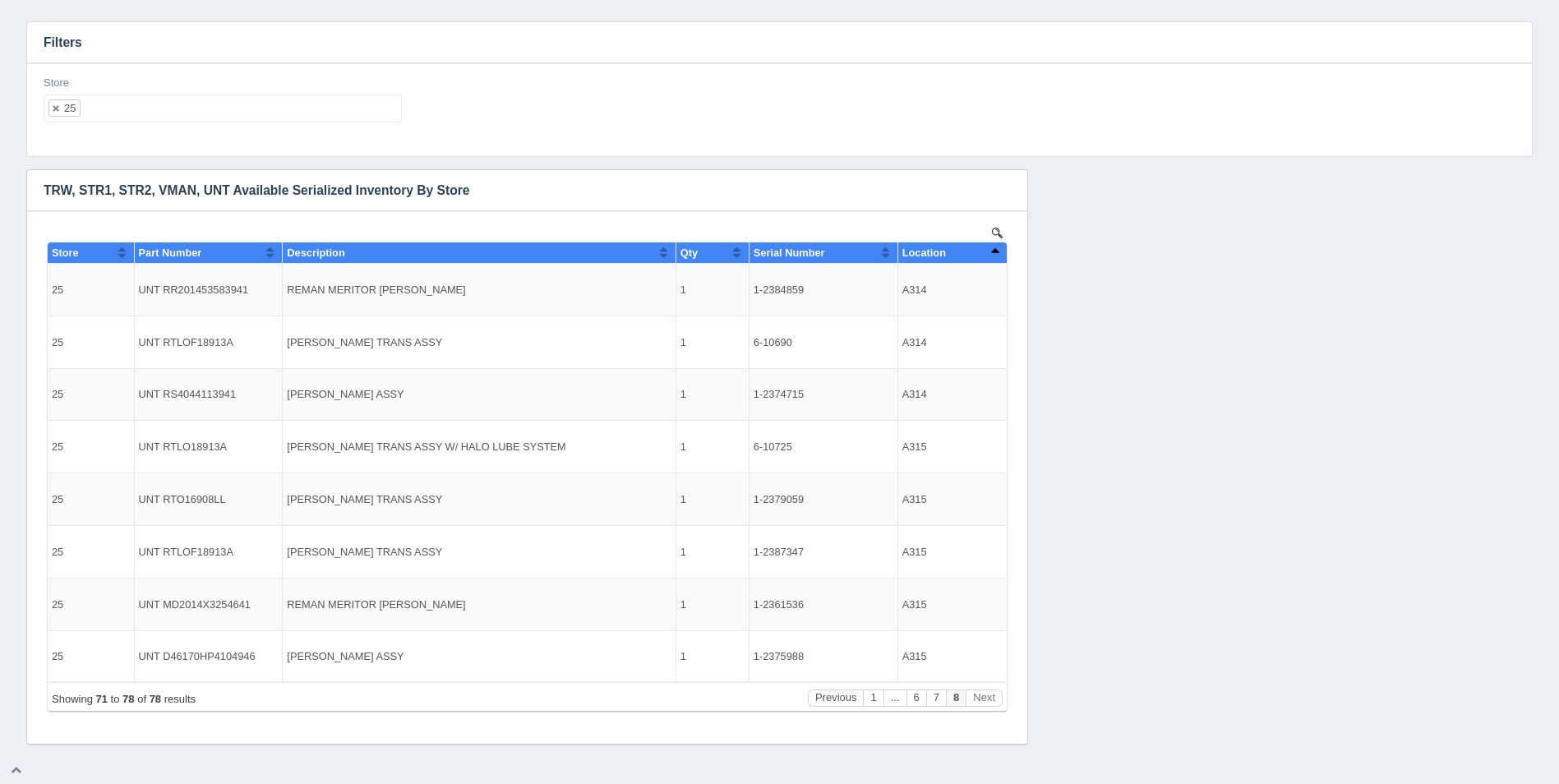
click at [142, 116] on ul "25" at bounding box center [222, 109] width 358 height 28
select select
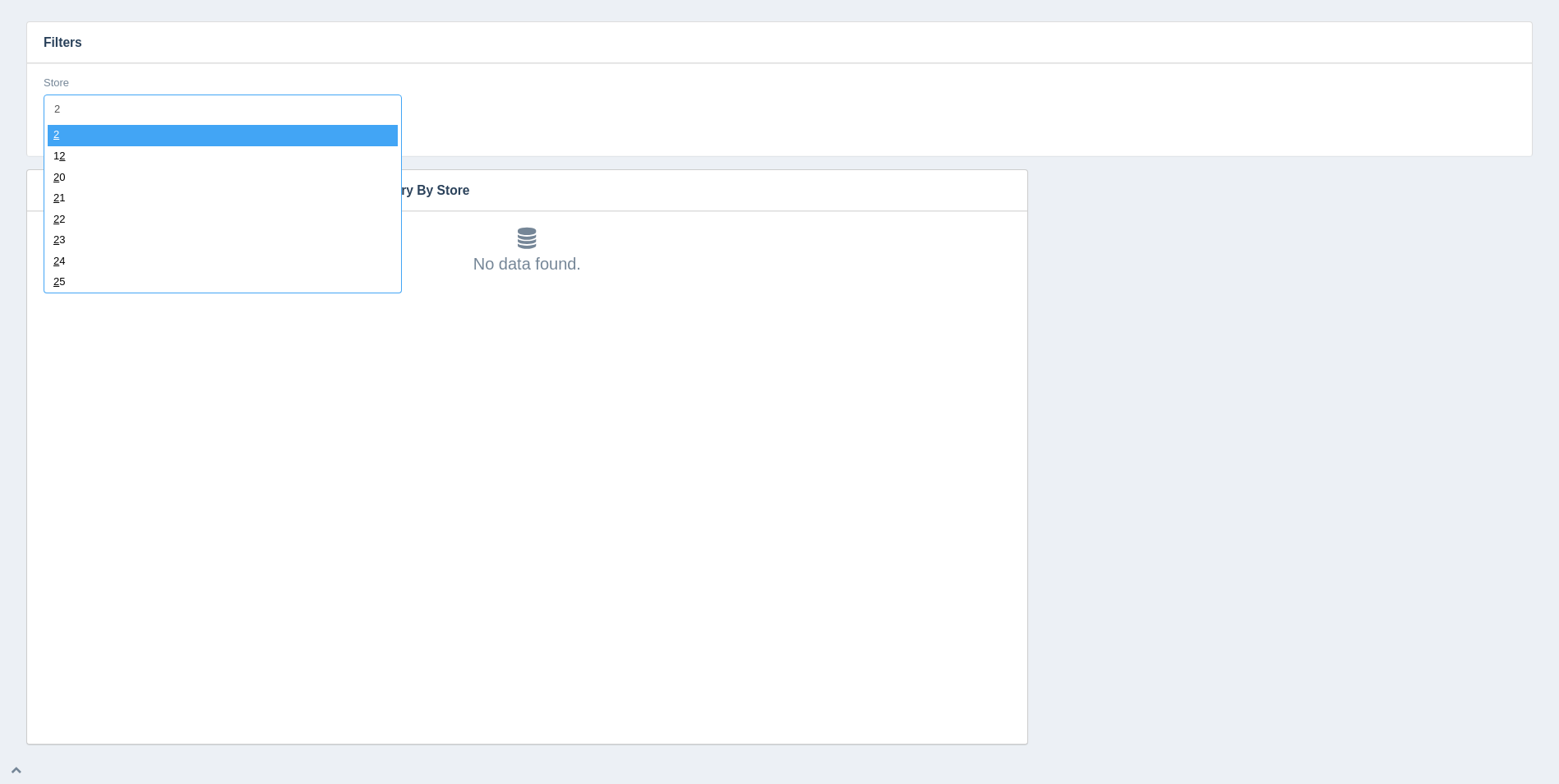
type input "26"
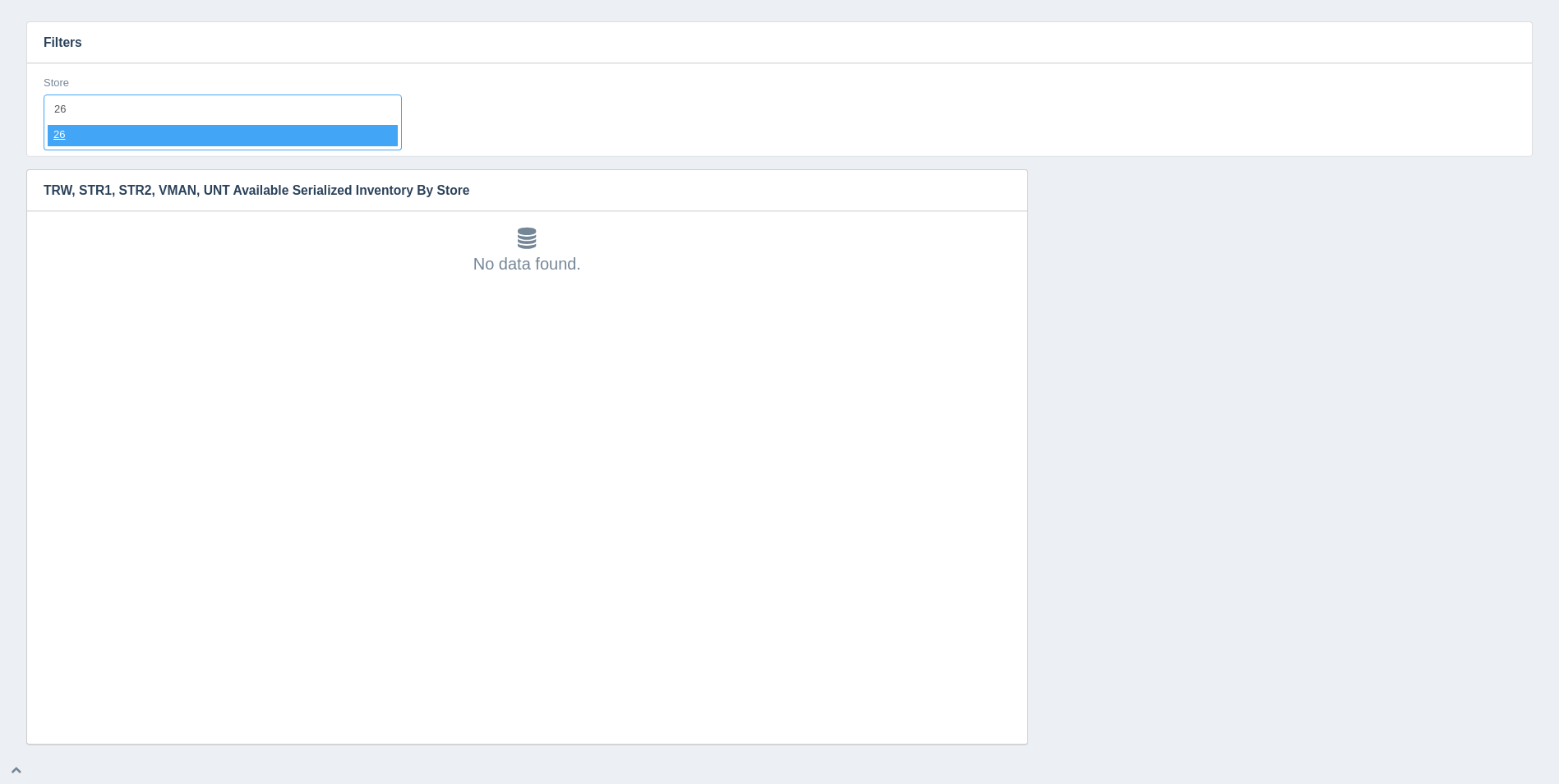
select select "26"
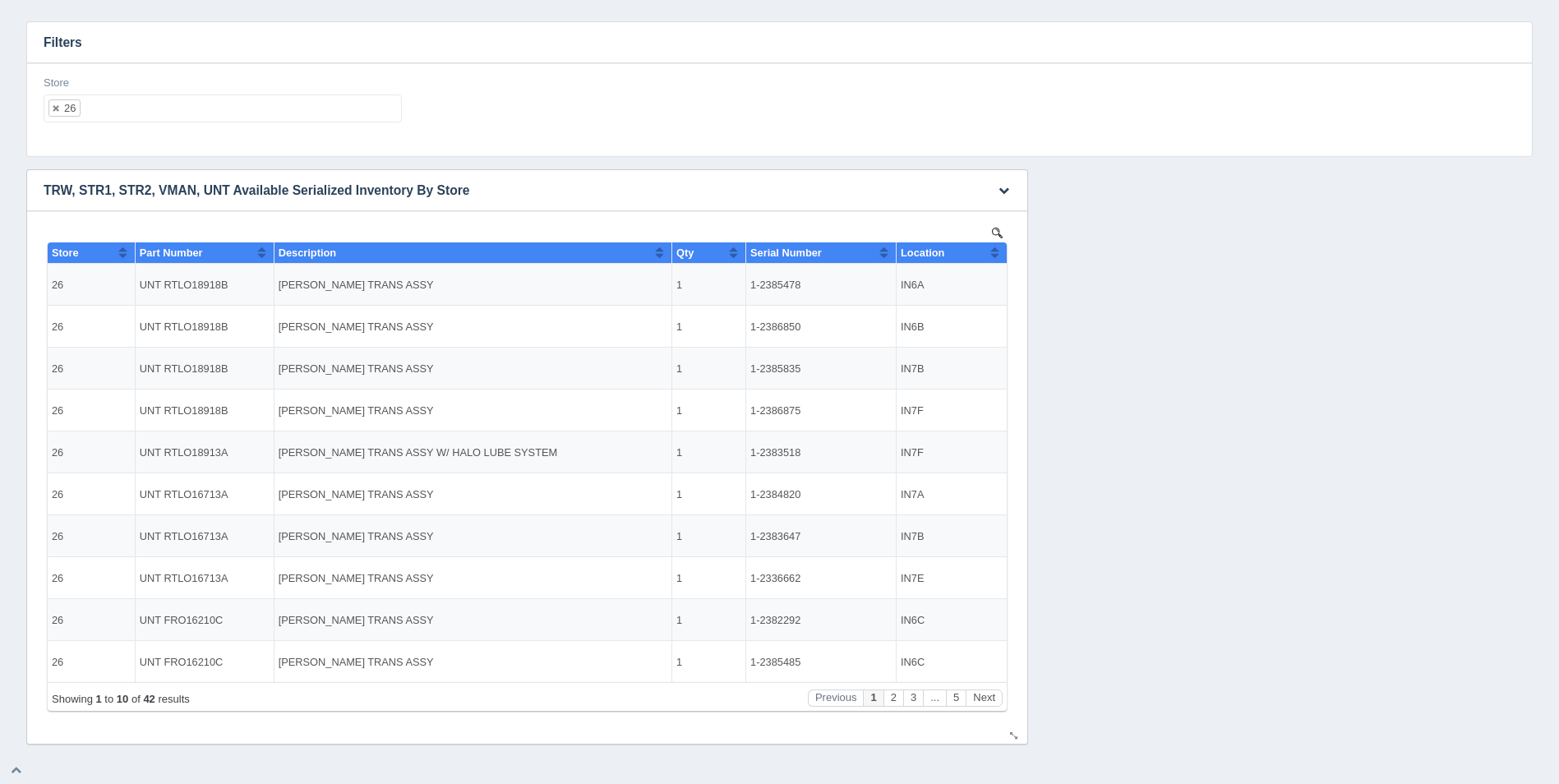
click at [999, 255] on button "Sort column ascending" at bounding box center [994, 252] width 10 height 20
click at [999, 255] on button "Sort column descending" at bounding box center [994, 252] width 10 height 20
click at [993, 692] on button "Next" at bounding box center [984, 698] width 37 height 18
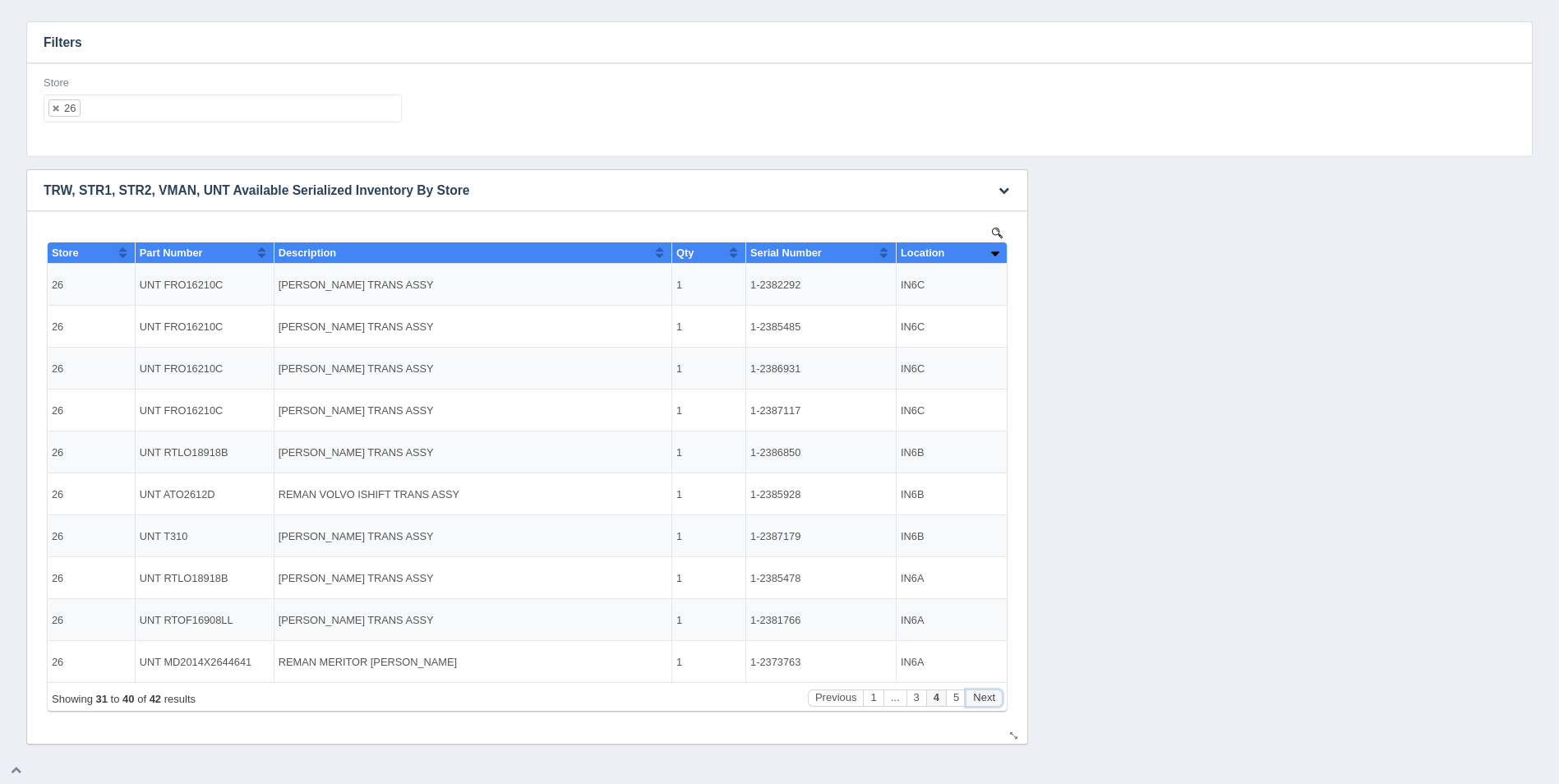
click at [993, 692] on button "Next" at bounding box center [984, 698] width 37 height 18
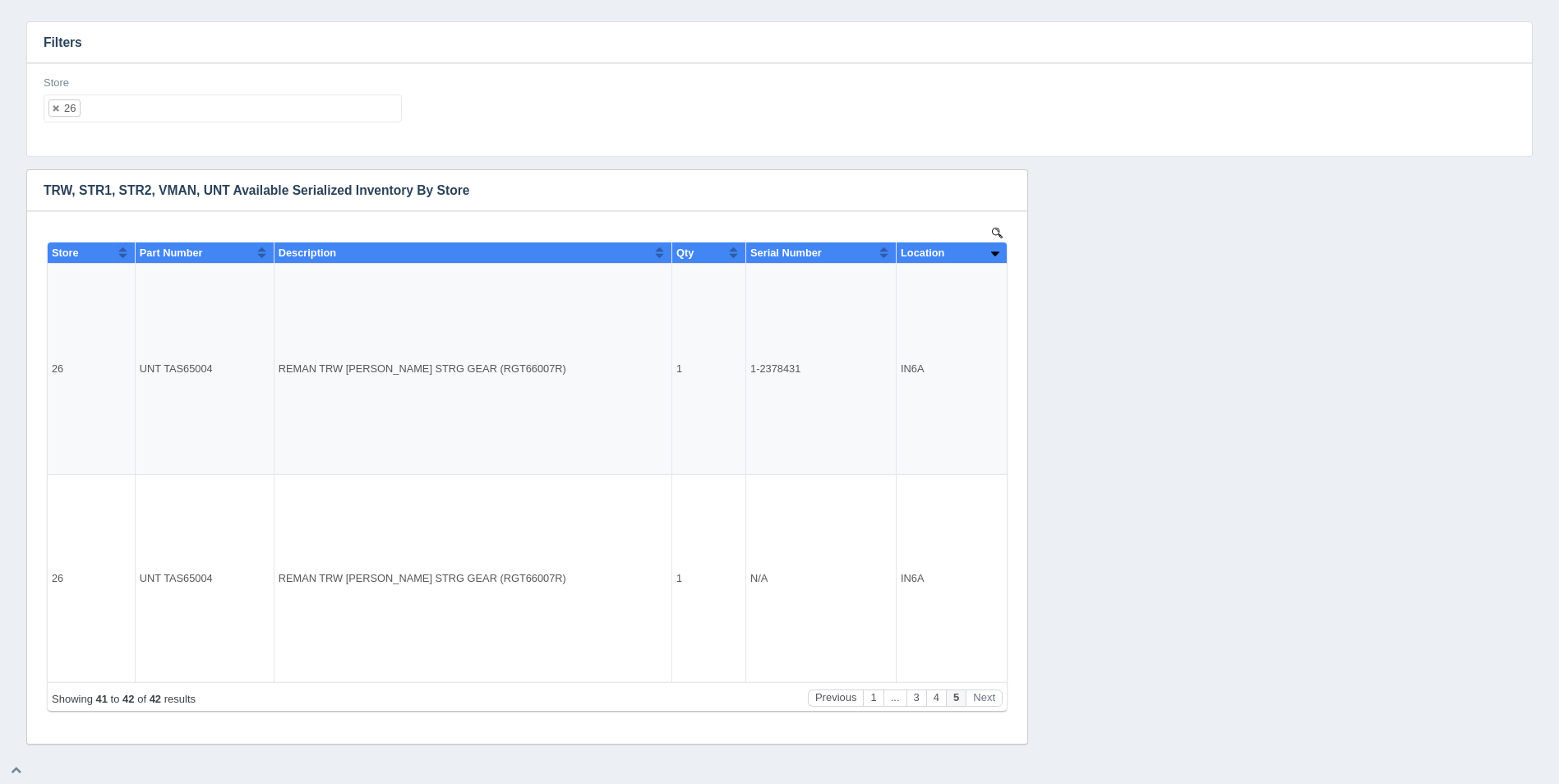
click at [170, 110] on ul "26" at bounding box center [222, 109] width 358 height 28
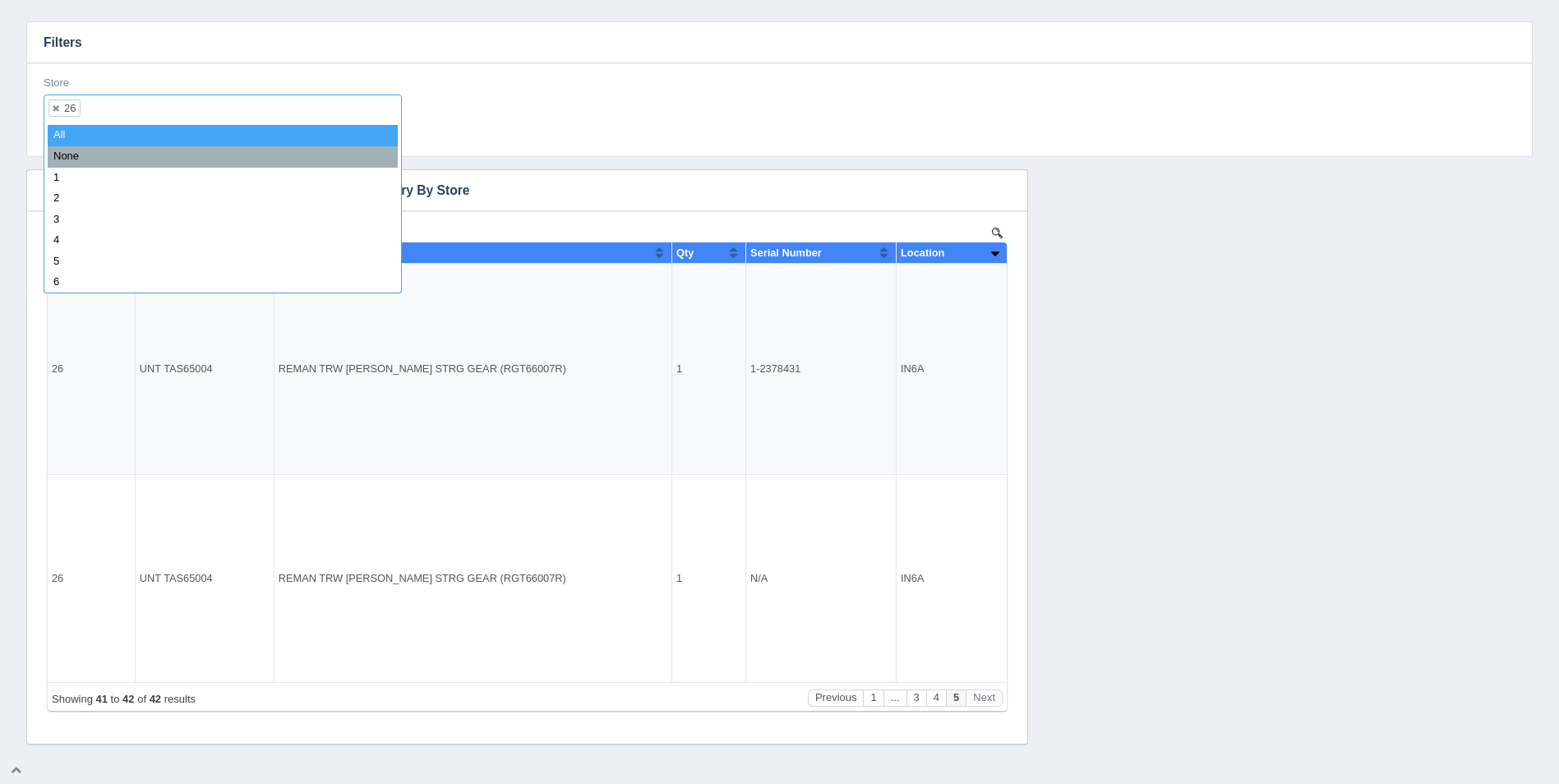
select select
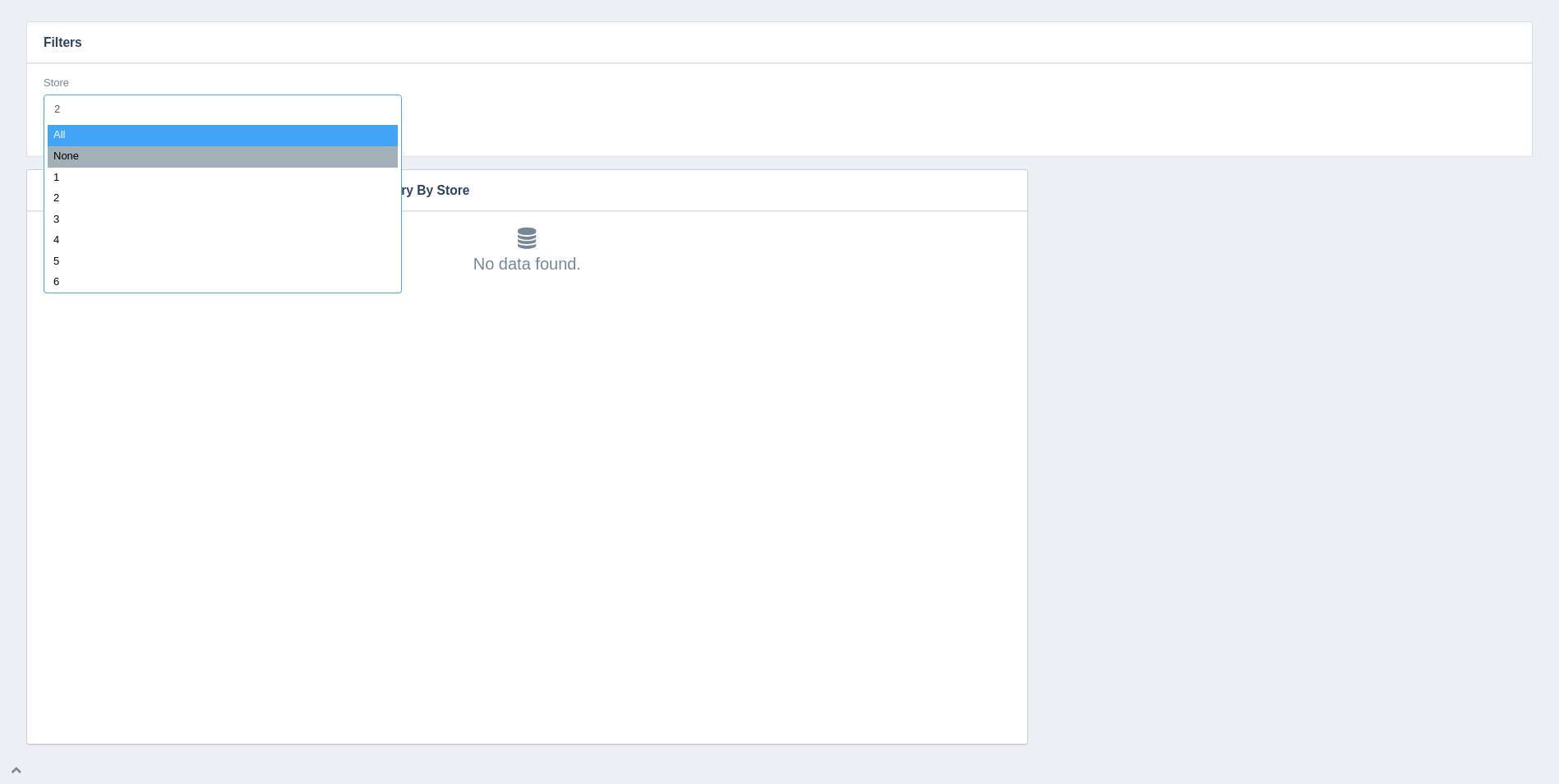
type input "27"
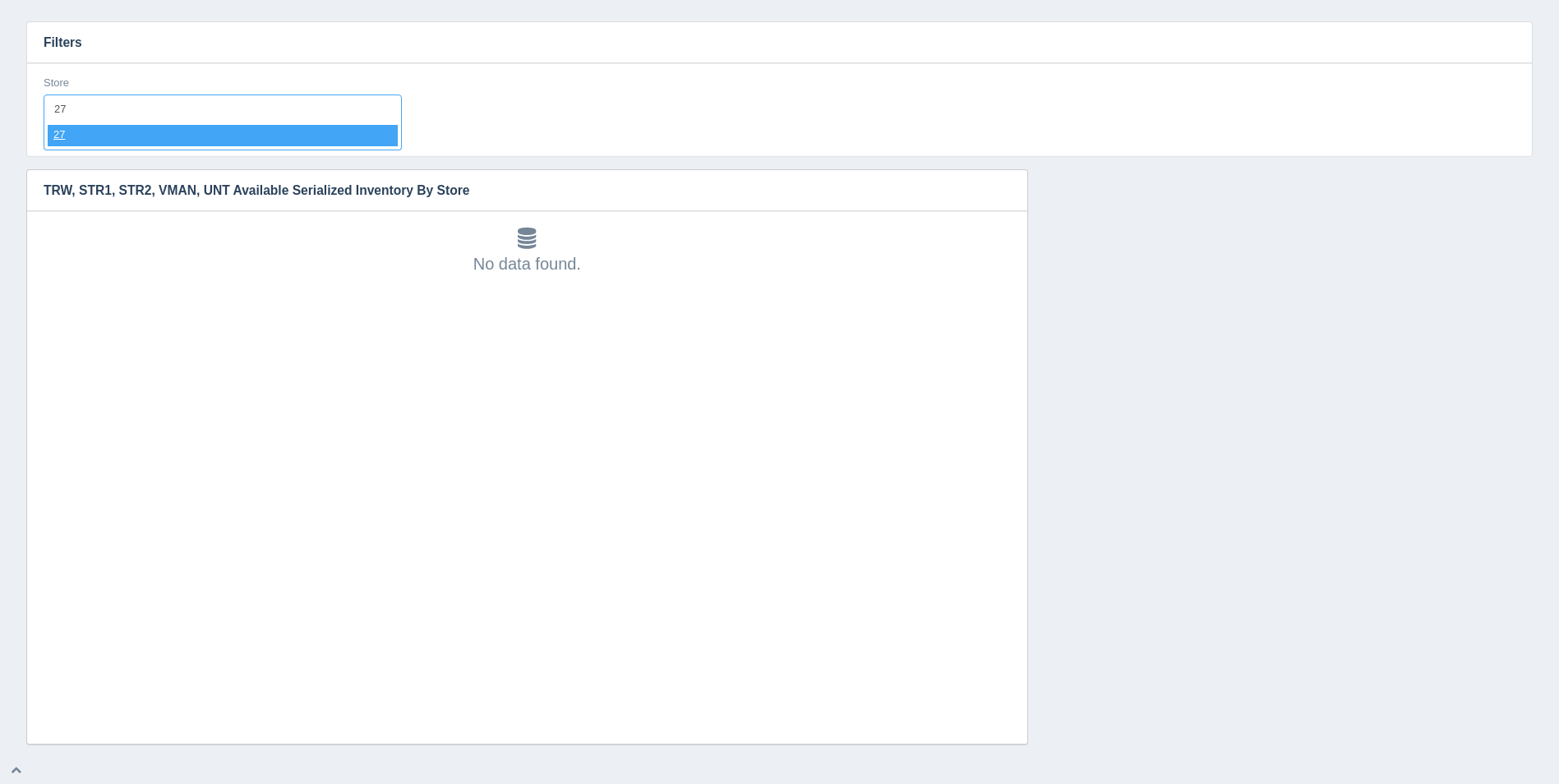
select select "27"
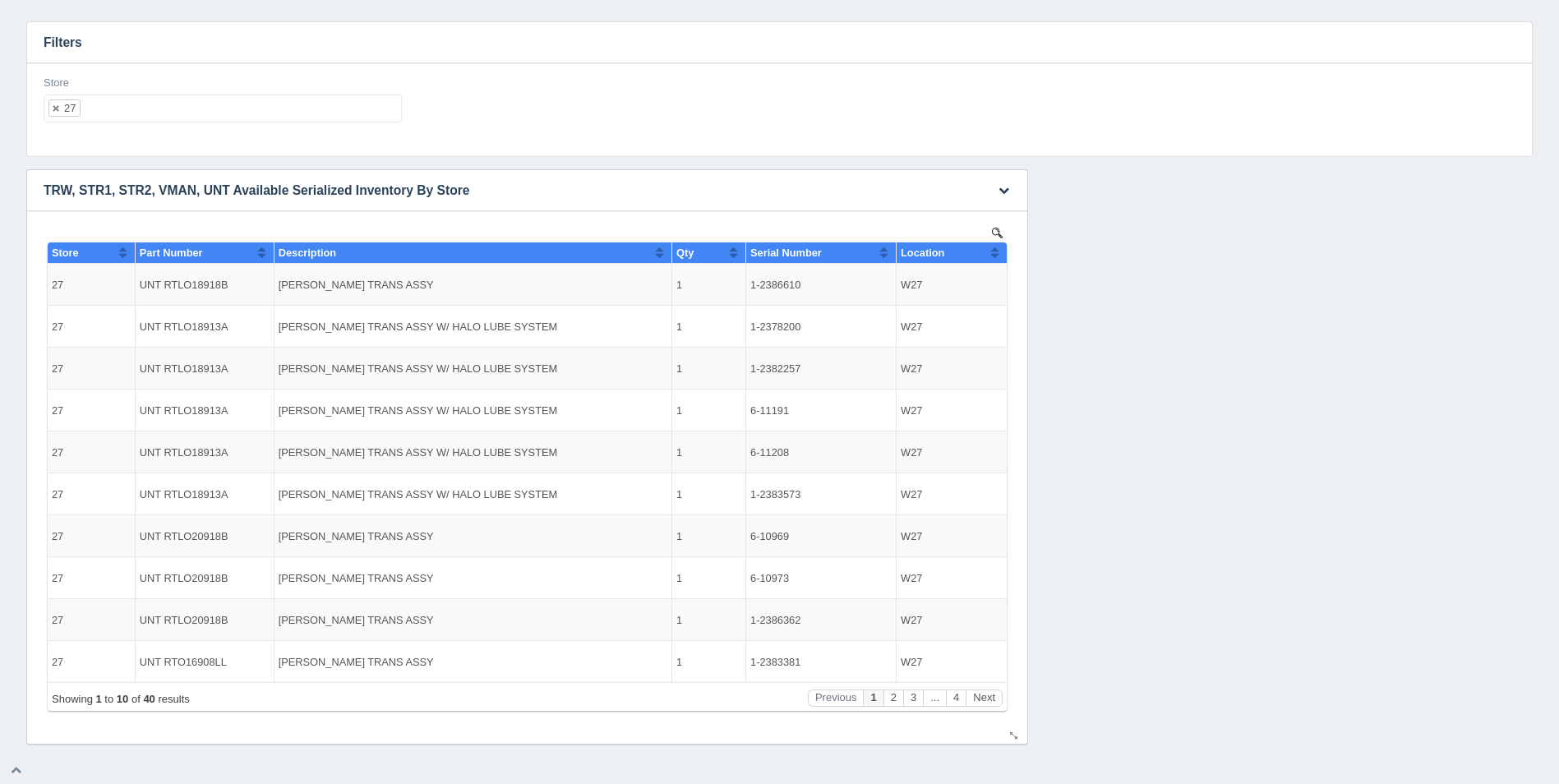
click at [995, 251] on button "Sort column ascending" at bounding box center [994, 252] width 10 height 20
click at [996, 251] on button "Sort column descending" at bounding box center [994, 252] width 10 height 20
click at [985, 698] on button "Next" at bounding box center [984, 698] width 37 height 18
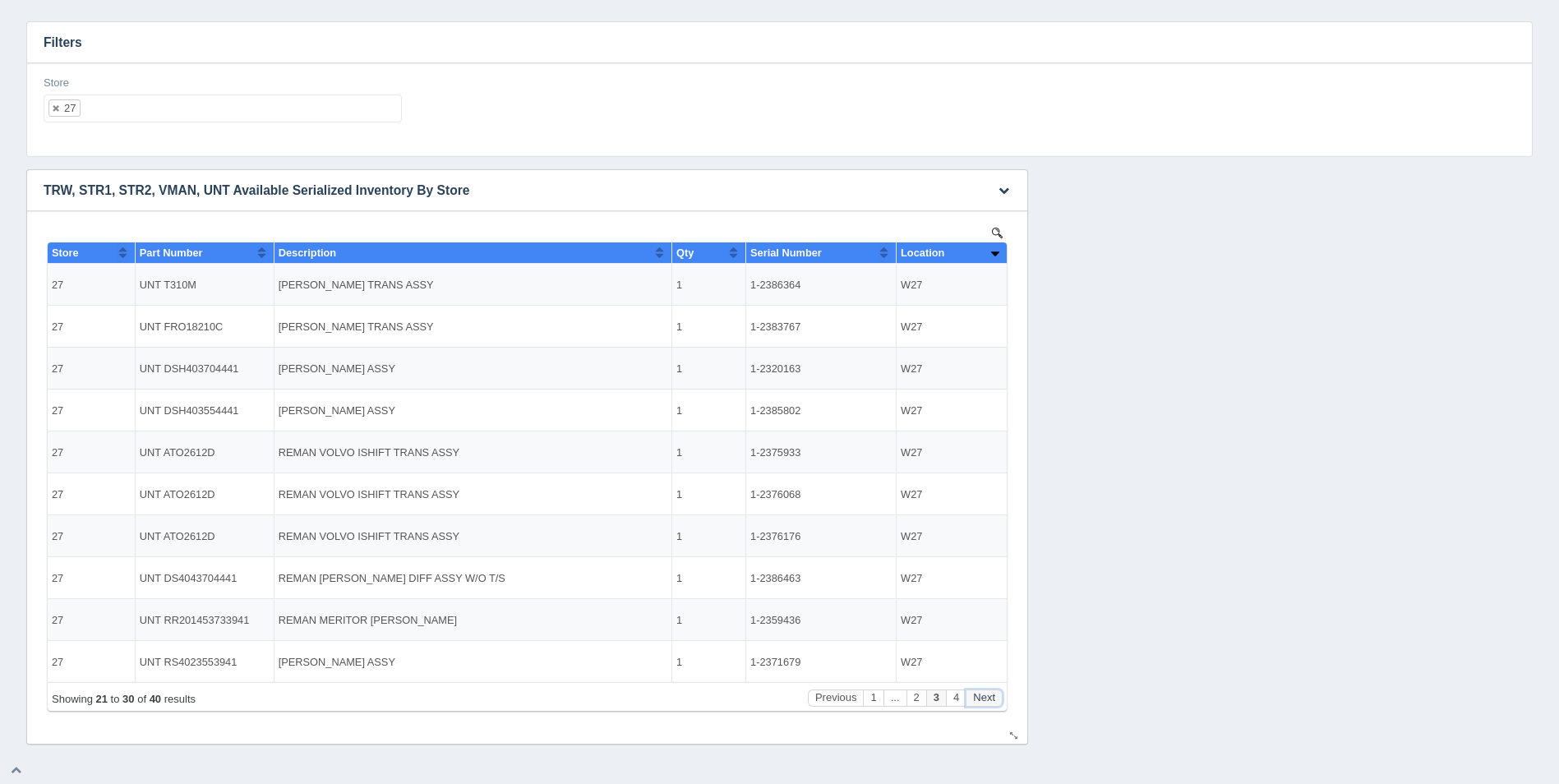
click at [985, 698] on button "Next" at bounding box center [984, 698] width 37 height 18
click at [154, 106] on ul "27" at bounding box center [222, 109] width 358 height 28
select select
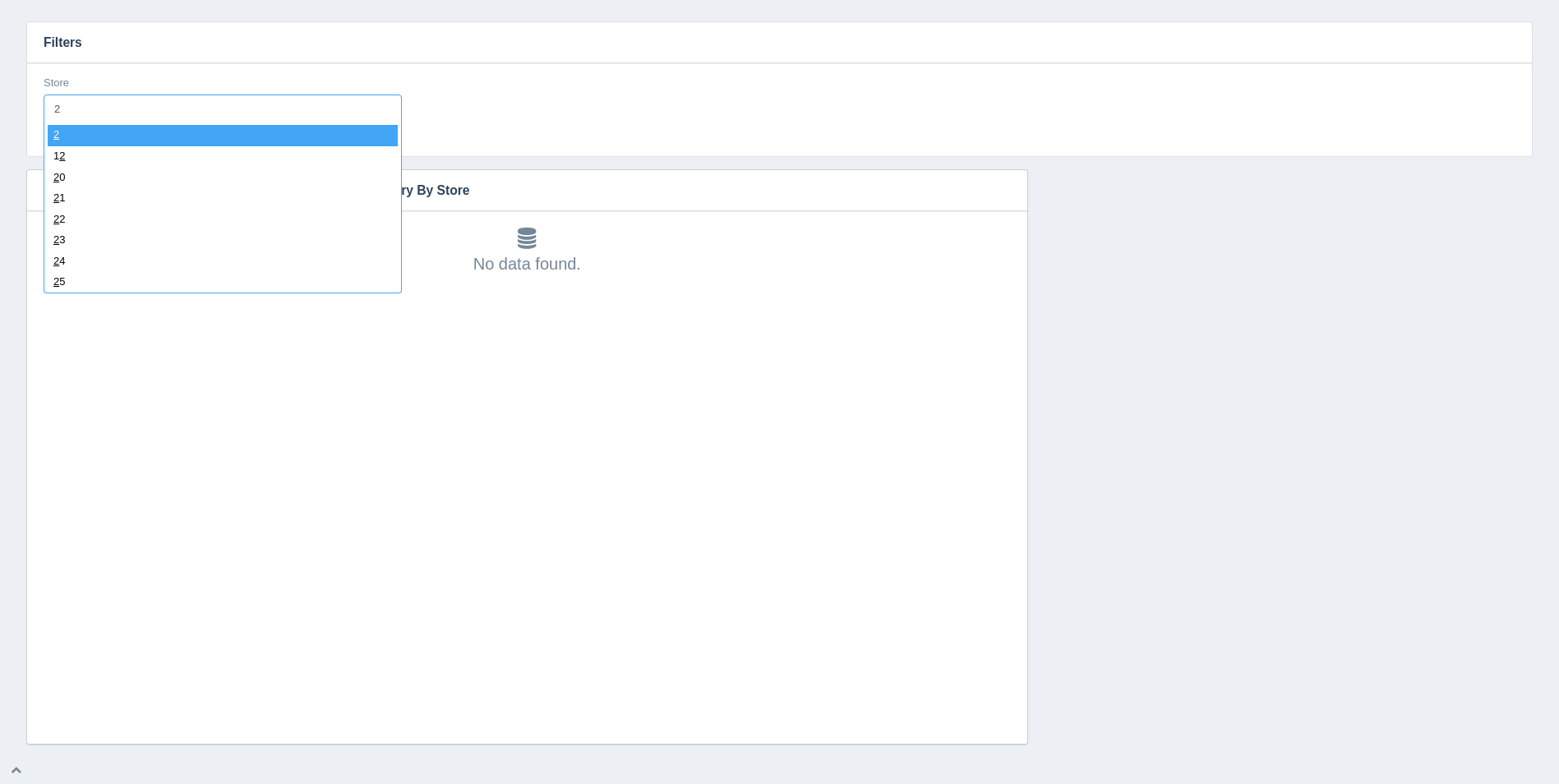
type input "28"
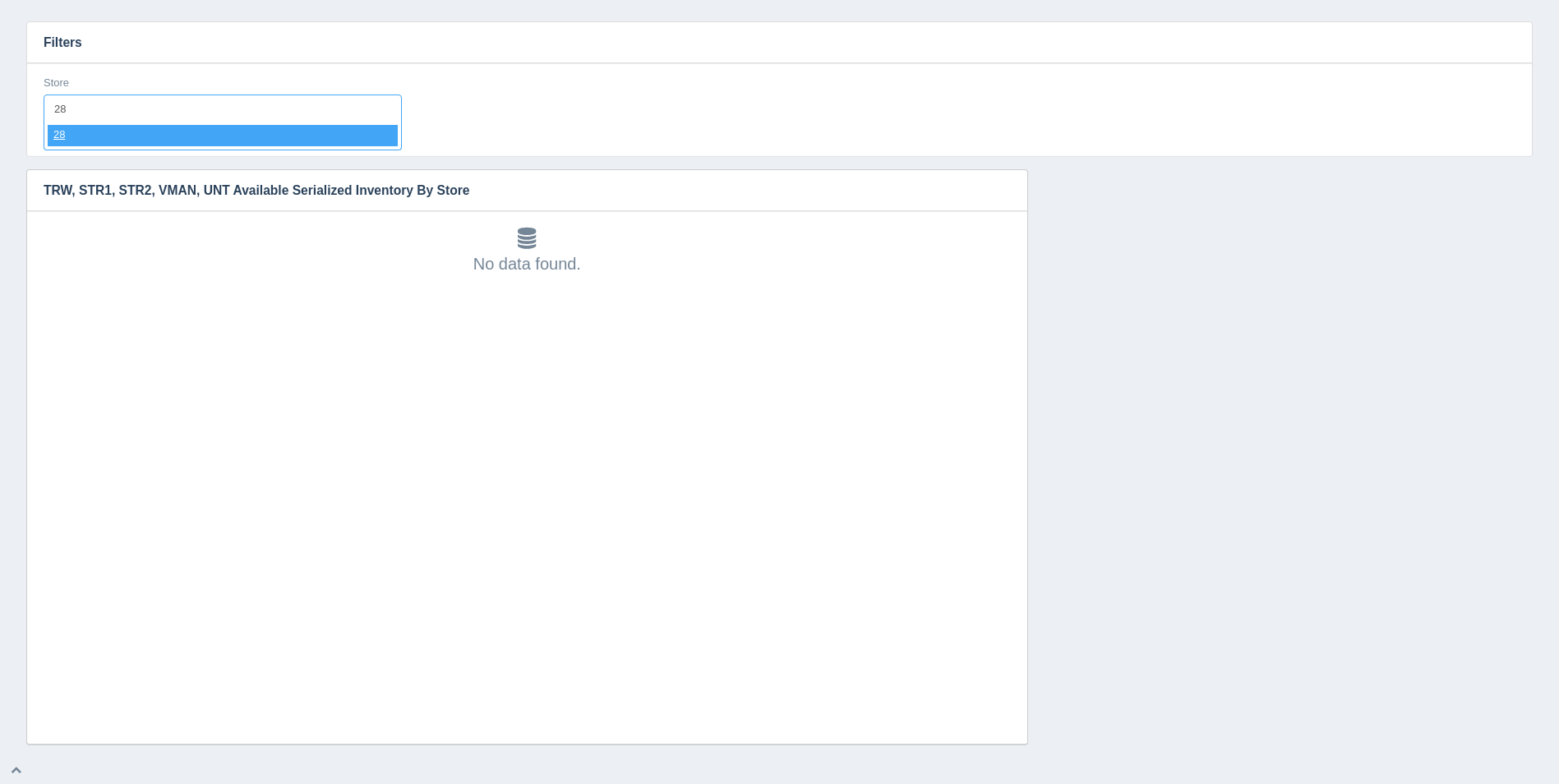
select select "28"
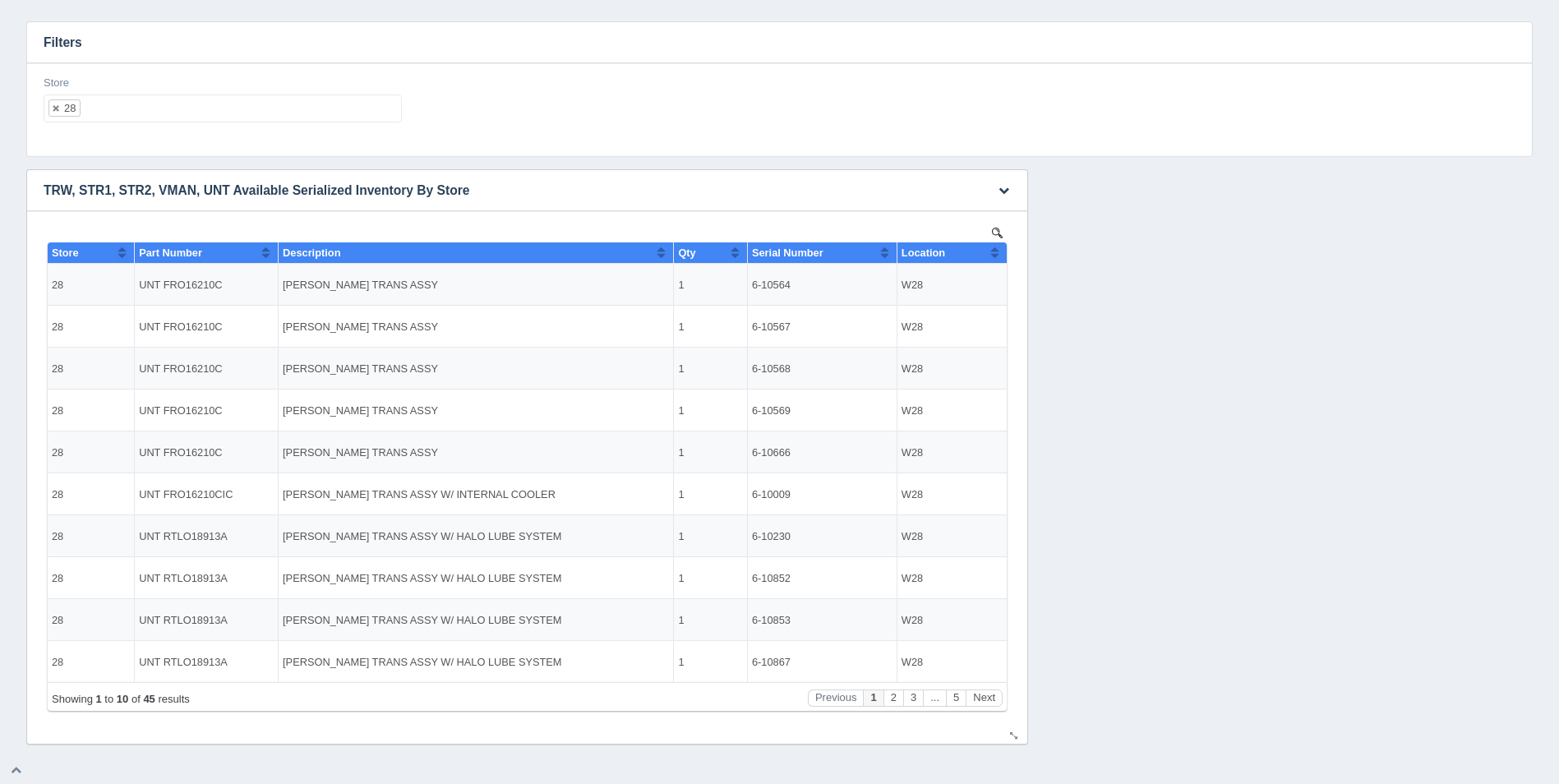
click at [995, 258] on button "Sort column ascending" at bounding box center [994, 252] width 10 height 20
click at [995, 258] on button "Sort column descending" at bounding box center [994, 252] width 10 height 20
click at [981, 693] on button "Next" at bounding box center [984, 698] width 37 height 18
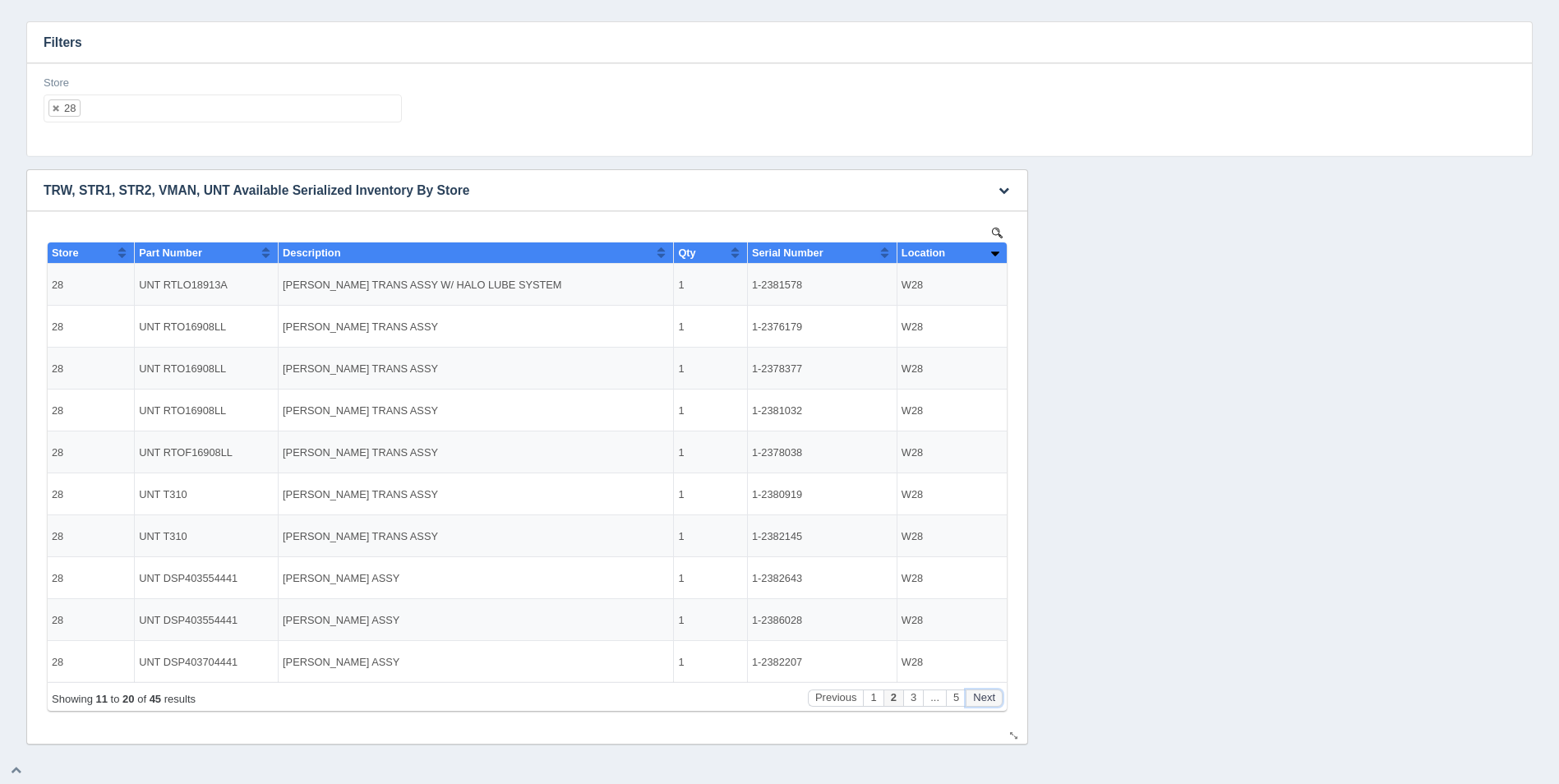
click at [982, 693] on button "Next" at bounding box center [984, 698] width 37 height 18
click at [983, 693] on button "Next" at bounding box center [984, 698] width 37 height 18
click at [983, 694] on button "Next" at bounding box center [984, 698] width 37 height 18
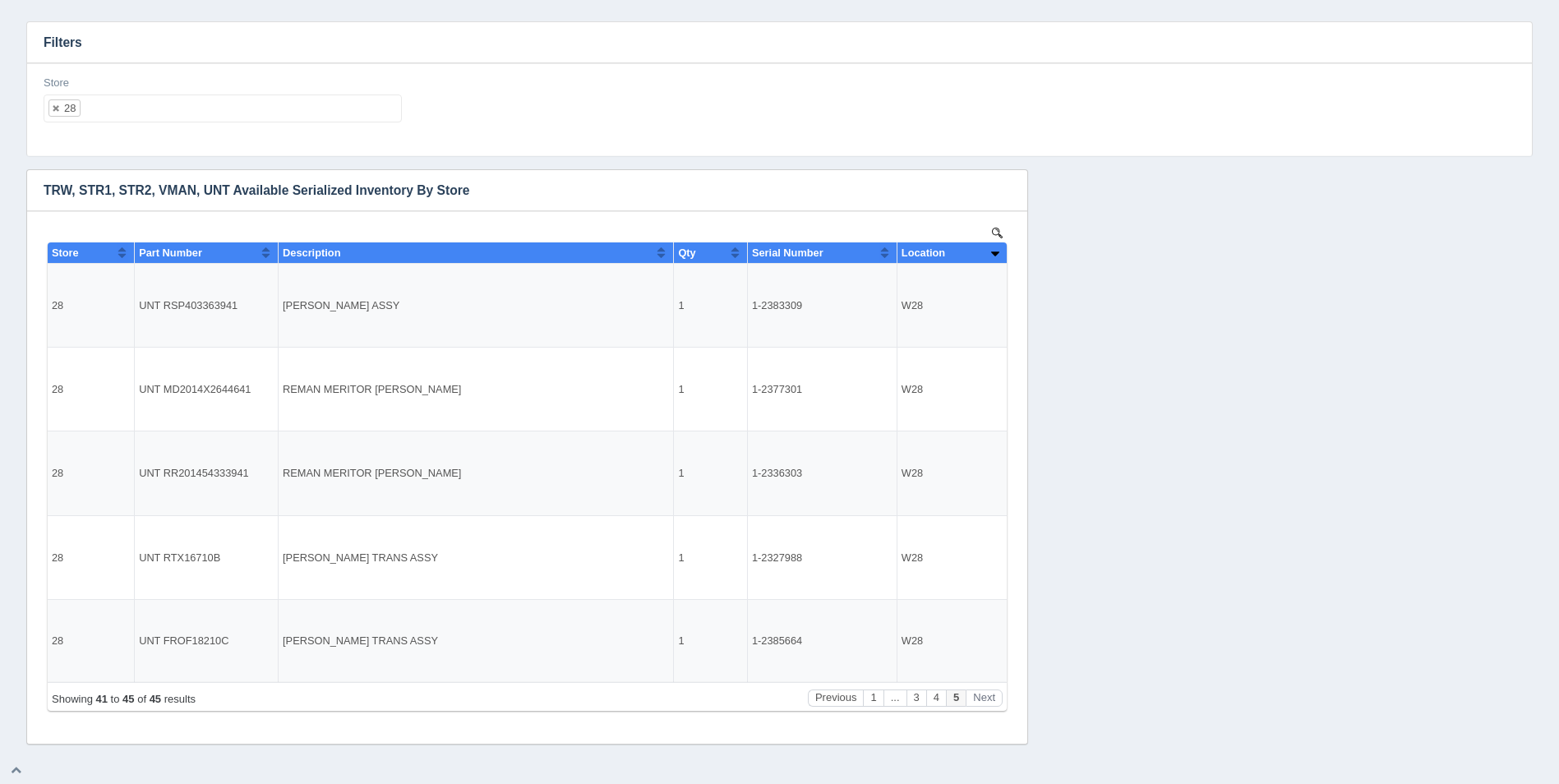
click at [267, 113] on ul "28" at bounding box center [222, 109] width 358 height 28
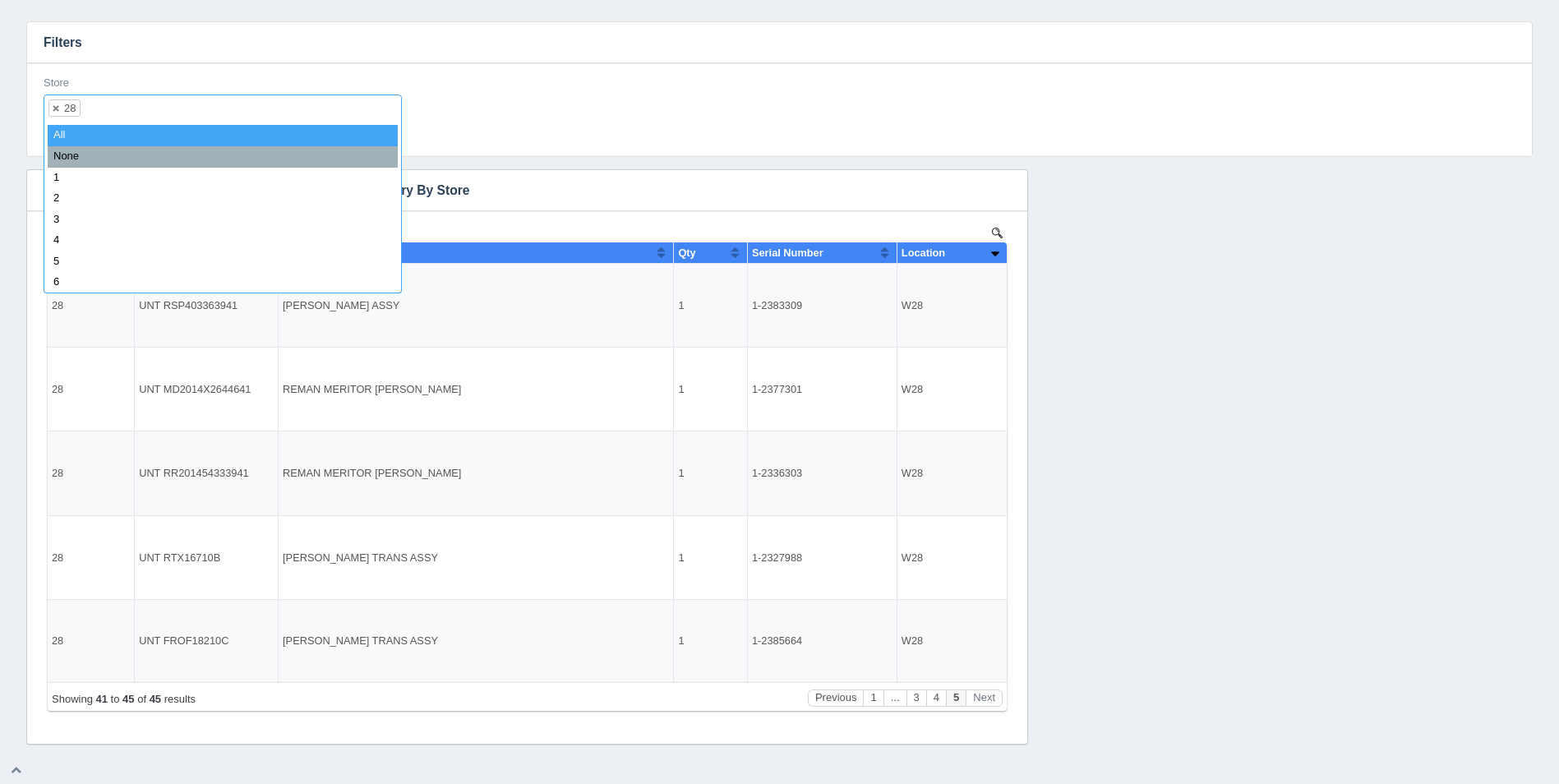
select select
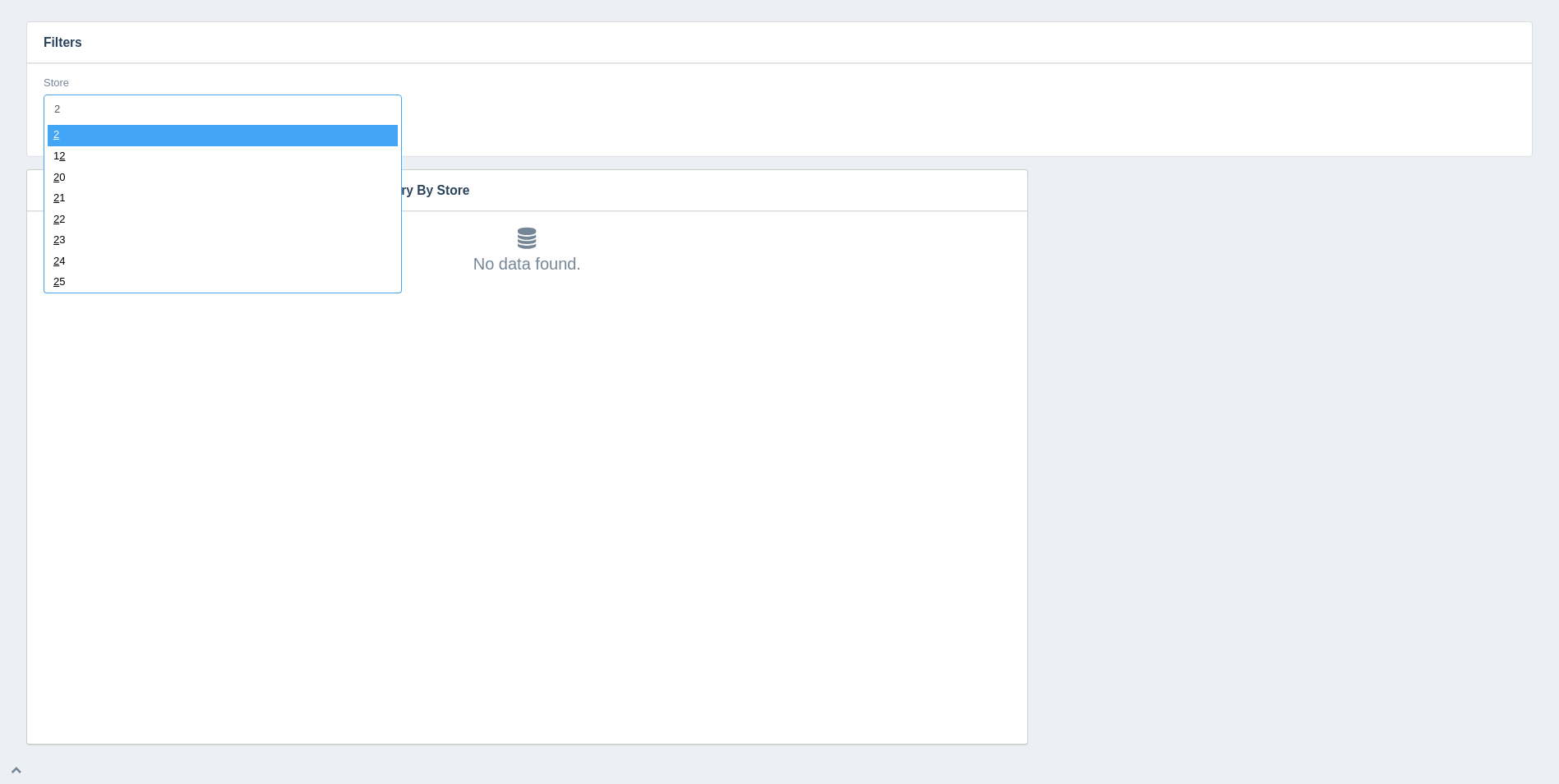
type input "29"
select select "29"
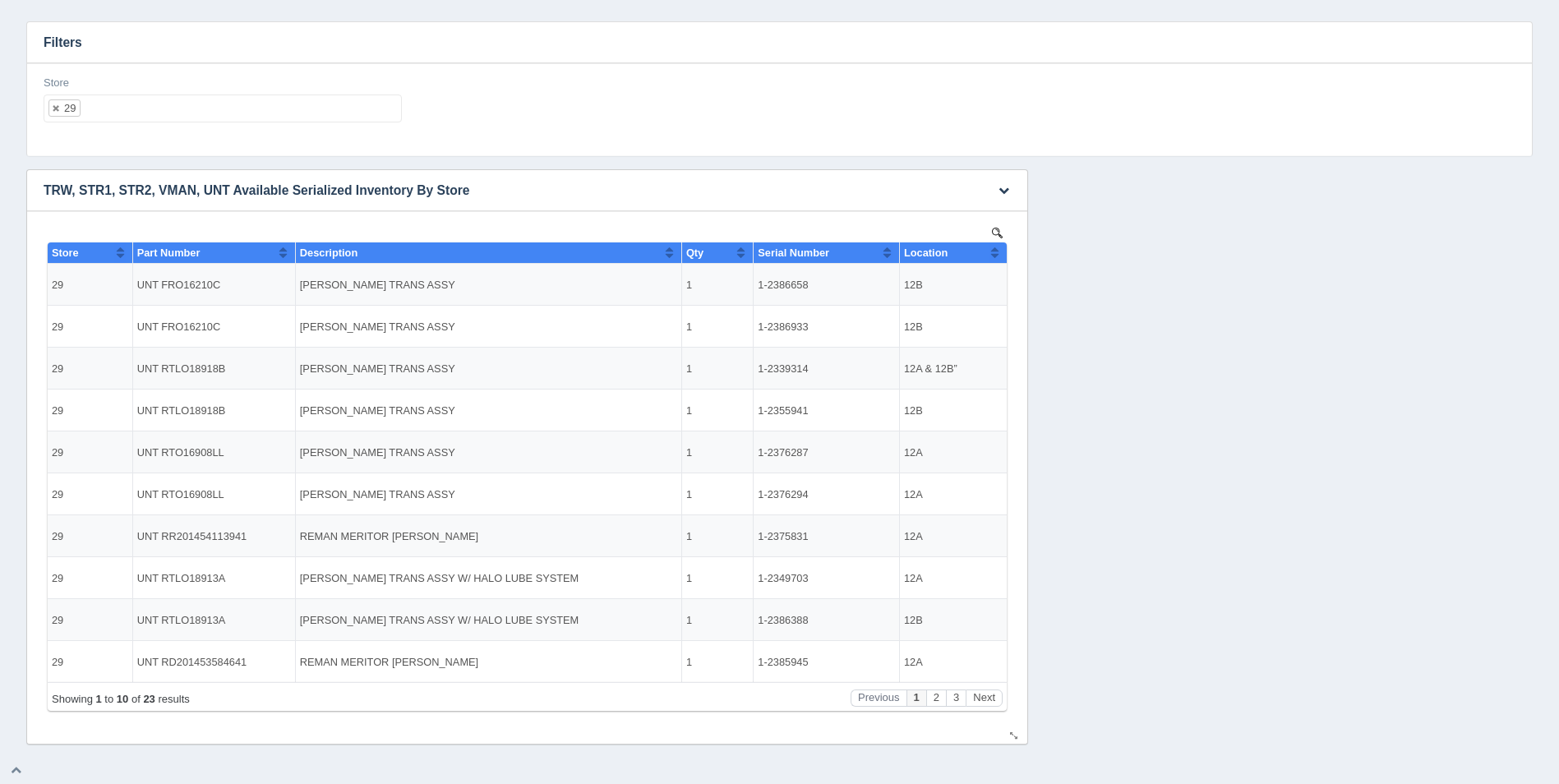
click at [998, 255] on button "Sort column ascending" at bounding box center [994, 252] width 10 height 20
click at [998, 255] on button "Sort column descending" at bounding box center [994, 252] width 10 height 20
click at [993, 698] on button "Next" at bounding box center [984, 698] width 37 height 18
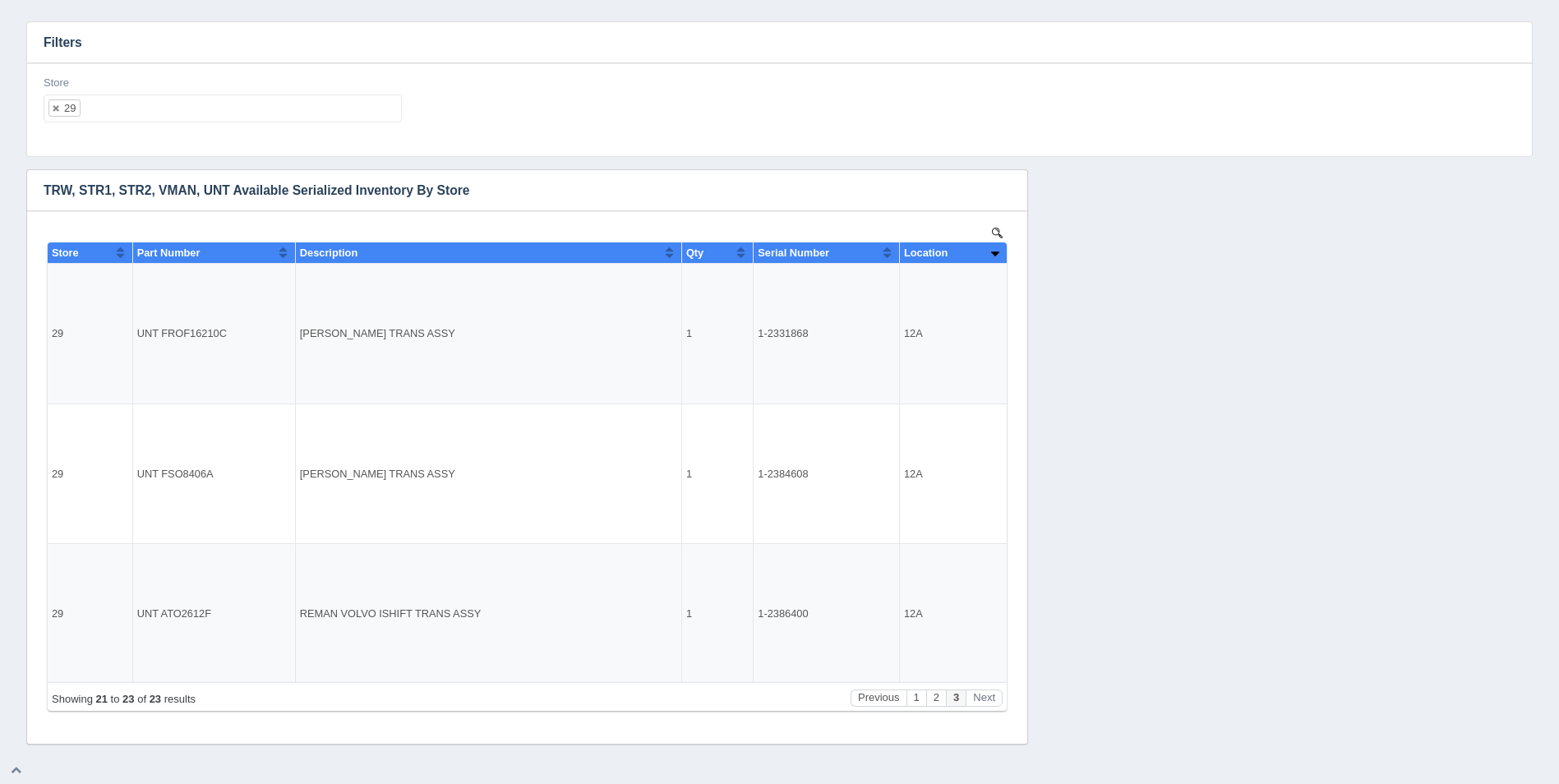
click at [230, 112] on ul "29" at bounding box center [222, 109] width 358 height 28
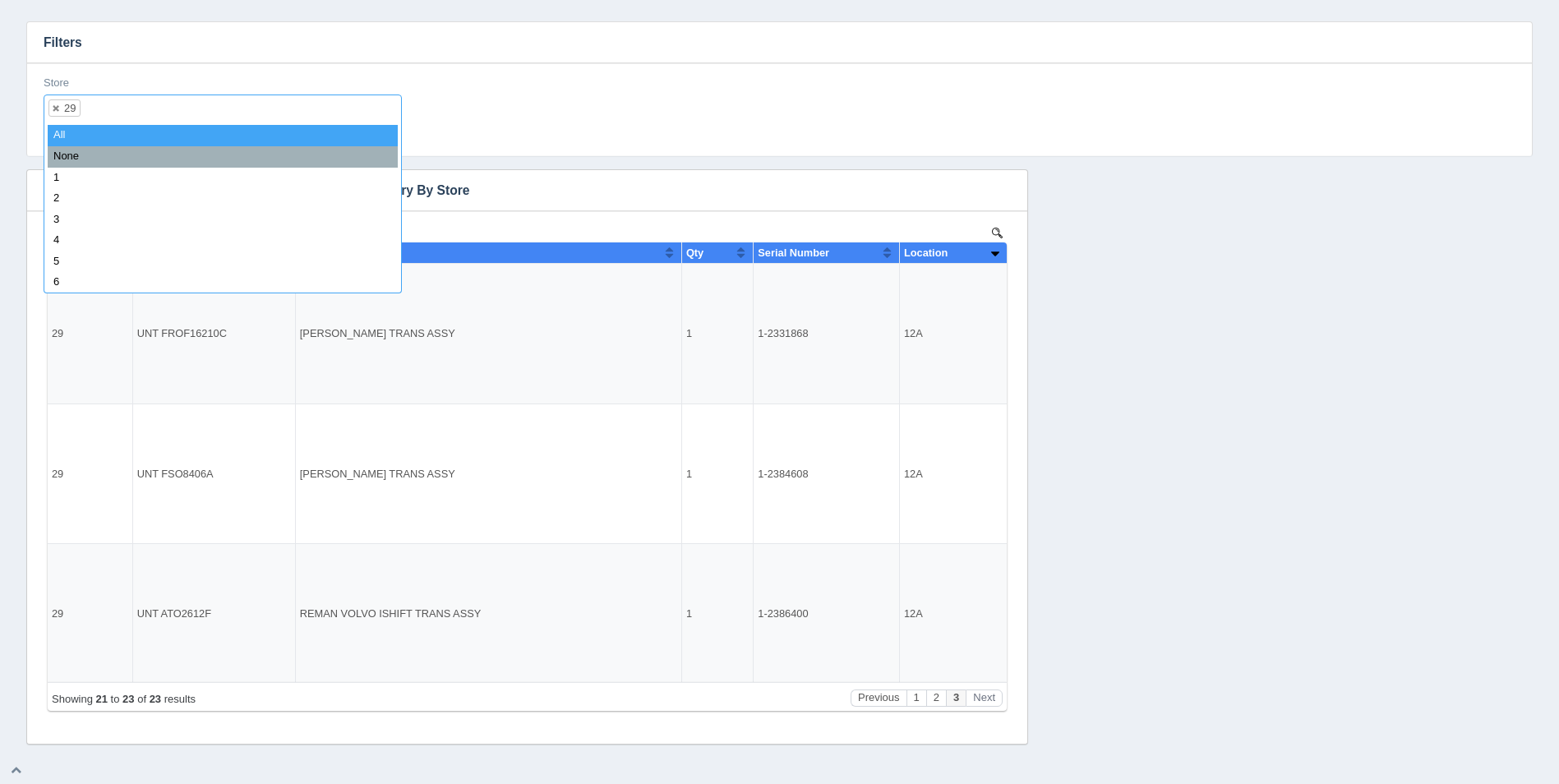
select select
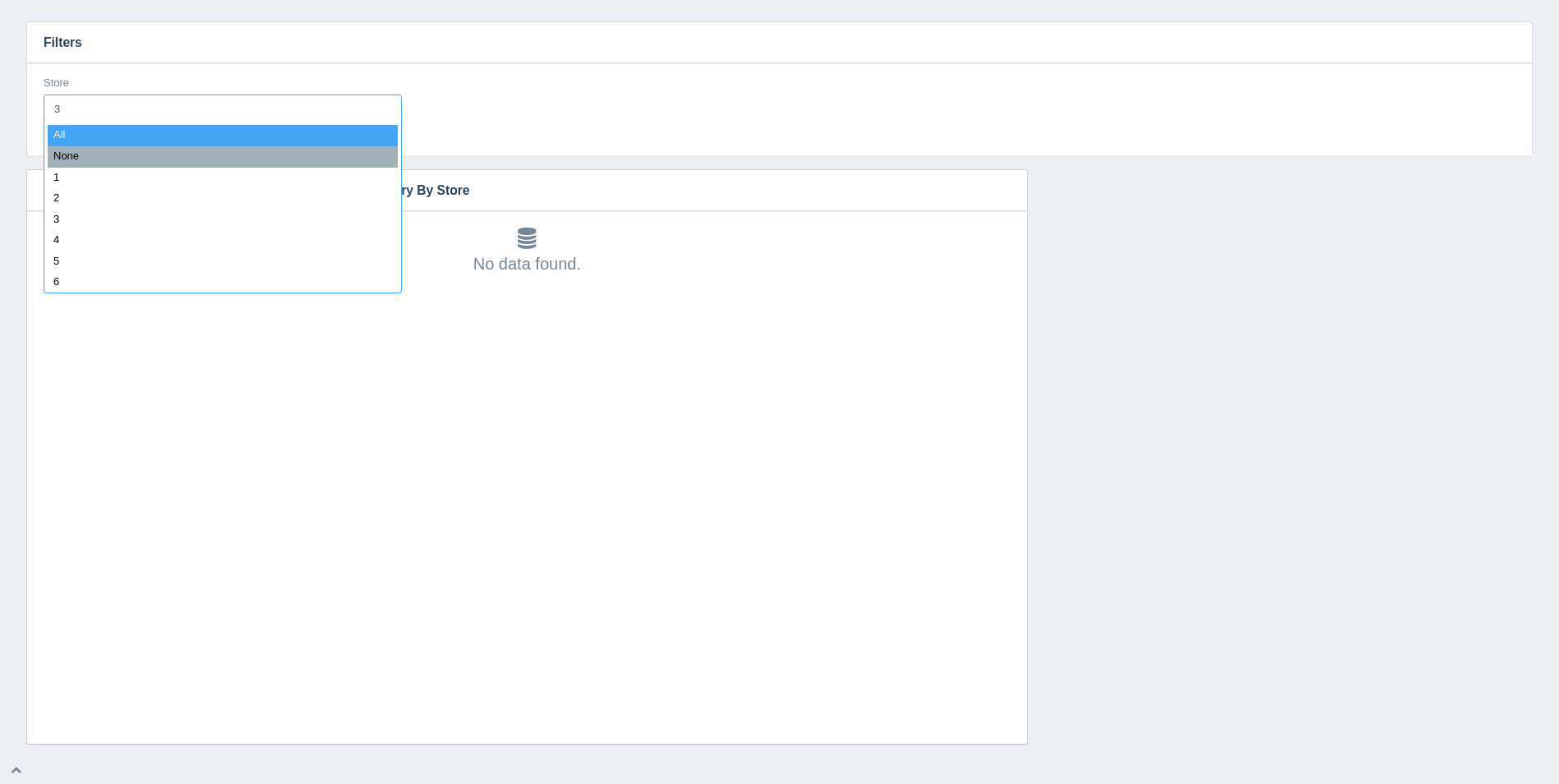
type input "30"
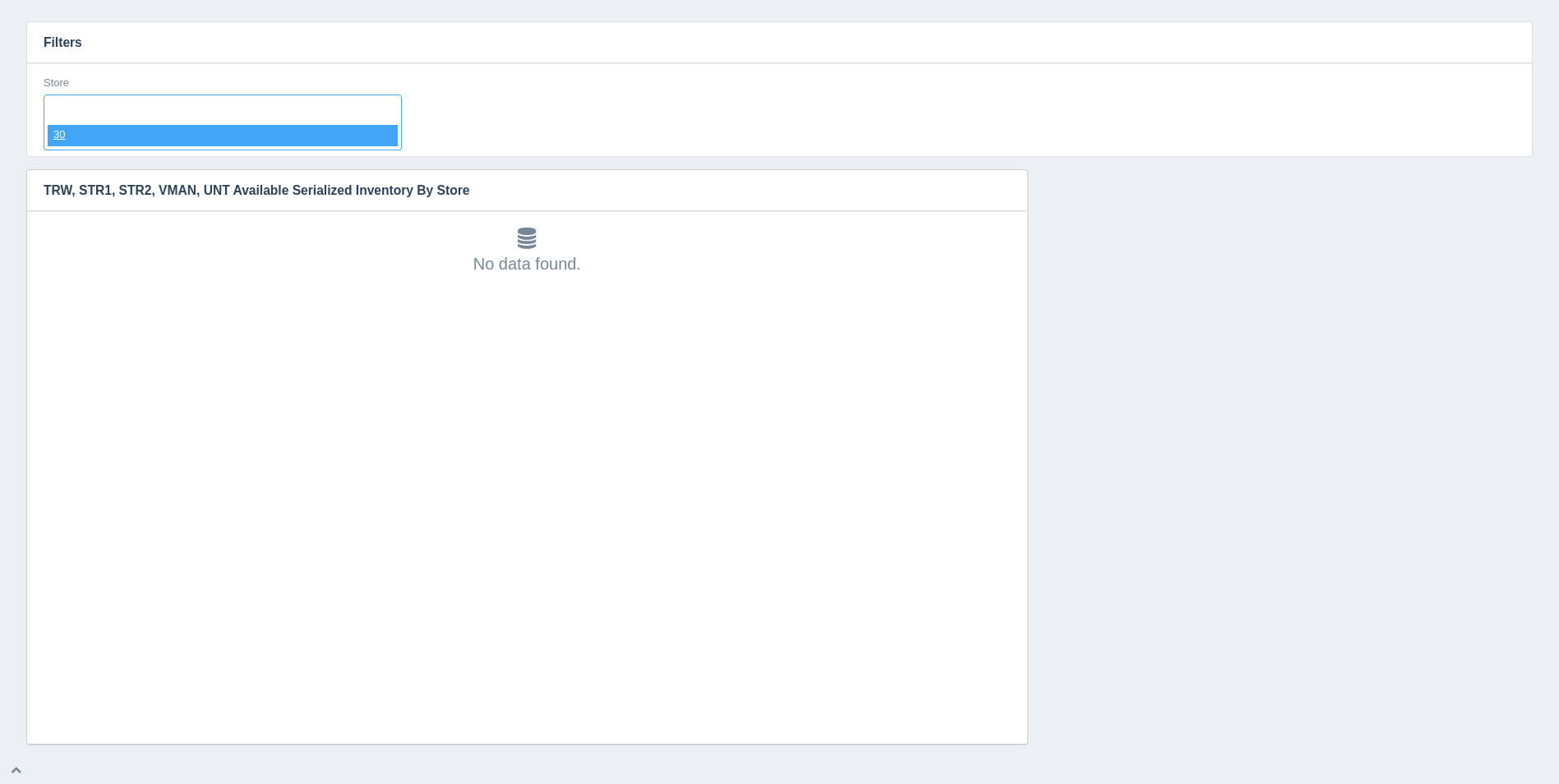
select select "30"
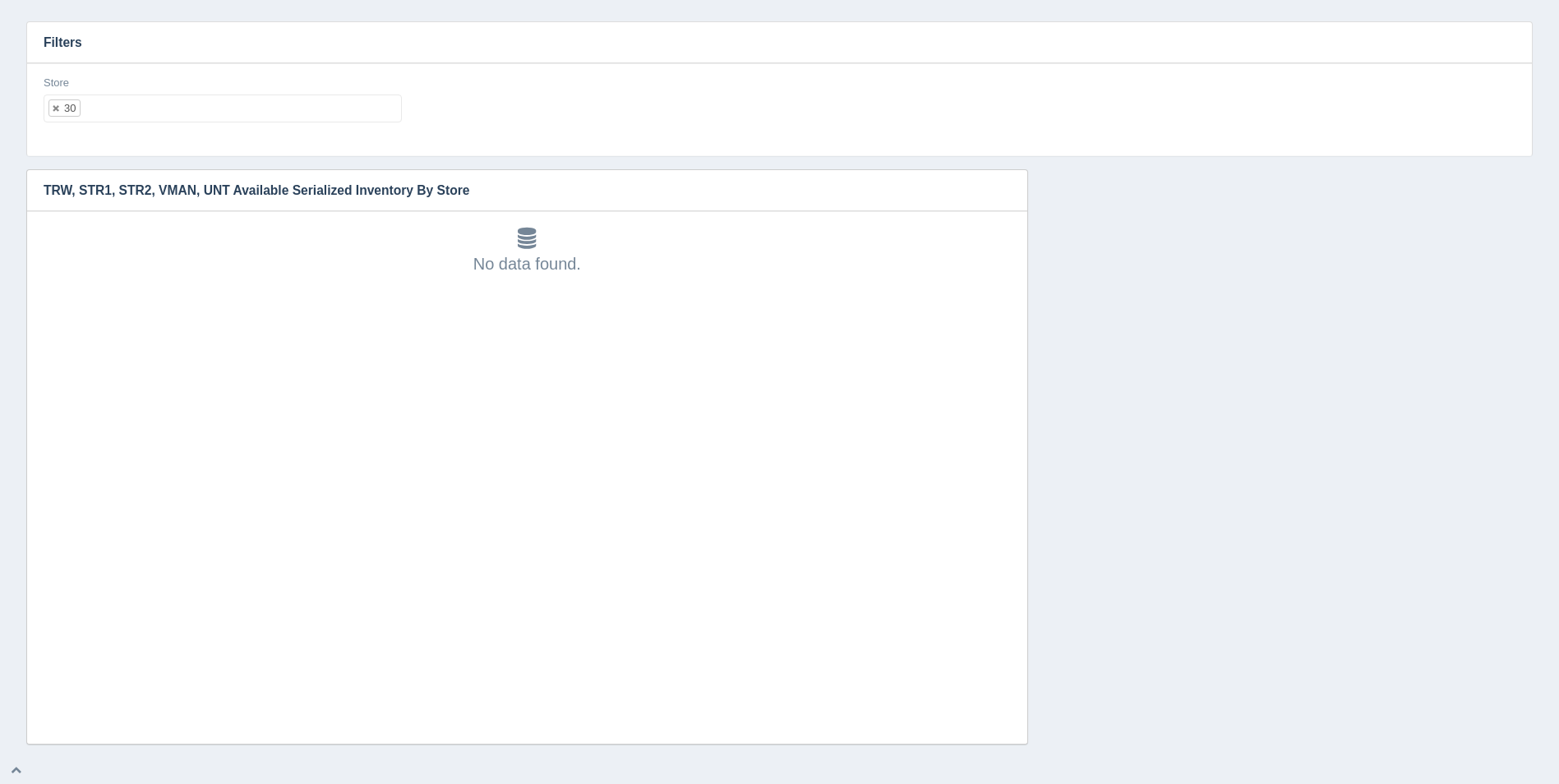
select select
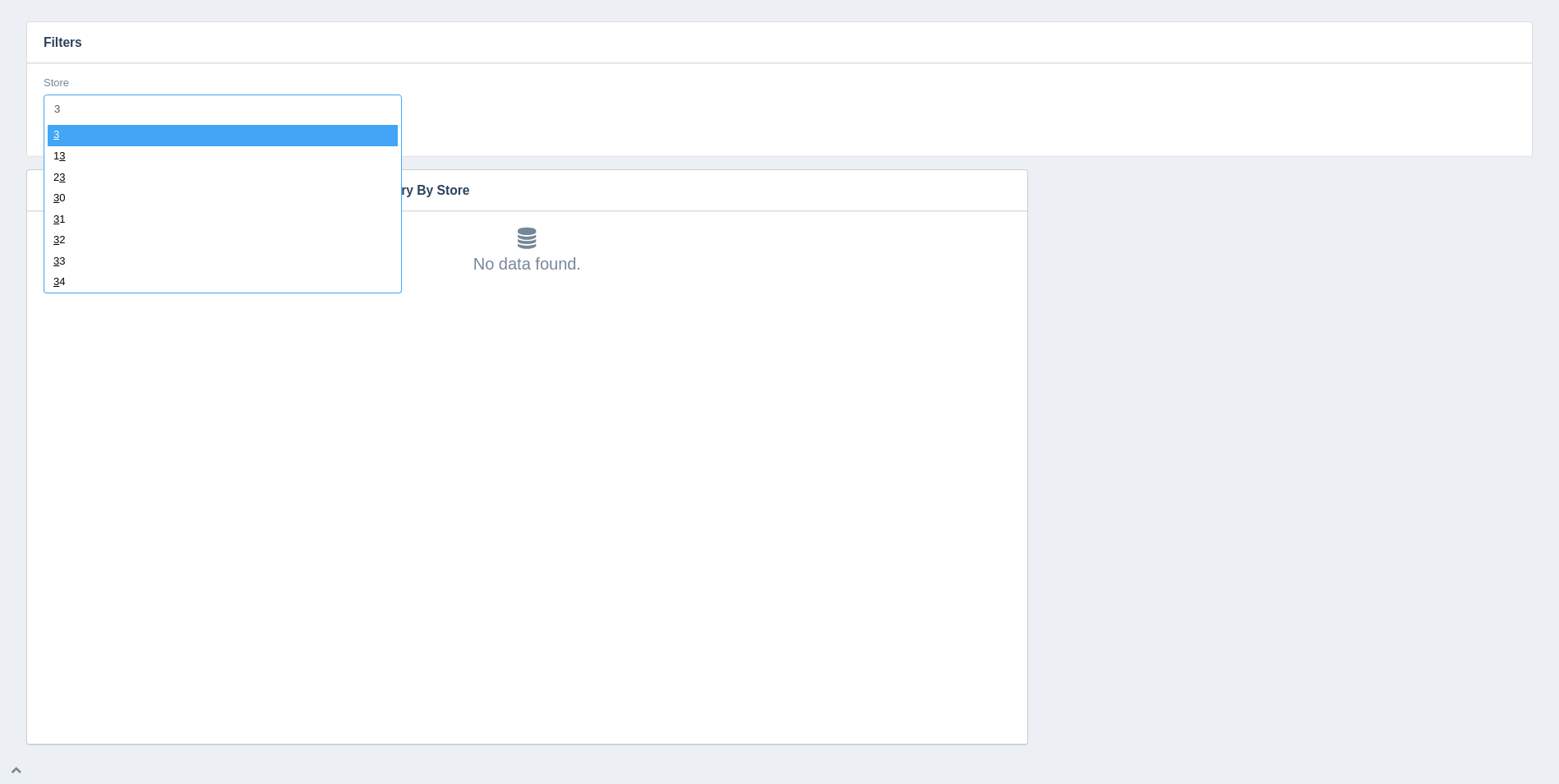
type input "31"
select select "31"
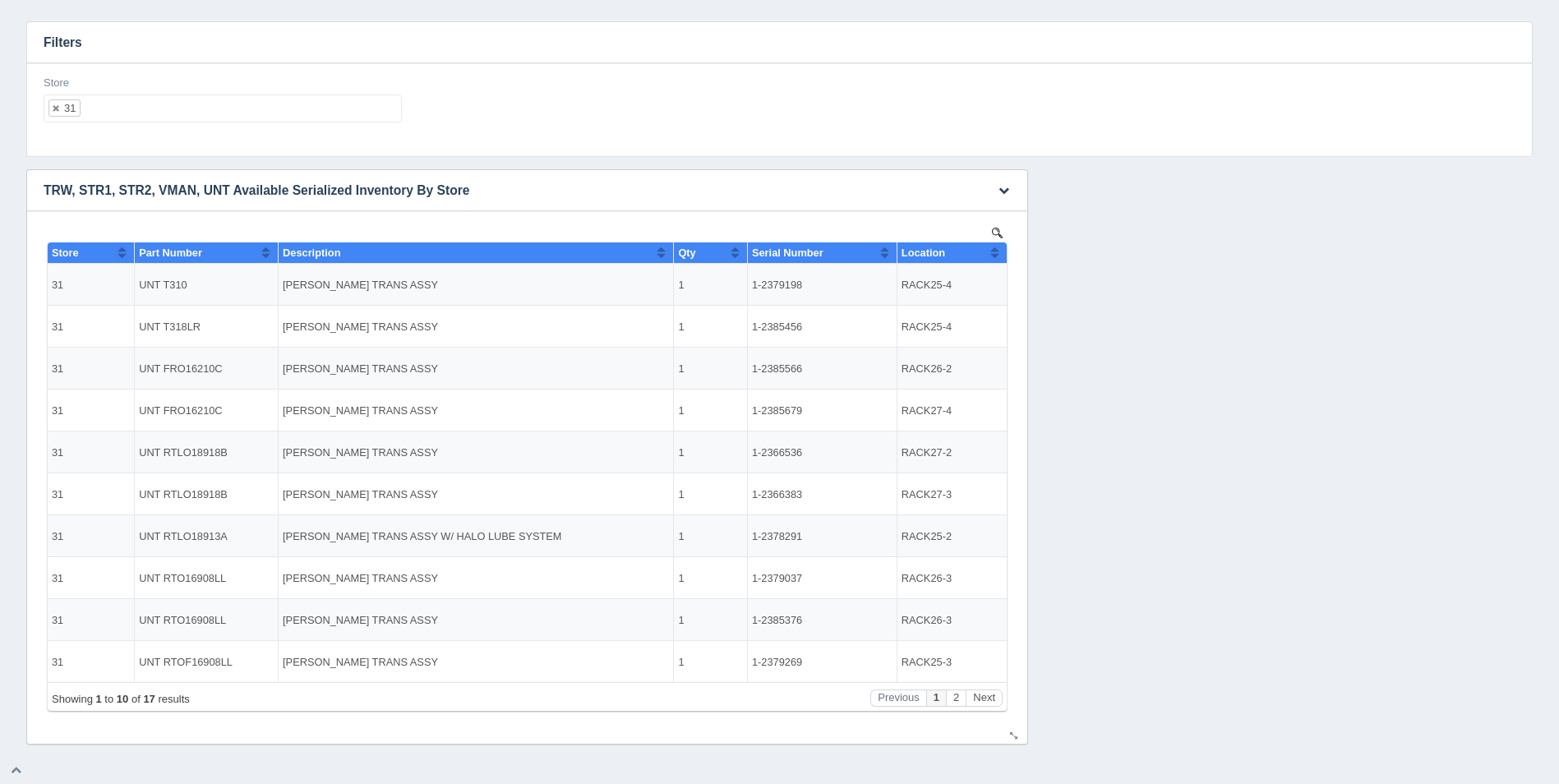
click at [1006, 255] on th "Location" at bounding box center [952, 253] width 110 height 21
click at [1006, 254] on th "Location" at bounding box center [952, 253] width 110 height 21
click at [979, 696] on button "Next" at bounding box center [984, 698] width 37 height 18
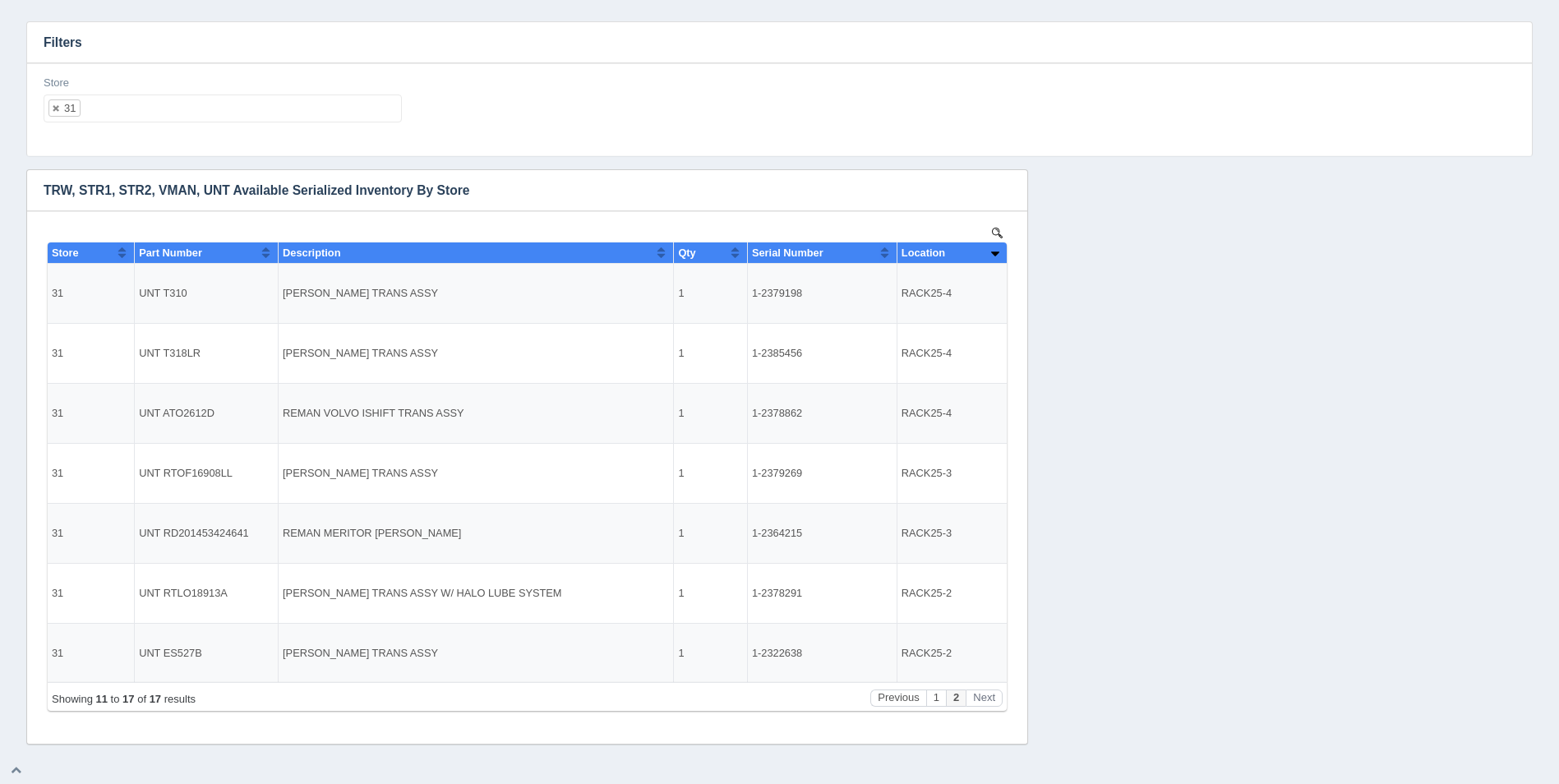
click at [274, 113] on ul "31" at bounding box center [222, 109] width 358 height 28
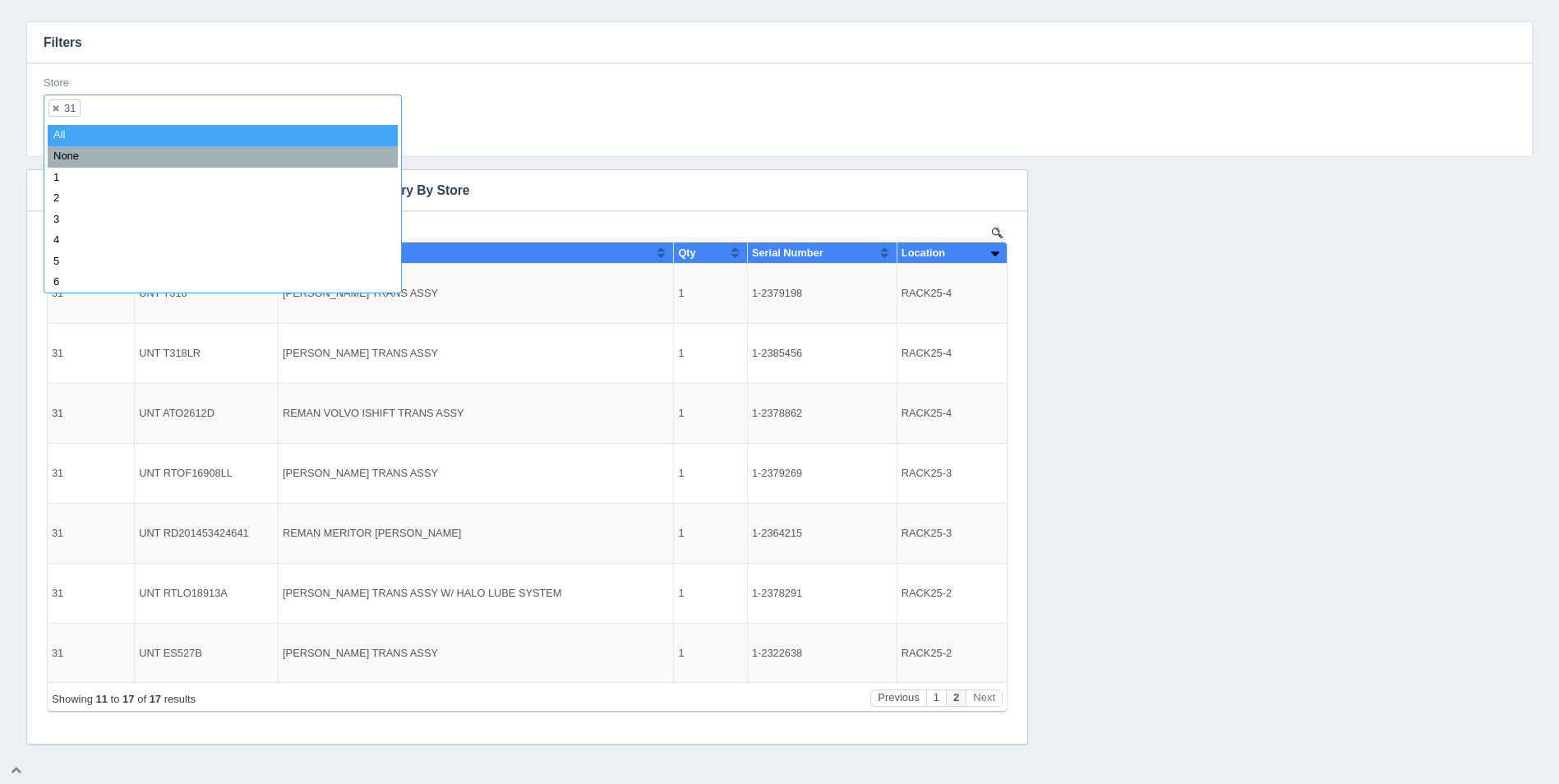
select select
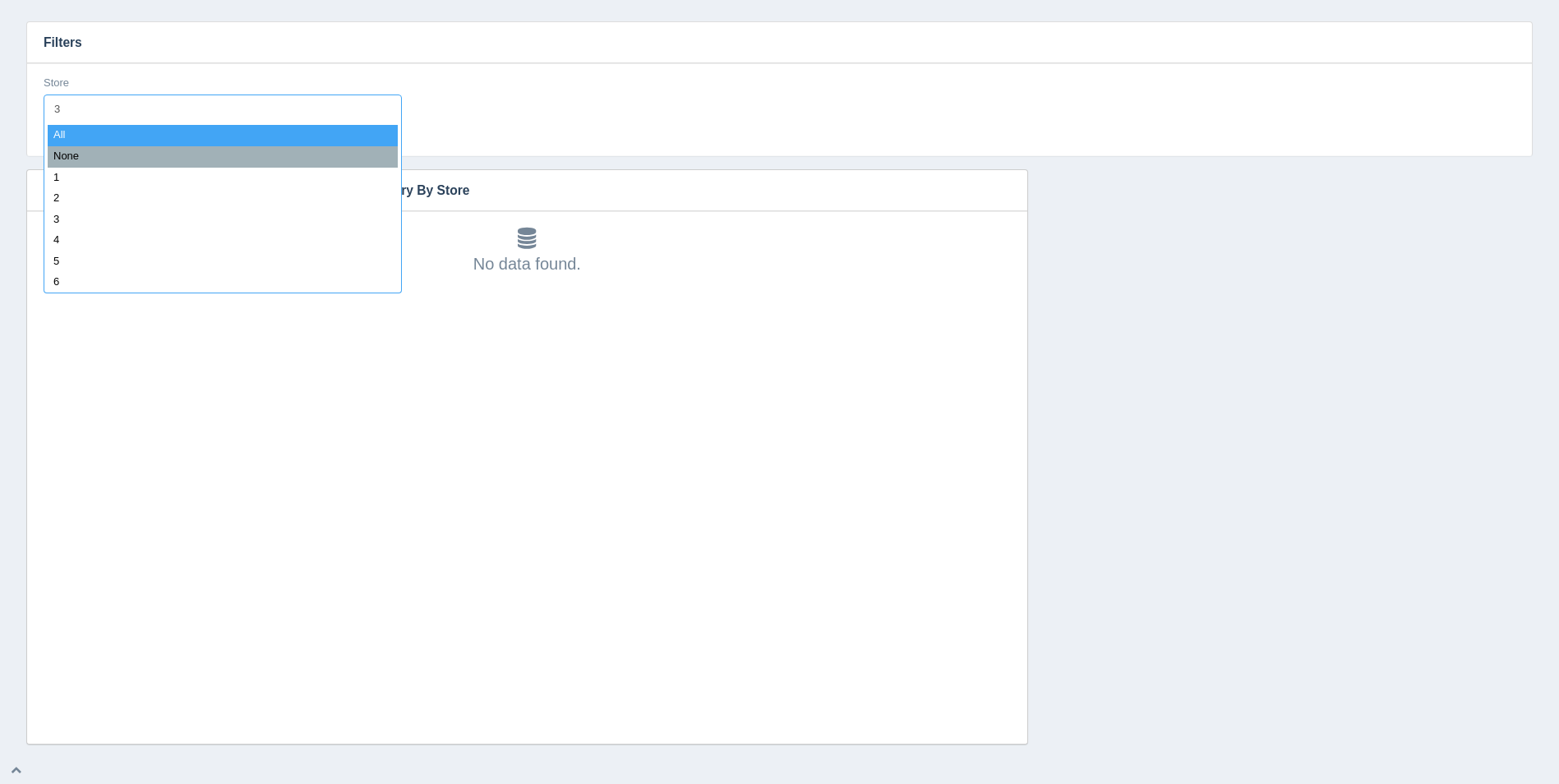
type input "32"
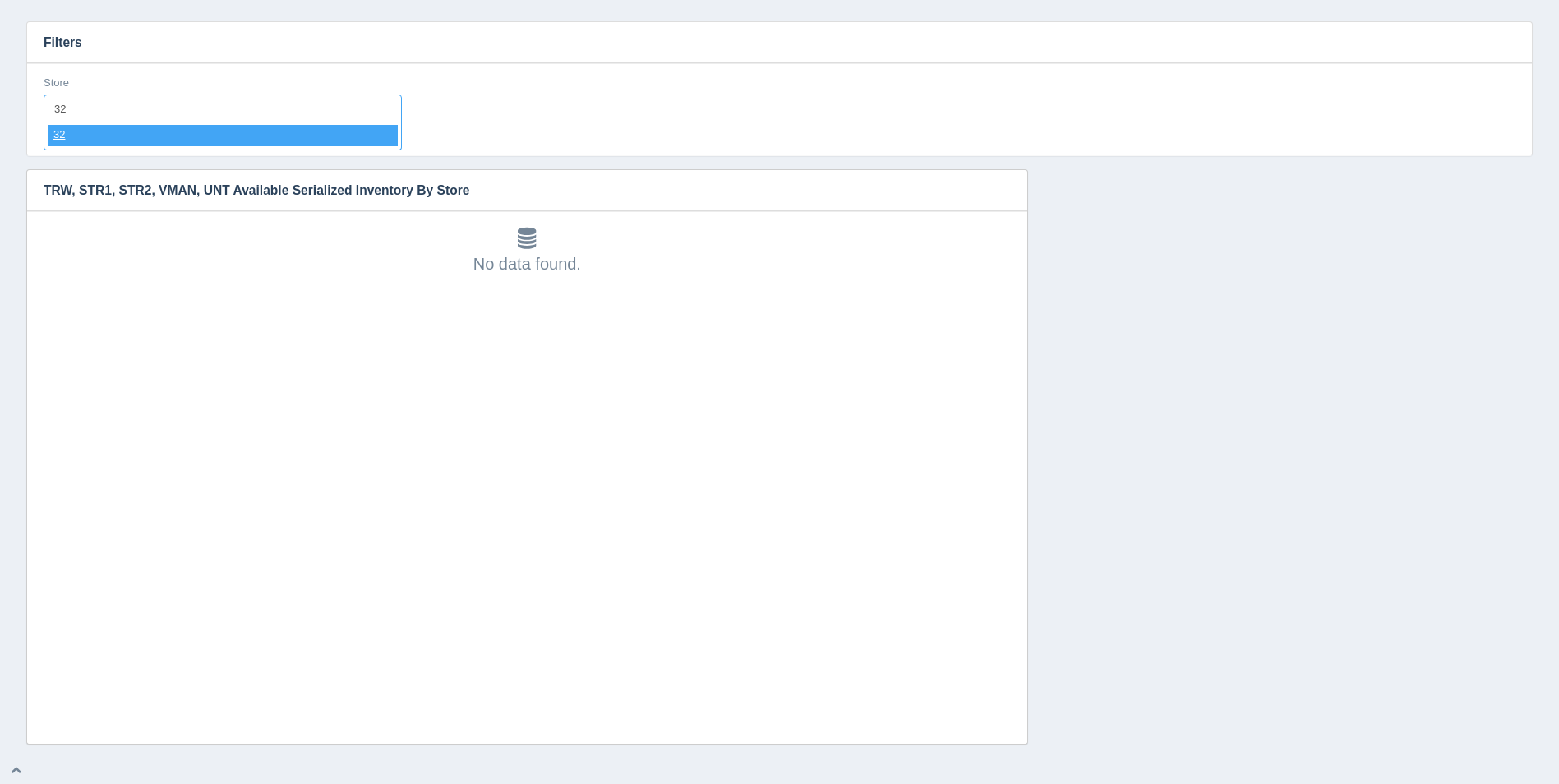
select select "32"
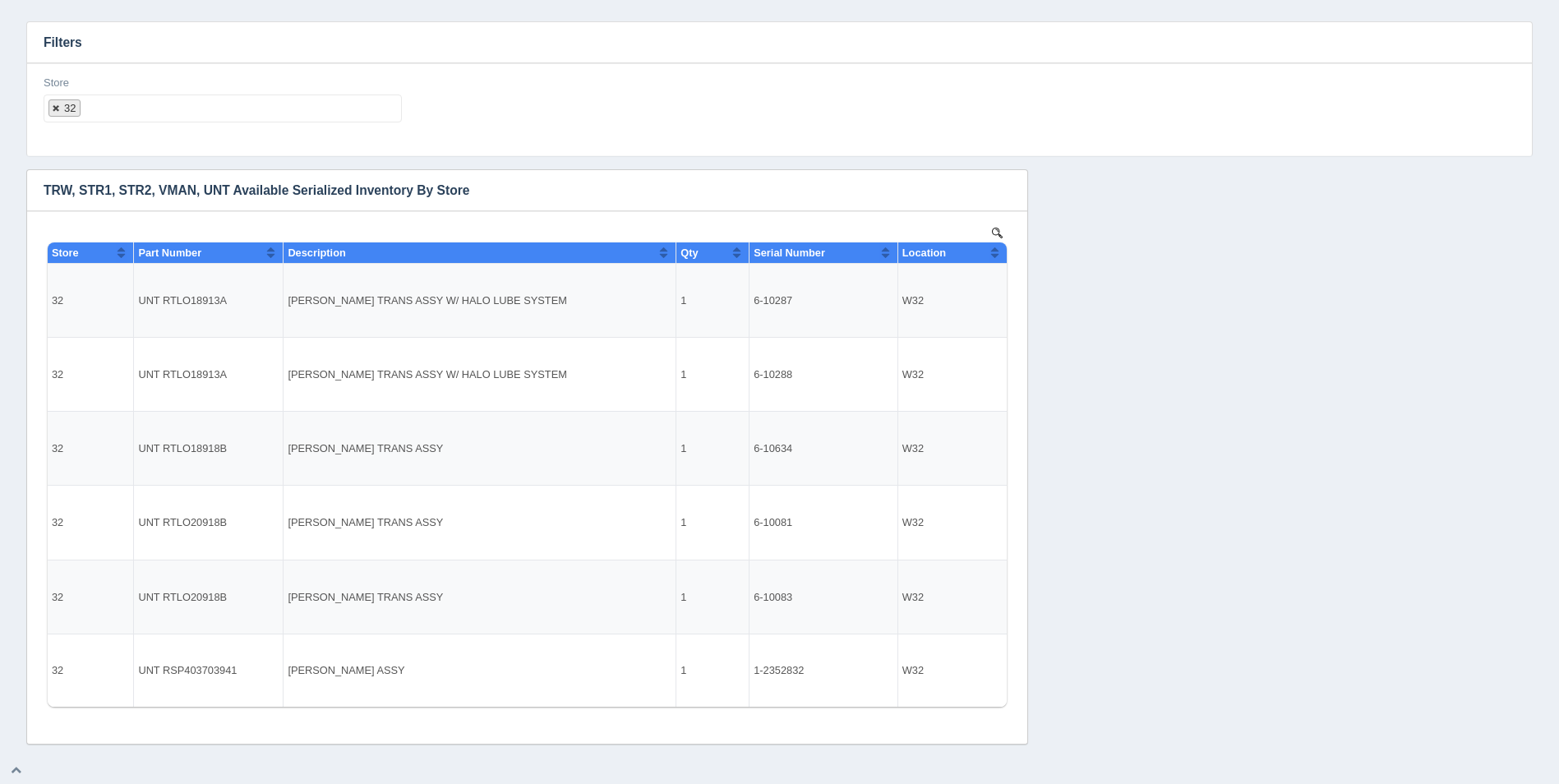
select select
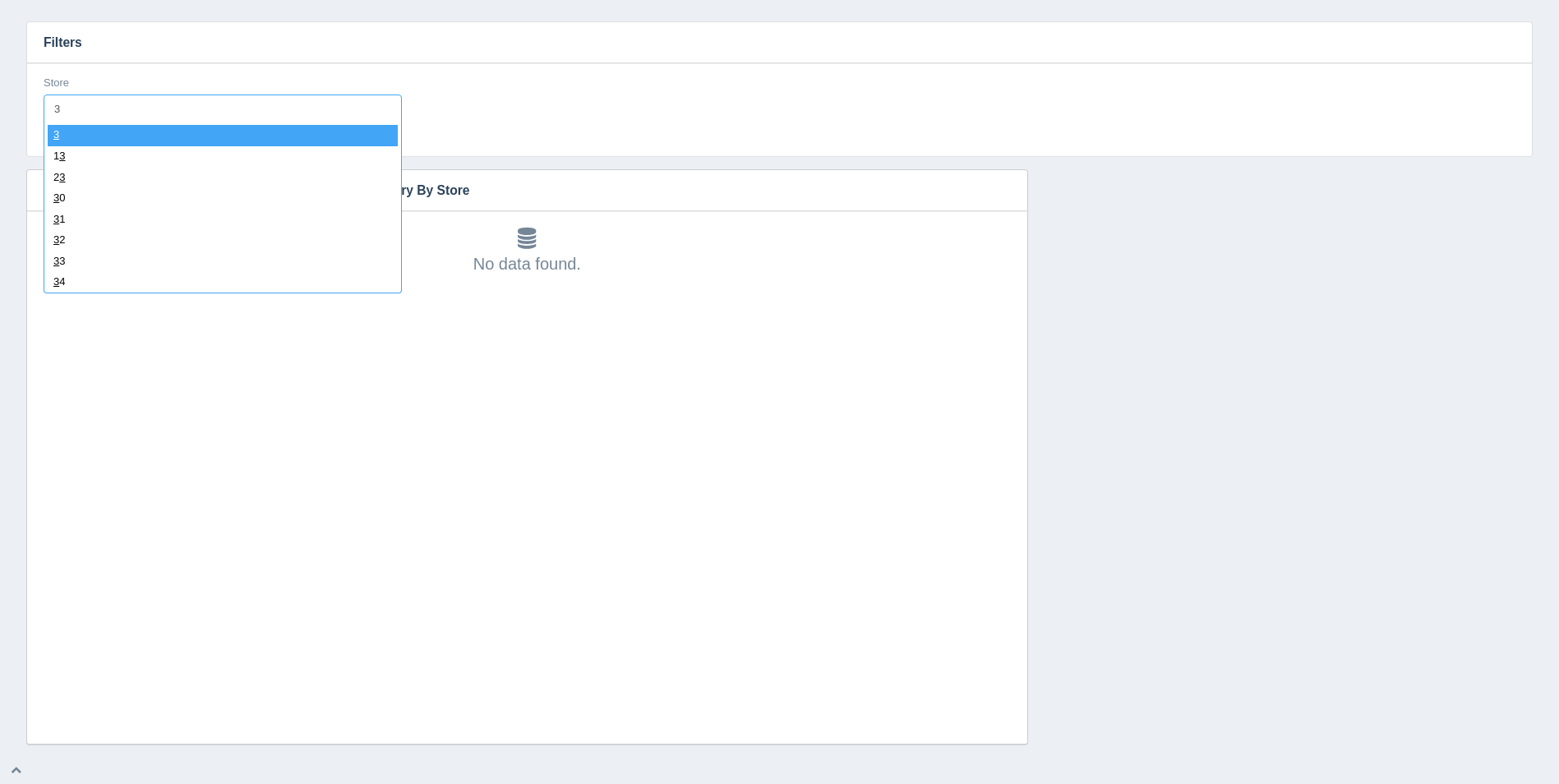
type input "33"
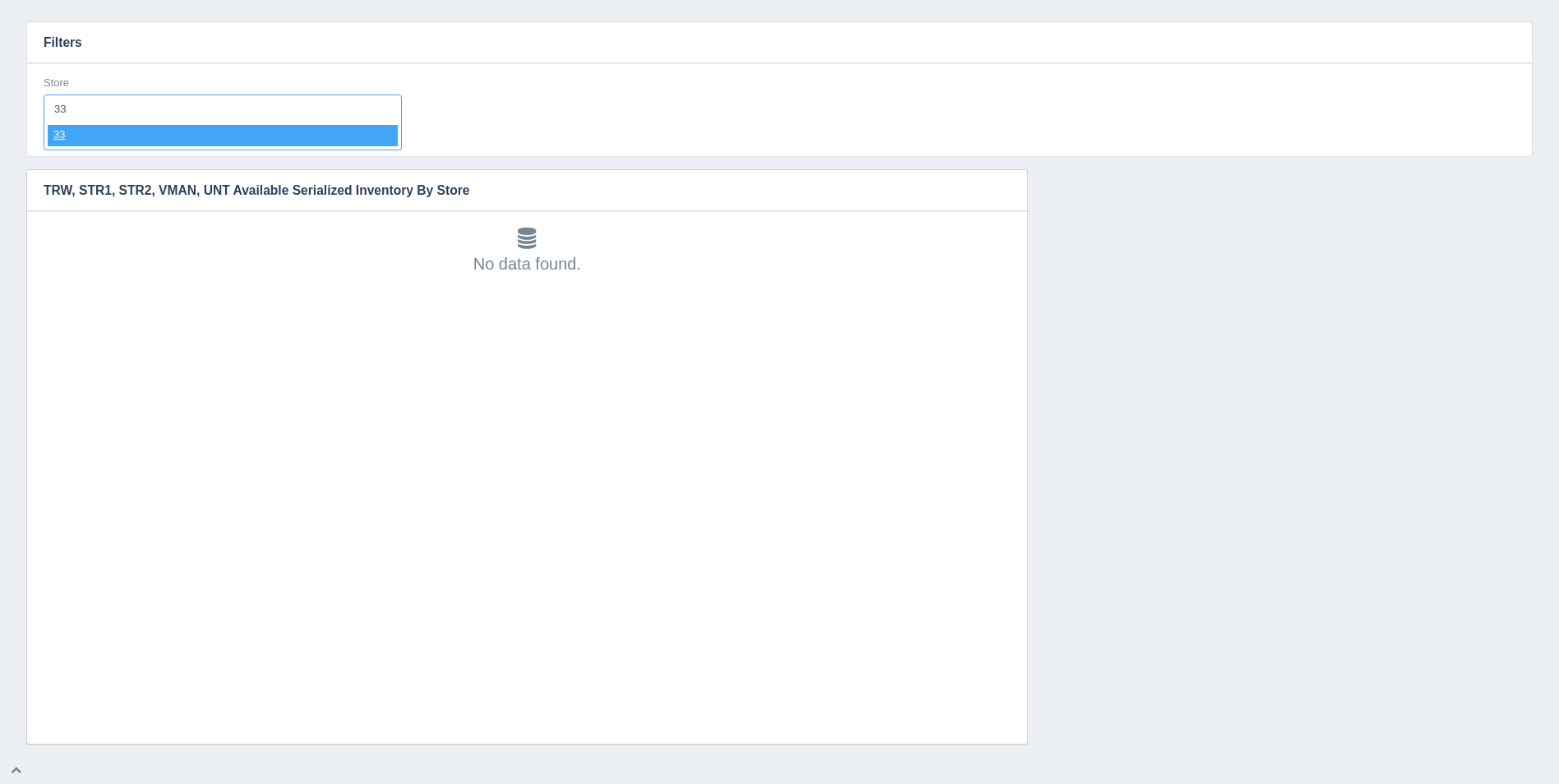
select select "33"
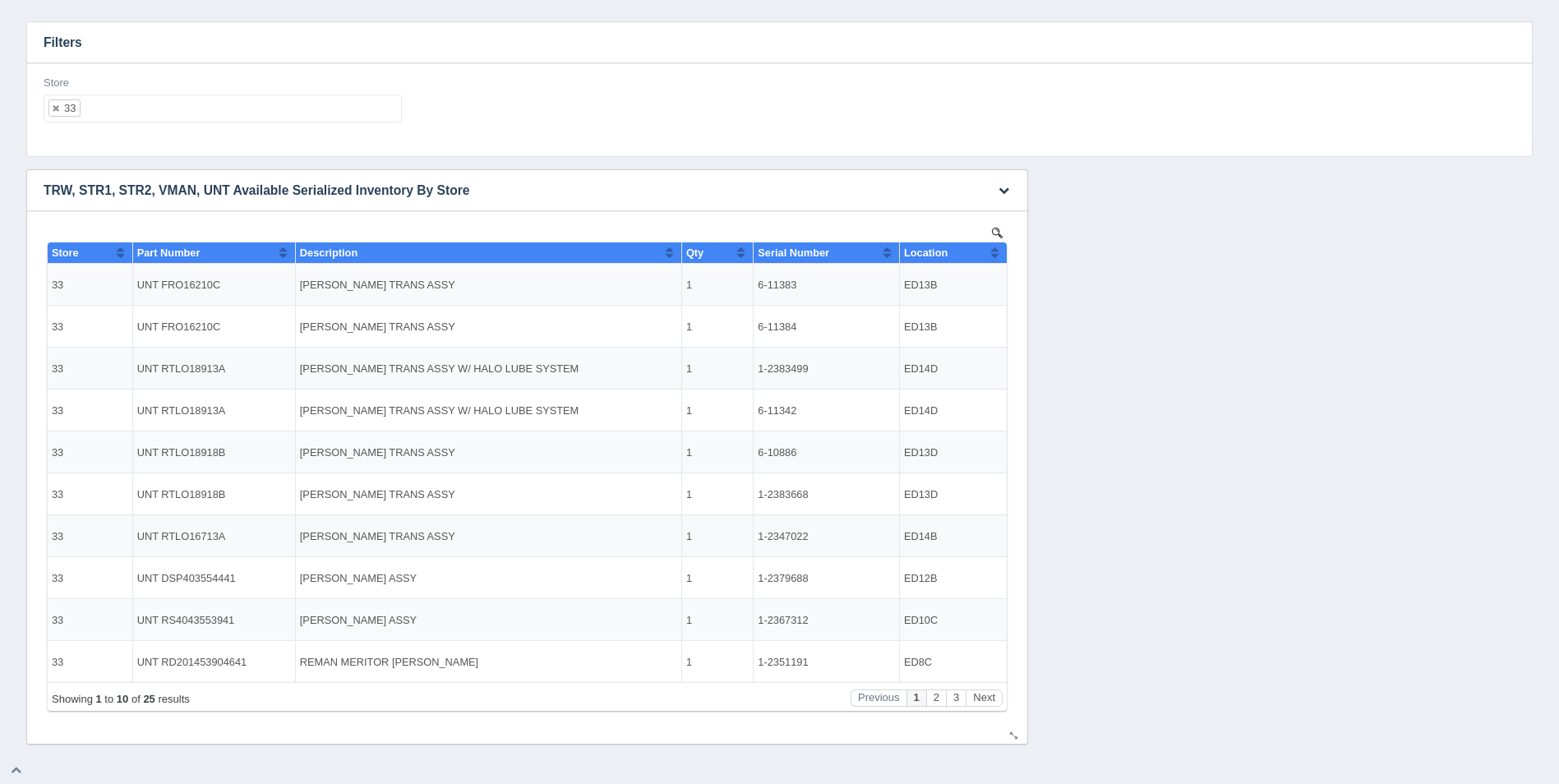
click at [993, 258] on button "Sort column ascending" at bounding box center [994, 252] width 10 height 20
click at [993, 257] on button "Sort column descending" at bounding box center [994, 252] width 10 height 20
click at [985, 698] on button "Next" at bounding box center [984, 698] width 37 height 18
click at [986, 698] on button "Next" at bounding box center [984, 698] width 37 height 18
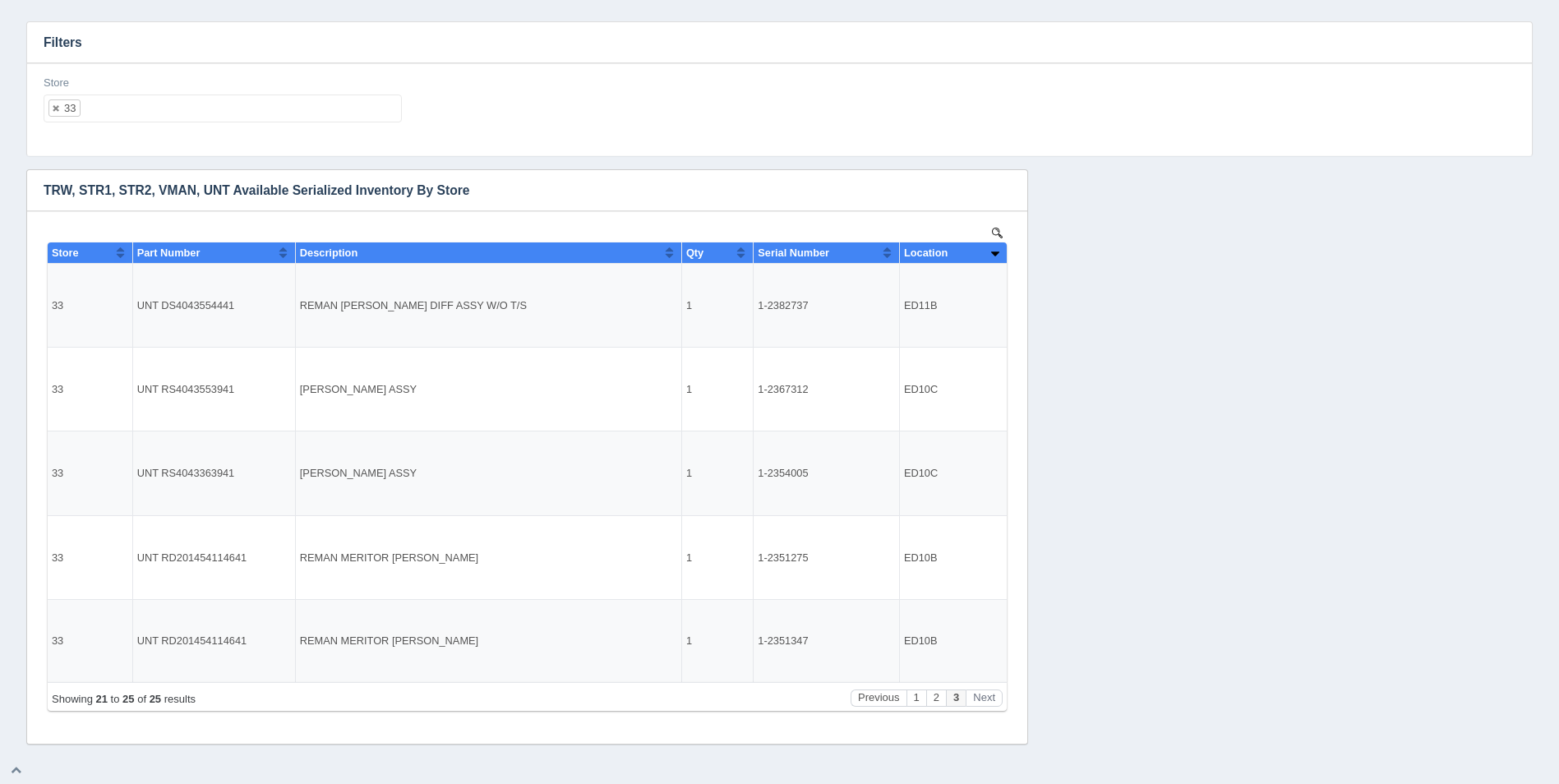
click at [176, 100] on ul "33" at bounding box center [222, 109] width 358 height 28
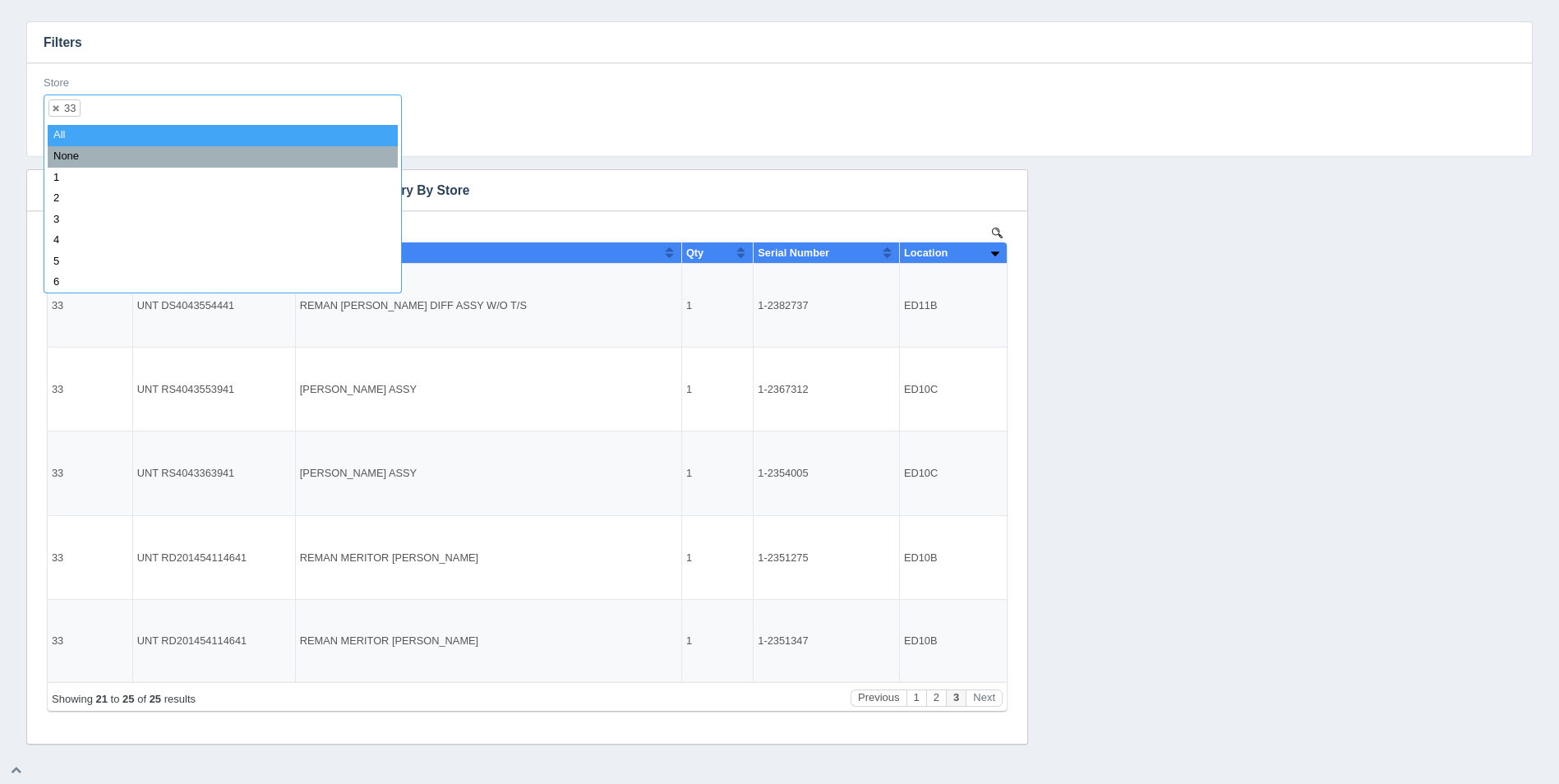
select select
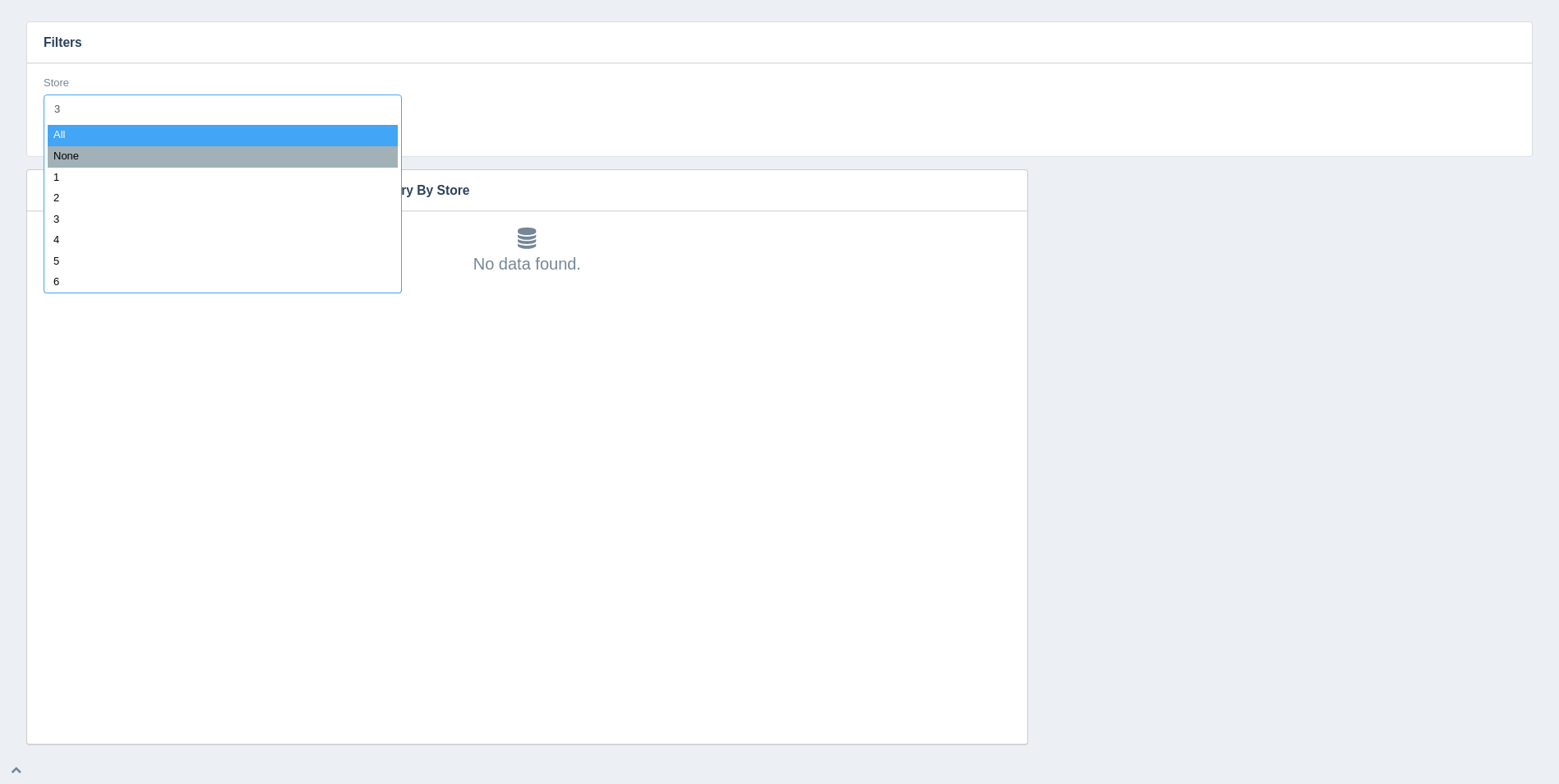
type input "34"
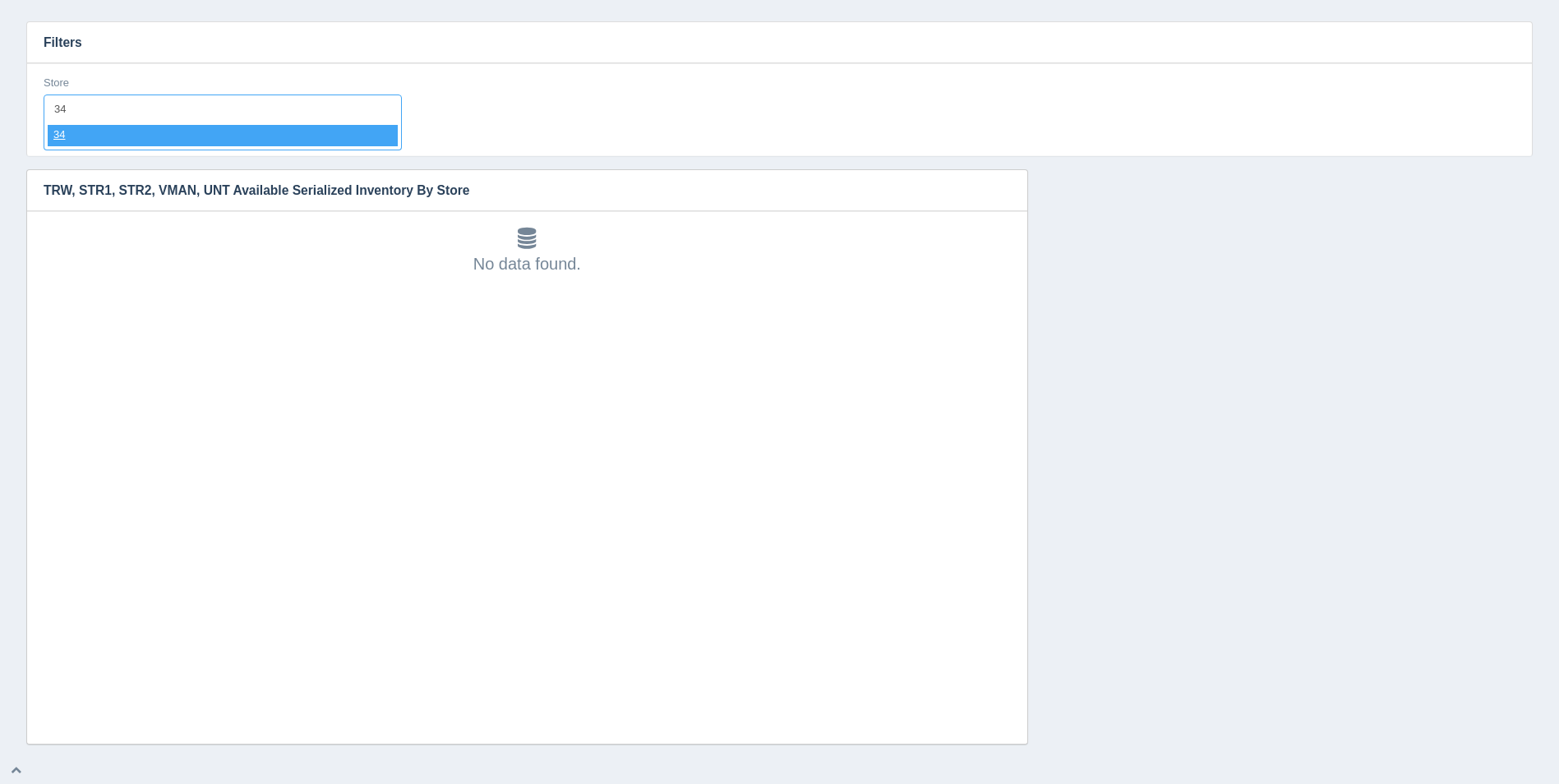
select select "34"
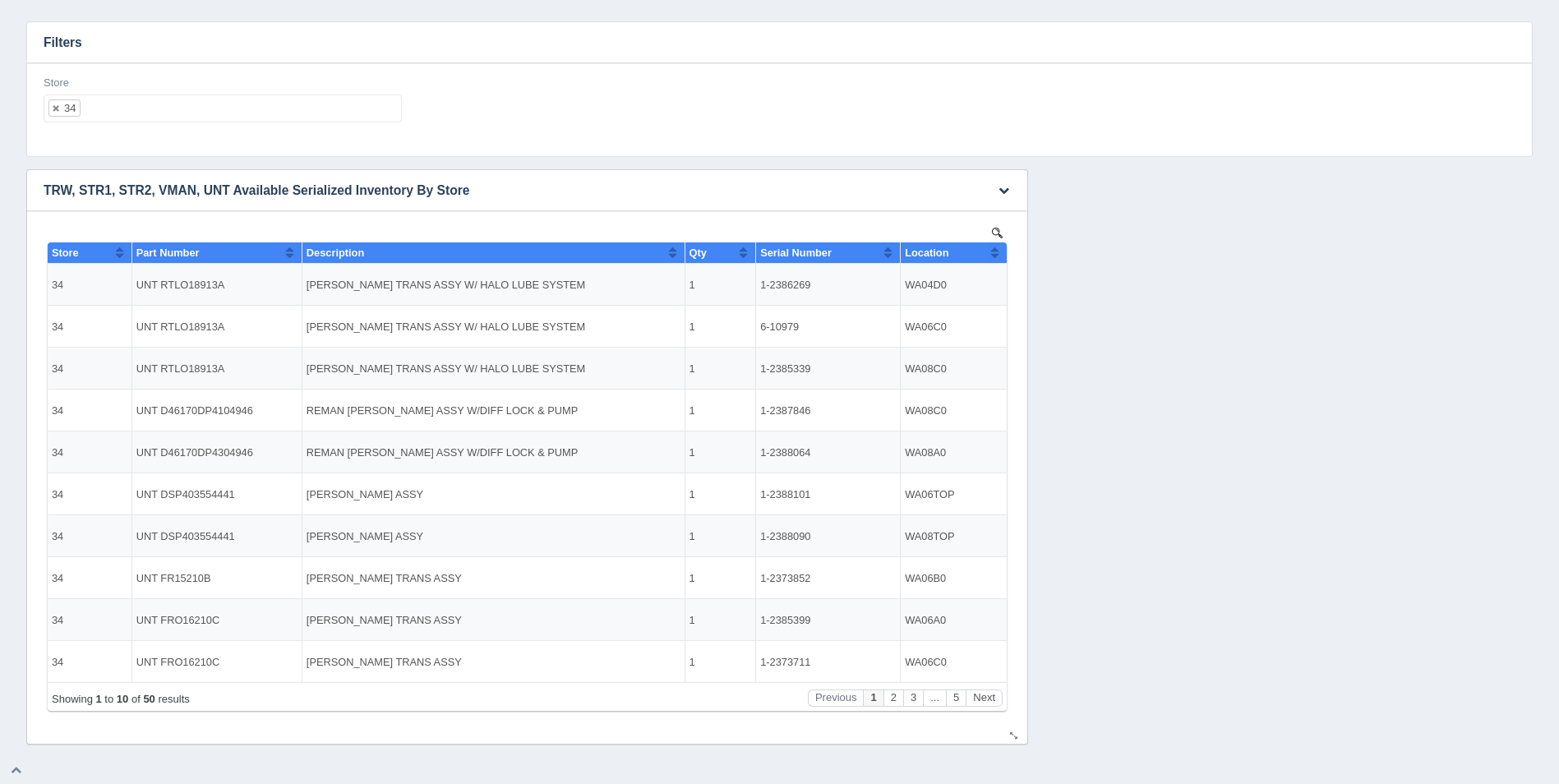
click at [1002, 254] on th "Location" at bounding box center [954, 253] width 106 height 21
drag, startPoint x: 809, startPoint y: 281, endPoint x: 764, endPoint y: 281, distance: 45.0
click at [764, 281] on td "1-2387570" at bounding box center [829, 285] width 145 height 42
drag, startPoint x: 764, startPoint y: 281, endPoint x: 836, endPoint y: 284, distance: 72.1
click at [846, 285] on td "1-2387570" at bounding box center [829, 285] width 145 height 42
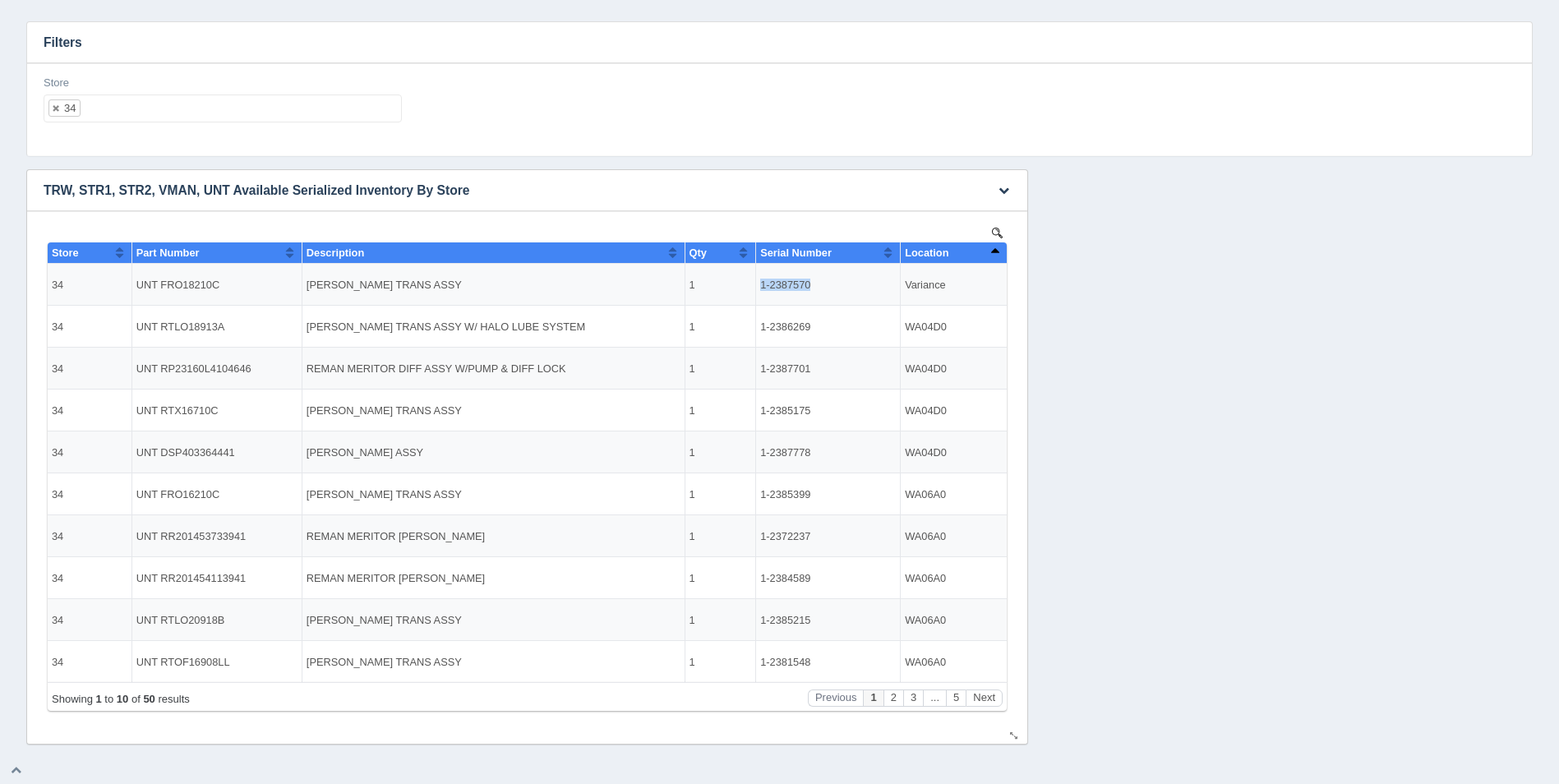
drag, startPoint x: 761, startPoint y: 281, endPoint x: 808, endPoint y: 282, distance: 47.0
click at [808, 282] on td "1-2387570" at bounding box center [829, 285] width 145 height 42
click at [985, 698] on button "Next" at bounding box center [984, 698] width 37 height 18
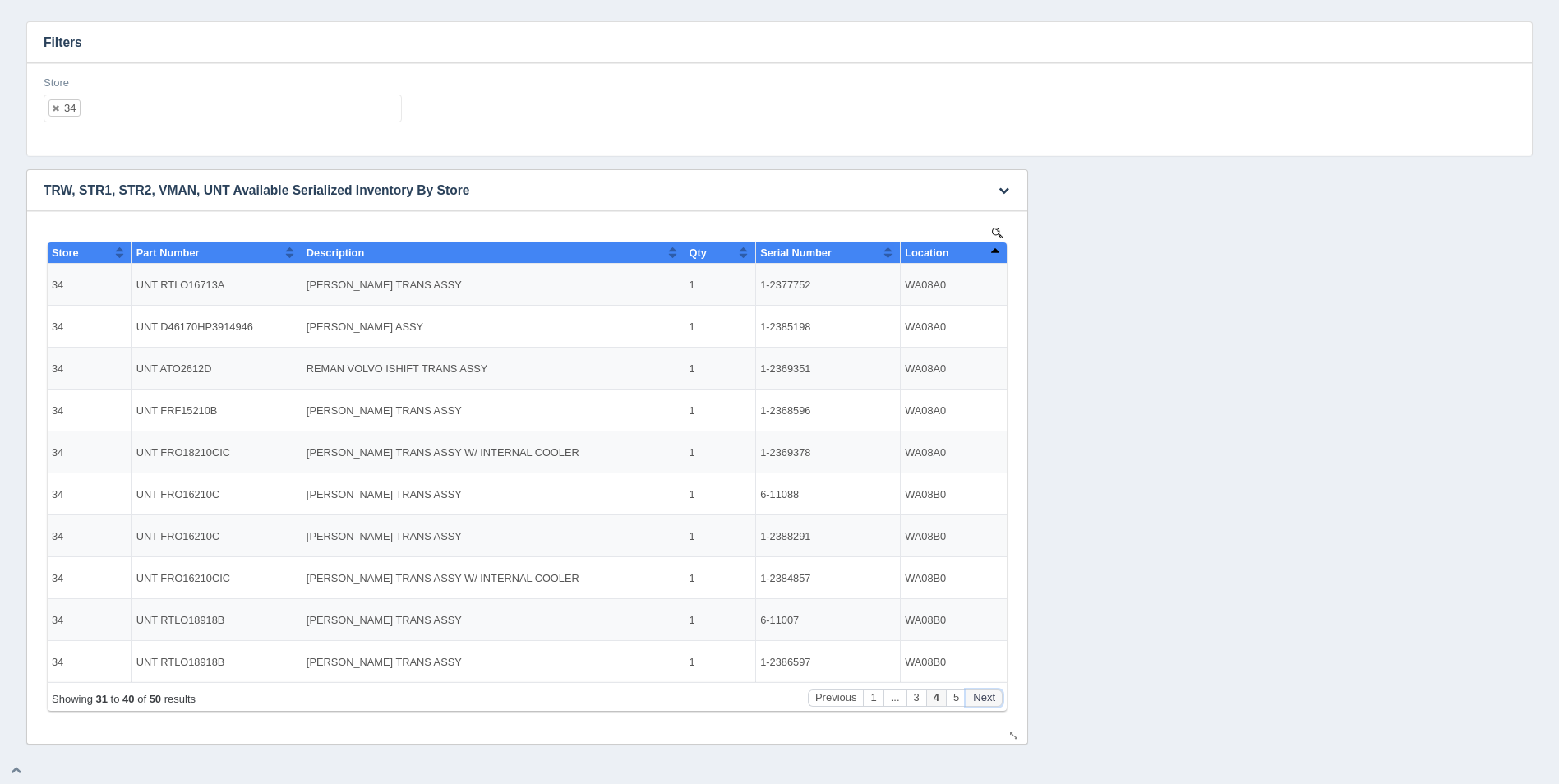
click at [985, 698] on button "Next" at bounding box center [984, 698] width 37 height 18
click at [234, 111] on ul "34" at bounding box center [222, 109] width 358 height 28
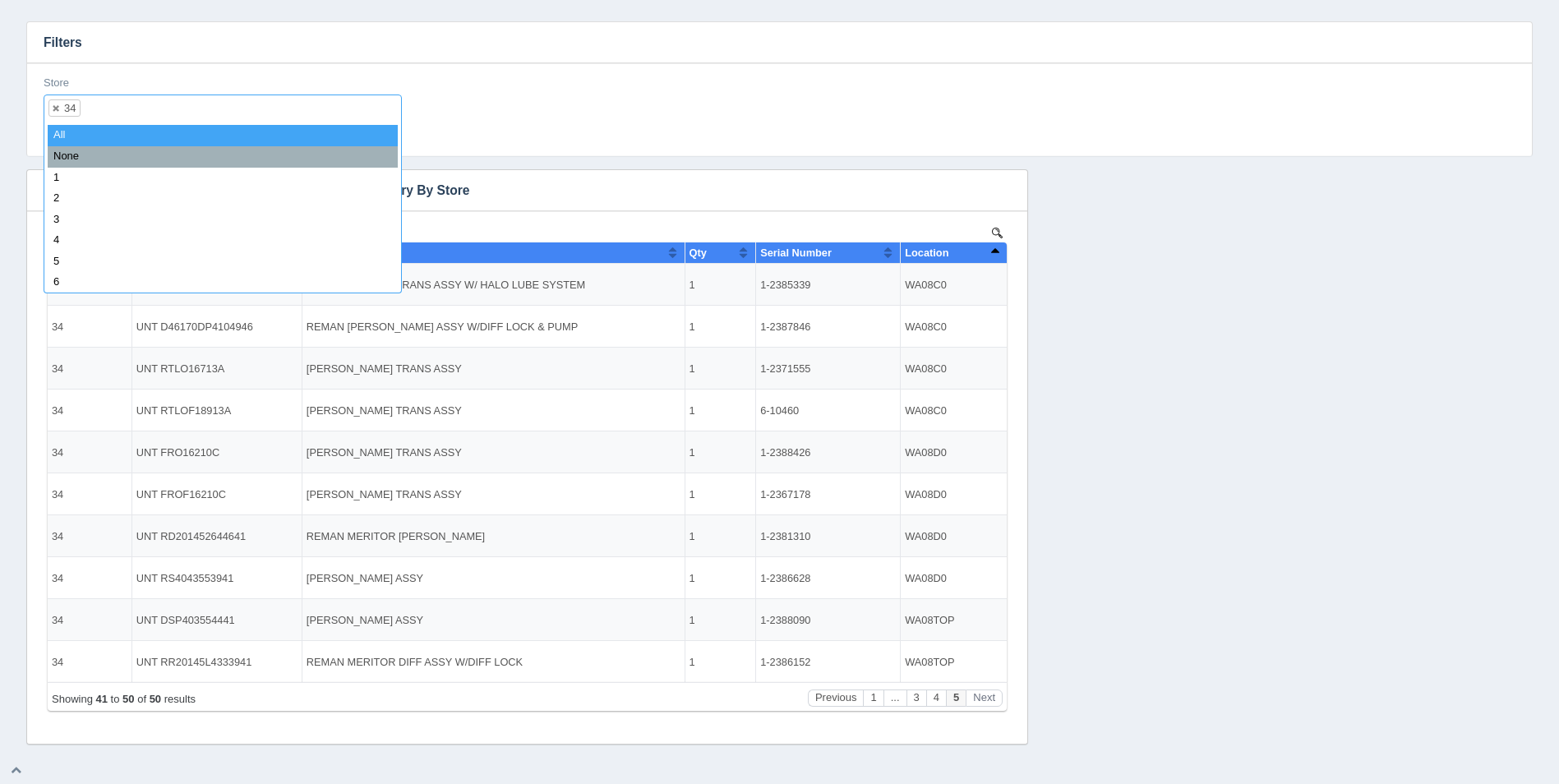
select select
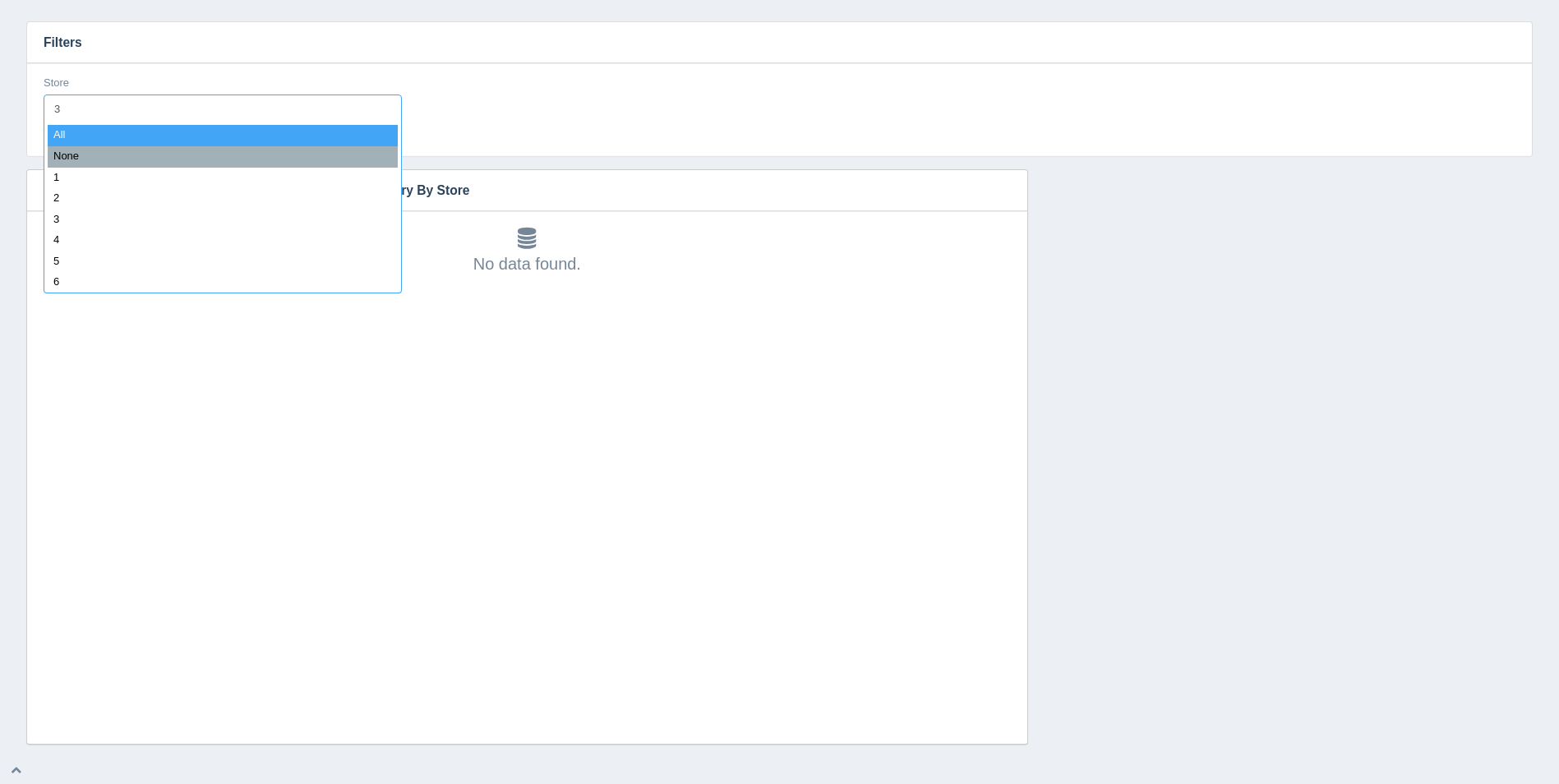
type input "35"
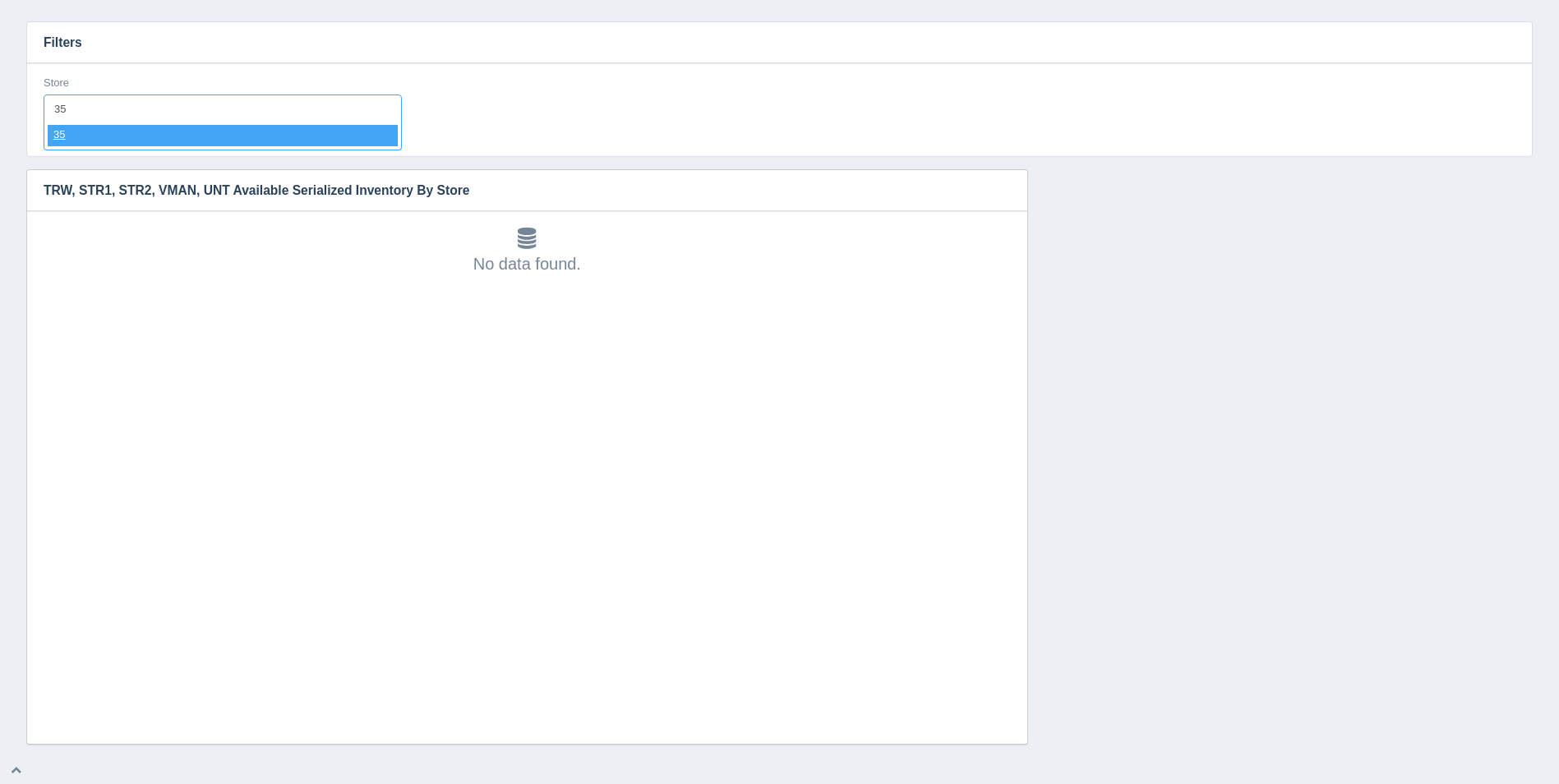
select select "35"
select select
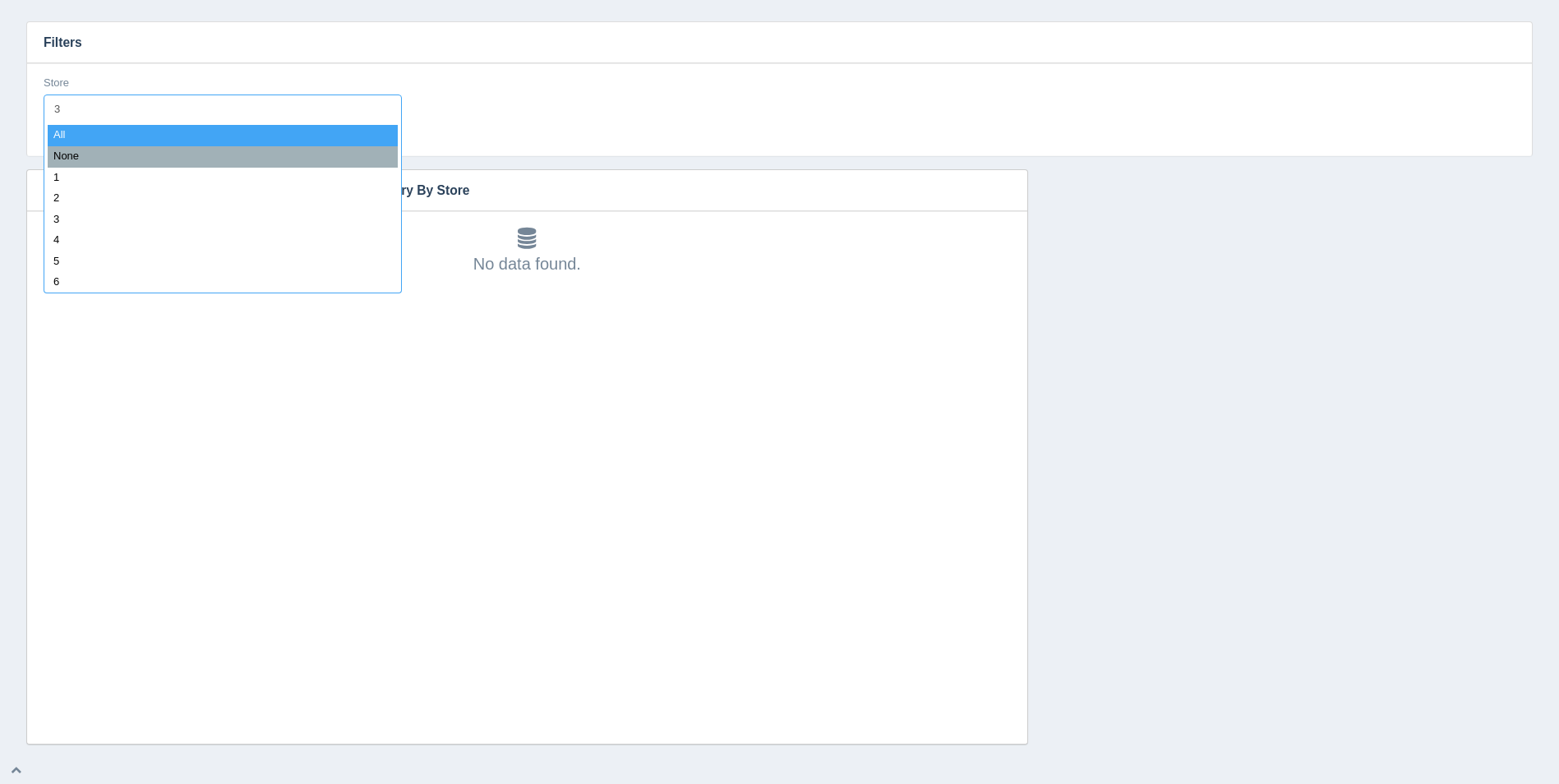
type input "36"
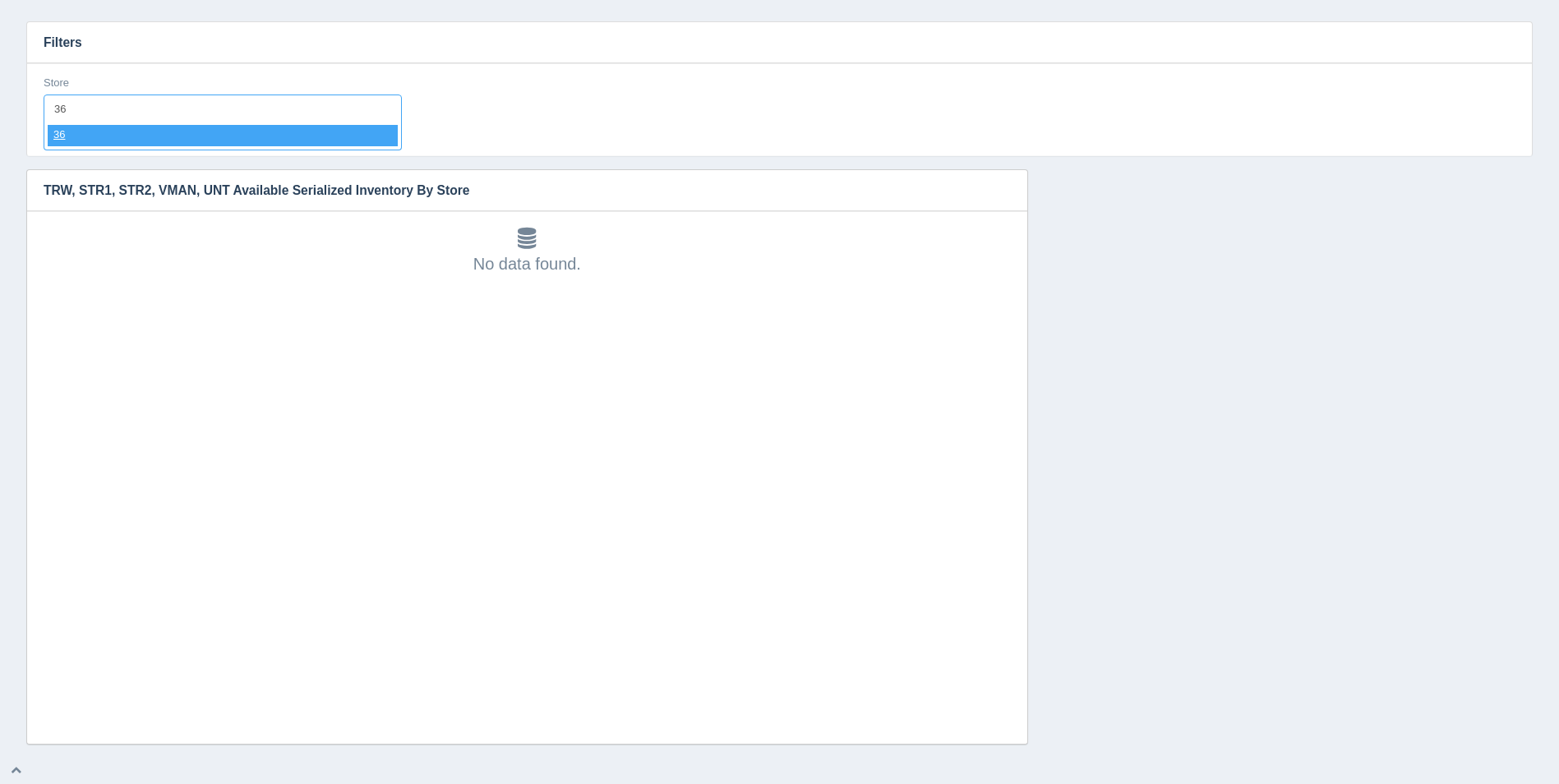
select select "36"
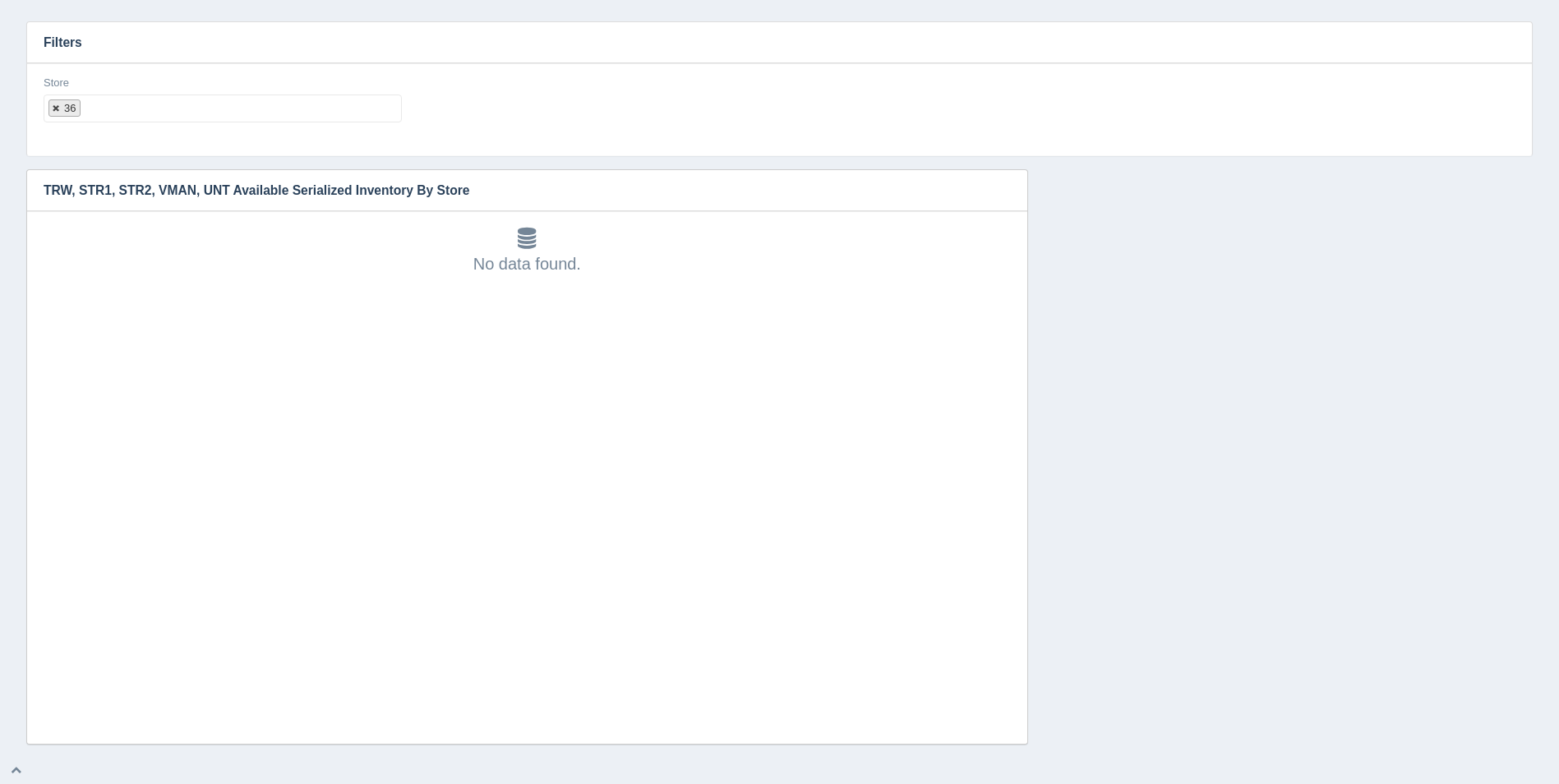
select select
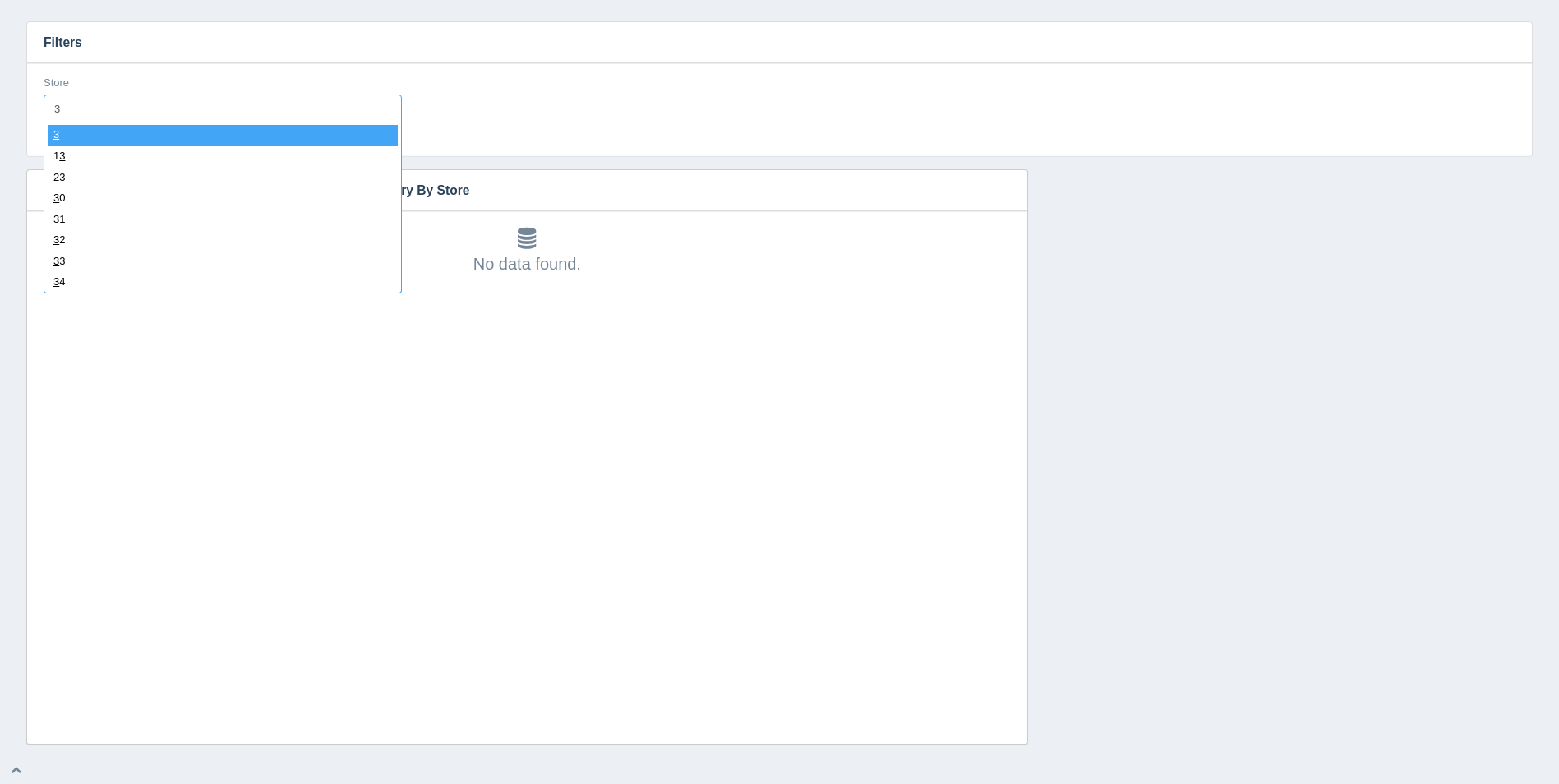
type input "37"
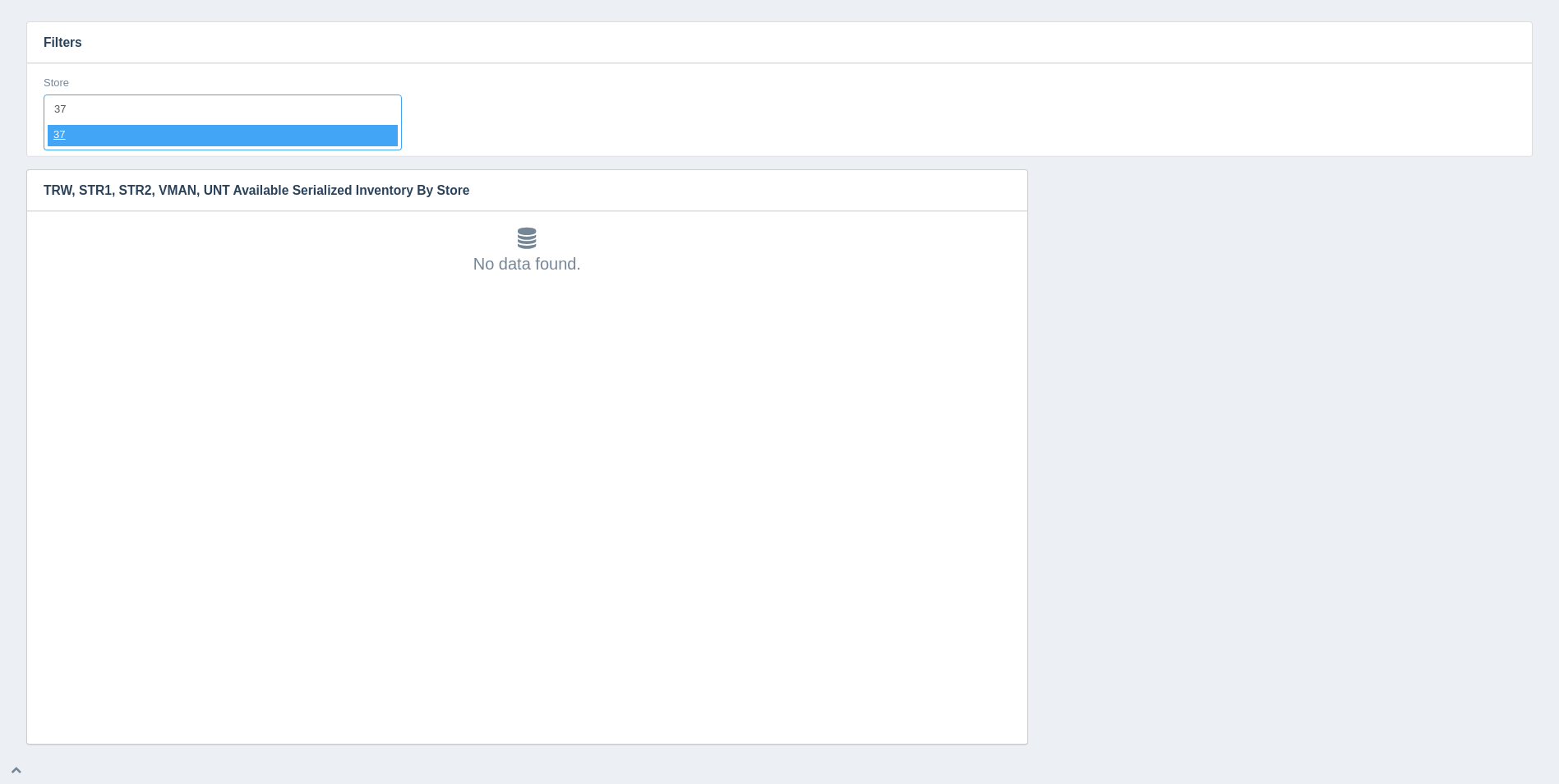
select select "37"
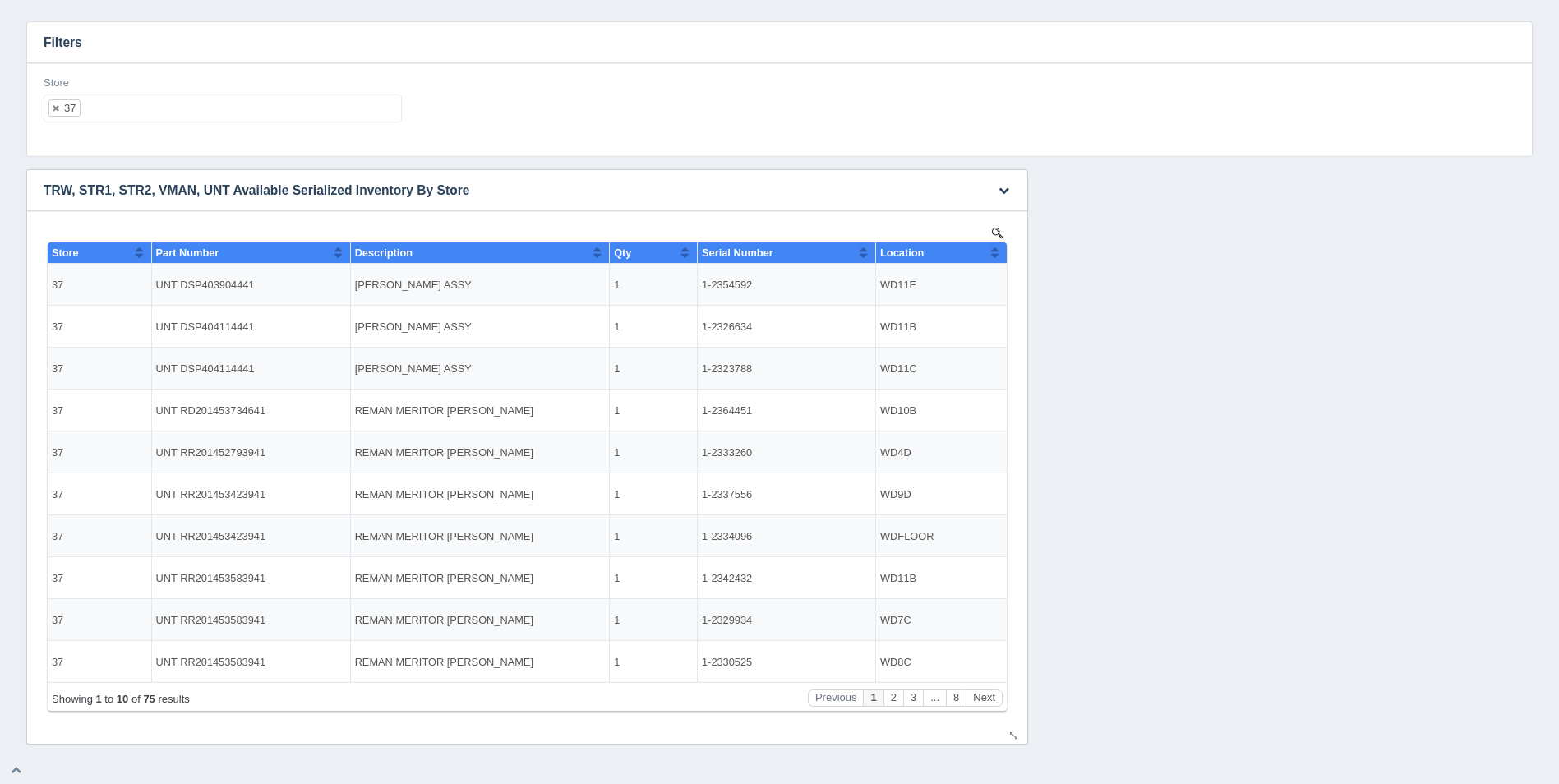
click at [991, 251] on button "Sort column ascending" at bounding box center [994, 252] width 10 height 20
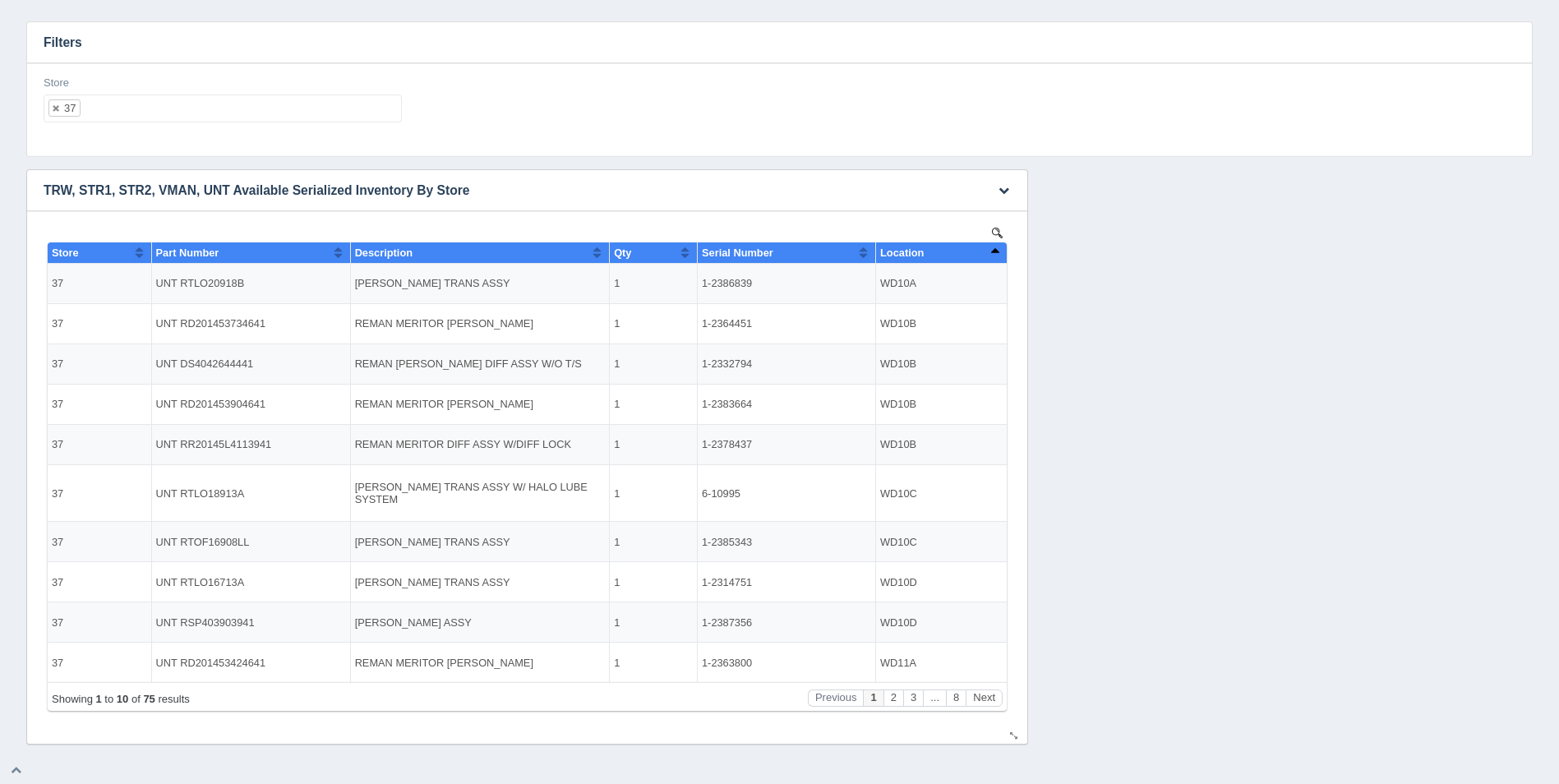
click at [991, 251] on button "Sort column descending" at bounding box center [994, 252] width 10 height 20
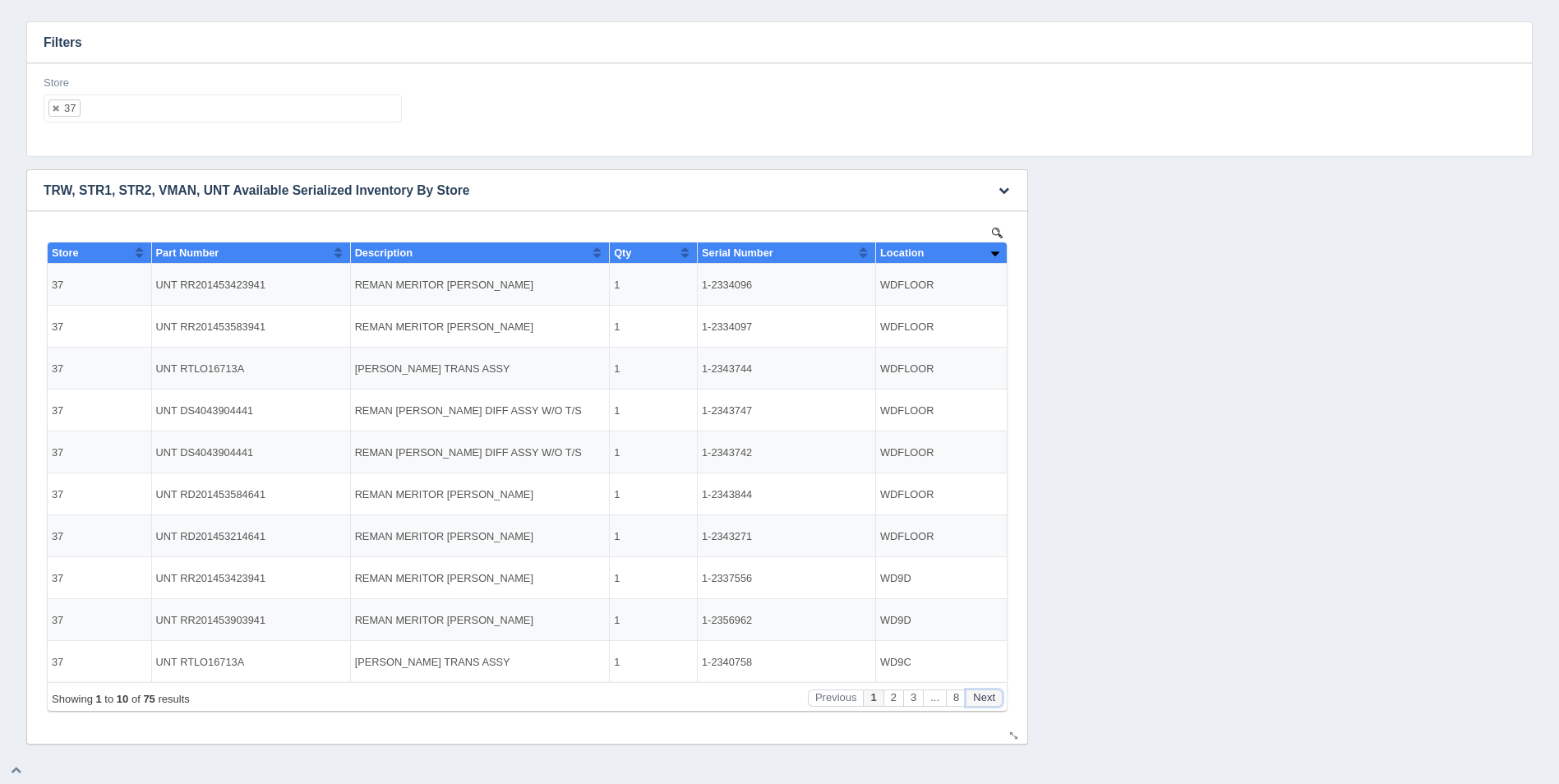
click at [984, 698] on button "Next" at bounding box center [984, 698] width 37 height 18
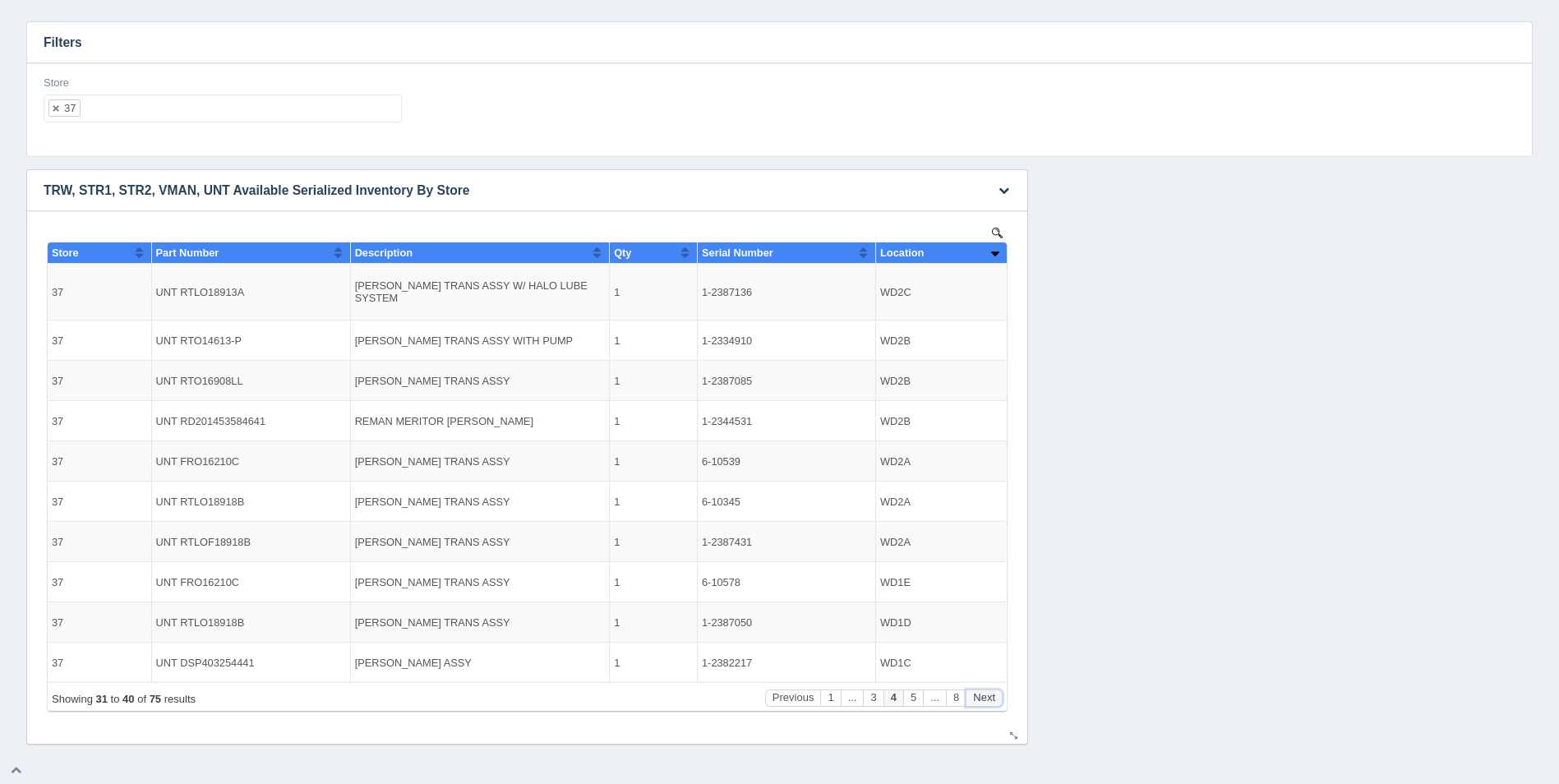
click at [984, 698] on button "Next" at bounding box center [984, 698] width 37 height 18
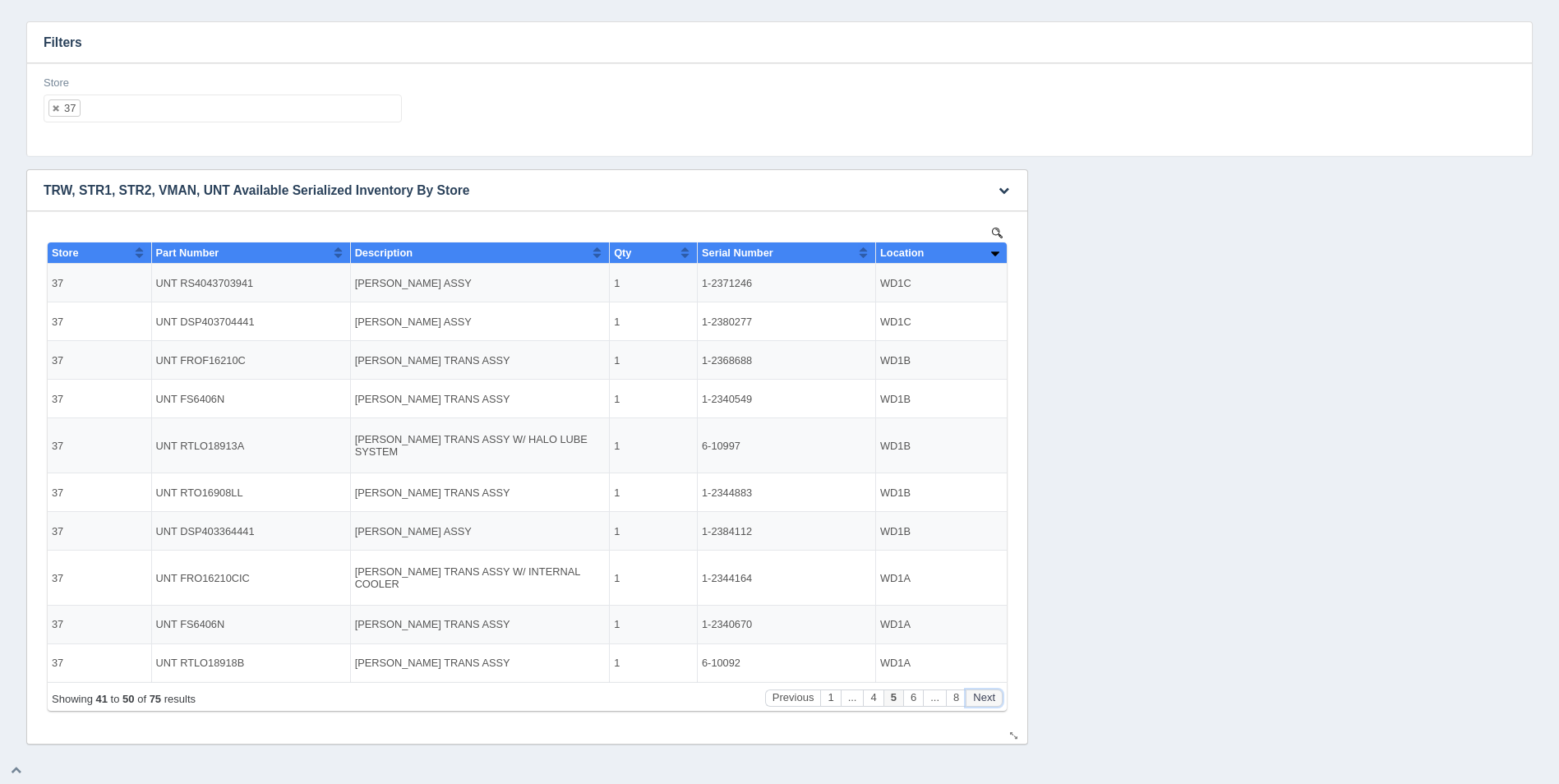
click at [984, 698] on button "Next" at bounding box center [984, 698] width 37 height 18
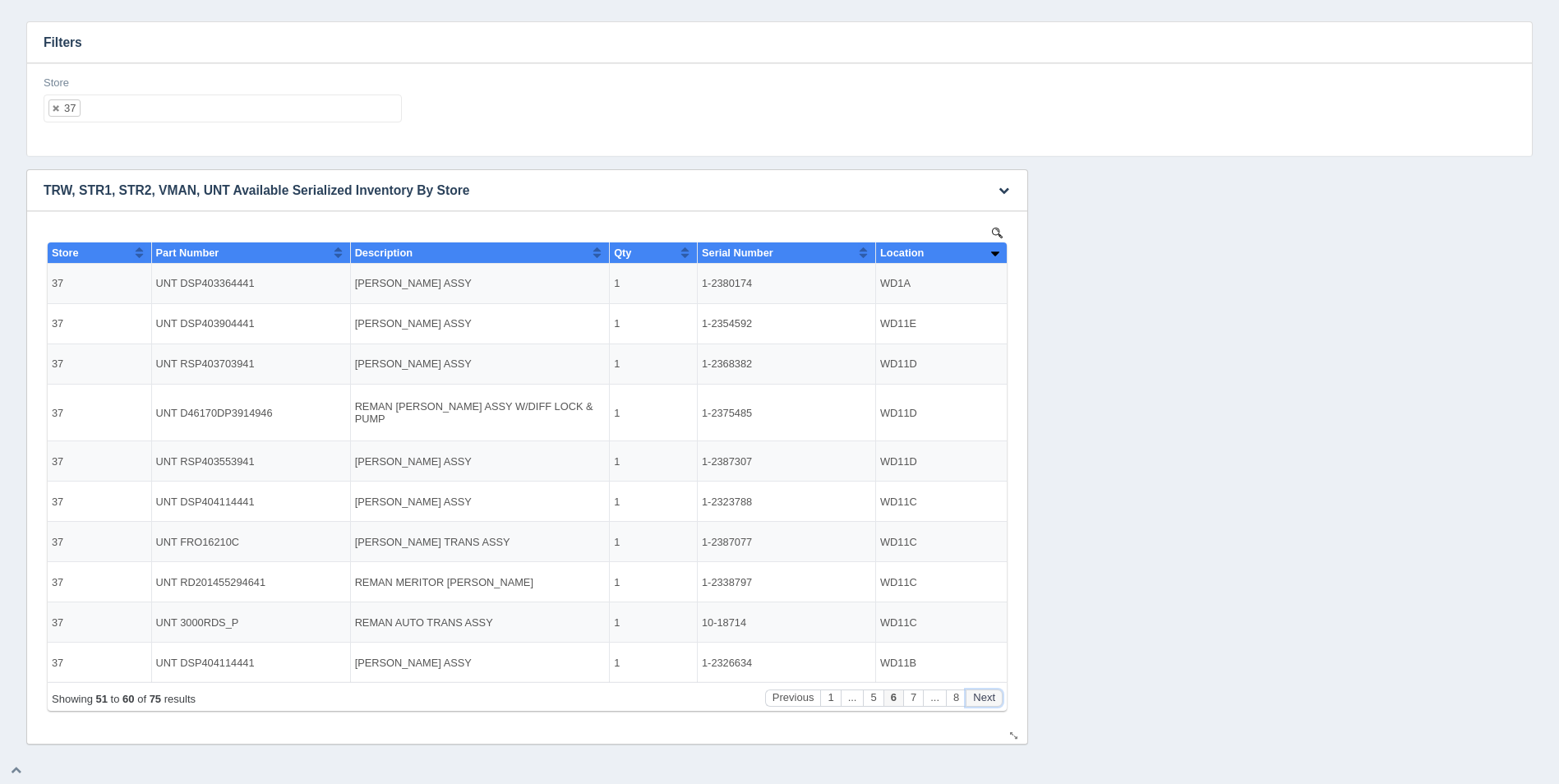
click at [984, 698] on button "Next" at bounding box center [984, 698] width 37 height 18
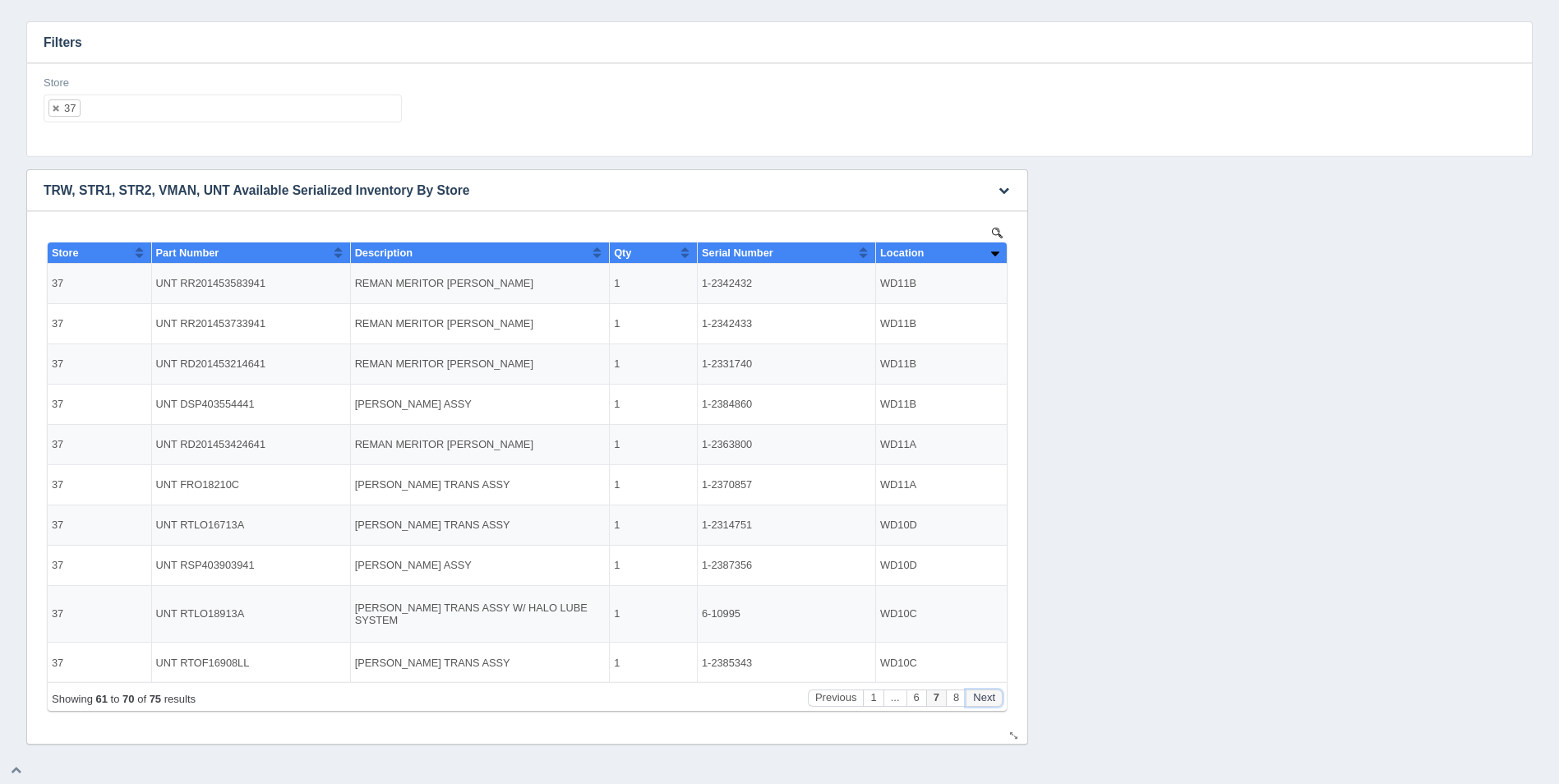
click at [984, 698] on button "Next" at bounding box center [984, 698] width 37 height 18
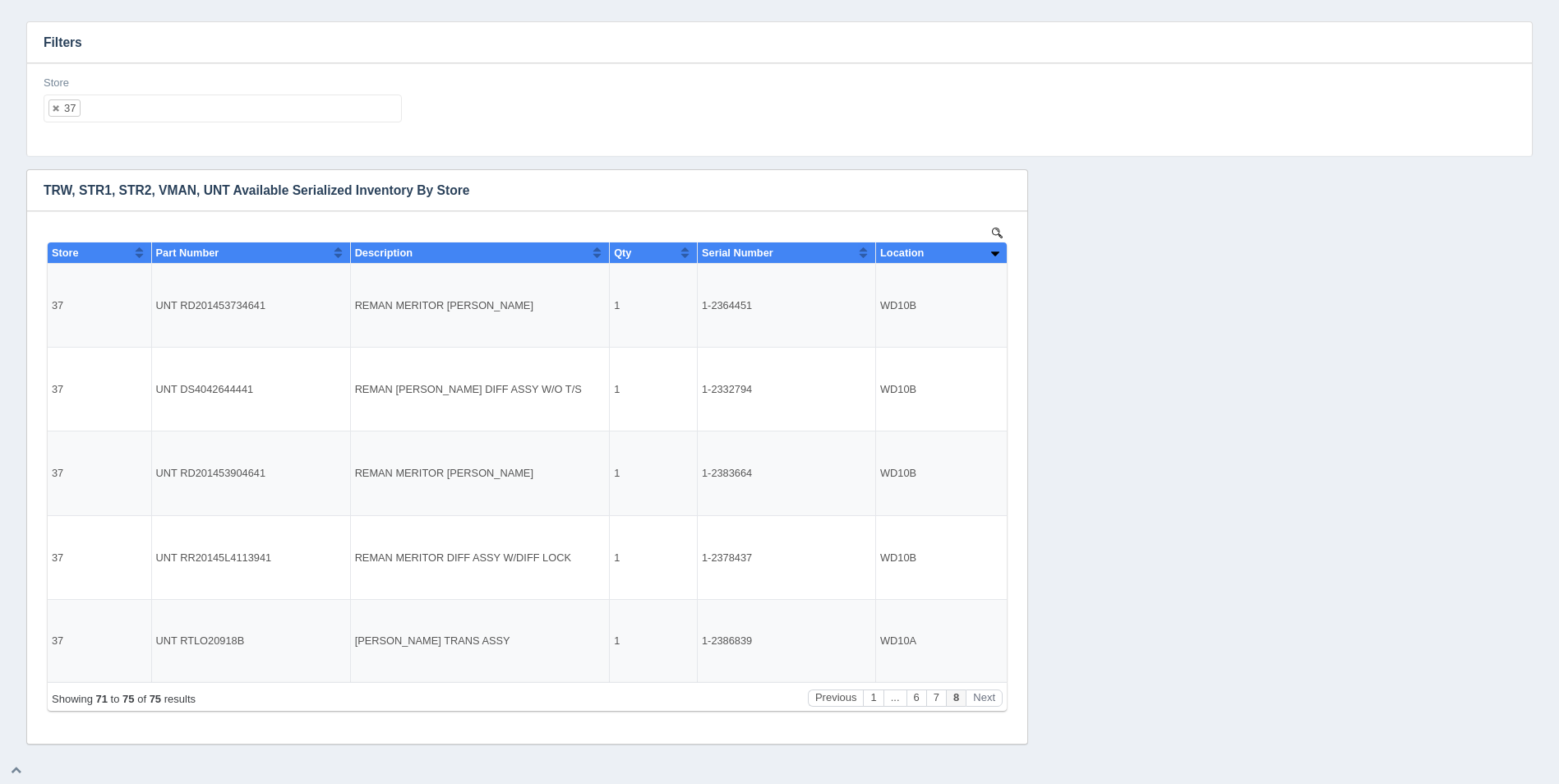
click at [121, 113] on ul "37" at bounding box center [222, 109] width 358 height 28
select select
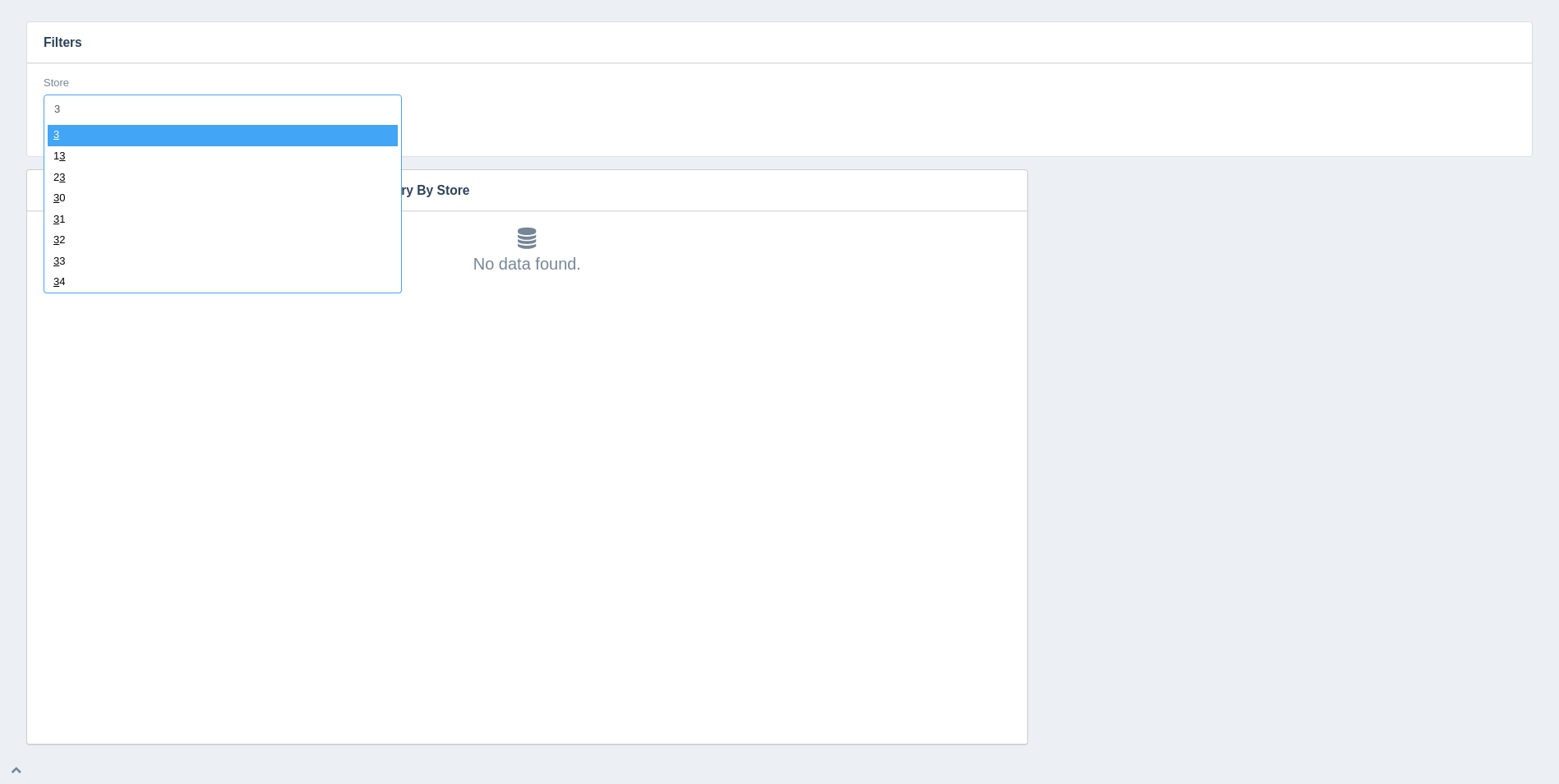
type input "38"
select select "38"
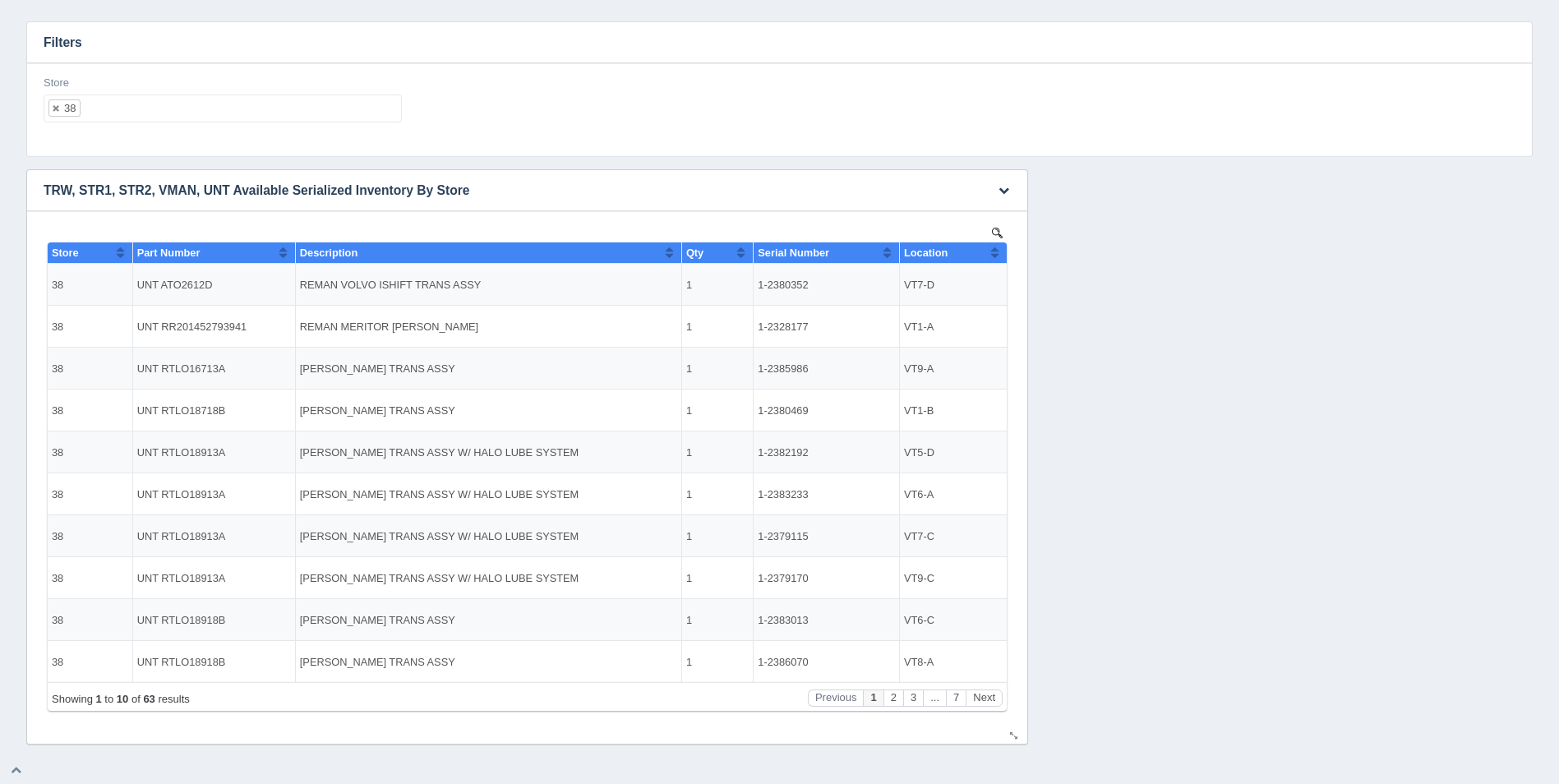
click at [992, 250] on button "Sort column ascending" at bounding box center [994, 252] width 10 height 20
click at [992, 250] on button "Sort column descending" at bounding box center [994, 252] width 10 height 20
click at [991, 250] on button "Sort column ascending" at bounding box center [994, 252] width 10 height 20
drag, startPoint x: 808, startPoint y: 284, endPoint x: 760, endPoint y: 283, distance: 48.0
click at [760, 283] on td "1-2384796" at bounding box center [826, 285] width 146 height 42
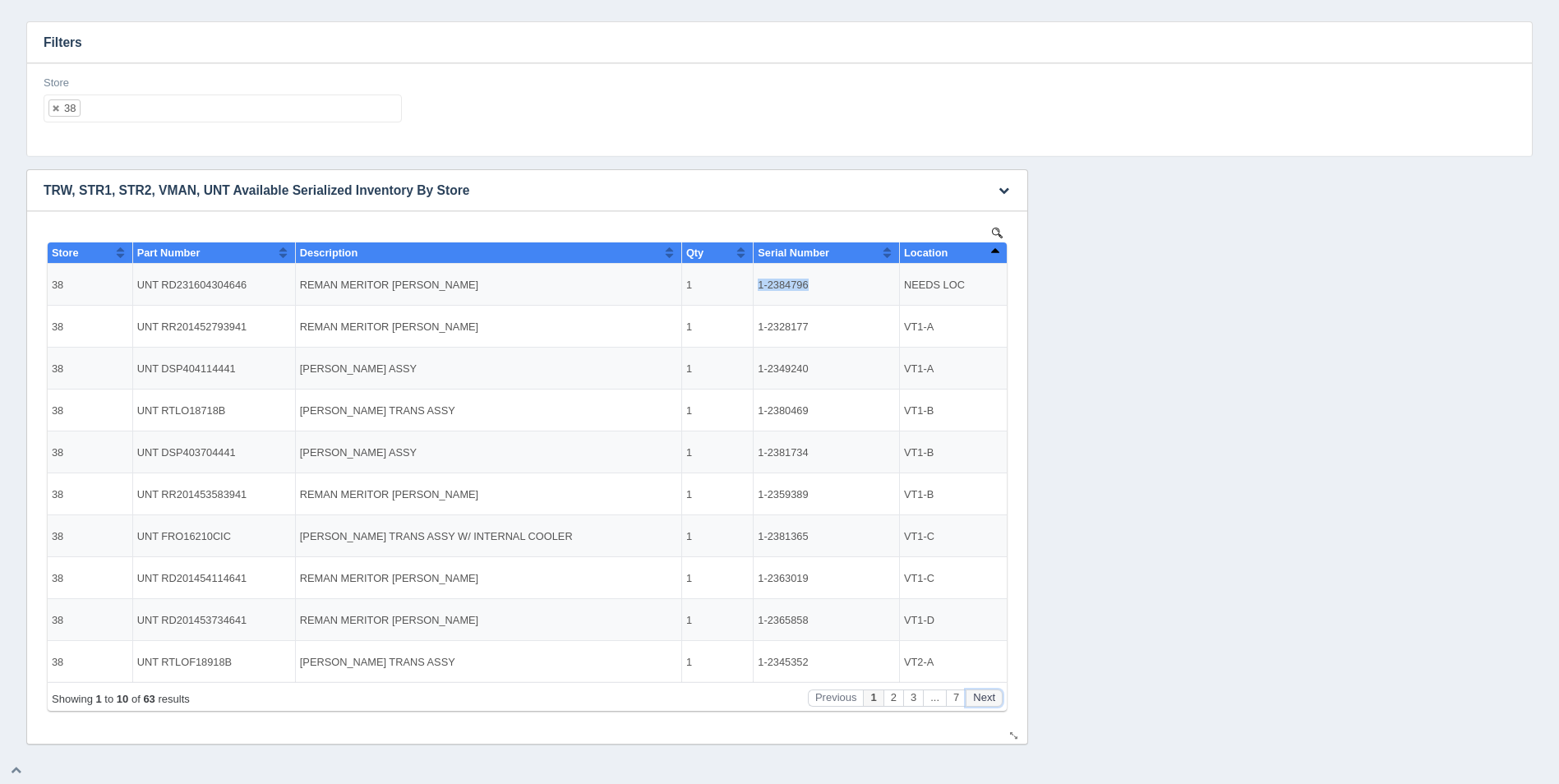
click at [983, 700] on button "Next" at bounding box center [984, 698] width 37 height 18
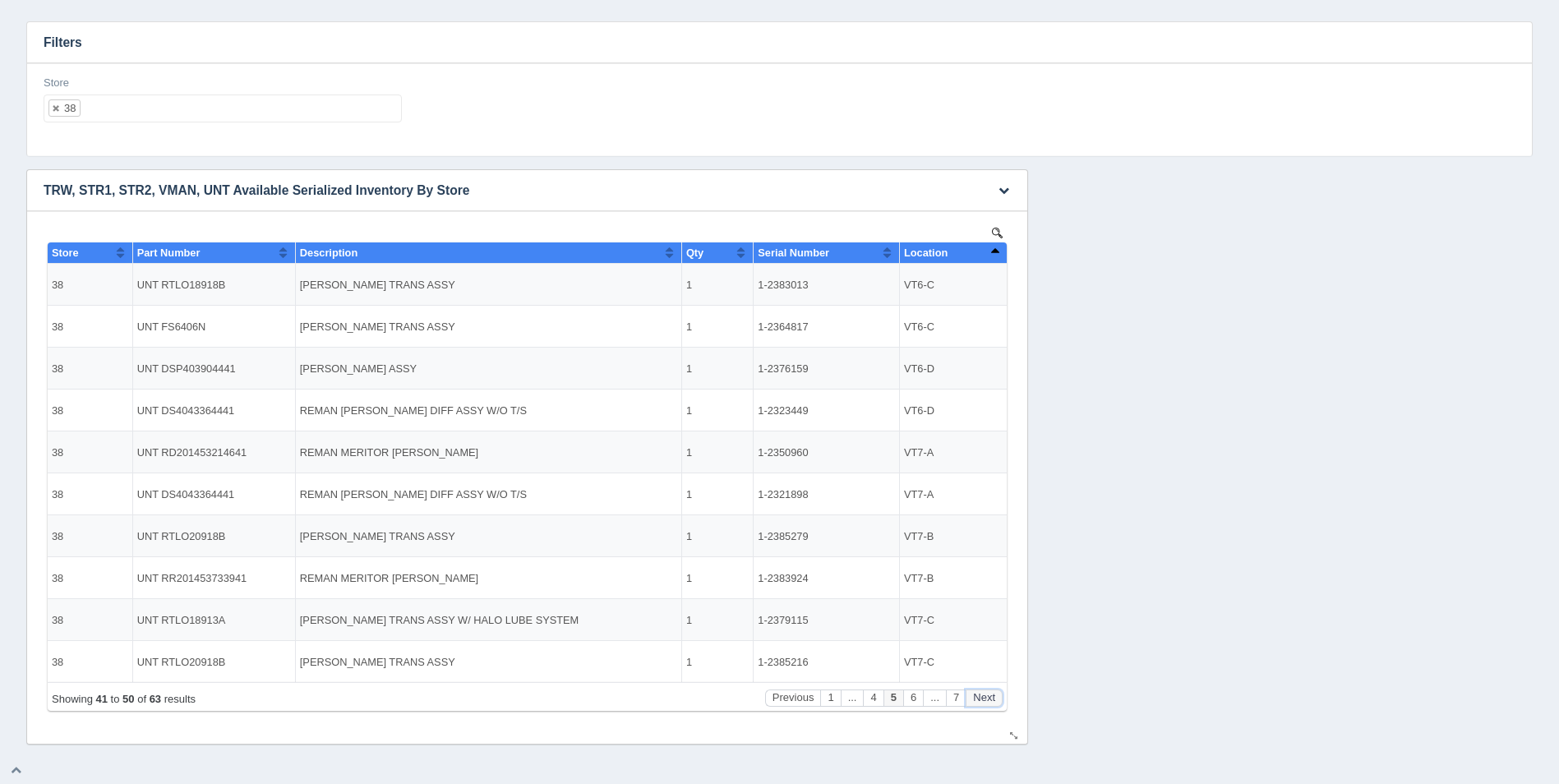
click at [983, 700] on button "Next" at bounding box center [984, 698] width 37 height 18
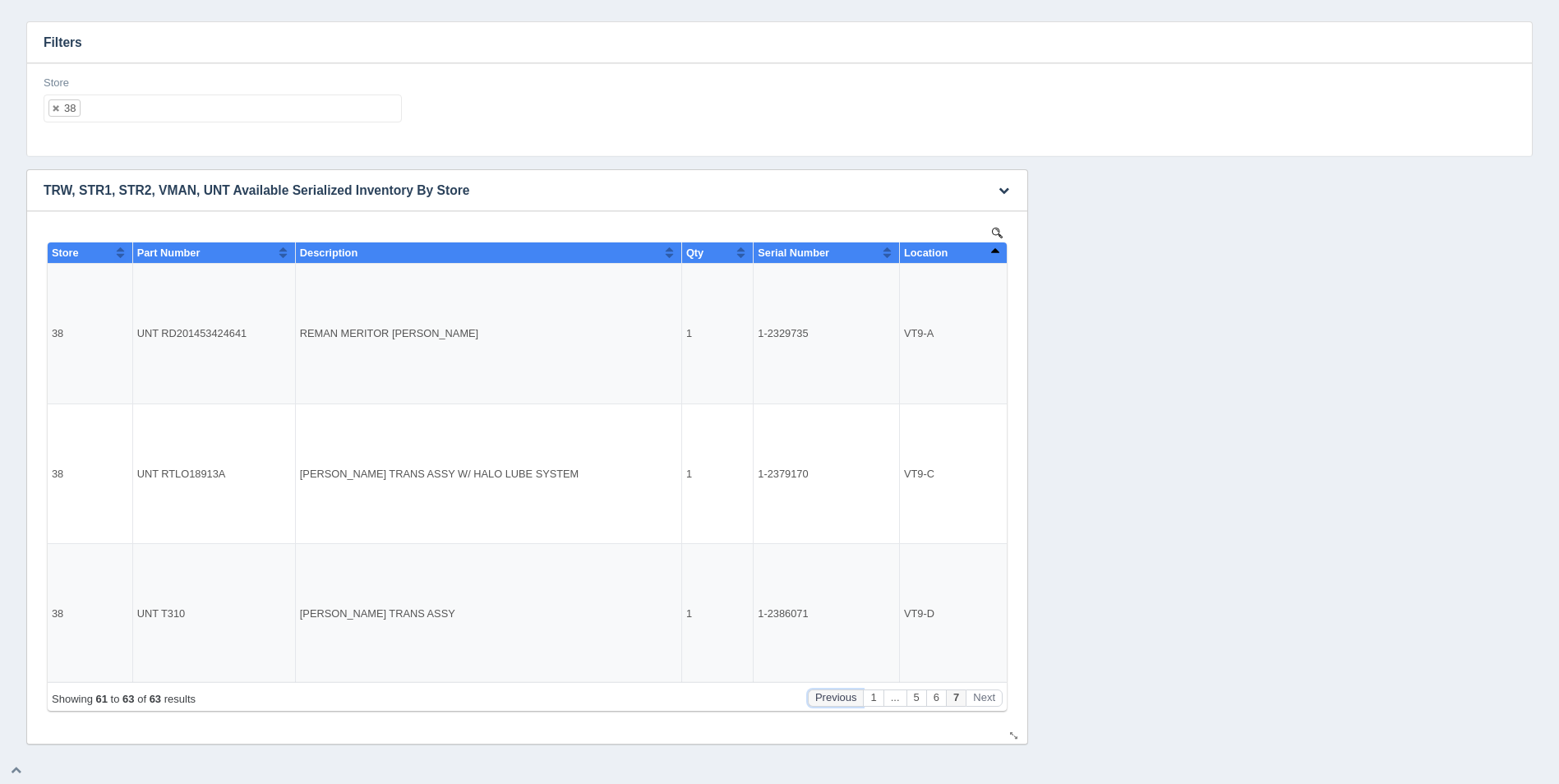
click at [826, 703] on button "Previous" at bounding box center [836, 698] width 56 height 18
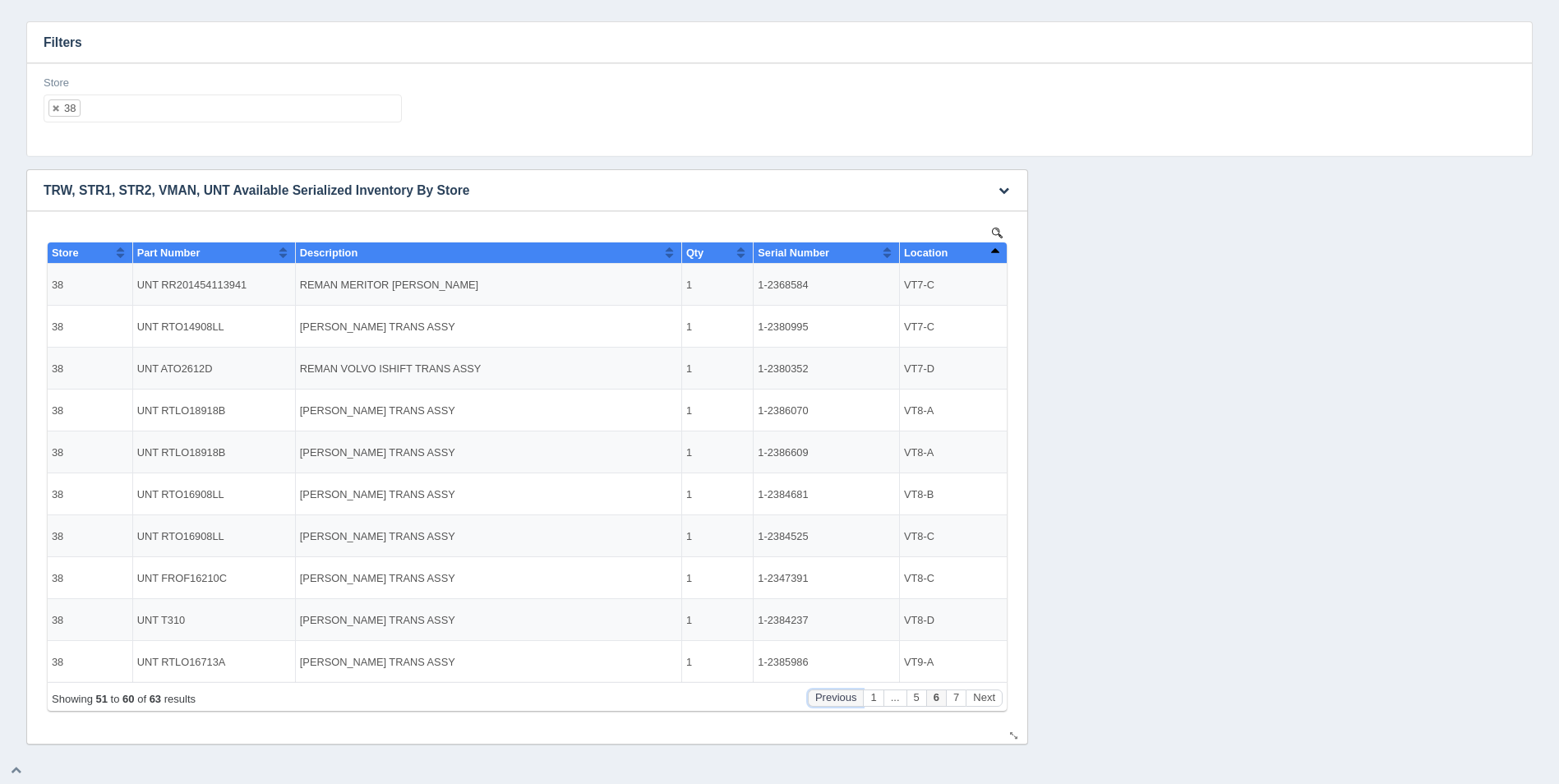
click at [826, 703] on button "Previous" at bounding box center [836, 698] width 56 height 18
click at [863, 703] on button "1" at bounding box center [873, 698] width 20 height 18
click at [868, 696] on button "1" at bounding box center [873, 698] width 20 height 18
drag, startPoint x: 808, startPoint y: 283, endPoint x: 760, endPoint y: 284, distance: 48.0
click at [760, 284] on td "1-2384796" at bounding box center [826, 285] width 146 height 42
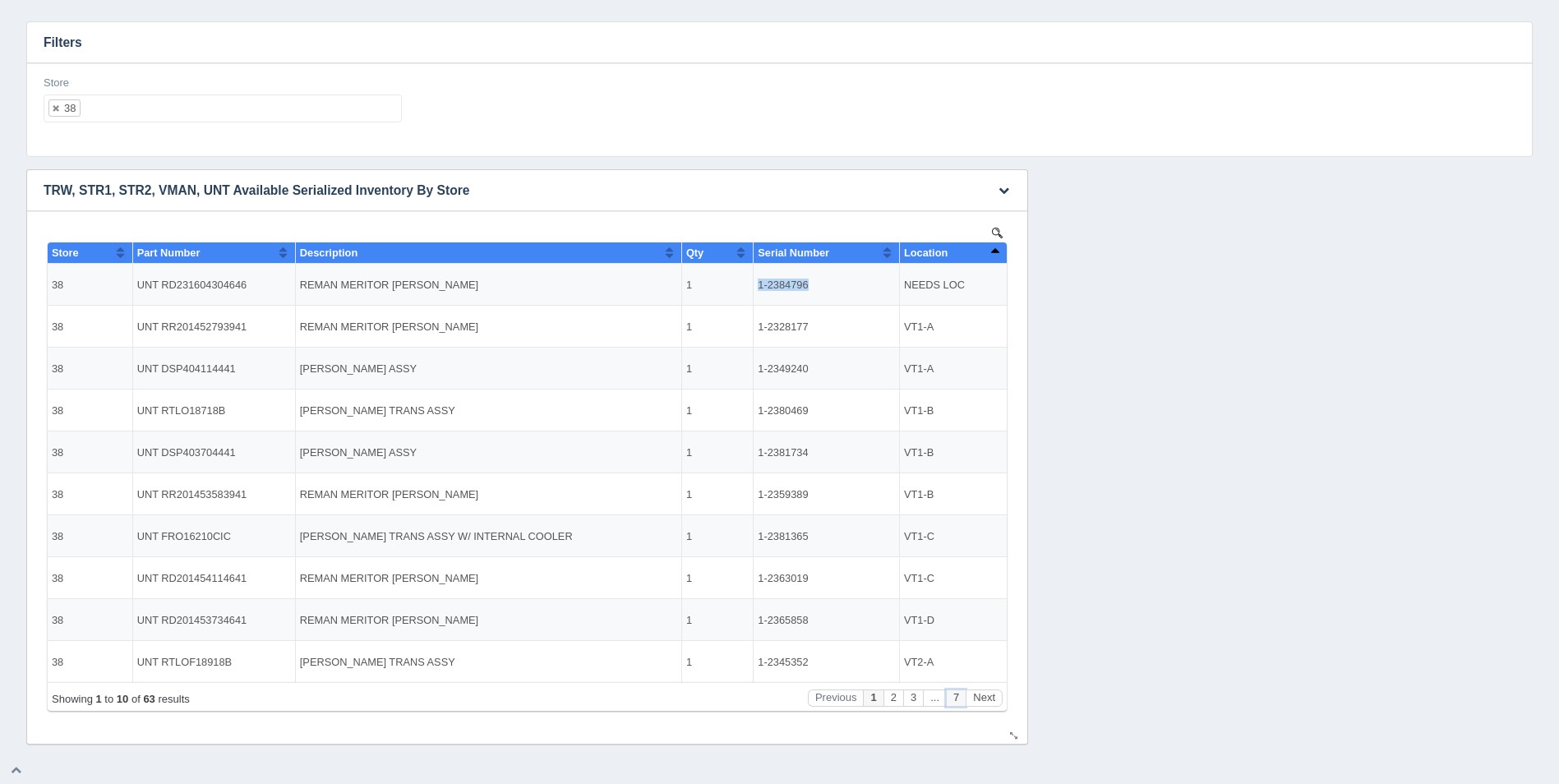
click at [958, 699] on button "7" at bounding box center [955, 698] width 20 height 18
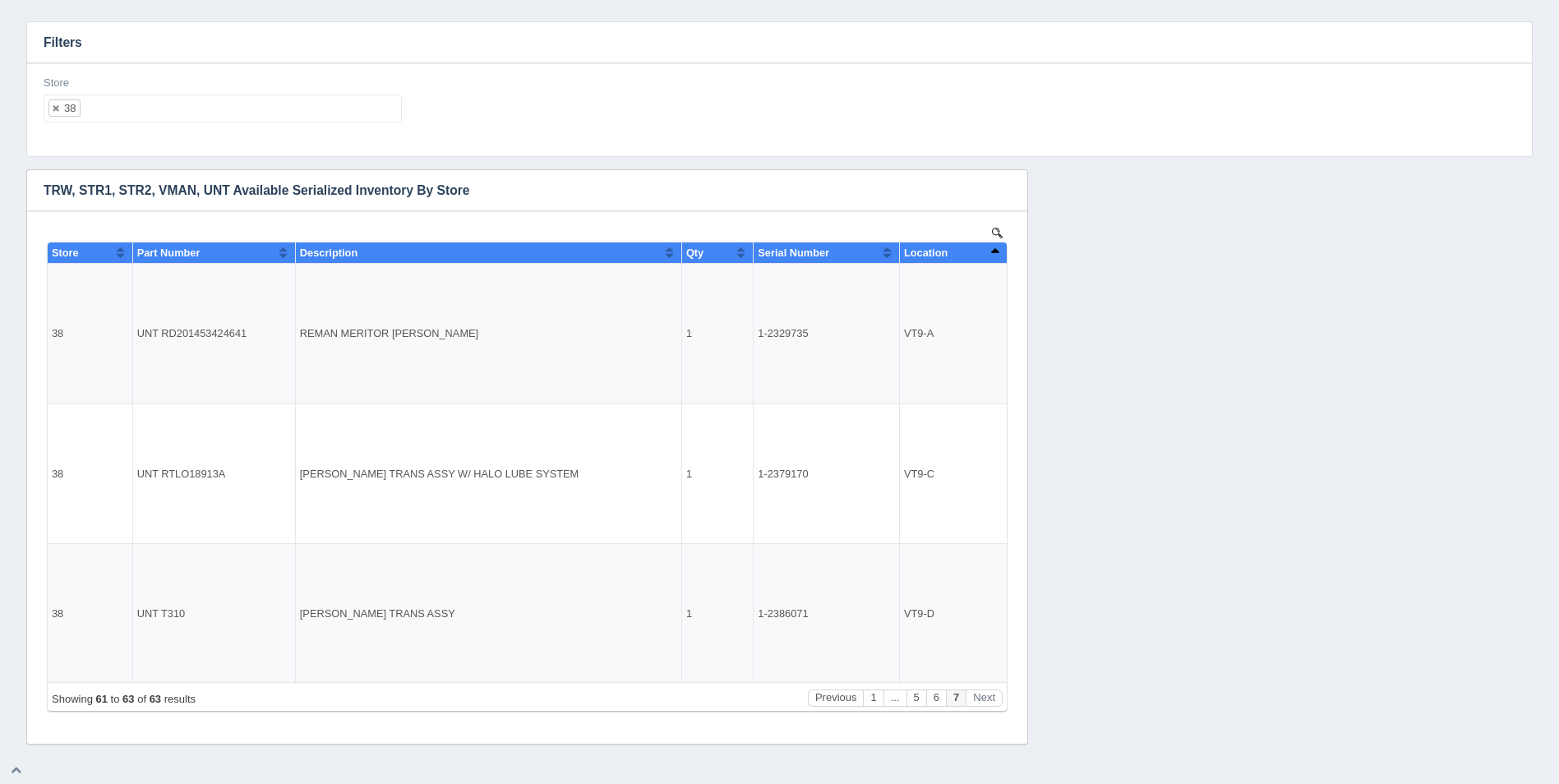
click at [139, 107] on ul "38" at bounding box center [222, 109] width 358 height 28
select select
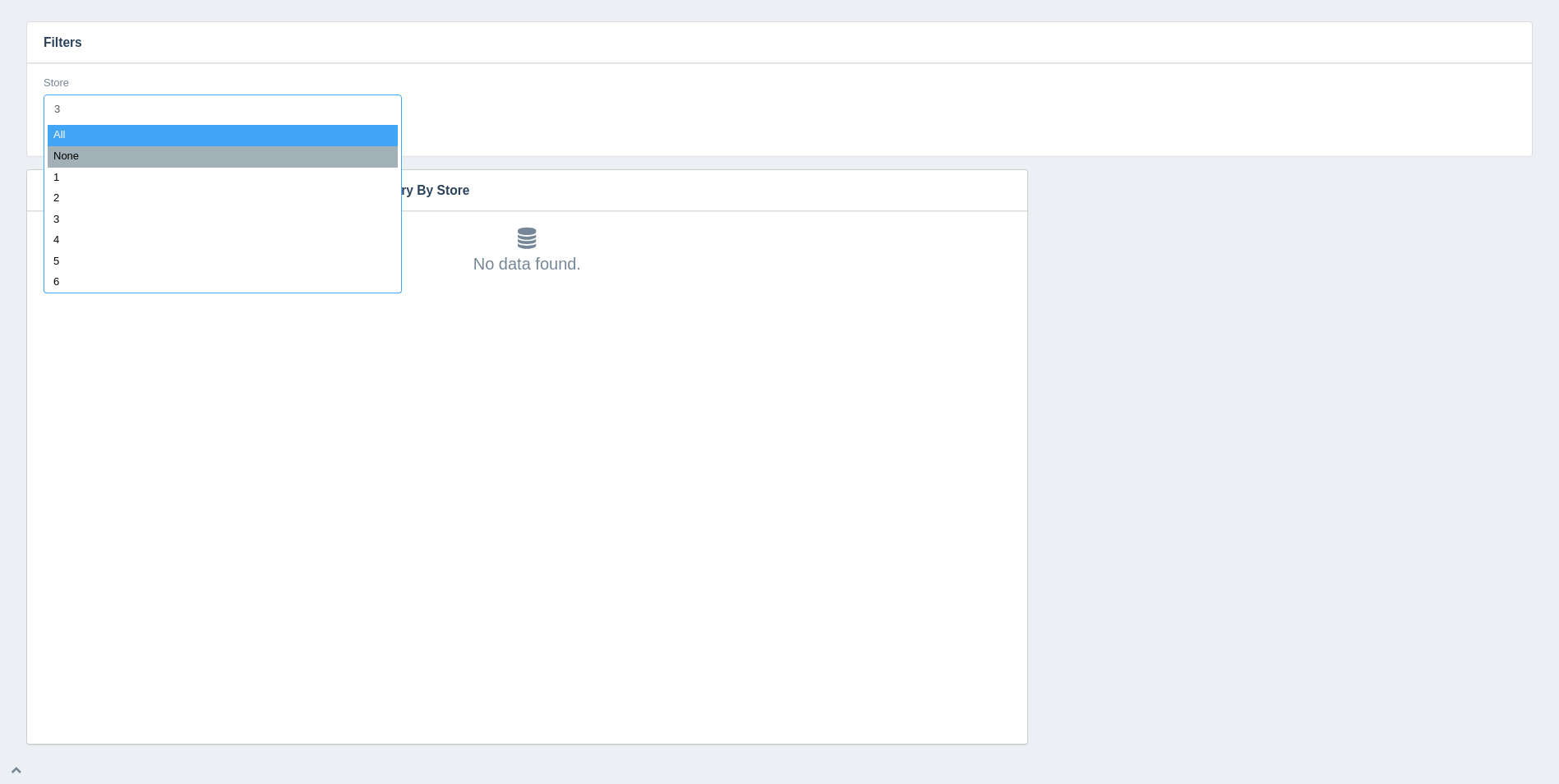
type input "39"
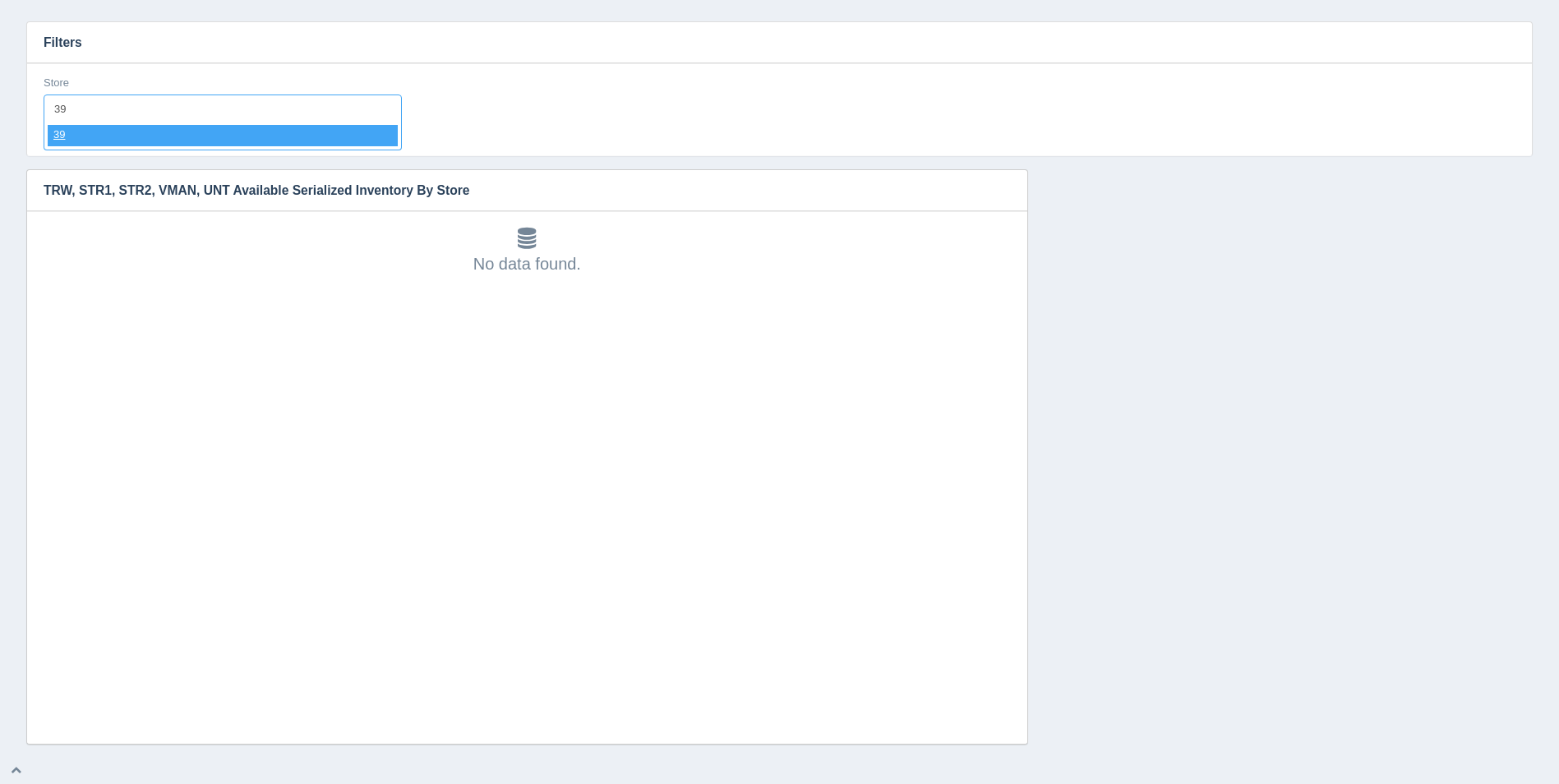
select select "39"
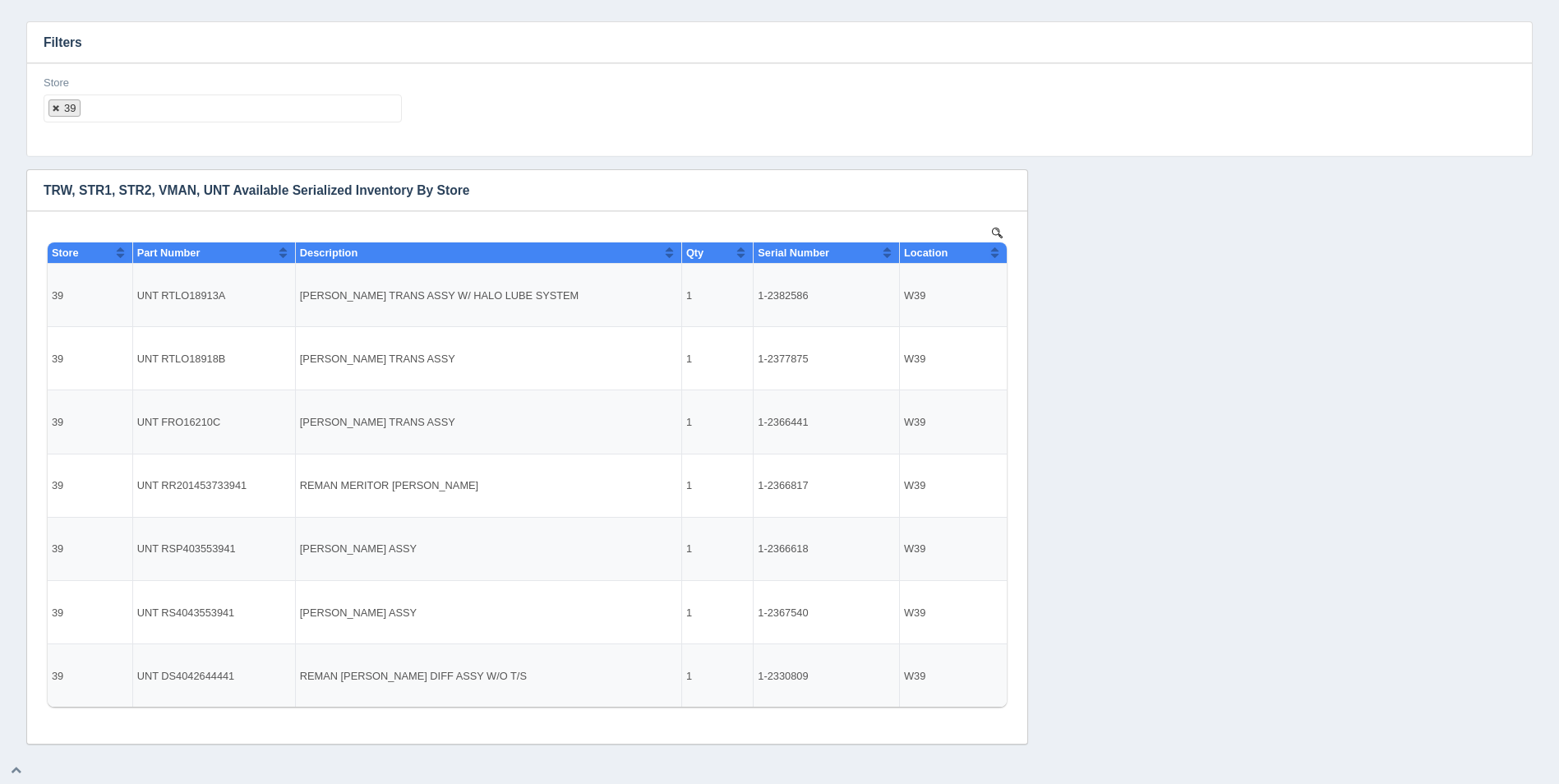
select select
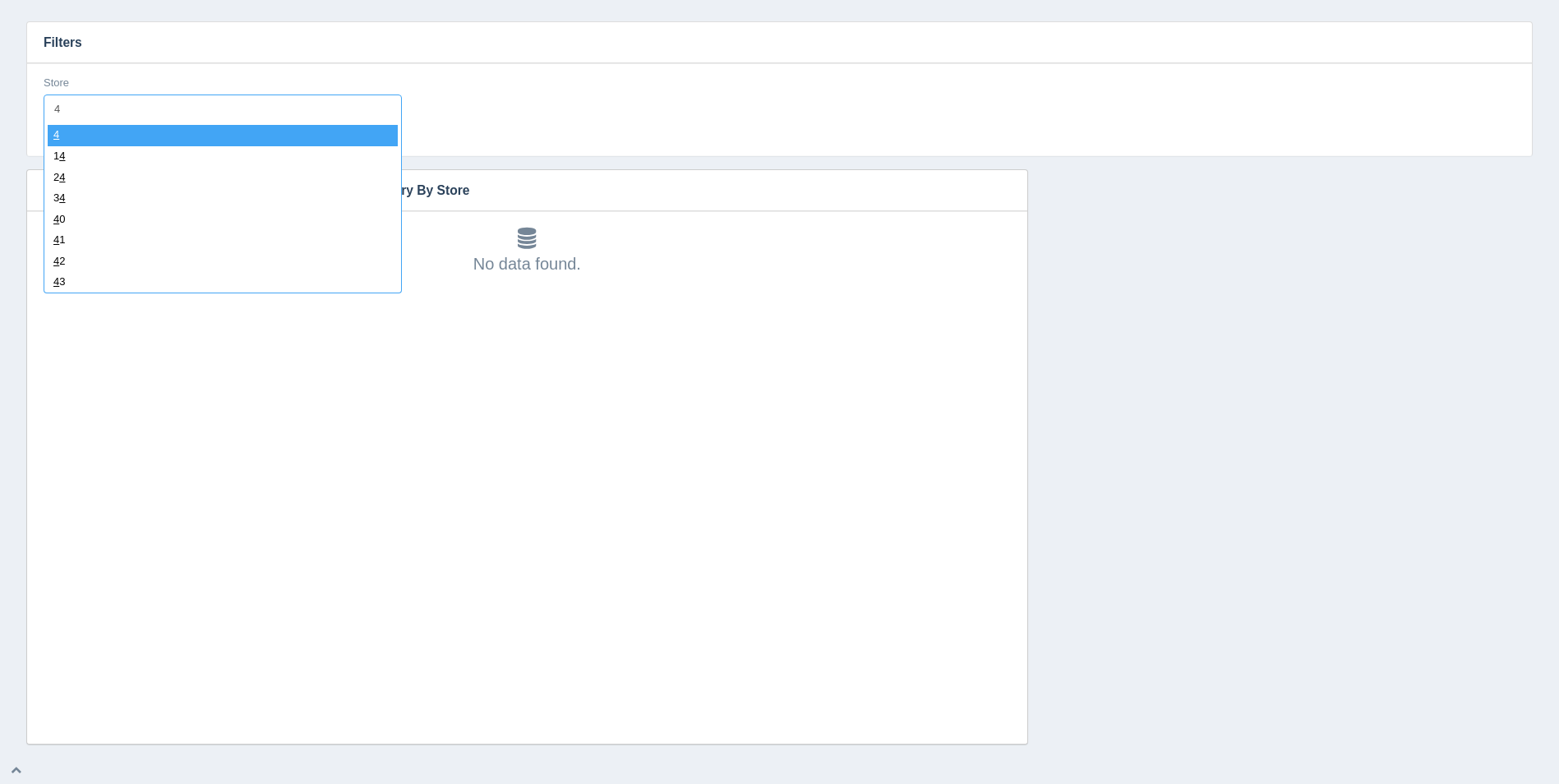
type input "40"
select select "40"
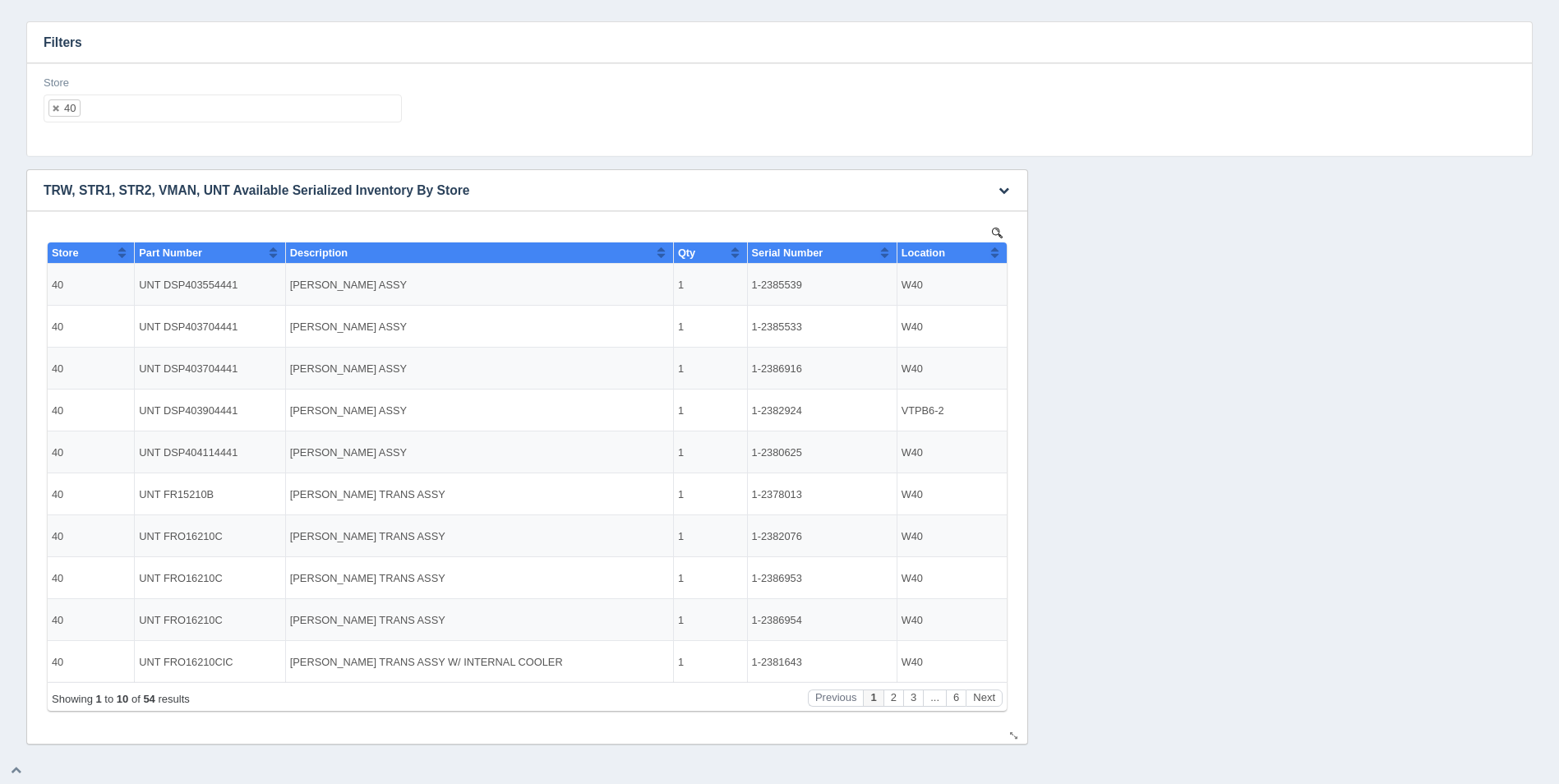
click at [1002, 259] on th "Location" at bounding box center [952, 253] width 110 height 21
click at [116, 112] on ul "40" at bounding box center [222, 109] width 358 height 28
select select
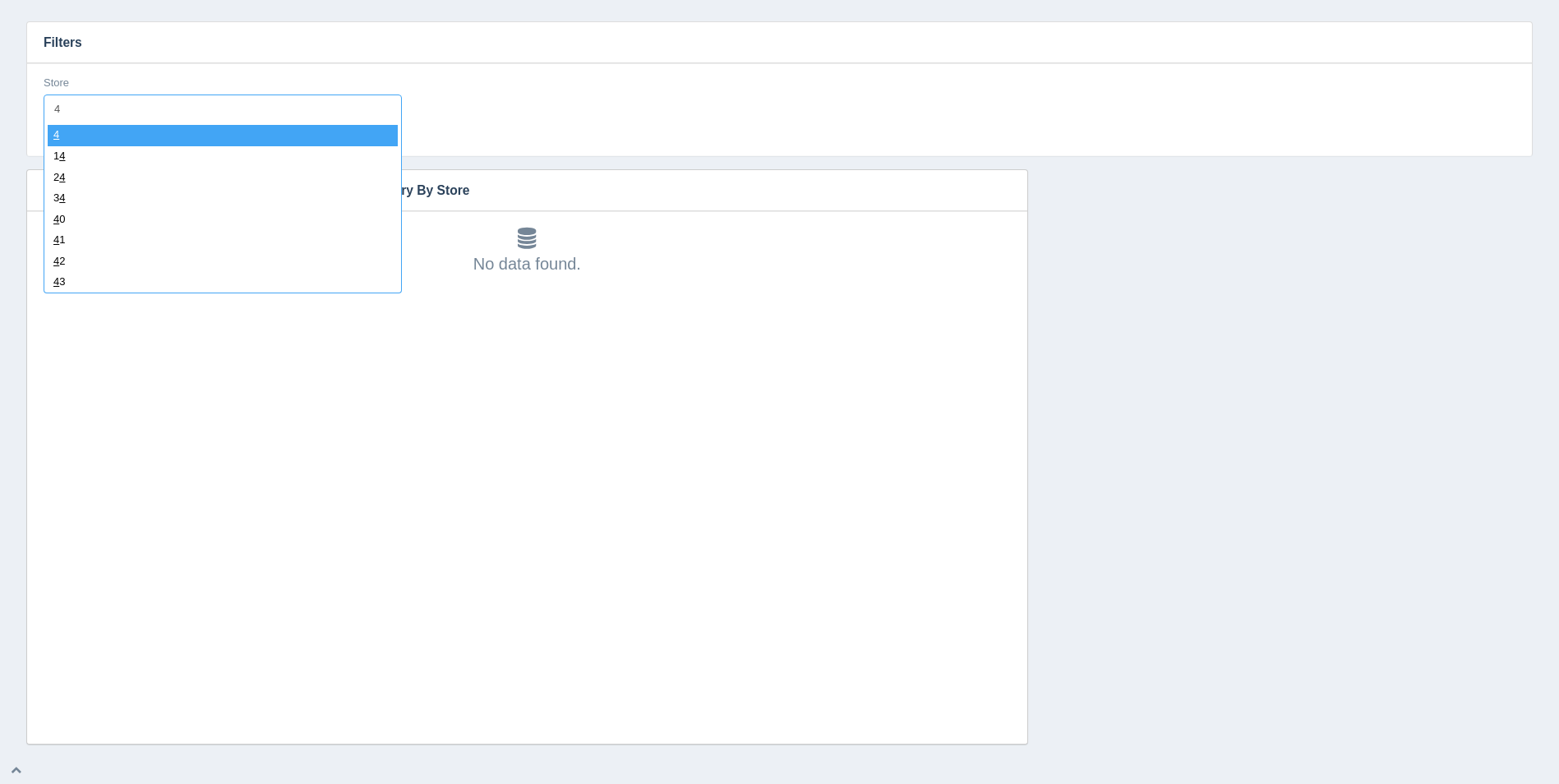
type input "41"
select select "41"
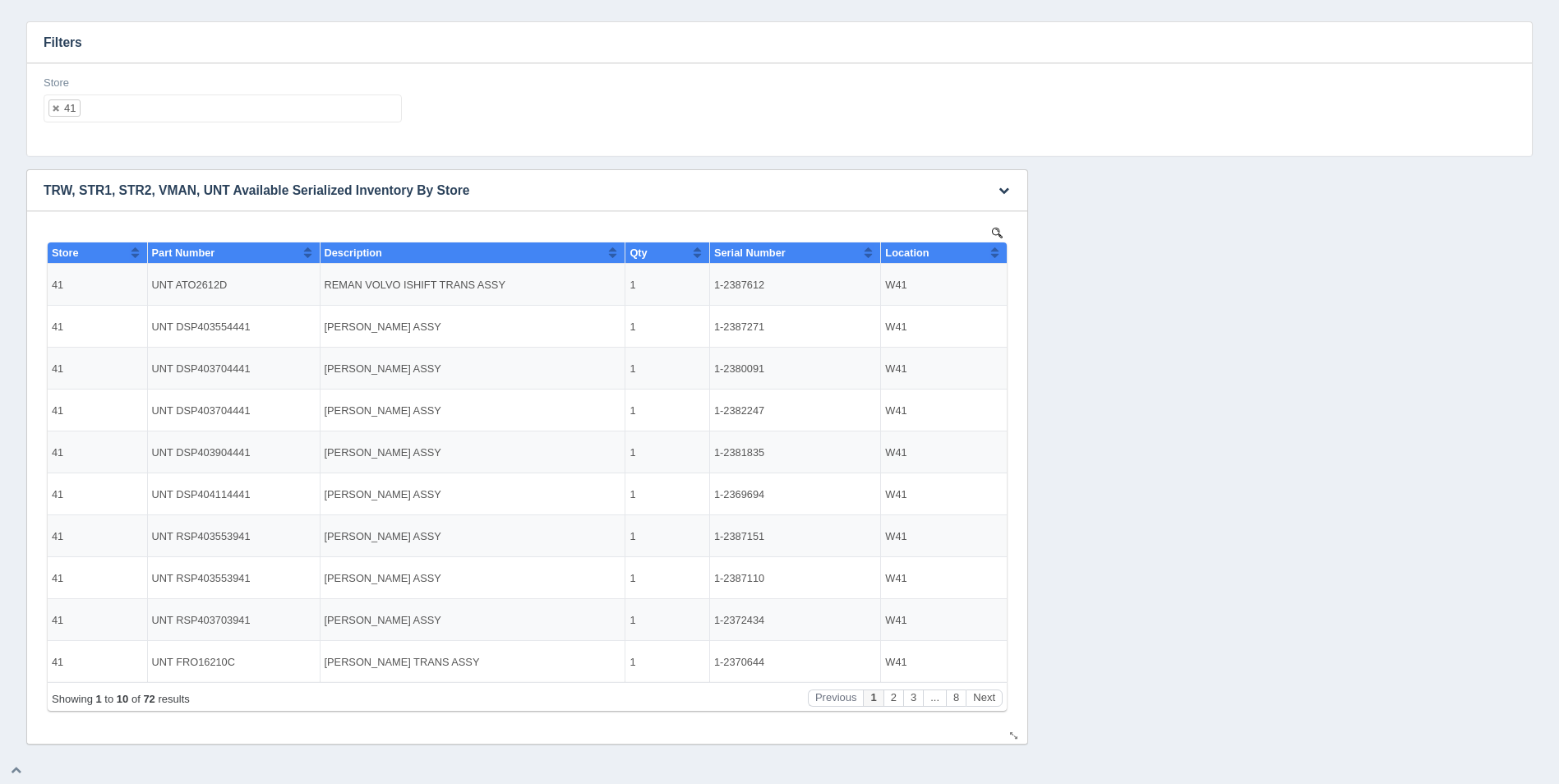
click at [995, 255] on button "Sort column ascending" at bounding box center [994, 252] width 10 height 20
click at [995, 255] on button "Sort column descending" at bounding box center [994, 252] width 10 height 20
click at [987, 691] on button "Next" at bounding box center [984, 698] width 37 height 18
click at [987, 690] on button "Next" at bounding box center [984, 698] width 37 height 18
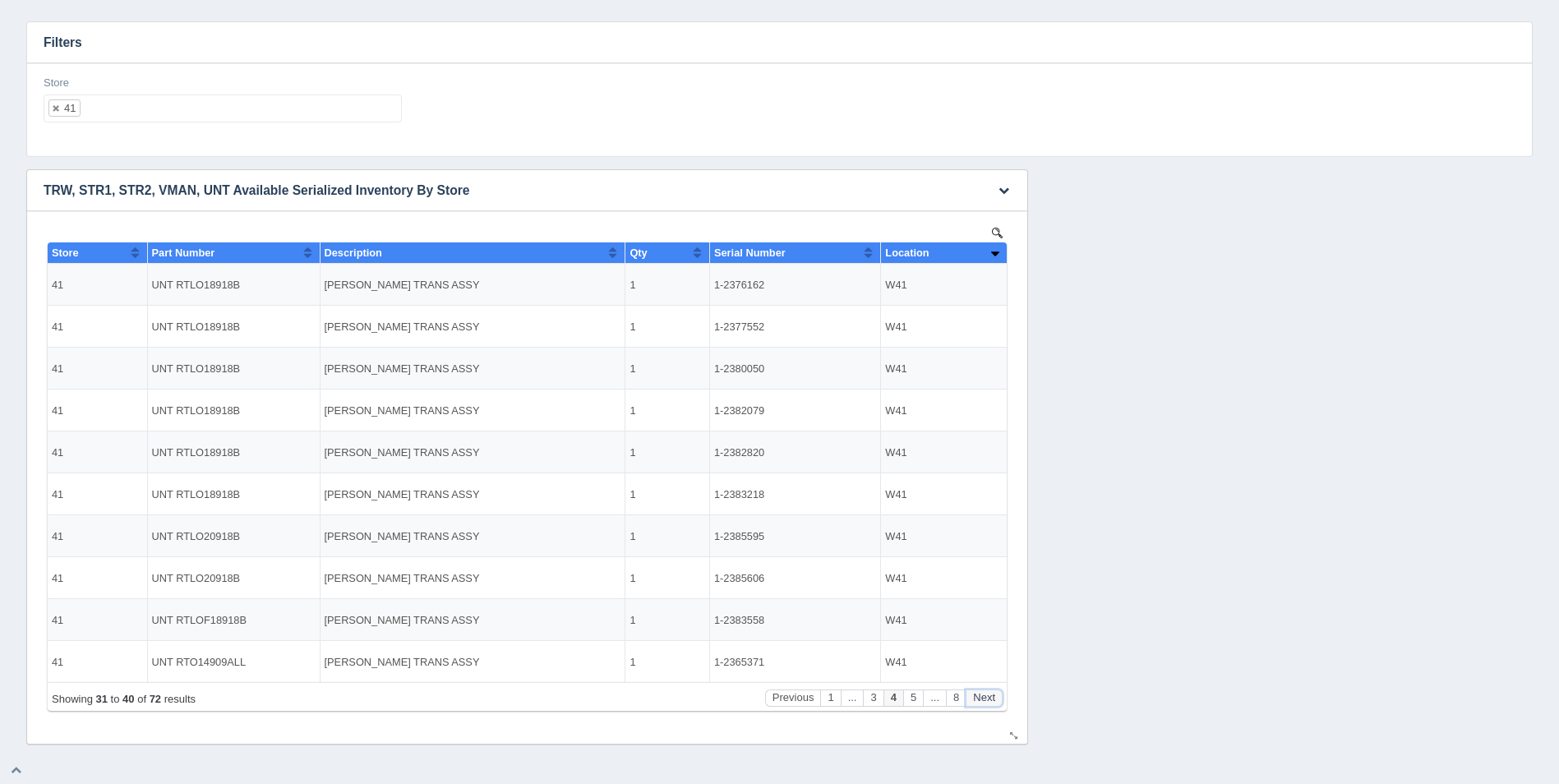
click at [987, 690] on button "Next" at bounding box center [984, 698] width 37 height 18
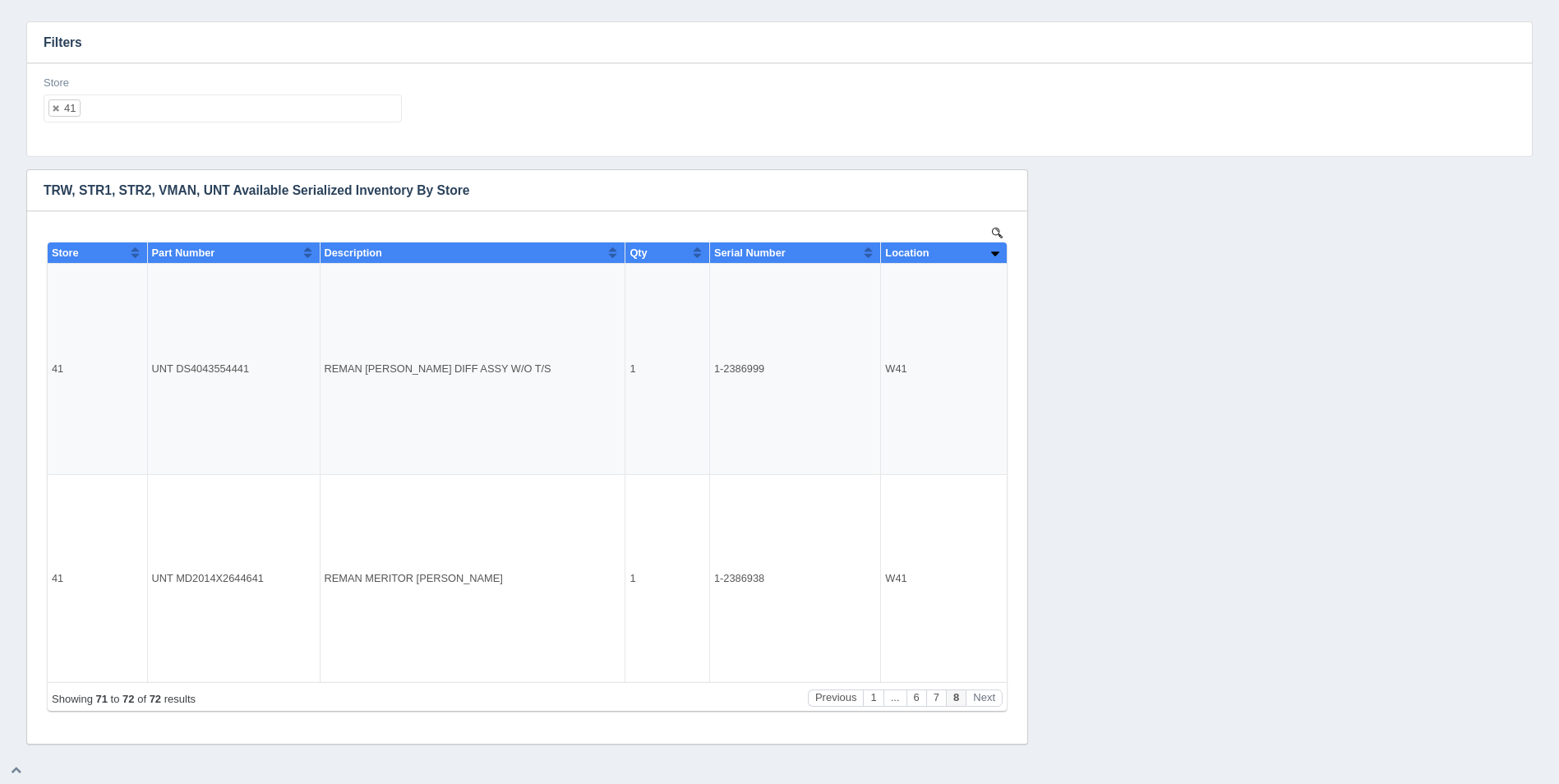
click at [185, 116] on ul "41" at bounding box center [222, 109] width 358 height 28
select select
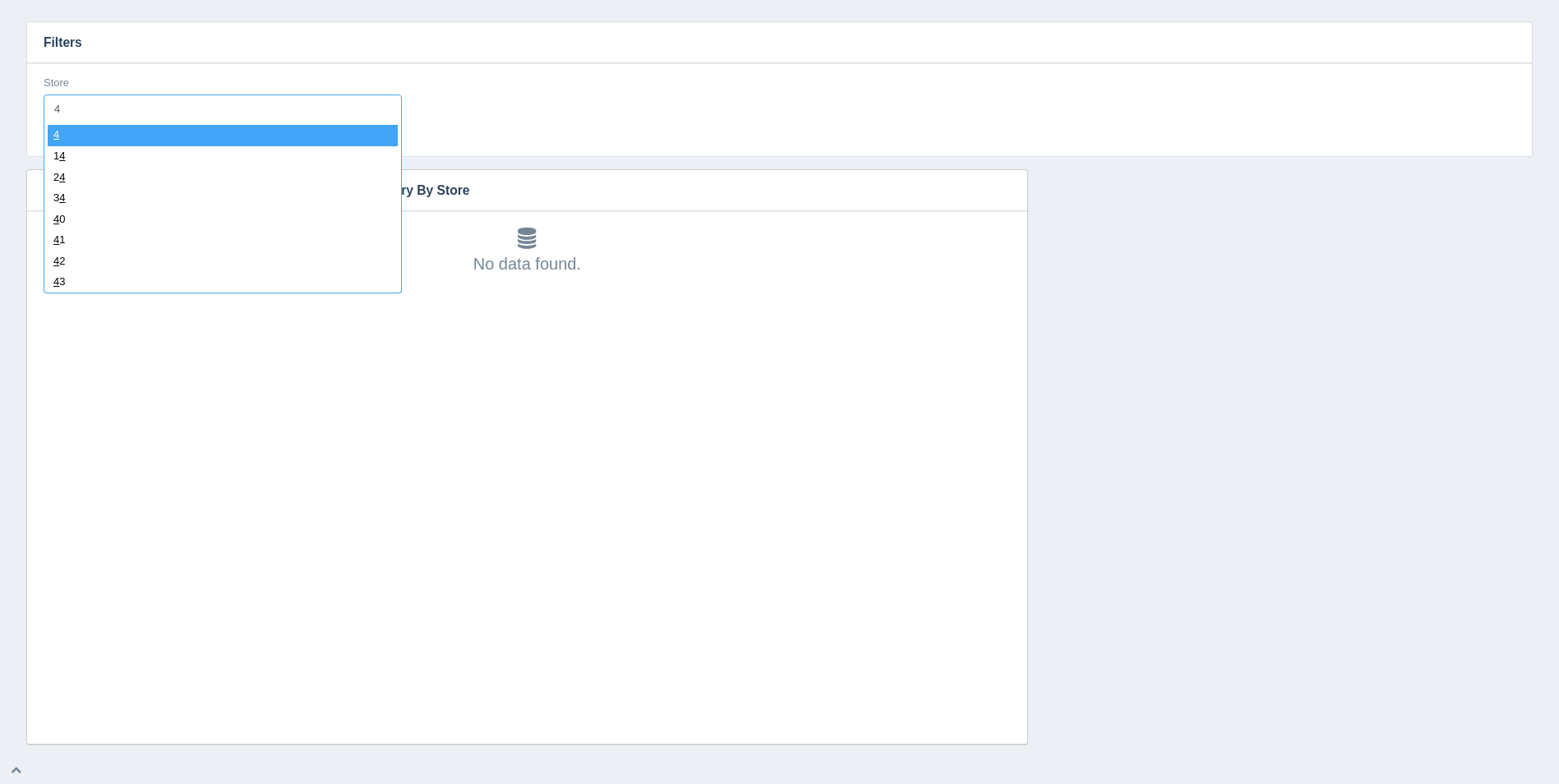
type input "42"
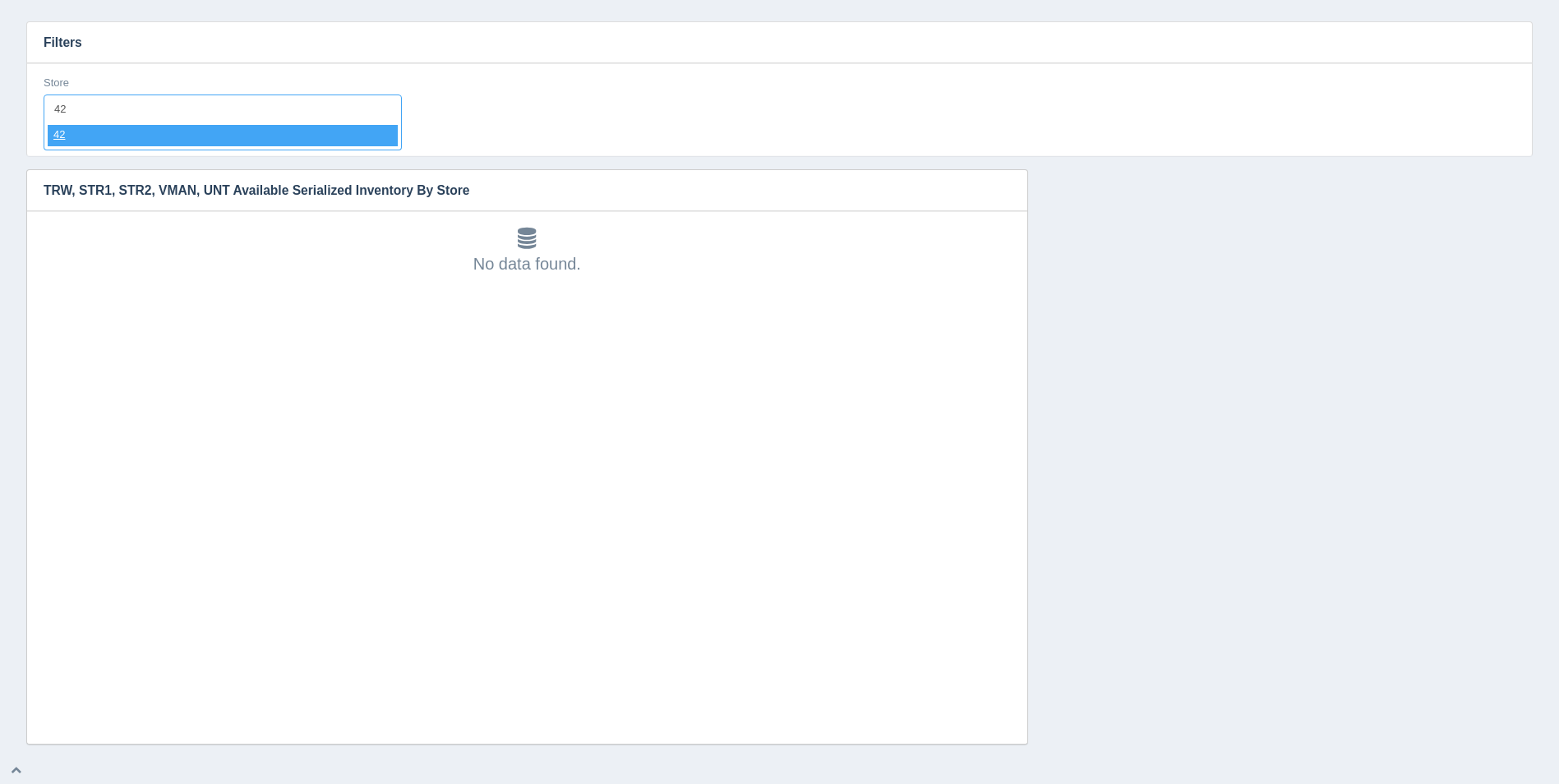
select select "42"
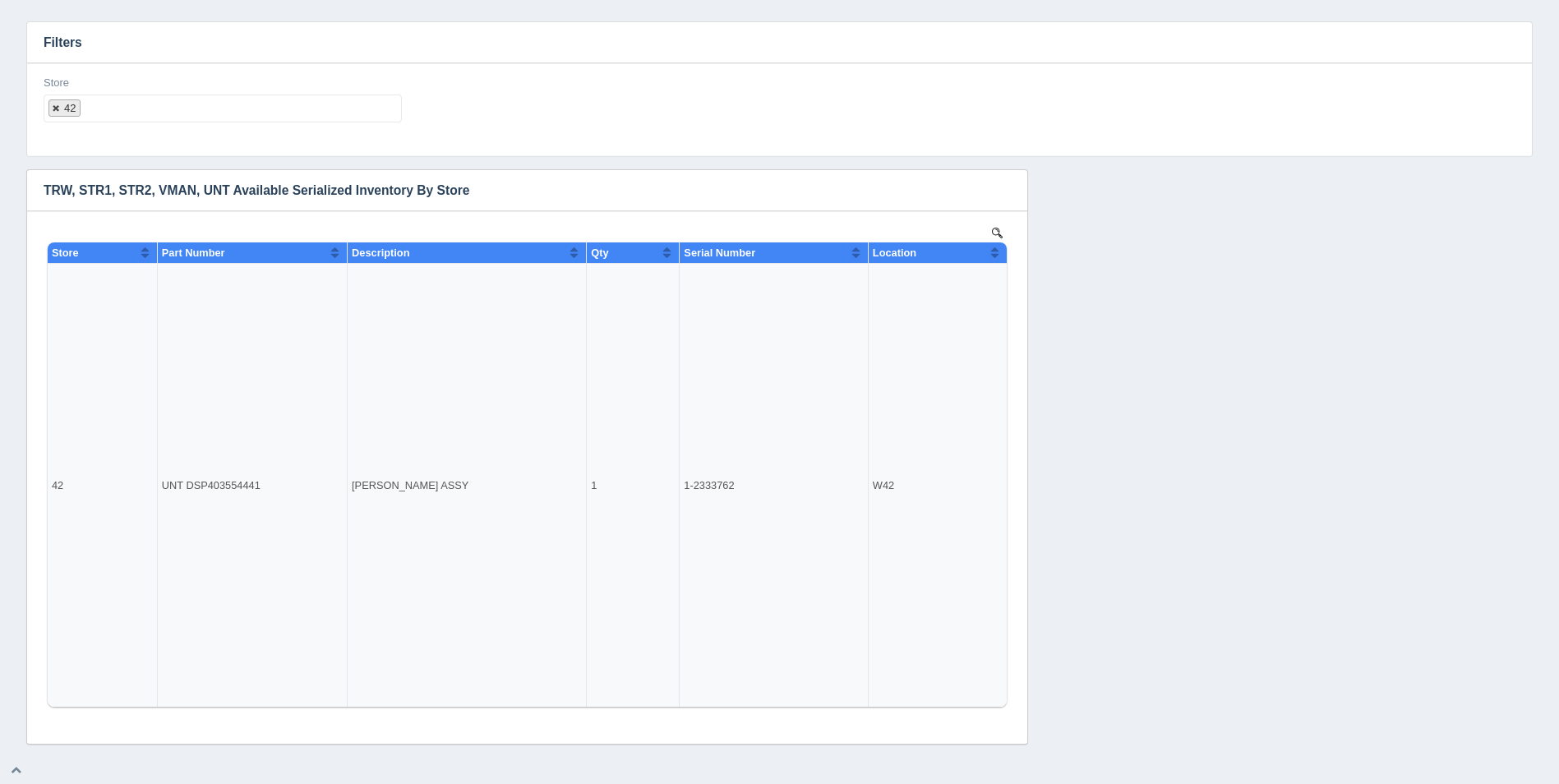
select select
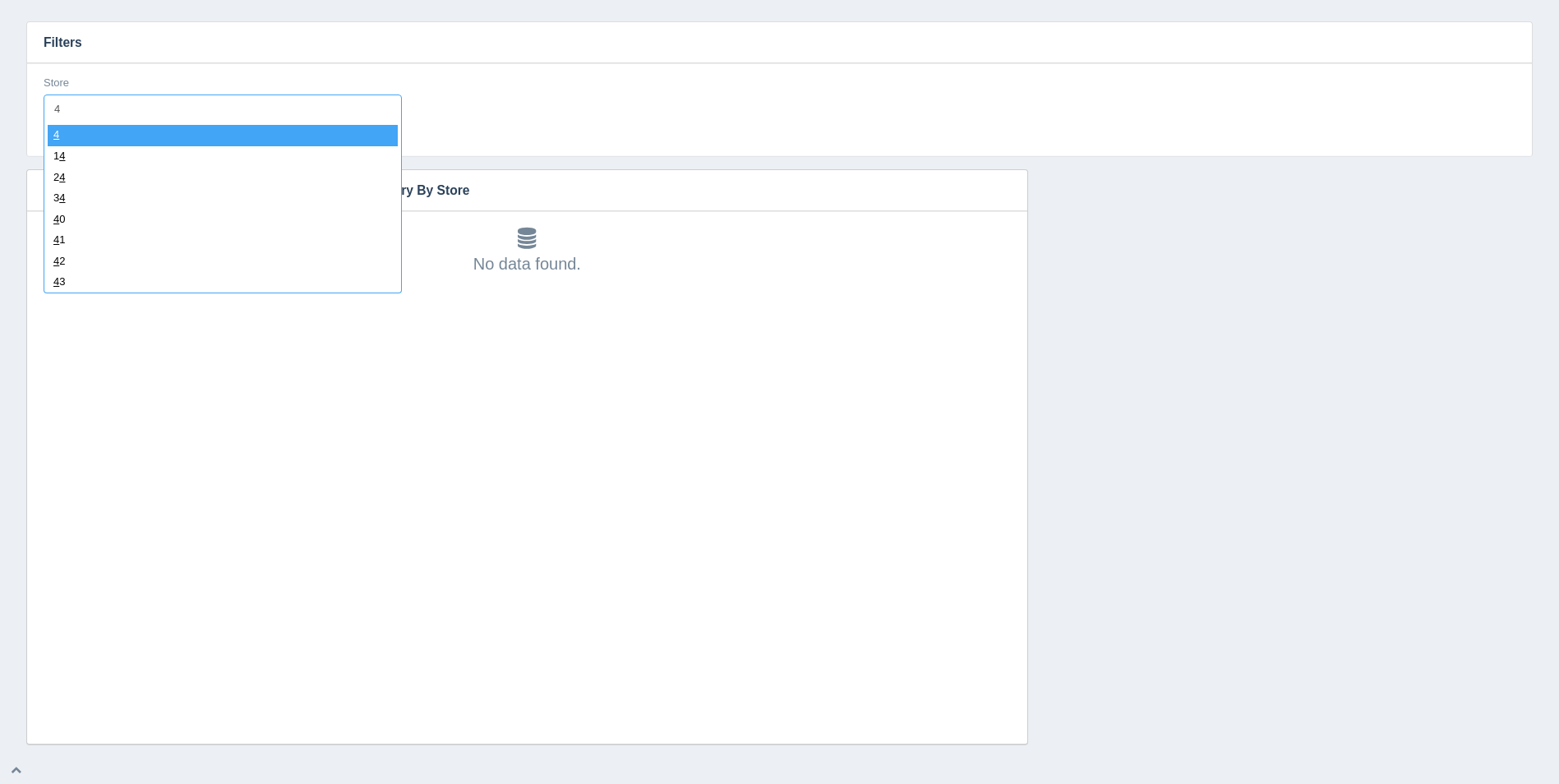
type input "43"
select select "43"
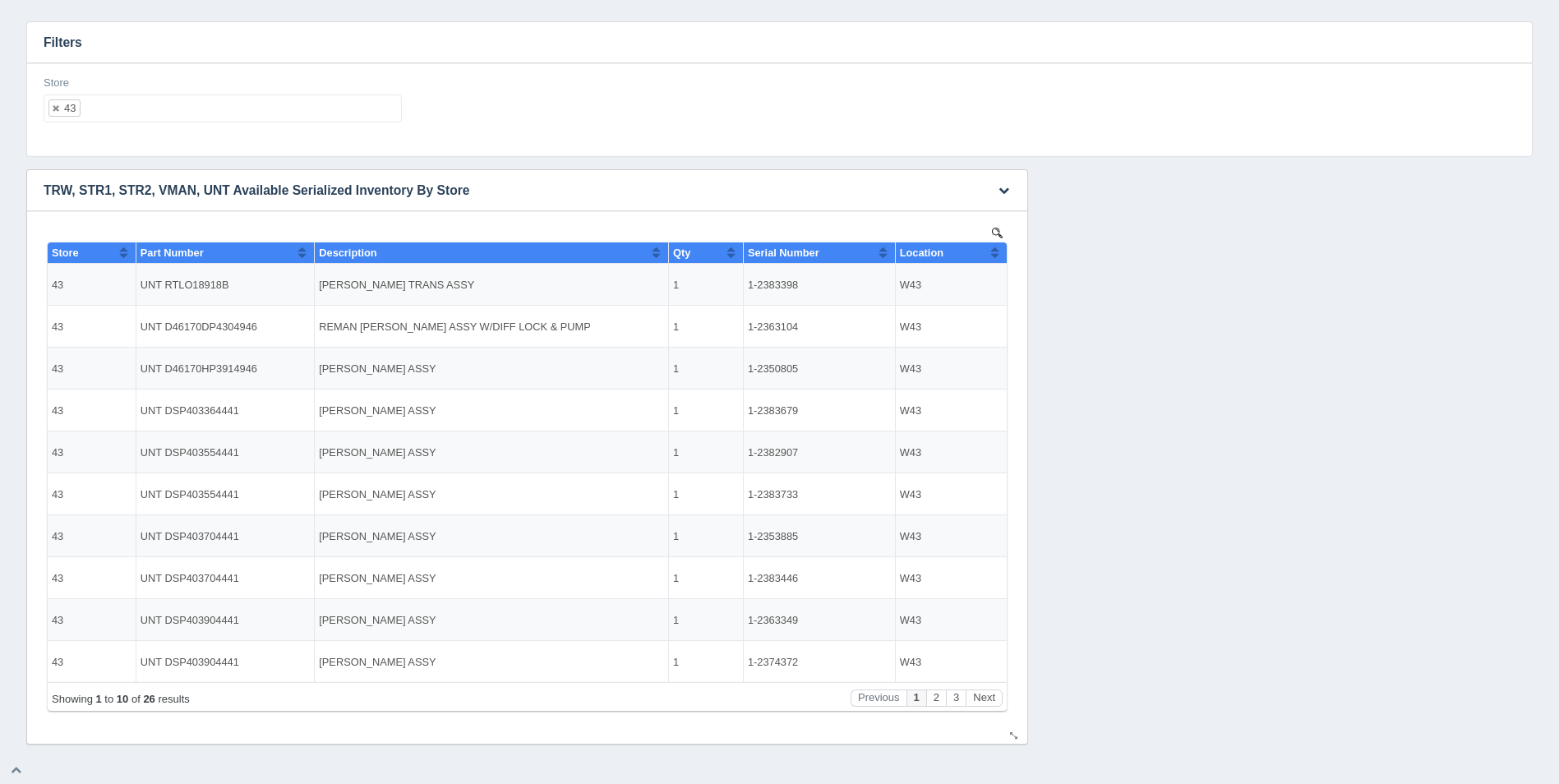
click at [1001, 261] on th "Location" at bounding box center [951, 253] width 112 height 21
click at [998, 255] on button "Sort column descending" at bounding box center [994, 252] width 10 height 20
click at [991, 693] on button "Next" at bounding box center [984, 698] width 37 height 18
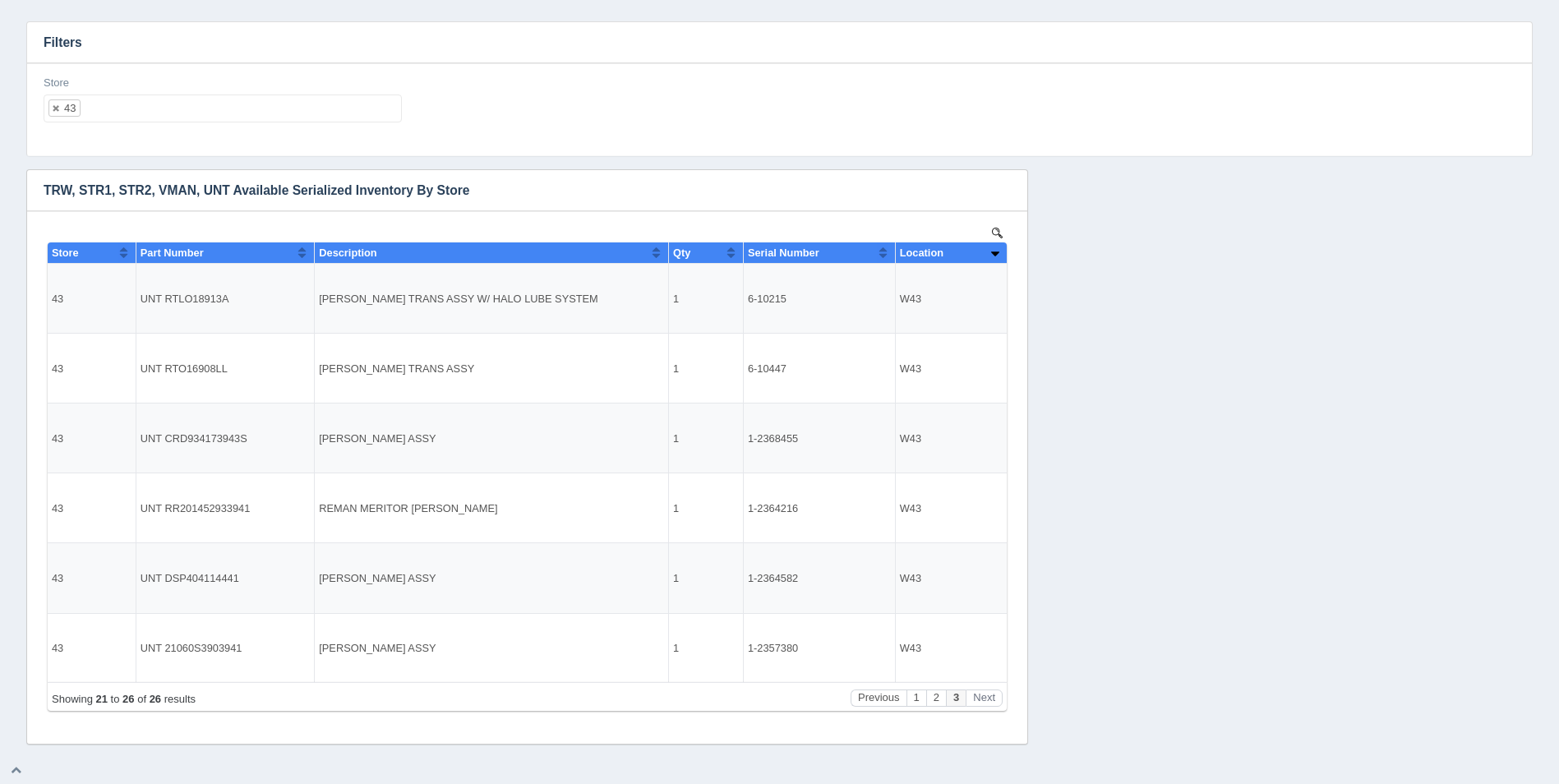
click at [189, 91] on div "Store 43 All None 1 2 3 4 5 6 7 8 9 10 11 12 13 14 15 16 17 18 19 20 21 22 23 2…" at bounding box center [222, 99] width 358 height 47
click at [194, 99] on ul "43" at bounding box center [222, 109] width 358 height 28
select select
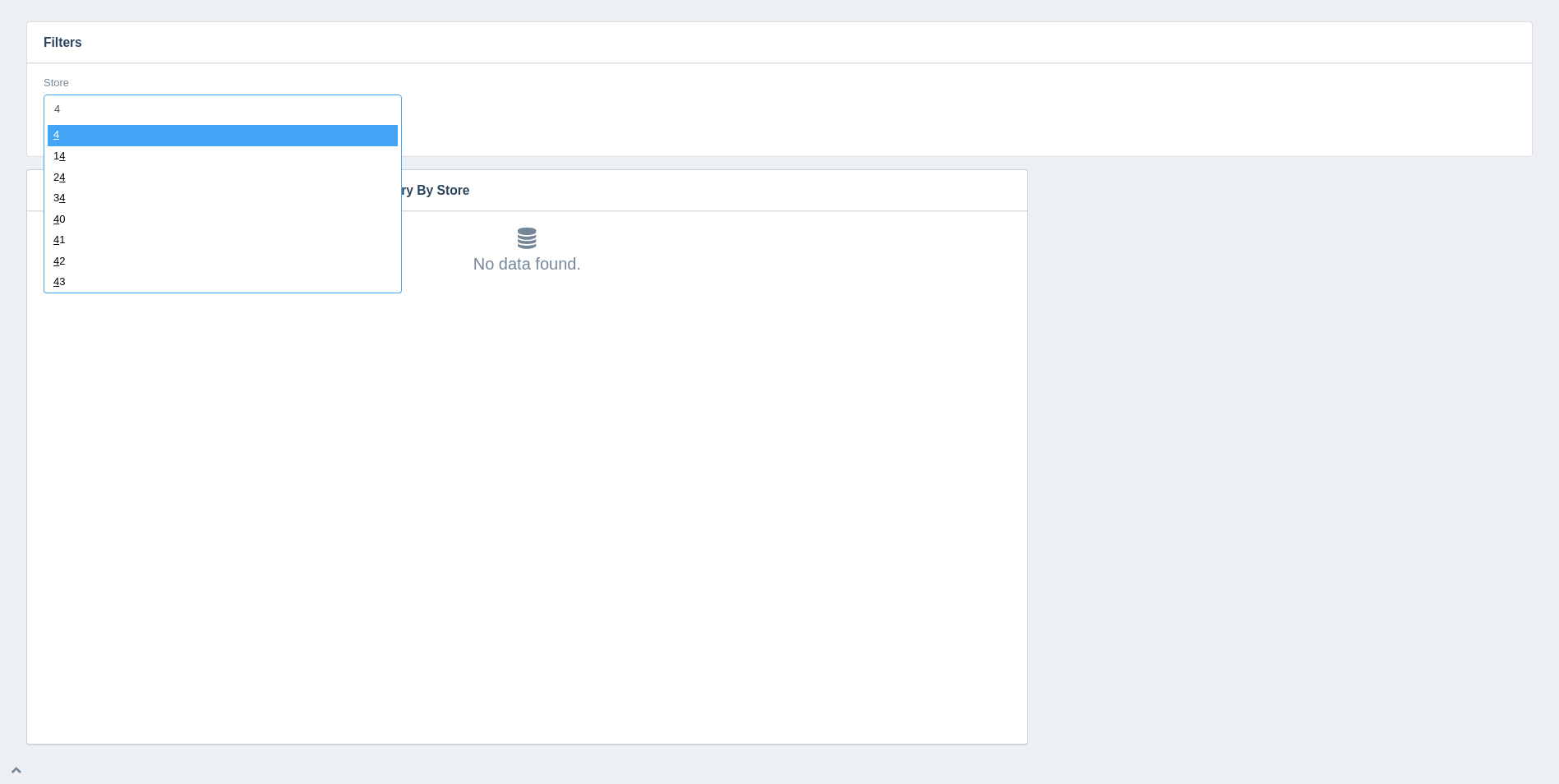
type input "44"
select select "44"
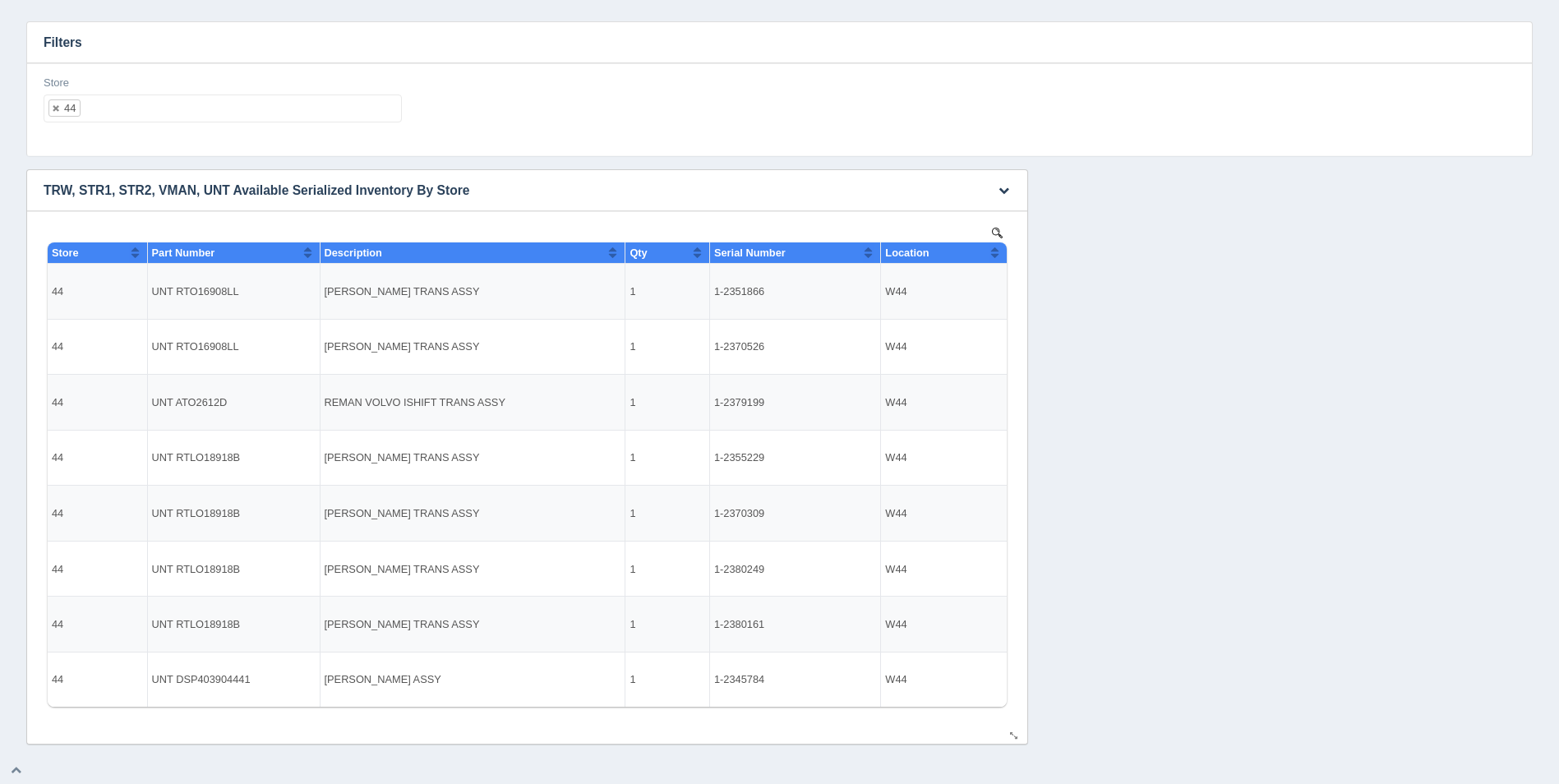
select select
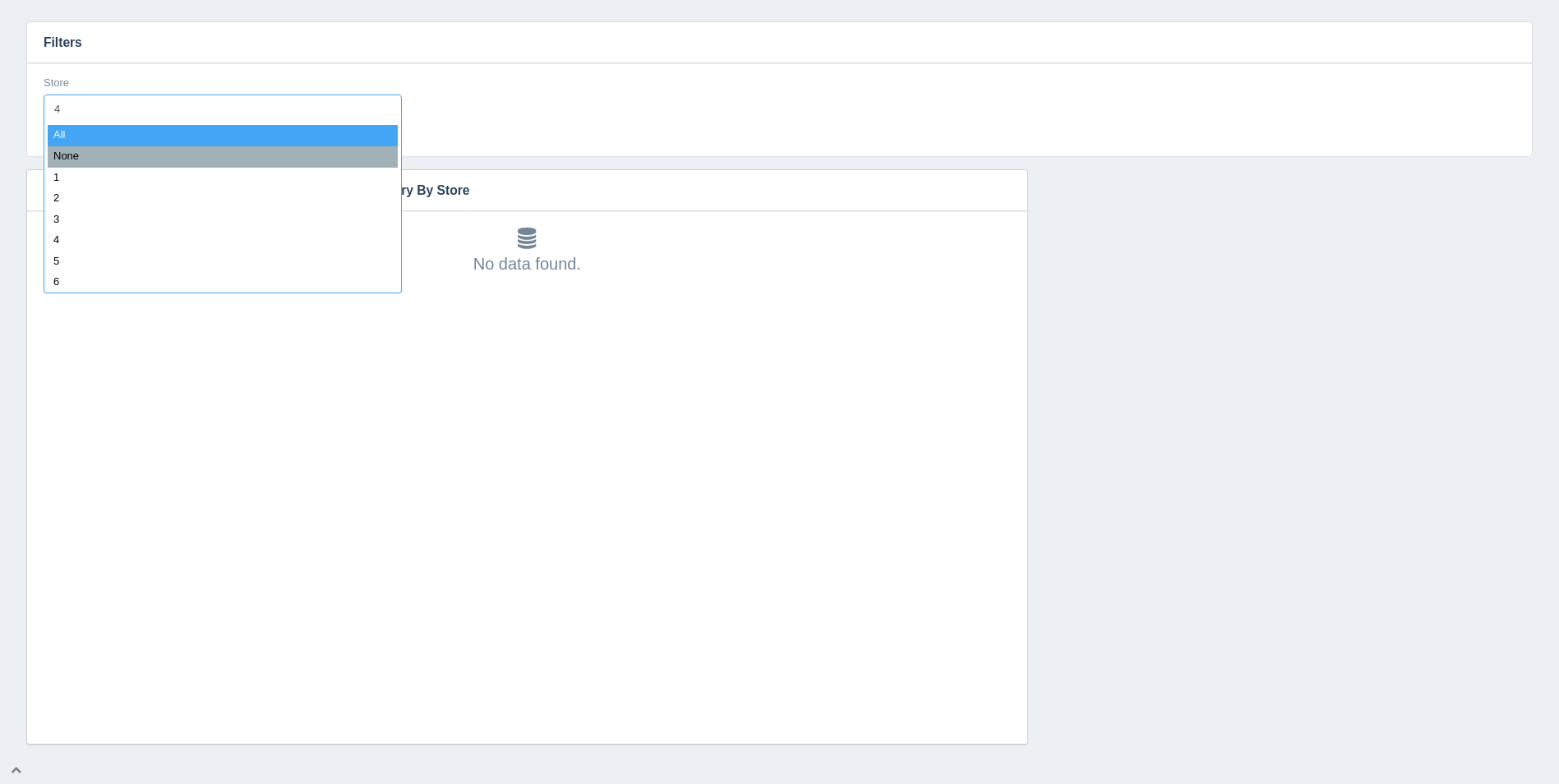
type input "45"
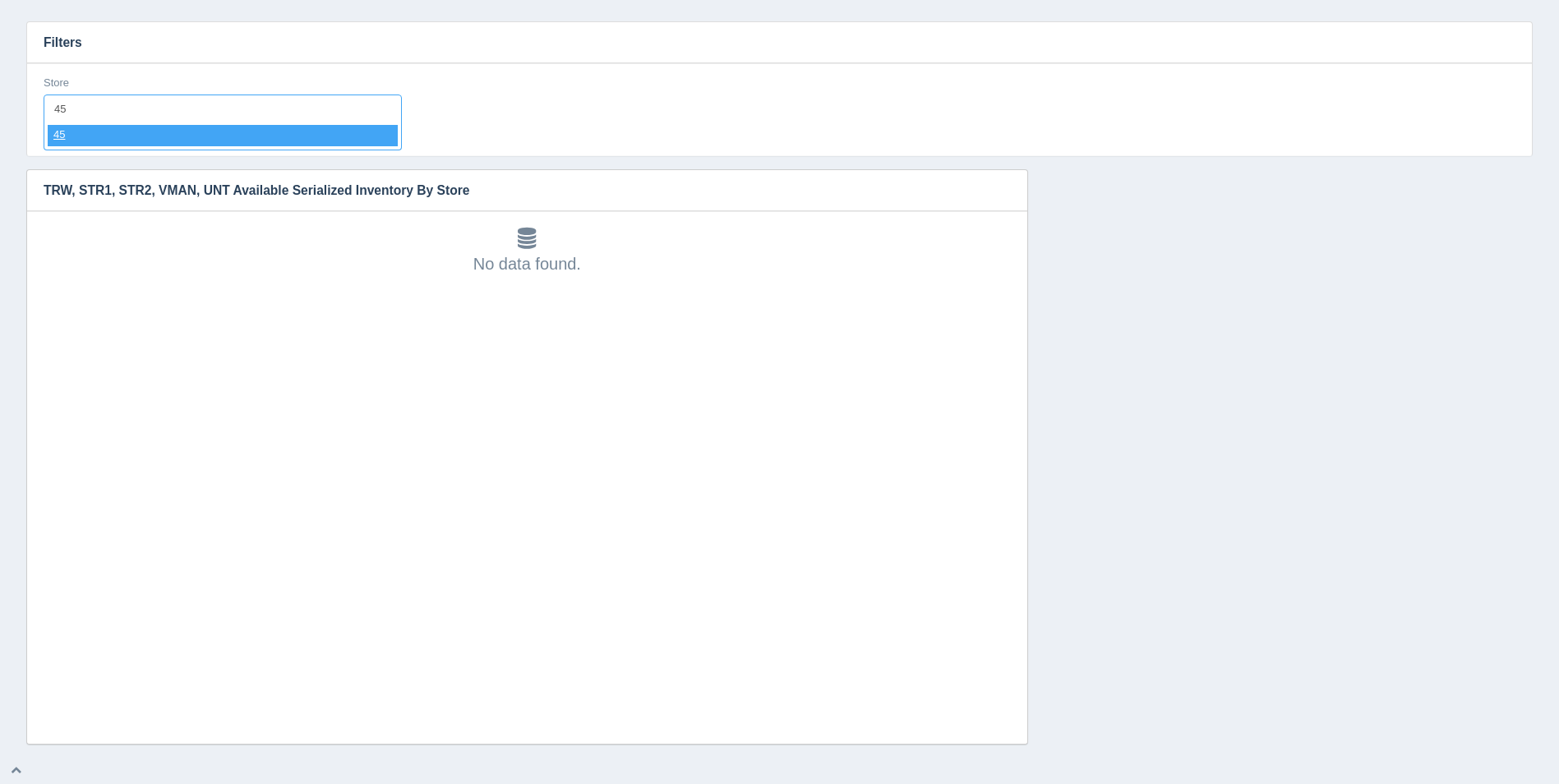
select select "45"
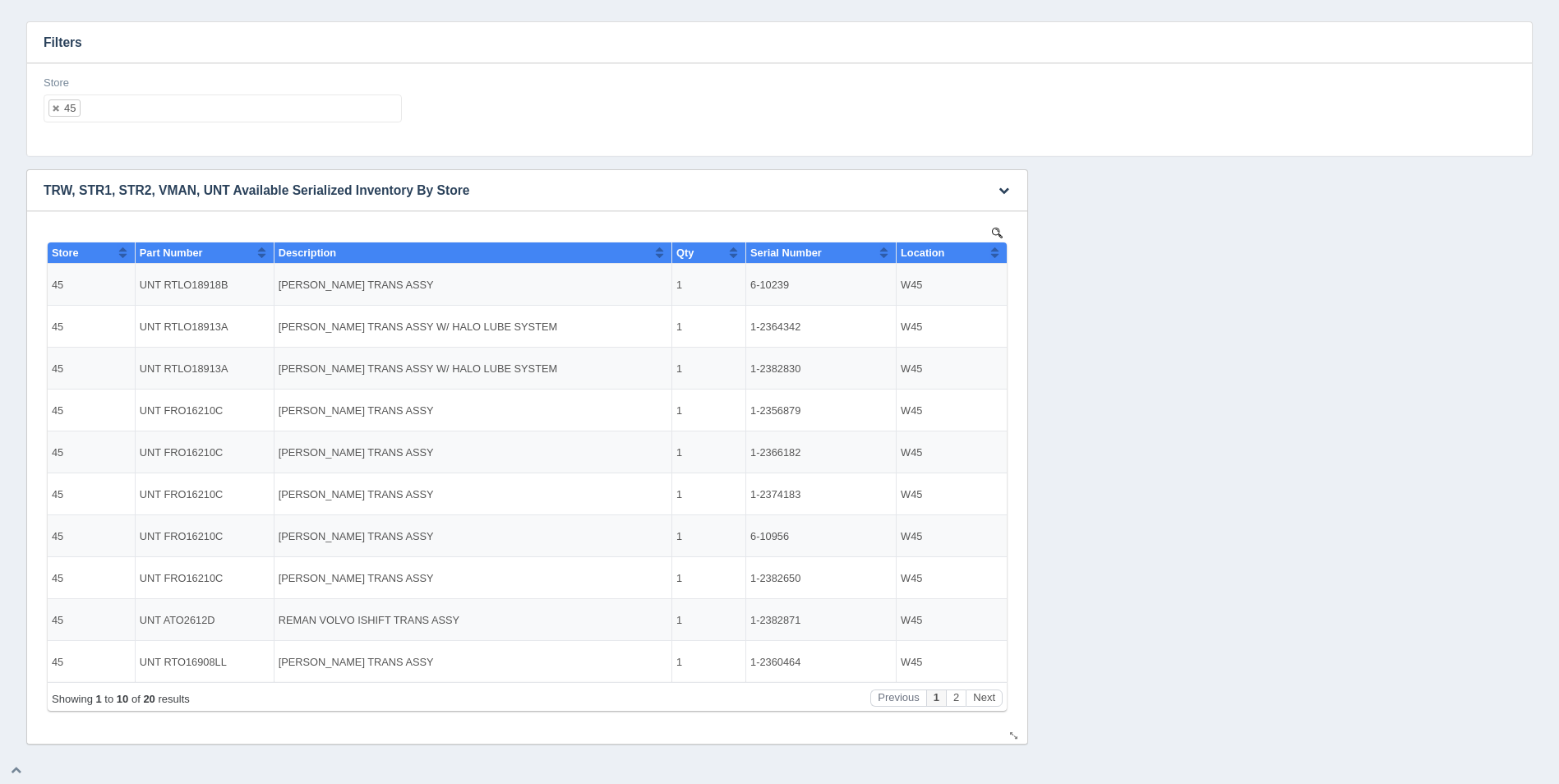
click at [986, 708] on div "Showing 1 to 10 of 20 results Previous 1 2 Next" at bounding box center [526, 696] width 959 height 29
click at [991, 700] on button "Next" at bounding box center [984, 698] width 37 height 18
click at [205, 118] on ul "45" at bounding box center [222, 109] width 358 height 28
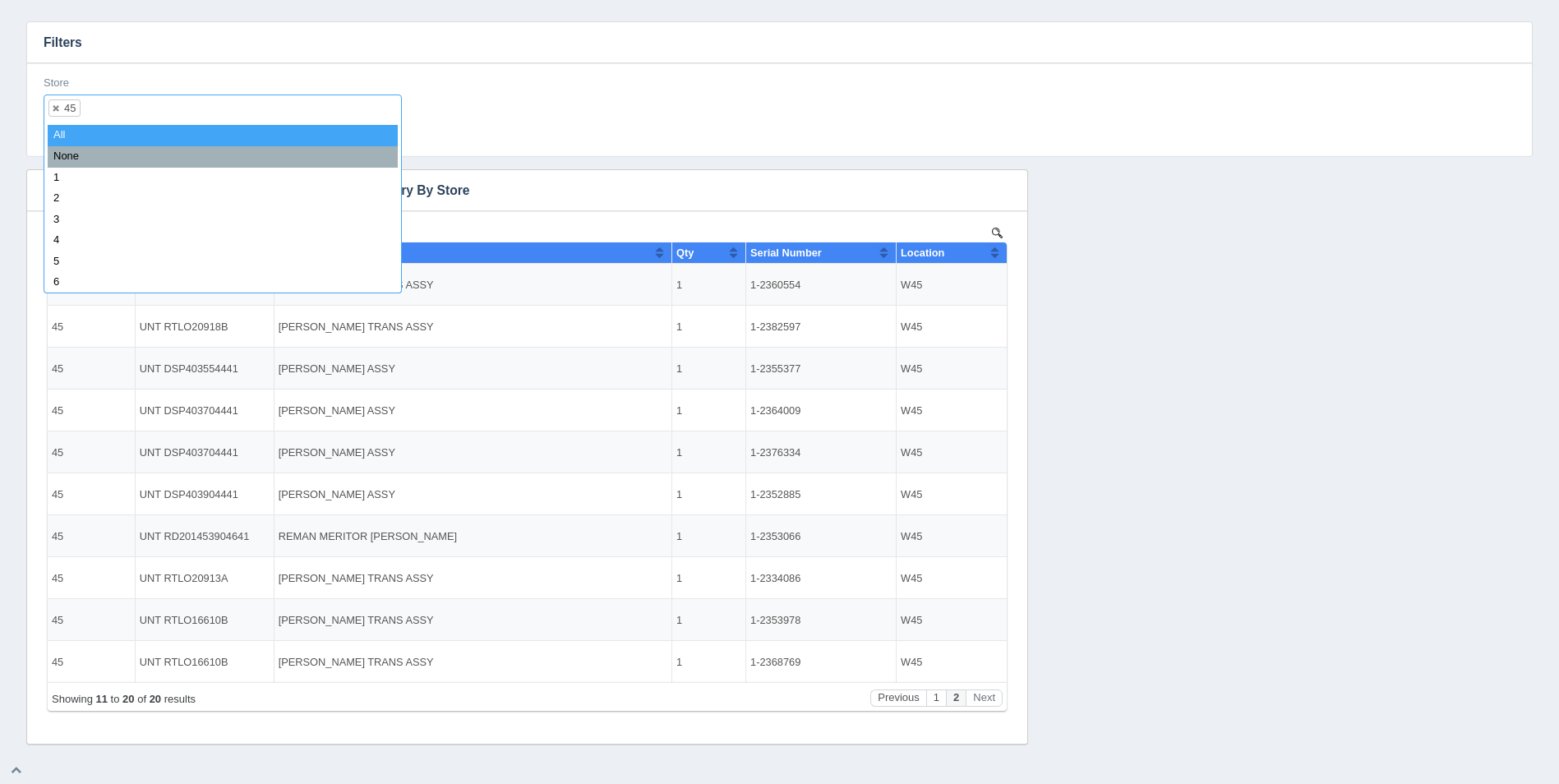
select select
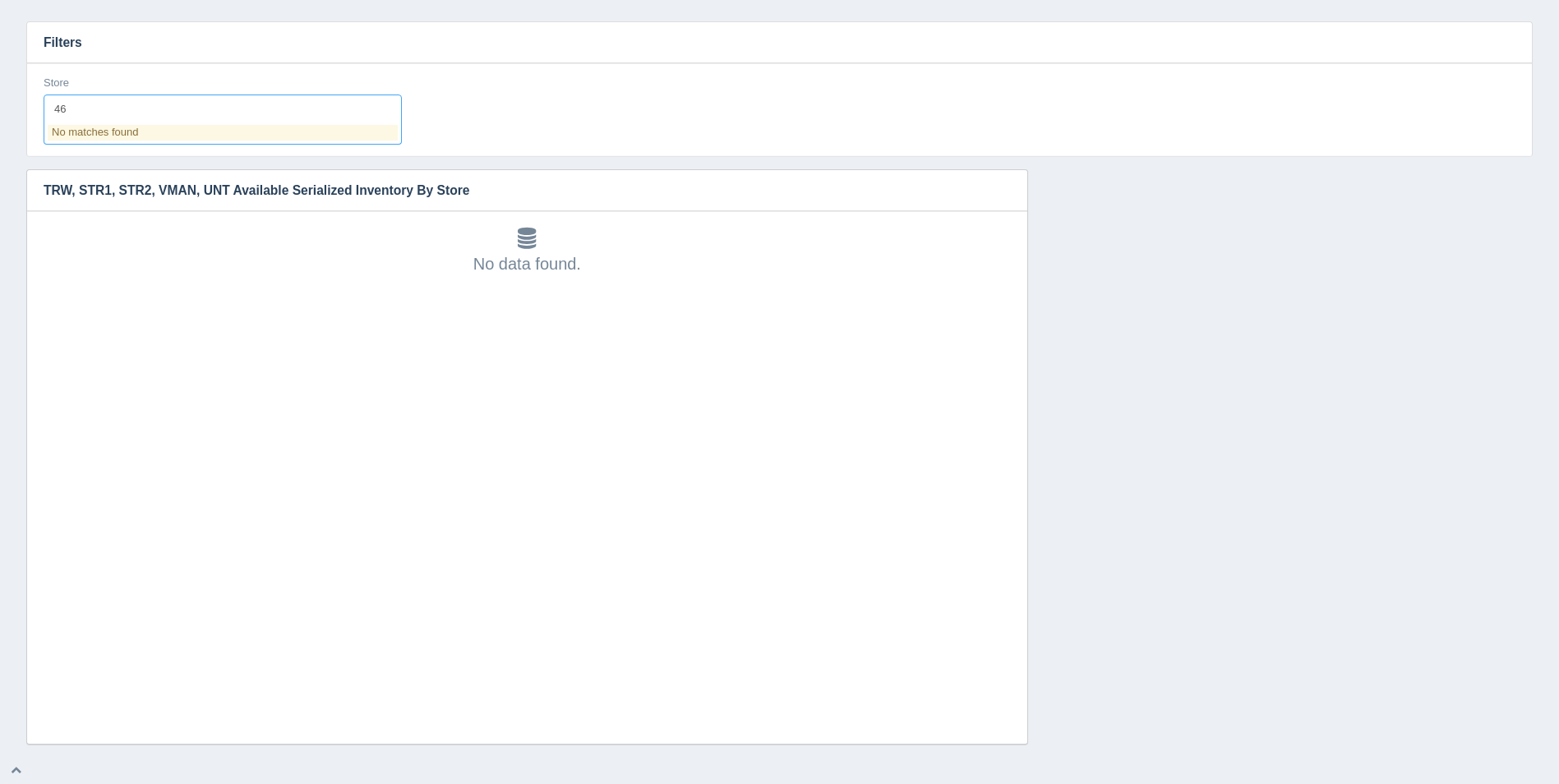
type input "4"
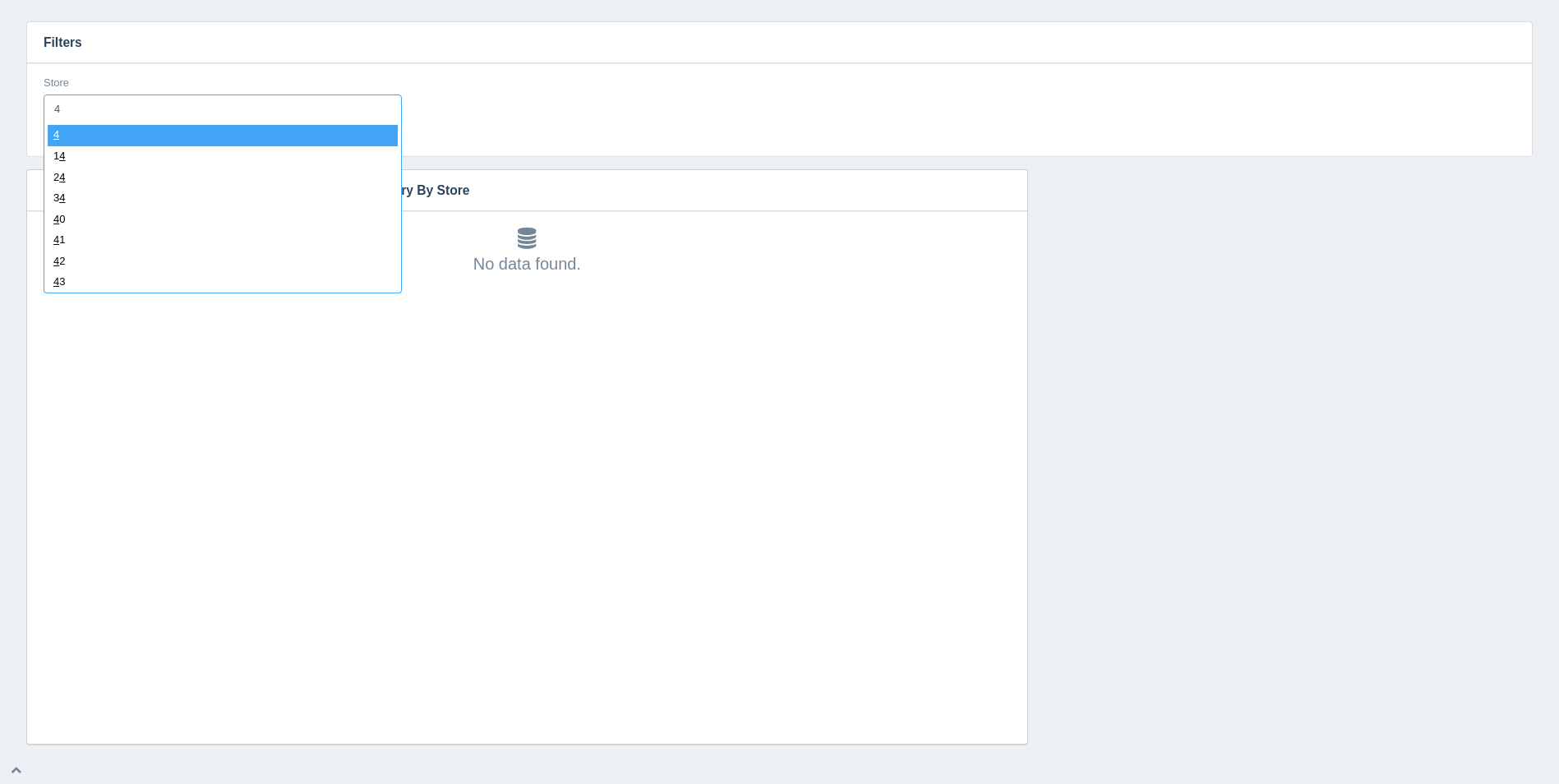
type input "47"
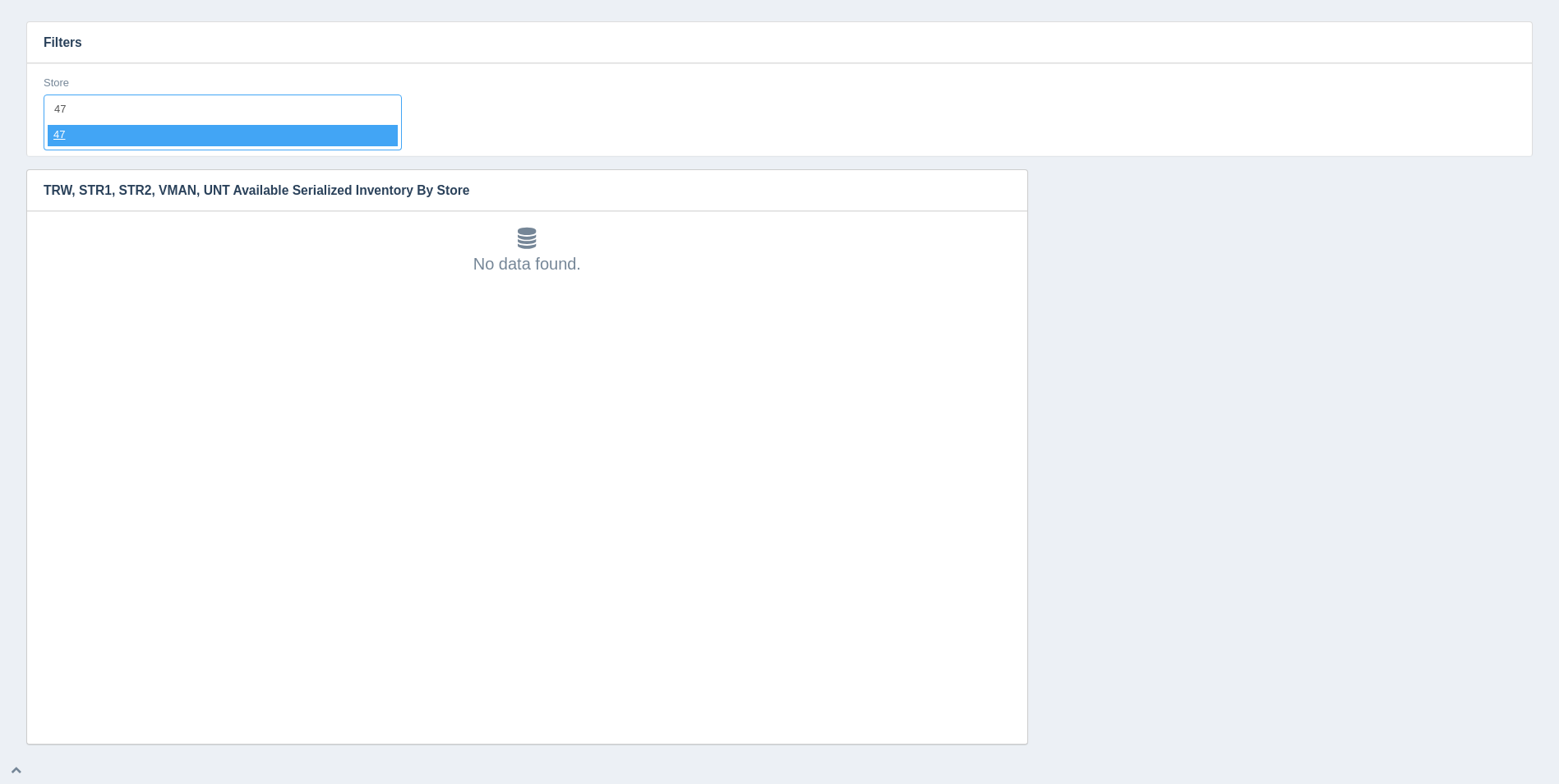
select select "47"
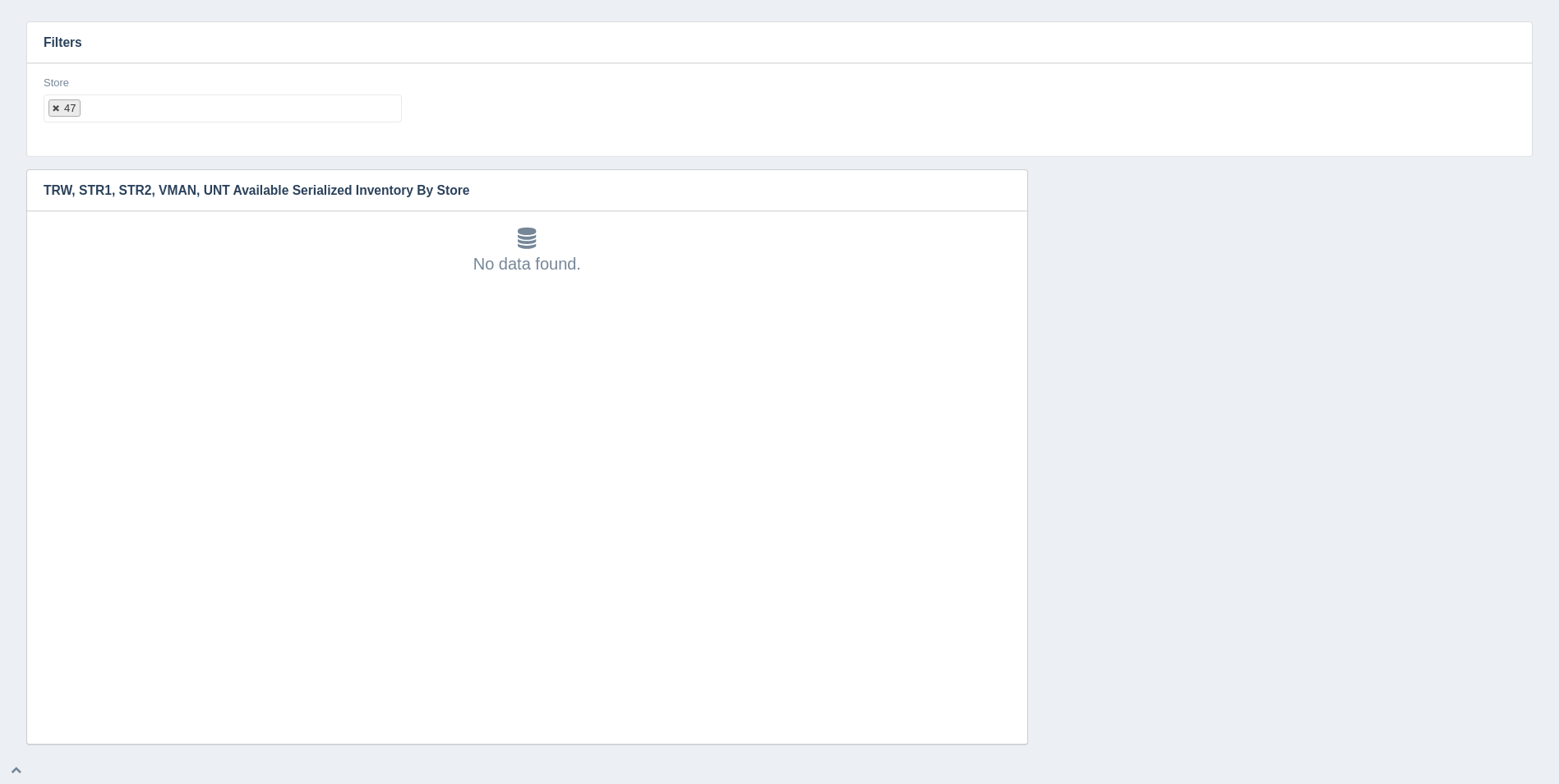
select select
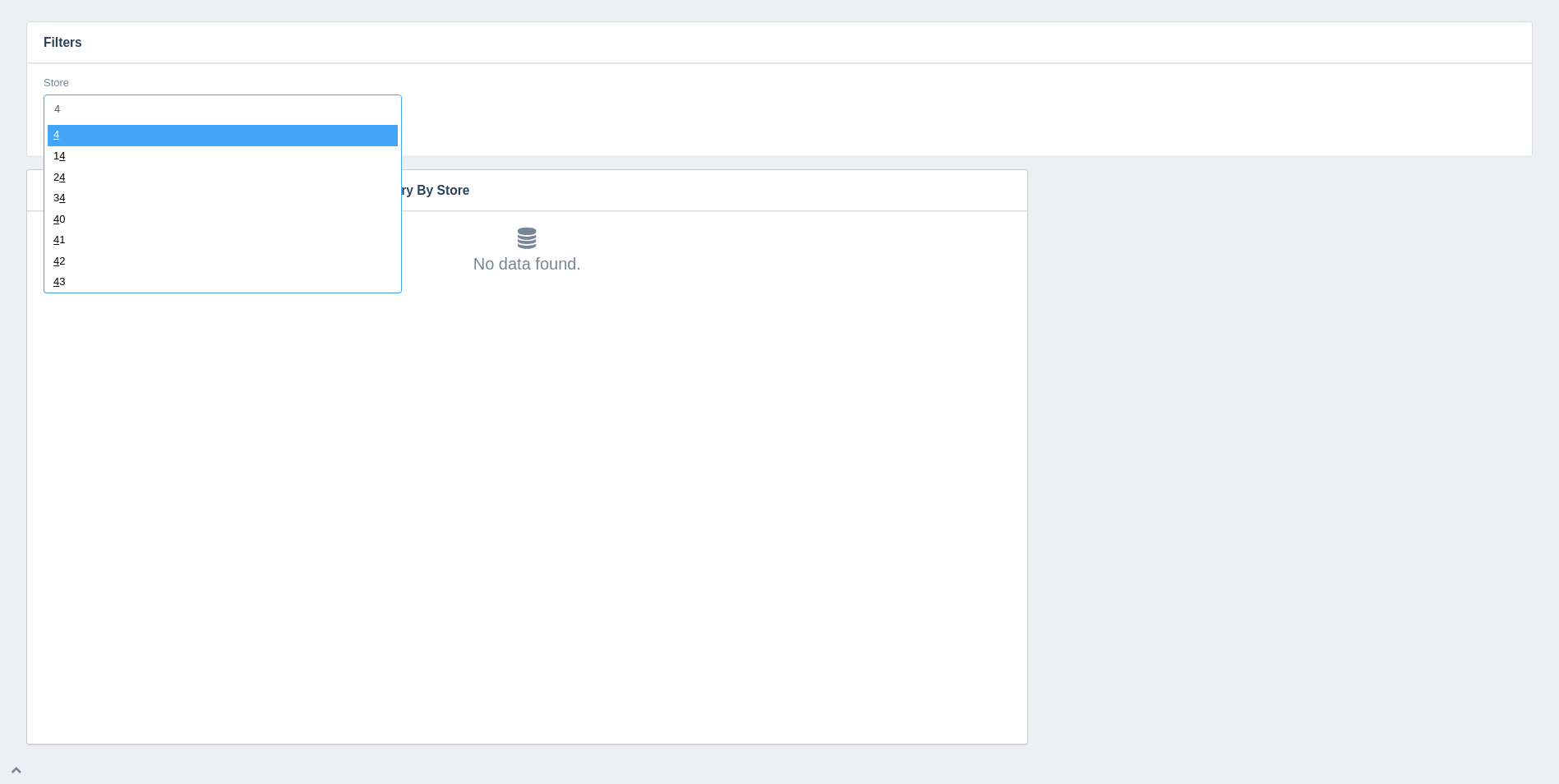
type input "48"
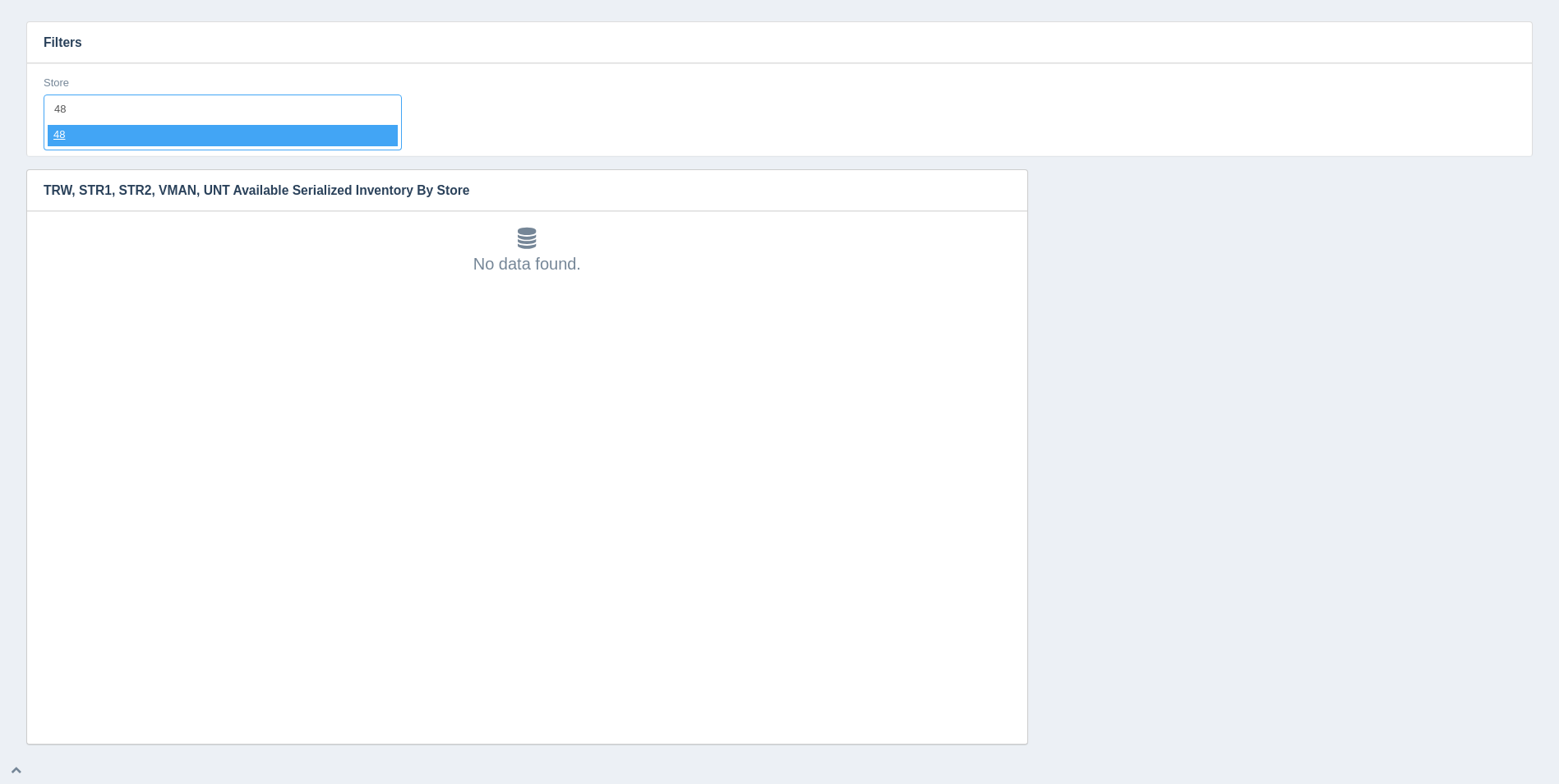
select select "48"
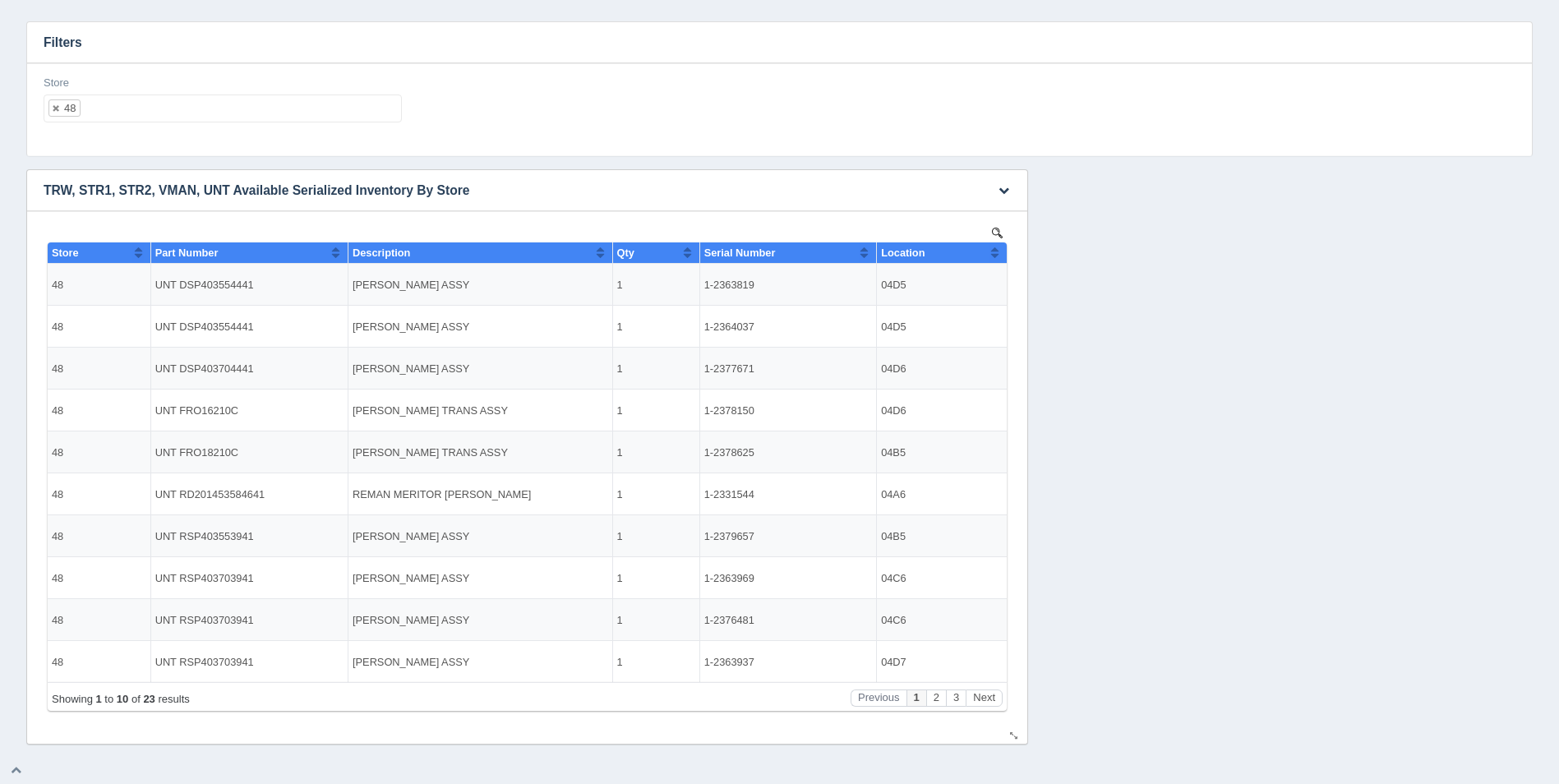
click at [989, 250] on div "Location" at bounding box center [936, 252] width 110 height 12
click at [993, 250] on button "Sort column descending" at bounding box center [994, 252] width 10 height 20
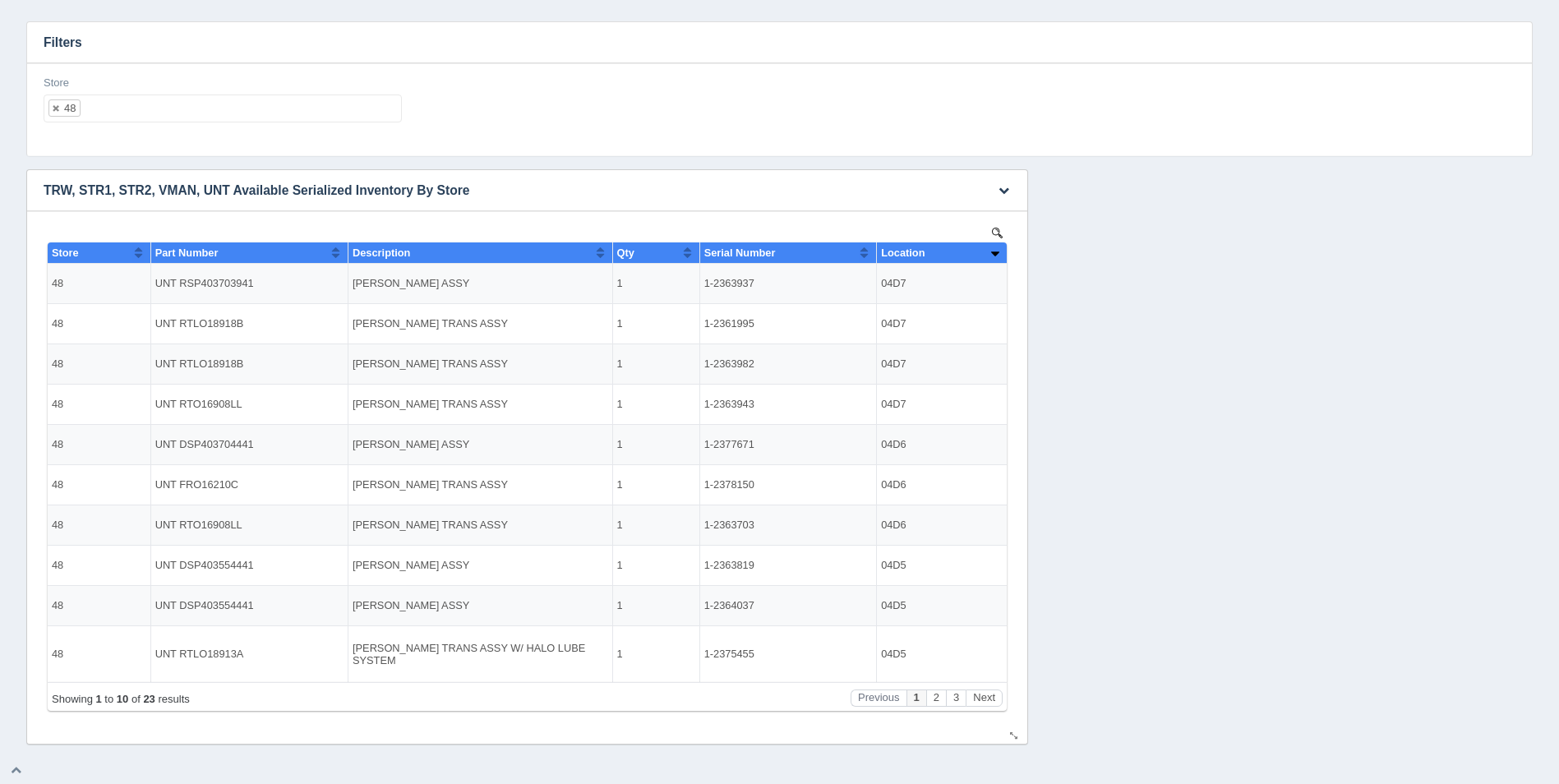
click at [993, 250] on button "Sort column ascending" at bounding box center [994, 252] width 10 height 20
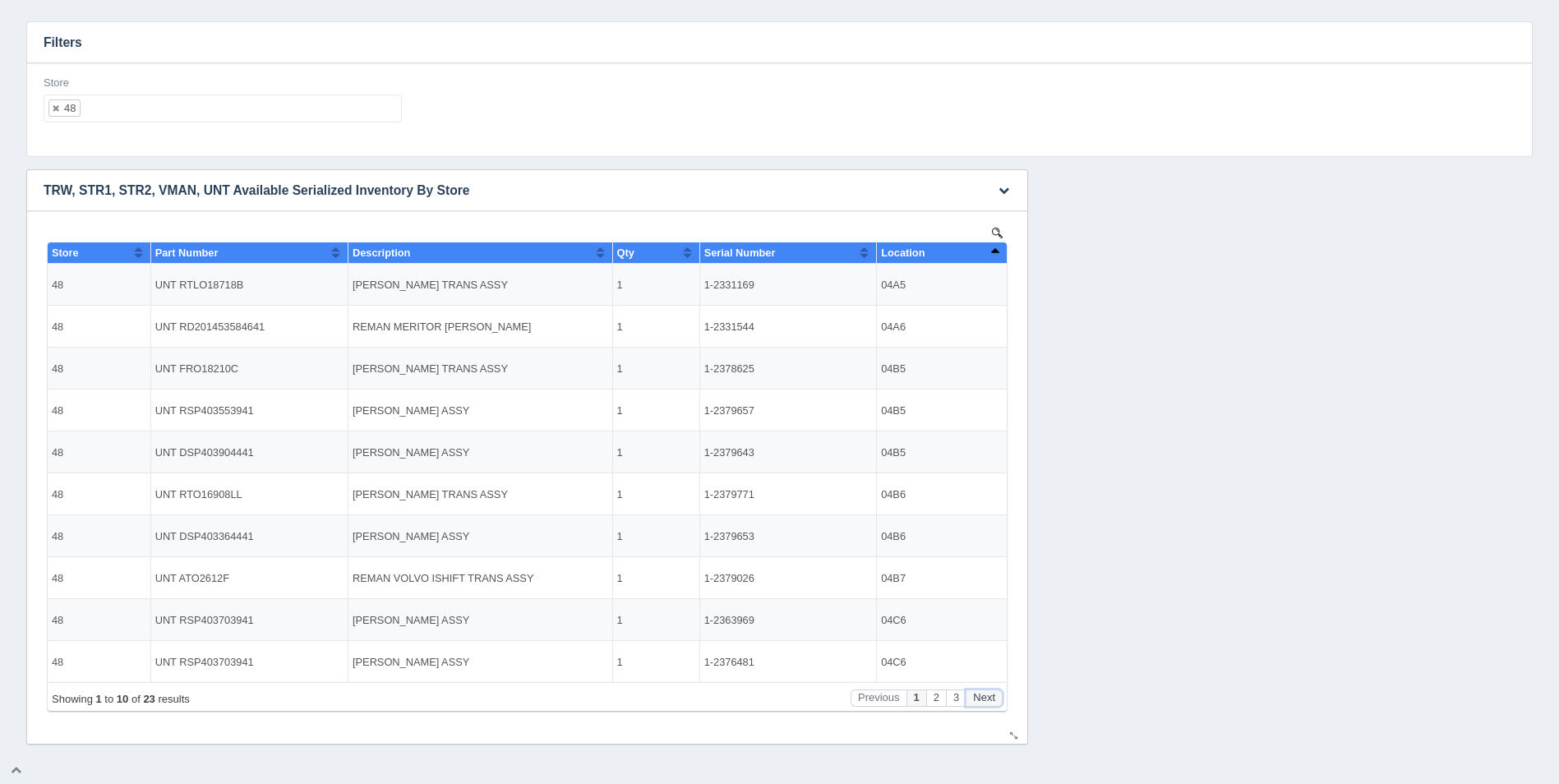
click at [993, 701] on button "Next" at bounding box center [984, 698] width 37 height 18
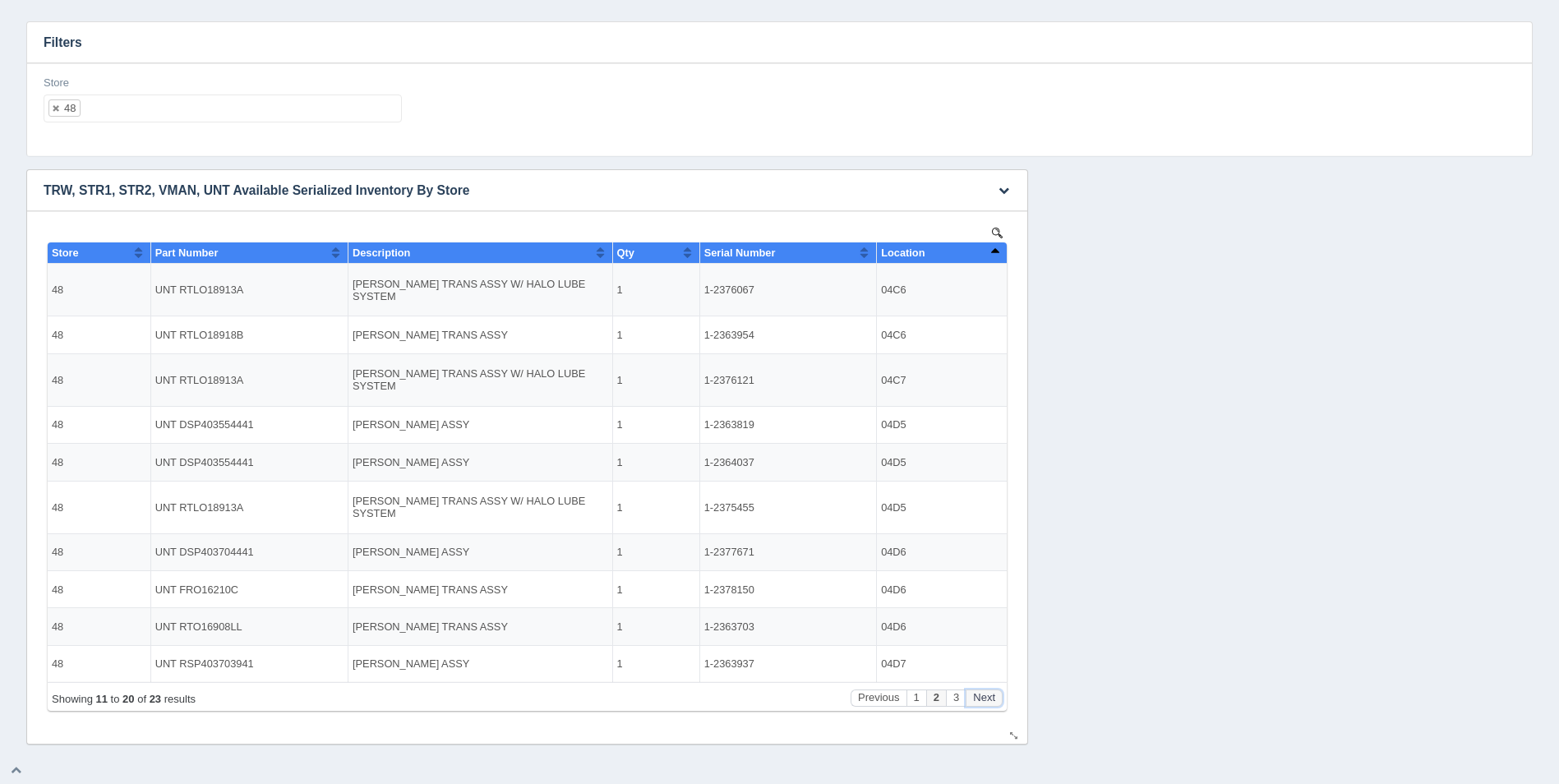
click at [993, 701] on button "Next" at bounding box center [984, 698] width 37 height 18
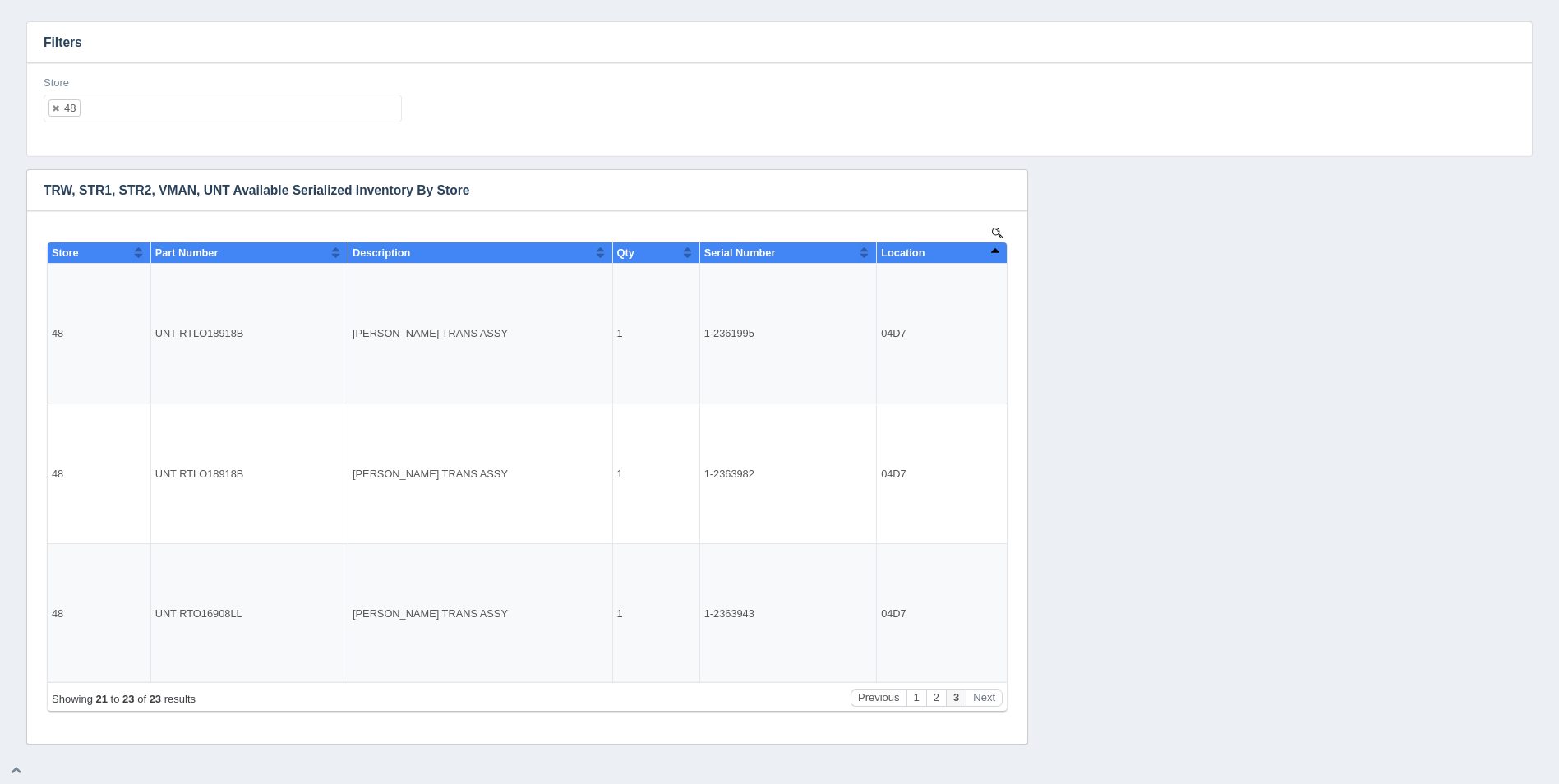
click at [209, 119] on ul "48" at bounding box center [222, 109] width 358 height 28
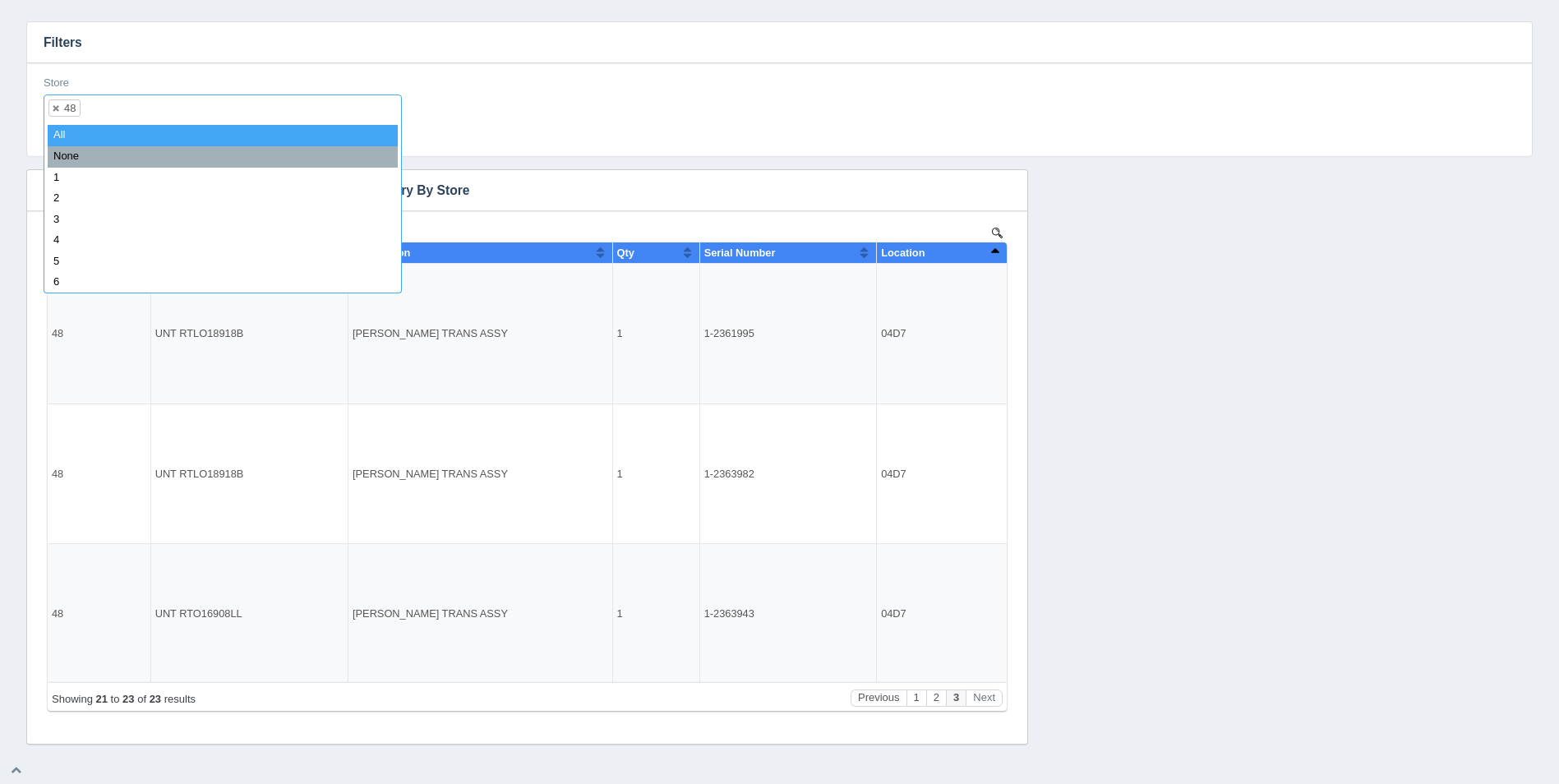
select select
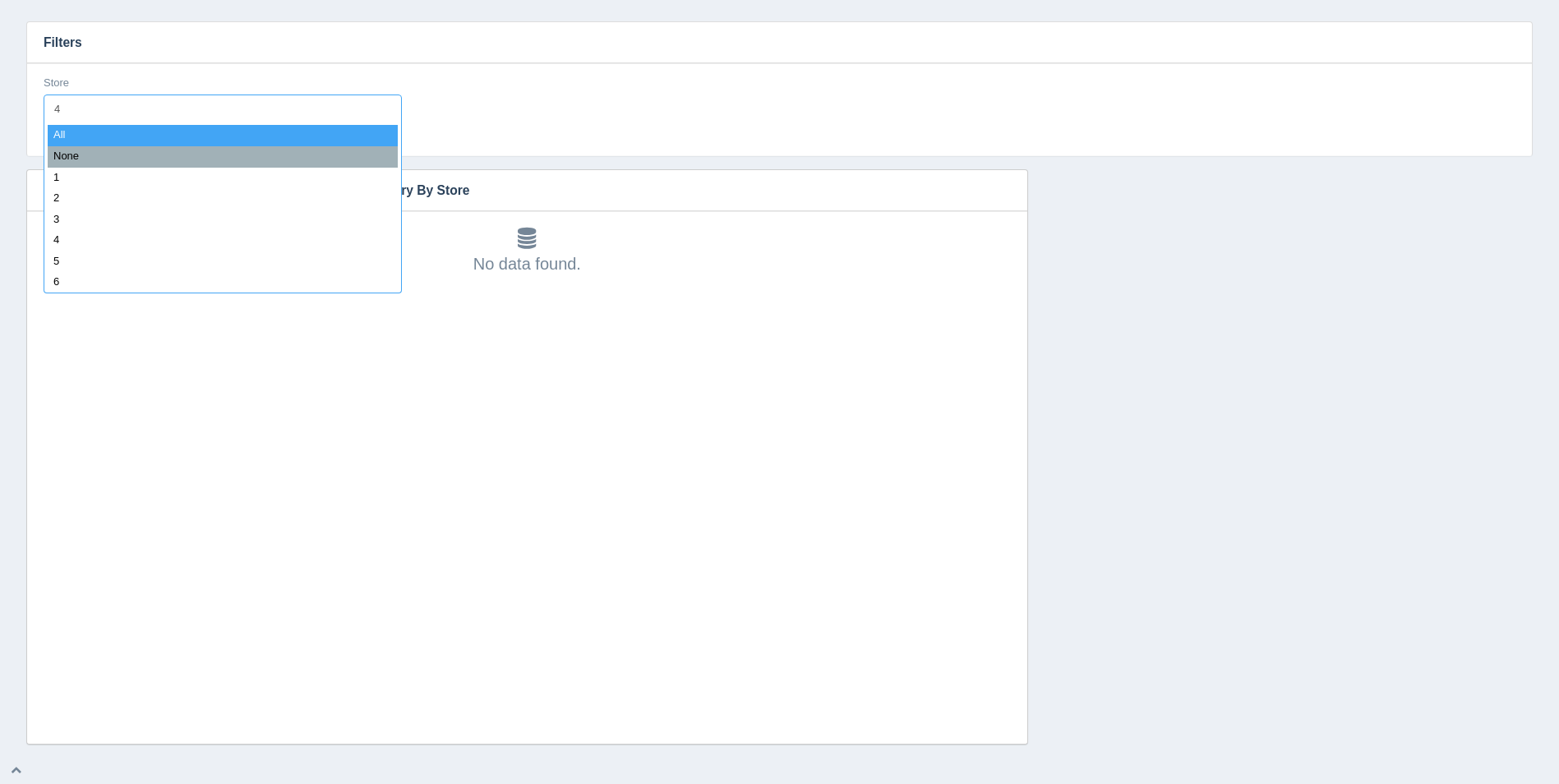
type input "49"
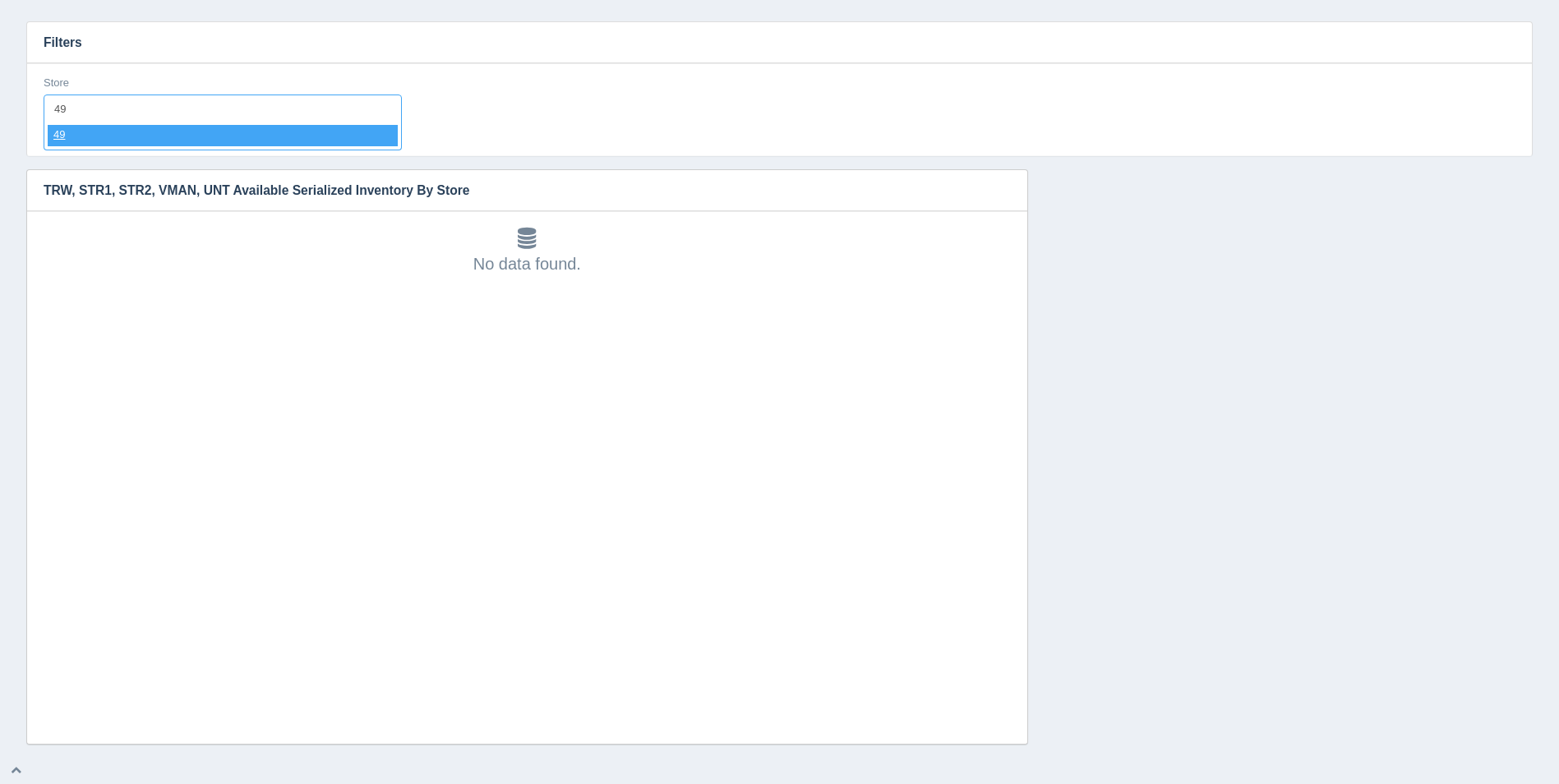
select select "49"
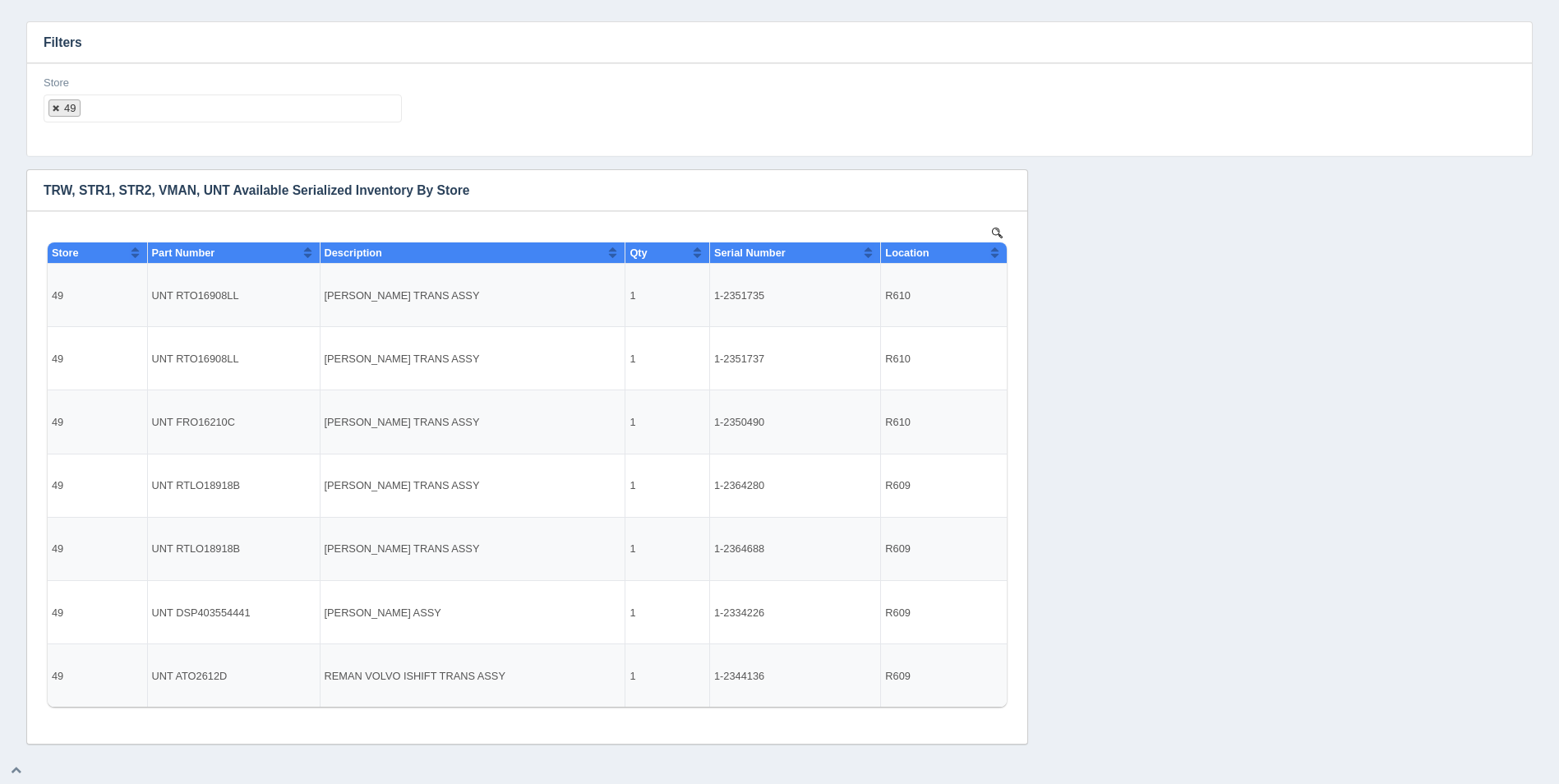
select select
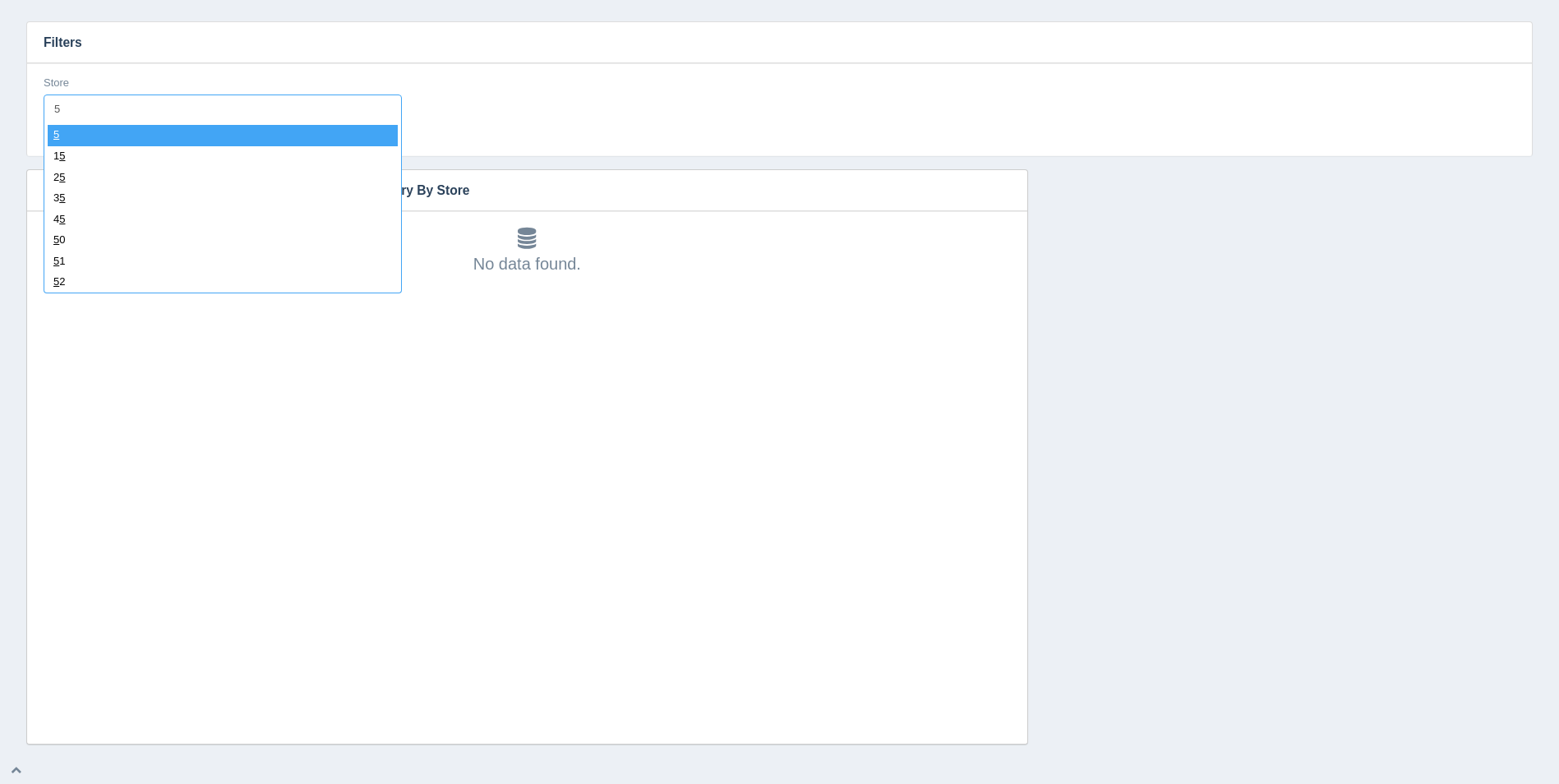
type input "50"
select select "50"
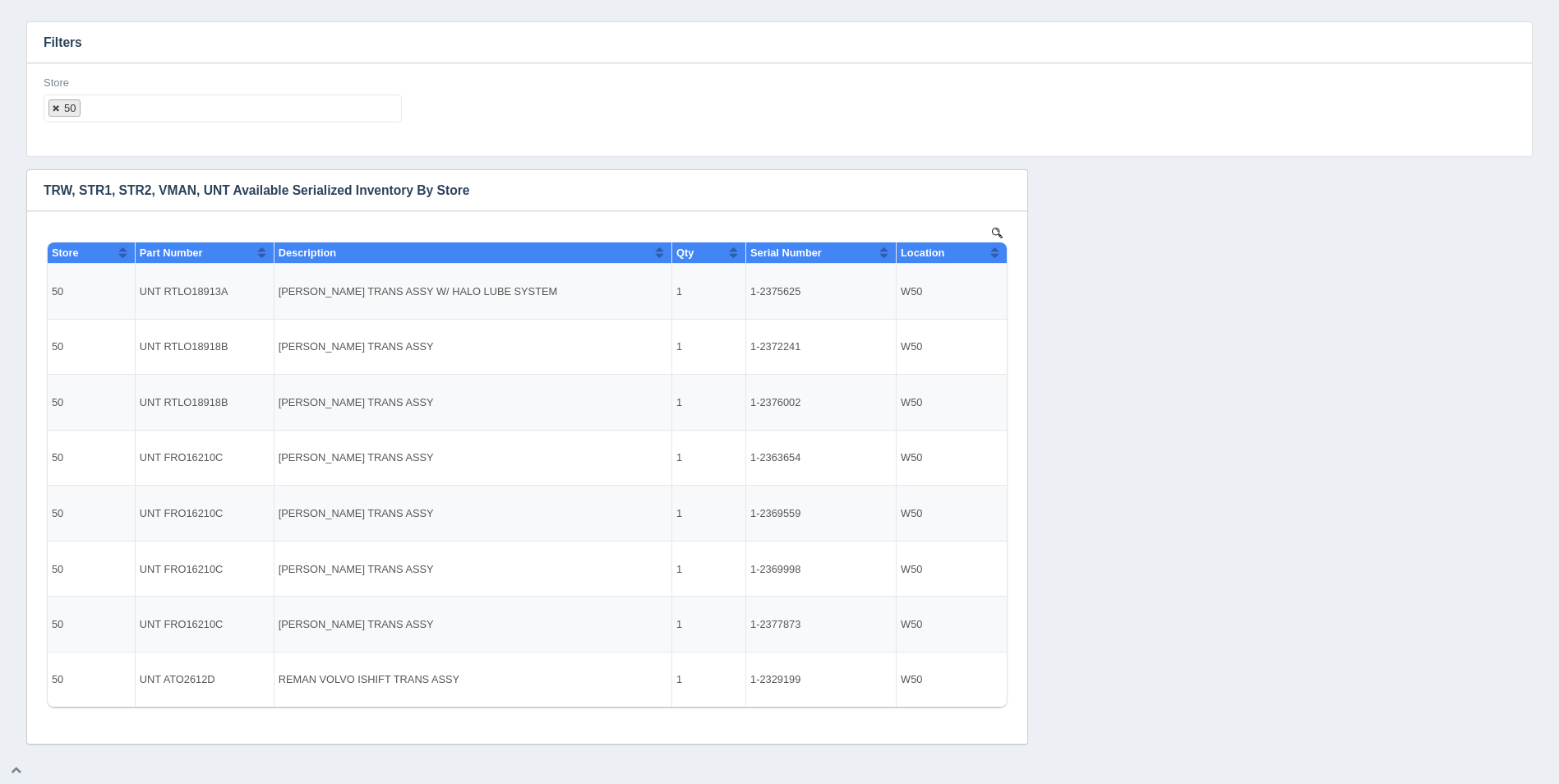
select select
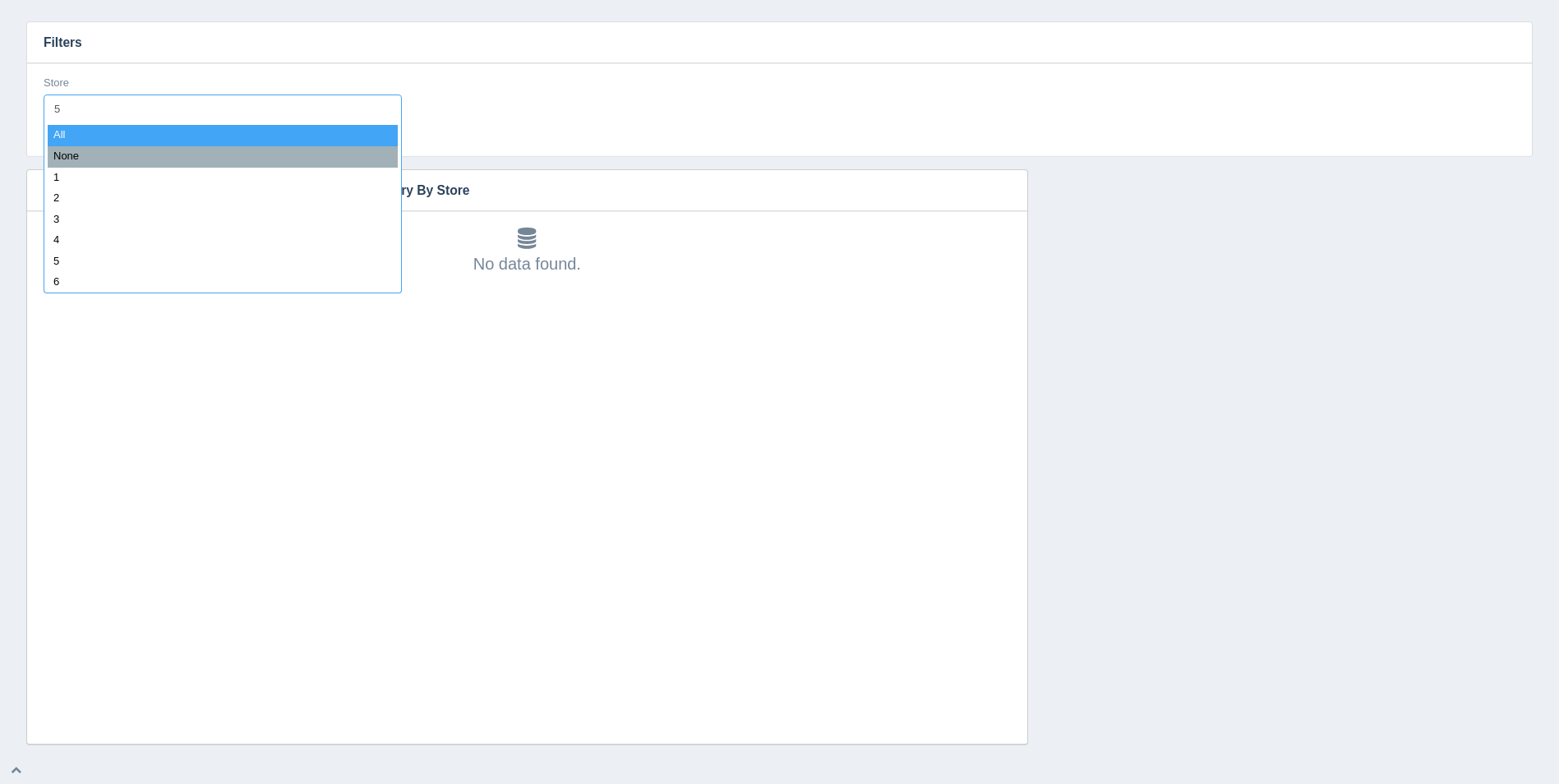
type input "51"
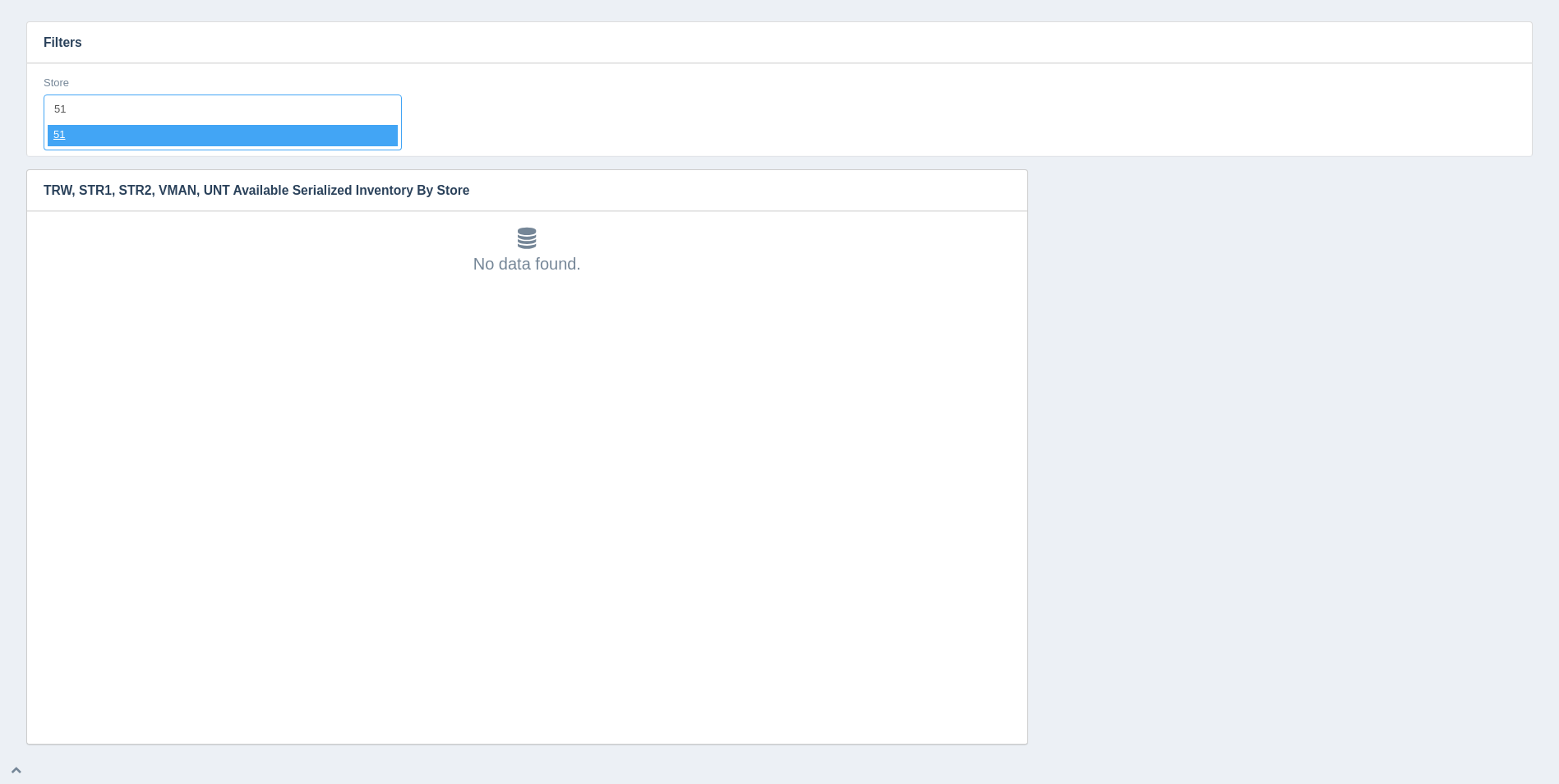
select select "51"
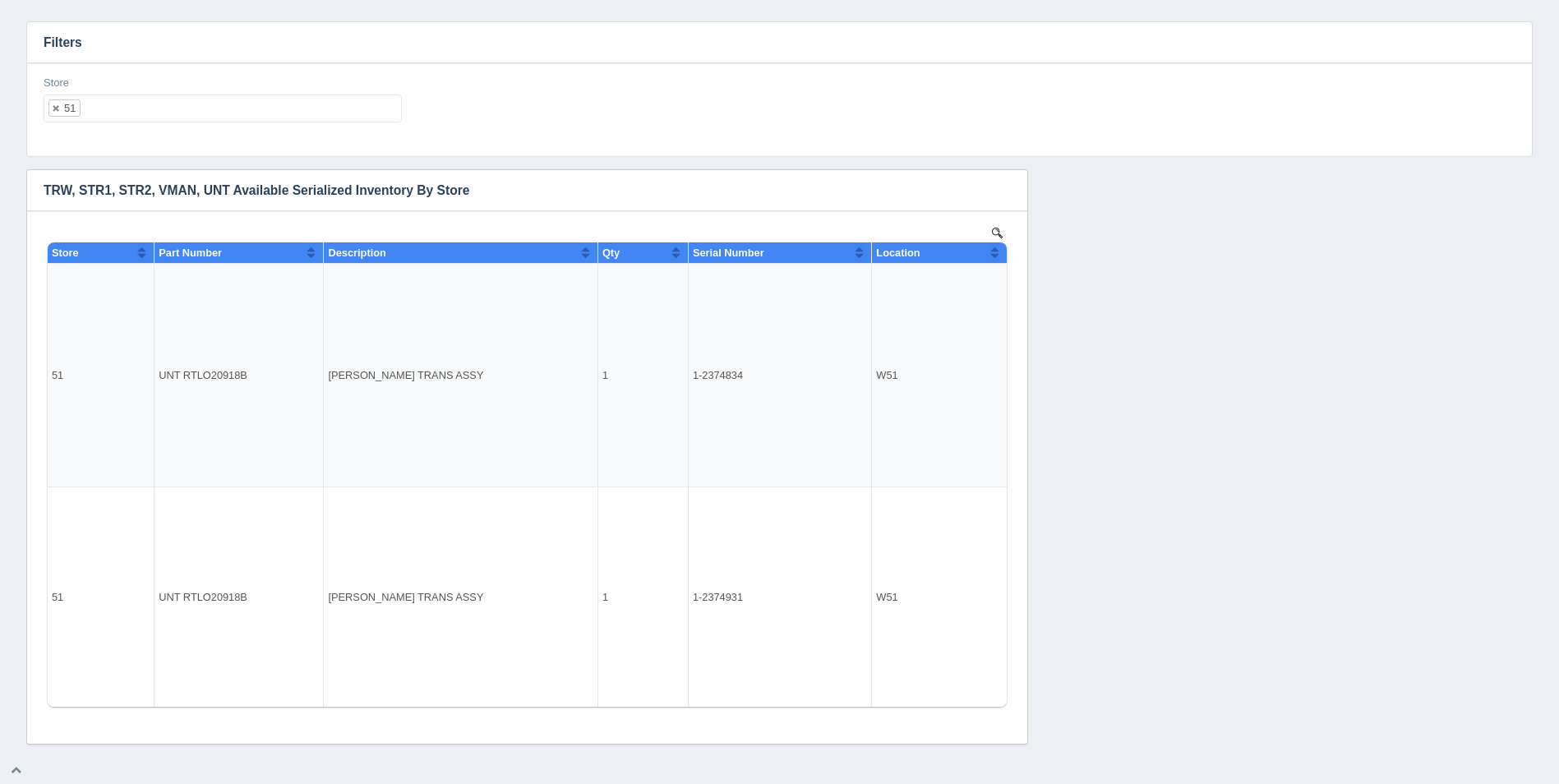
select select
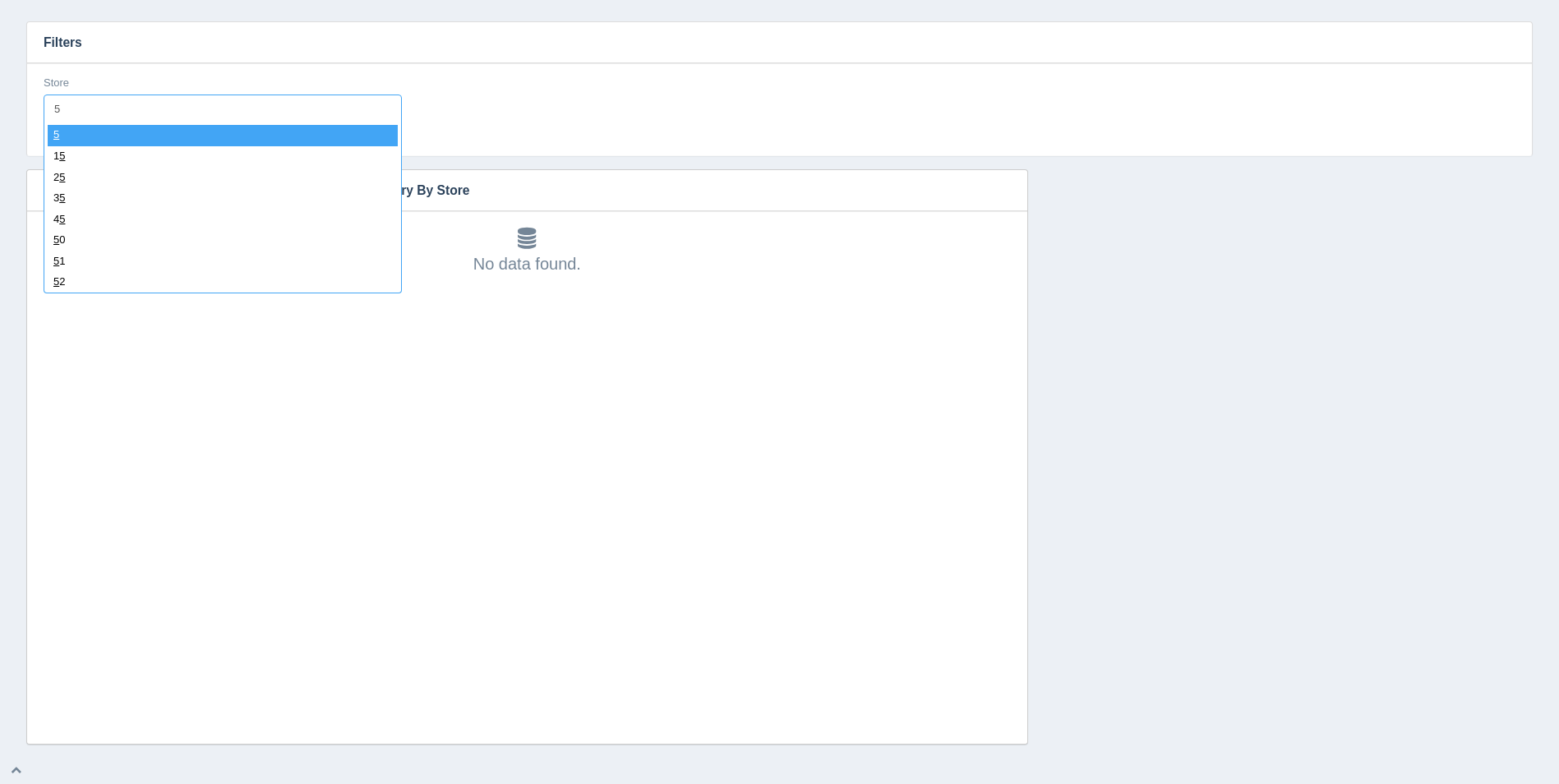
type input "52"
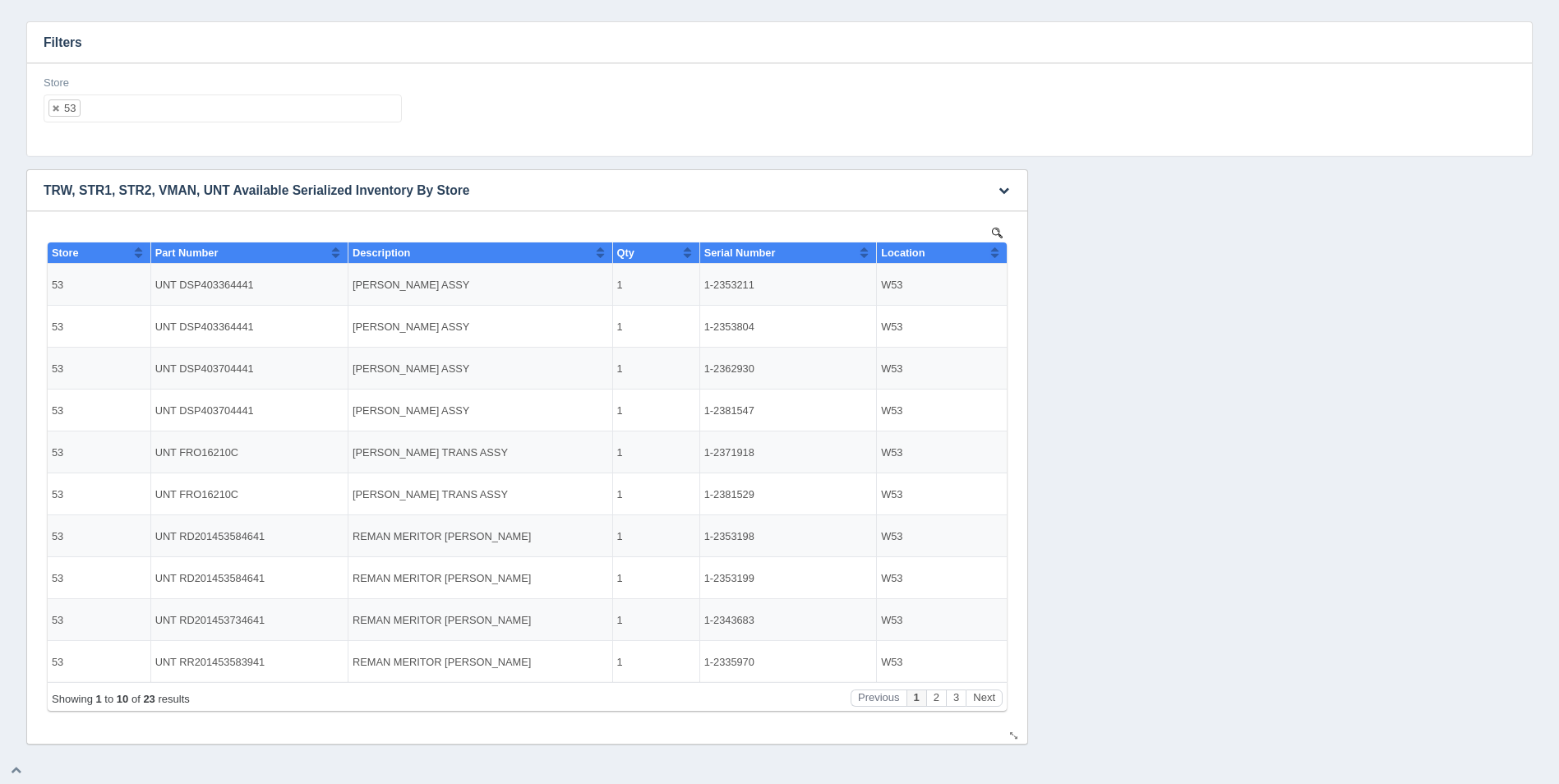
click at [1002, 250] on th "Location" at bounding box center [942, 253] width 130 height 21
click at [980, 695] on button "Next" at bounding box center [984, 698] width 37 height 18
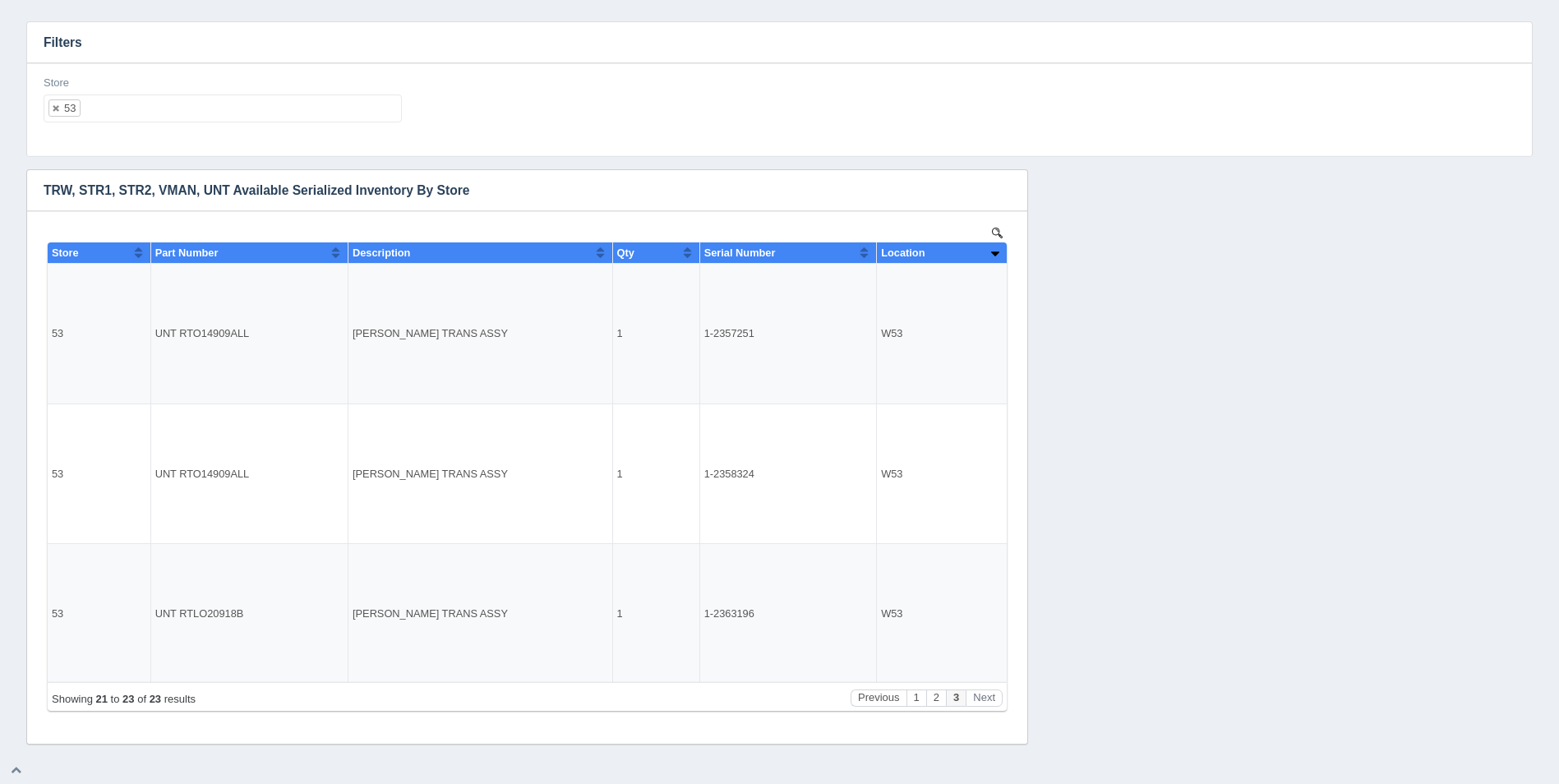
click at [217, 126] on div "Store 53 All None 1 2 3 4 5 6 7 8 9 10 11 12 13 14 15 16 17 18 19 20 21 22 23 2…" at bounding box center [222, 105] width 371 height 60
click at [216, 116] on ul "53" at bounding box center [222, 109] width 358 height 28
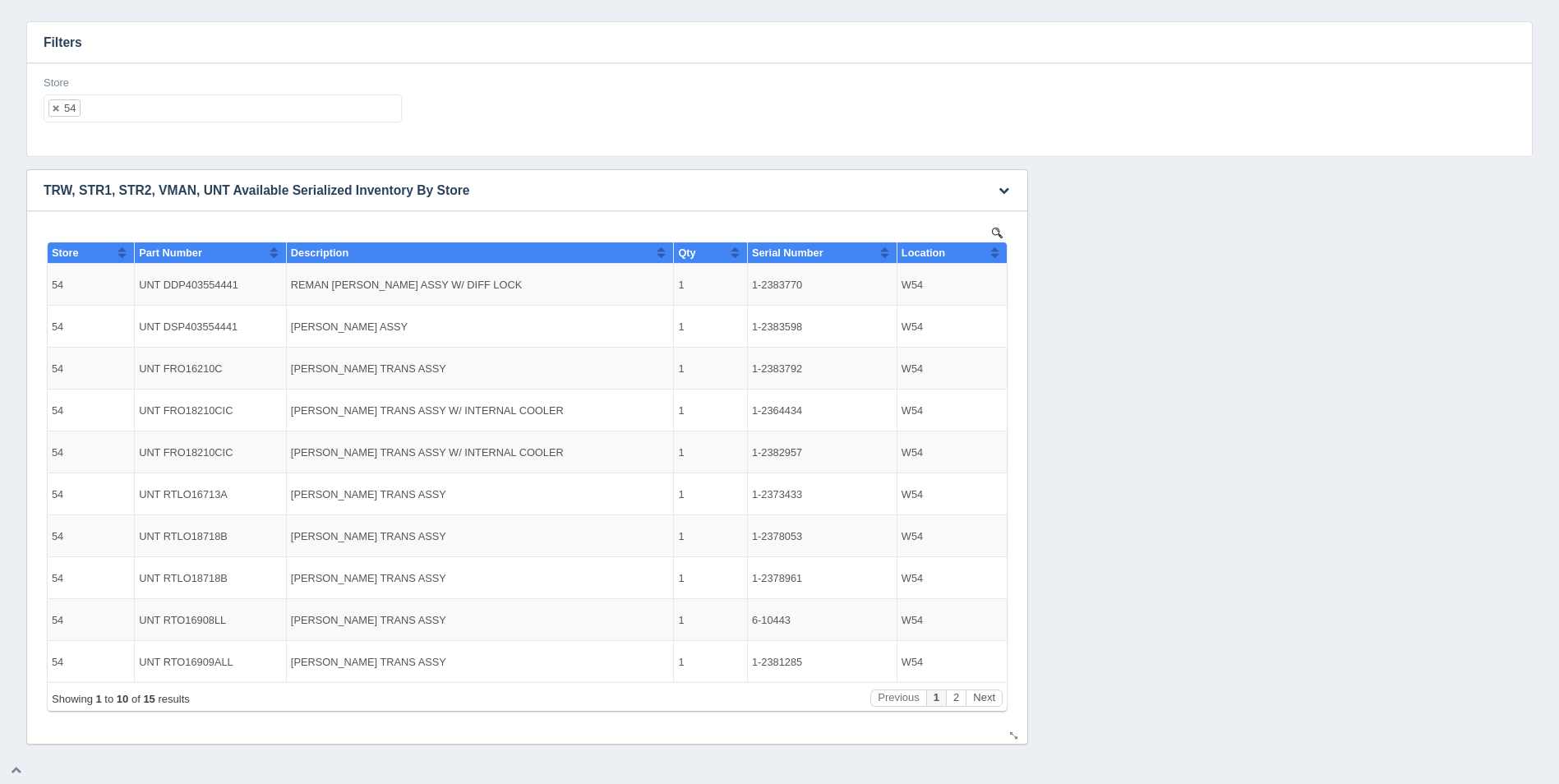
click at [993, 252] on button "Sort column ascending" at bounding box center [994, 252] width 10 height 20
click at [993, 252] on button "Sort column descending" at bounding box center [994, 252] width 10 height 20
click at [982, 690] on button "Next" at bounding box center [984, 698] width 37 height 18
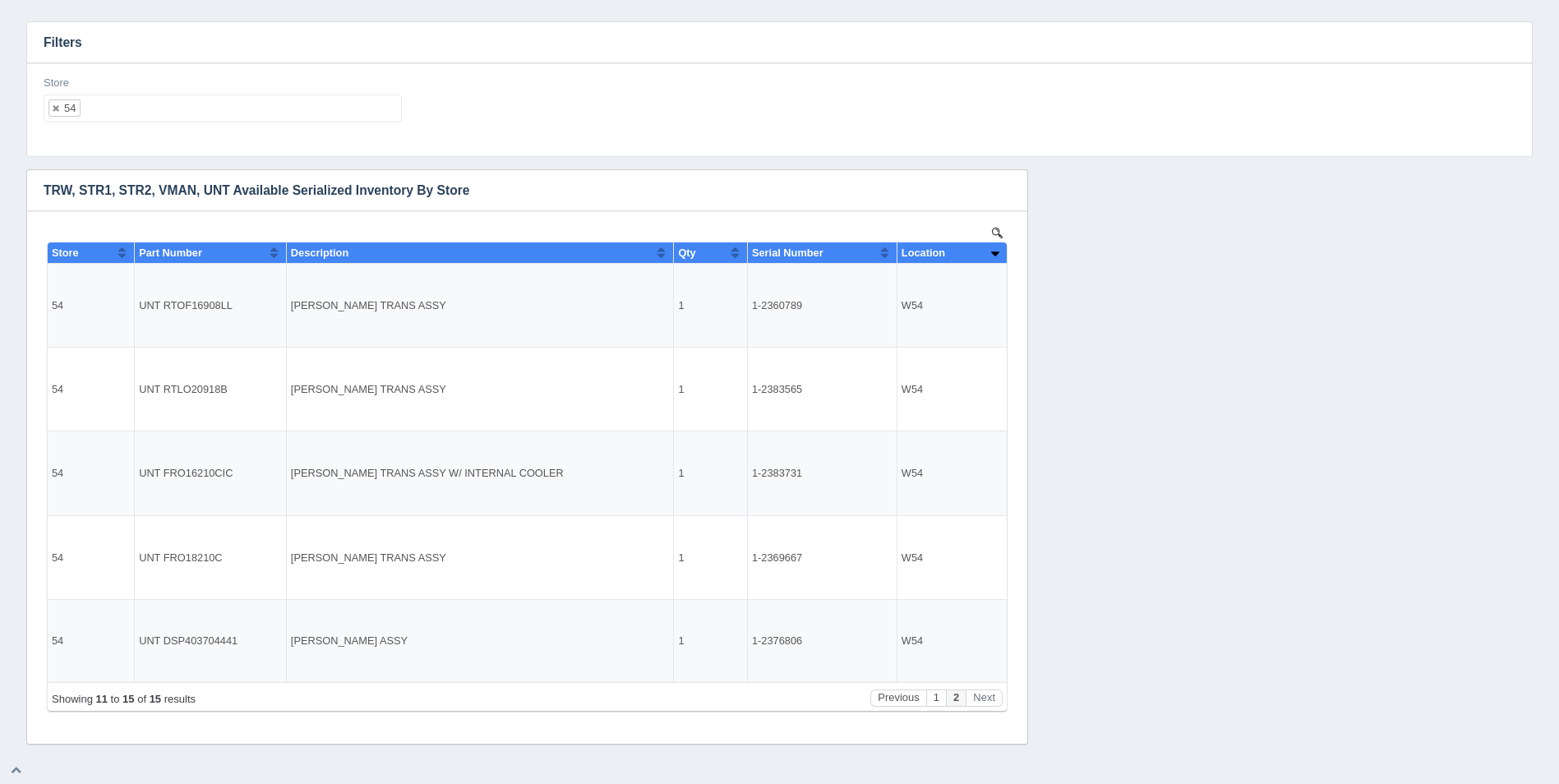
click at [159, 110] on ul "54" at bounding box center [222, 109] width 358 height 28
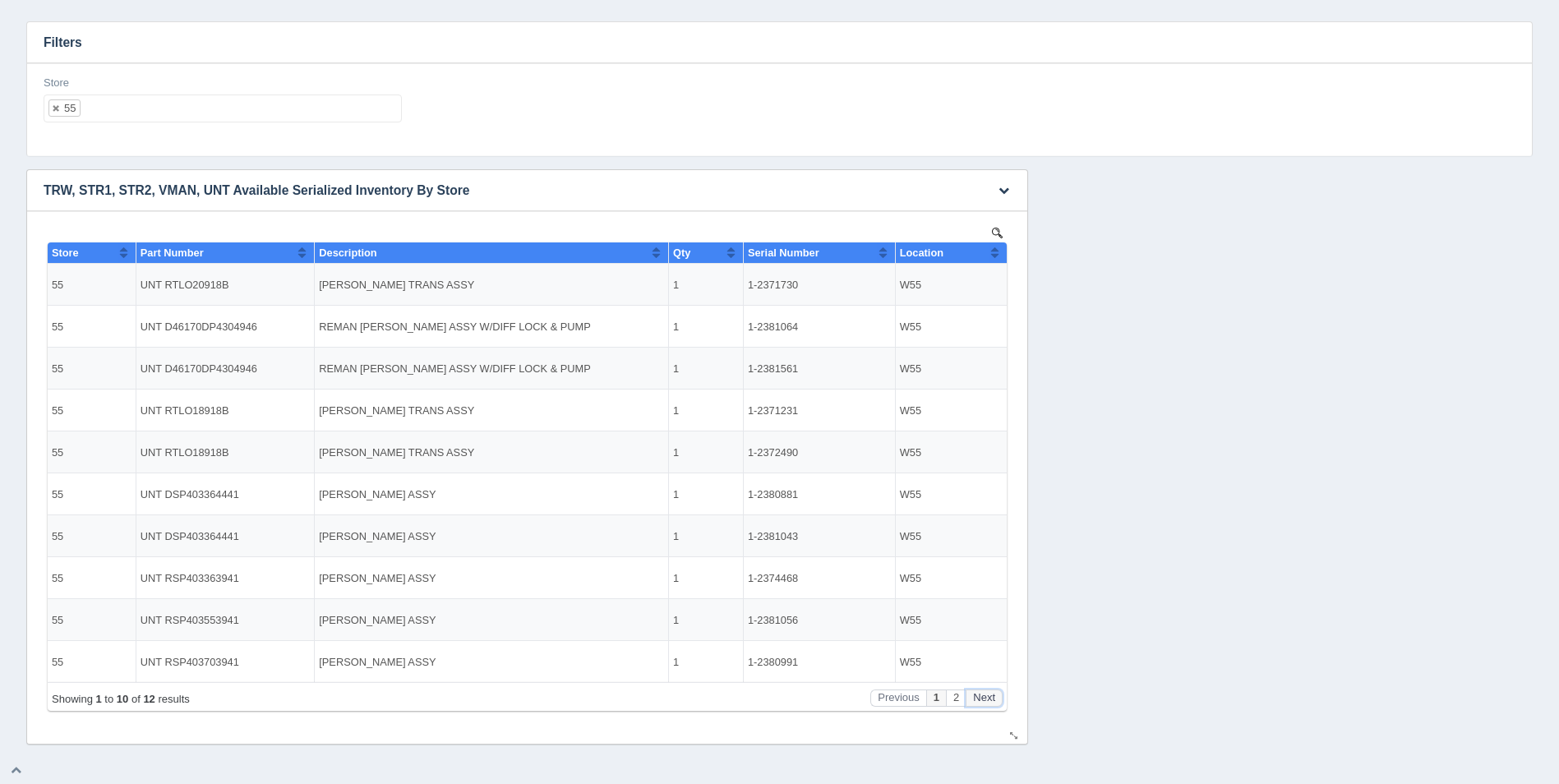
click at [996, 691] on button "Next" at bounding box center [984, 698] width 37 height 18
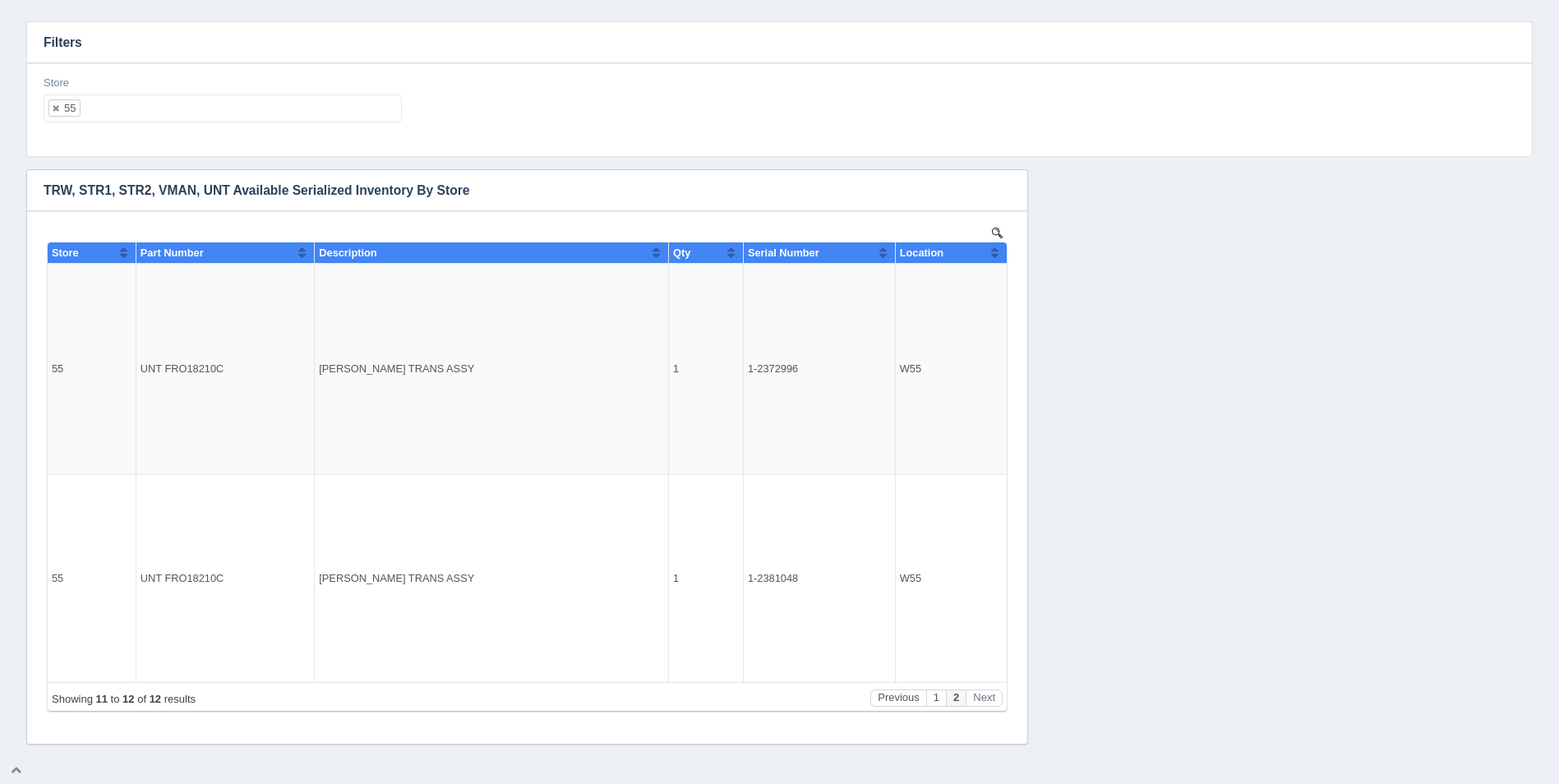
click at [185, 117] on ul "55" at bounding box center [222, 109] width 358 height 28
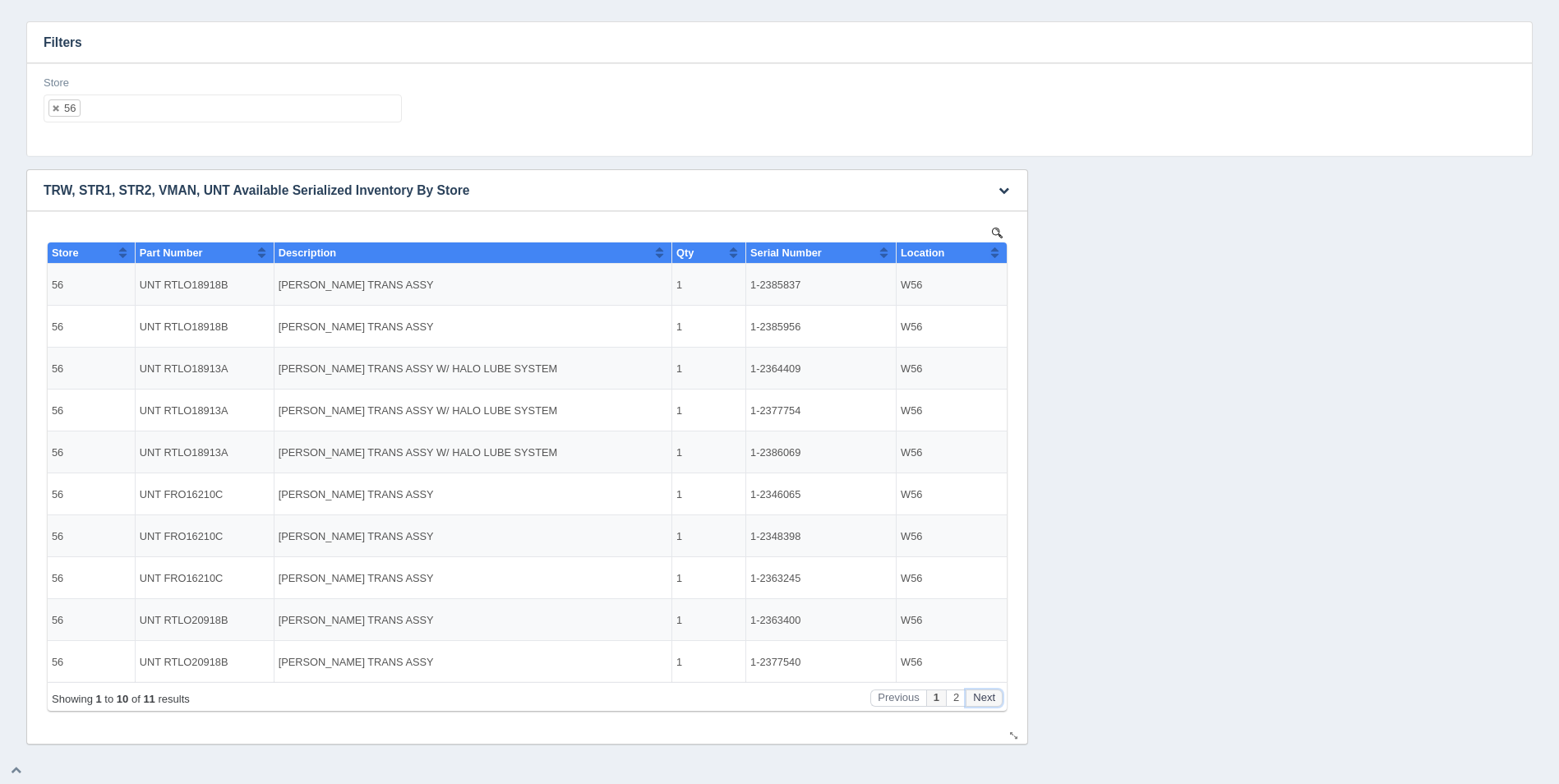
click at [986, 695] on button "Next" at bounding box center [984, 698] width 37 height 18
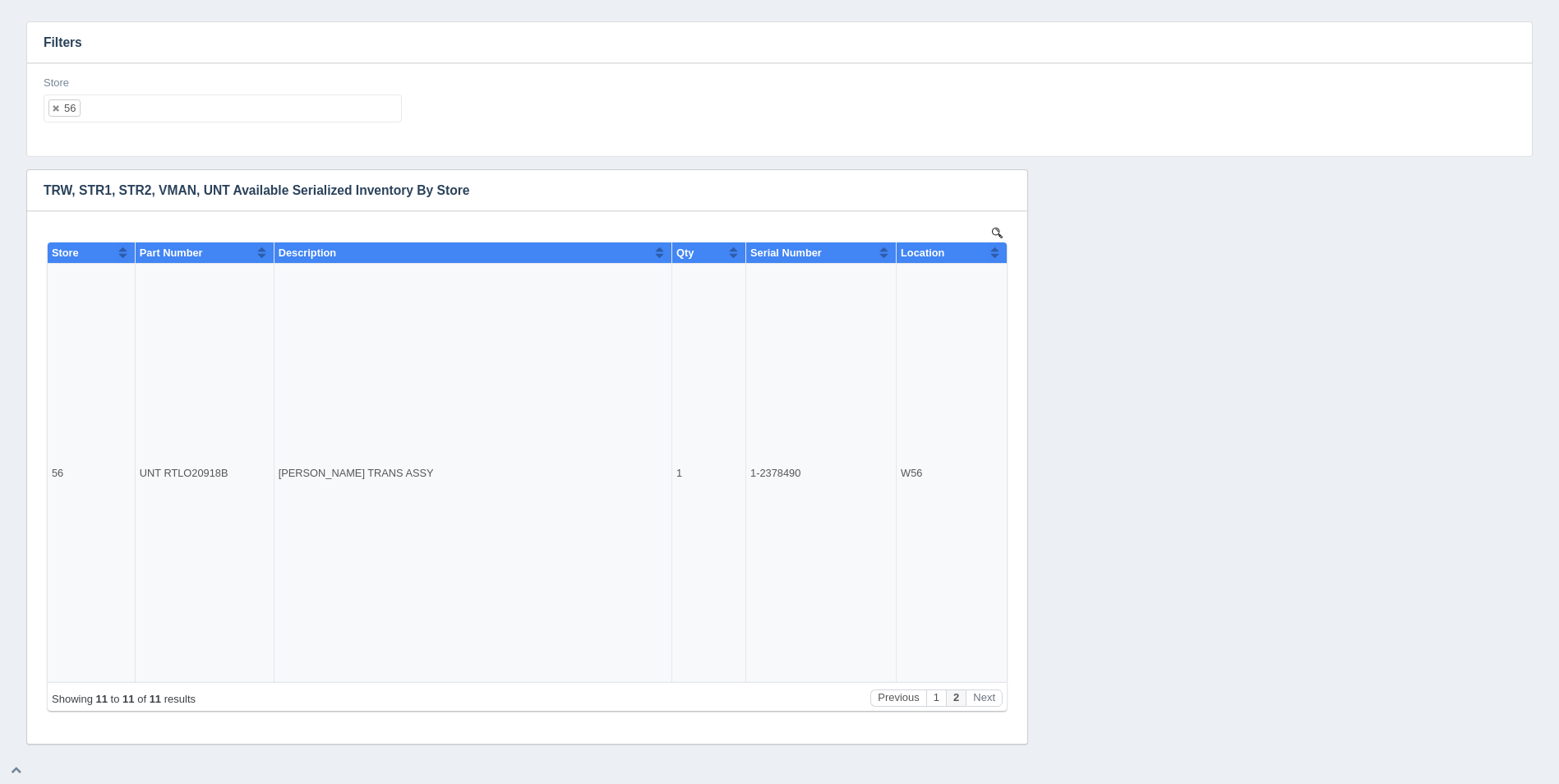
click at [205, 92] on div "Store 56 All None 1 2 3 4 5 6 7 8 9 10 11 12 13 14 15 16 17 18 19 20 21 22 23 2…" at bounding box center [222, 99] width 358 height 47
click at [206, 107] on ul "56" at bounding box center [222, 109] width 358 height 28
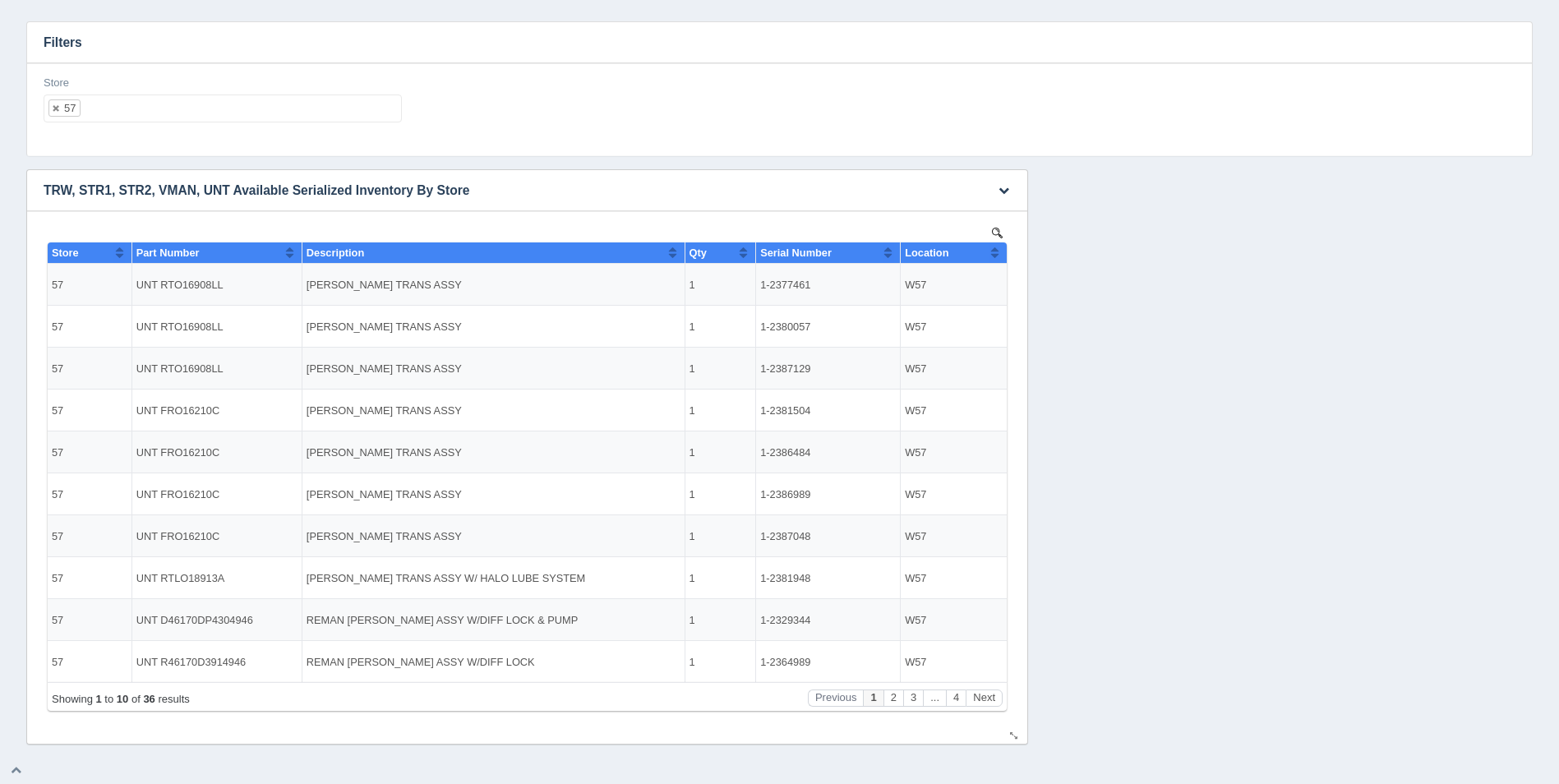
click at [991, 256] on button "Sort column ascending" at bounding box center [994, 252] width 10 height 20
click at [992, 256] on button "Sort column descending" at bounding box center [994, 252] width 10 height 20
click at [992, 256] on button "Sort column ascending" at bounding box center [994, 252] width 10 height 20
drag, startPoint x: 809, startPoint y: 410, endPoint x: 760, endPoint y: 408, distance: 49.0
click at [760, 408] on td "1-2375578" at bounding box center [829, 410] width 145 height 42
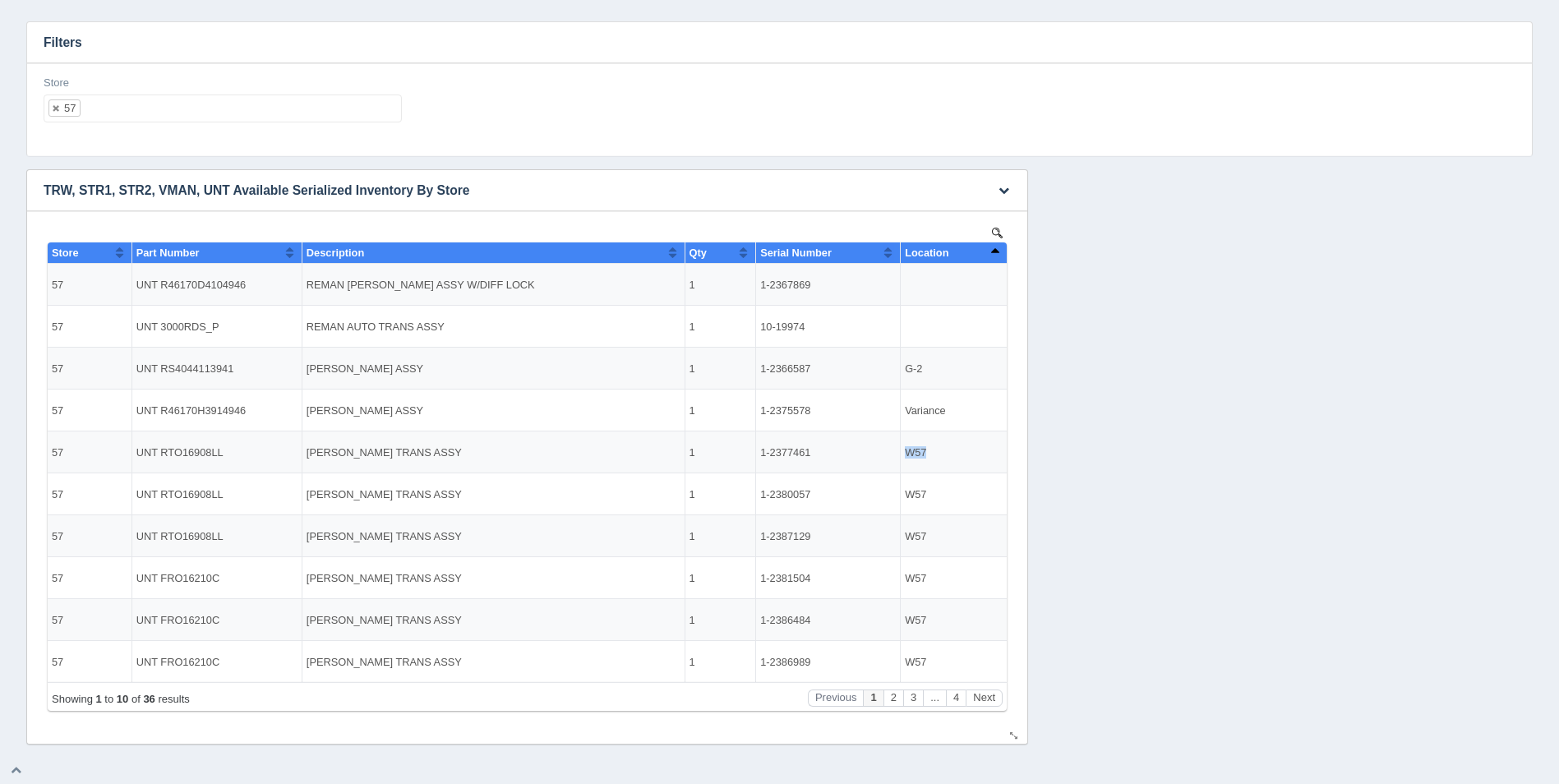
drag, startPoint x: 925, startPoint y: 451, endPoint x: 909, endPoint y: 450, distance: 16.0
click at [909, 450] on td "W57" at bounding box center [954, 452] width 106 height 42
drag, startPoint x: 809, startPoint y: 411, endPoint x: 760, endPoint y: 415, distance: 49.2
click at [760, 415] on td "1-2375578" at bounding box center [829, 410] width 145 height 42
drag, startPoint x: 809, startPoint y: 364, endPoint x: 761, endPoint y: 363, distance: 48.0
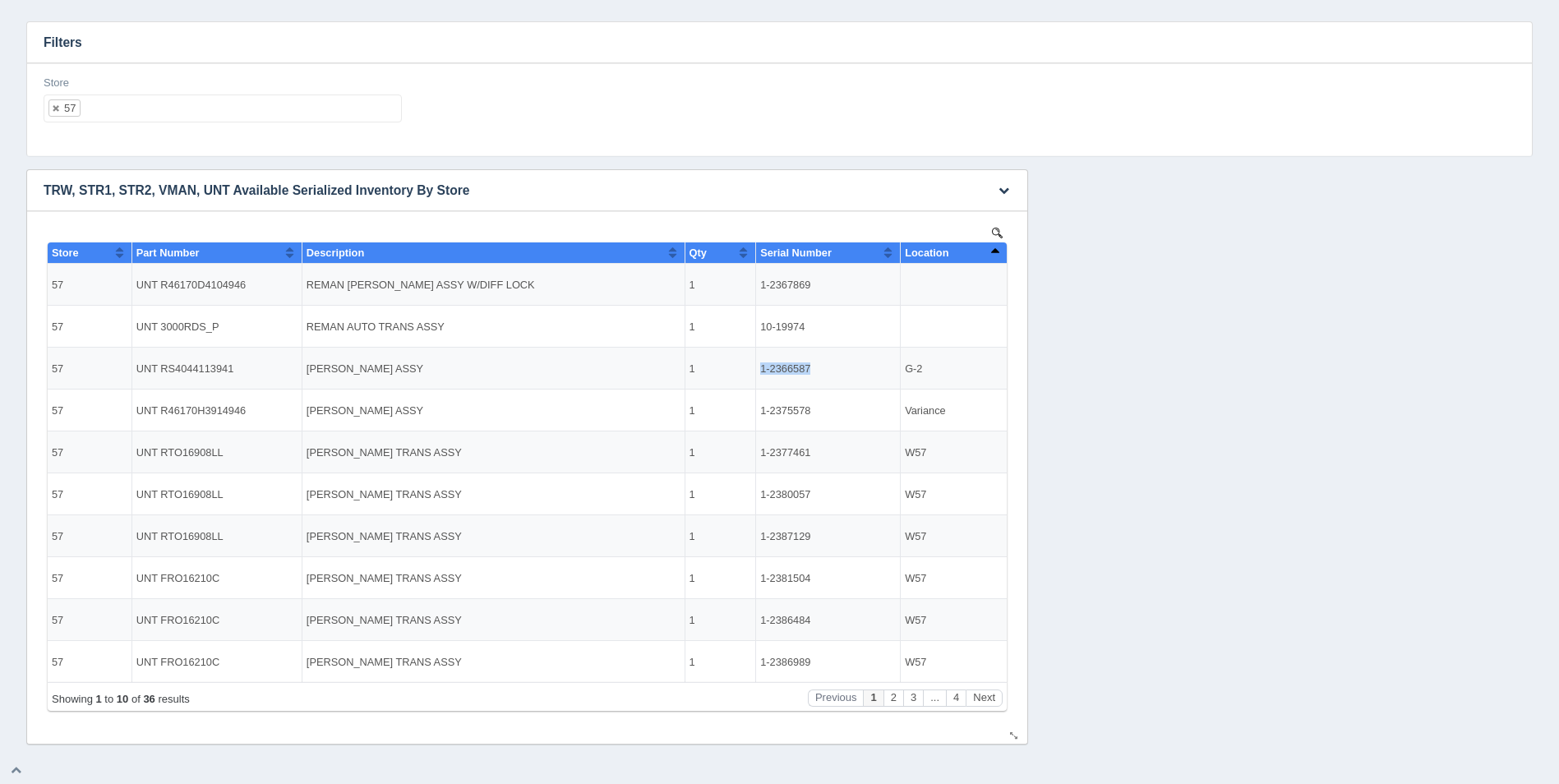
click at [761, 363] on td "1-2366587" at bounding box center [829, 368] width 145 height 42
click at [913, 451] on td "W57" at bounding box center [954, 452] width 106 height 42
drag, startPoint x: 804, startPoint y: 326, endPoint x: 755, endPoint y: 323, distance: 49.1
click at [756, 323] on td "10-19974" at bounding box center [829, 326] width 145 height 42
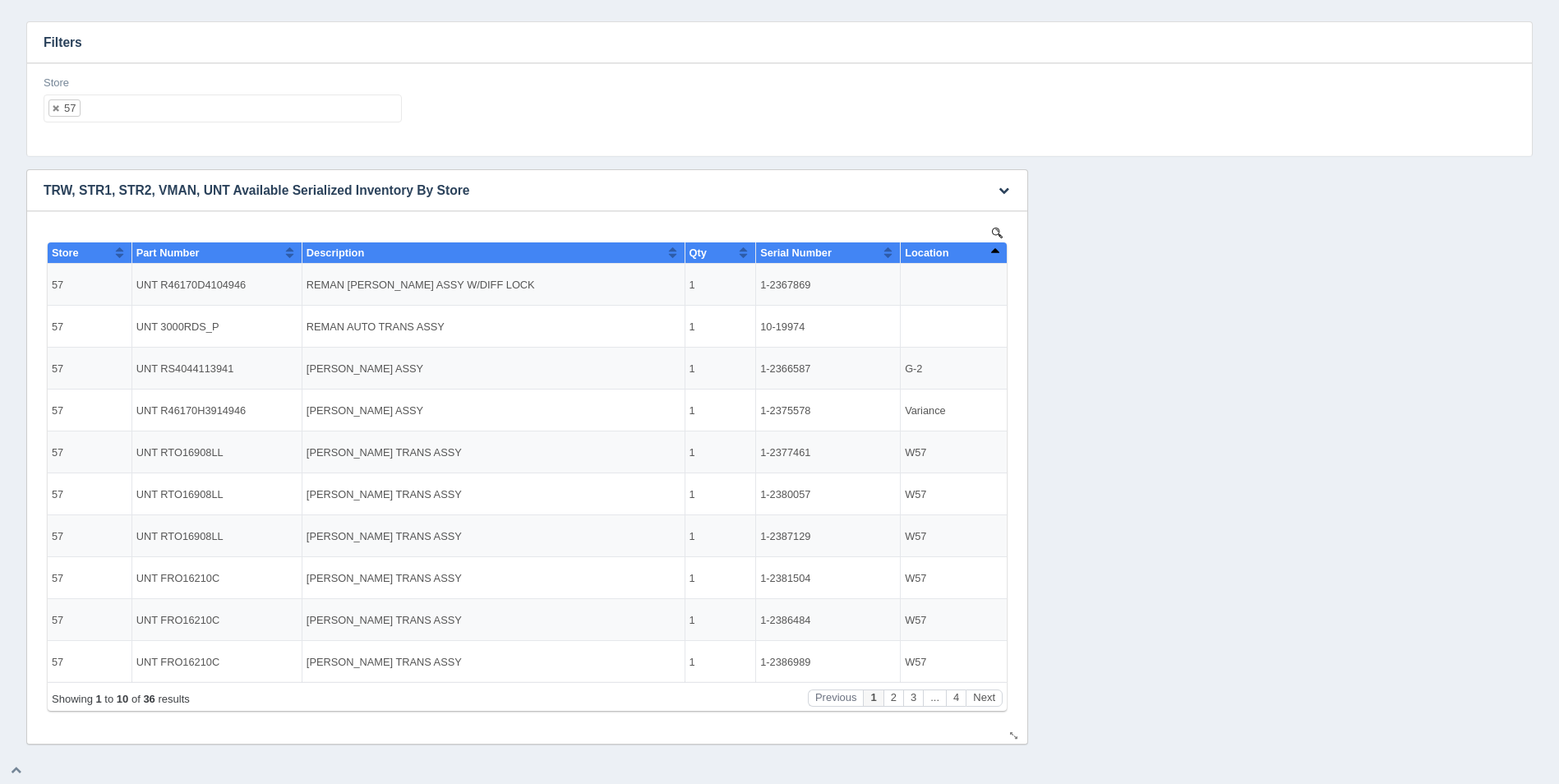
click at [923, 451] on td "W57" at bounding box center [954, 452] width 106 height 42
drag, startPoint x: 809, startPoint y: 283, endPoint x: 760, endPoint y: 282, distance: 49.0
click at [760, 282] on td "1-2367869" at bounding box center [829, 285] width 145 height 42
click at [915, 455] on td "W57" at bounding box center [954, 452] width 106 height 42
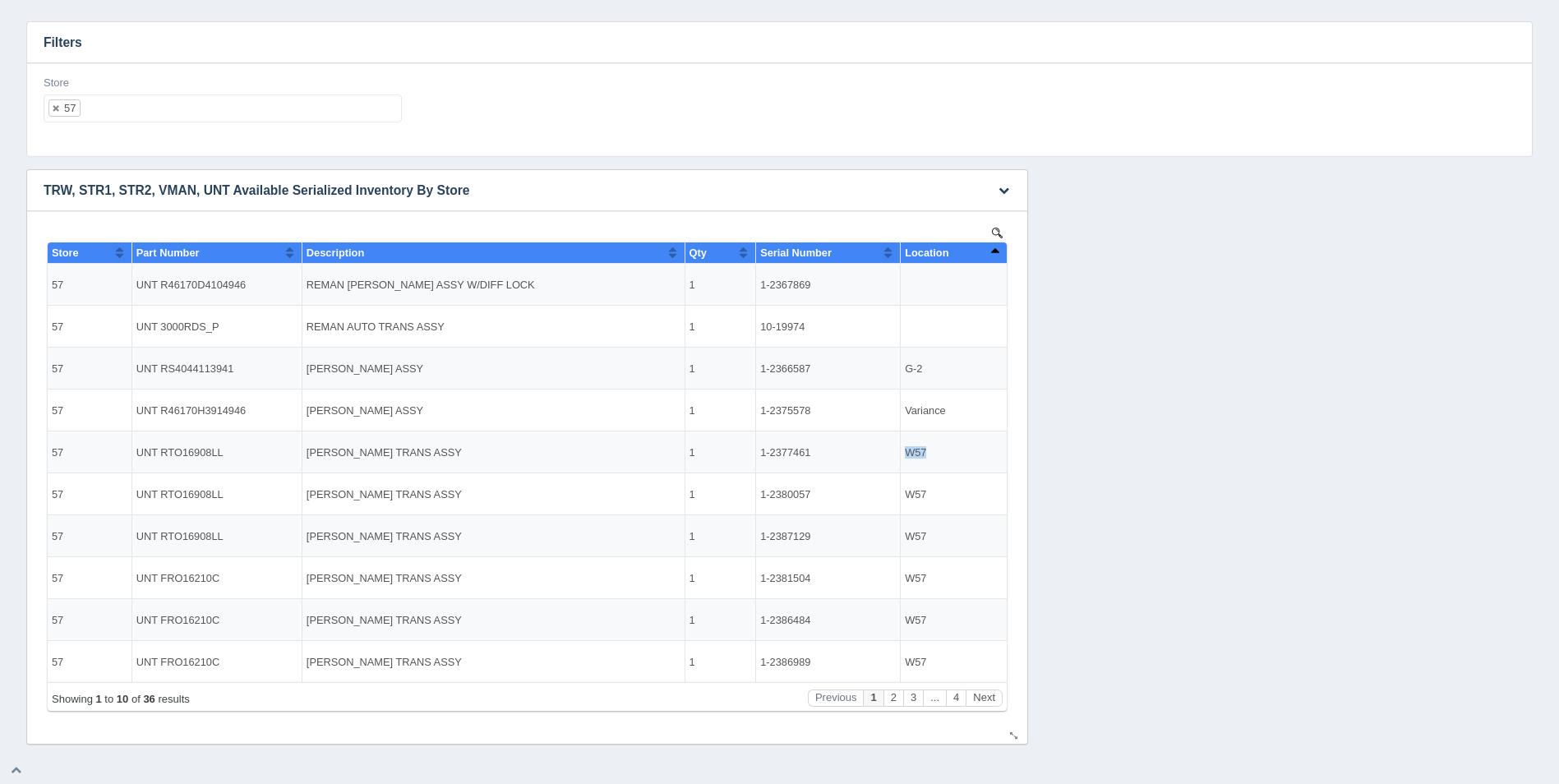
click at [915, 455] on td "W57" at bounding box center [954, 452] width 106 height 42
click at [988, 698] on button "Next" at bounding box center [984, 698] width 37 height 18
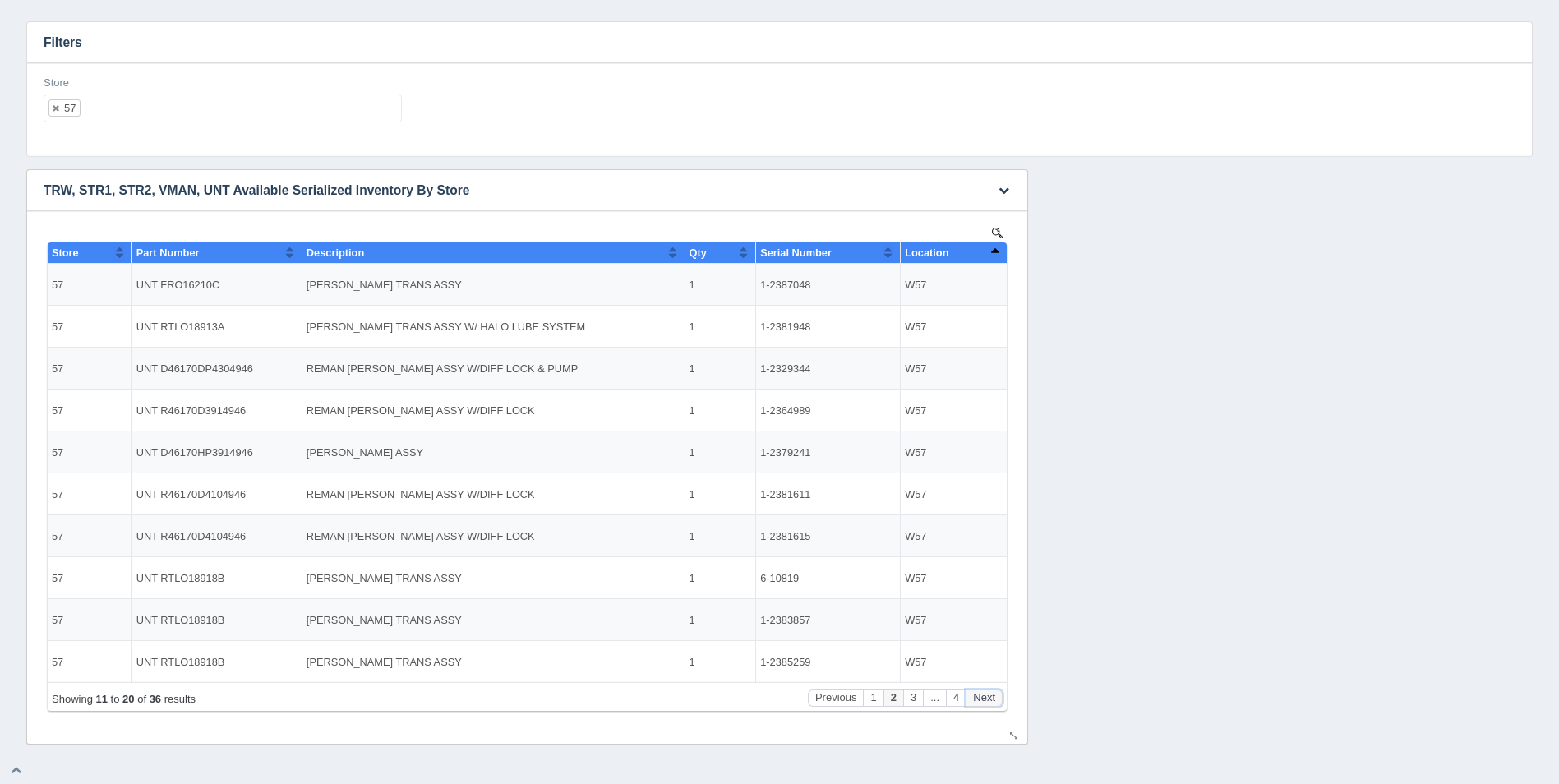
click at [988, 698] on button "Next" at bounding box center [984, 698] width 37 height 18
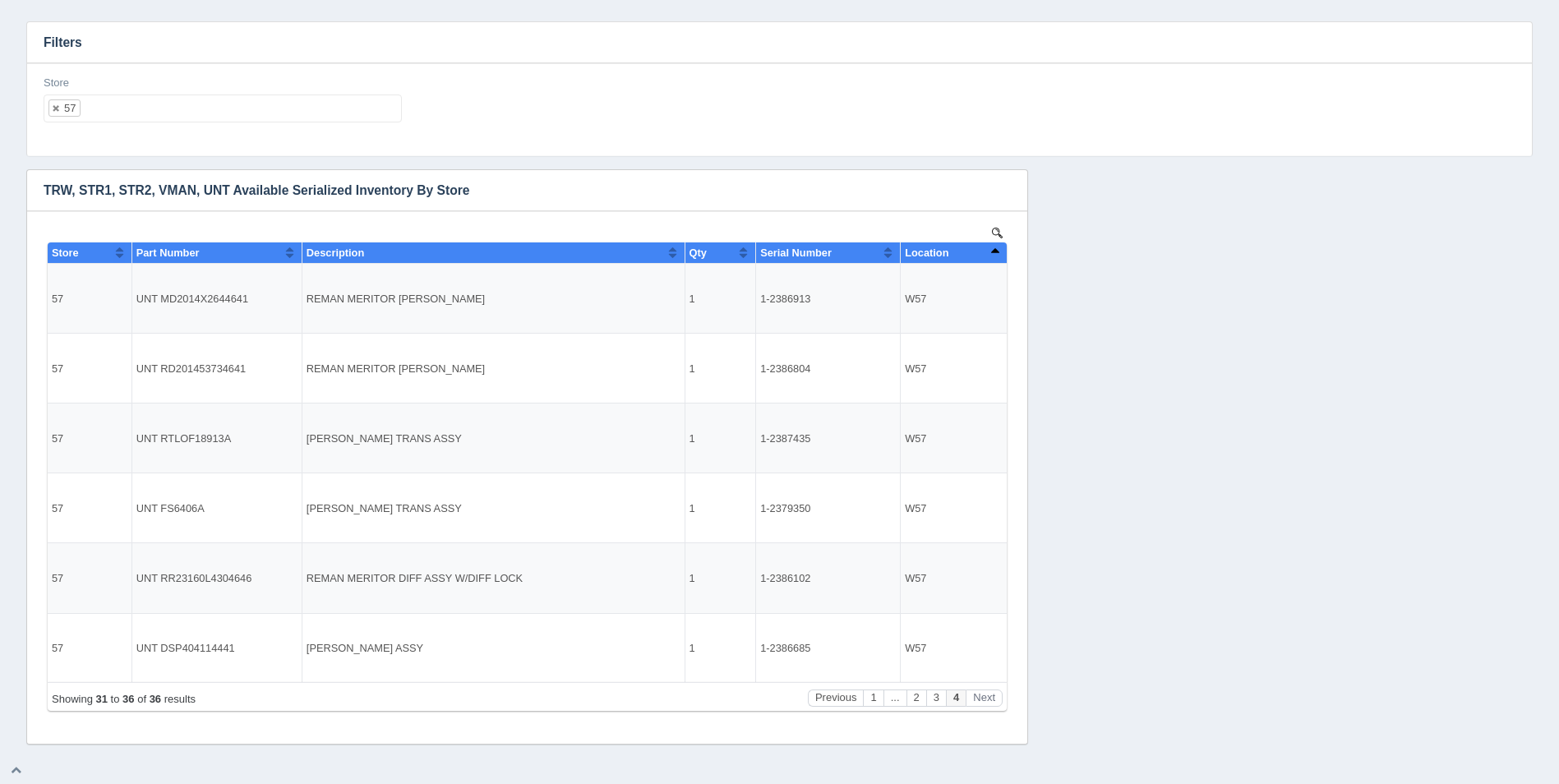
click at [162, 110] on ul "57" at bounding box center [222, 109] width 358 height 28
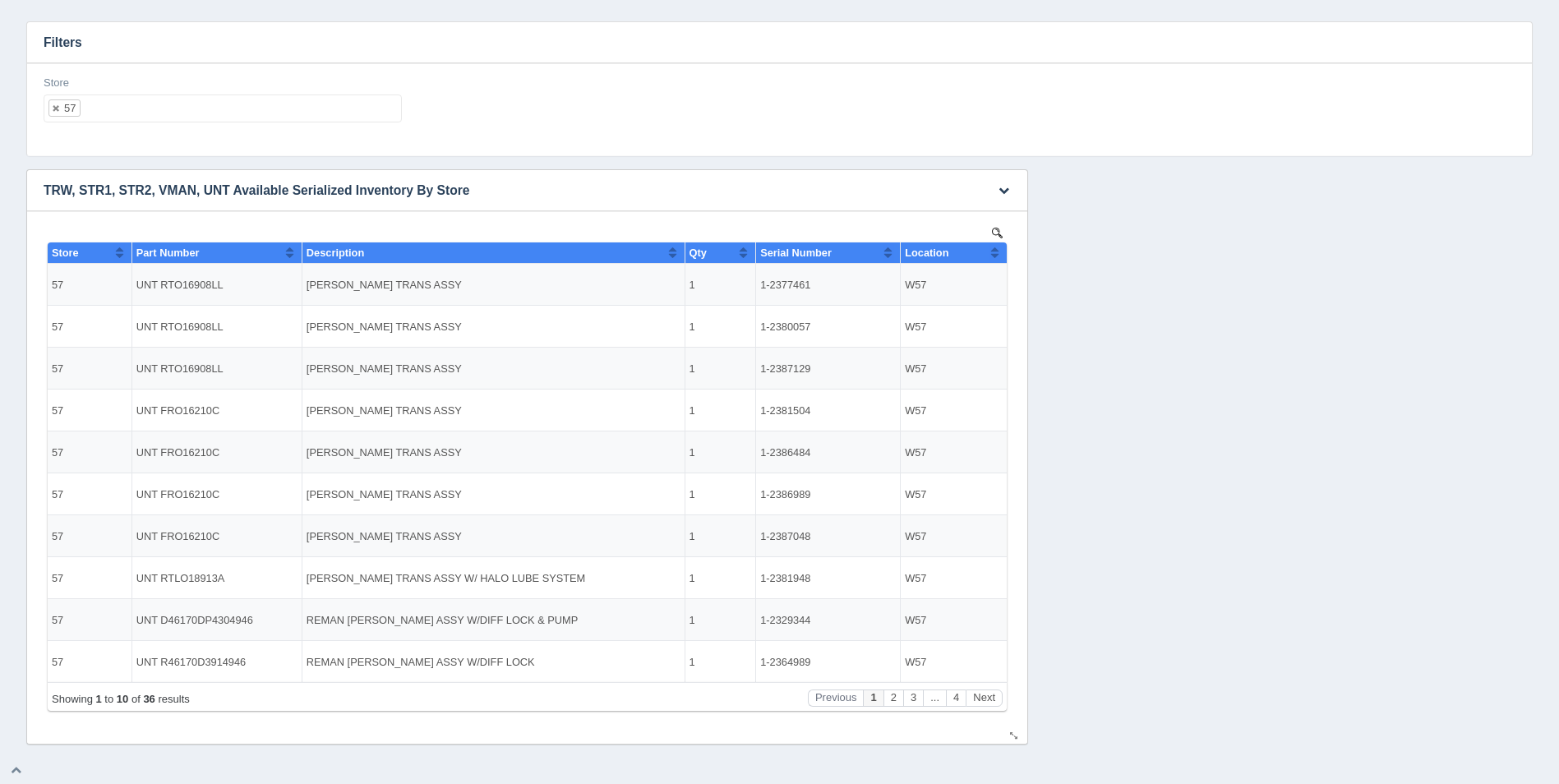
click at [986, 256] on div "Location" at bounding box center [948, 252] width 86 height 12
click at [988, 256] on div "Location" at bounding box center [948, 252] width 86 height 12
click at [270, 115] on ul "57" at bounding box center [222, 109] width 358 height 28
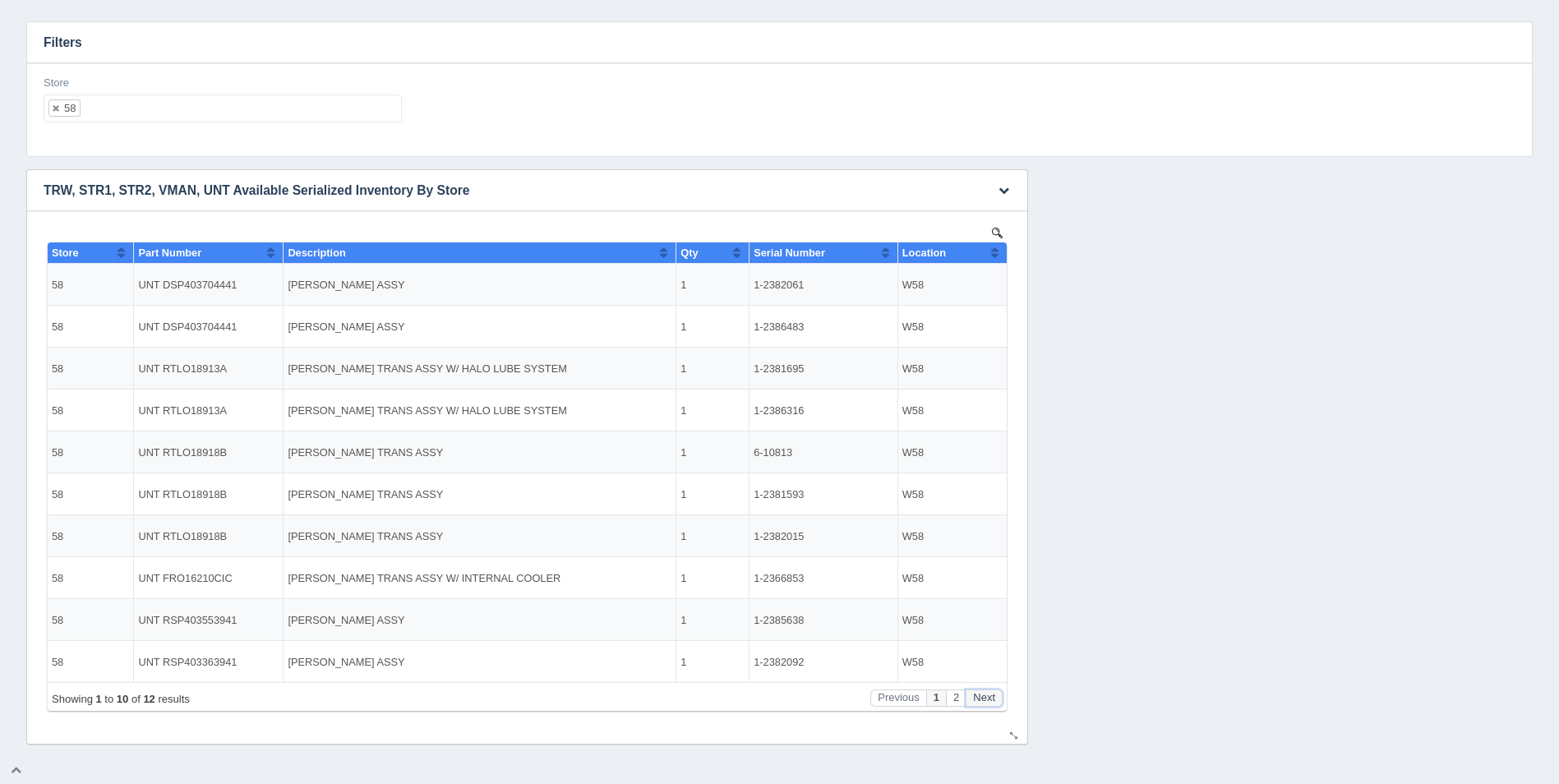
click at [984, 699] on button "Next" at bounding box center [984, 698] width 37 height 18
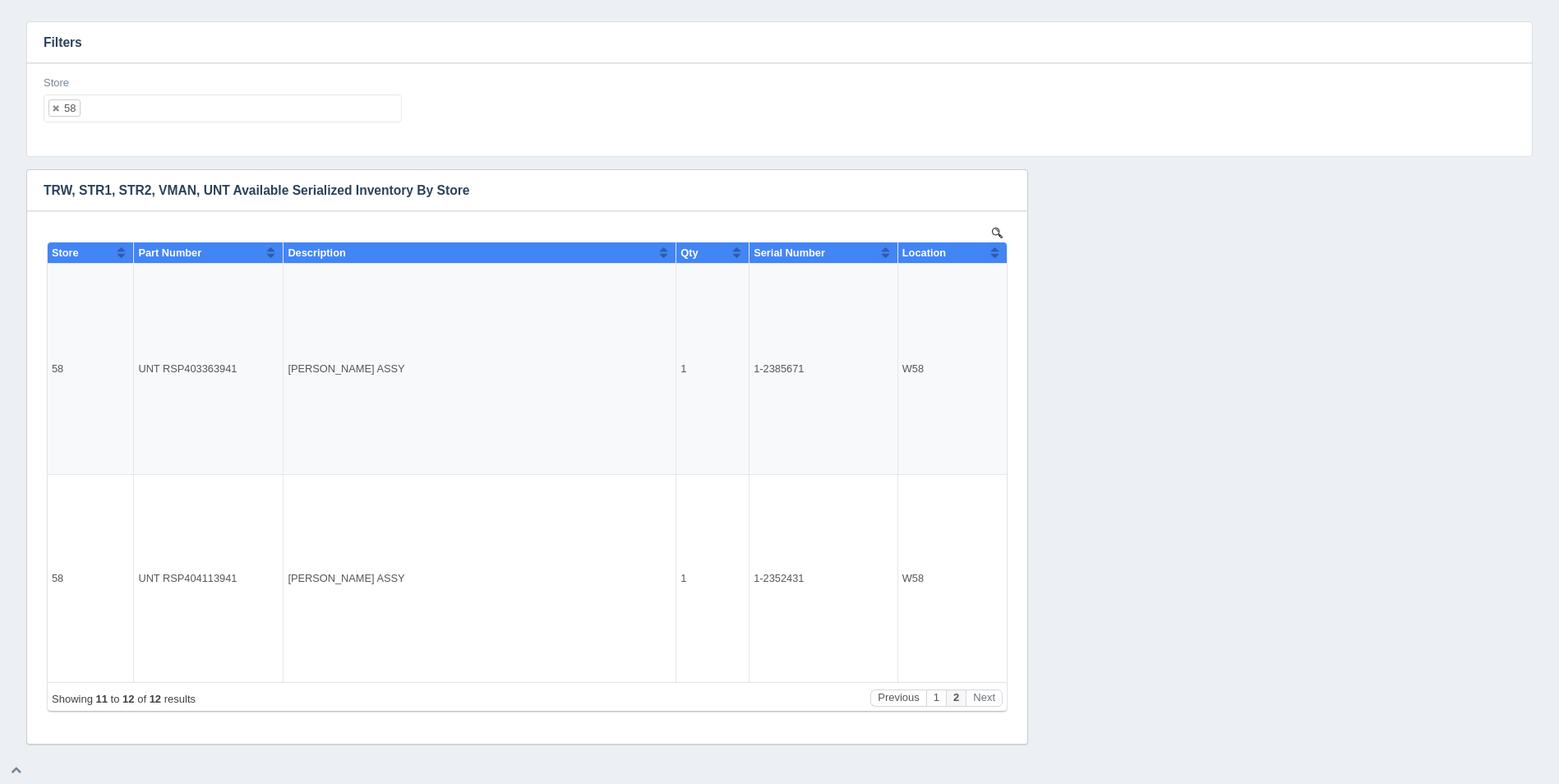
click at [169, 105] on ul "58" at bounding box center [222, 109] width 358 height 28
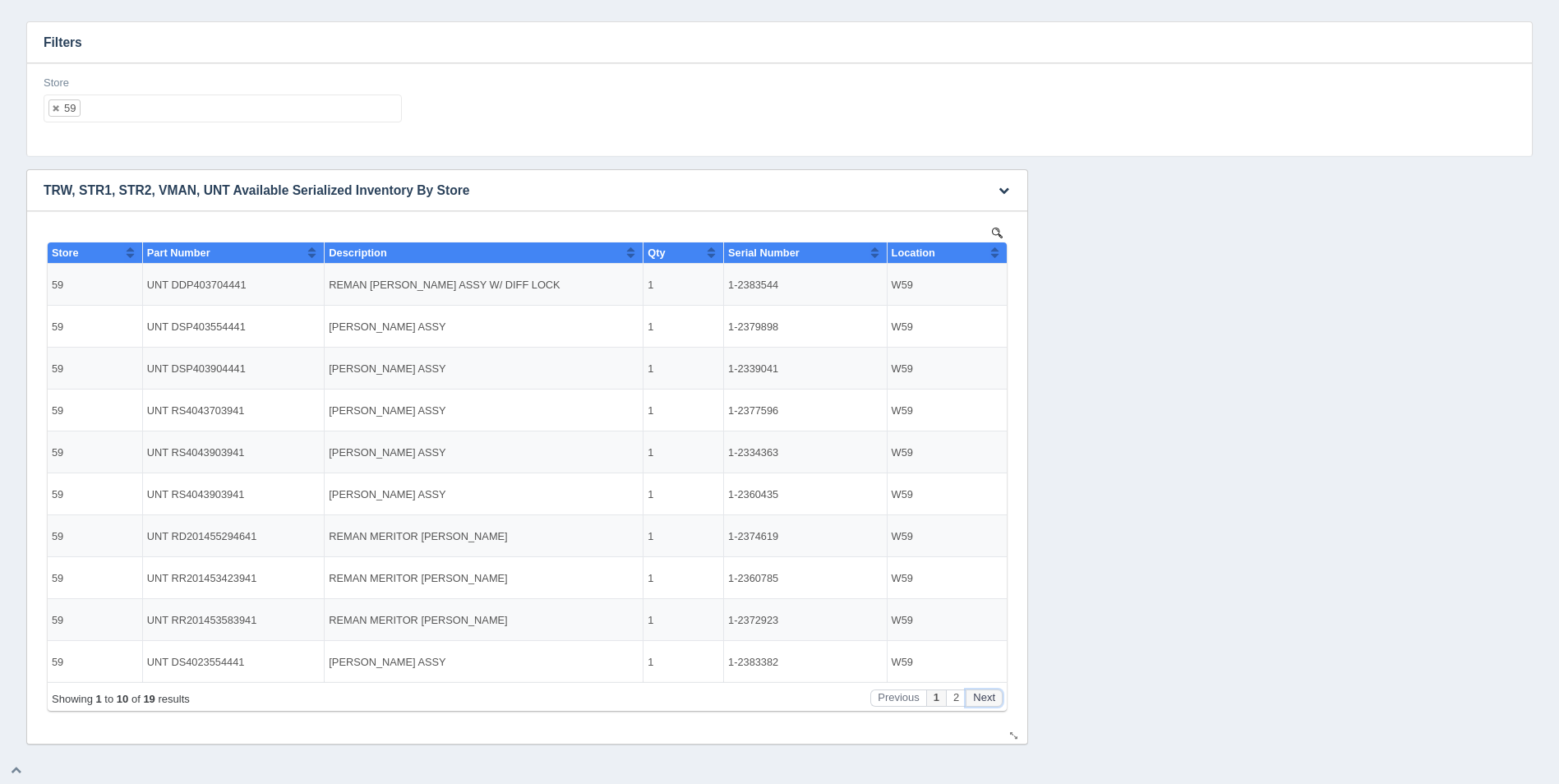
click at [987, 698] on button "Next" at bounding box center [984, 698] width 37 height 18
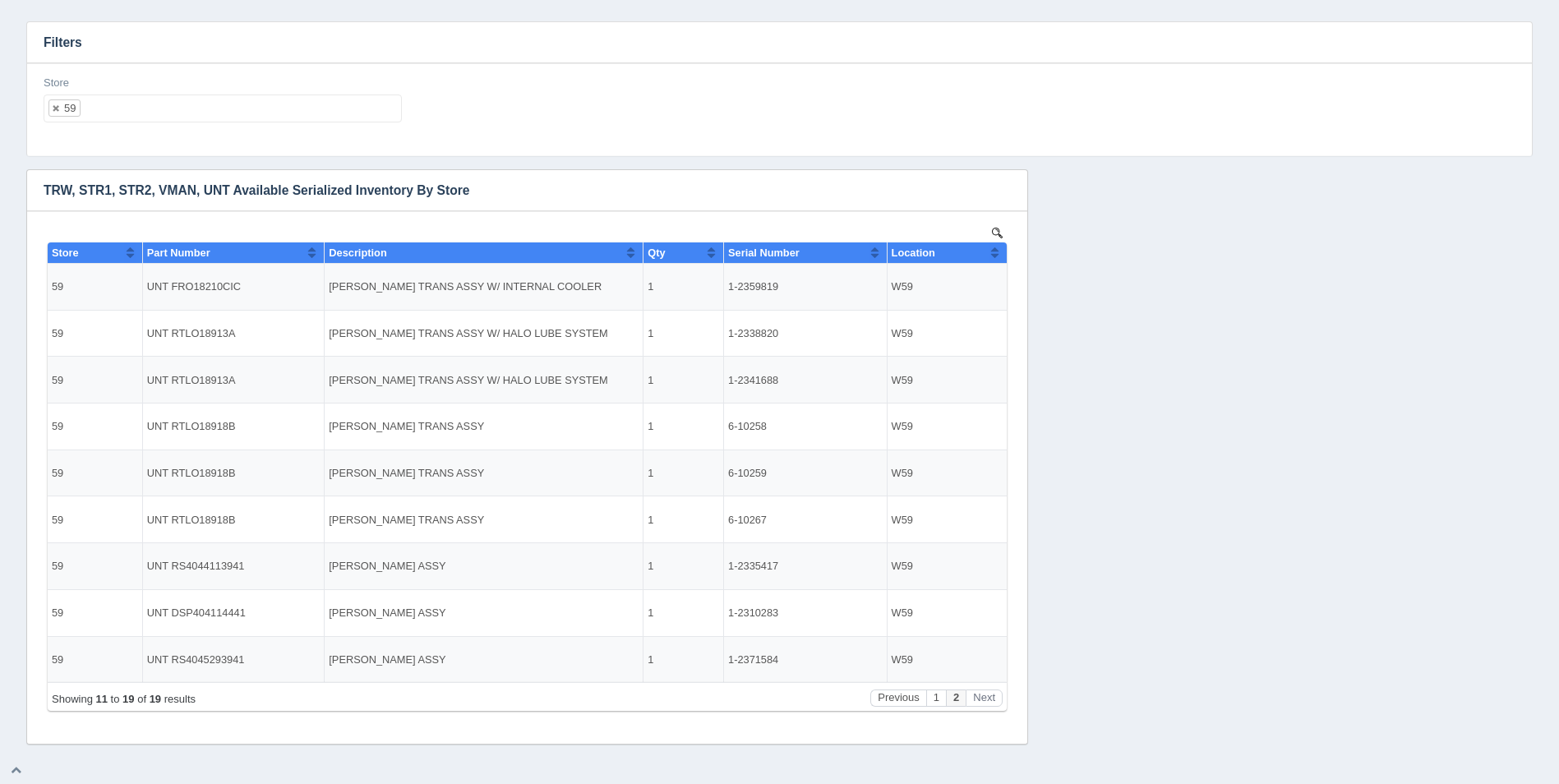
click at [164, 122] on ul "59" at bounding box center [222, 109] width 358 height 28
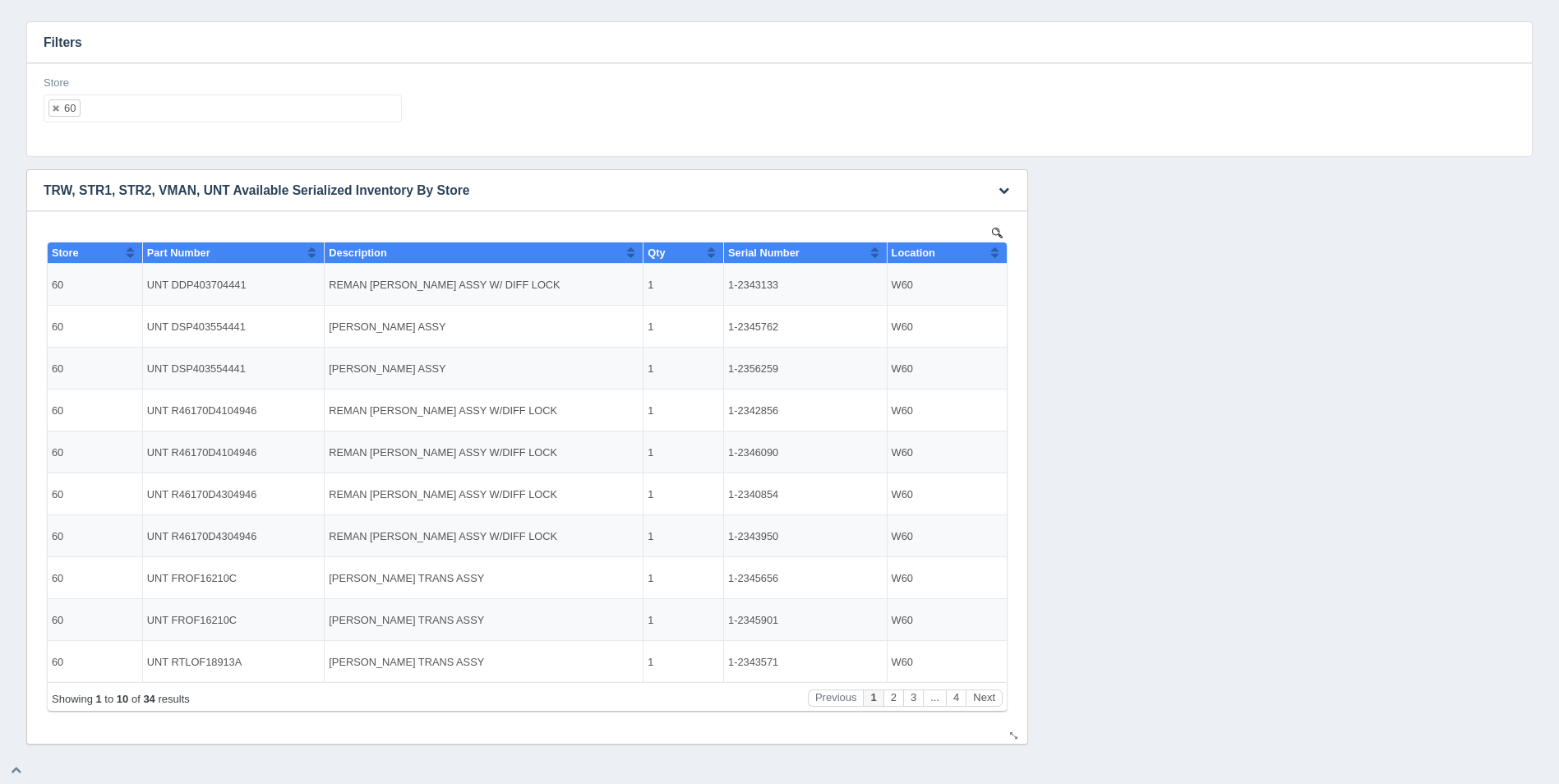
click at [996, 253] on button "Sort column ascending" at bounding box center [994, 252] width 10 height 20
drag, startPoint x: 996, startPoint y: 253, endPoint x: 1007, endPoint y: 296, distance: 44.4
click at [996, 254] on button "Sort column descending" at bounding box center [994, 252] width 10 height 20
click at [998, 692] on button "Next" at bounding box center [984, 698] width 37 height 18
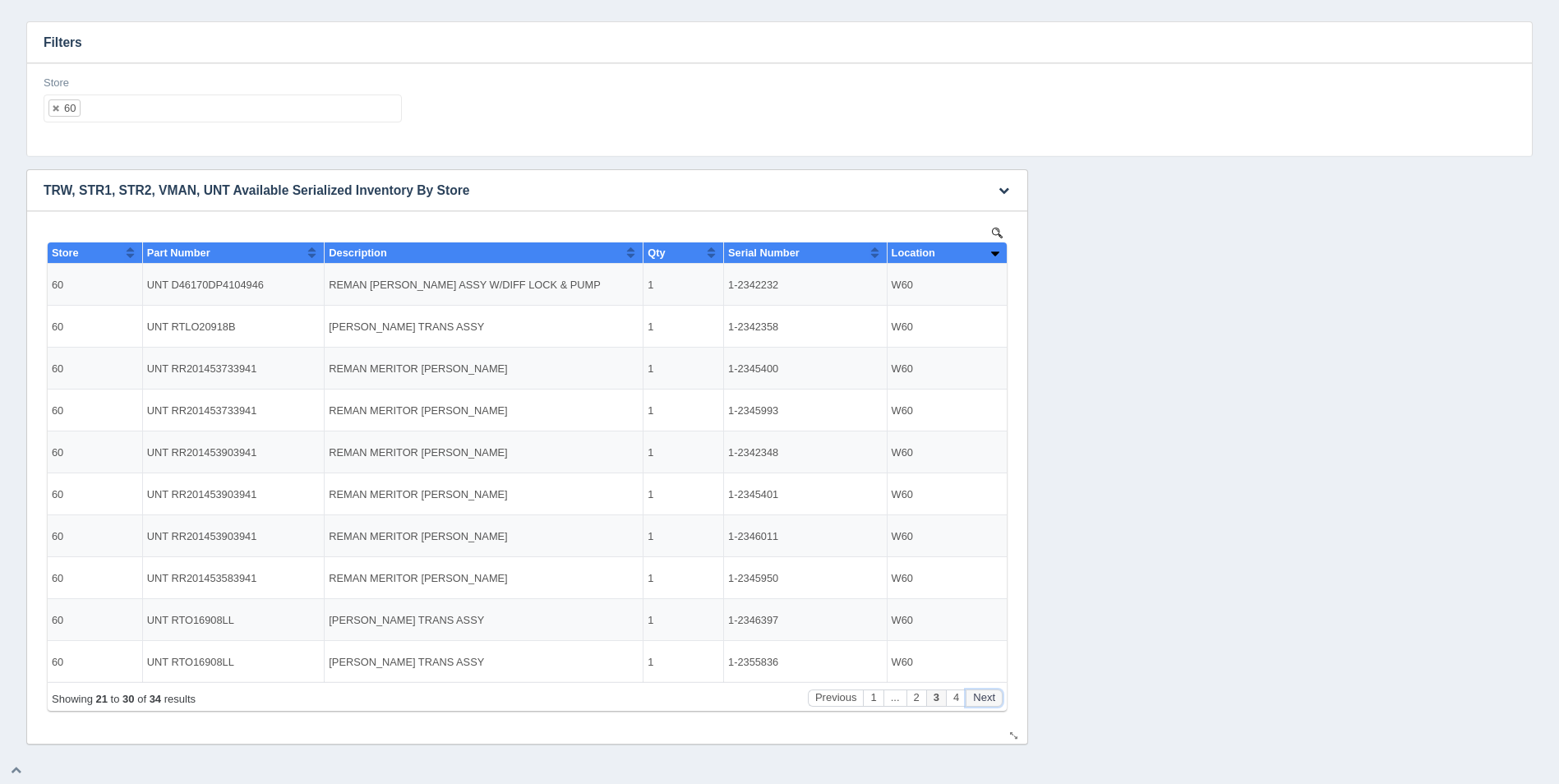
click at [998, 692] on button "Next" at bounding box center [984, 698] width 37 height 18
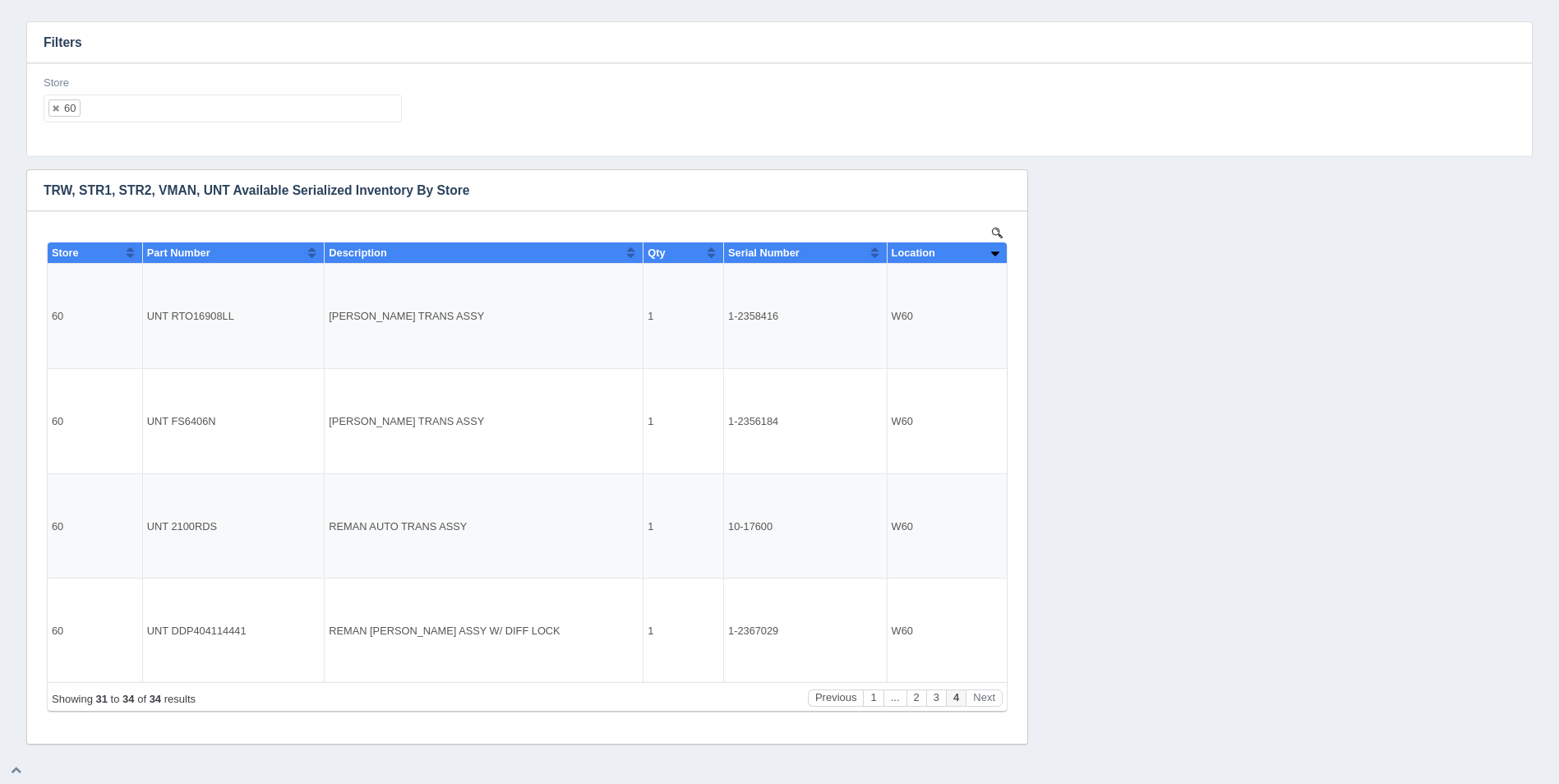
click at [181, 107] on ul "60" at bounding box center [222, 109] width 358 height 28
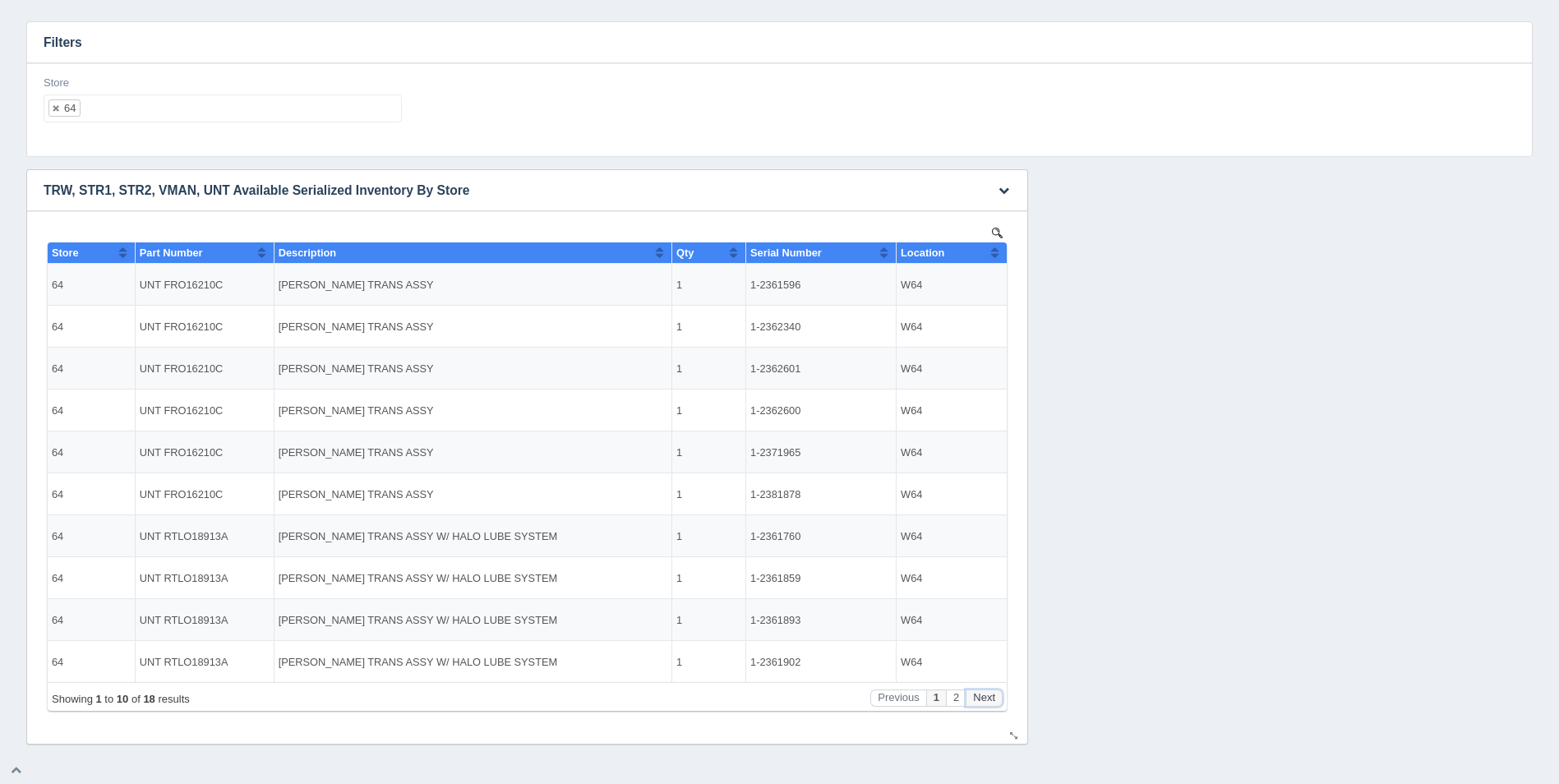
click at [987, 692] on button "Next" at bounding box center [984, 698] width 37 height 18
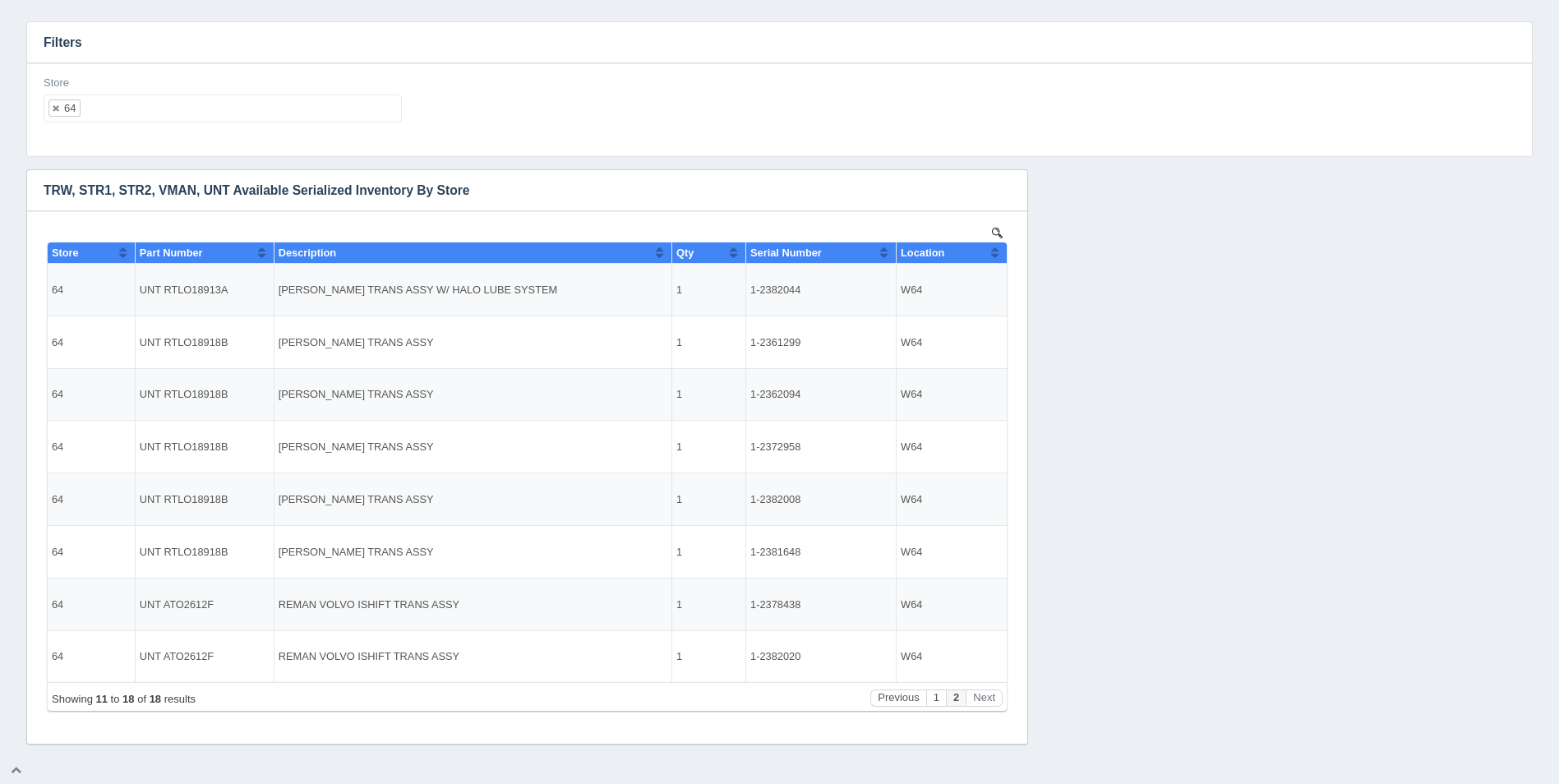
click at [259, 125] on div "Store 64 All None 1 2 3 4 5 6 7 8 9 10 11 12 13 14 15 16 17 18 19 20 21 22 23 2…" at bounding box center [222, 105] width 371 height 60
click at [250, 110] on ul "64" at bounding box center [222, 109] width 358 height 28
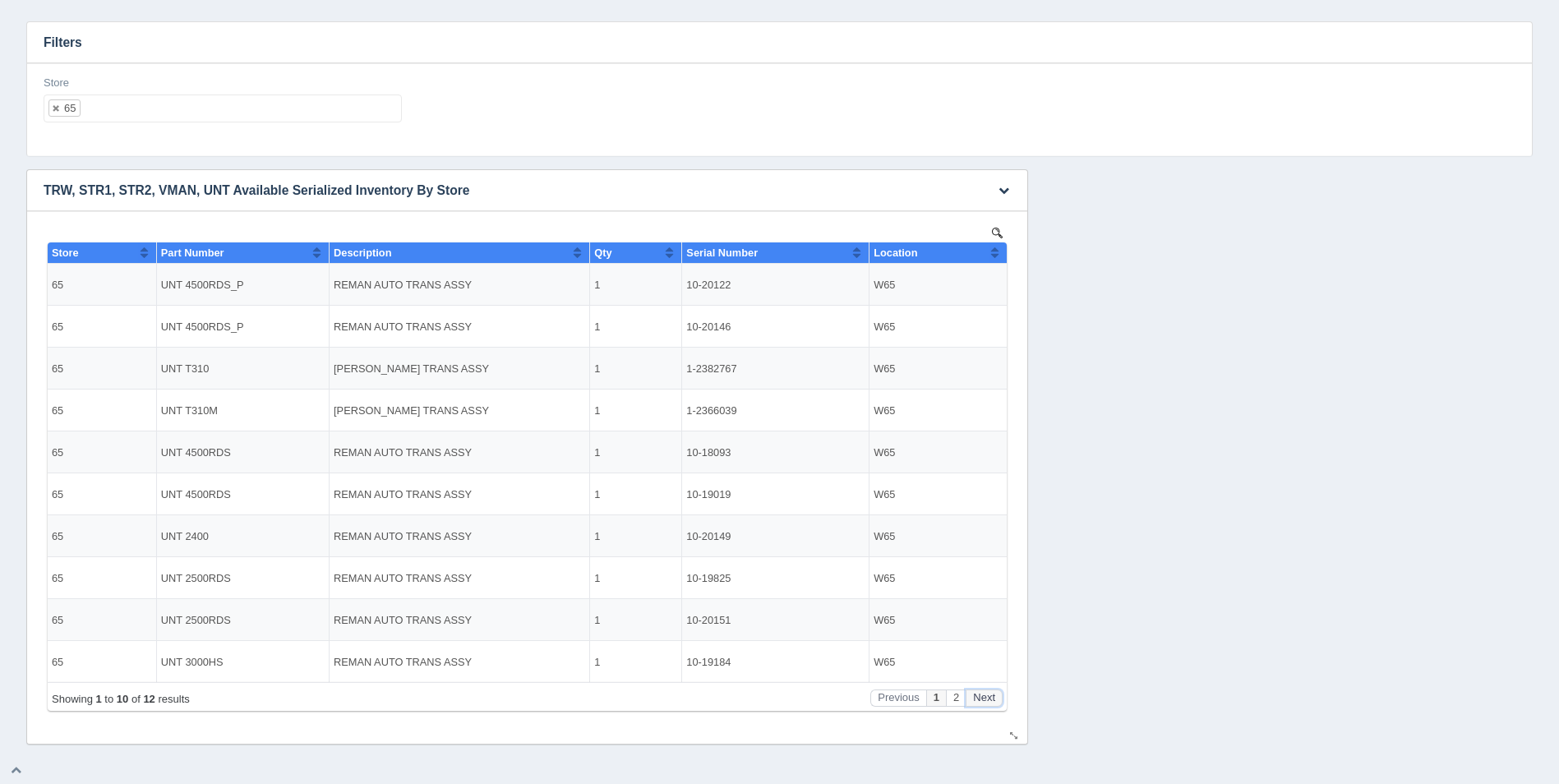
click at [981, 699] on button "Next" at bounding box center [984, 698] width 37 height 18
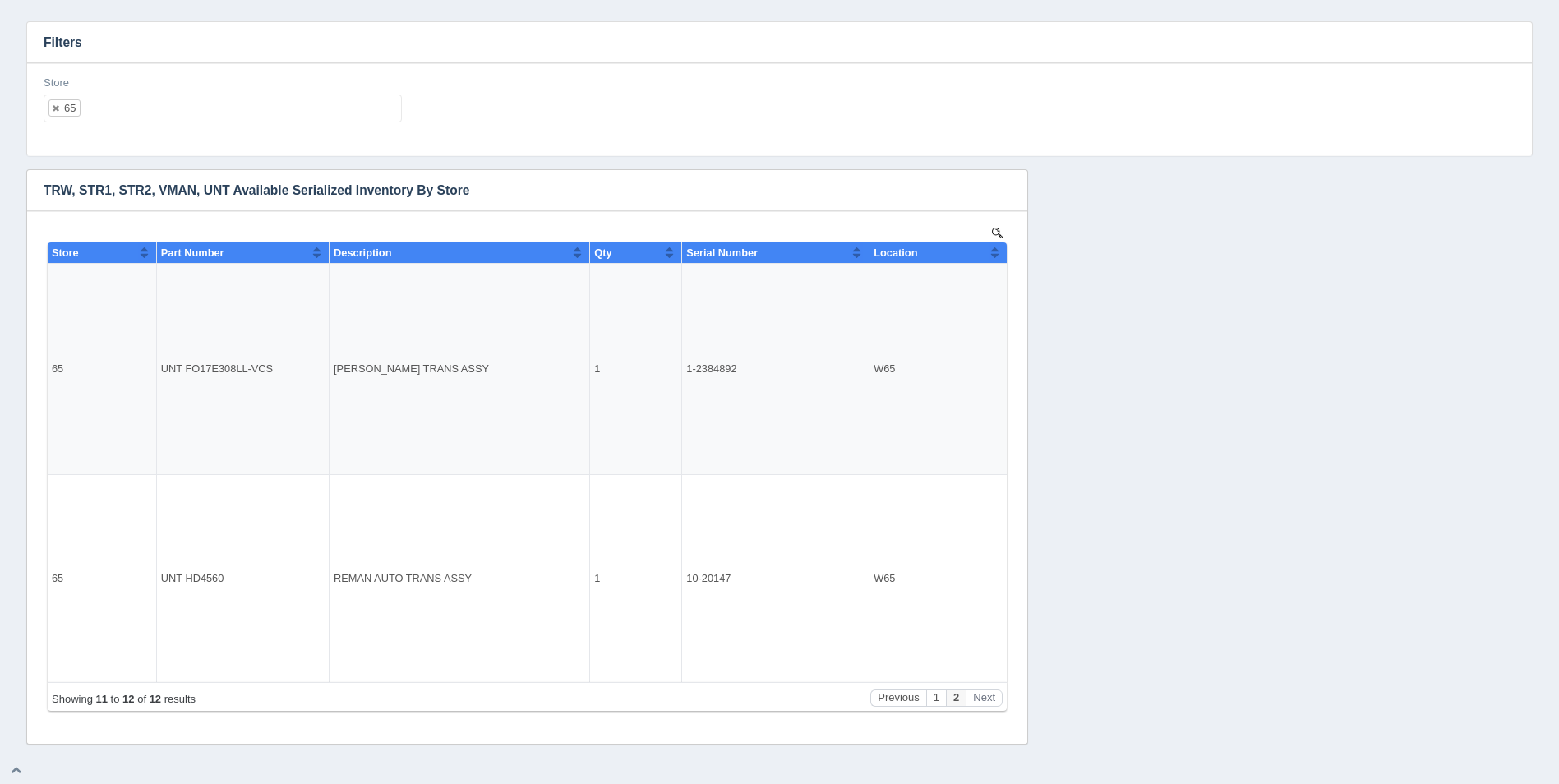
drag, startPoint x: 136, startPoint y: 81, endPoint x: 135, endPoint y: 96, distance: 15.0
click at [135, 96] on div "Store 65 All None 1 2 3 4 5 6 7 8 9 10 11 12 13 14 15 16 17 18 19 20 21 22 23 2…" at bounding box center [222, 99] width 358 height 47
drag, startPoint x: 135, startPoint y: 96, endPoint x: 139, endPoint y: 111, distance: 15.5
click at [139, 111] on ul "65" at bounding box center [222, 109] width 358 height 28
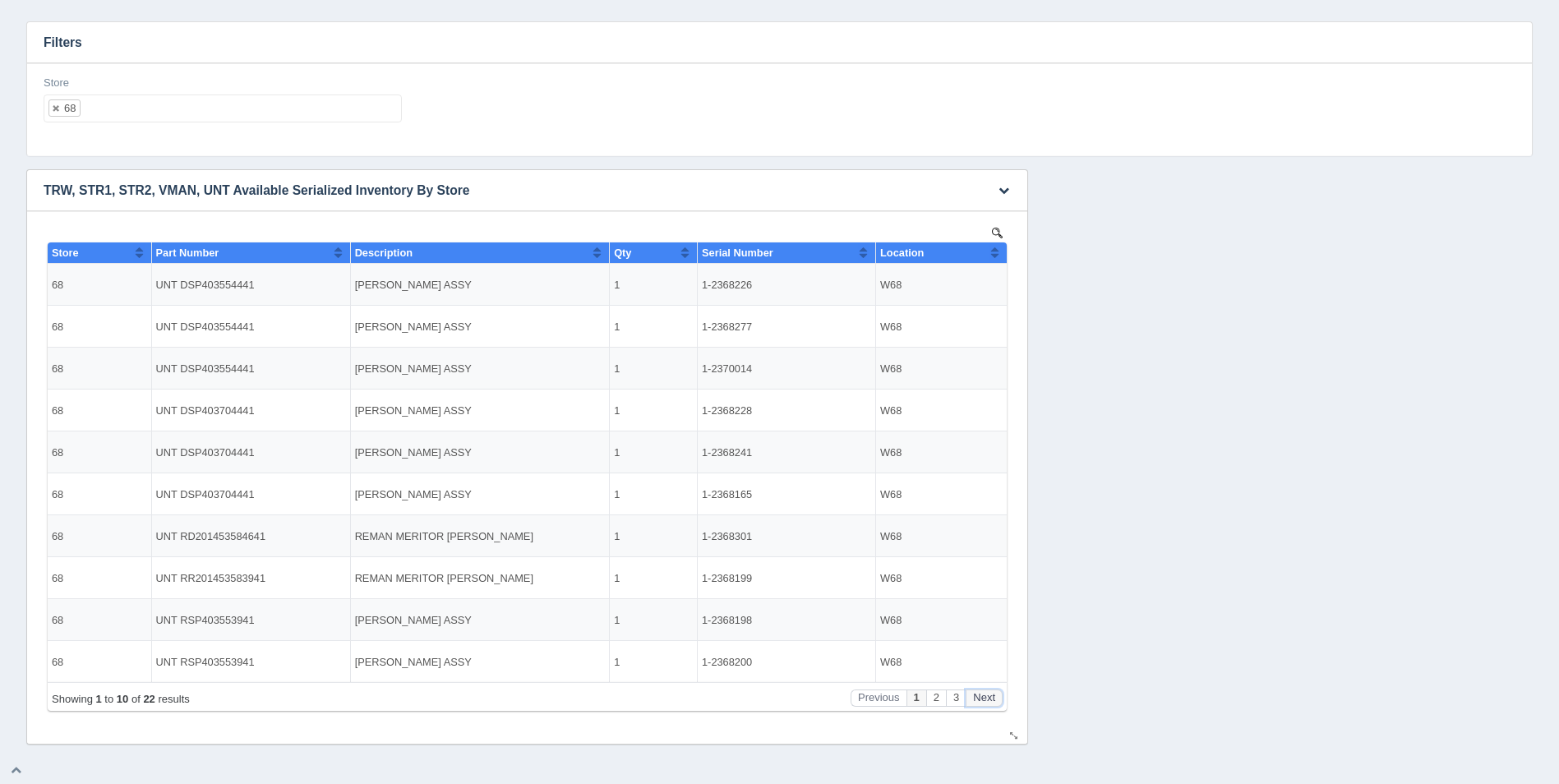
click at [986, 695] on button "Next" at bounding box center [984, 698] width 37 height 18
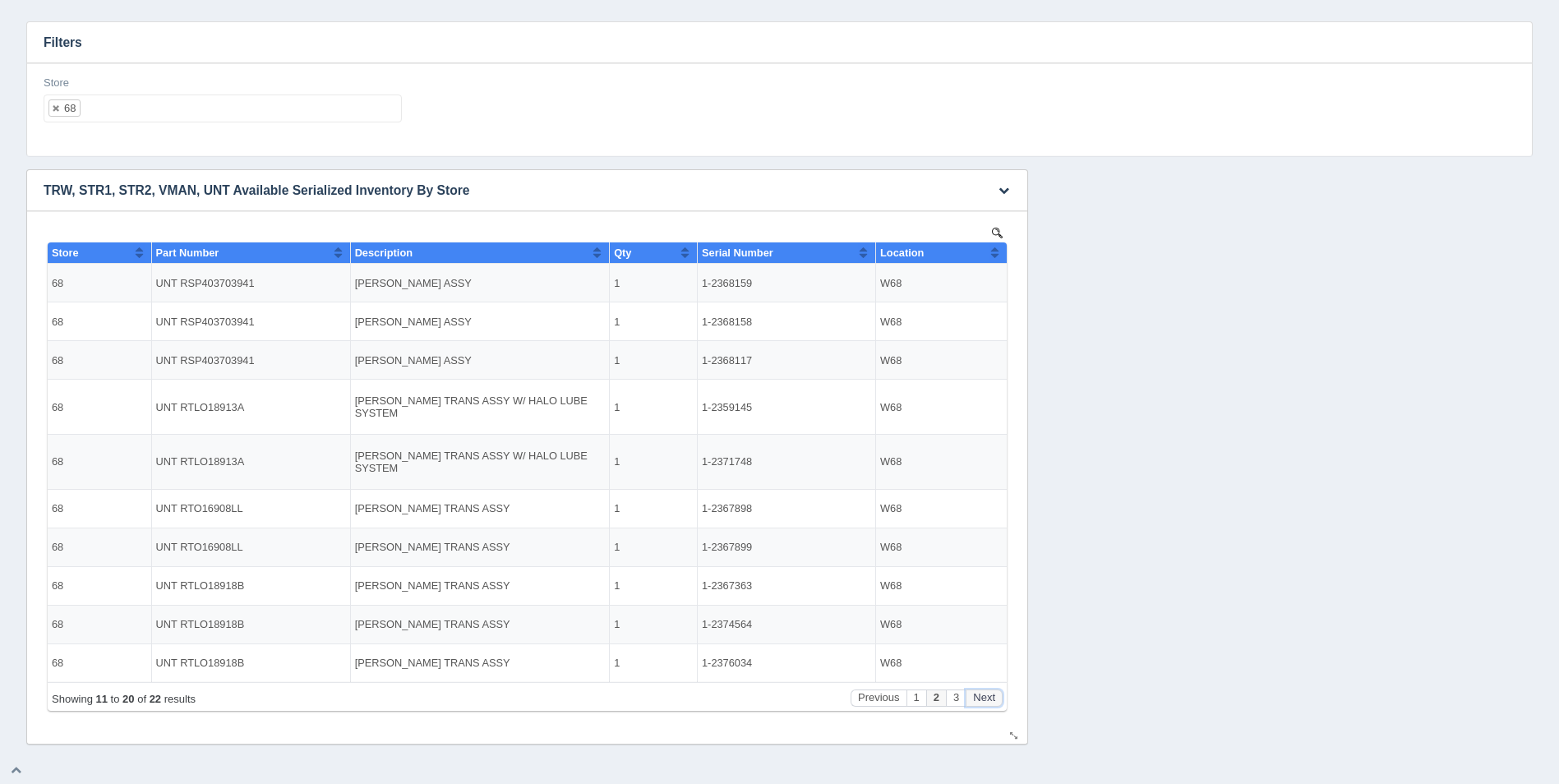
click at [986, 695] on button "Next" at bounding box center [984, 698] width 37 height 18
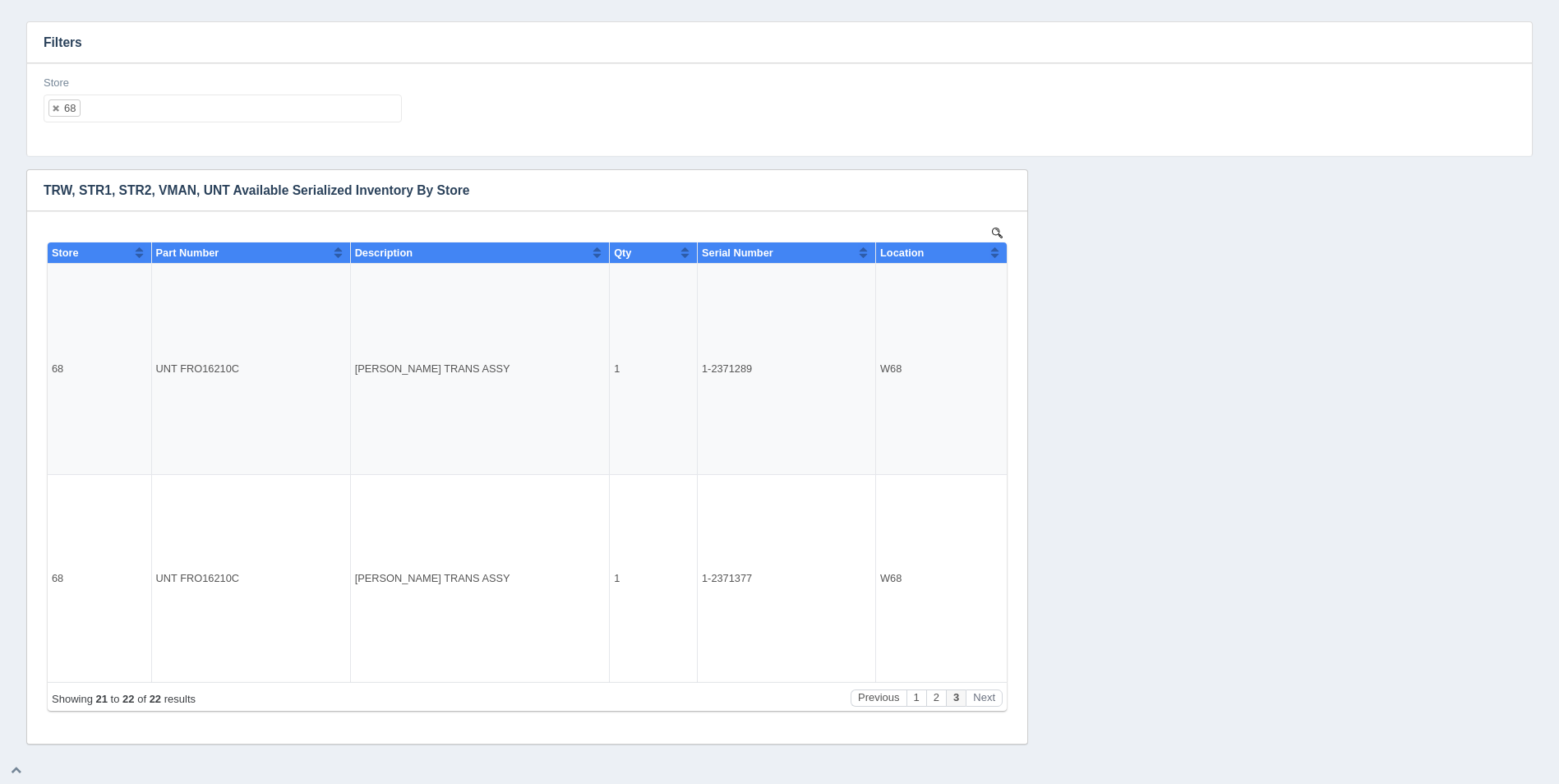
click at [225, 110] on ul "68" at bounding box center [222, 109] width 358 height 28
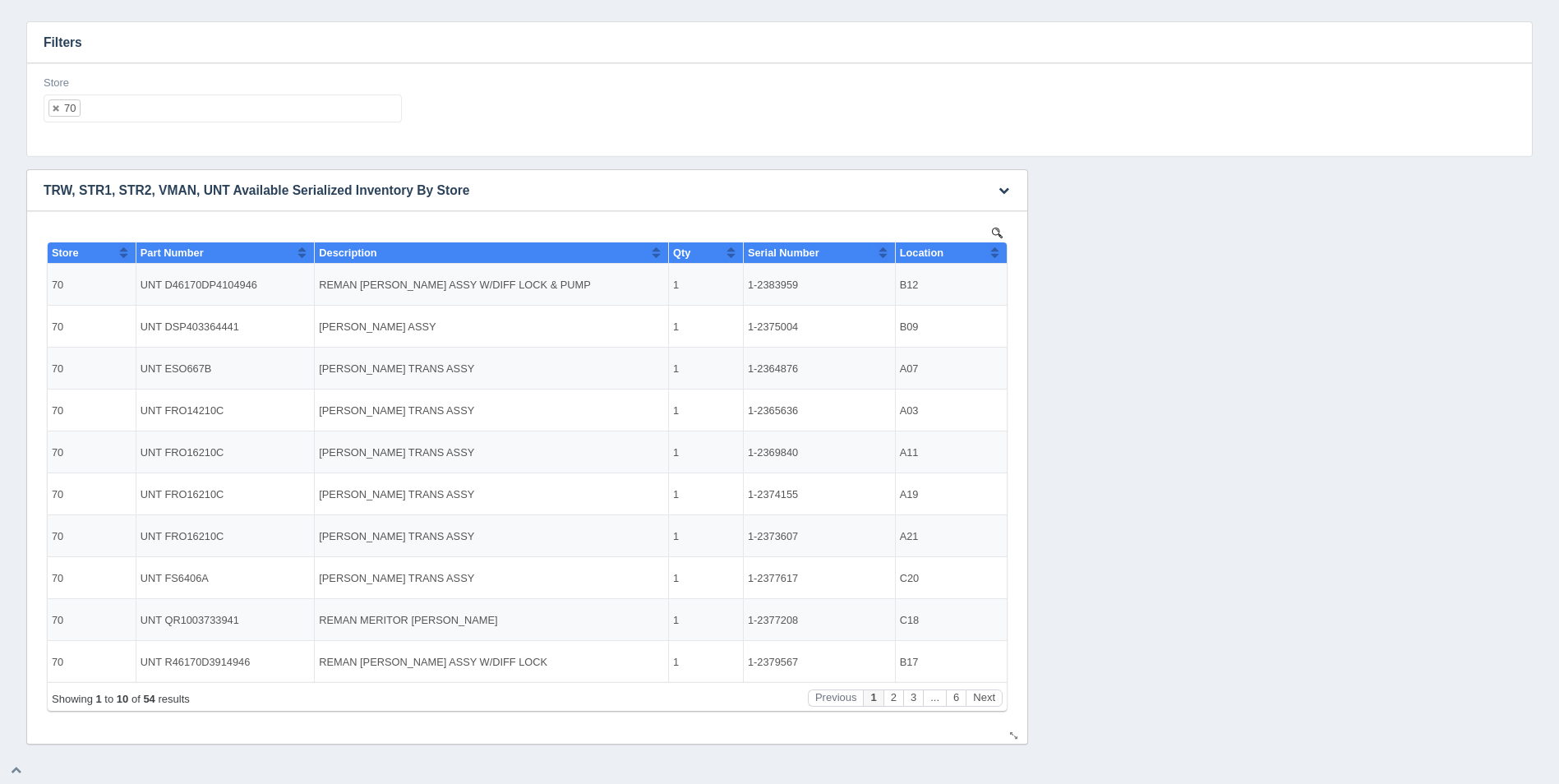
click at [1004, 258] on th "Location" at bounding box center [951, 253] width 112 height 21
click at [992, 696] on button "Next" at bounding box center [984, 698] width 37 height 18
click at [993, 696] on button "Next" at bounding box center [984, 698] width 37 height 18
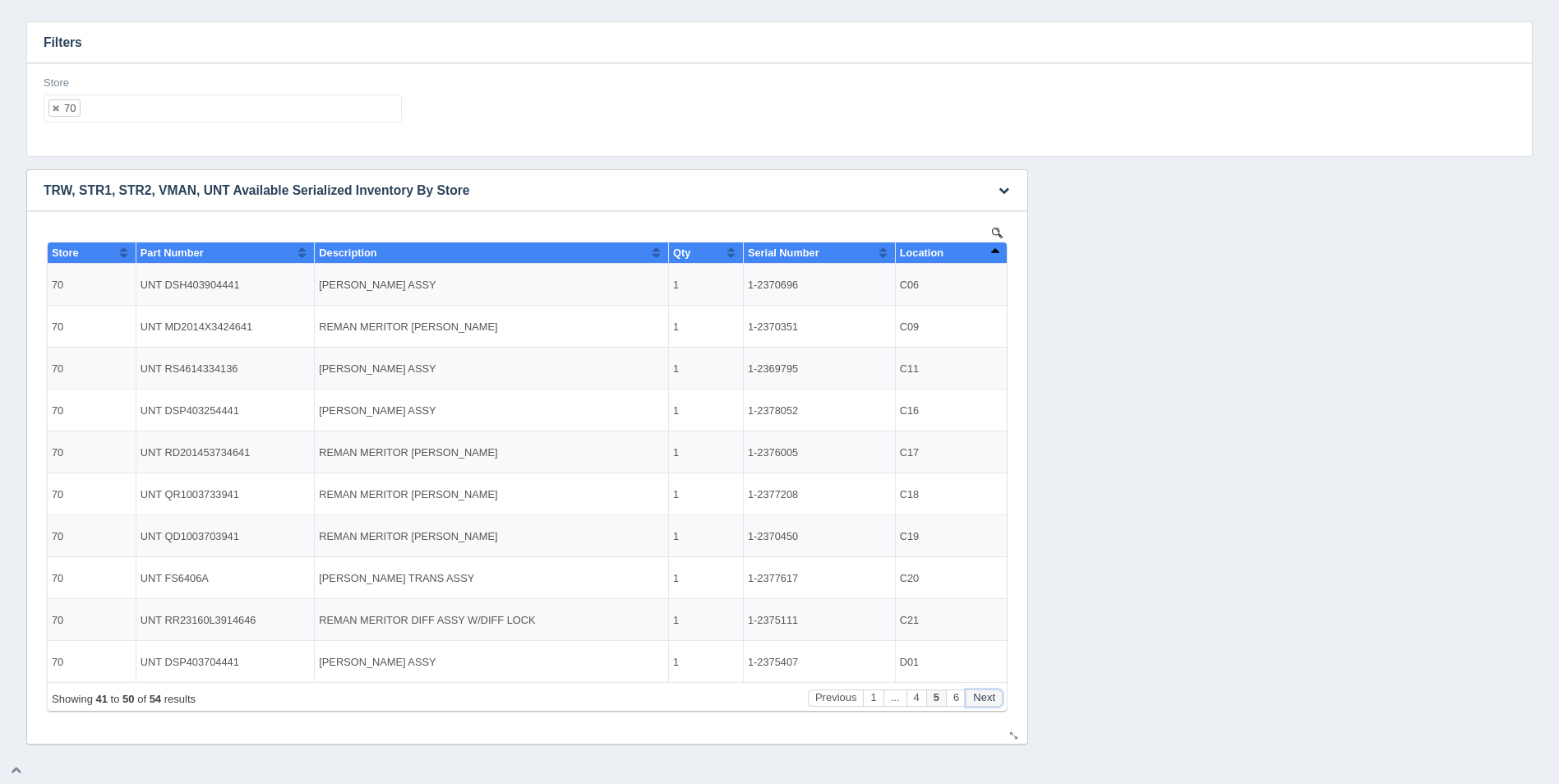
click at [993, 696] on button "Next" at bounding box center [984, 698] width 37 height 18
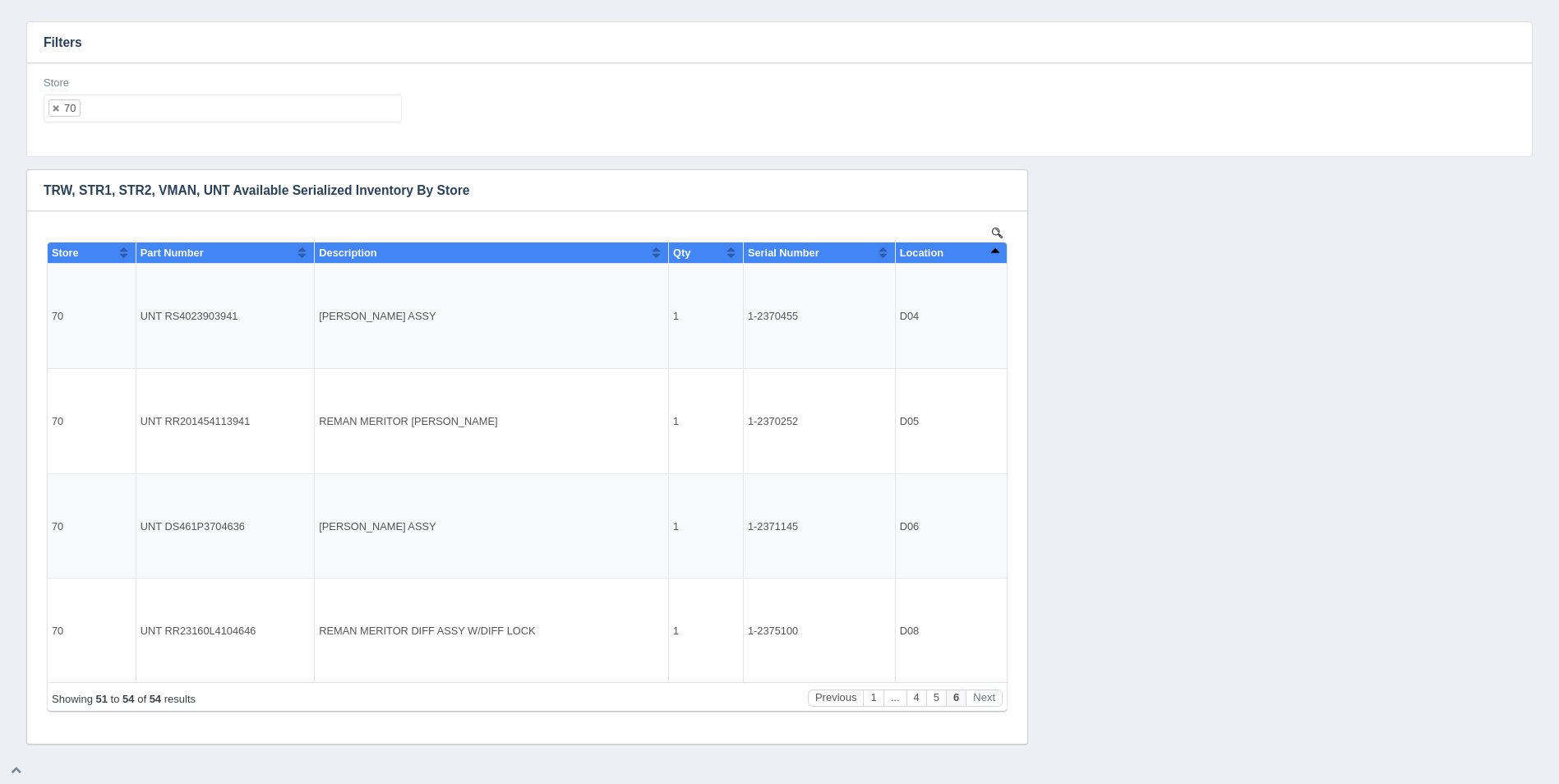
click at [154, 95] on ul "70" at bounding box center [222, 109] width 358 height 28
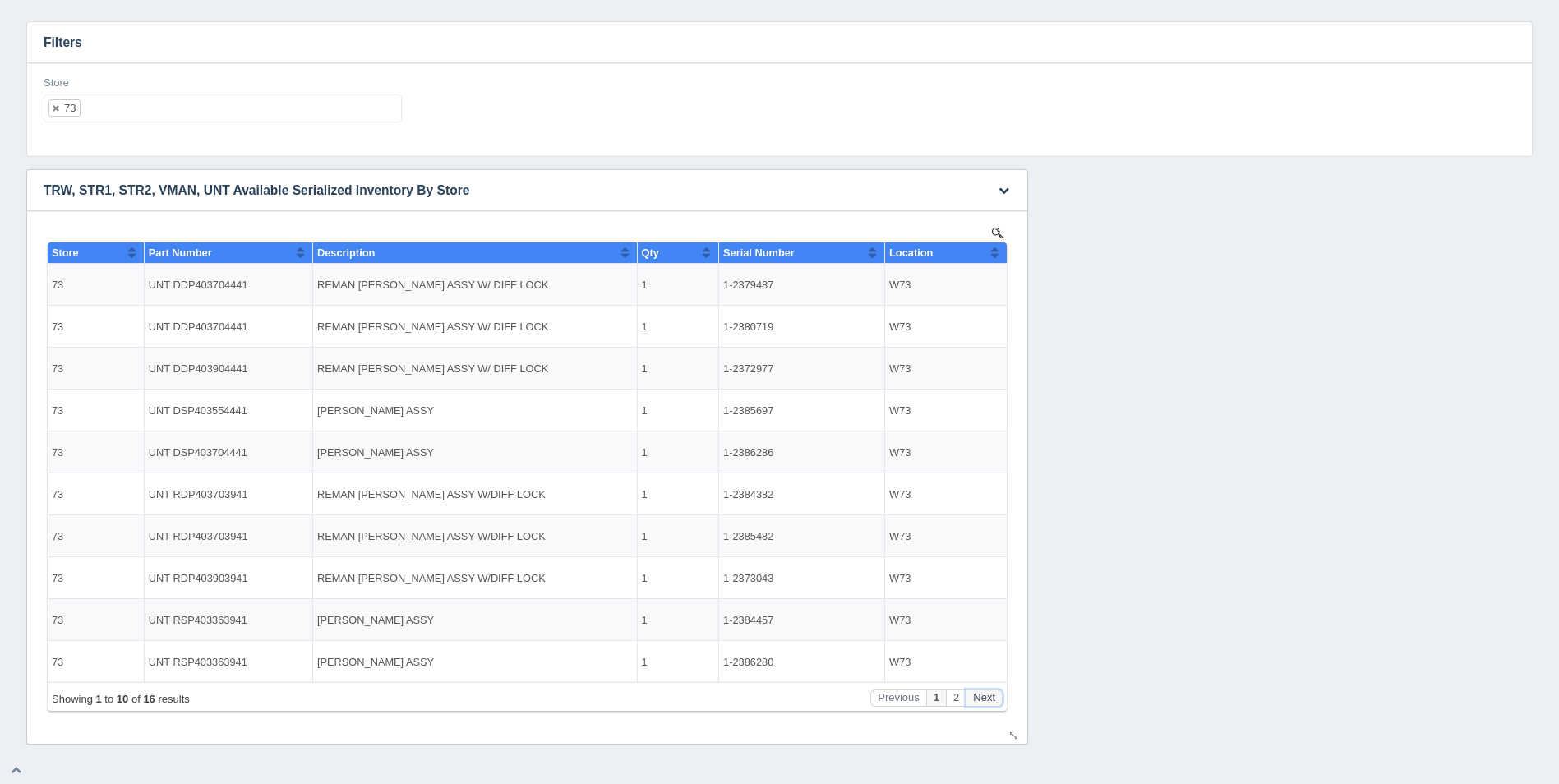
click at [999, 697] on button "Next" at bounding box center [984, 698] width 37 height 18
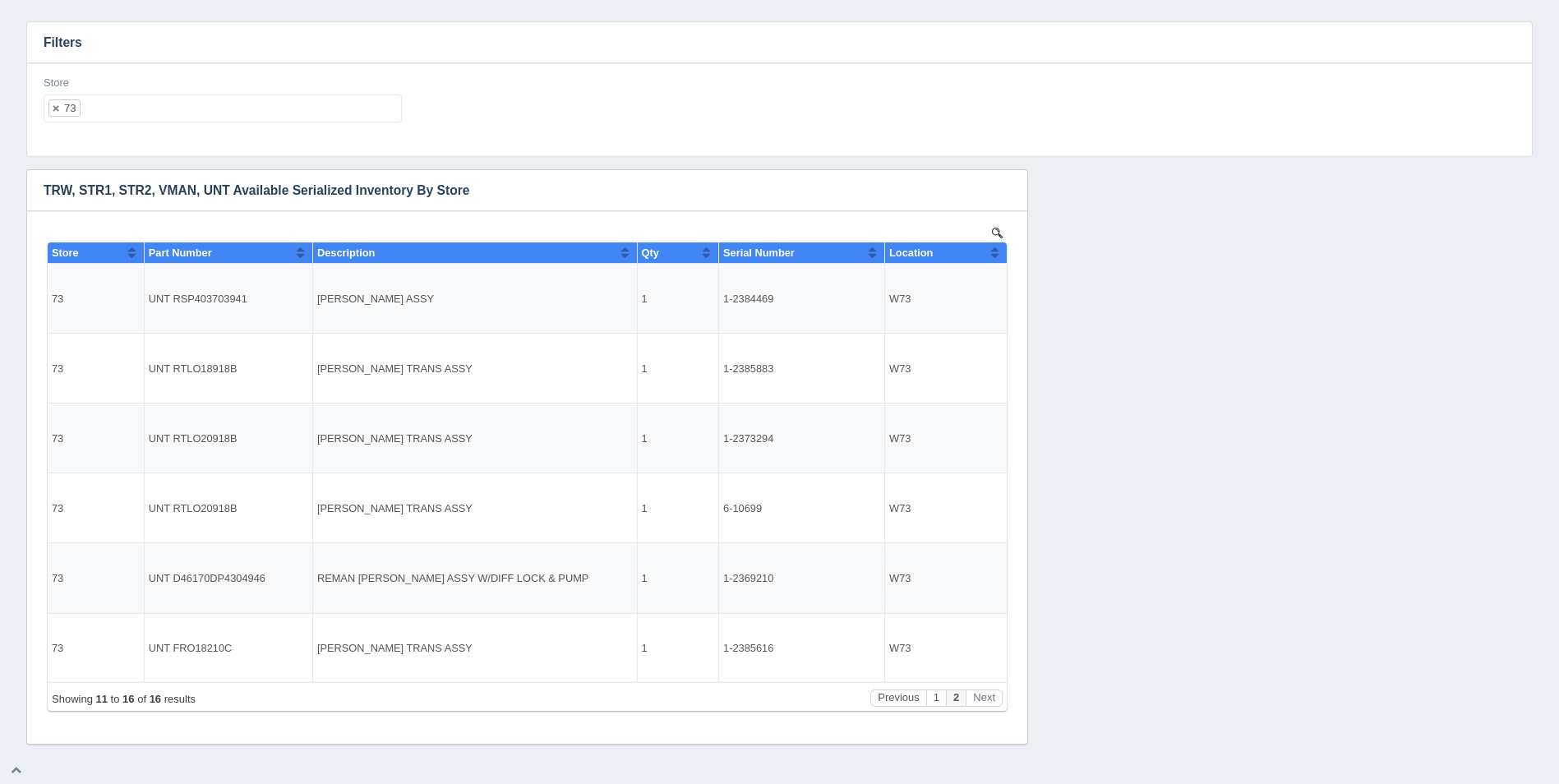
click at [142, 107] on ul "73" at bounding box center [222, 109] width 358 height 28
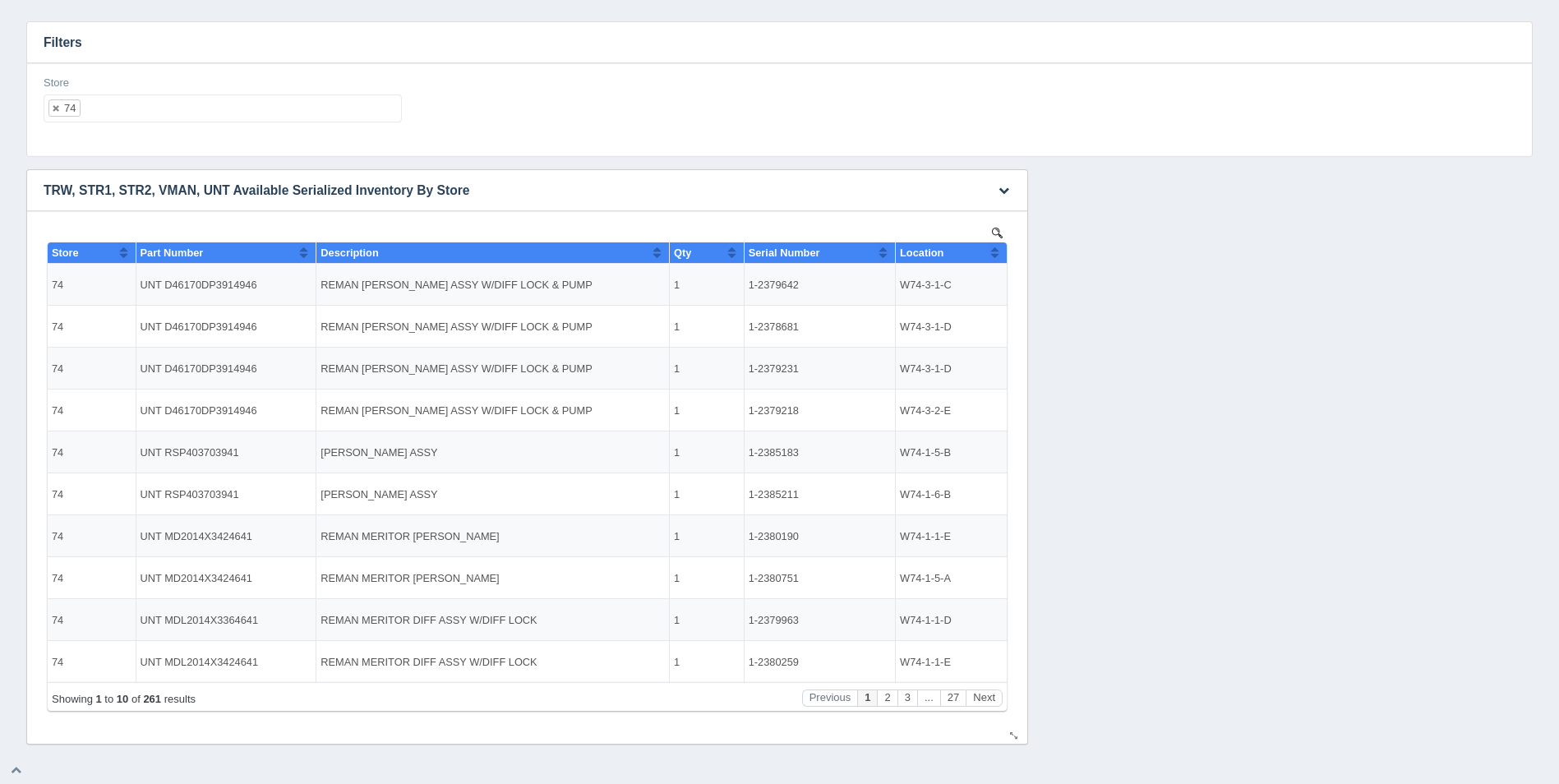
click at [999, 253] on button "Sort column ascending" at bounding box center [994, 252] width 10 height 20
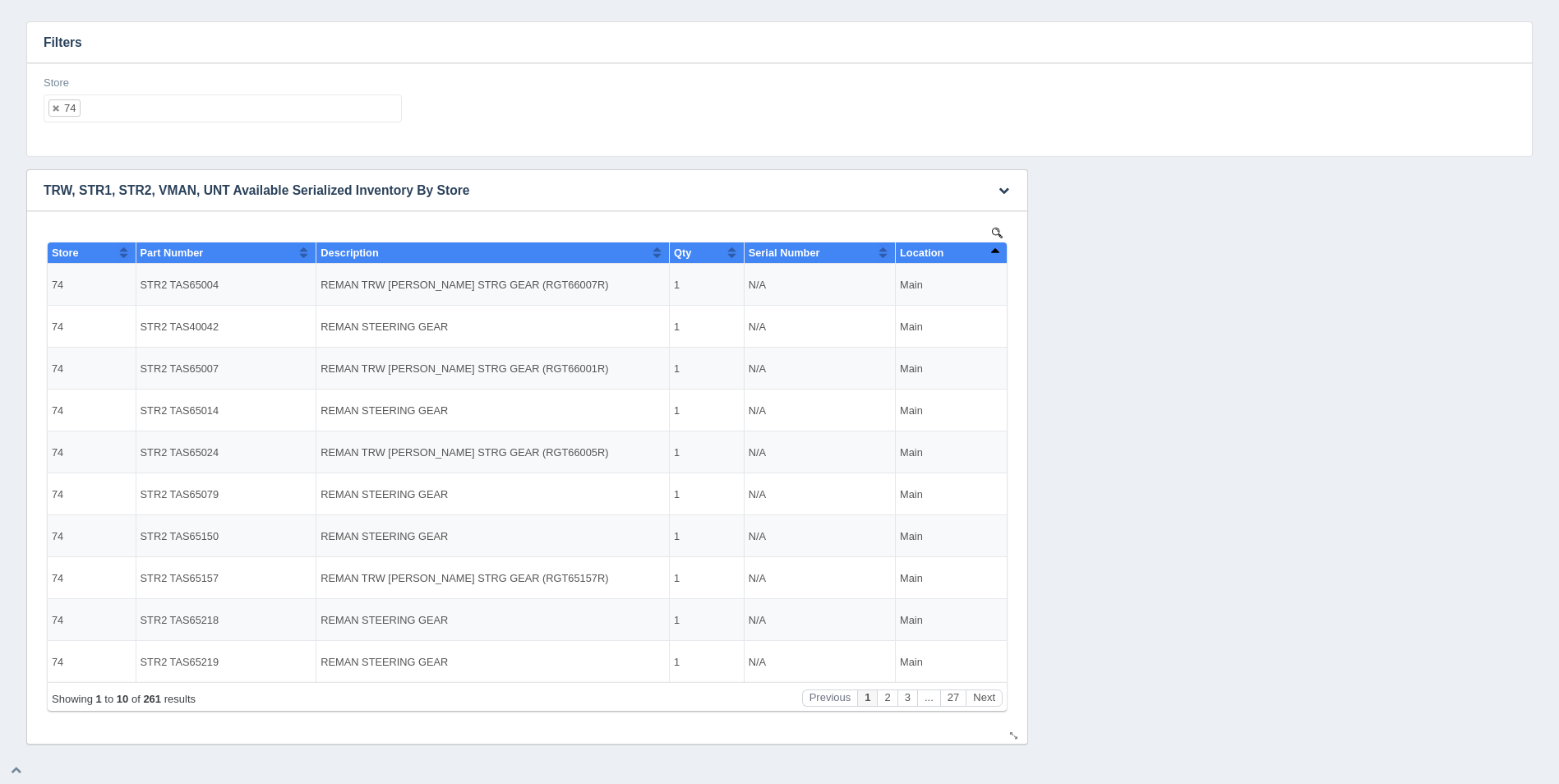
click at [999, 253] on button "Sort column descending" at bounding box center [994, 252] width 10 height 20
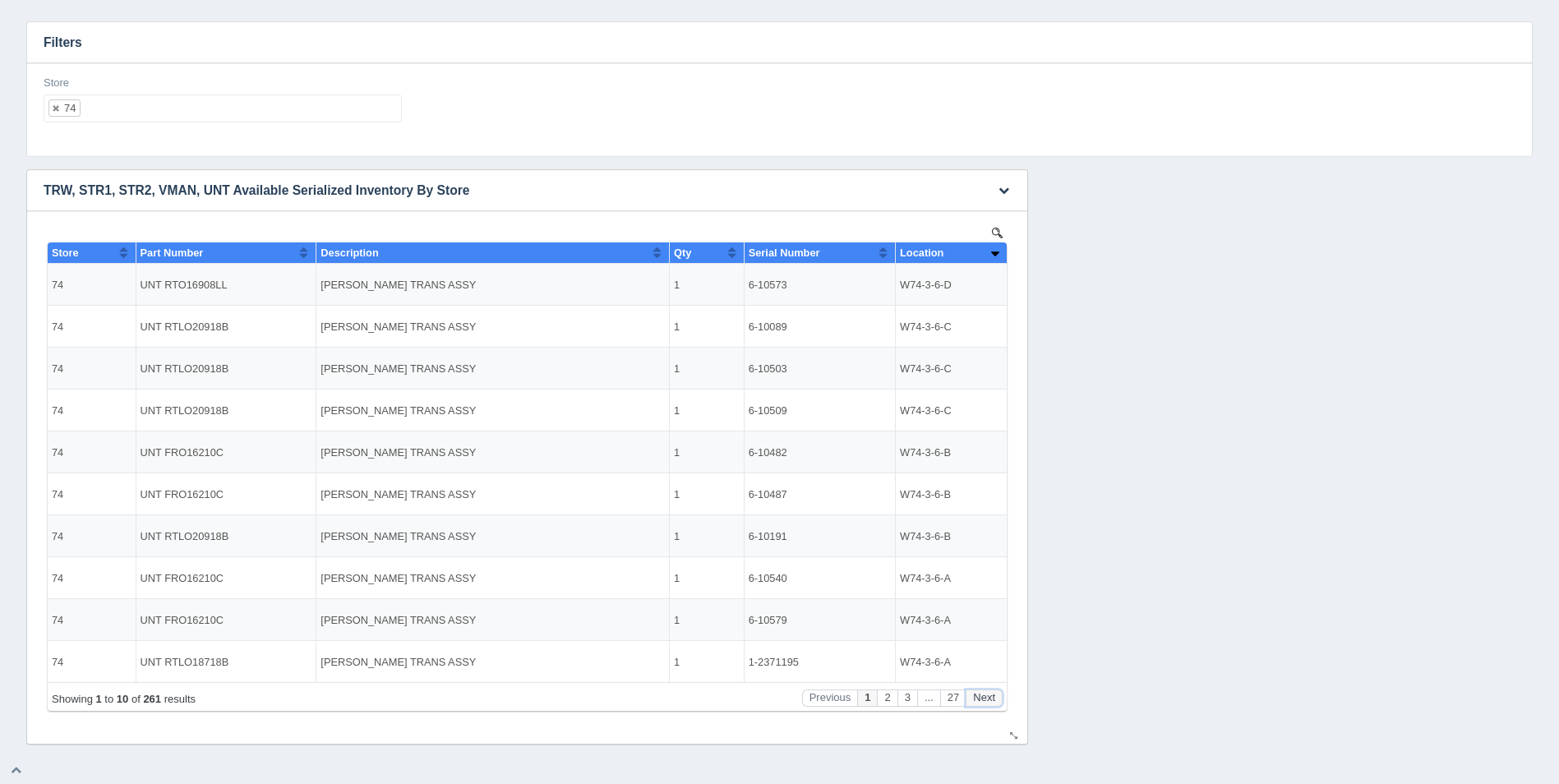
click at [989, 703] on button "Next" at bounding box center [984, 698] width 37 height 18
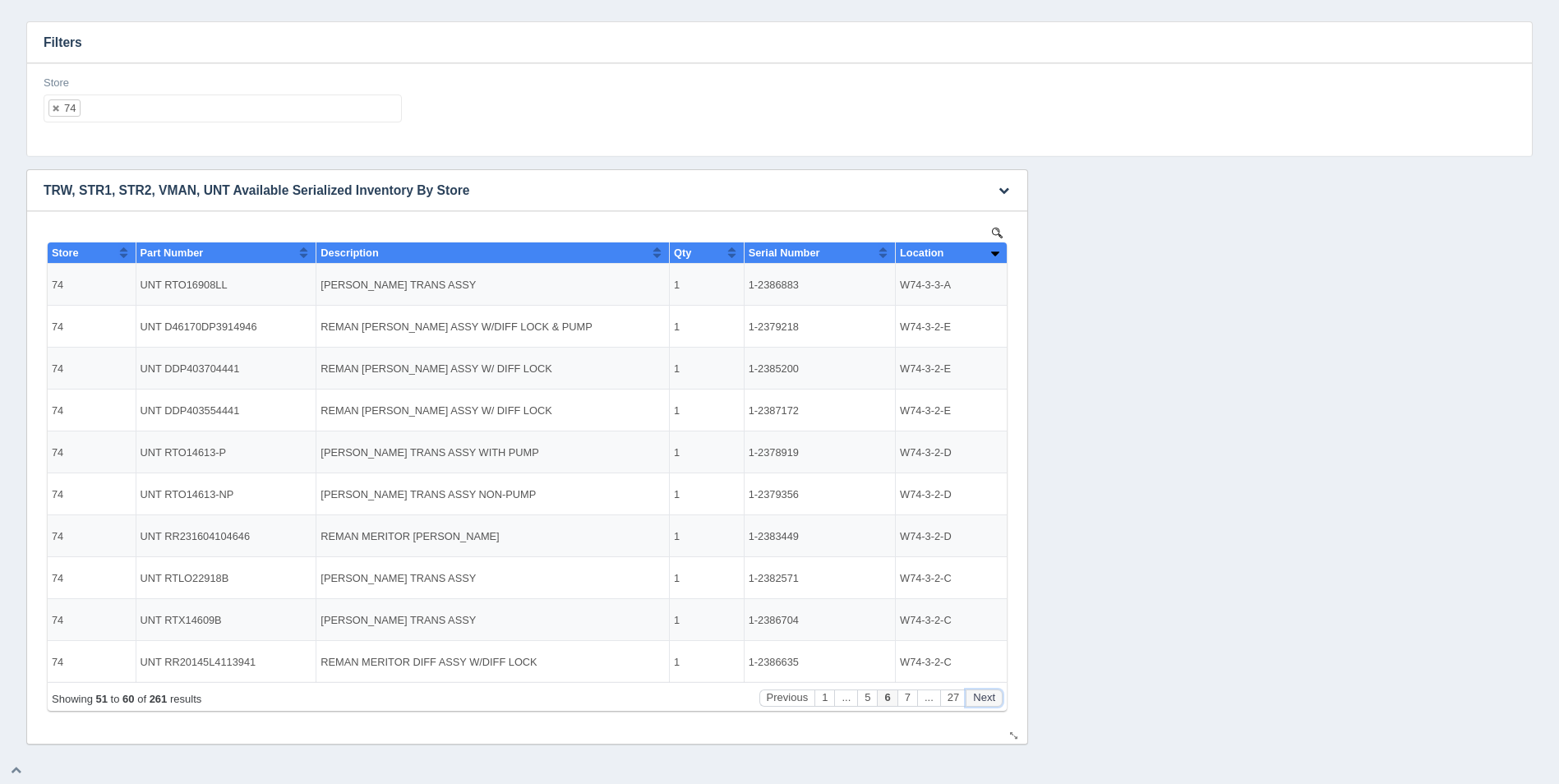
click at [989, 703] on button "Next" at bounding box center [984, 698] width 37 height 18
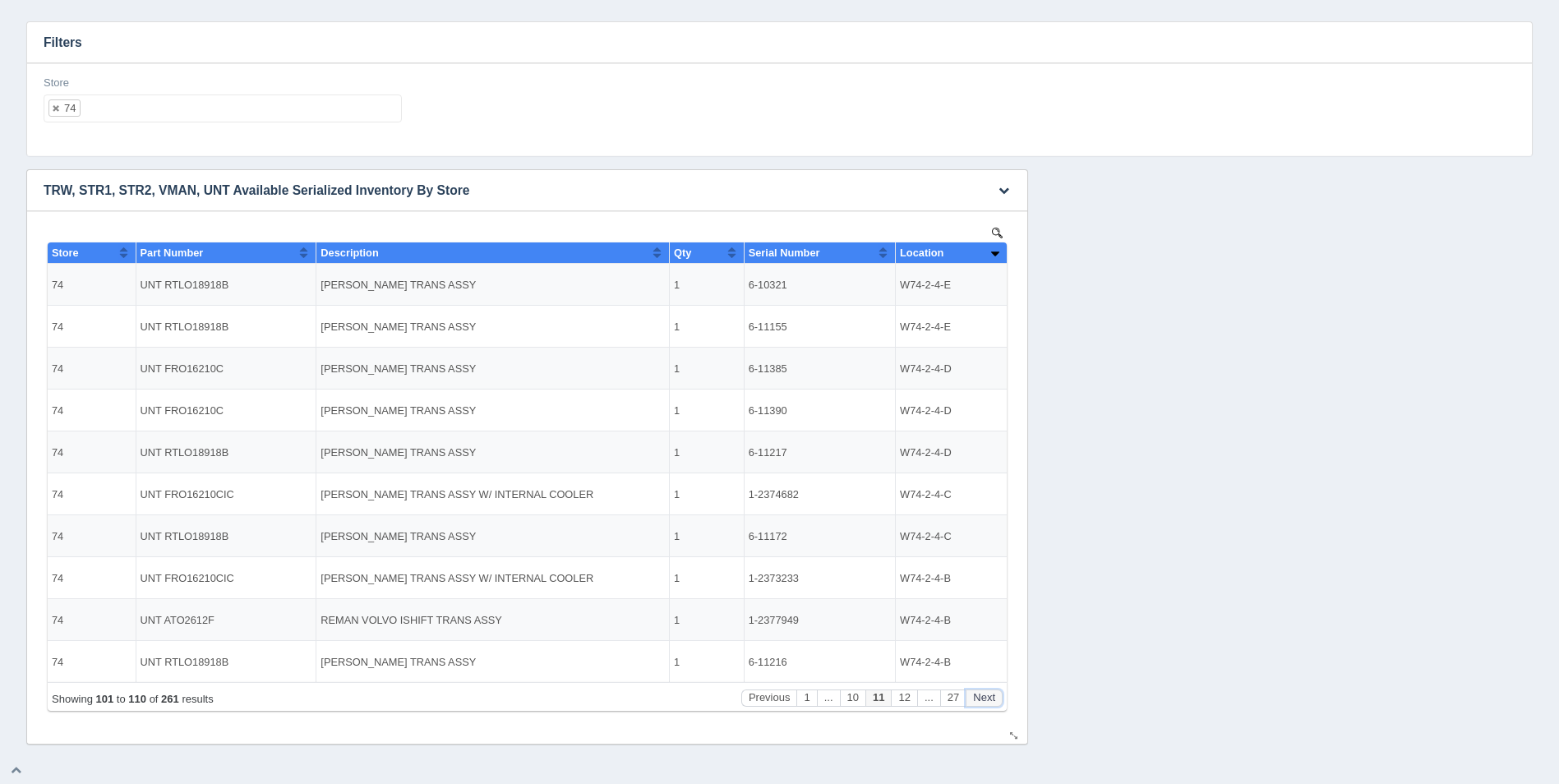
click at [989, 703] on button "Next" at bounding box center [984, 698] width 37 height 18
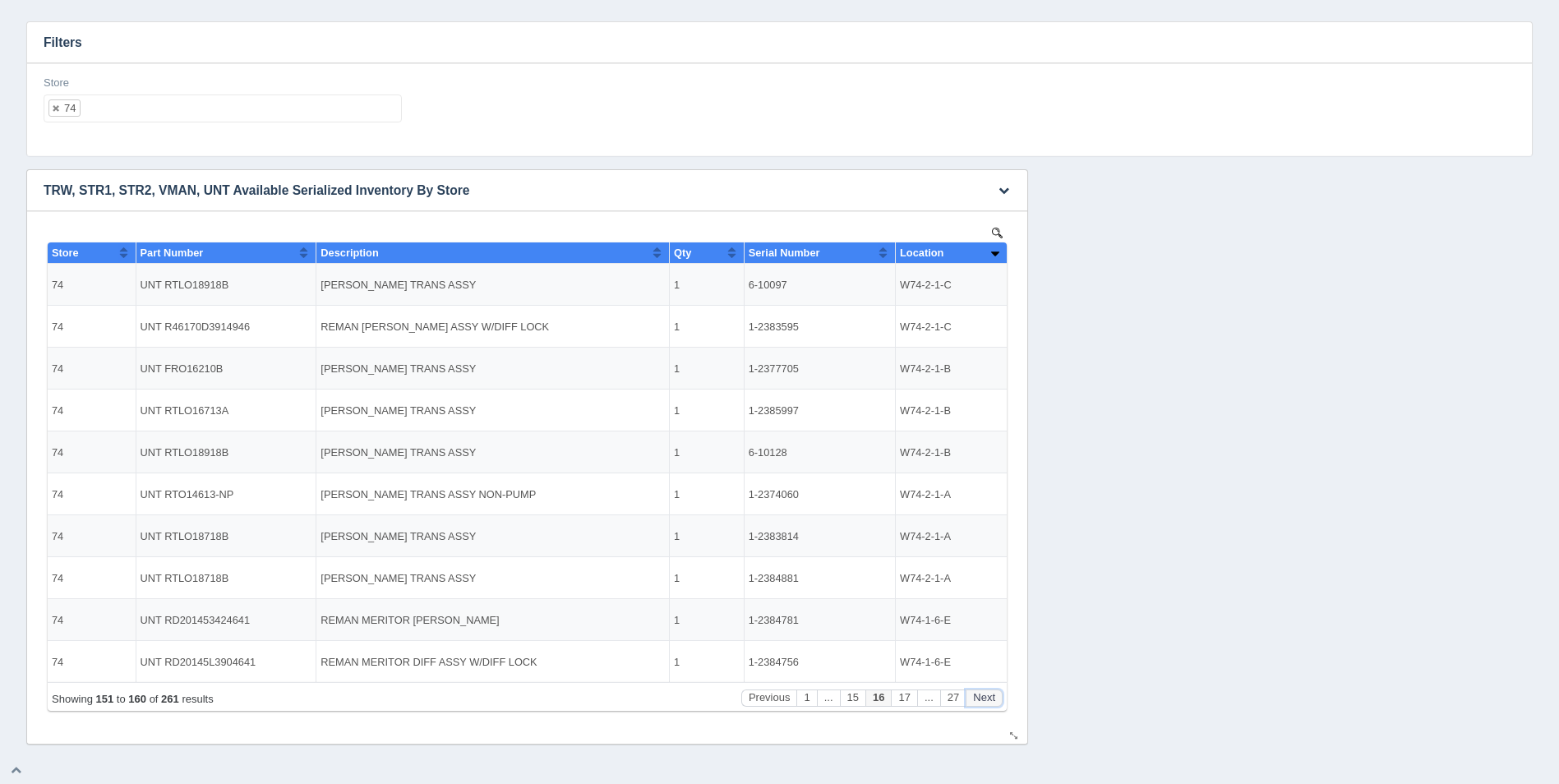
click at [989, 703] on button "Next" at bounding box center [984, 698] width 37 height 18
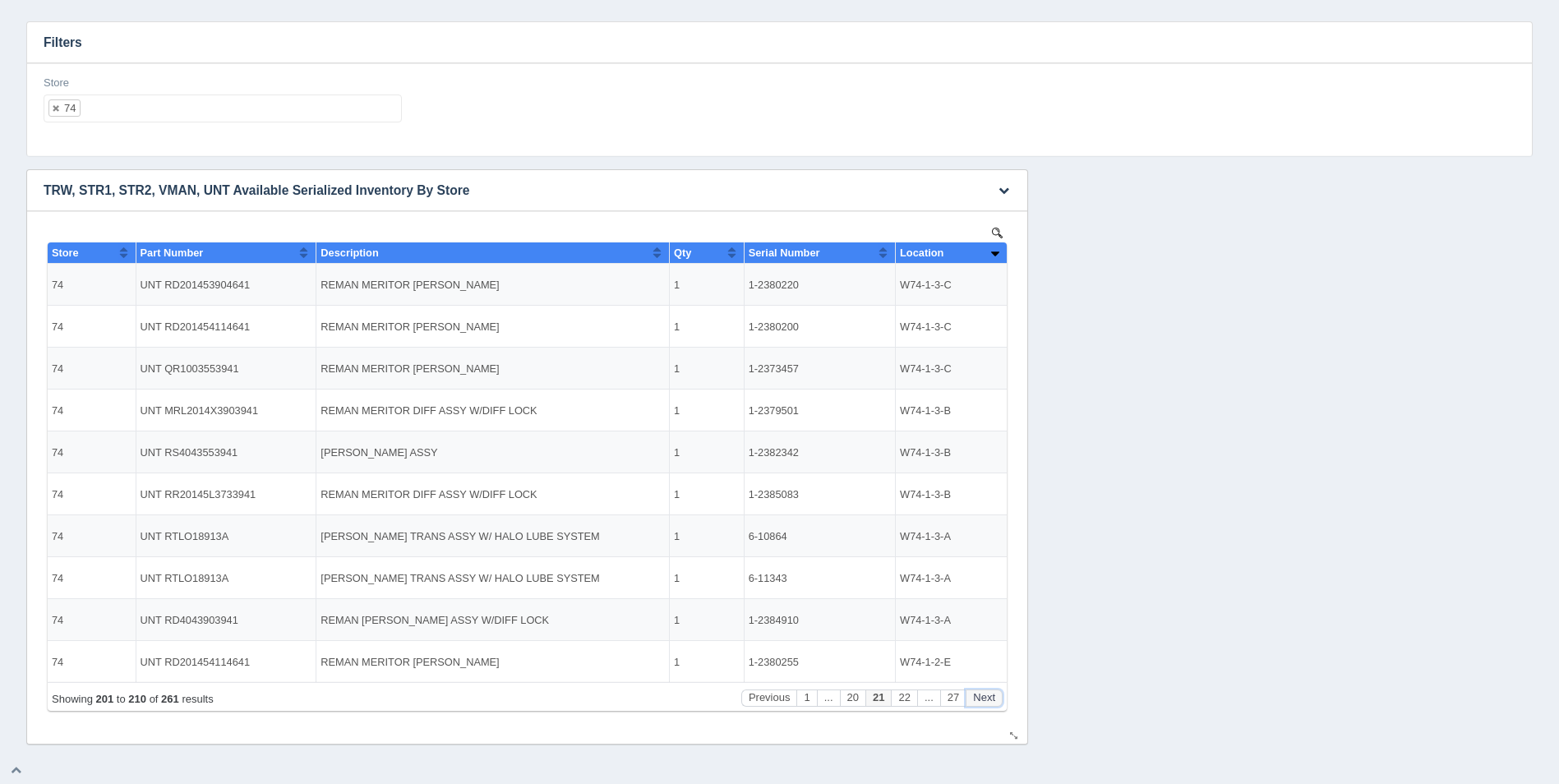
click at [990, 703] on button "Next" at bounding box center [984, 698] width 37 height 18
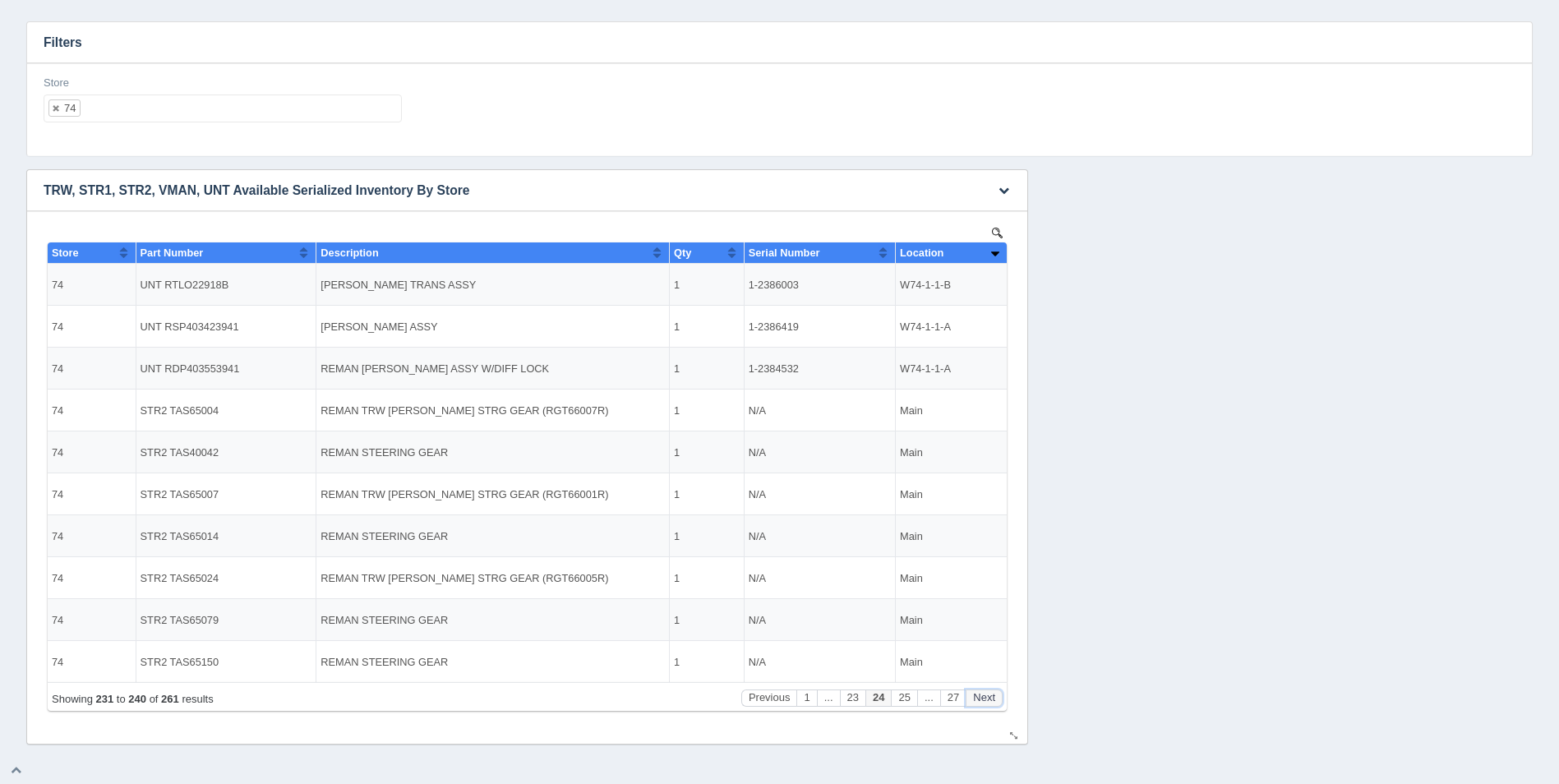
click at [990, 703] on button "Next" at bounding box center [984, 698] width 37 height 18
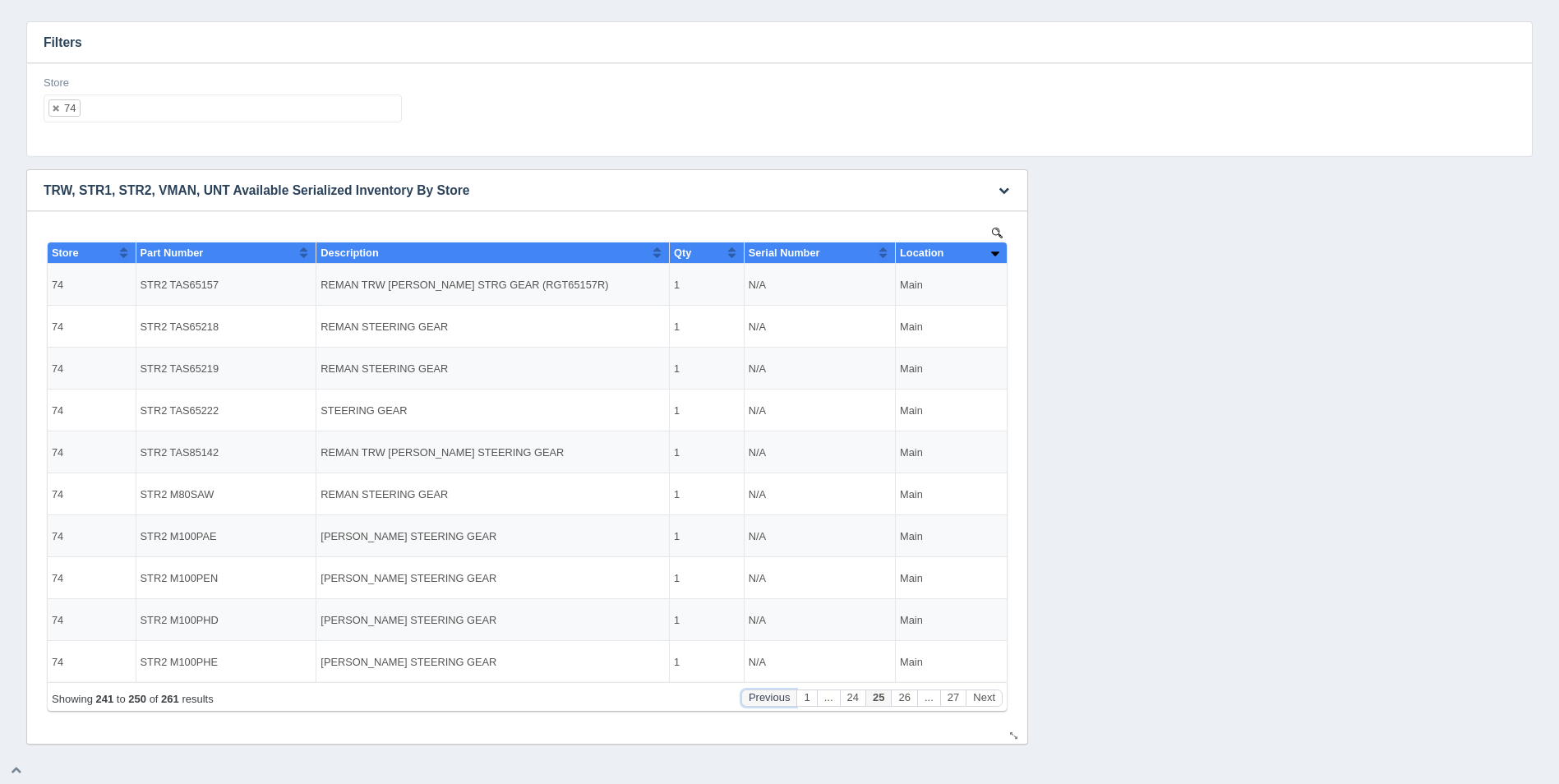
click at [782, 702] on button "Previous" at bounding box center [769, 698] width 56 height 18
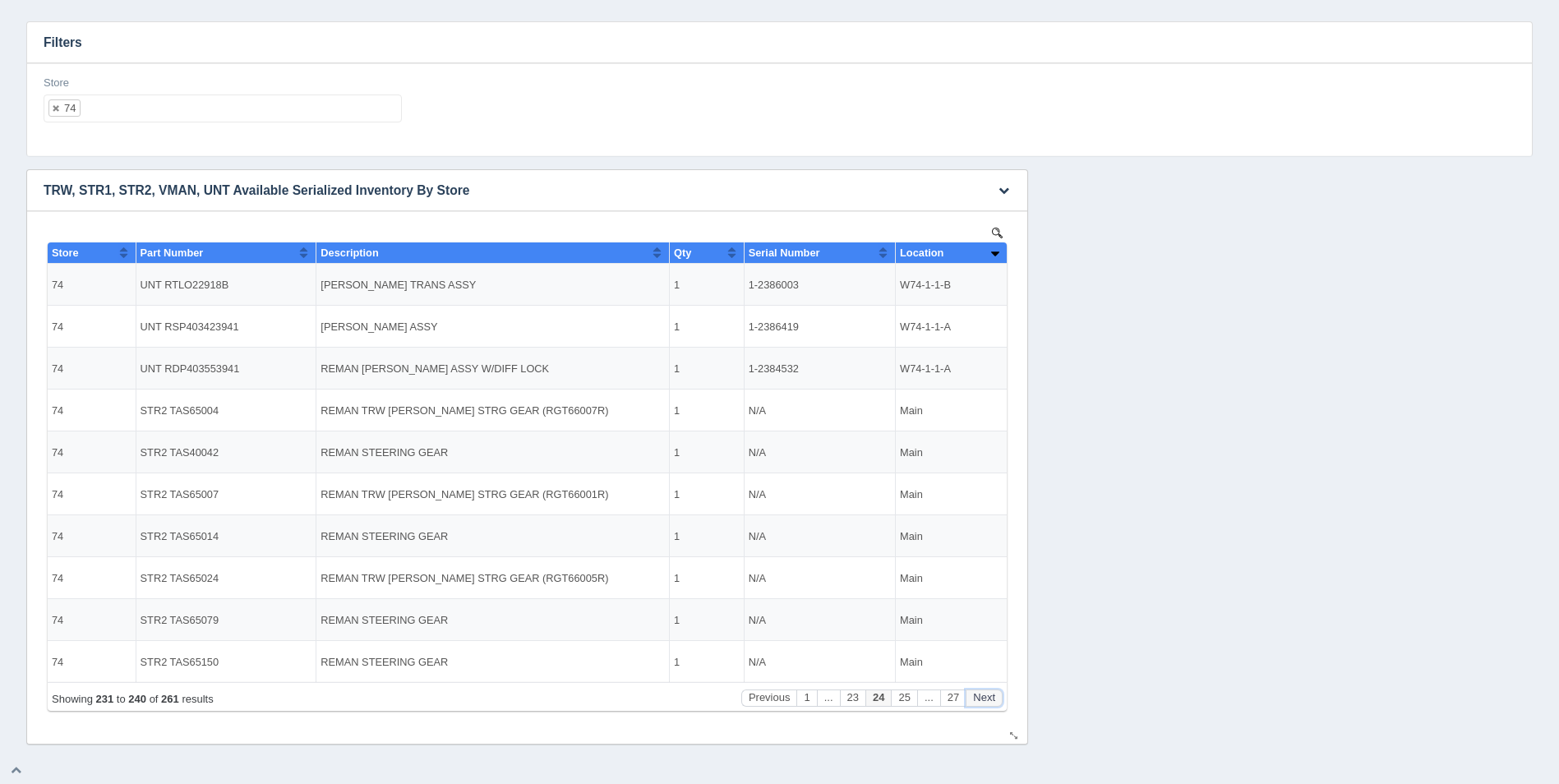
click at [990, 704] on button "Next" at bounding box center [984, 698] width 37 height 18
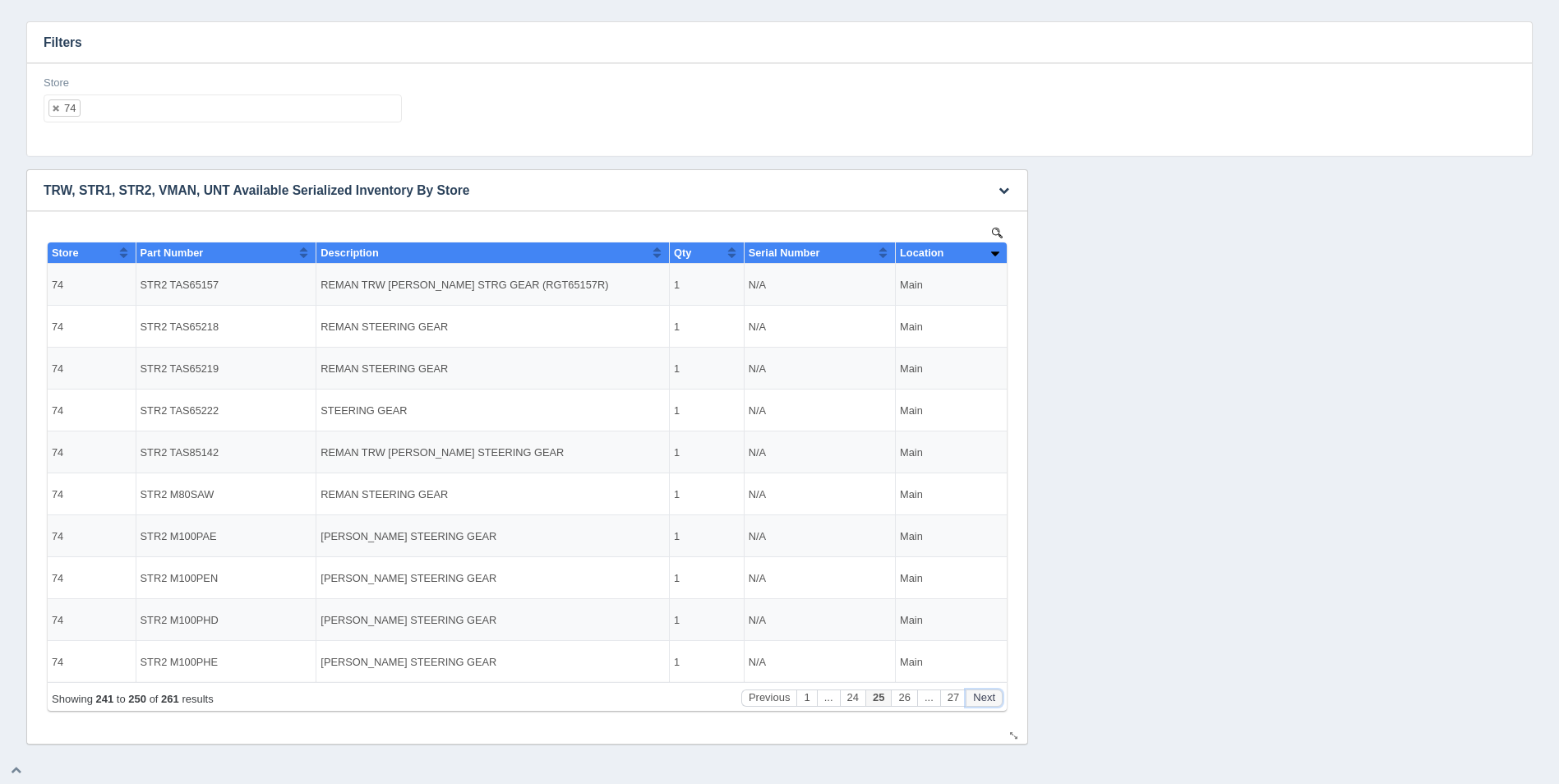
click at [990, 704] on button "Next" at bounding box center [984, 698] width 37 height 18
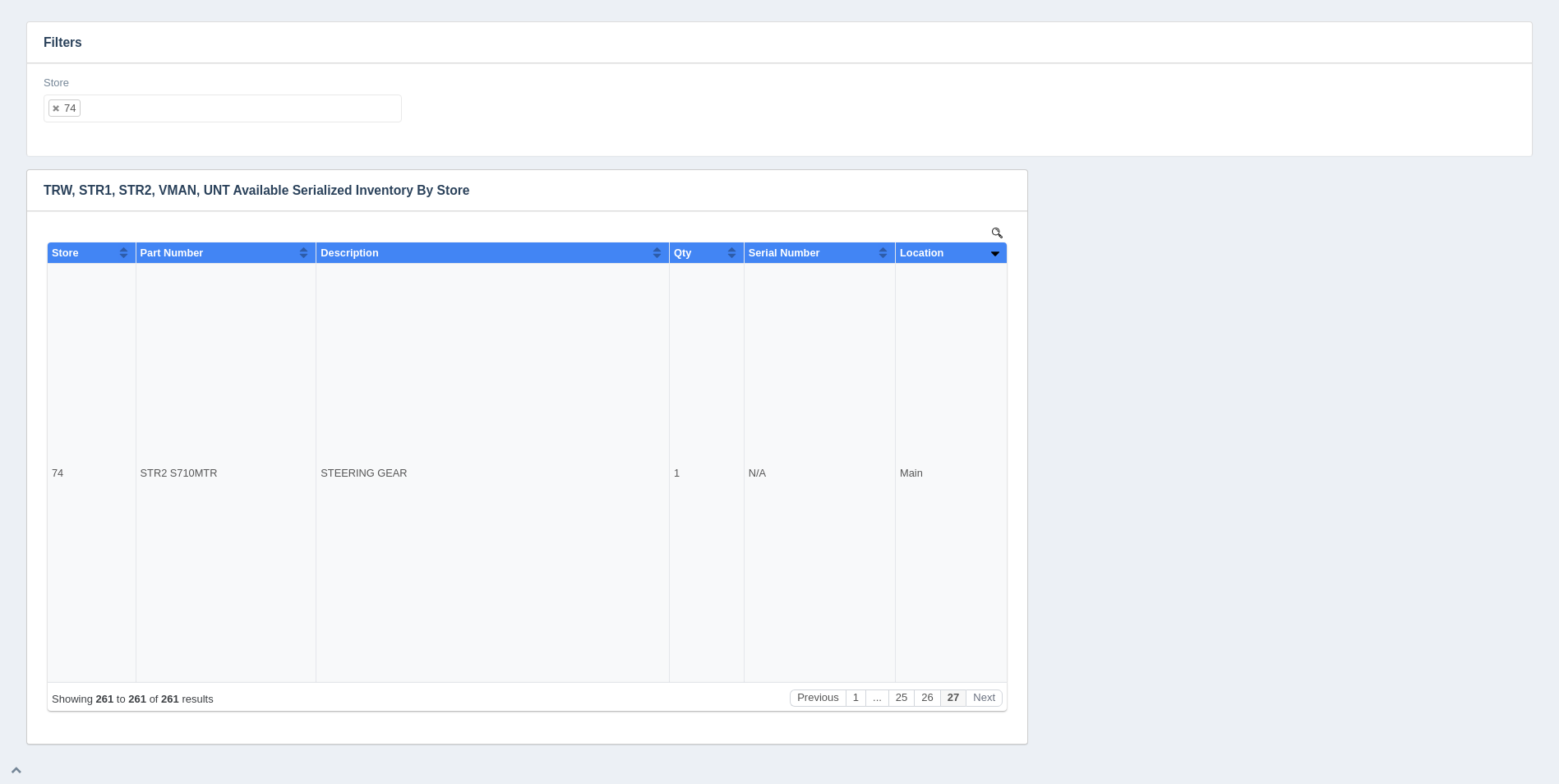
click at [208, 116] on ul "74" at bounding box center [222, 109] width 358 height 28
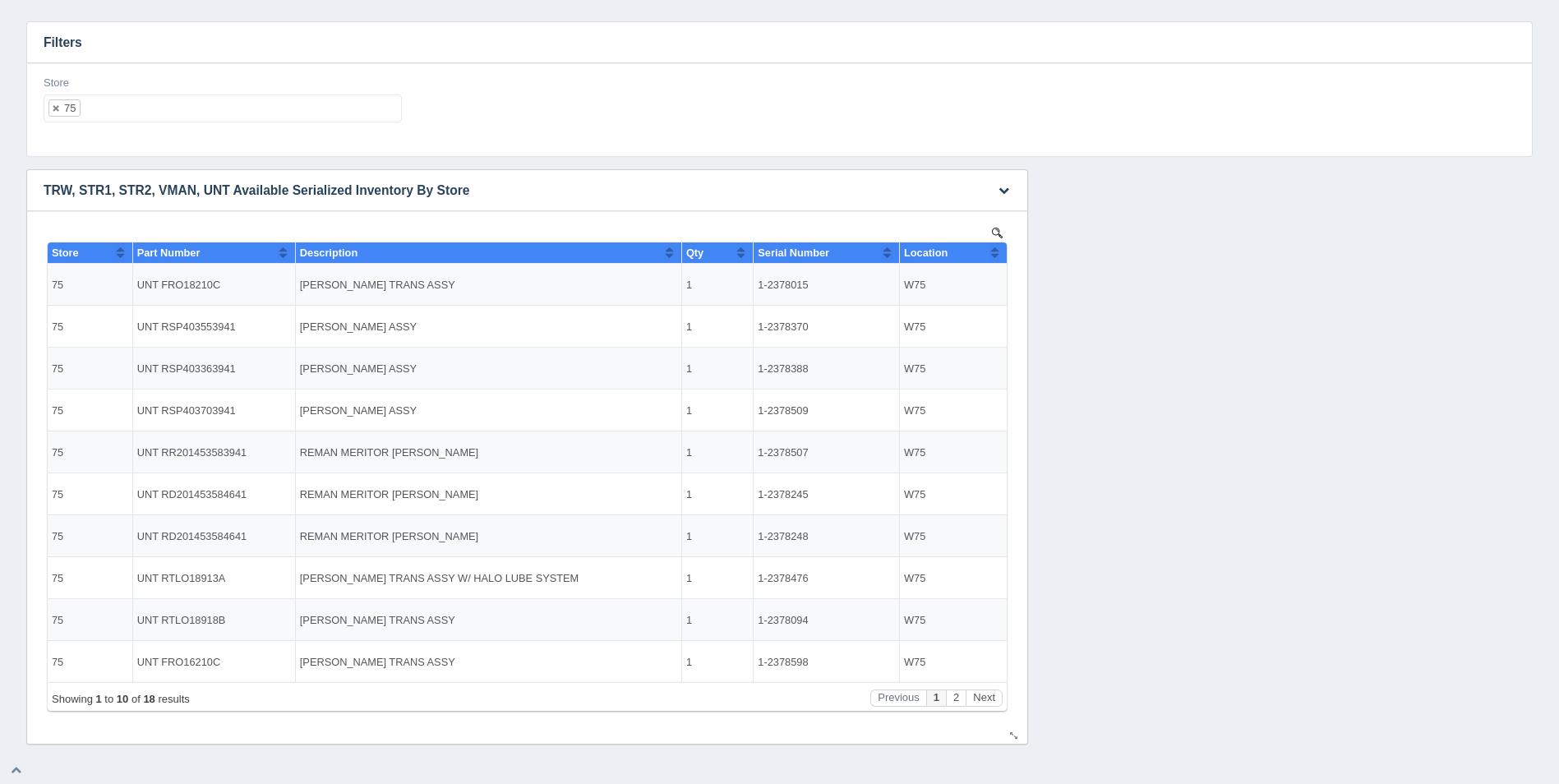
click at [995, 248] on button "Sort column ascending" at bounding box center [994, 252] width 10 height 20
click at [995, 248] on button "Sort column descending" at bounding box center [994, 252] width 10 height 20
click at [979, 697] on button "Next" at bounding box center [984, 698] width 37 height 18
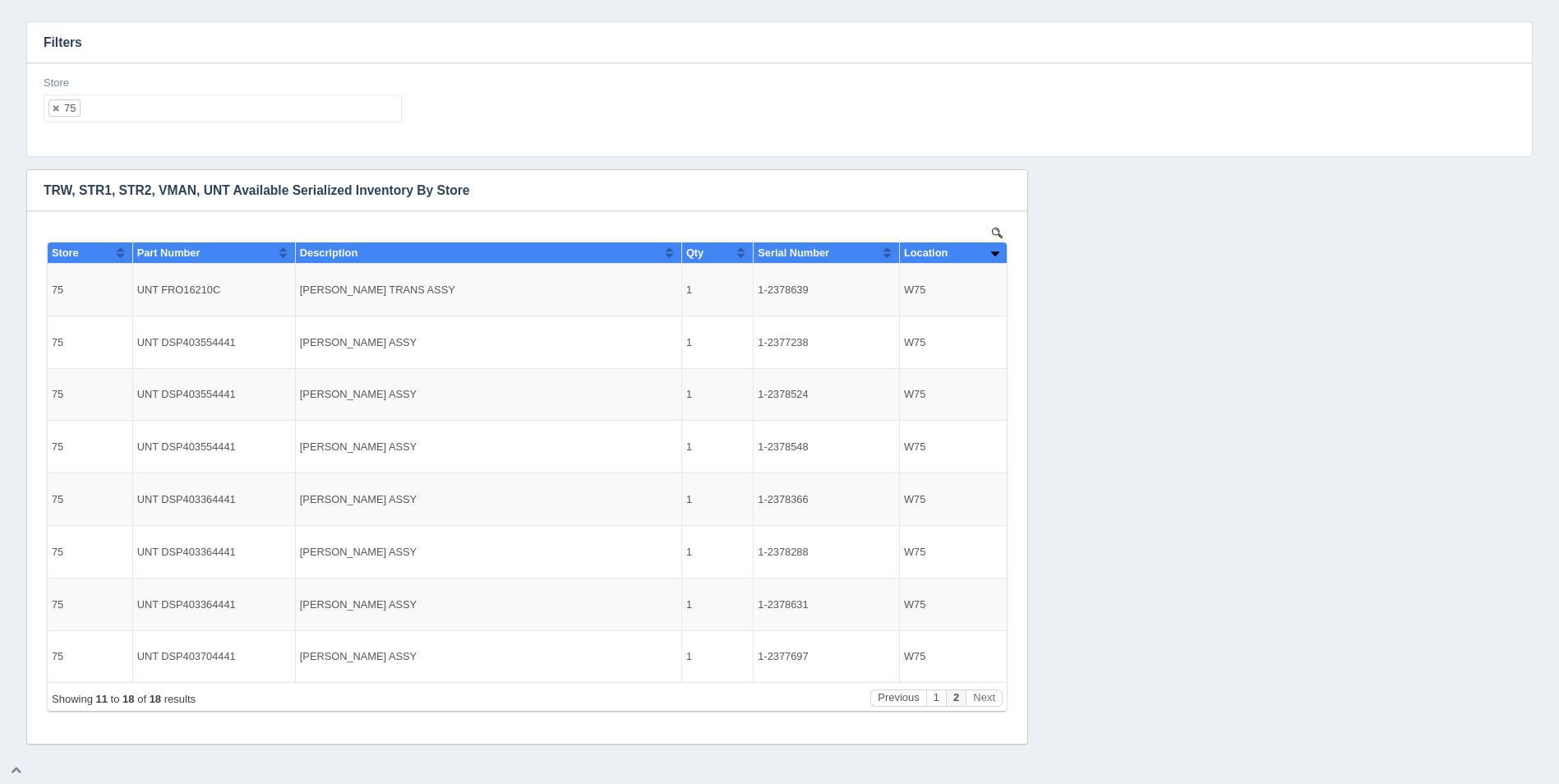
click at [169, 113] on ul "75" at bounding box center [222, 109] width 358 height 28
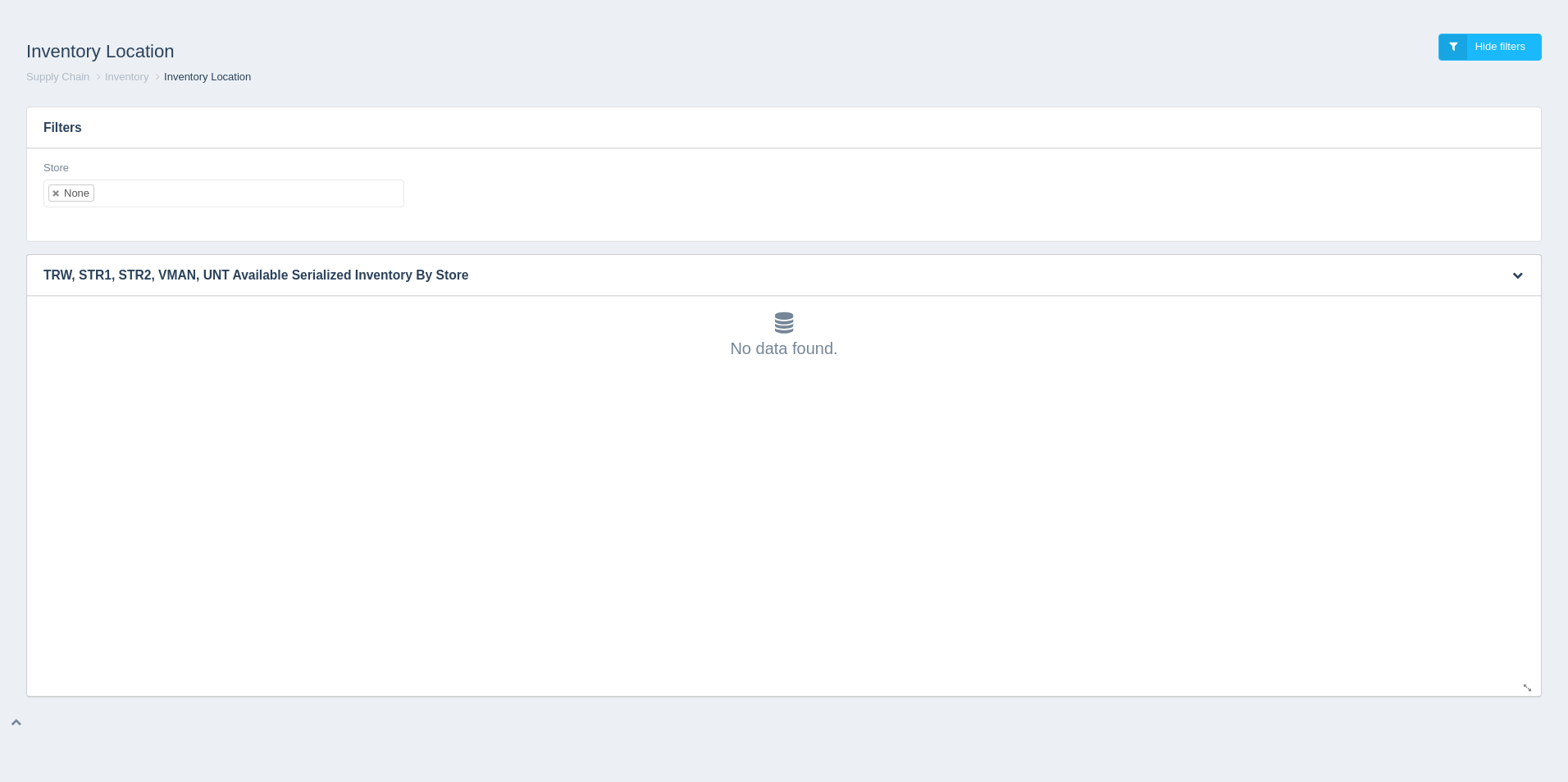
scroll to position [5, 0]
click at [257, 199] on ul "None" at bounding box center [224, 194] width 361 height 28
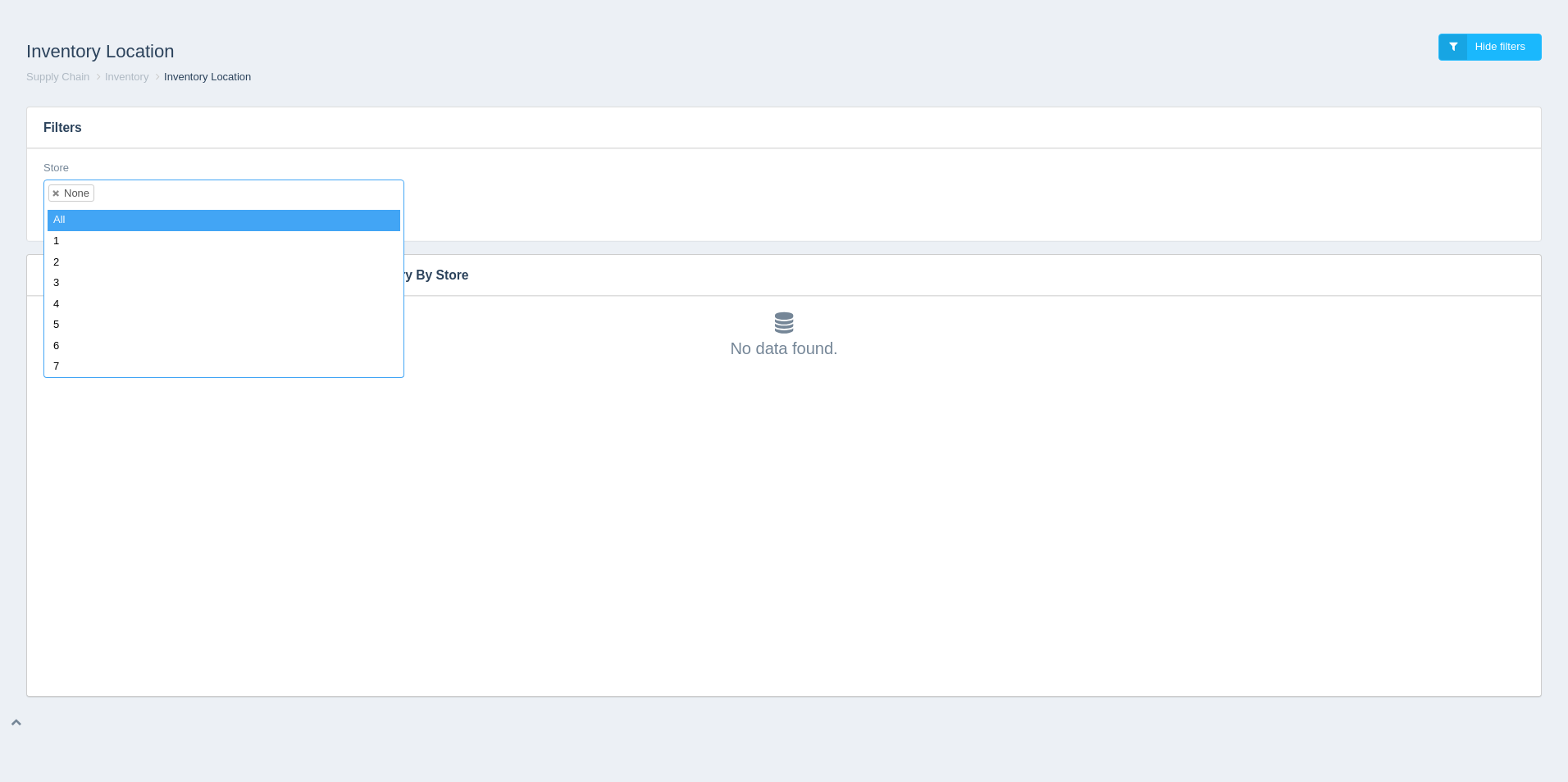
select select
type input "1"
select select "1"
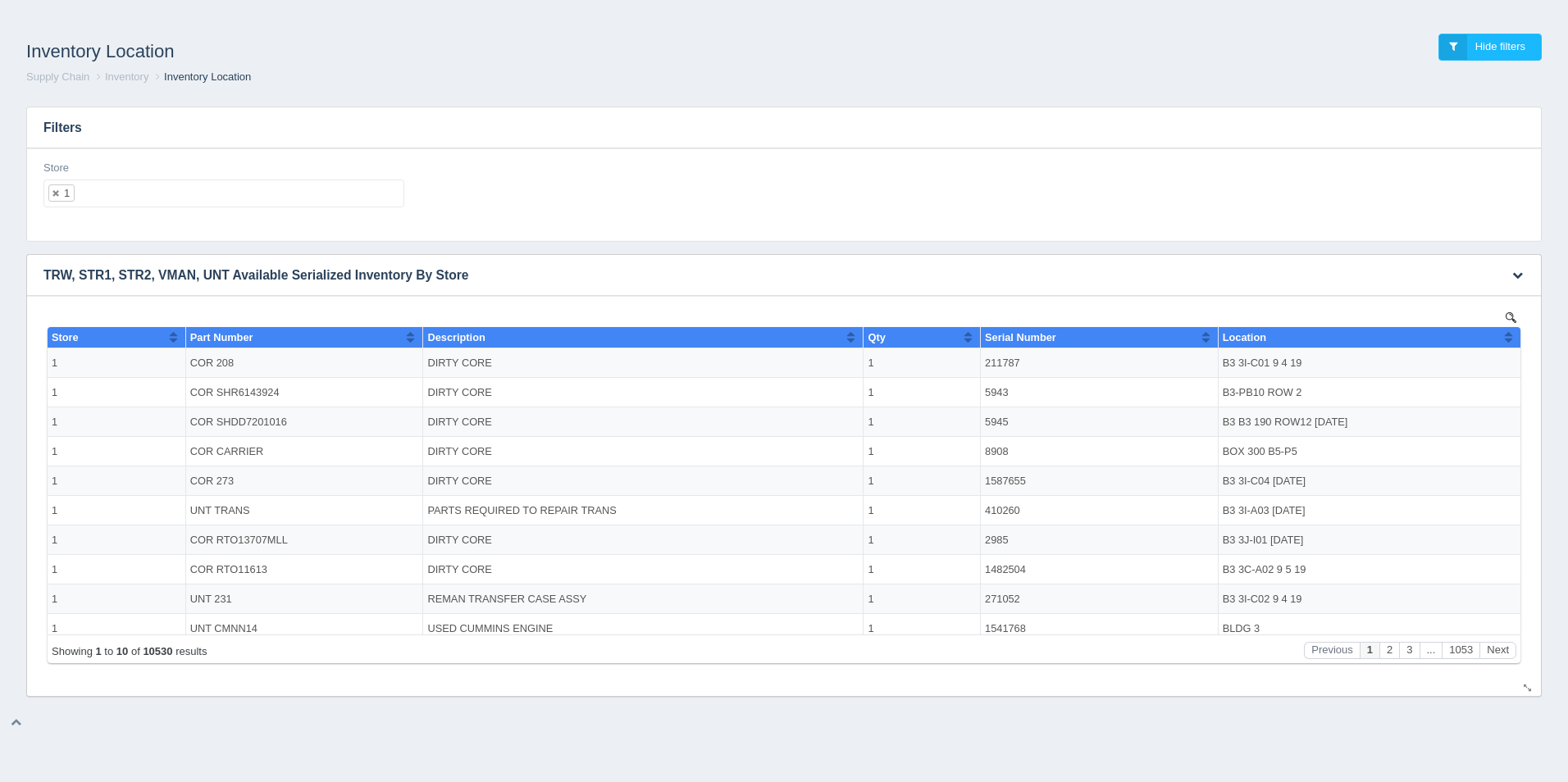
scroll to position [0, 0]
click at [1521, 276] on icon "button" at bounding box center [1517, 275] width 10 height 10
click at [1451, 300] on link "Download CSV" at bounding box center [1462, 300] width 131 height 24
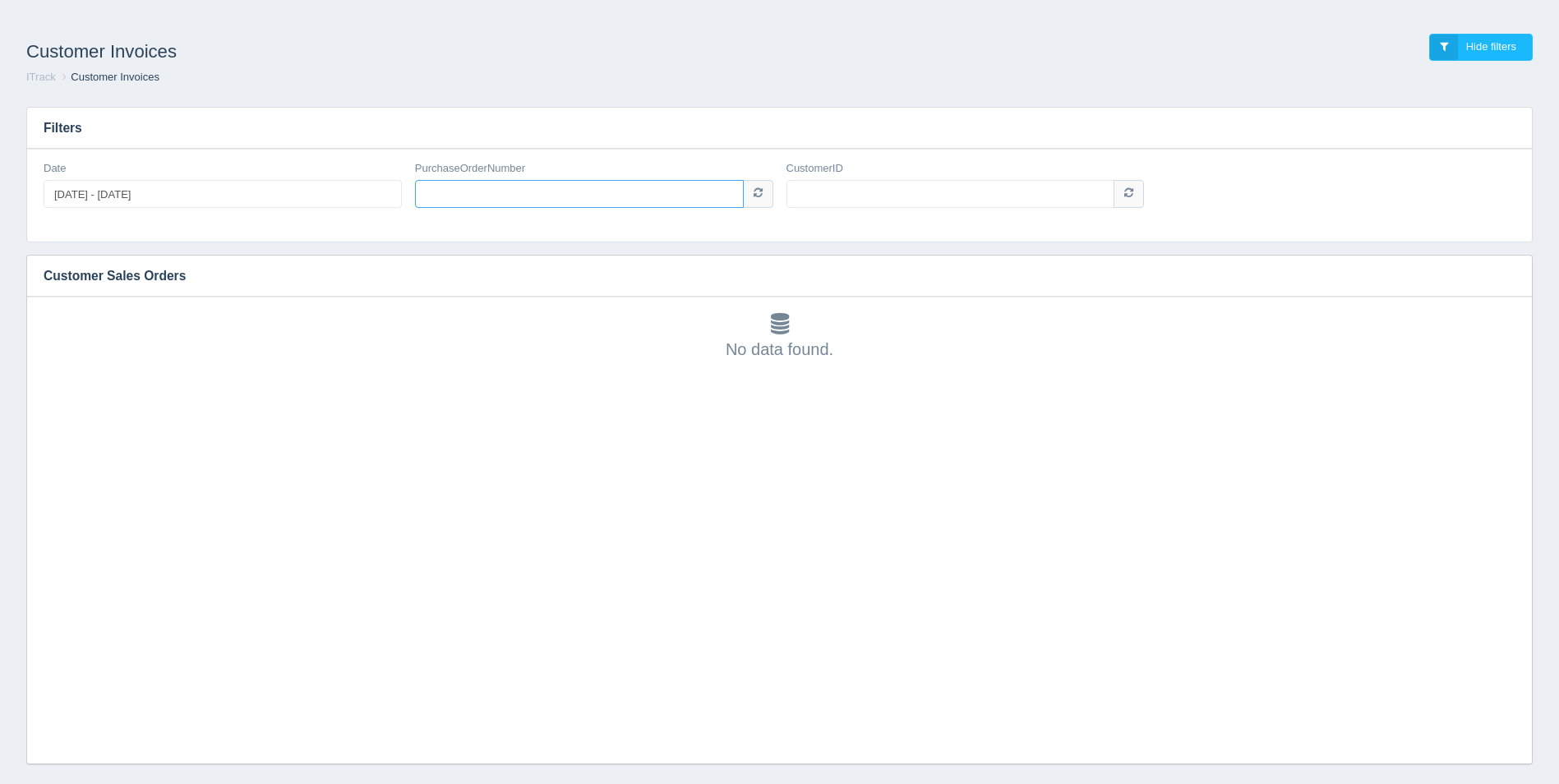
click at [612, 194] on input "PurchaseOrderNumber" at bounding box center [579, 194] width 328 height 28
type input "12267470"
click at [908, 201] on input "CustomerID" at bounding box center [951, 194] width 328 height 28
type input "1006912"
